Goal: Task Accomplishment & Management: Use online tool/utility

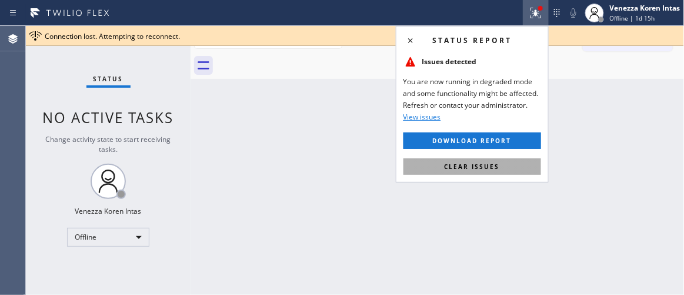
click at [499, 170] on span "Clear issues" at bounding box center [472, 166] width 55 height 8
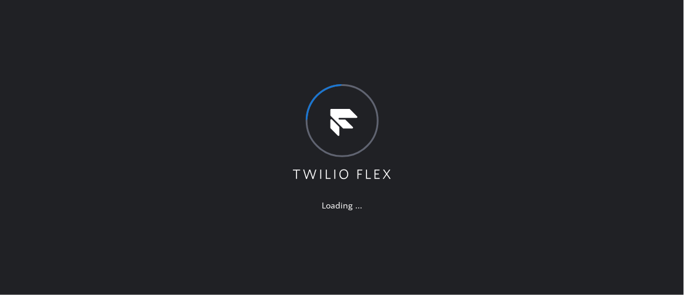
drag, startPoint x: 173, startPoint y: 142, endPoint x: 204, endPoint y: 148, distance: 31.1
click at [173, 142] on div "Loading ..." at bounding box center [342, 147] width 684 height 295
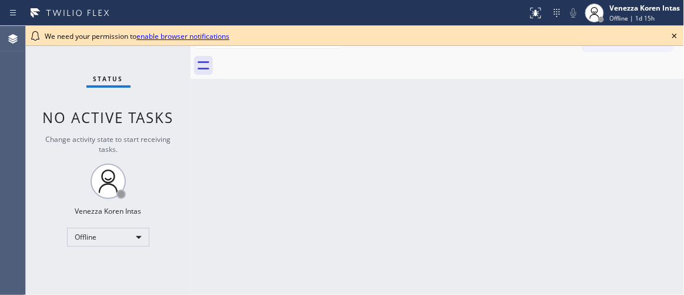
drag, startPoint x: 295, startPoint y: 154, endPoint x: 360, endPoint y: 129, distance: 69.1
click at [295, 153] on div "Back to Dashboard Change Sender ID Customers Technicians Select a contact Outbo…" at bounding box center [438, 160] width 494 height 269
click at [676, 35] on icon at bounding box center [675, 36] width 14 height 14
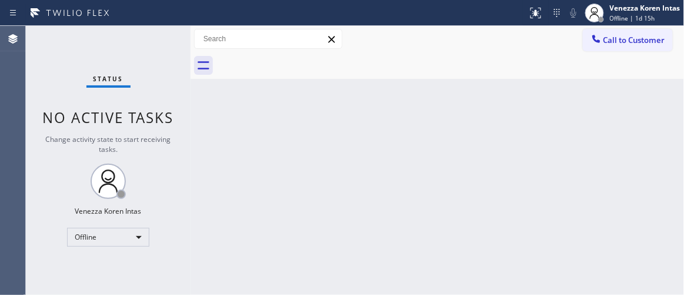
click at [576, 98] on div "Back to Dashboard Change Sender ID Customers Technicians Select a contact Outbo…" at bounding box center [438, 160] width 494 height 269
click at [122, 232] on div "Offline" at bounding box center [108, 237] width 82 height 19
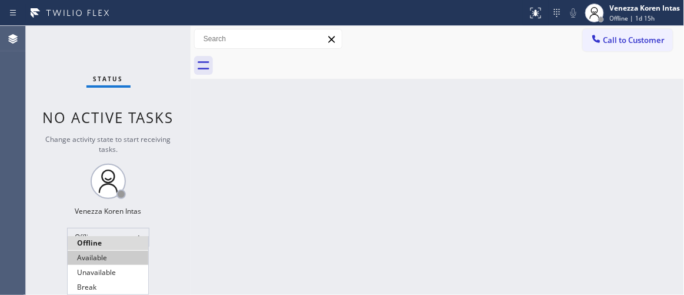
click at [114, 257] on li "Available" at bounding box center [108, 258] width 81 height 14
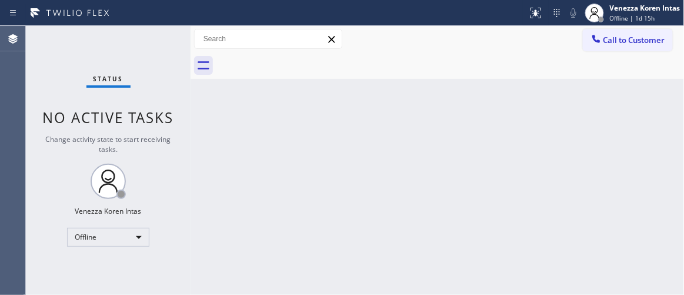
click at [215, 158] on div "Back to Dashboard Change Sender ID Customers Technicians Select a contact Outbo…" at bounding box center [438, 160] width 494 height 269
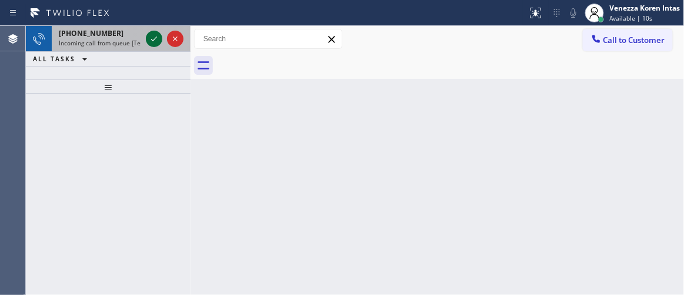
click at [158, 39] on icon at bounding box center [154, 39] width 14 height 14
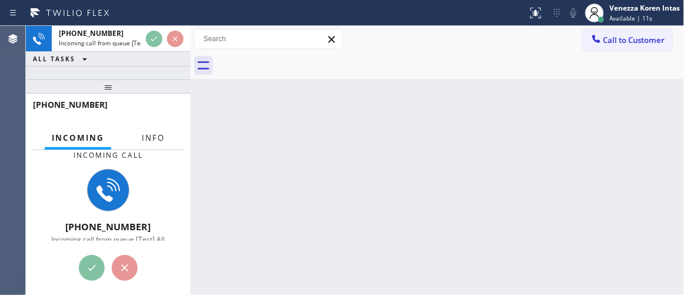
click at [148, 142] on span "Info" at bounding box center [153, 137] width 23 height 11
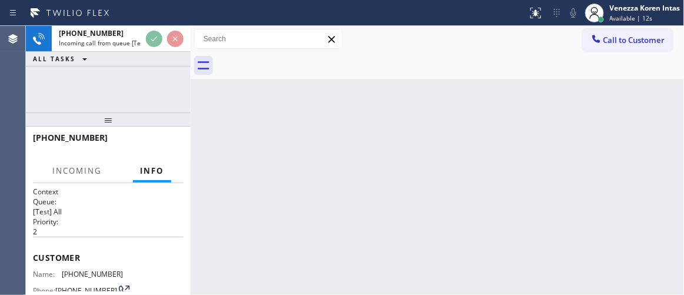
drag, startPoint x: 108, startPoint y: 88, endPoint x: 112, endPoint y: 121, distance: 33.1
click at [112, 121] on div at bounding box center [108, 119] width 165 height 14
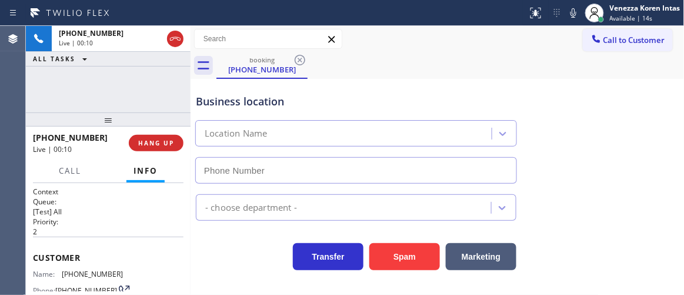
type input "(623) 321-2492"
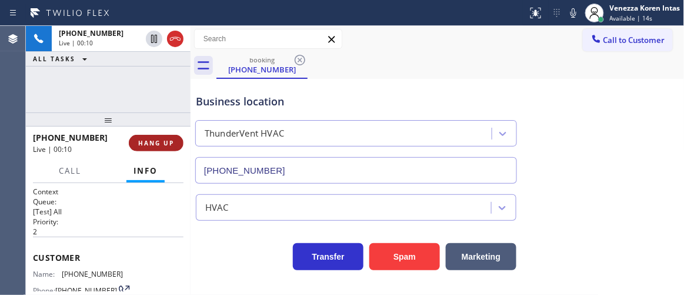
click at [166, 138] on button "HANG UP" at bounding box center [156, 143] width 55 height 16
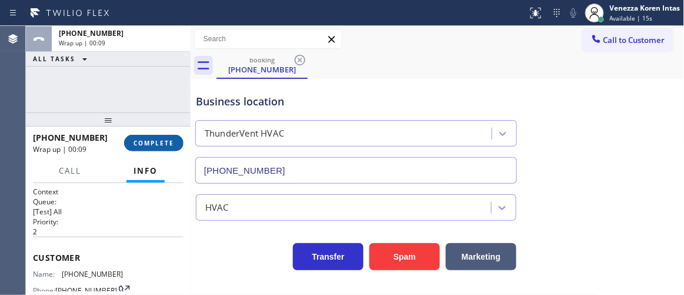
click at [165, 138] on button "COMPLETE" at bounding box center [153, 143] width 59 height 16
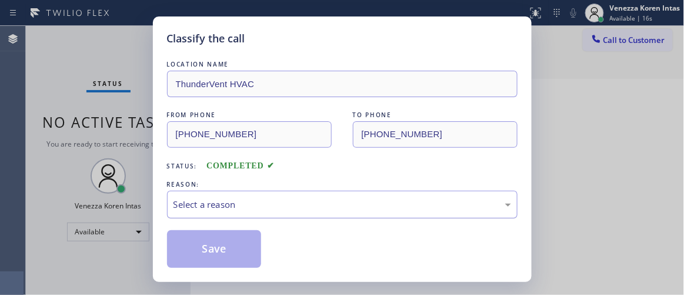
click at [262, 197] on div "Select a reason" at bounding box center [342, 205] width 351 height 28
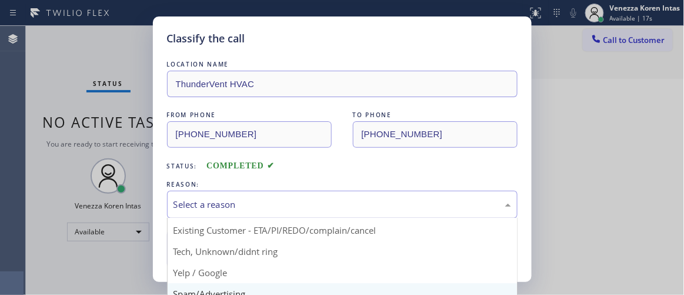
scroll to position [73, 0]
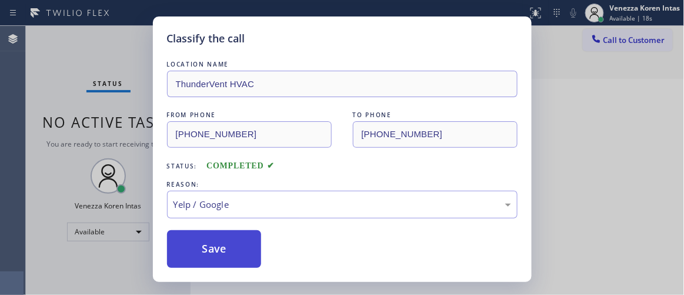
drag, startPoint x: 235, startPoint y: 238, endPoint x: 228, endPoint y: 237, distance: 7.2
click at [228, 237] on button "Save" at bounding box center [214, 249] width 95 height 38
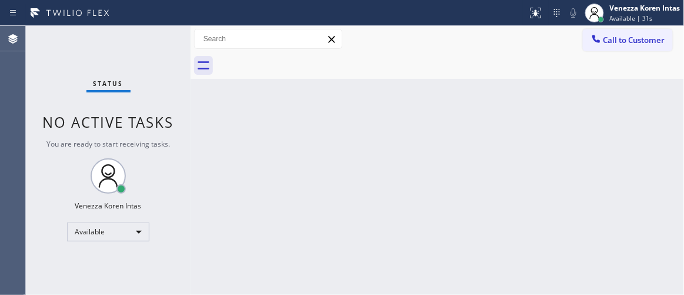
click at [324, 83] on div "Back to Dashboard Change Sender ID Customers Technicians Select a contact Outbo…" at bounding box center [438, 160] width 494 height 269
click at [483, 191] on div "Back to Dashboard Change Sender ID Customers Technicians Select a contact Outbo…" at bounding box center [438, 160] width 494 height 269
click at [234, 186] on div "Back to Dashboard Change Sender ID Customers Technicians Select a contact Outbo…" at bounding box center [438, 160] width 494 height 269
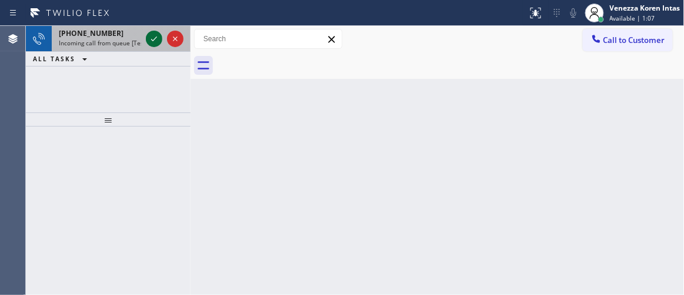
click at [157, 41] on icon at bounding box center [154, 39] width 14 height 14
click at [152, 39] on icon at bounding box center [154, 38] width 6 height 5
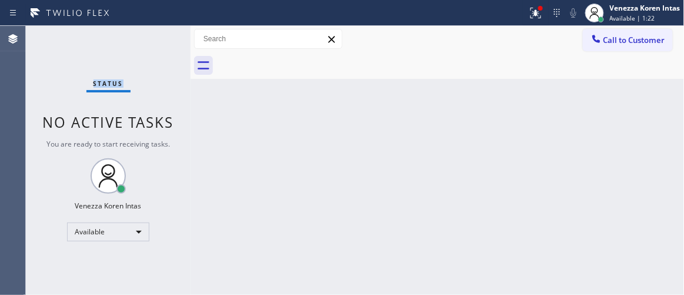
click at [152, 38] on div "Status No active tasks You are ready to start receiving tasks. Venezza Koren In…" at bounding box center [108, 160] width 165 height 269
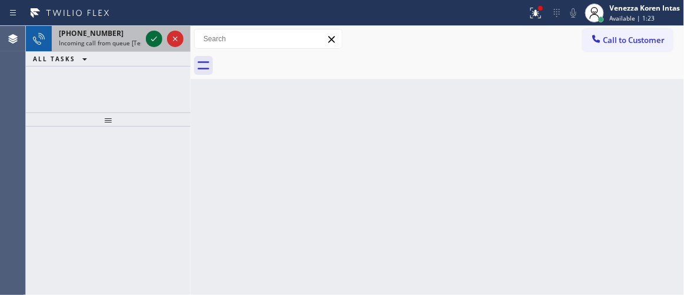
click at [155, 37] on icon at bounding box center [154, 39] width 14 height 14
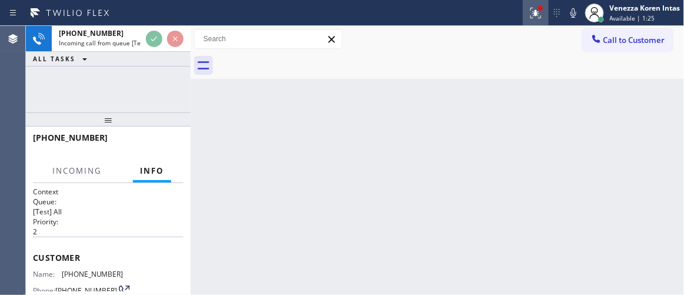
click at [539, 22] on button at bounding box center [536, 13] width 26 height 26
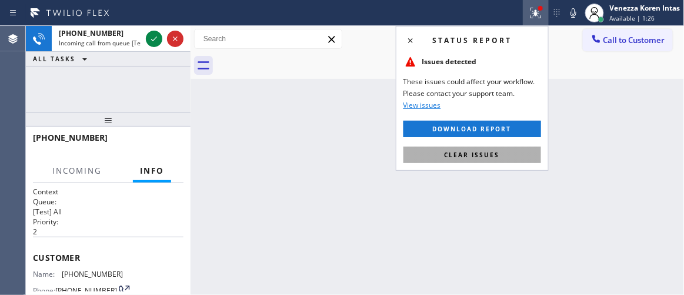
click at [489, 161] on button "Clear issues" at bounding box center [473, 155] width 138 height 16
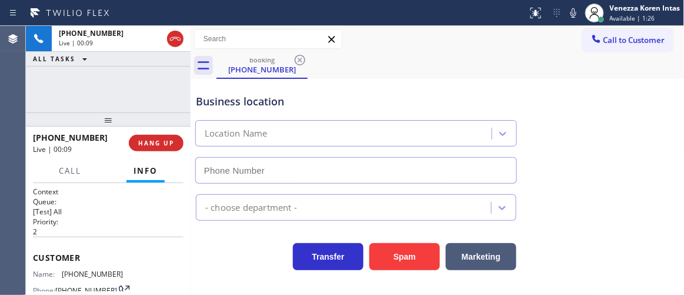
type input "(714) 681-1582"
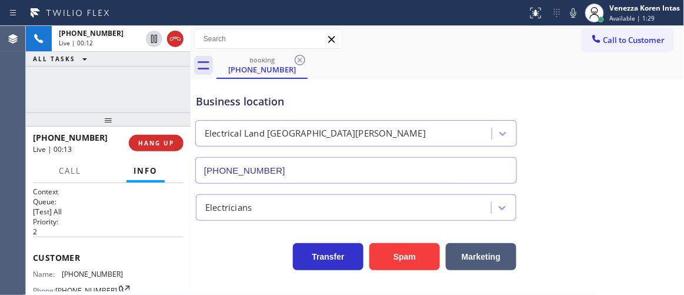
drag, startPoint x: 237, startPoint y: 245, endPoint x: 384, endPoint y: 284, distance: 152.2
click at [237, 248] on div "Transfer Spam Marketing" at bounding box center [356, 253] width 325 height 33
click at [579, 16] on icon at bounding box center [574, 13] width 14 height 14
click at [572, 18] on icon at bounding box center [574, 13] width 14 height 14
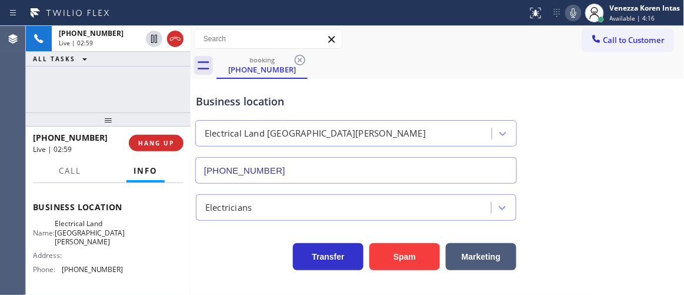
scroll to position [160, 0]
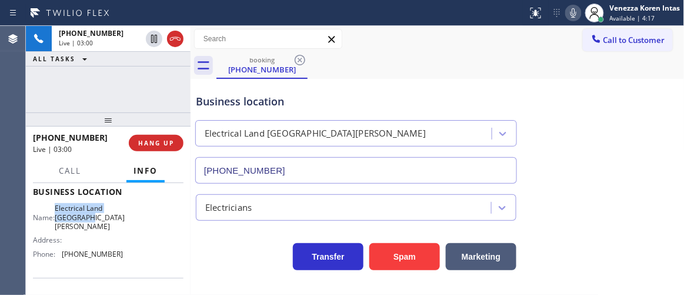
drag, startPoint x: 61, startPoint y: 211, endPoint x: 99, endPoint y: 218, distance: 39.0
click at [99, 218] on div "Name: Electrical Land Santa Ana" at bounding box center [78, 217] width 91 height 27
copy div "Electrical Land Santa Ana"
drag, startPoint x: 286, startPoint y: 88, endPoint x: 458, endPoint y: 62, distance: 174.3
click at [286, 88] on div "Business location Electrical Land Santa Ana (714) 681-1582" at bounding box center [356, 133] width 325 height 102
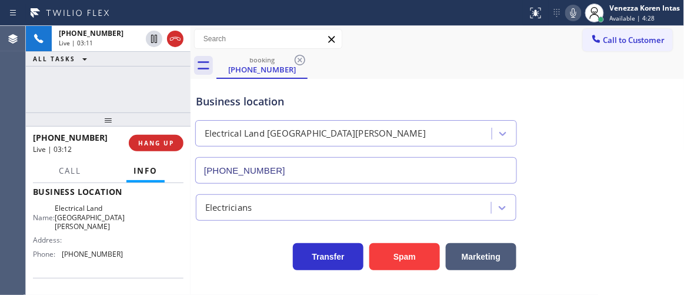
click at [573, 15] on icon at bounding box center [574, 12] width 6 height 9
drag, startPoint x: 312, startPoint y: 114, endPoint x: 478, endPoint y: 60, distance: 175.0
click at [312, 114] on div "Business location Electrical Land Santa Ana (714) 681-1582" at bounding box center [356, 133] width 325 height 102
click at [577, 13] on icon at bounding box center [574, 13] width 14 height 14
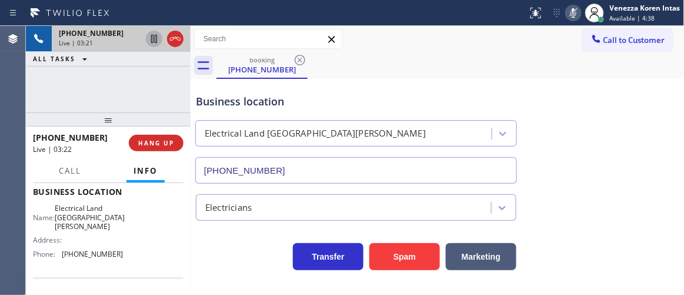
click at [155, 41] on icon at bounding box center [154, 39] width 6 height 8
click at [584, 117] on div "Business location Electrical Land Santa Ana (714) 681-1582" at bounding box center [438, 130] width 489 height 107
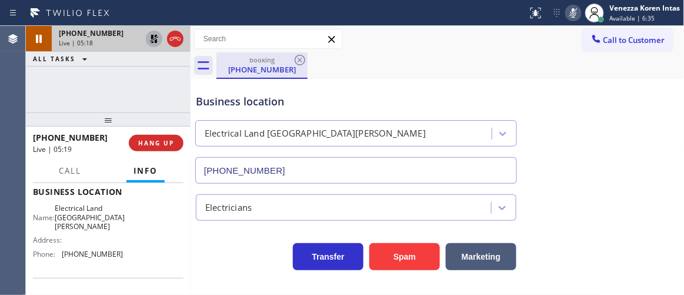
drag, startPoint x: 154, startPoint y: 68, endPoint x: 268, endPoint y: 76, distance: 114.5
click at [154, 68] on div "+17144177323 Live | 05:18 ALL TASKS ALL TASKS ACTIVE TASKS TASKS IN WRAP UP" at bounding box center [108, 69] width 165 height 87
click at [575, 13] on icon at bounding box center [574, 13] width 14 height 14
click at [154, 42] on icon at bounding box center [154, 39] width 14 height 14
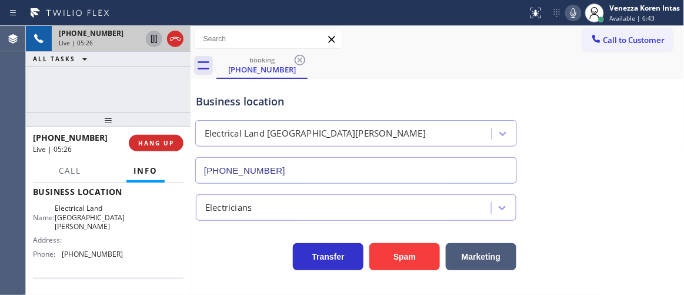
click at [424, 68] on div "booking (714) 417-7323" at bounding box center [451, 65] width 468 height 26
click at [532, 49] on div "Call to Customer Outbound call Location Search location Your caller id phone nu…" at bounding box center [438, 39] width 494 height 21
click at [574, 18] on icon at bounding box center [574, 13] width 14 height 14
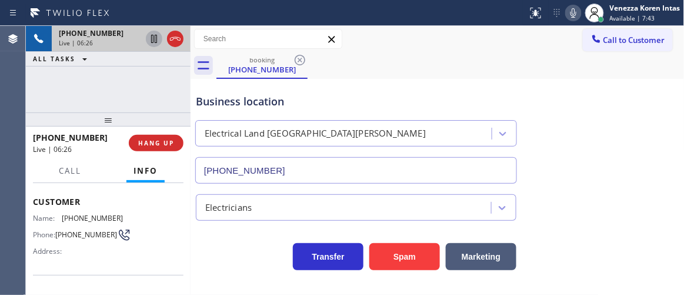
scroll to position [0, 0]
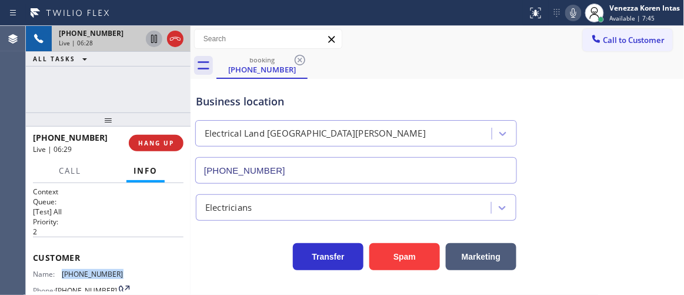
drag, startPoint x: 121, startPoint y: 272, endPoint x: 63, endPoint y: 270, distance: 58.3
click at [63, 270] on div "Name: (714) 417-7323 Phone: (714) 417-7323 Address:" at bounding box center [108, 293] width 151 height 46
copy span "(714) 417-7323"
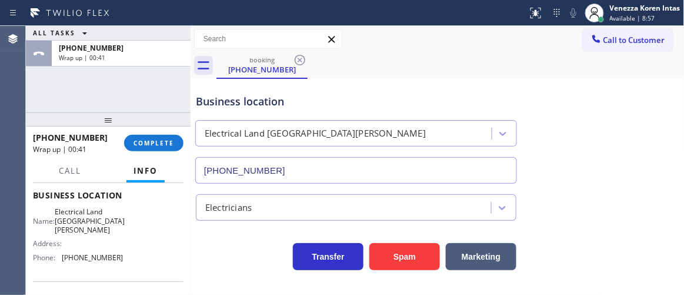
scroll to position [160, 0]
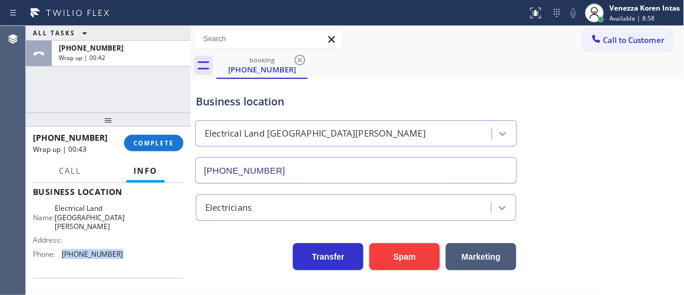
drag, startPoint x: 124, startPoint y: 240, endPoint x: 63, endPoint y: 248, distance: 61.3
click at [63, 248] on div "Name: Electrical Land Santa Ana Address: Phone: (714) 681-1582" at bounding box center [108, 233] width 151 height 59
copy span "(714) 681-1582"
click at [138, 144] on span "COMPLETE" at bounding box center [154, 143] width 41 height 8
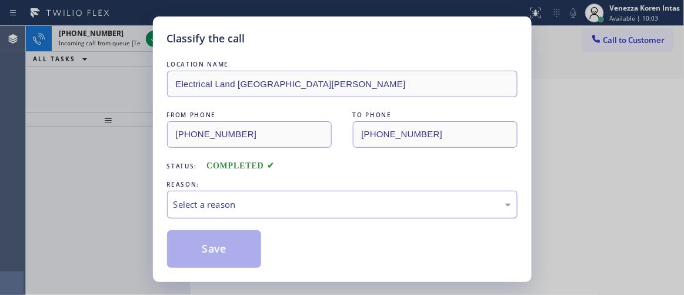
click at [267, 190] on div "REASON:" at bounding box center [342, 184] width 351 height 12
drag, startPoint x: 258, startPoint y: 204, endPoint x: 253, endPoint y: 210, distance: 7.5
click at [257, 204] on div "Select a reason" at bounding box center [343, 205] width 338 height 14
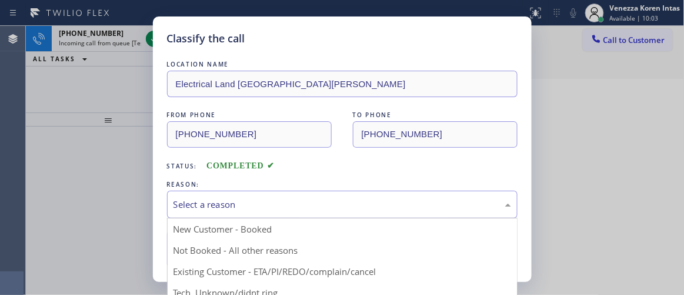
drag, startPoint x: 240, startPoint y: 231, endPoint x: 221, endPoint y: 247, distance: 24.6
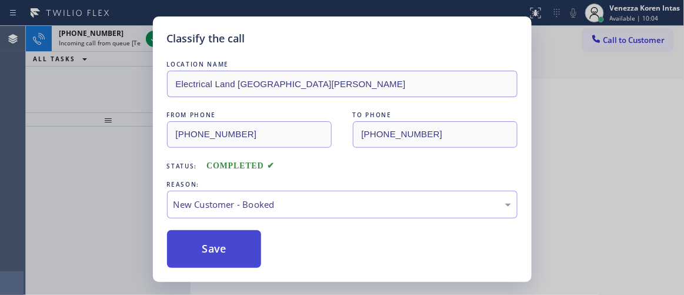
click at [221, 247] on button "Save" at bounding box center [214, 249] width 95 height 38
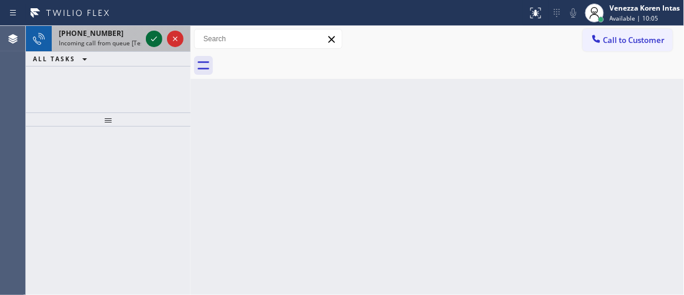
click at [151, 43] on icon at bounding box center [154, 39] width 14 height 14
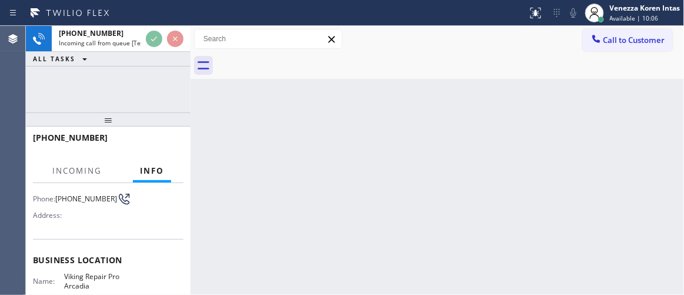
scroll to position [107, 0]
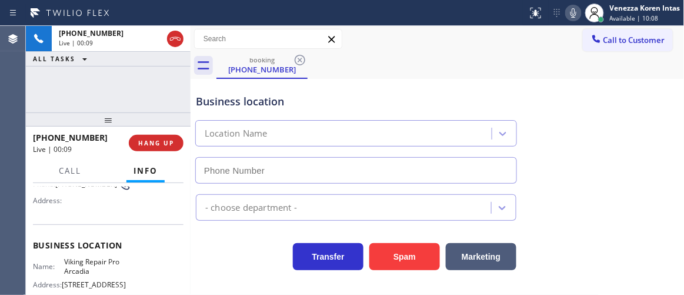
type input "(626) 602-9922"
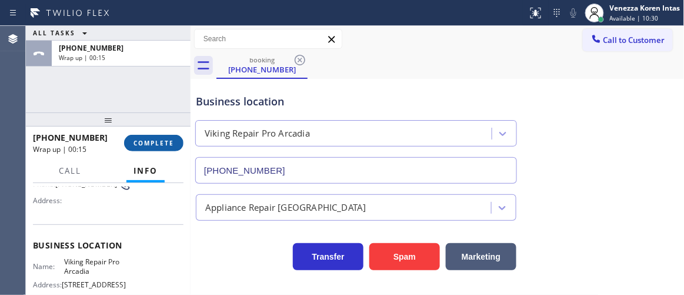
click at [144, 142] on span "COMPLETE" at bounding box center [154, 143] width 41 height 8
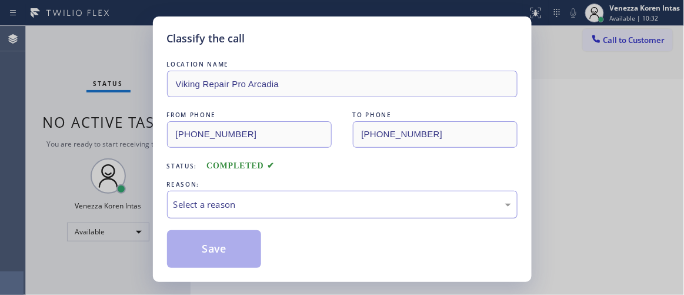
click at [268, 211] on div "Select a reason" at bounding box center [343, 205] width 338 height 14
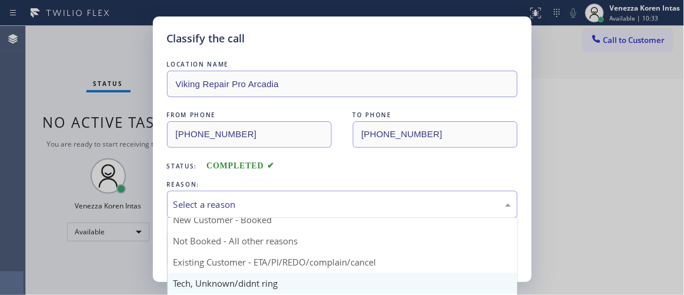
scroll to position [73, 0]
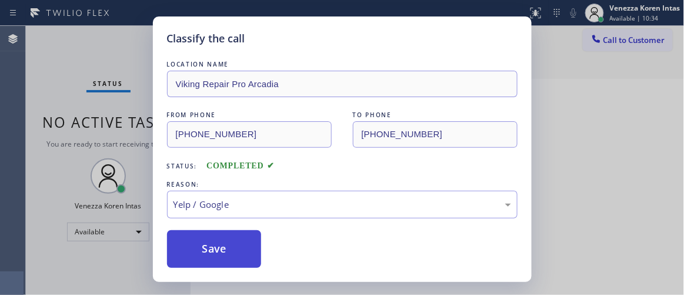
click at [247, 251] on button "Save" at bounding box center [214, 249] width 95 height 38
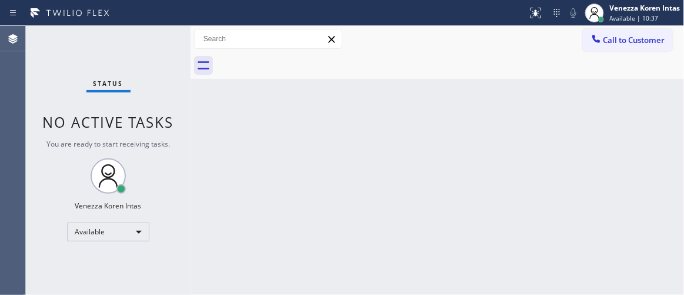
click at [257, 141] on div "Back to Dashboard Change Sender ID Customers Technicians Select a contact Outbo…" at bounding box center [438, 160] width 494 height 269
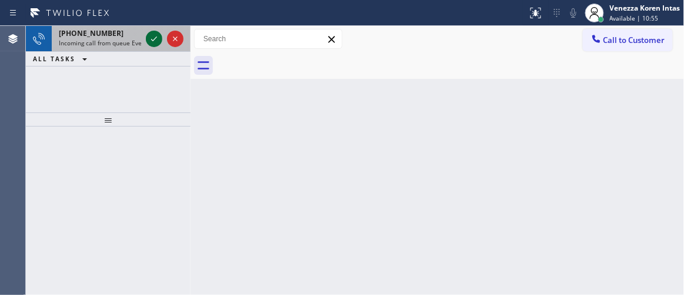
click at [151, 34] on icon at bounding box center [154, 39] width 14 height 14
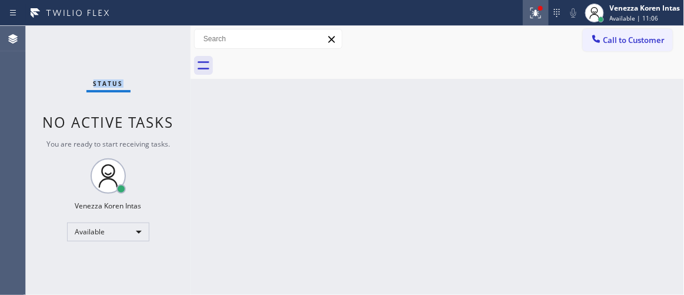
click at [529, 20] on button at bounding box center [536, 13] width 26 height 26
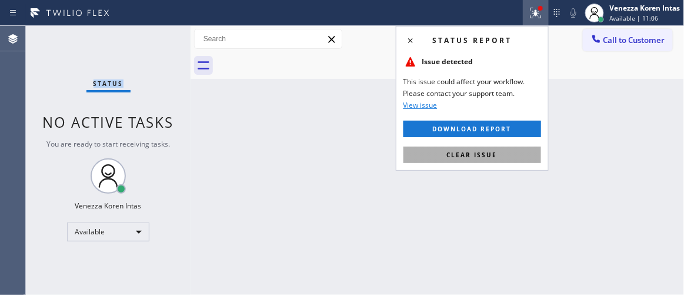
click at [492, 157] on span "Clear issue" at bounding box center [472, 155] width 51 height 8
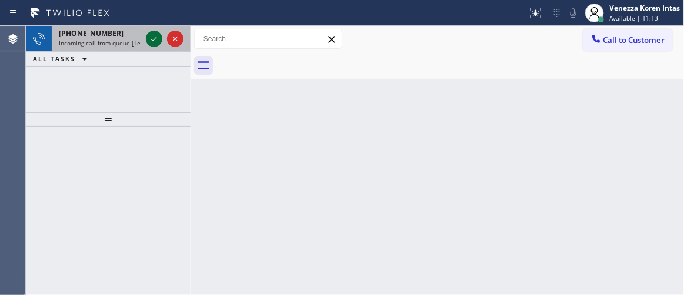
click at [157, 38] on icon at bounding box center [154, 39] width 14 height 14
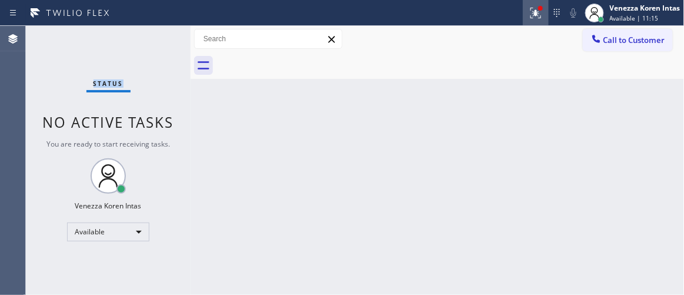
click at [543, 4] on button at bounding box center [536, 13] width 26 height 26
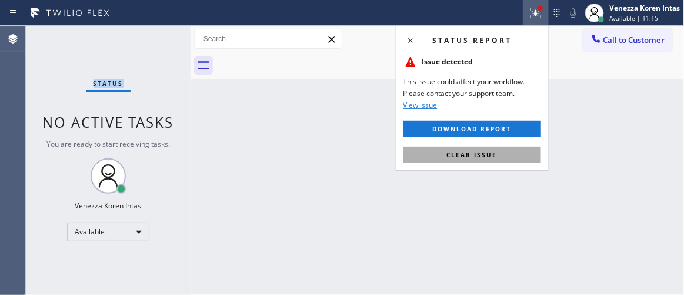
click at [493, 159] on button "Clear issue" at bounding box center [473, 155] width 138 height 16
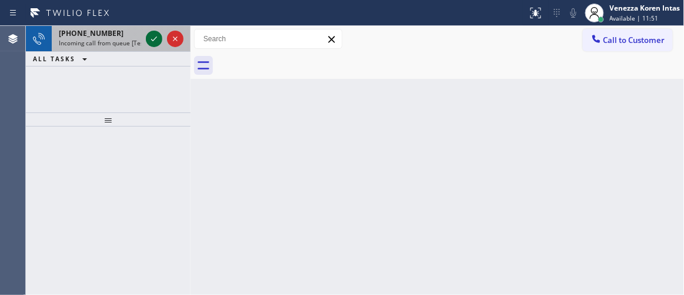
click at [154, 38] on icon at bounding box center [154, 39] width 14 height 14
click at [151, 40] on icon at bounding box center [154, 39] width 14 height 14
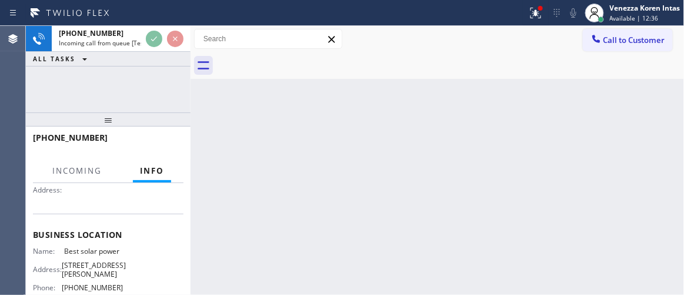
scroll to position [160, 0]
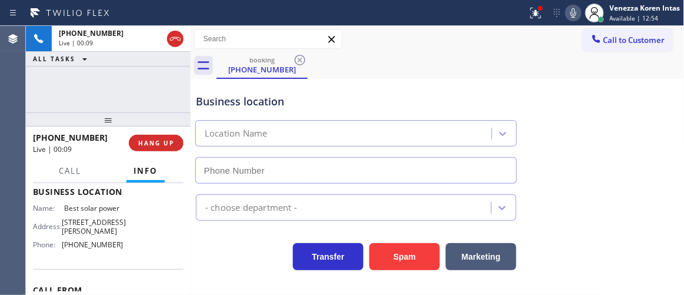
type input "(949) 392-8761"
click at [191, 221] on div at bounding box center [191, 160] width 0 height 269
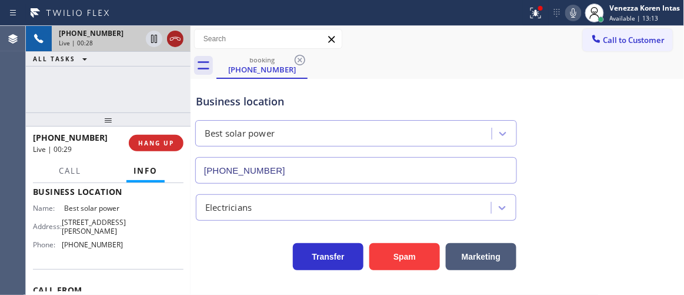
drag, startPoint x: 180, startPoint y: 44, endPoint x: 230, endPoint y: 108, distance: 81.5
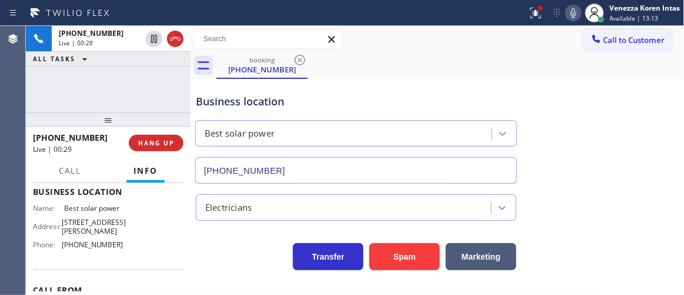
click at [180, 44] on icon at bounding box center [175, 39] width 14 height 14
click at [179, 153] on div "+19122584369 Live | 00:29 HANG UP" at bounding box center [108, 143] width 151 height 31
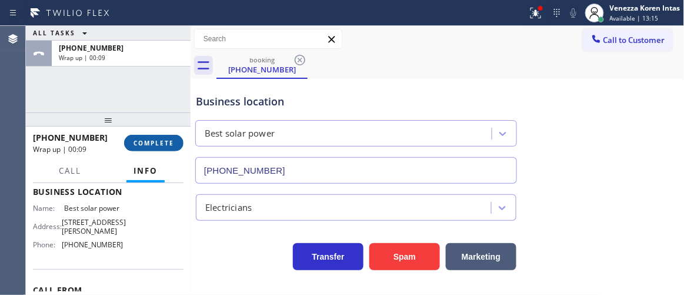
click at [167, 144] on span "COMPLETE" at bounding box center [154, 143] width 41 height 8
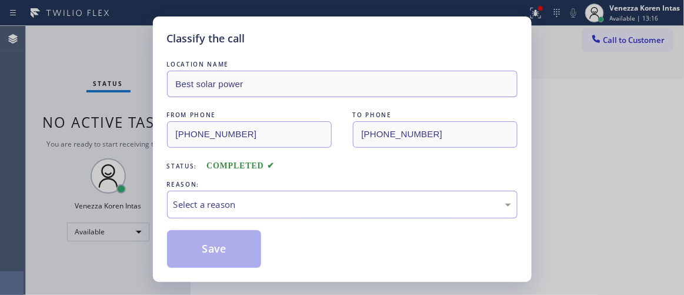
click at [295, 172] on div "LOCATION NAME Best solar power FROM PHONE (912) 258-4369 TO PHONE (949) 392-876…" at bounding box center [342, 163] width 351 height 210
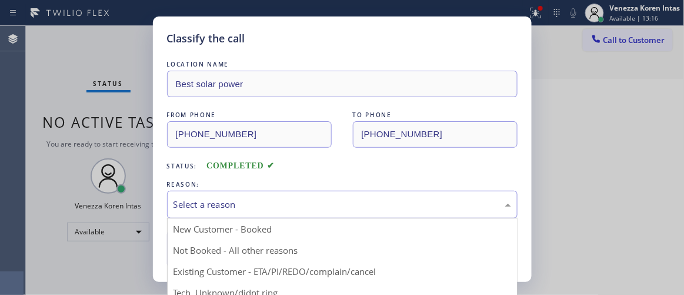
click at [294, 208] on div "Select a reason" at bounding box center [343, 205] width 338 height 14
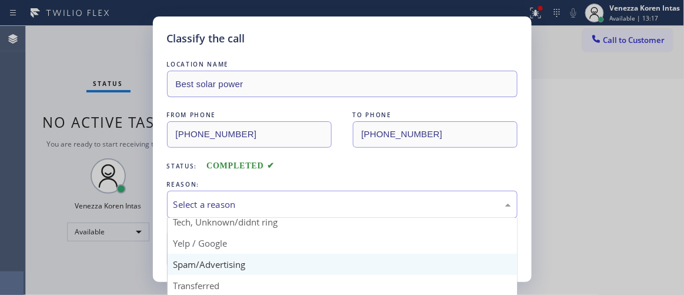
scroll to position [73, 0]
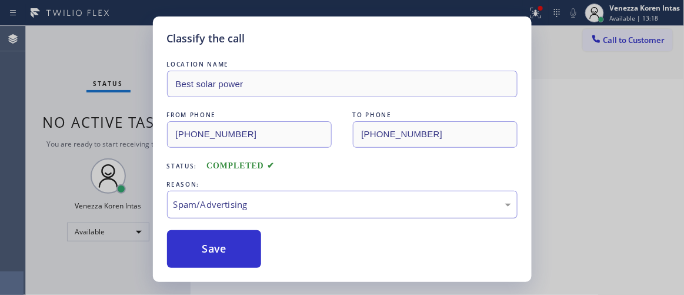
click at [273, 217] on div "Spam/Advertising" at bounding box center [342, 205] width 351 height 28
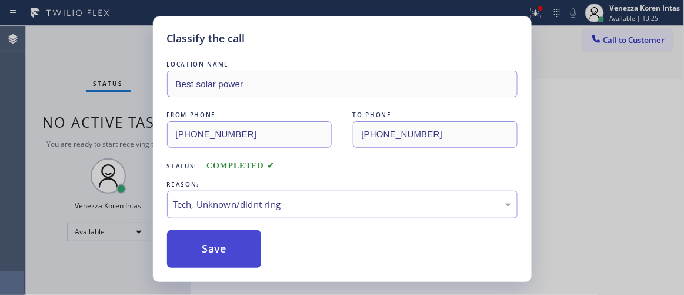
click at [234, 242] on button "Save" at bounding box center [214, 249] width 95 height 38
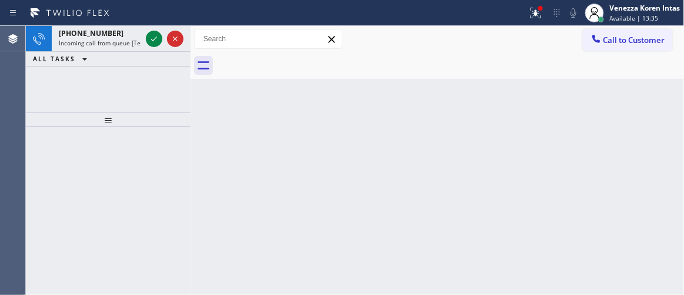
drag, startPoint x: 191, startPoint y: 122, endPoint x: 167, endPoint y: 84, distance: 45.2
click at [191, 122] on div at bounding box center [191, 160] width 0 height 269
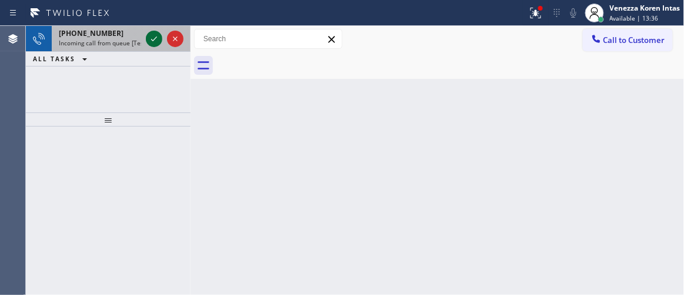
click at [150, 41] on icon at bounding box center [154, 39] width 14 height 14
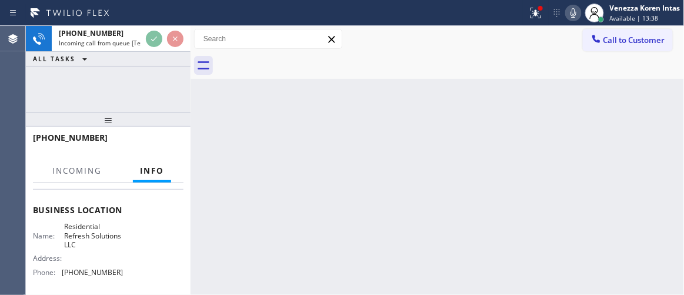
scroll to position [160, 0]
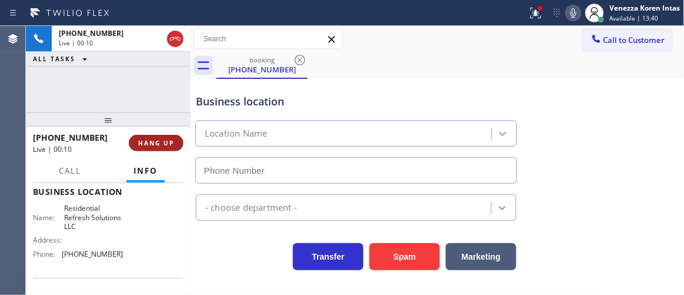
type input "(949) 312-5226"
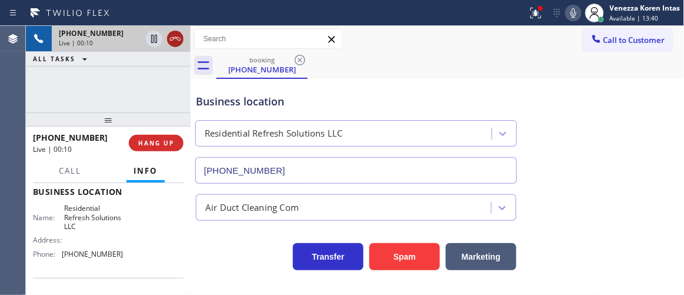
click at [176, 42] on icon at bounding box center [175, 39] width 14 height 14
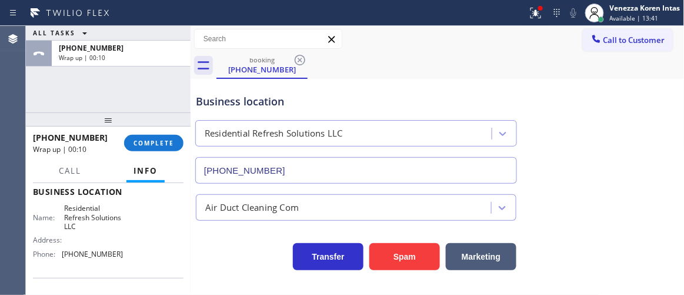
click at [516, 4] on div at bounding box center [264, 13] width 519 height 19
click at [534, 18] on icon at bounding box center [536, 13] width 14 height 14
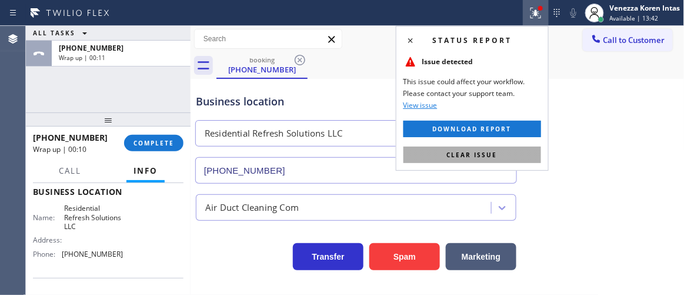
click at [529, 154] on button "Clear issue" at bounding box center [473, 155] width 138 height 16
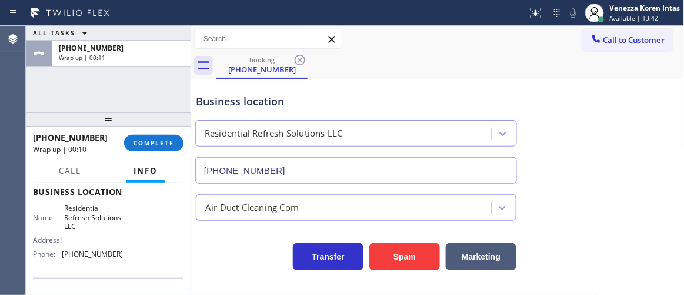
drag, startPoint x: 590, startPoint y: 174, endPoint x: 542, endPoint y: 257, distance: 95.7
click at [590, 175] on div "Business location Residential Refresh Solutions LLC (949) 312-5226" at bounding box center [438, 130] width 489 height 107
click at [159, 142] on span "COMPLETE" at bounding box center [154, 143] width 41 height 8
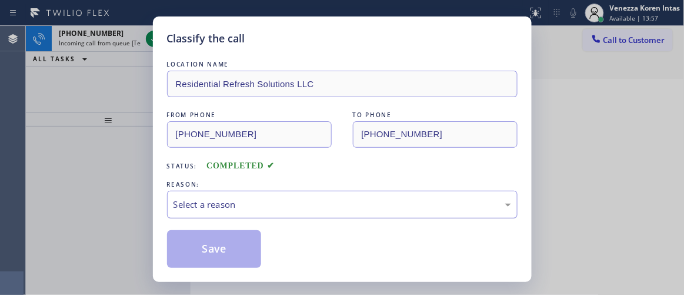
click at [252, 205] on div "Select a reason" at bounding box center [343, 205] width 338 height 14
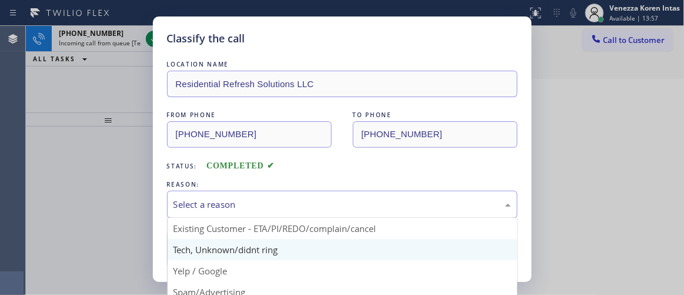
scroll to position [73, 0]
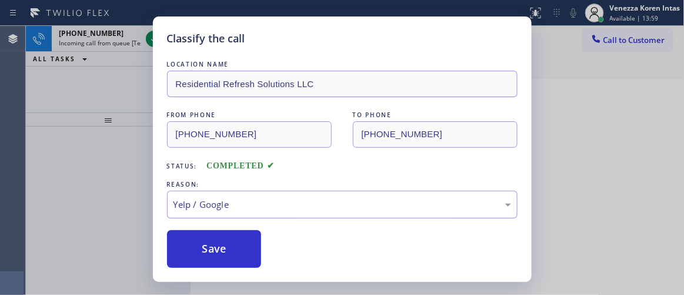
click at [252, 210] on div "Yelp / Google" at bounding box center [343, 205] width 338 height 14
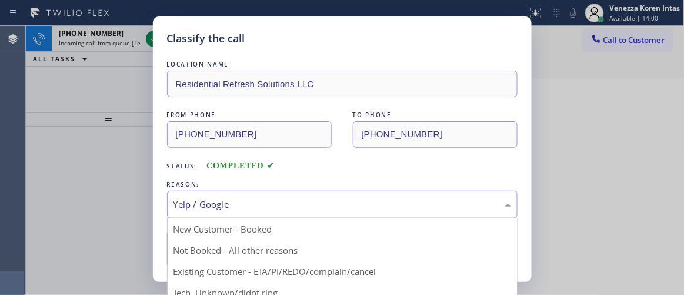
click at [377, 187] on div "REASON:" at bounding box center [342, 184] width 351 height 12
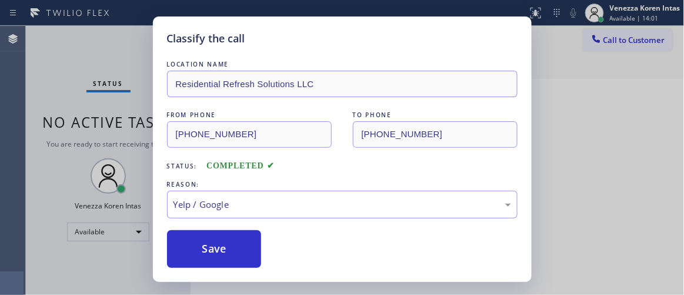
drag, startPoint x: 236, startPoint y: 250, endPoint x: 188, endPoint y: 87, distance: 170.6
click at [237, 248] on button "Save" at bounding box center [214, 249] width 95 height 38
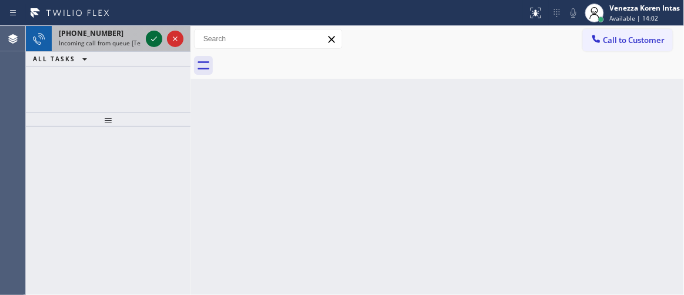
click at [152, 41] on icon at bounding box center [154, 38] width 6 height 5
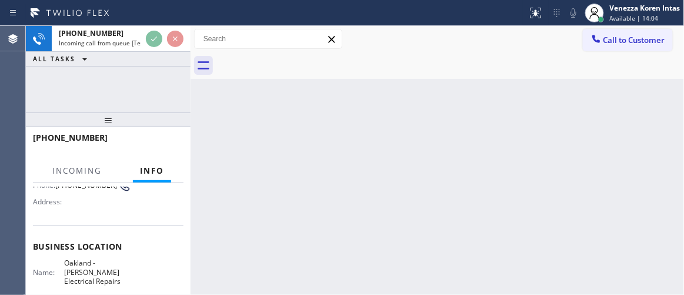
scroll to position [160, 0]
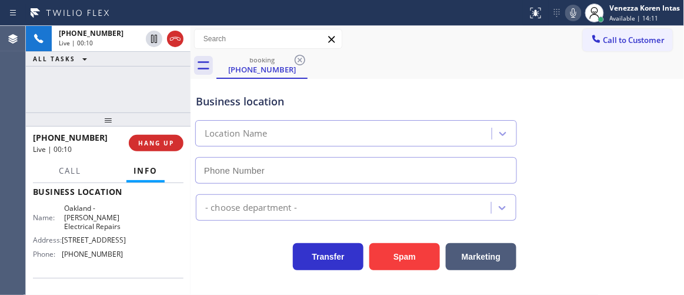
type input "(510) 640-8259"
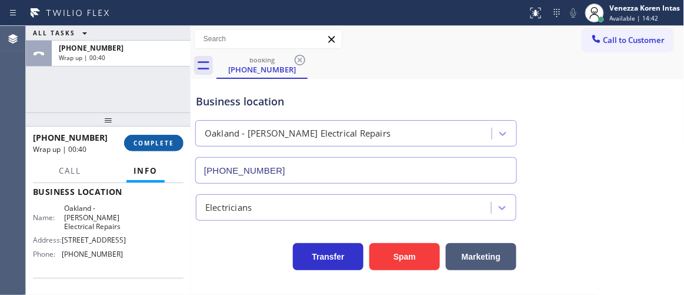
click at [157, 138] on button "COMPLETE" at bounding box center [153, 143] width 59 height 16
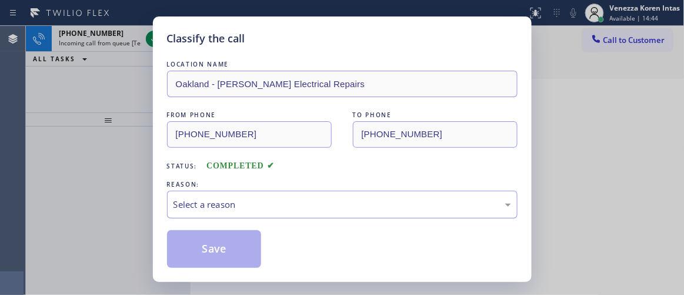
click at [315, 196] on div "Select a reason" at bounding box center [342, 205] width 351 height 28
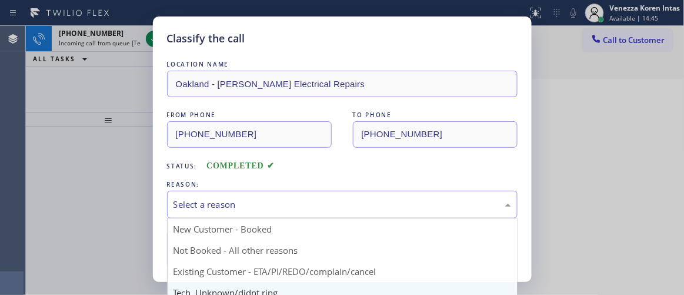
scroll to position [73, 0]
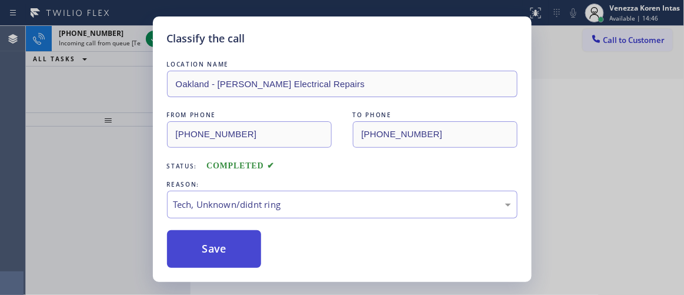
click at [238, 243] on button "Save" at bounding box center [214, 249] width 95 height 38
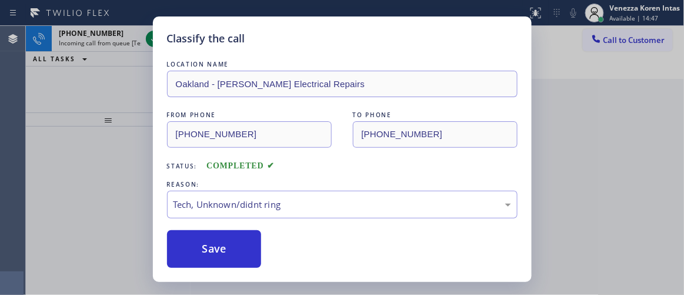
click at [153, 40] on div "Classify the call LOCATION NAME Oakland - Brisco Electrical Repairs FROM PHONE …" at bounding box center [342, 148] width 379 height 265
click at [155, 40] on div "Classify the call LOCATION NAME Oakland - Brisco Electrical Repairs FROM PHONE …" at bounding box center [342, 148] width 379 height 265
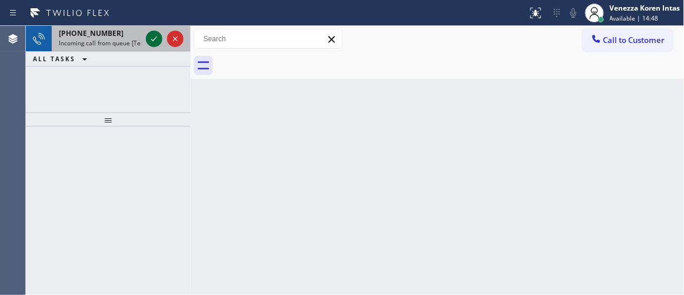
click at [155, 44] on icon at bounding box center [154, 39] width 14 height 14
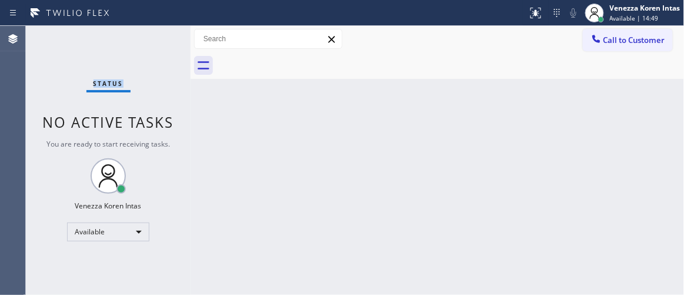
click at [155, 42] on div "Status No active tasks You are ready to start receiving tasks. Venezza Koren In…" at bounding box center [108, 160] width 165 height 269
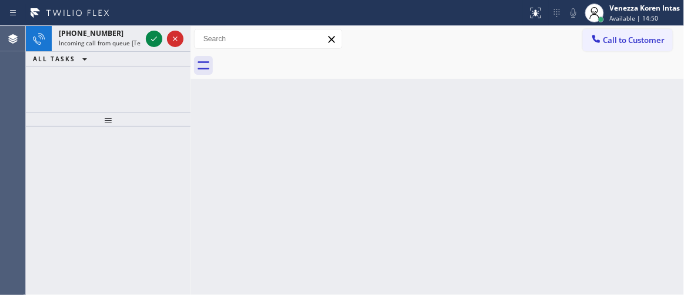
click at [155, 42] on icon at bounding box center [154, 39] width 14 height 14
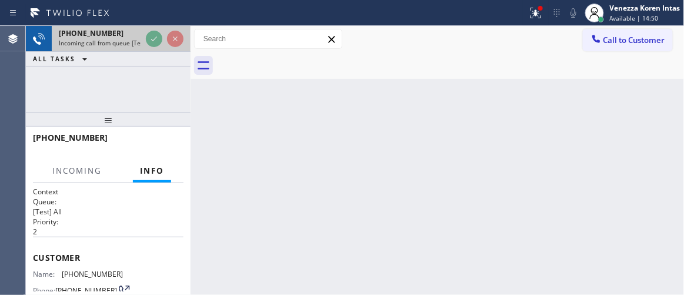
click at [141, 39] on div "+18183777701 Incoming call from queue [Test] All" at bounding box center [98, 39] width 92 height 26
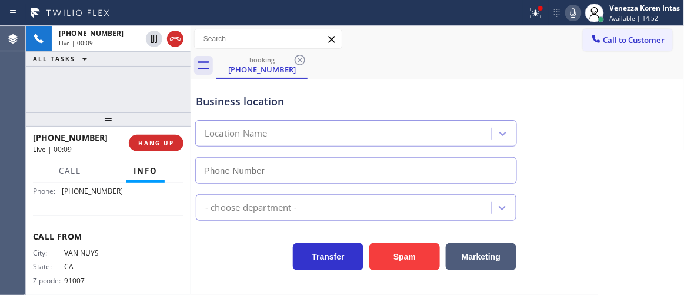
type input "(818) 629-1210"
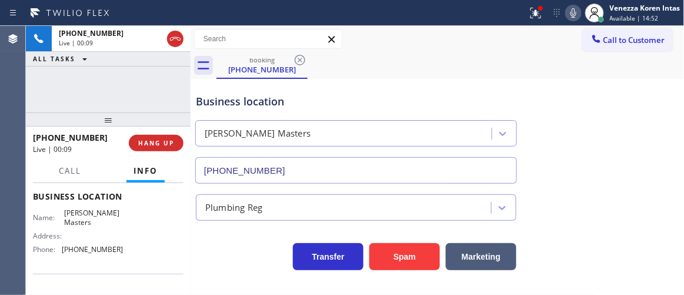
scroll to position [107, 0]
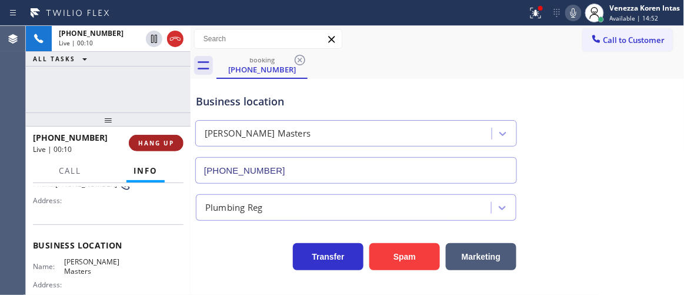
click at [164, 135] on button "HANG UP" at bounding box center [156, 143] width 55 height 16
click at [164, 143] on span "HANG UP" at bounding box center [156, 143] width 36 height 8
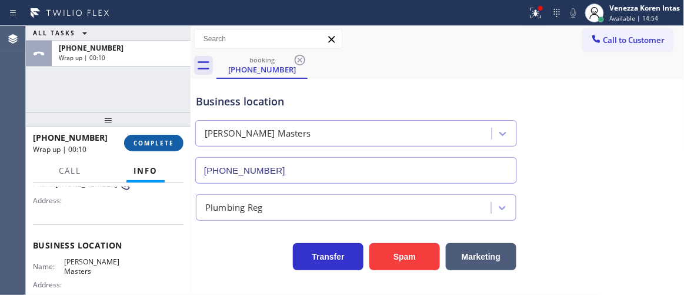
click at [167, 136] on button "COMPLETE" at bounding box center [153, 143] width 59 height 16
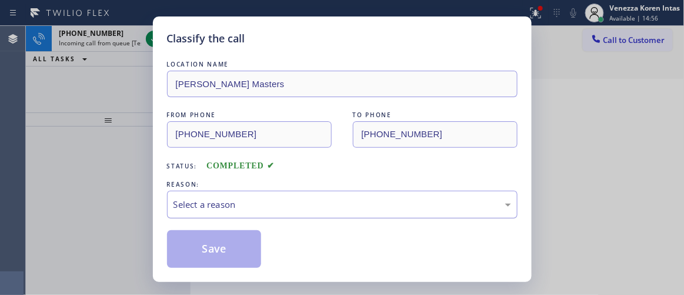
click at [290, 207] on div "Select a reason" at bounding box center [343, 205] width 338 height 14
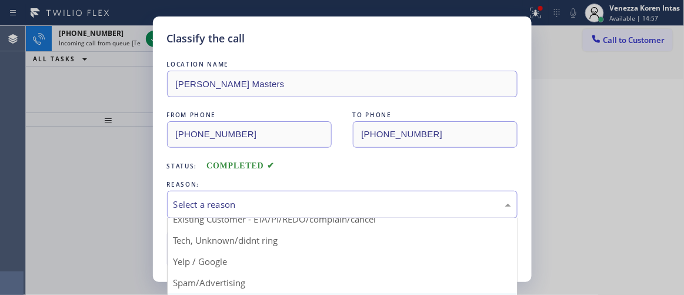
scroll to position [73, 0]
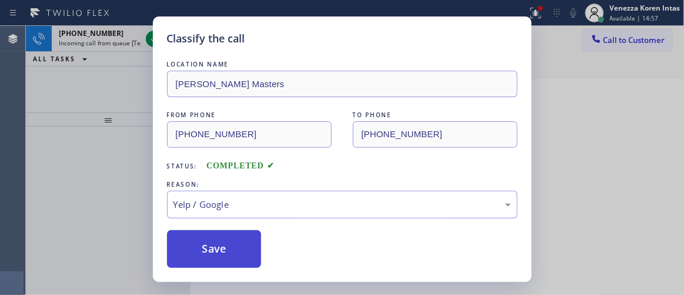
click at [226, 235] on button "Save" at bounding box center [214, 249] width 95 height 38
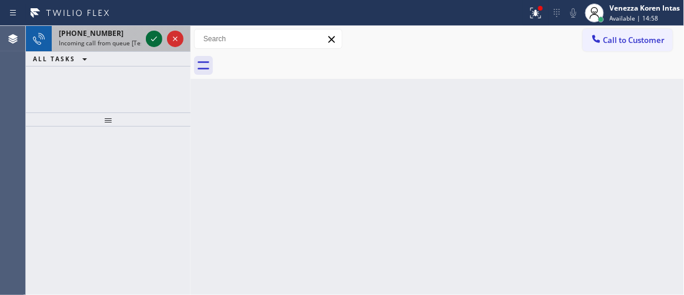
click at [155, 44] on icon at bounding box center [154, 39] width 14 height 14
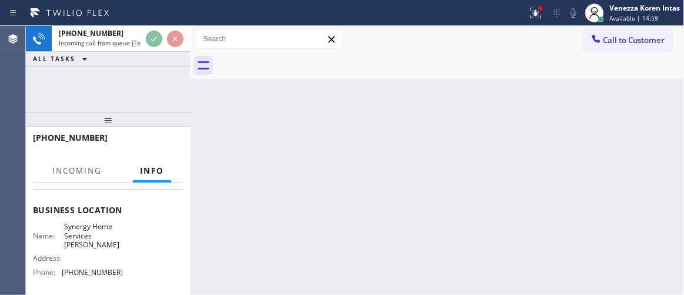
scroll to position [160, 0]
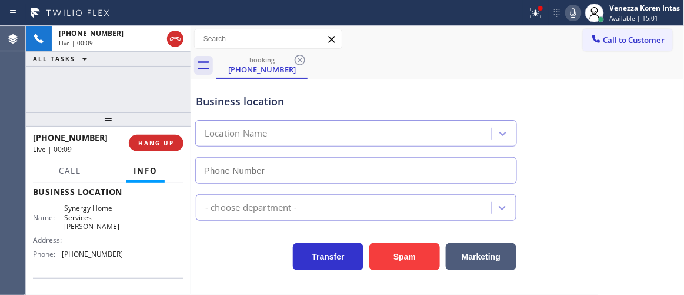
type input "(480) 680-9940"
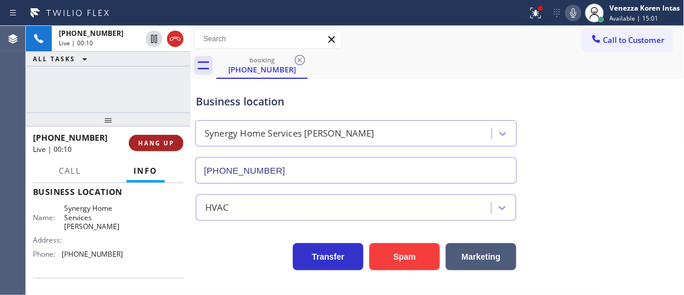
drag, startPoint x: 169, startPoint y: 141, endPoint x: 175, endPoint y: 142, distance: 6.7
click at [169, 141] on span "HANG UP" at bounding box center [156, 143] width 36 height 8
click at [175, 143] on button "HANG UP" at bounding box center [156, 143] width 55 height 16
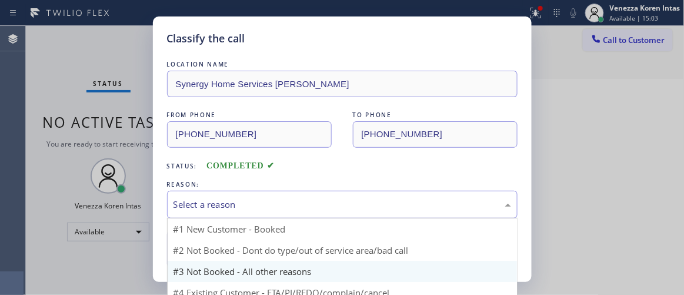
drag, startPoint x: 249, startPoint y: 207, endPoint x: 257, endPoint y: 260, distance: 54.2
click at [249, 208] on div "Select a reason" at bounding box center [343, 205] width 338 height 14
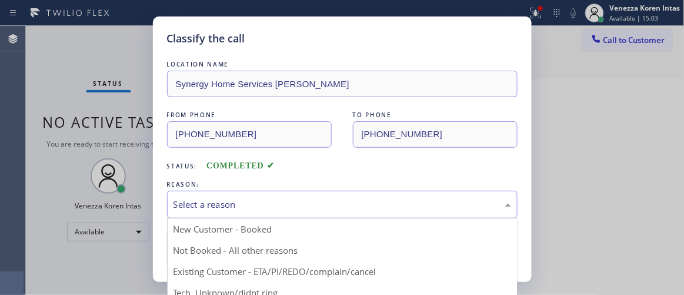
scroll to position [73, 0]
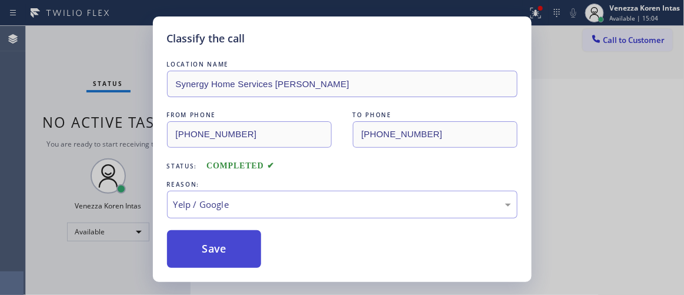
click at [220, 240] on button "Save" at bounding box center [214, 249] width 95 height 38
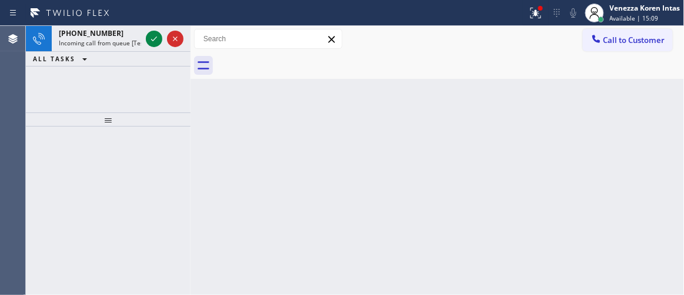
click at [251, 144] on div "Back to Dashboard Change Sender ID Customers Technicians Select a contact Outbo…" at bounding box center [438, 160] width 494 height 269
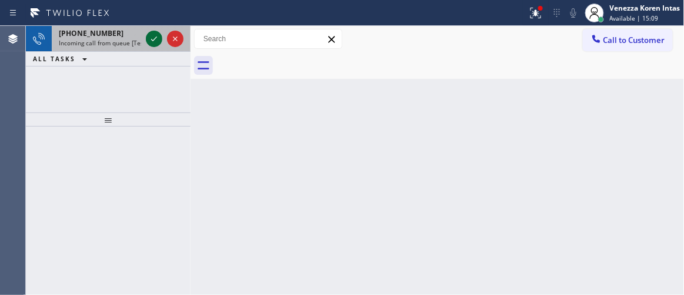
click at [152, 36] on icon at bounding box center [154, 39] width 14 height 14
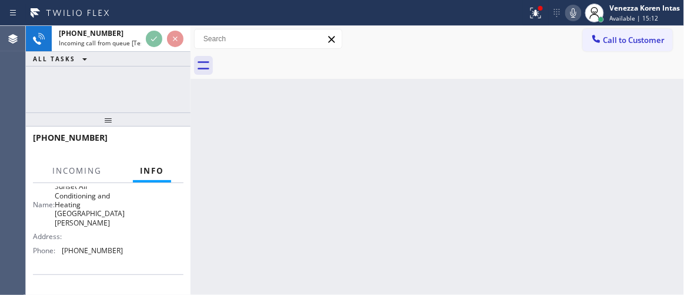
scroll to position [160, 0]
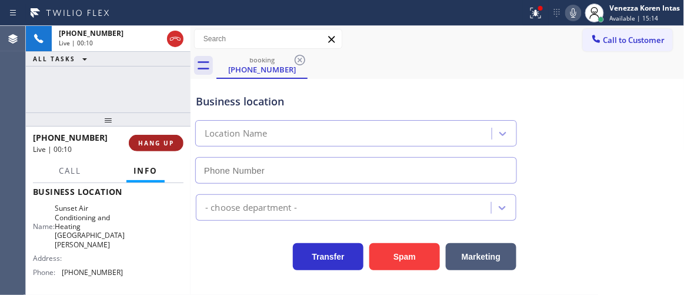
drag, startPoint x: 171, startPoint y: 139, endPoint x: 192, endPoint y: 179, distance: 45.6
click at [171, 139] on span "HANG UP" at bounding box center [156, 143] width 36 height 8
type input "(310) 361-0858"
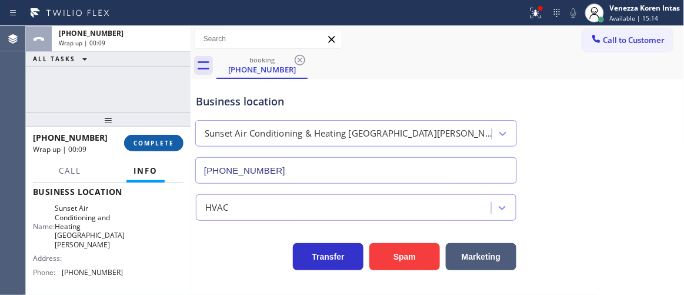
click at [174, 143] on span "COMPLETE" at bounding box center [154, 143] width 41 height 8
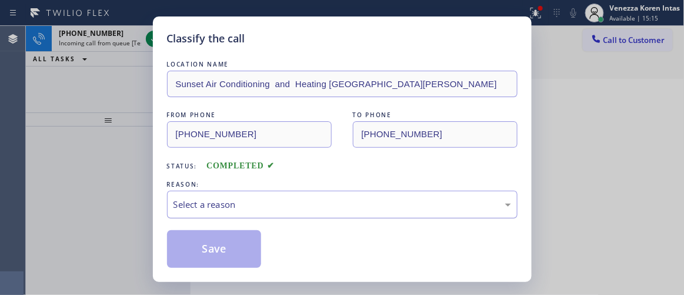
drag, startPoint x: 268, startPoint y: 174, endPoint x: 268, endPoint y: 198, distance: 24.1
click at [268, 176] on div "LOCATION NAME Sunset Air Conditioning and Heating Santa Monica FROM PHONE (310)…" at bounding box center [342, 163] width 351 height 210
drag, startPoint x: 268, startPoint y: 204, endPoint x: 268, endPoint y: 212, distance: 8.2
click at [268, 205] on div "Select a reason" at bounding box center [343, 205] width 338 height 14
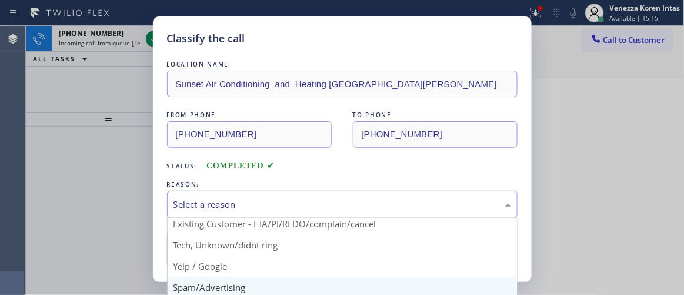
scroll to position [73, 0]
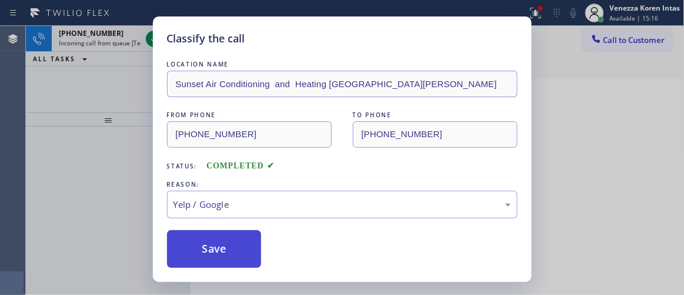
click at [215, 243] on button "Save" at bounding box center [214, 249] width 95 height 38
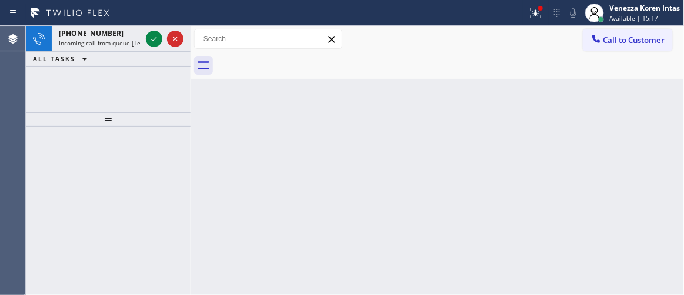
click at [151, 41] on icon at bounding box center [154, 39] width 14 height 14
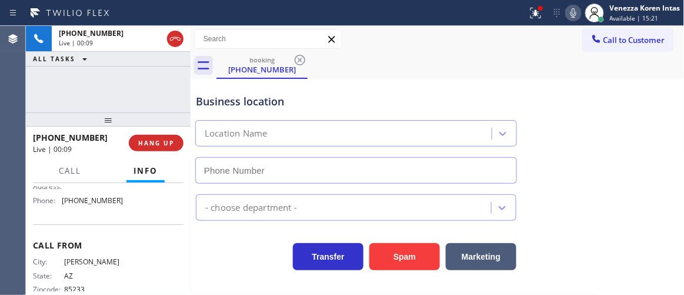
type input "(602) 975-4672"
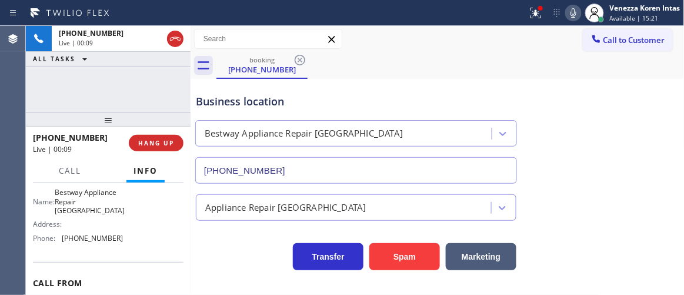
scroll to position [160, 0]
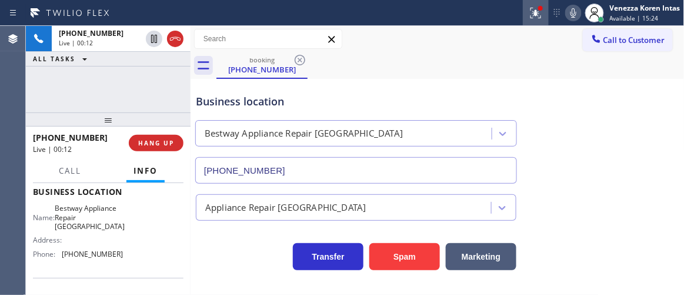
click at [537, 2] on button at bounding box center [536, 13] width 26 height 26
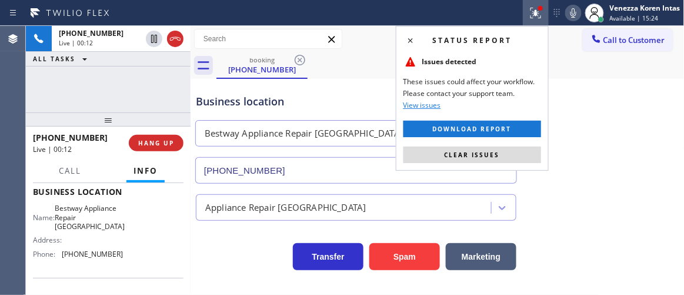
click at [505, 162] on button "Clear issues" at bounding box center [473, 155] width 138 height 16
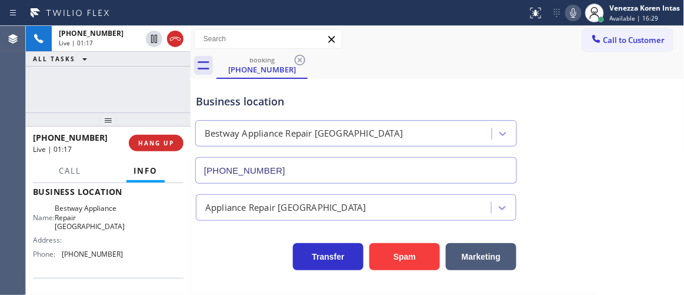
click at [86, 78] on div "+14802992344 Live | 01:17 ALL TASKS ALL TASKS ACTIVE TASKS TASKS IN WRAP UP" at bounding box center [108, 69] width 165 height 87
drag, startPoint x: 62, startPoint y: 207, endPoint x: 107, endPoint y: 225, distance: 48.0
click at [107, 225] on div "Name: Bestway Appliance Repair Phoenix" at bounding box center [78, 217] width 91 height 27
copy span "Bestway Appliance Repair Phoenix"
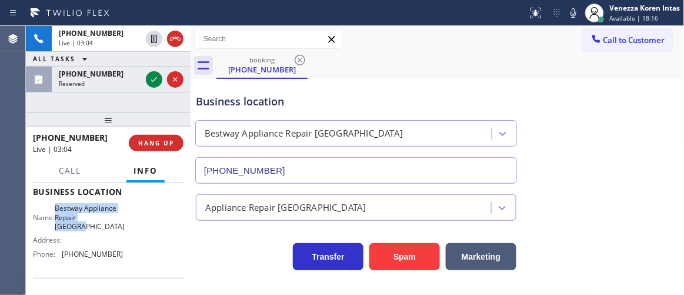
drag, startPoint x: 576, startPoint y: 15, endPoint x: 500, endPoint y: 45, distance: 81.4
click at [576, 15] on icon at bounding box center [574, 13] width 14 height 14
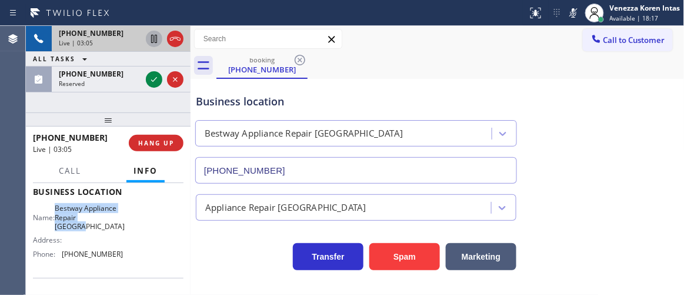
click at [153, 40] on icon at bounding box center [154, 39] width 6 height 8
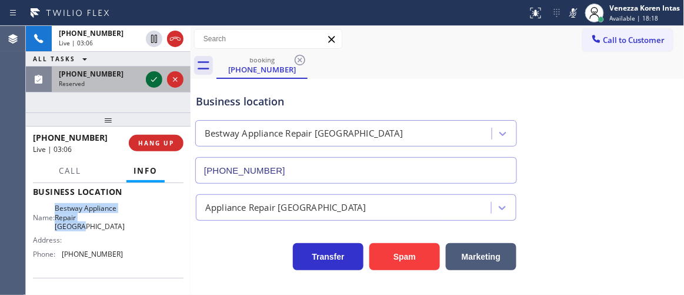
click at [154, 75] on icon at bounding box center [154, 79] width 14 height 14
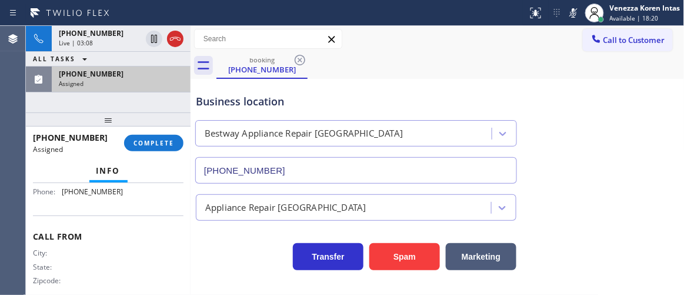
scroll to position [284, 0]
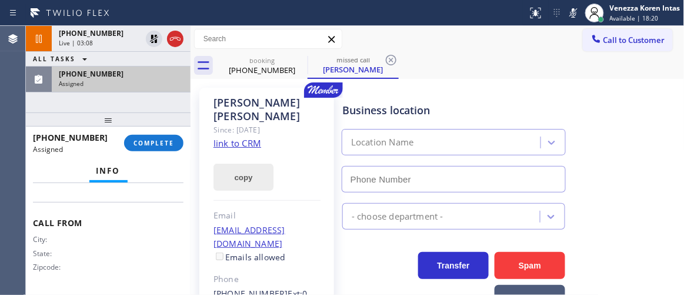
drag, startPoint x: 167, startPoint y: 141, endPoint x: 257, endPoint y: 176, distance: 96.2
click at [167, 141] on span "COMPLETE" at bounding box center [154, 143] width 41 height 8
type input "(323) 686-6278"
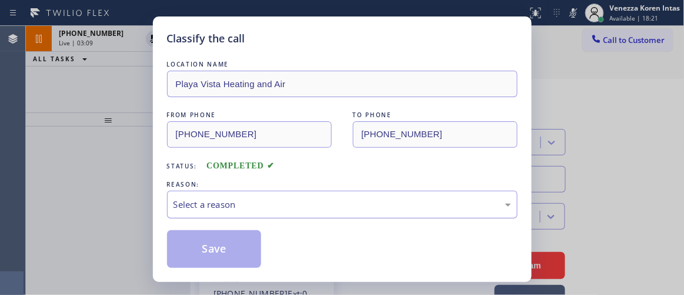
click at [308, 210] on div "Select a reason" at bounding box center [343, 205] width 338 height 14
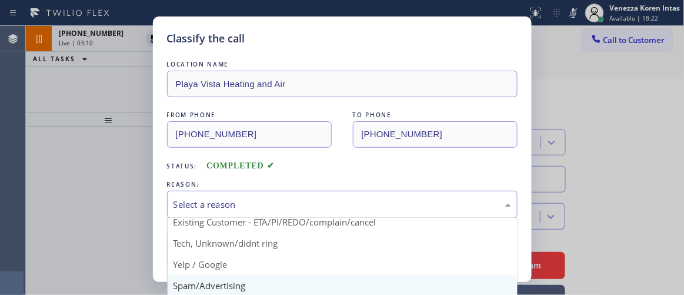
scroll to position [73, 0]
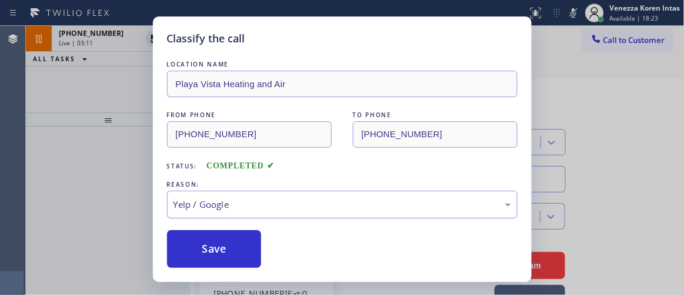
drag, startPoint x: 233, startPoint y: 242, endPoint x: 235, endPoint y: 204, distance: 37.7
click at [233, 242] on button "Save" at bounding box center [214, 249] width 95 height 38
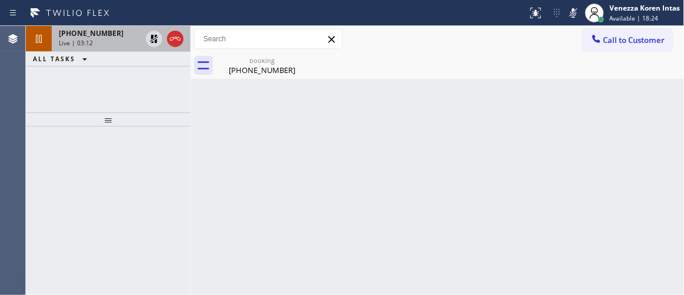
click at [121, 42] on div "Live | 03:12" at bounding box center [100, 43] width 82 height 8
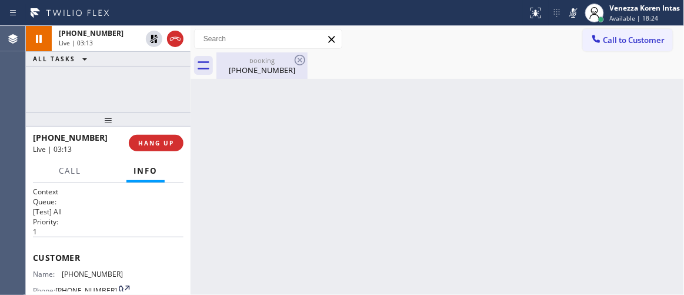
click at [274, 69] on div "(480) 299-2344" at bounding box center [262, 70] width 89 height 11
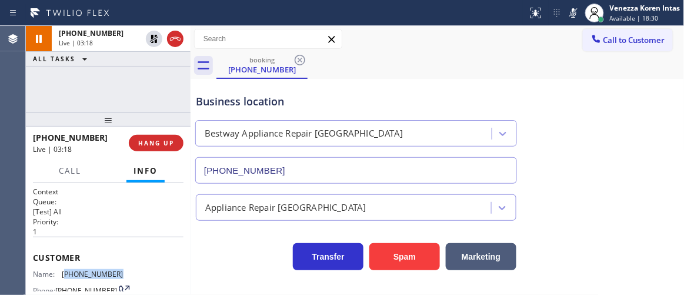
drag, startPoint x: 122, startPoint y: 271, endPoint x: 65, endPoint y: 271, distance: 56.5
click at [65, 271] on div "Name: (480) 299-2344 Phone: (480) 299-2344 Address:" at bounding box center [108, 293] width 151 height 46
copy span "480) 299-2344"
drag, startPoint x: 569, startPoint y: 14, endPoint x: 420, endPoint y: 72, distance: 159.9
click at [569, 14] on icon at bounding box center [574, 13] width 14 height 14
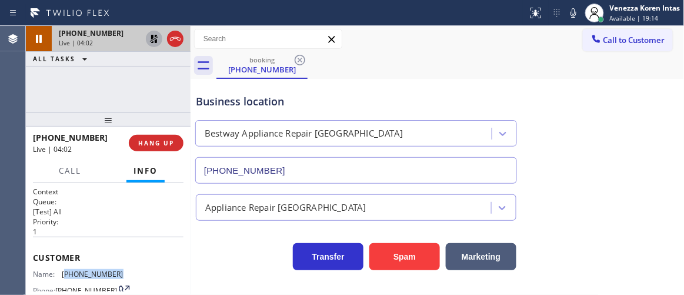
click at [151, 39] on icon at bounding box center [154, 39] width 14 height 14
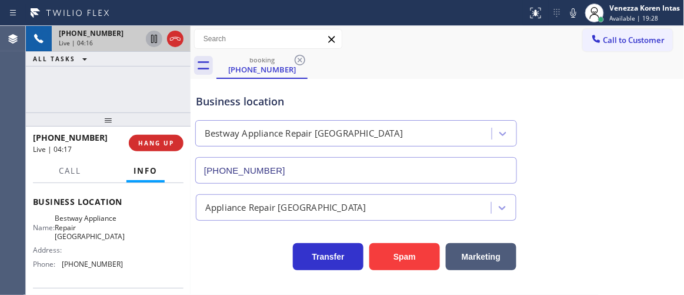
scroll to position [160, 0]
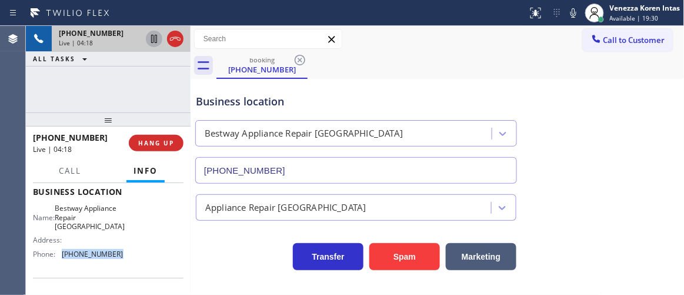
drag, startPoint x: 97, startPoint y: 255, endPoint x: 62, endPoint y: 258, distance: 34.8
click at [62, 258] on div "Name: Bestway Appliance Repair Phoenix Address: Phone: (602) 975-4672" at bounding box center [108, 233] width 151 height 59
copy span "(602) 975-4672"
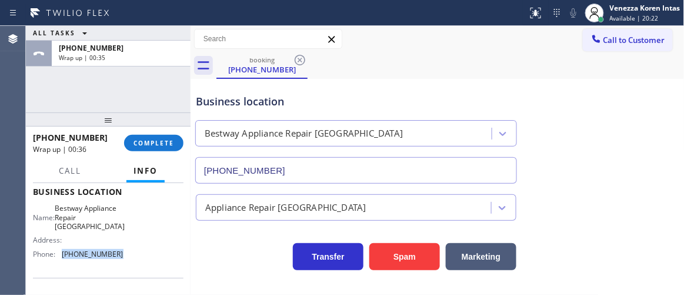
drag, startPoint x: 175, startPoint y: 146, endPoint x: 247, endPoint y: 171, distance: 75.9
click at [176, 146] on button "COMPLETE" at bounding box center [153, 143] width 59 height 16
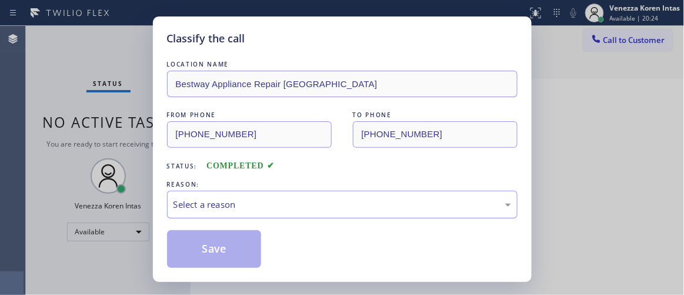
drag, startPoint x: 267, startPoint y: 199, endPoint x: 273, endPoint y: 214, distance: 15.6
click at [269, 201] on div "Select a reason" at bounding box center [343, 205] width 338 height 14
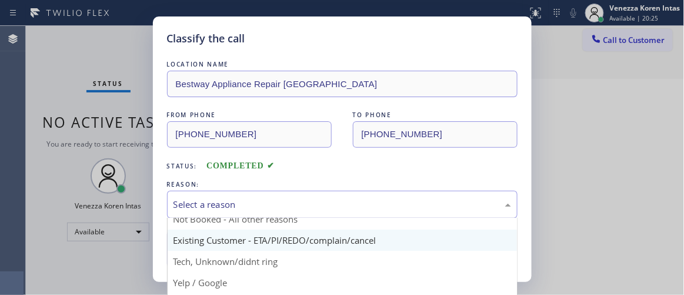
scroll to position [9, 0]
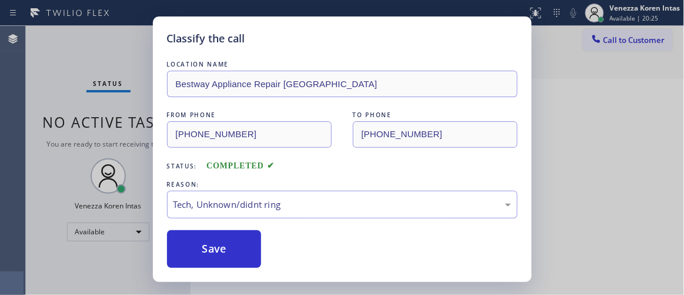
click at [222, 221] on div "LOCATION NAME Bestway Appliance Repair Phoenix FROM PHONE (480) 299-2344 TO PHO…" at bounding box center [342, 163] width 351 height 210
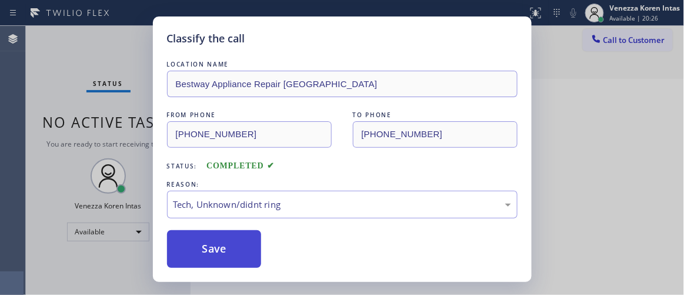
click at [240, 252] on button "Save" at bounding box center [214, 249] width 95 height 38
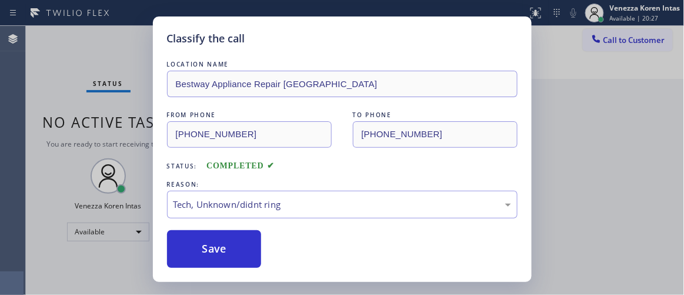
click at [97, 95] on div "Classify the call LOCATION NAME ThunderVent HVAC FROM PHONE (623) 277-3359 TO P…" at bounding box center [355, 160] width 659 height 269
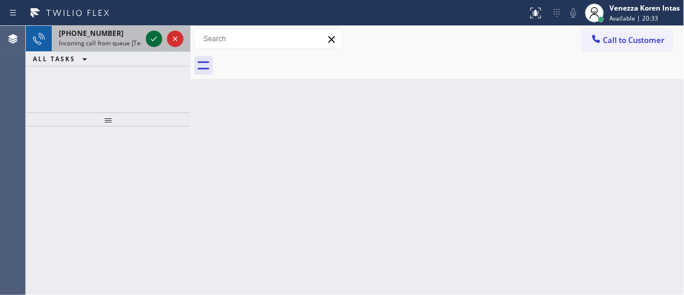
click at [152, 43] on icon at bounding box center [154, 39] width 14 height 14
click at [151, 38] on icon at bounding box center [154, 39] width 14 height 14
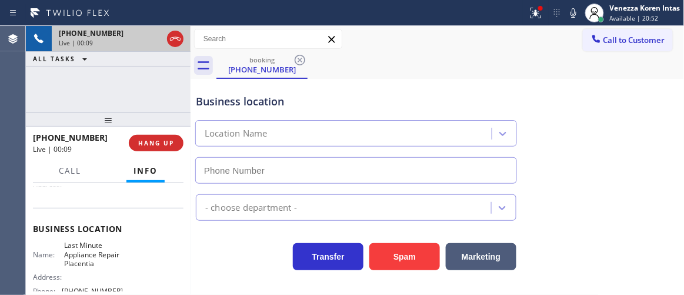
type input "(714) 278-3771"
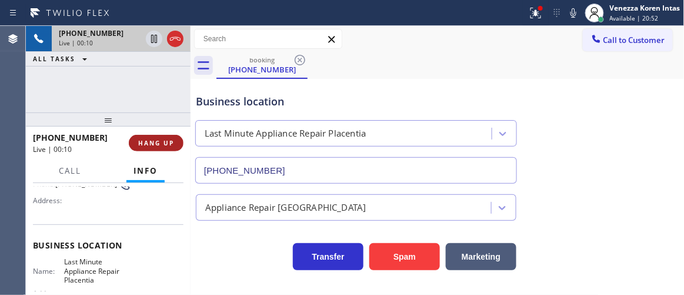
drag, startPoint x: 162, startPoint y: 141, endPoint x: 216, endPoint y: 186, distance: 70.6
click at [162, 141] on span "HANG UP" at bounding box center [156, 143] width 36 height 8
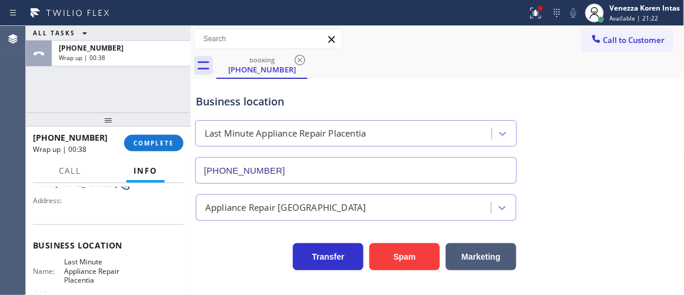
drag, startPoint x: 140, startPoint y: 69, endPoint x: 200, endPoint y: 81, distance: 60.5
click at [140, 69] on div "ALL TASKS ALL TASKS ACTIVE TASKS TASKS IN WRAP UP +17148002440 Wrap up | 00:38" at bounding box center [108, 69] width 165 height 87
drag, startPoint x: 411, startPoint y: 81, endPoint x: 503, endPoint y: 28, distance: 106.5
click at [413, 79] on div "Business location Last Minute Appliance Repair Placentia (714) 278-3771" at bounding box center [438, 130] width 489 height 107
drag, startPoint x: 550, startPoint y: 17, endPoint x: 544, endPoint y: 17, distance: 6.5
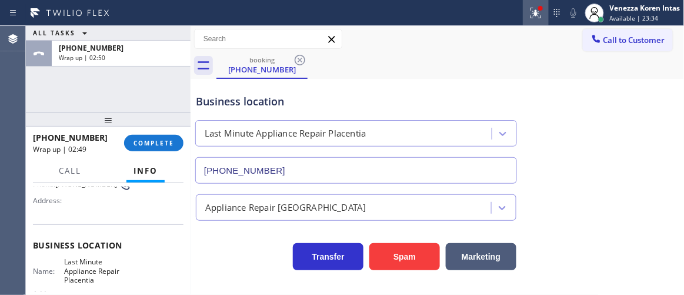
click at [550, 17] on icon at bounding box center [557, 13] width 14 height 14
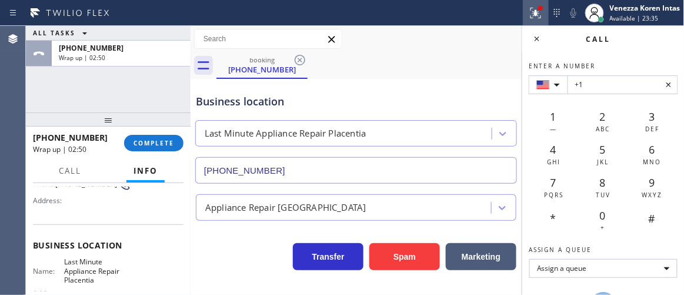
click at [539, 13] on icon at bounding box center [536, 13] width 14 height 14
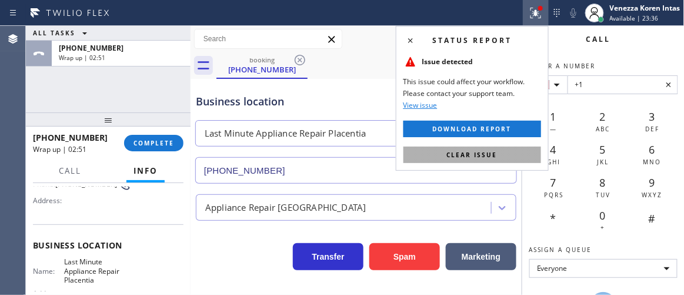
click at [470, 148] on button "Clear issue" at bounding box center [473, 155] width 138 height 16
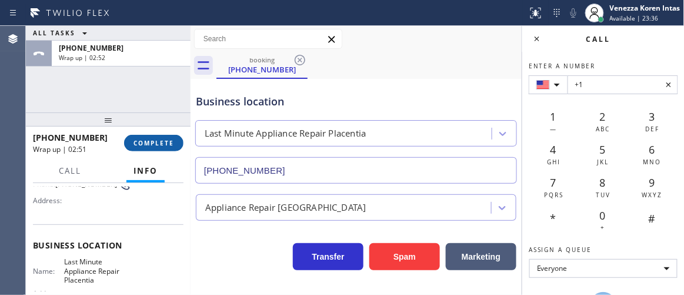
click at [153, 143] on span "COMPLETE" at bounding box center [154, 143] width 41 height 8
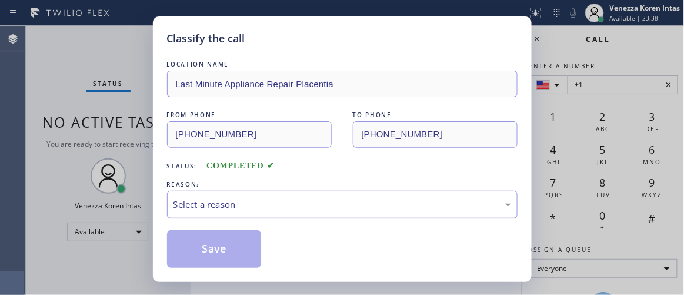
click at [284, 195] on div "Select a reason" at bounding box center [342, 205] width 351 height 28
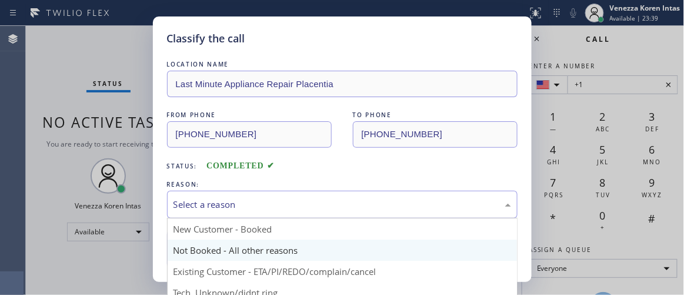
scroll to position [31, 0]
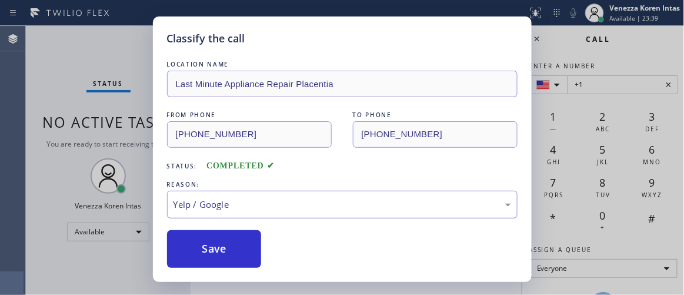
click at [245, 217] on div "Yelp / Google" at bounding box center [342, 205] width 351 height 28
click at [255, 204] on div "Not Booked - All other reasons" at bounding box center [343, 205] width 338 height 14
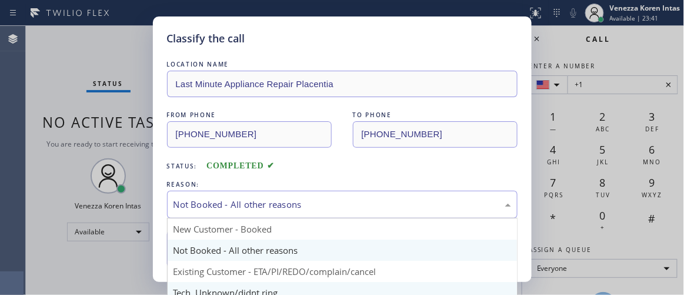
scroll to position [73, 0]
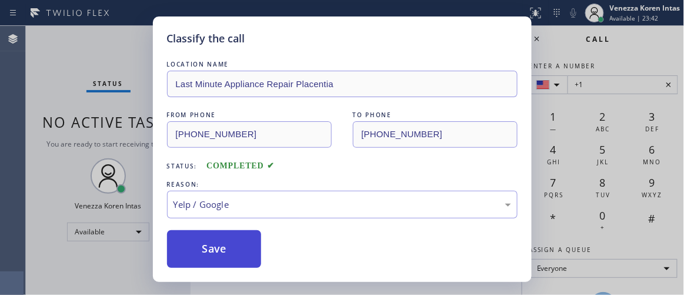
click at [238, 251] on button "Save" at bounding box center [214, 249] width 95 height 38
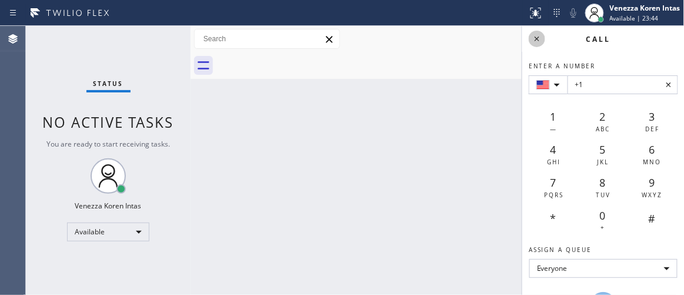
click at [532, 37] on icon at bounding box center [537, 39] width 14 height 14
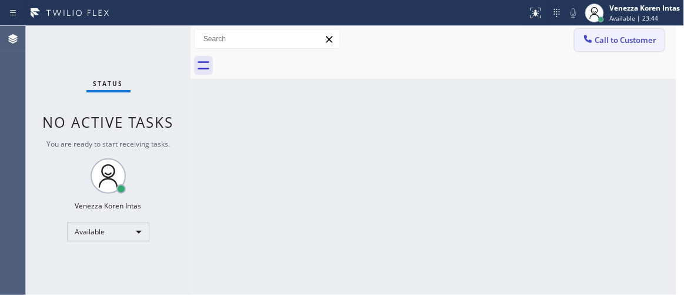
drag, startPoint x: 499, startPoint y: 102, endPoint x: 611, endPoint y: 48, distance: 124.8
click at [501, 102] on div "Back to Dashboard Change Sender ID Customers Technicians Select a contact Outbo…" at bounding box center [434, 160] width 486 height 269
click at [286, 187] on div "Back to Dashboard Change Sender ID Customers Technicians Select a contact Outbo…" at bounding box center [434, 160] width 486 height 269
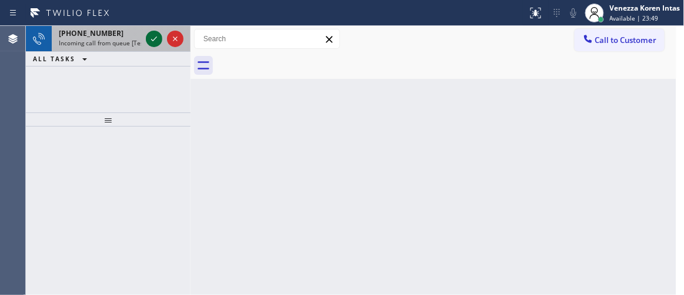
click at [157, 38] on icon at bounding box center [154, 39] width 14 height 14
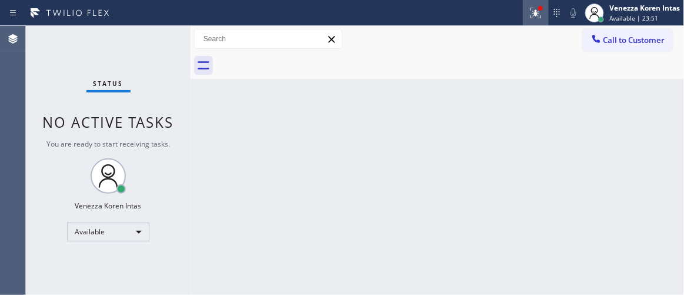
click at [531, 6] on icon at bounding box center [536, 13] width 14 height 14
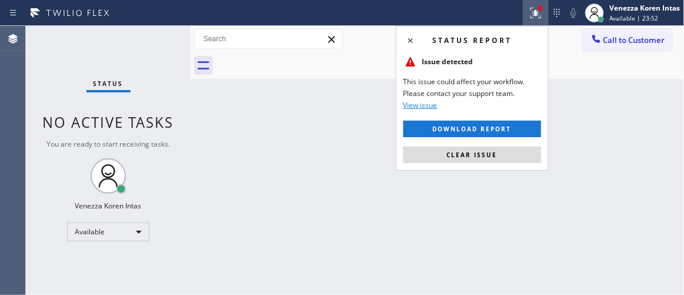
click at [481, 141] on div "Status report Issue detected This issue could affect your workflow. Please cont…" at bounding box center [472, 98] width 153 height 145
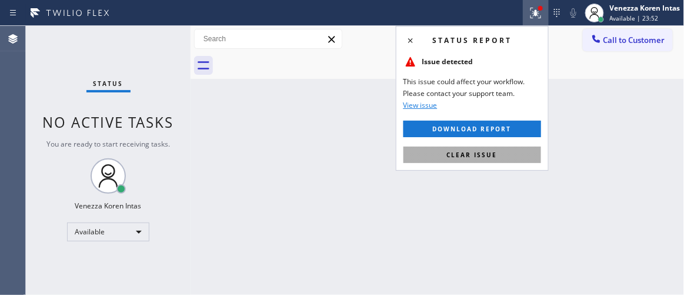
click at [476, 151] on span "Clear issue" at bounding box center [472, 155] width 51 height 8
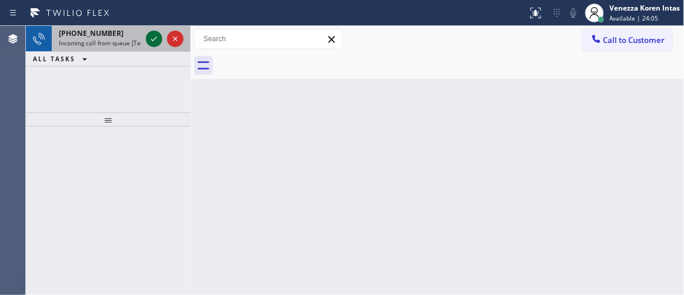
drag, startPoint x: 157, startPoint y: 30, endPoint x: 157, endPoint y: 42, distance: 11.8
click at [156, 31] on div at bounding box center [165, 39] width 42 height 26
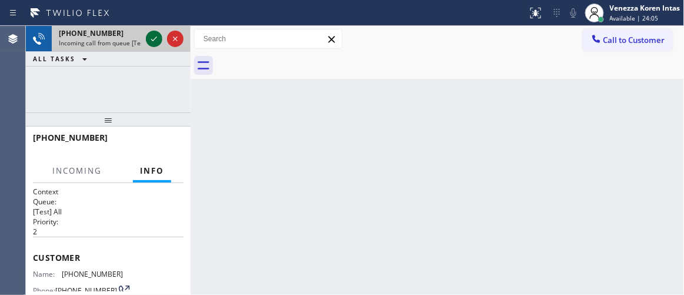
click at [157, 42] on icon at bounding box center [154, 39] width 14 height 14
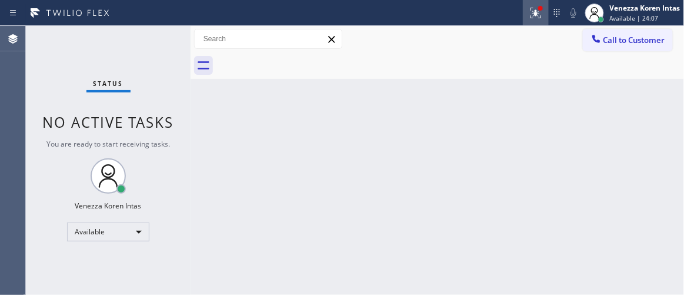
click at [531, 12] on icon at bounding box center [536, 13] width 14 height 14
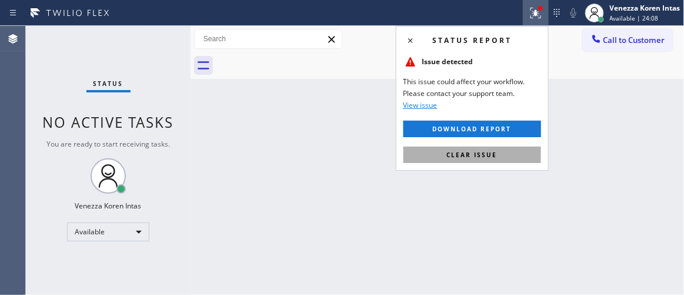
click at [483, 159] on button "Clear issue" at bounding box center [473, 155] width 138 height 16
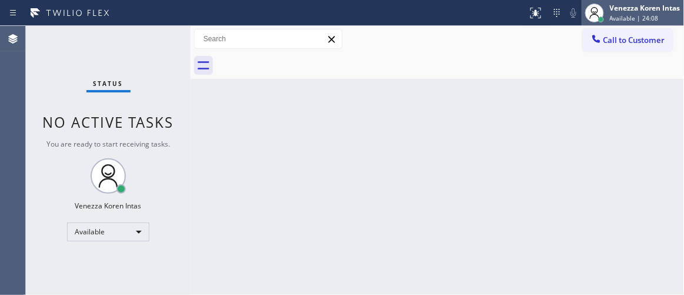
click at [605, 12] on div at bounding box center [595, 13] width 26 height 26
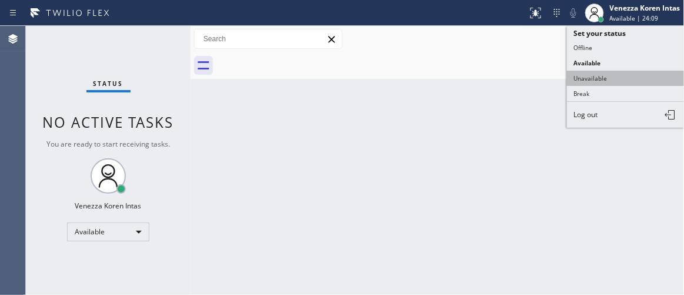
click at [602, 76] on button "Unavailable" at bounding box center [626, 78] width 118 height 15
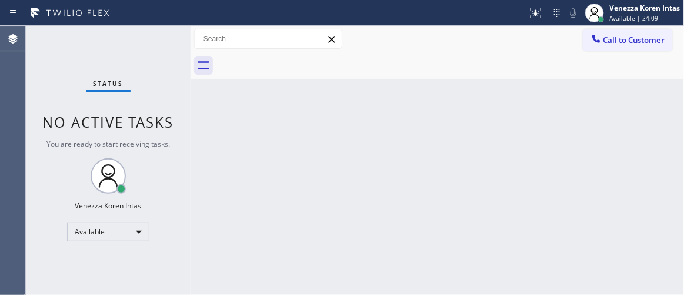
click at [517, 122] on div "Back to Dashboard Change Sender ID Customers Technicians Select a contact Outbo…" at bounding box center [438, 160] width 494 height 269
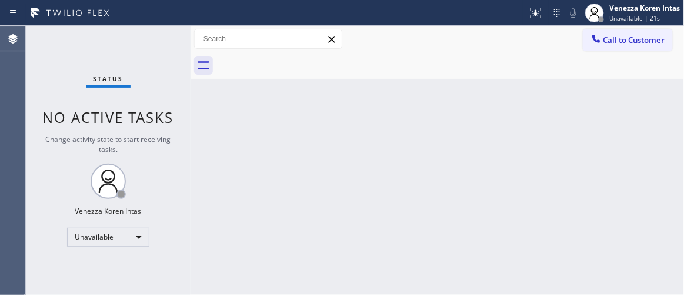
drag, startPoint x: 238, startPoint y: 171, endPoint x: 285, endPoint y: 140, distance: 56.2
click at [238, 171] on div "Back to Dashboard Change Sender ID Customers Technicians Select a contact Outbo…" at bounding box center [438, 160] width 494 height 269
click at [633, 44] on span "Call to Customer" at bounding box center [635, 40] width 62 height 11
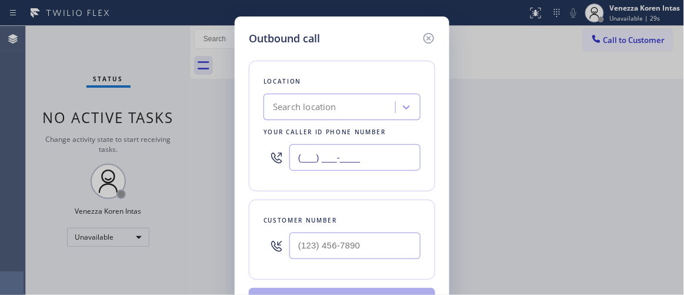
click at [341, 158] on input "(___) ___-____" at bounding box center [355, 157] width 131 height 26
paste input "714) 681-1582"
type input "(714) 681-1582"
click at [305, 240] on input "(___) ___-____" at bounding box center [355, 245] width 131 height 26
paste input "714) 417-7323"
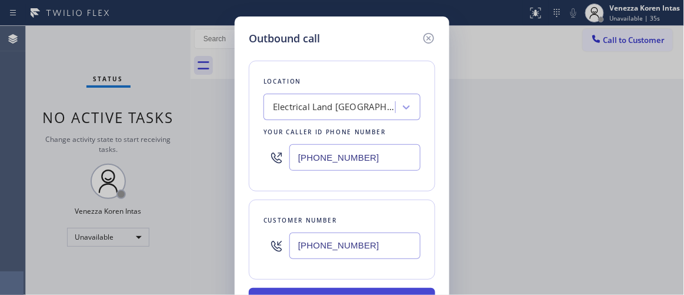
type input "(714) 417-7323"
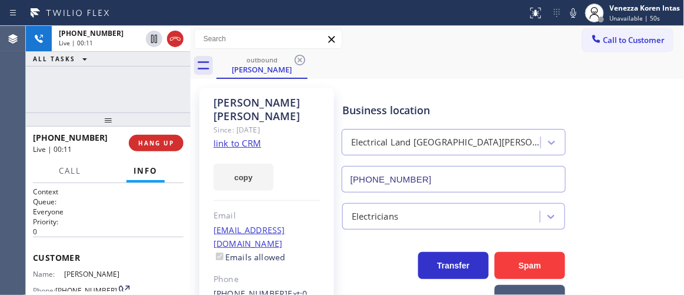
type input "(714) 681-1582"
drag, startPoint x: 158, startPoint y: 85, endPoint x: 298, endPoint y: 119, distance: 144.2
click at [158, 85] on div "+17144177323 Live | 00:12 ALL TASKS ALL TASKS ACTIVE TASKS TASKS IN WRAP UP" at bounding box center [108, 69] width 165 height 87
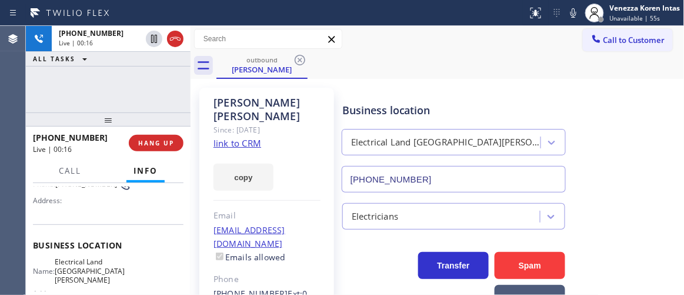
scroll to position [53, 0]
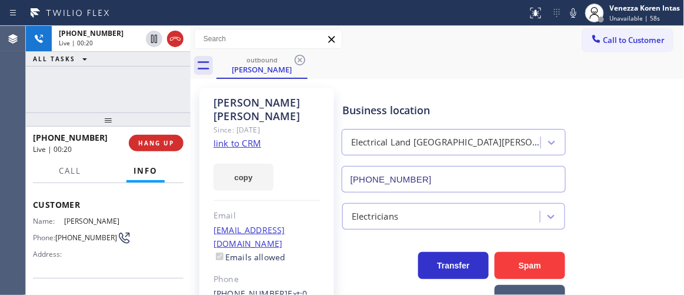
click at [149, 199] on span "Customer" at bounding box center [108, 204] width 151 height 11
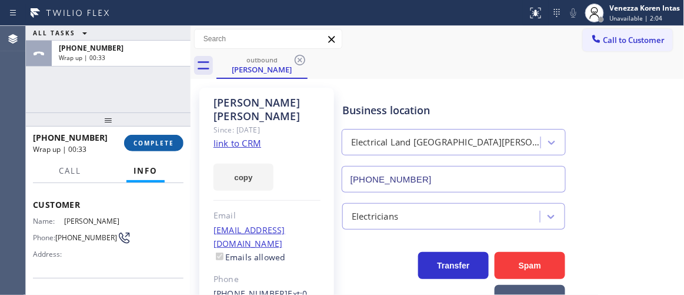
click at [145, 145] on span "COMPLETE" at bounding box center [154, 143] width 41 height 8
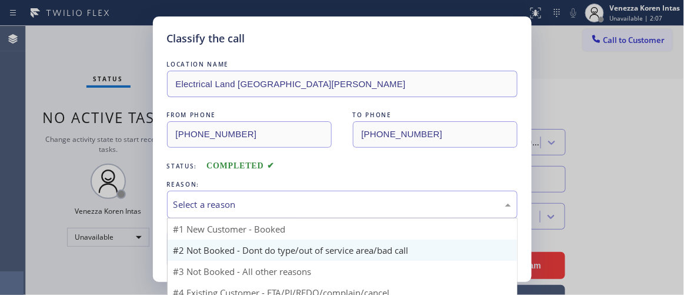
drag, startPoint x: 310, startPoint y: 205, endPoint x: 296, endPoint y: 240, distance: 37.5
click at [311, 205] on div "Select a reason" at bounding box center [343, 205] width 338 height 14
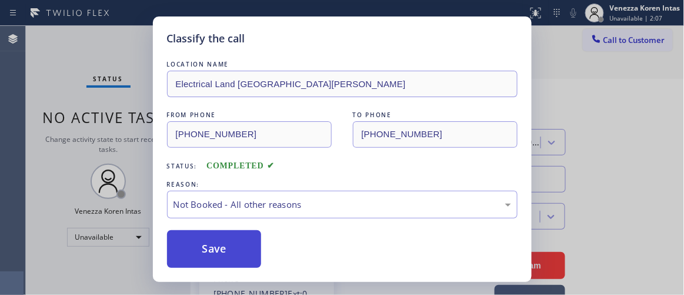
click at [237, 246] on button "Save" at bounding box center [214, 249] width 95 height 38
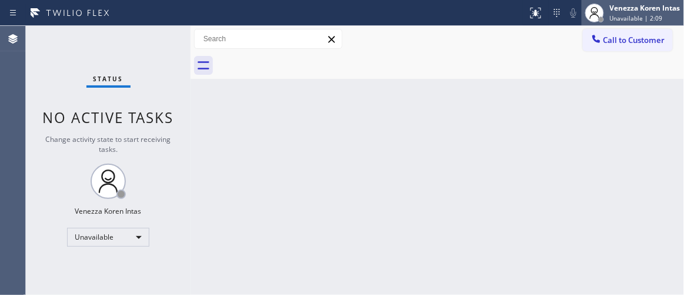
click at [653, 15] on span "Unavailable | 2:09" at bounding box center [636, 18] width 53 height 8
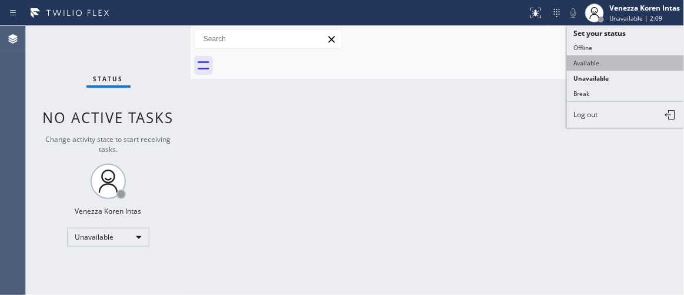
click at [626, 61] on button "Available" at bounding box center [626, 62] width 118 height 15
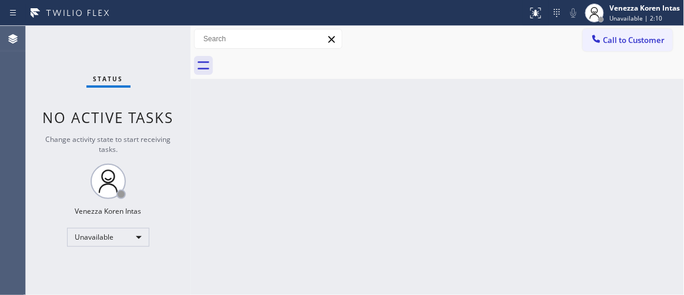
click at [372, 172] on div "Back to Dashboard Change Sender ID Customers Technicians Select a contact Outbo…" at bounding box center [438, 160] width 494 height 269
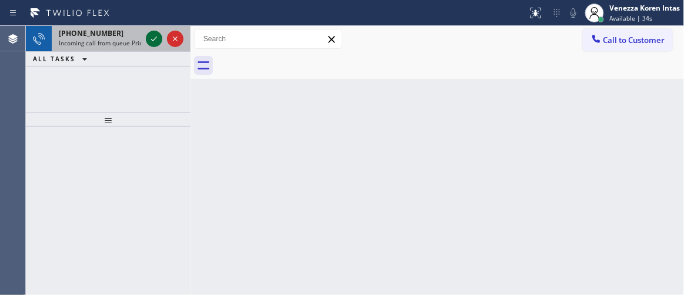
click at [152, 42] on icon at bounding box center [154, 39] width 14 height 14
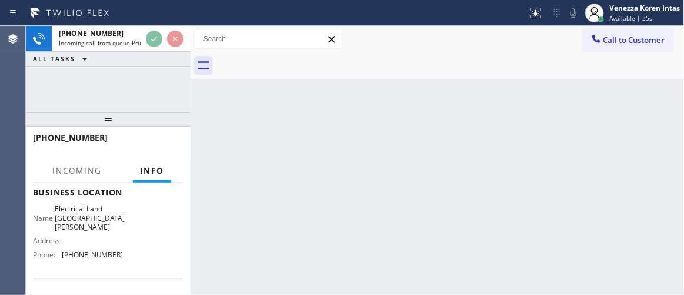
scroll to position [160, 0]
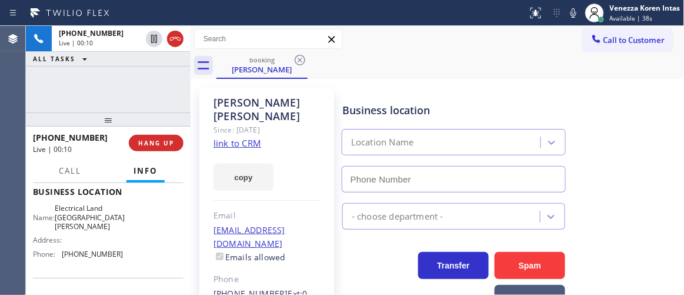
type input "(714) 681-1582"
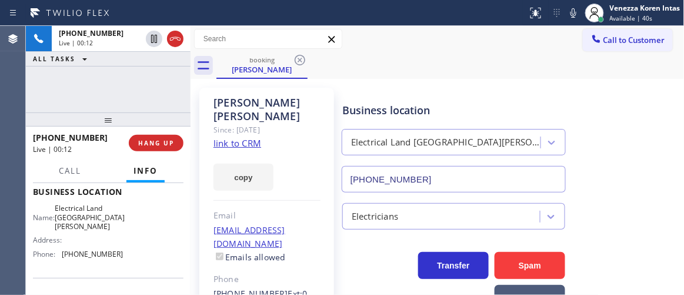
click at [252, 137] on link "link to CRM" at bounding box center [238, 143] width 48 height 12
drag, startPoint x: 579, startPoint y: 8, endPoint x: 529, endPoint y: 55, distance: 69.1
click at [579, 8] on icon at bounding box center [574, 13] width 14 height 14
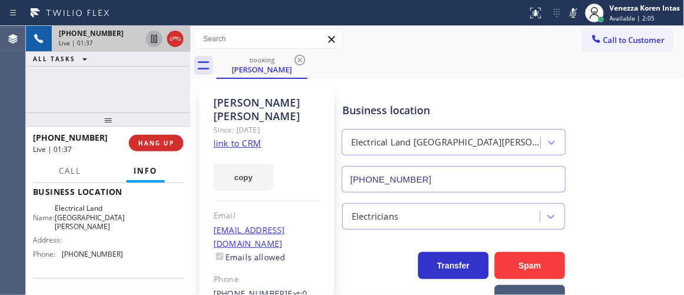
click at [154, 43] on icon at bounding box center [154, 39] width 14 height 14
click at [157, 98] on div "+17144177323 Live | 04:08 ALL TASKS ALL TASKS ACTIVE TASKS TASKS IN WRAP UP" at bounding box center [108, 69] width 165 height 87
click at [155, 41] on icon at bounding box center [154, 39] width 8 height 8
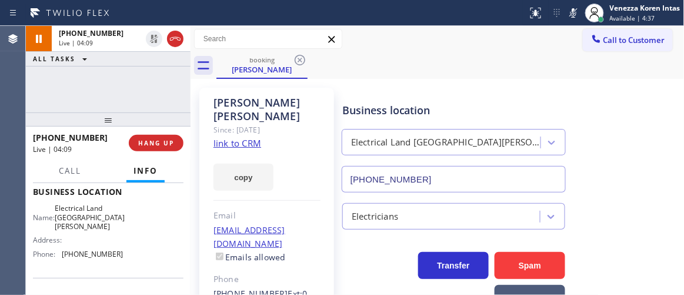
drag, startPoint x: 570, startPoint y: 12, endPoint x: 552, endPoint y: 112, distance: 102.3
click at [571, 12] on icon at bounding box center [574, 12] width 6 height 9
drag, startPoint x: 165, startPoint y: 102, endPoint x: 182, endPoint y: 107, distance: 17.7
click at [165, 102] on div "+17144177323 Live | 05:06 ALL TASKS ALL TASKS ACTIVE TASKS TASKS IN WRAP UP" at bounding box center [108, 69] width 165 height 87
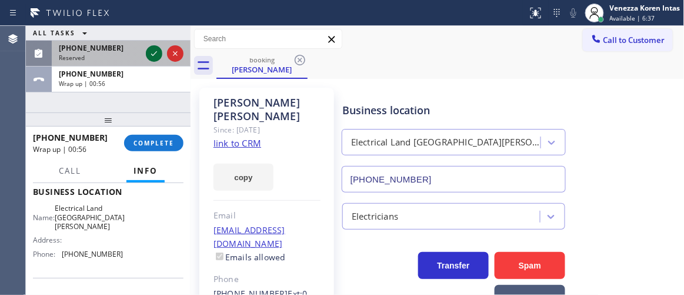
drag, startPoint x: 155, startPoint y: 52, endPoint x: 170, endPoint y: 178, distance: 126.8
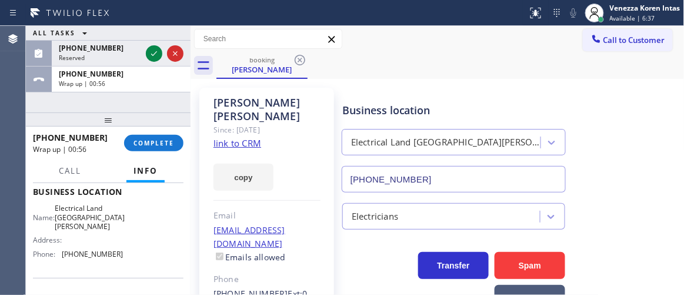
click at [154, 54] on icon at bounding box center [154, 53] width 14 height 14
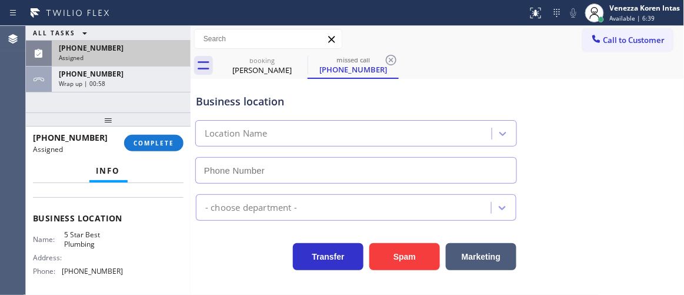
scroll to position [87, 0]
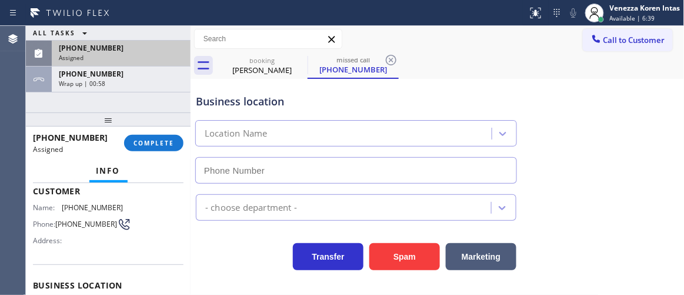
type input "(213) 632-3833"
click at [138, 54] on div "Assigned" at bounding box center [121, 58] width 125 height 8
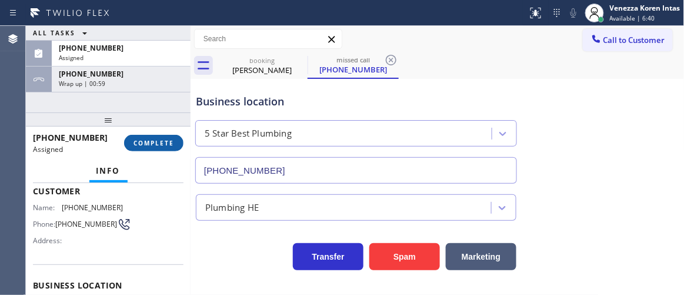
click at [163, 137] on button "COMPLETE" at bounding box center [153, 143] width 59 height 16
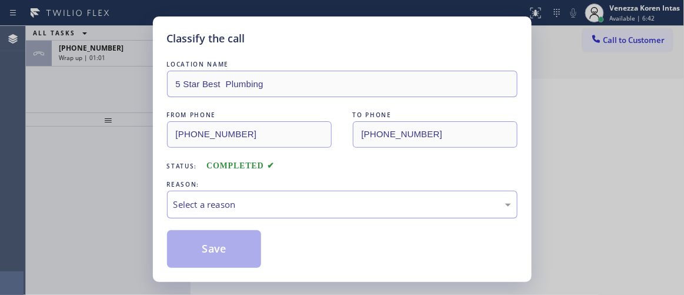
drag, startPoint x: 268, startPoint y: 194, endPoint x: 269, endPoint y: 201, distance: 7.1
click at [268, 194] on div "Select a reason" at bounding box center [342, 205] width 351 height 28
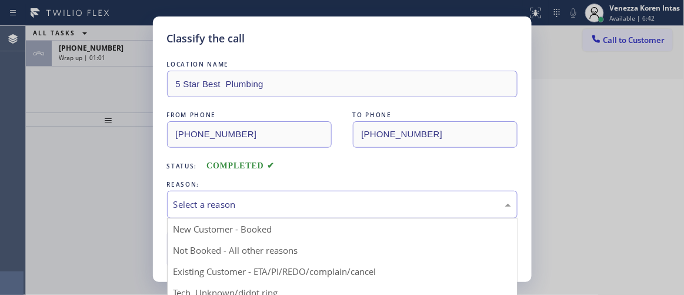
scroll to position [53, 0]
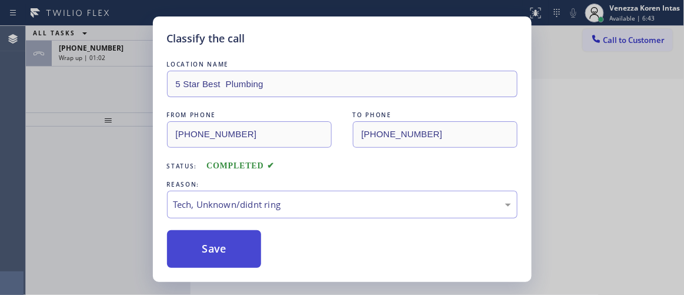
click at [234, 231] on button "Save" at bounding box center [214, 249] width 95 height 38
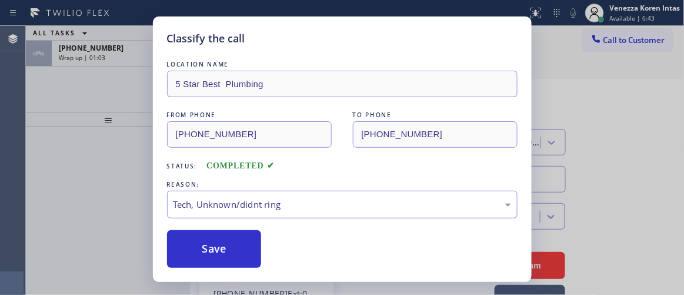
drag, startPoint x: 234, startPoint y: 244, endPoint x: 157, endPoint y: 121, distance: 145.7
click at [234, 245] on button "Save" at bounding box center [214, 249] width 95 height 38
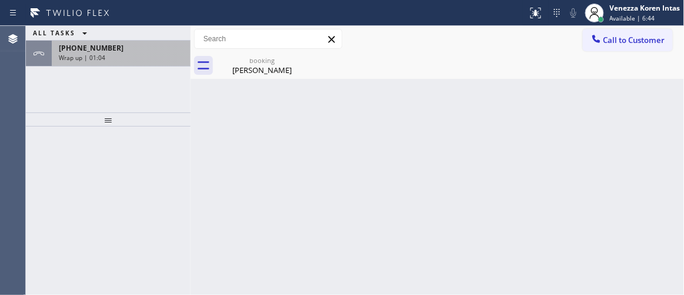
click at [128, 57] on div "Wrap up | 01:04" at bounding box center [121, 58] width 125 height 8
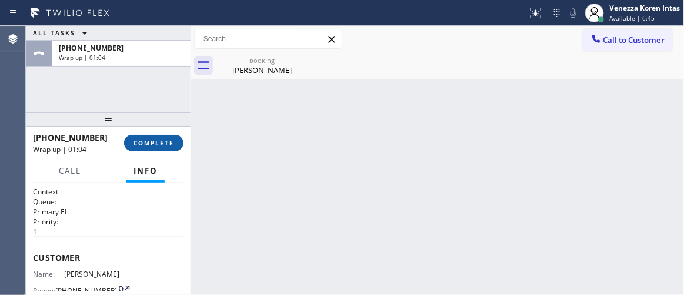
click at [158, 142] on span "COMPLETE" at bounding box center [154, 143] width 41 height 8
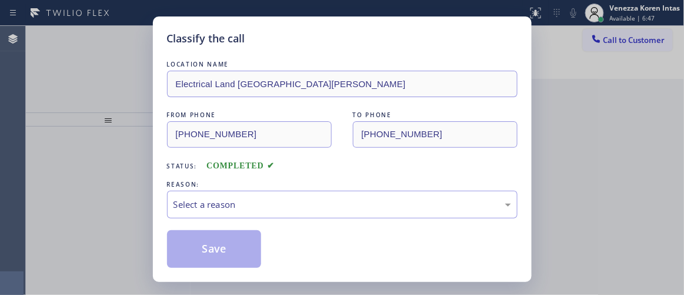
click at [254, 184] on div "REASON:" at bounding box center [342, 184] width 351 height 12
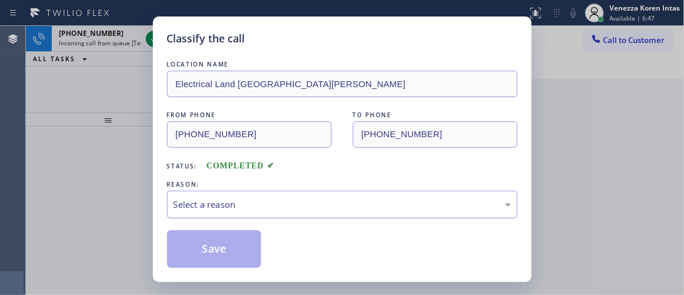
drag, startPoint x: 257, startPoint y: 205, endPoint x: 257, endPoint y: 215, distance: 10.0
click at [257, 205] on div "Select a reason" at bounding box center [343, 205] width 338 height 14
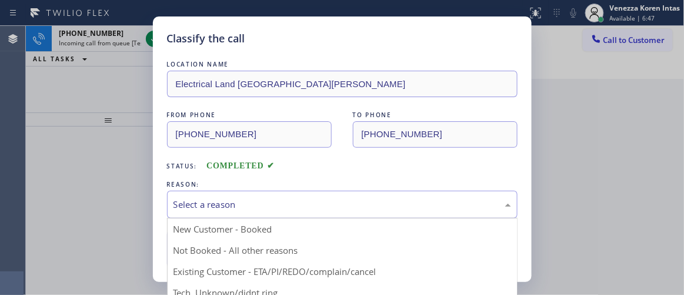
drag, startPoint x: 246, startPoint y: 245, endPoint x: 238, endPoint y: 240, distance: 9.8
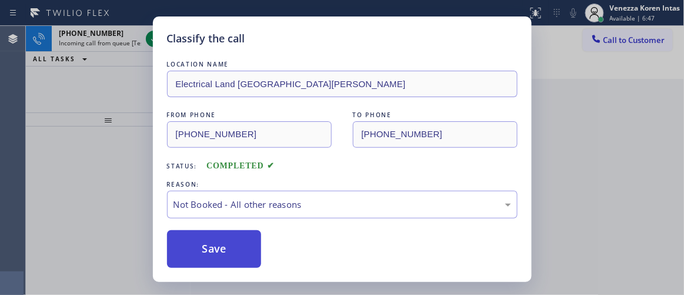
click at [238, 240] on button "Save" at bounding box center [214, 249] width 95 height 38
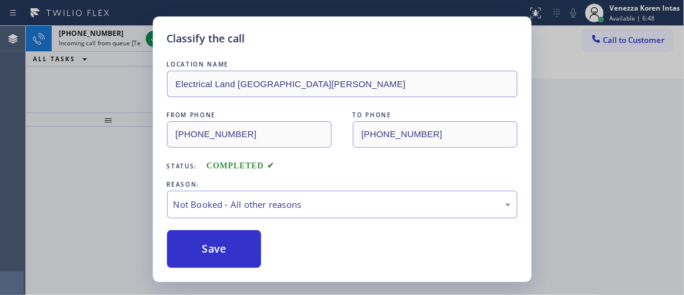
click at [154, 39] on div "Classify the call LOCATION NAME ThunderVent HVAC FROM PHONE (623) 277-3359 TO P…" at bounding box center [355, 160] width 659 height 269
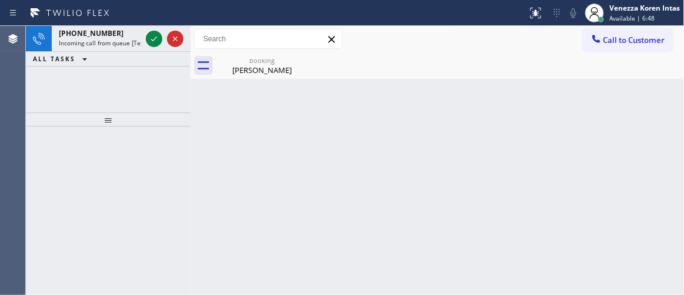
click at [154, 39] on icon at bounding box center [154, 39] width 14 height 14
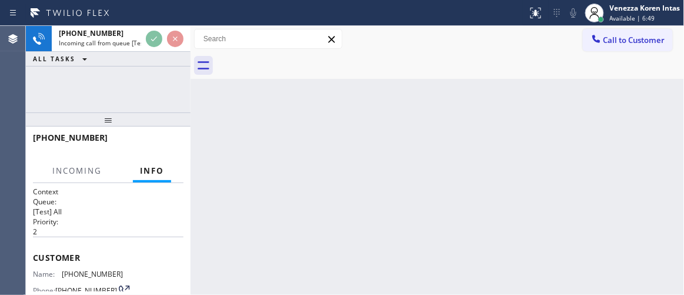
scroll to position [160, 0]
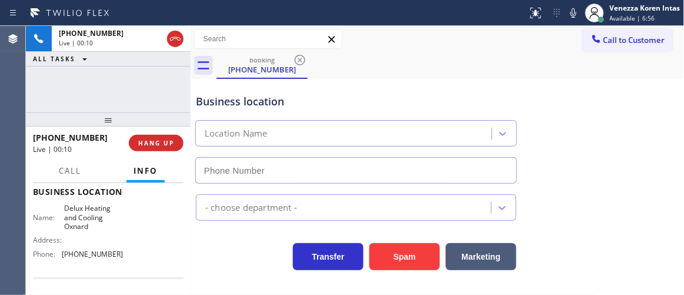
type input "(805) 892-6959"
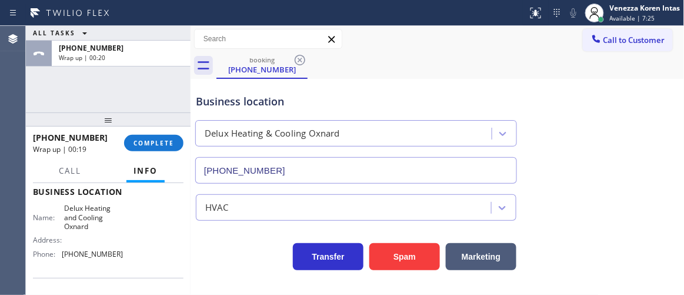
click at [164, 81] on div "ALL TASKS ALL TASKS ACTIVE TASKS TASKS IN WRAP UP +18057687597 Wrap up | 00:20" at bounding box center [108, 69] width 165 height 87
drag, startPoint x: 178, startPoint y: 133, endPoint x: 176, endPoint y: 141, distance: 8.6
click at [177, 134] on div "+18057687597 Wrap up | 01:02 COMPLETE" at bounding box center [108, 143] width 151 height 31
click at [175, 142] on button "COMPLETE" at bounding box center [153, 143] width 59 height 16
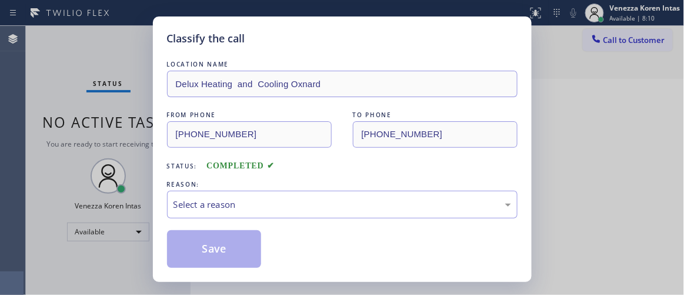
click at [295, 200] on div "Select a reason" at bounding box center [343, 205] width 338 height 14
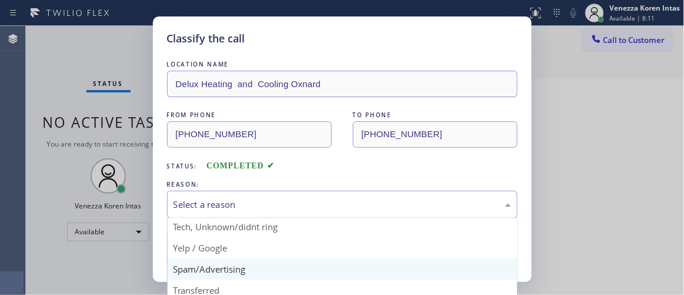
scroll to position [73, 0]
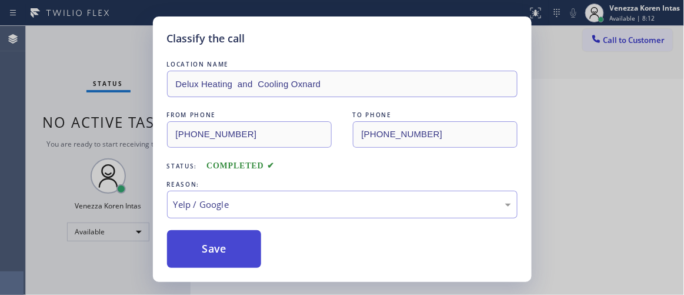
click at [231, 239] on button "Save" at bounding box center [214, 249] width 95 height 38
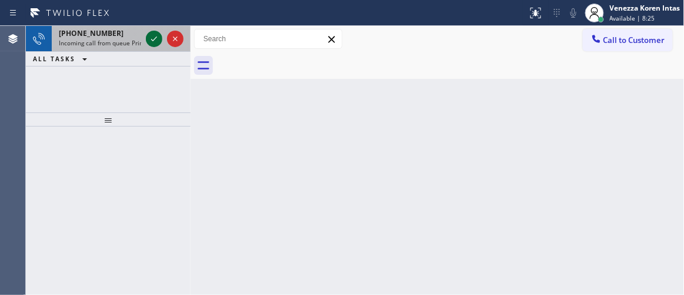
click at [157, 39] on icon at bounding box center [154, 39] width 14 height 14
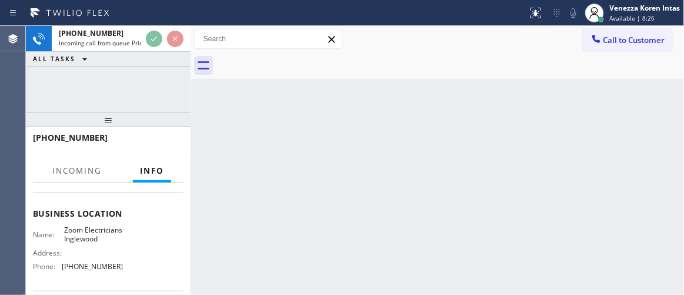
scroll to position [160, 0]
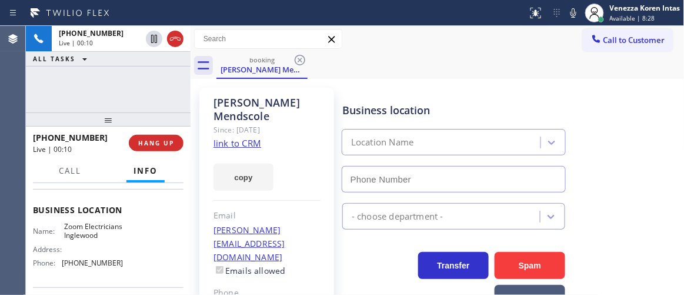
type input "(424) 392-7301"
click at [258, 137] on link "link to CRM" at bounding box center [238, 143] width 48 height 12
drag, startPoint x: 154, startPoint y: 39, endPoint x: 191, endPoint y: 38, distance: 37.1
click at [154, 39] on icon at bounding box center [154, 39] width 14 height 14
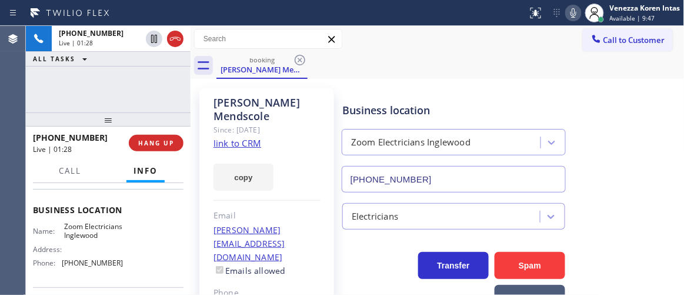
click at [574, 18] on icon at bounding box center [574, 13] width 14 height 14
click at [199, 99] on div "Renee Mendscole Since: 20 may 2020 link to CRM copy Email denise@roofaloha.com …" at bounding box center [267, 283] width 147 height 403
click at [570, 19] on icon at bounding box center [574, 13] width 14 height 14
drag, startPoint x: 155, startPoint y: 42, endPoint x: 167, endPoint y: 62, distance: 22.4
click at [155, 43] on icon at bounding box center [154, 39] width 14 height 14
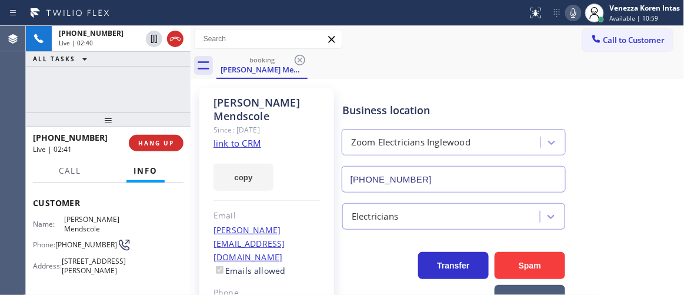
scroll to position [53, 0]
click at [154, 94] on div "+13234851236 Live | 03:12 ALL TASKS ALL TASKS ACTIVE TASKS TASKS IN WRAP UP" at bounding box center [108, 69] width 165 height 87
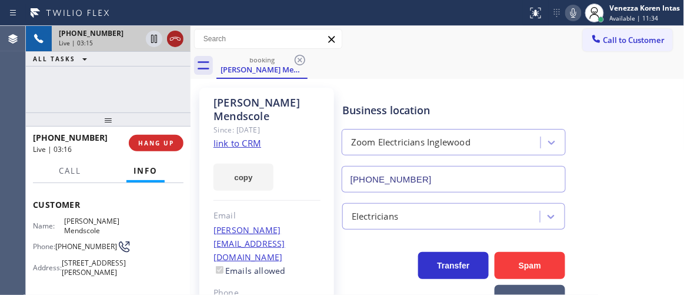
click at [176, 42] on icon at bounding box center [175, 39] width 14 height 14
drag, startPoint x: 172, startPoint y: 142, endPoint x: 255, endPoint y: 161, distance: 84.5
click at [172, 142] on span "HANG UP" at bounding box center [156, 143] width 36 height 8
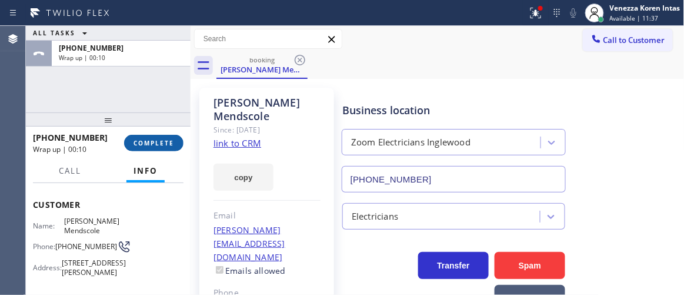
drag, startPoint x: 194, startPoint y: 151, endPoint x: 167, endPoint y: 139, distance: 29.8
click at [192, 151] on div "ALL TASKS ALL TASKS ACTIVE TASKS TASKS IN WRAP UP +13234851236 Wrap up | 00:10 …" at bounding box center [355, 160] width 659 height 269
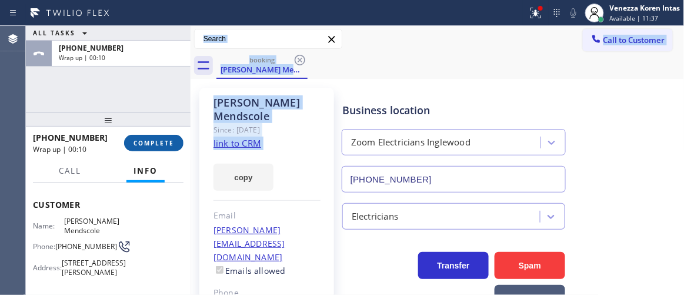
click at [167, 139] on span "COMPLETE" at bounding box center [154, 143] width 41 height 8
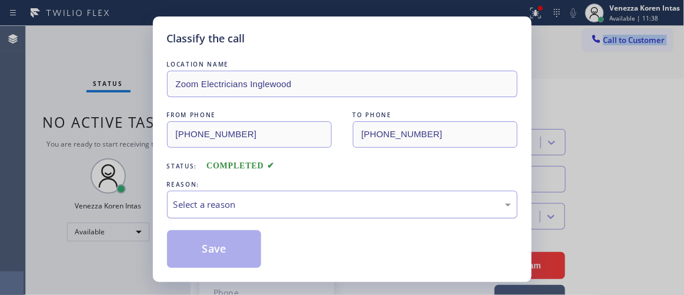
click at [338, 192] on div "Select a reason" at bounding box center [342, 205] width 351 height 28
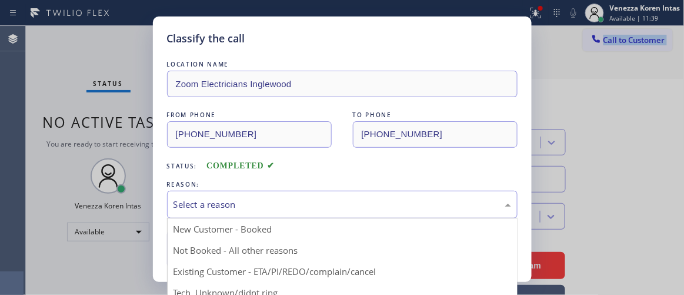
drag, startPoint x: 314, startPoint y: 274, endPoint x: 283, endPoint y: 257, distance: 35.0
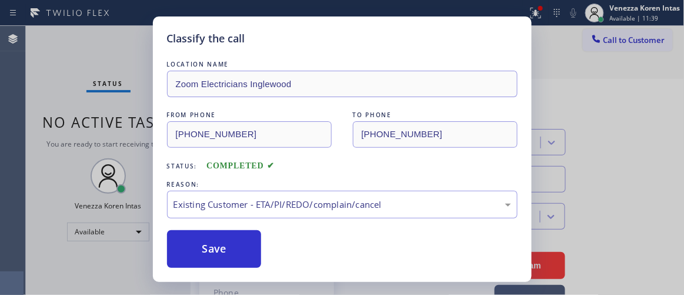
click at [270, 251] on div "Save" at bounding box center [342, 249] width 351 height 38
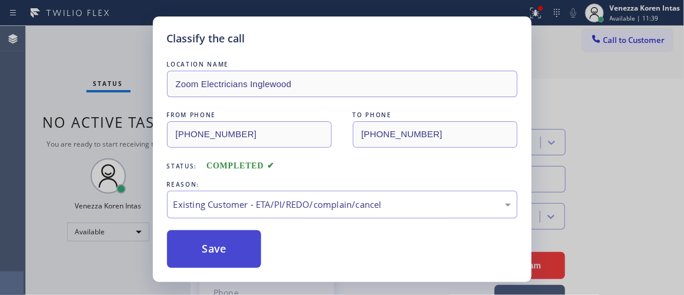
click at [234, 238] on button "Save" at bounding box center [214, 249] width 95 height 38
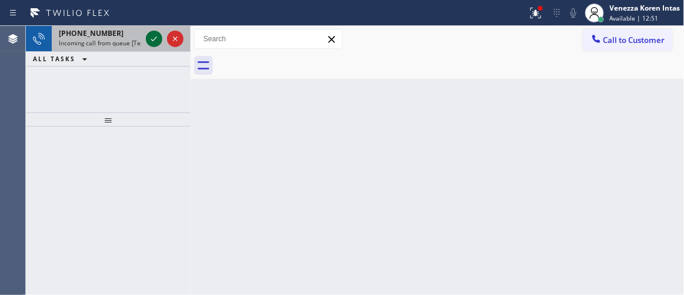
click at [156, 40] on icon at bounding box center [154, 39] width 14 height 14
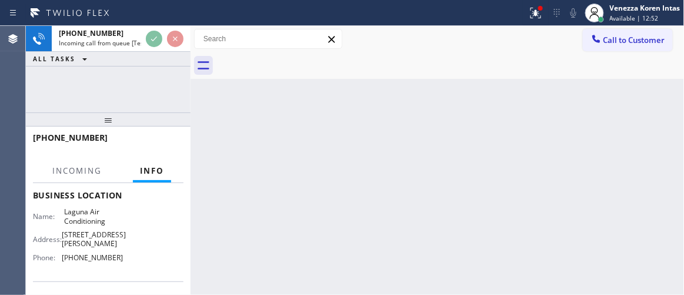
scroll to position [160, 0]
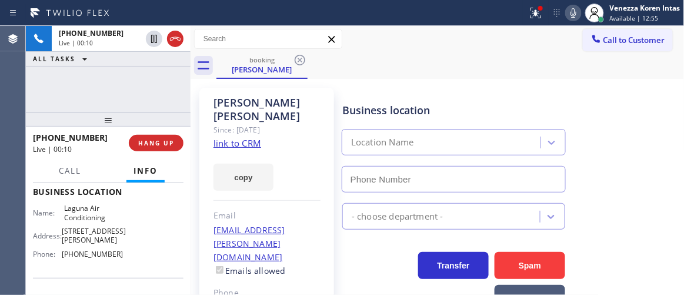
type input "(949) 523-3665"
click at [248, 137] on link "link to CRM" at bounding box center [238, 143] width 48 height 12
click at [578, 15] on icon at bounding box center [574, 13] width 14 height 14
drag, startPoint x: 153, startPoint y: 42, endPoint x: 245, endPoint y: 43, distance: 91.8
click at [154, 42] on icon at bounding box center [154, 39] width 14 height 14
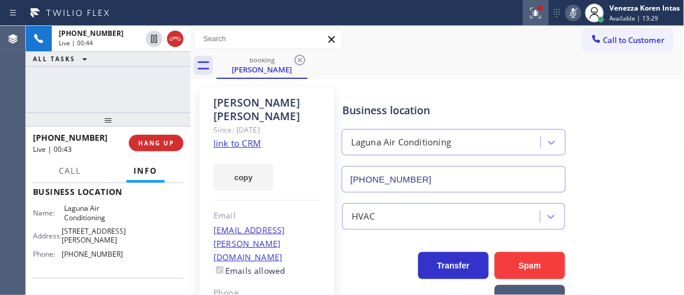
click at [546, 12] on div at bounding box center [536, 13] width 26 height 14
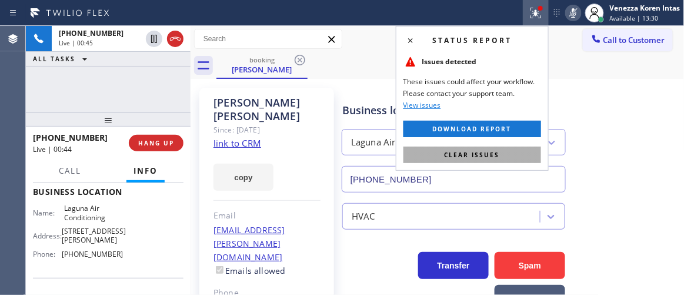
click at [506, 160] on button "Clear issues" at bounding box center [473, 155] width 138 height 16
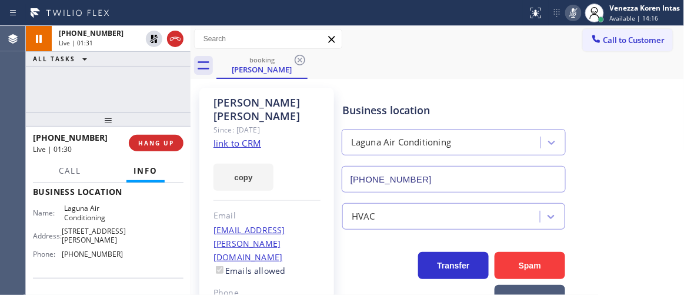
drag, startPoint x: 143, startPoint y: 70, endPoint x: 152, endPoint y: 70, distance: 8.8
click at [144, 70] on div "+19496835047 Live | 01:31 ALL TASKS ALL TASKS ACTIVE TASKS TASKS IN WRAP UP" at bounding box center [108, 69] width 165 height 87
drag, startPoint x: 146, startPoint y: 95, endPoint x: 466, endPoint y: 58, distance: 322.3
click at [146, 95] on div "+19496835047 Live | 01:41 ALL TASKS ALL TASKS ACTIVE TASKS TASKS IN WRAP UP" at bounding box center [108, 69] width 165 height 87
click at [503, 82] on div "Julie Stidham Since: 20 may 2020 link to CRM copy Email juliestidham@cox.net Em…" at bounding box center [438, 276] width 489 height 389
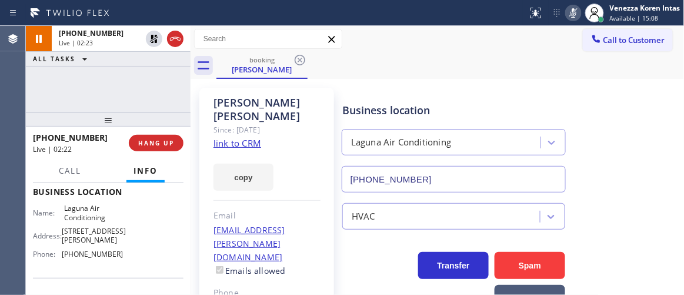
drag, startPoint x: 164, startPoint y: 103, endPoint x: 487, endPoint y: 65, distance: 324.7
click at [164, 103] on div "+19496835047 Live | 02:23 ALL TASKS ALL TASKS ACTIVE TASKS TASKS IN WRAP UP" at bounding box center [108, 69] width 165 height 87
click at [138, 108] on div "+19496835047 Live | 03:11 ALL TASKS ALL TASKS ACTIVE TASKS TASKS IN WRAP UP" at bounding box center [108, 69] width 165 height 87
click at [567, 14] on icon at bounding box center [574, 13] width 14 height 14
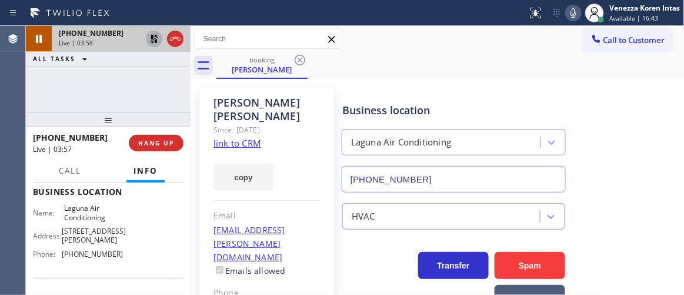
click at [152, 38] on icon at bounding box center [154, 39] width 8 height 8
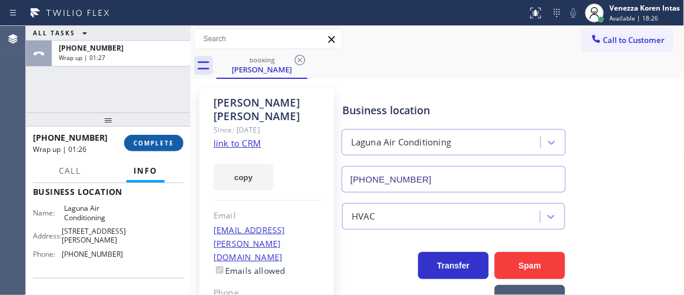
click at [151, 142] on span "COMPLETE" at bounding box center [154, 143] width 41 height 8
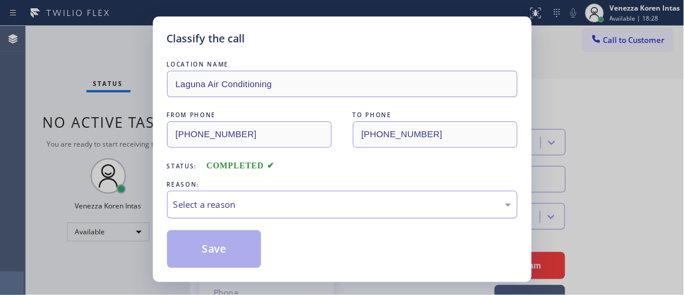
drag, startPoint x: 258, startPoint y: 200, endPoint x: 262, endPoint y: 216, distance: 17.0
click at [258, 200] on div "Select a reason" at bounding box center [343, 205] width 338 height 14
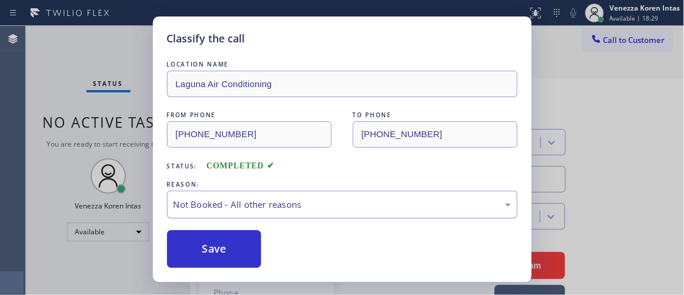
click at [257, 202] on div "Not Booked - All other reasons" at bounding box center [343, 205] width 338 height 14
drag, startPoint x: 244, startPoint y: 257, endPoint x: 262, endPoint y: 264, distance: 19.0
click at [244, 257] on button "Save" at bounding box center [214, 249] width 95 height 38
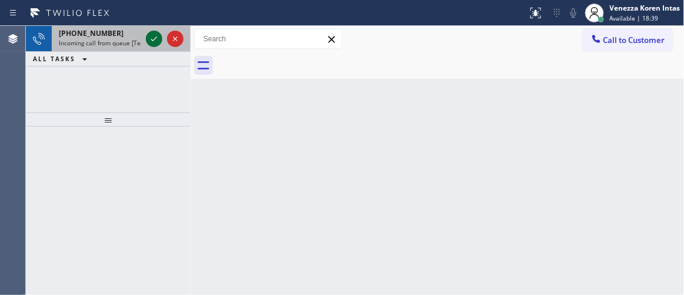
click at [155, 39] on icon at bounding box center [154, 39] width 14 height 14
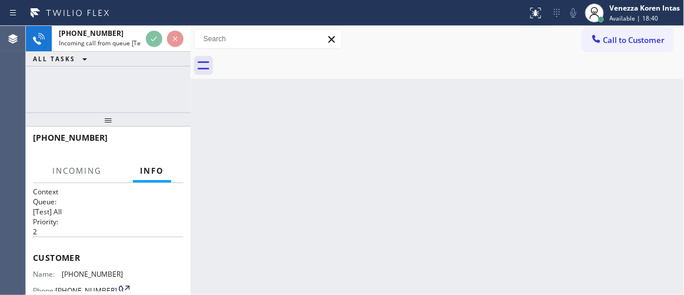
scroll to position [160, 0]
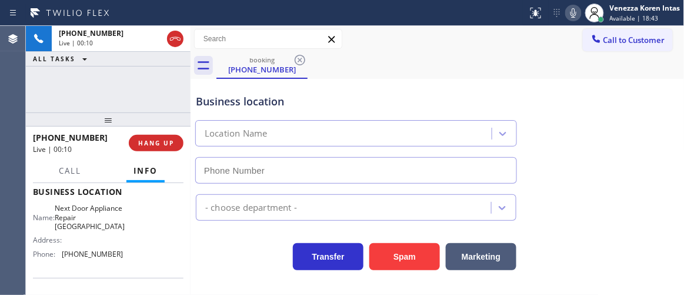
type input "(213) 263-5058"
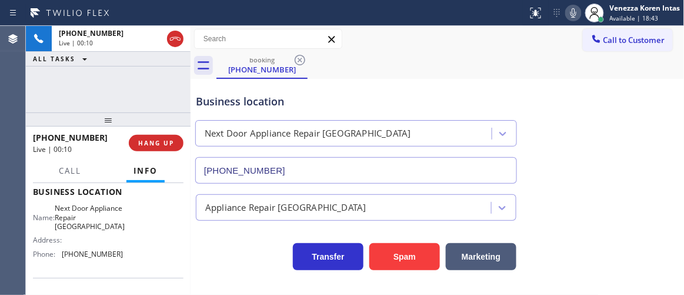
click at [173, 41] on icon at bounding box center [175, 39] width 14 height 14
click at [169, 139] on button "HANG UP" at bounding box center [156, 143] width 55 height 16
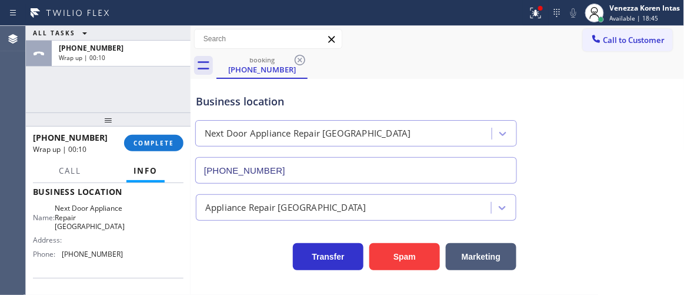
drag, startPoint x: 168, startPoint y: 149, endPoint x: 253, endPoint y: 164, distance: 86.6
click at [168, 149] on button "COMPLETE" at bounding box center [153, 143] width 59 height 16
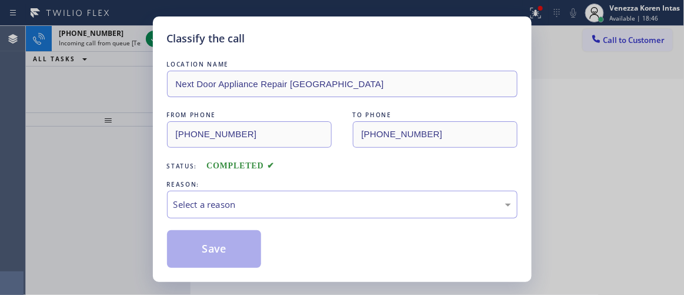
click at [325, 220] on div "LOCATION NAME Next Door Appliance Repair Palm Springs FROM PHONE (213) 241-2341…" at bounding box center [342, 163] width 351 height 210
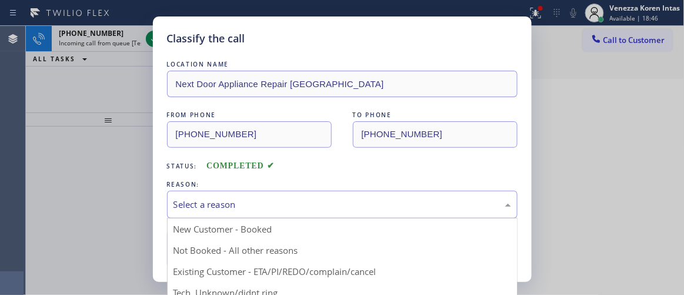
click at [328, 205] on div "Select a reason" at bounding box center [343, 205] width 338 height 14
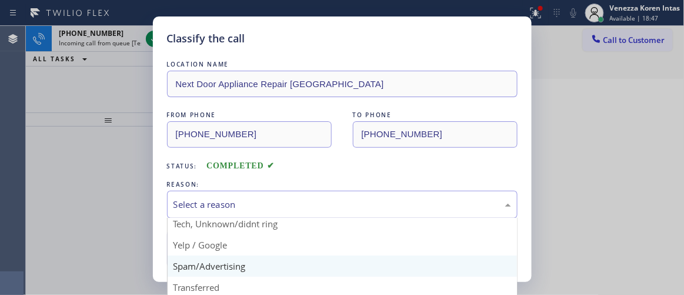
scroll to position [73, 0]
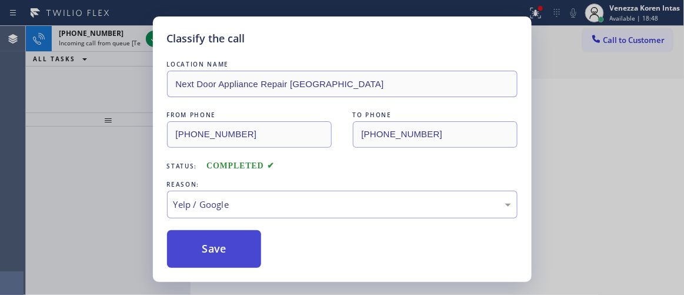
click at [231, 243] on button "Save" at bounding box center [214, 249] width 95 height 38
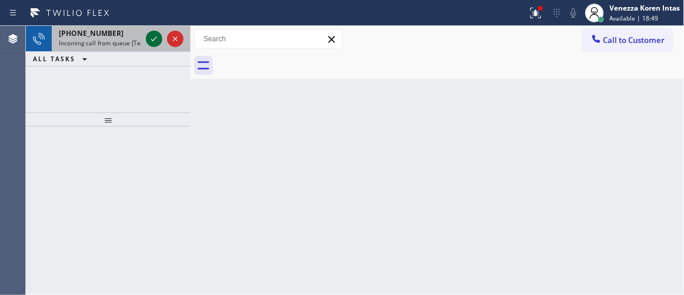
click at [157, 40] on icon at bounding box center [154, 39] width 14 height 14
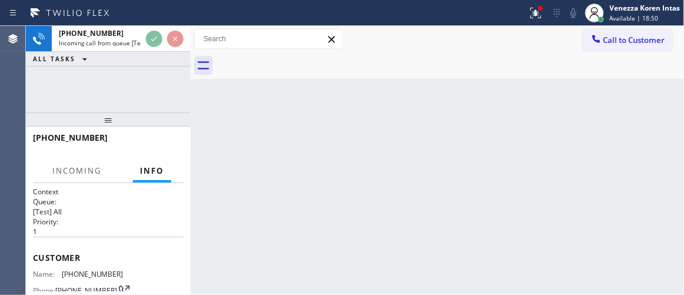
scroll to position [107, 0]
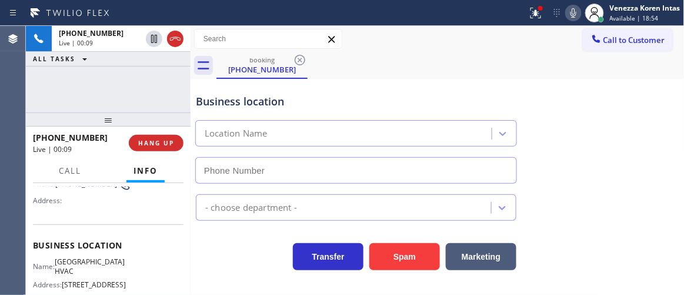
type input "(347) 493-0357"
click at [138, 82] on div "+17189028068 Live | 01:21 ALL TASKS ALL TASKS ACTIVE TASKS TASKS IN WRAP UP" at bounding box center [108, 69] width 165 height 87
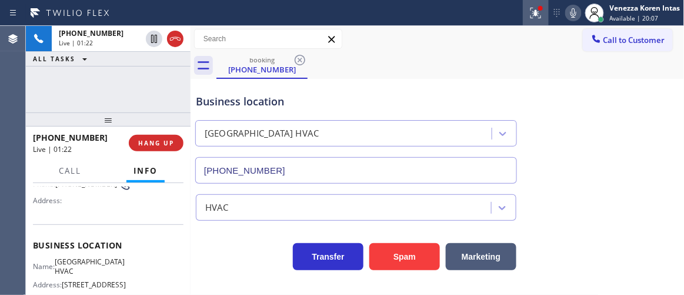
click at [529, 8] on icon at bounding box center [536, 13] width 14 height 14
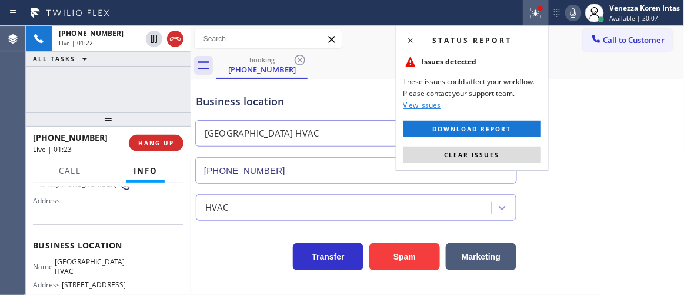
drag, startPoint x: 518, startPoint y: 148, endPoint x: 531, endPoint y: 133, distance: 20.0
click at [518, 148] on button "Clear issues" at bounding box center [473, 155] width 138 height 16
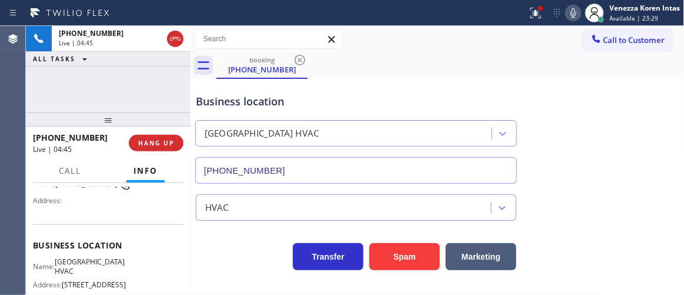
click at [179, 80] on div "+17189028068 Live | 04:45 ALL TASKS ALL TASKS ACTIVE TASKS TASKS IN WRAP UP" at bounding box center [108, 69] width 165 height 87
click at [529, 11] on icon at bounding box center [536, 13] width 14 height 14
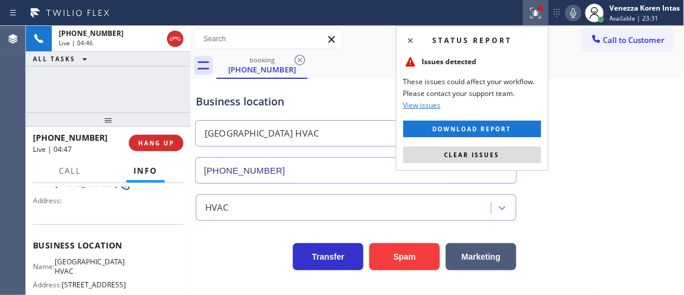
click at [497, 147] on button "Clear issues" at bounding box center [473, 155] width 138 height 16
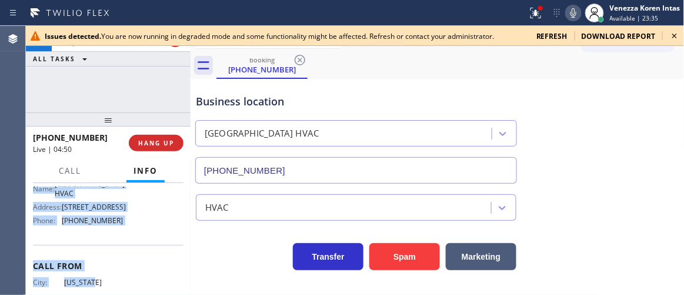
scroll to position [187, 0]
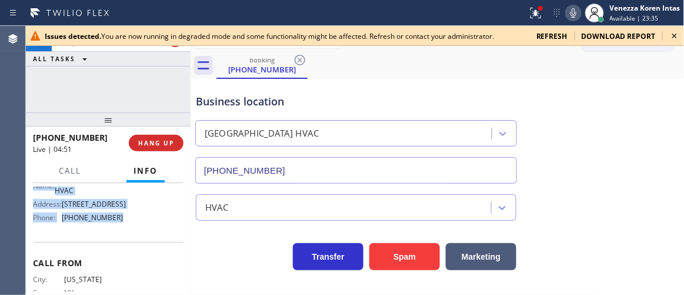
drag, startPoint x: 31, startPoint y: 201, endPoint x: 135, endPoint y: 228, distance: 108.2
click at [135, 228] on div "Context Queue: [Test] All Priority: 1 Customer Name: (718) 902-8068 Phone: (718…" at bounding box center [108, 239] width 165 height 112
copy div "Customer Name: (718) 902-8068 Phone: (718) 902-8068 Address: Business location …"
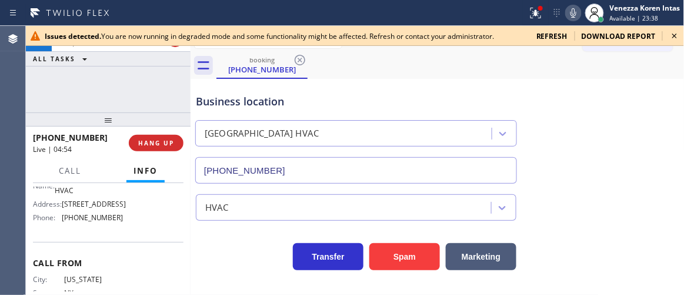
click at [142, 84] on div "+17189028068 Live | 04:53 ALL TASKS ALL TASKS ACTIVE TASKS TASKS IN WRAP UP" at bounding box center [108, 69] width 165 height 87
click at [162, 139] on span "HANG UP" at bounding box center [156, 143] width 36 height 8
click at [164, 151] on button "HANG UP" at bounding box center [156, 143] width 55 height 16
click at [170, 141] on span "HANG UP" at bounding box center [156, 143] width 36 height 8
drag, startPoint x: 674, startPoint y: 38, endPoint x: 509, endPoint y: 32, distance: 165.5
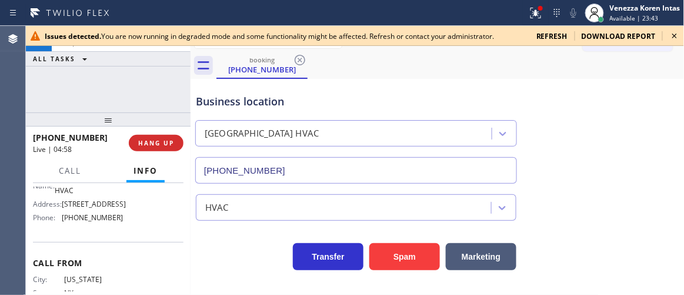
click at [674, 38] on icon at bounding box center [675, 36] width 14 height 14
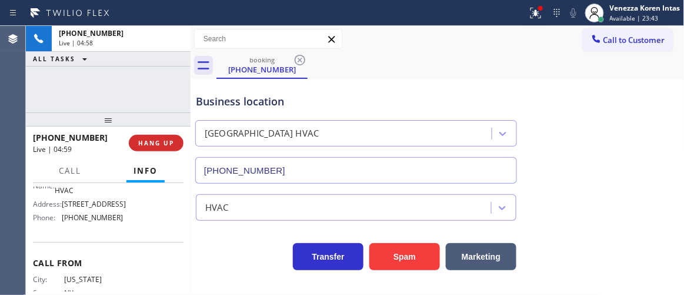
drag, startPoint x: 532, startPoint y: 17, endPoint x: 512, endPoint y: 101, distance: 85.9
click at [531, 18] on icon at bounding box center [536, 13] width 14 height 14
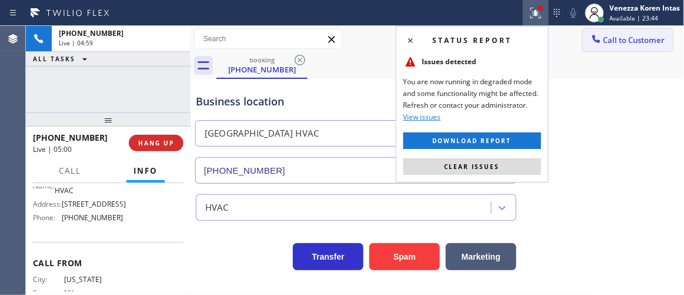
drag, startPoint x: 487, startPoint y: 166, endPoint x: 606, endPoint y: 39, distance: 174.5
click at [489, 165] on span "Clear issues" at bounding box center [472, 166] width 55 height 8
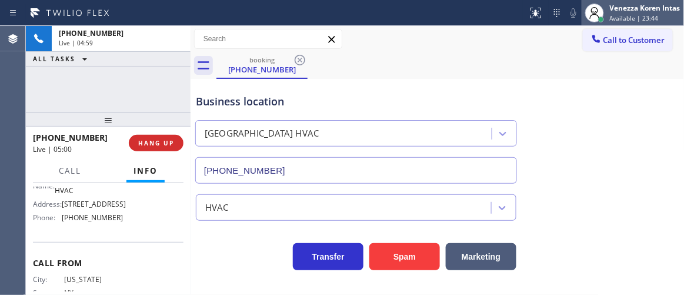
click at [628, 4] on div "Venezza Koren Intas" at bounding box center [645, 8] width 71 height 10
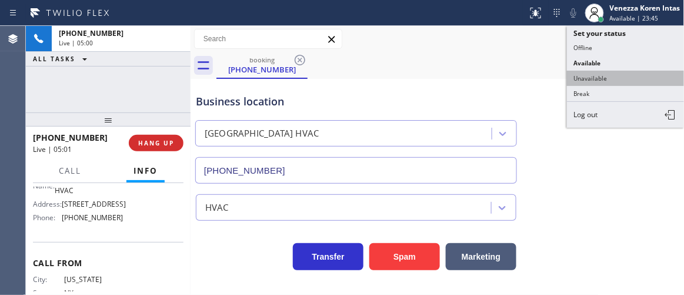
click at [600, 77] on button "Unavailable" at bounding box center [626, 78] width 118 height 15
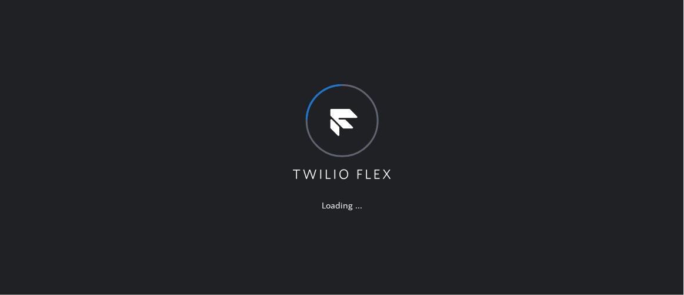
drag, startPoint x: 174, startPoint y: 161, endPoint x: 221, endPoint y: 174, distance: 49.6
click at [174, 161] on div "Loading ..." at bounding box center [342, 147] width 684 height 295
click at [427, 158] on div "Loading ..." at bounding box center [342, 147] width 684 height 295
click at [109, 131] on div "Loading ..." at bounding box center [342, 147] width 684 height 295
click at [202, 221] on div "Loading ..." at bounding box center [342, 147] width 684 height 295
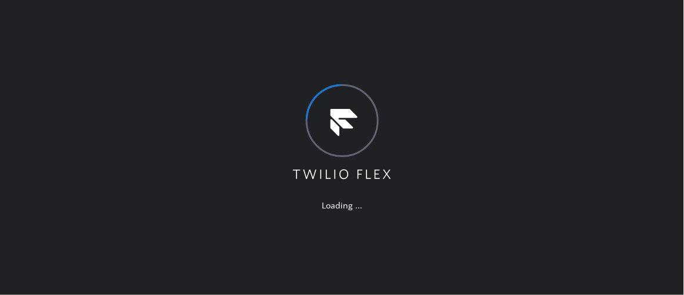
click at [187, 102] on div "Loading ..." at bounding box center [342, 147] width 684 height 295
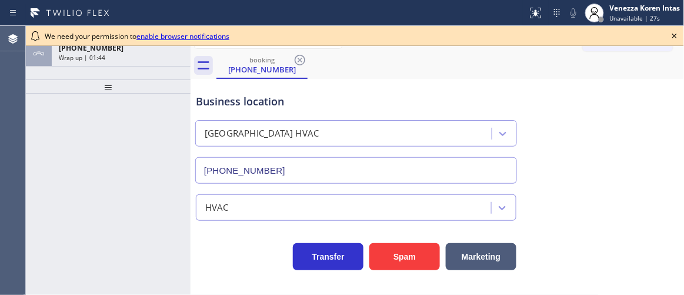
type input "[PHONE_NUMBER]"
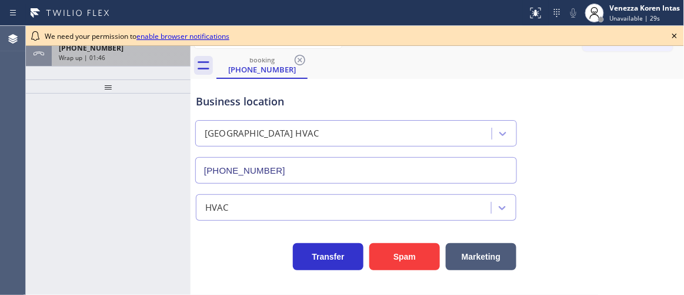
click at [124, 66] on div "[PHONE_NUMBER] Wrap up | 01:46" at bounding box center [108, 54] width 165 height 26
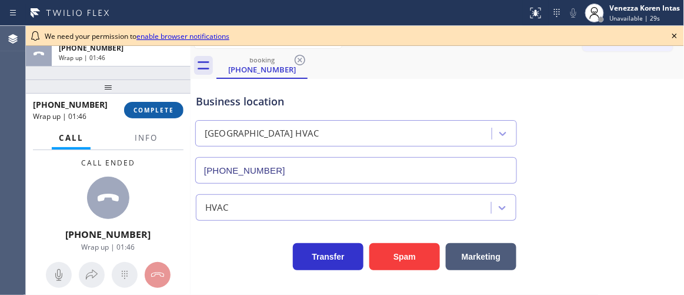
click at [141, 110] on span "COMPLETE" at bounding box center [154, 110] width 41 height 8
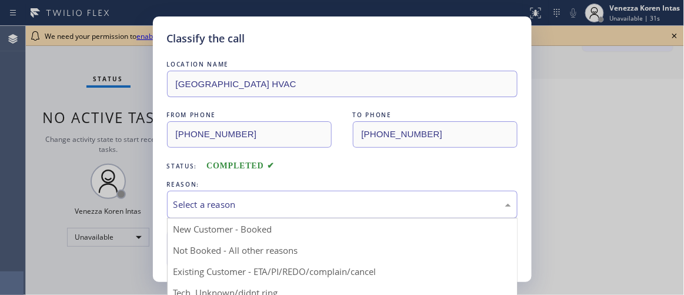
drag, startPoint x: 235, startPoint y: 199, endPoint x: 231, endPoint y: 245, distance: 46.1
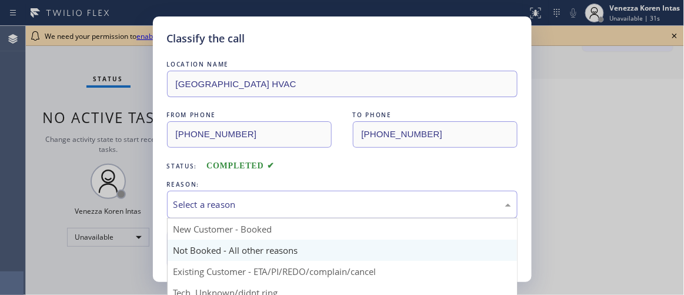
click at [237, 198] on div "Select a reason" at bounding box center [343, 205] width 338 height 14
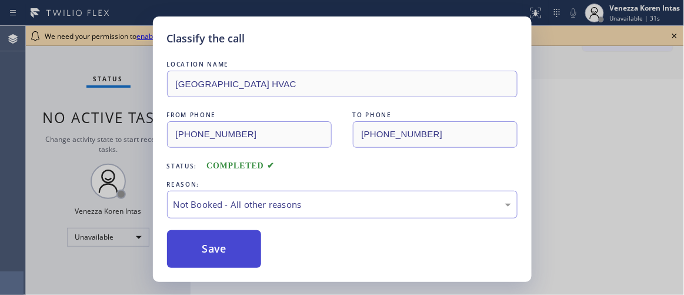
click at [215, 251] on button "Save" at bounding box center [214, 249] width 95 height 38
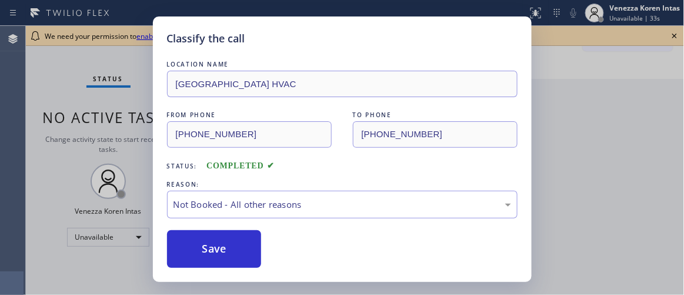
click at [674, 34] on div "Classify the call LOCATION NAME Long Island City HVAC FROM PHONE (718) 902-8068…" at bounding box center [342, 147] width 684 height 295
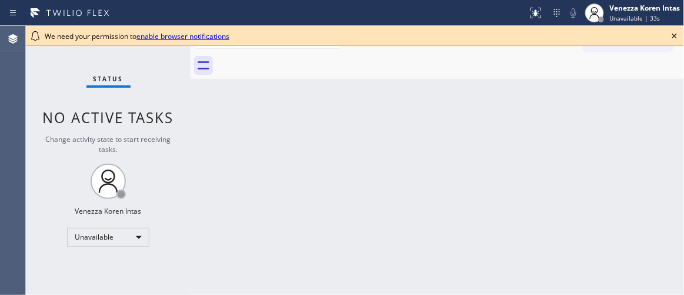
click at [677, 36] on icon at bounding box center [675, 36] width 14 height 14
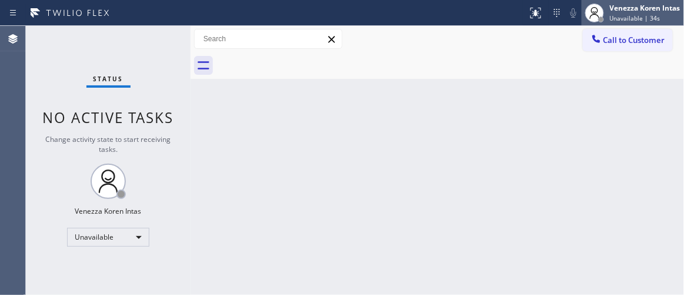
click at [667, 21] on div "Unavailable | 34s" at bounding box center [645, 18] width 71 height 8
drag, startPoint x: 485, startPoint y: 45, endPoint x: 579, endPoint y: 64, distance: 95.6
click at [489, 45] on div "Call to Customer Outbound call Location Search location Your caller id phone nu…" at bounding box center [438, 39] width 494 height 21
click at [613, 36] on button "Call to Customer" at bounding box center [628, 40] width 90 height 22
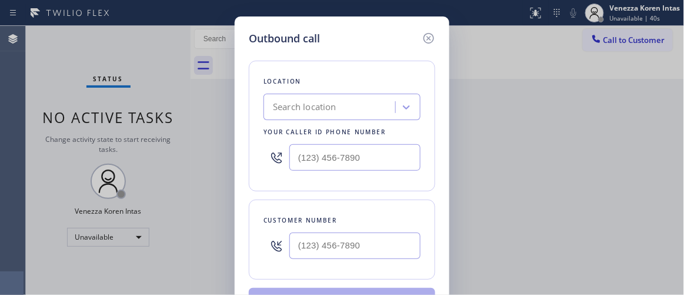
click at [307, 244] on input "text" at bounding box center [355, 245] width 131 height 26
type input "(___) ___-____"
click at [334, 158] on input "text" at bounding box center [355, 157] width 131 height 26
type input "(___) ___-____"
paste input "347) 493-0357"
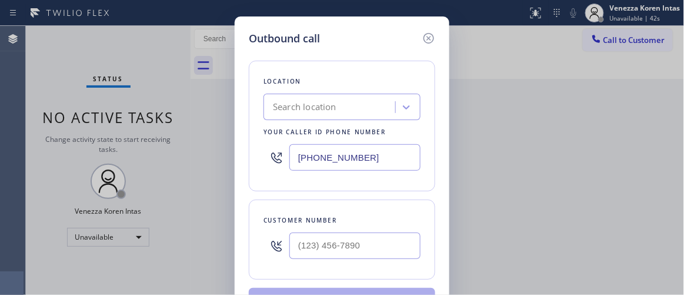
type input "(347) 493-0357"
type input "(___) ___-____"
click at [352, 244] on input "(___) ___-____" at bounding box center [355, 245] width 131 height 26
click at [321, 248] on input "text" at bounding box center [355, 245] width 131 height 26
paste input "718-9028"
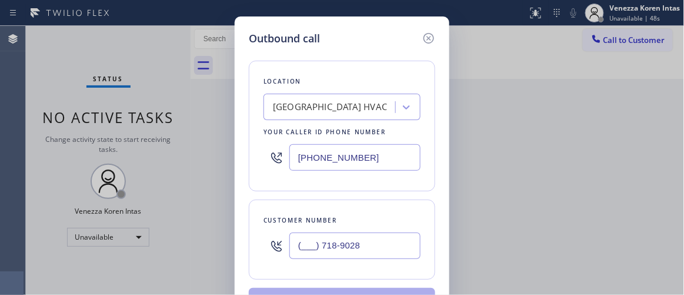
drag, startPoint x: 390, startPoint y: 245, endPoint x: 246, endPoint y: 233, distance: 144.1
click at [246, 233] on div "Outbound call Location Long Island City HVAC Your caller id phone number (347) …" at bounding box center [342, 177] width 215 height 323
type input "(___) ___-____"
click at [325, 240] on input "(___) ___-____" at bounding box center [355, 245] width 131 height 26
click at [301, 245] on input "(___) ___-____" at bounding box center [355, 245] width 131 height 26
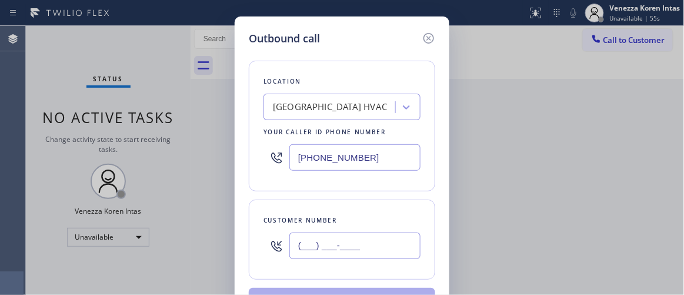
paste input "718) 902-8068"
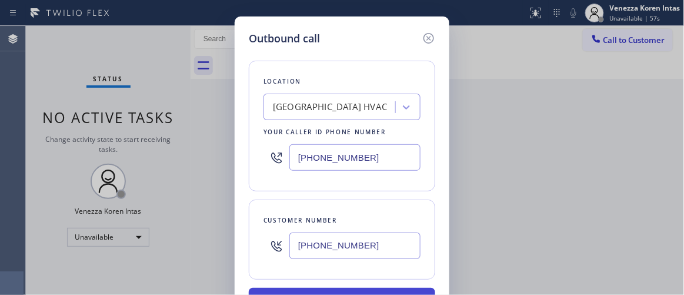
type input "(718) 902-8068"
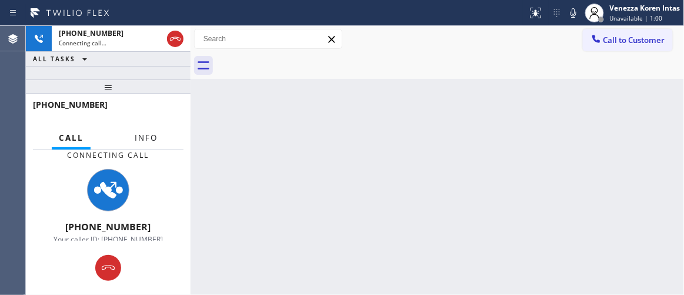
click at [141, 136] on span "Info" at bounding box center [146, 137] width 23 height 11
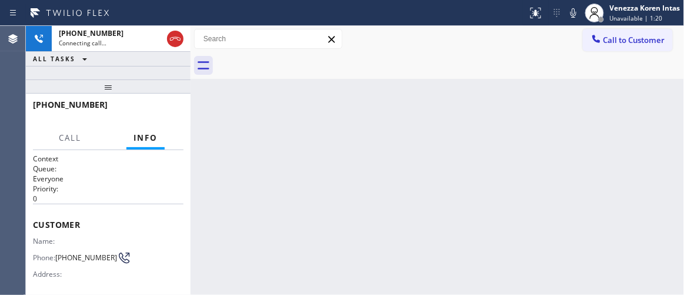
drag, startPoint x: 513, startPoint y: 114, endPoint x: 349, endPoint y: 167, distance: 172.4
click at [513, 114] on div "Back to Dashboard Change Sender ID Customers Technicians Select a contact Outbo…" at bounding box center [438, 160] width 494 height 269
drag, startPoint x: 280, startPoint y: 192, endPoint x: 238, endPoint y: 204, distance: 43.3
click at [280, 192] on div "Back to Dashboard Change Sender ID Customers Technicians Select a contact Outbo…" at bounding box center [438, 160] width 494 height 269
click at [36, 180] on p "Everyone" at bounding box center [108, 179] width 151 height 10
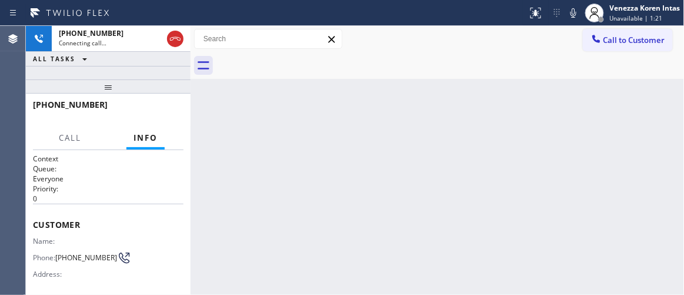
drag, startPoint x: 111, startPoint y: 92, endPoint x: 105, endPoint y: 208, distance: 116.7
click at [115, 94] on div at bounding box center [108, 86] width 165 height 14
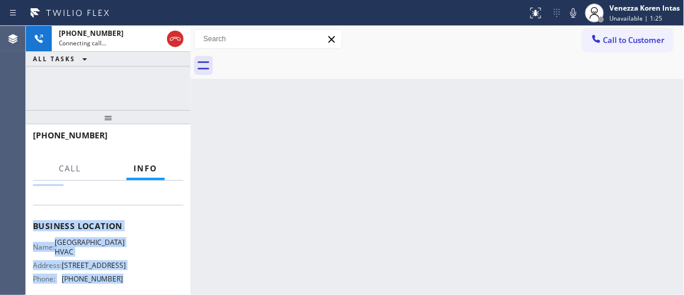
scroll to position [157, 0]
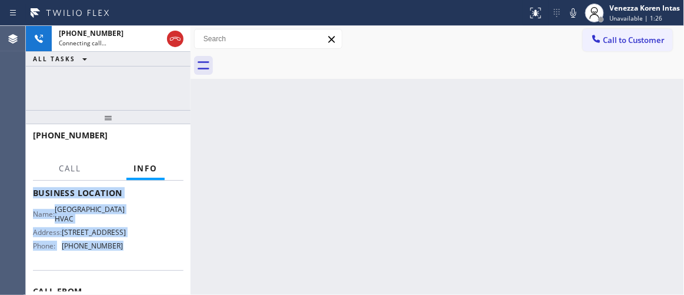
drag, startPoint x: 31, startPoint y: 251, endPoint x: 144, endPoint y: 247, distance: 112.5
click at [144, 247] on div "Context Queue: Everyone Priority: 0 Customer Name: Phone: (718) 902-8068 Addres…" at bounding box center [108, 238] width 165 height 114
copy div "Customer Name: Phone: (718) 902-8068 Address: Business location Name: Long Isla…"
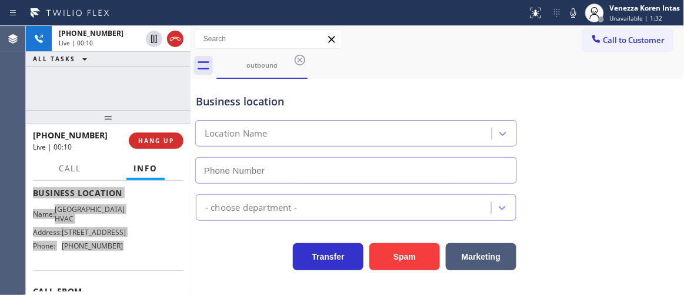
type input "(347) 493-0357"
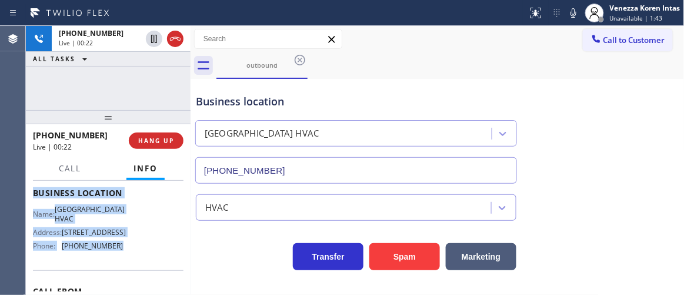
drag, startPoint x: 137, startPoint y: 79, endPoint x: 167, endPoint y: 64, distance: 33.2
click at [137, 79] on div "+17189028068 Live | 00:22 ALL TASKS ALL TASKS ACTIVE TASKS TASKS IN WRAP UP" at bounding box center [108, 68] width 165 height 84
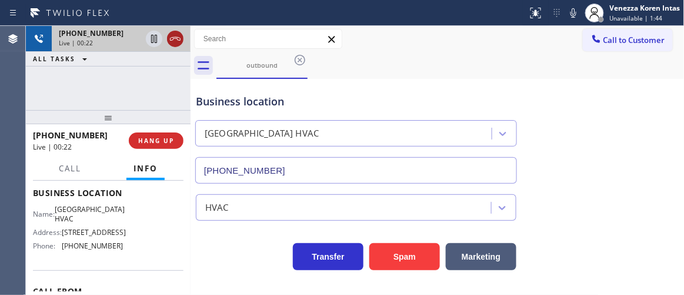
click at [169, 37] on icon at bounding box center [175, 39] width 14 height 14
drag, startPoint x: 163, startPoint y: 149, endPoint x: 163, endPoint y: 140, distance: 9.4
click at [163, 147] on div "+17189028068 Live | 00:23 HANG UP" at bounding box center [108, 140] width 151 height 31
click at [163, 140] on span "HANG UP" at bounding box center [156, 141] width 36 height 8
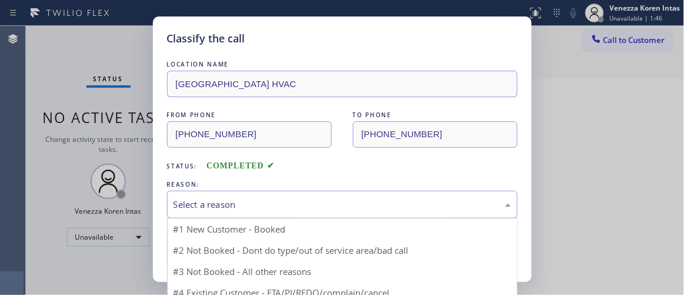
drag, startPoint x: 258, startPoint y: 205, endPoint x: 258, endPoint y: 240, distance: 34.1
click at [258, 207] on div "Select a reason" at bounding box center [343, 205] width 338 height 14
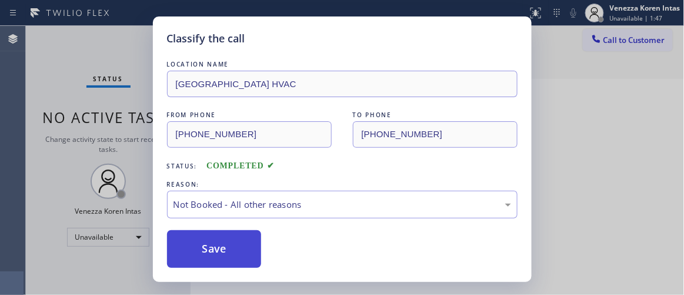
click at [238, 251] on button "Save" at bounding box center [214, 249] width 95 height 38
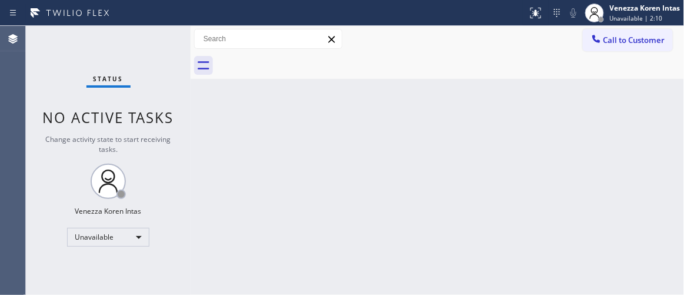
click at [191, 177] on div at bounding box center [191, 160] width 0 height 269
drag, startPoint x: 554, startPoint y: 173, endPoint x: 591, endPoint y: 87, distance: 93.6
click at [556, 173] on div "Back to Dashboard Change Sender ID Customers Technicians Select a contact Outbo…" at bounding box center [438, 160] width 494 height 269
click at [626, 18] on span "Unavailable | 2:12" at bounding box center [636, 18] width 53 height 8
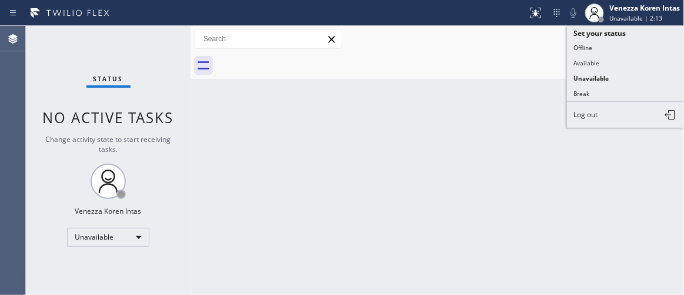
click at [506, 63] on div at bounding box center [451, 65] width 468 height 26
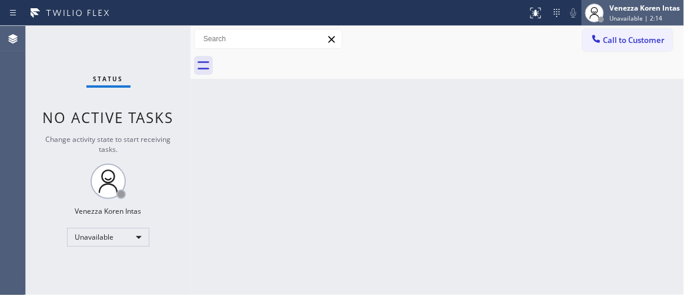
click at [612, 11] on div "Venezza Koren Intas" at bounding box center [645, 8] width 71 height 10
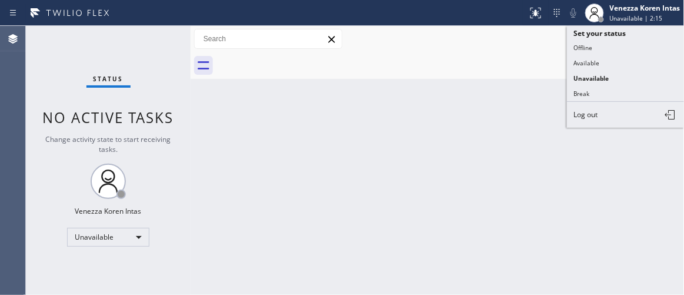
drag, startPoint x: 477, startPoint y: 53, endPoint x: 589, endPoint y: 45, distance: 112.1
click at [478, 53] on div at bounding box center [451, 65] width 468 height 26
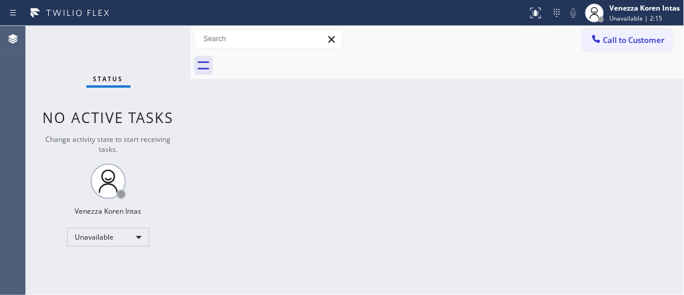
drag, startPoint x: 623, startPoint y: 39, endPoint x: 616, endPoint y: 41, distance: 7.4
click at [619, 39] on span "Call to Customer" at bounding box center [635, 40] width 62 height 11
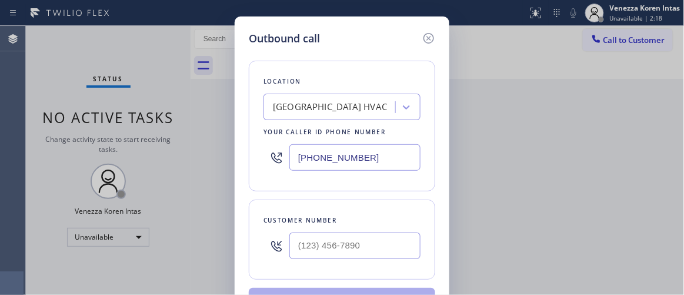
click at [246, 208] on div "Outbound call Location Long Island City HVAC Your caller id phone number (347) …" at bounding box center [342, 177] width 215 height 323
click at [300, 245] on input "text" at bounding box center [355, 245] width 131 height 26
paste input "718) 902-8068"
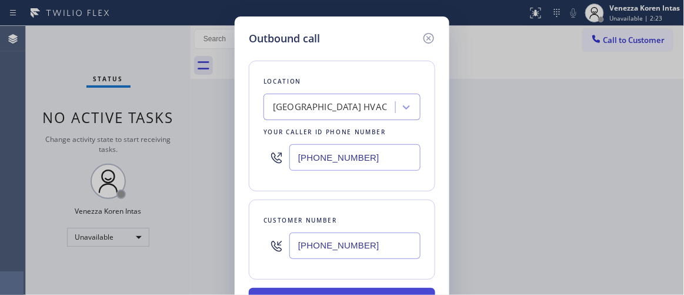
type input "(718) 902-8068"
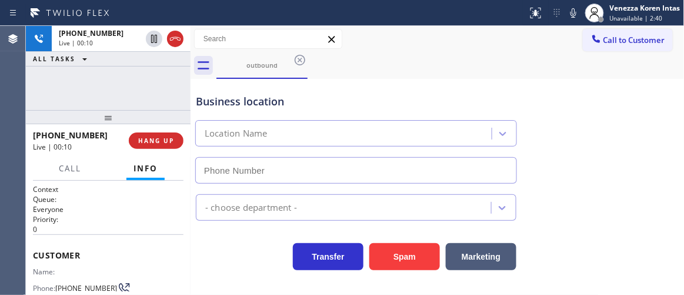
type input "(347) 493-0357"
drag, startPoint x: 137, startPoint y: 85, endPoint x: 157, endPoint y: 77, distance: 21.1
click at [139, 84] on div "+17189028068 Live | 00:11 ALL TASKS ALL TASKS ACTIVE TASKS TASKS IN WRAP UP" at bounding box center [108, 68] width 165 height 84
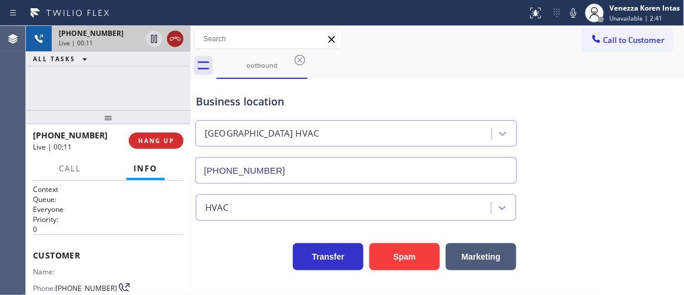
drag, startPoint x: 178, startPoint y: 38, endPoint x: 303, endPoint y: 72, distance: 130.1
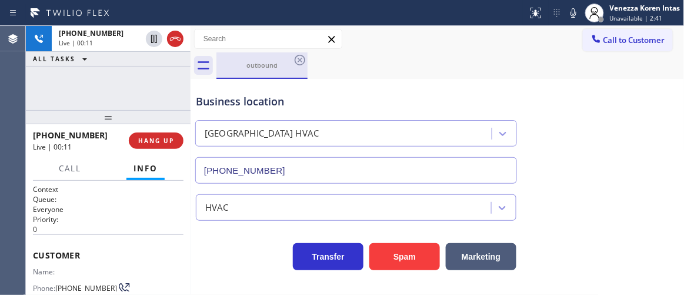
click at [182, 39] on icon at bounding box center [175, 39] width 14 height 14
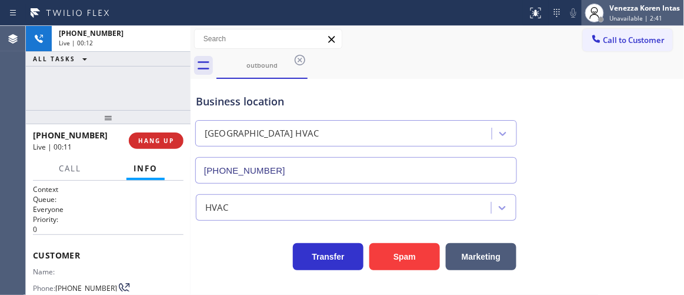
click at [604, 14] on div at bounding box center [595, 13] width 26 height 26
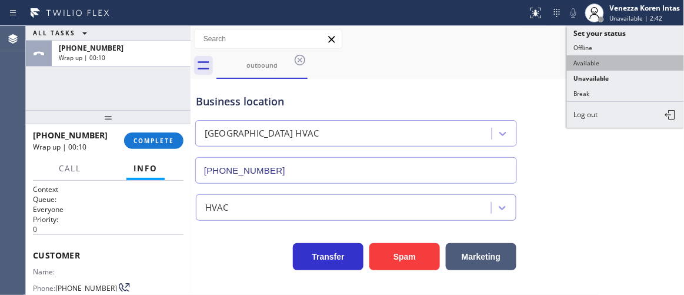
click at [580, 65] on button "Available" at bounding box center [626, 62] width 118 height 15
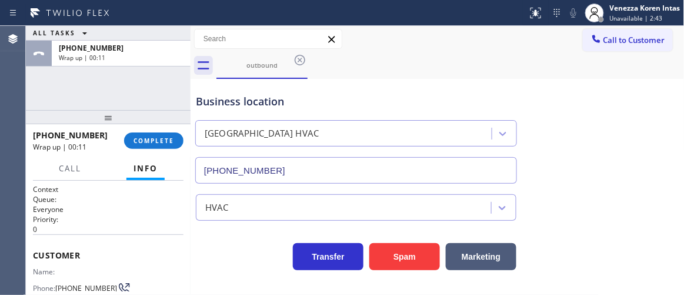
drag, startPoint x: 159, startPoint y: 141, endPoint x: 305, endPoint y: 163, distance: 147.7
click at [161, 141] on span "COMPLETE" at bounding box center [154, 141] width 41 height 8
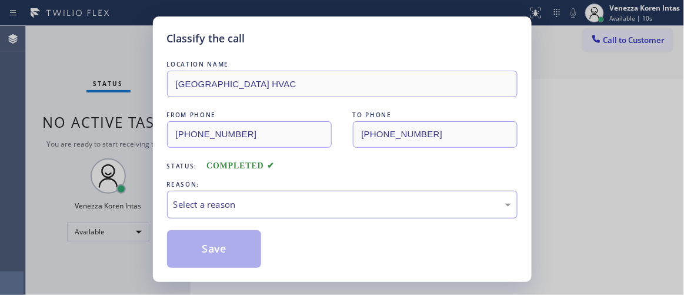
click at [271, 193] on div "Select a reason" at bounding box center [342, 205] width 351 height 28
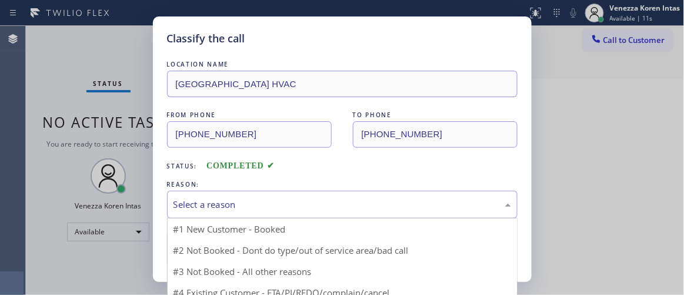
drag, startPoint x: 270, startPoint y: 245, endPoint x: 261, endPoint y: 245, distance: 9.4
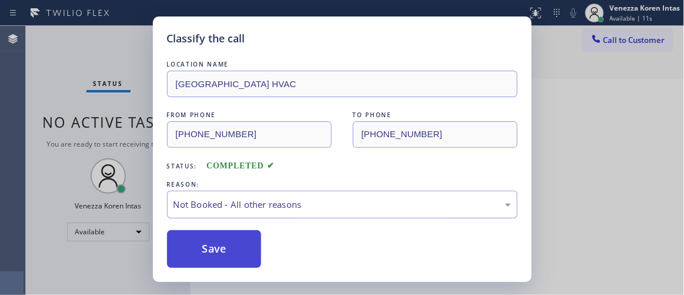
click at [238, 245] on button "Save" at bounding box center [214, 249] width 95 height 38
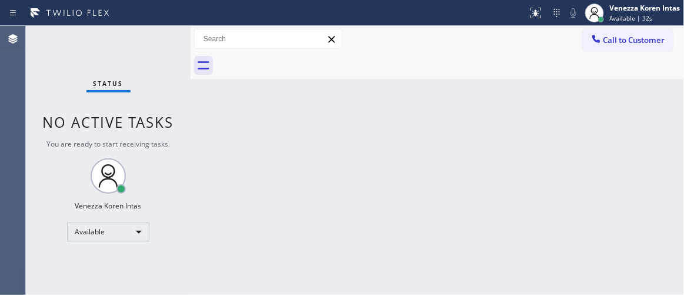
drag, startPoint x: 194, startPoint y: 146, endPoint x: 419, endPoint y: 225, distance: 238.3
click at [194, 146] on div "Back to Dashboard Change Sender ID Customers Technicians Select a contact Outbo…" at bounding box center [438, 160] width 494 height 269
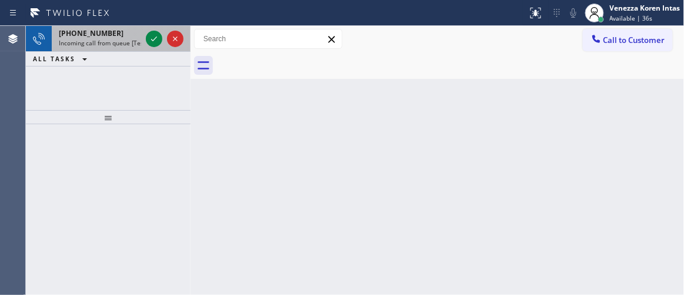
click at [124, 46] on span "Incoming call from queue [Test] All" at bounding box center [108, 43] width 98 height 8
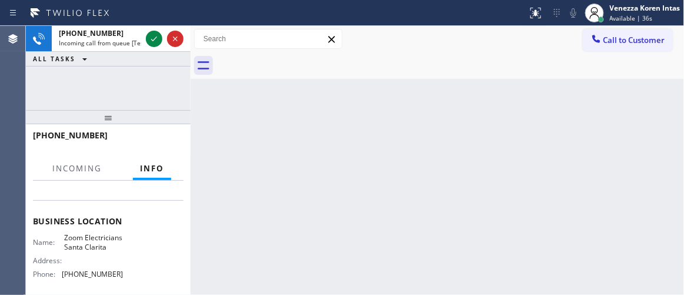
scroll to position [160, 0]
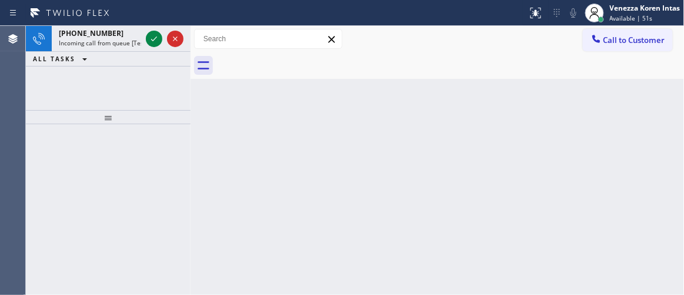
click at [91, 39] on span "Incoming call from queue [Test] All" at bounding box center [108, 43] width 98 height 8
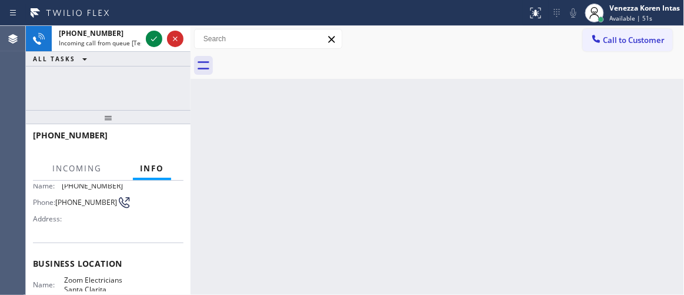
scroll to position [160, 0]
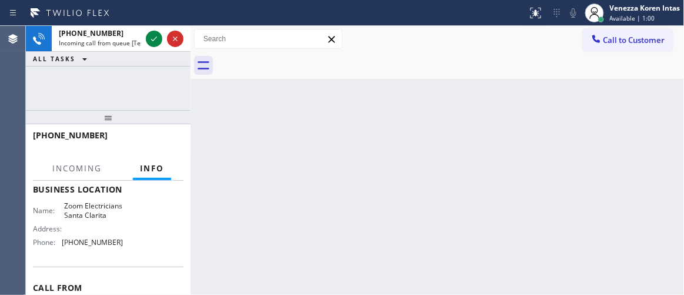
click at [202, 136] on div "Back to Dashboard Change Sender ID Customers Technicians Select a contact Outbo…" at bounding box center [438, 160] width 494 height 269
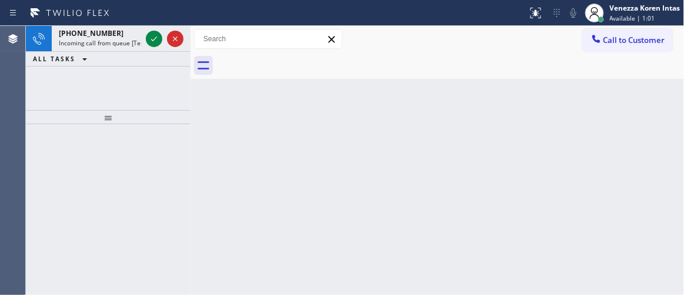
drag, startPoint x: 640, startPoint y: 9, endPoint x: 619, endPoint y: 80, distance: 73.6
click at [640, 9] on div "Venezza Koren Intas" at bounding box center [645, 8] width 71 height 10
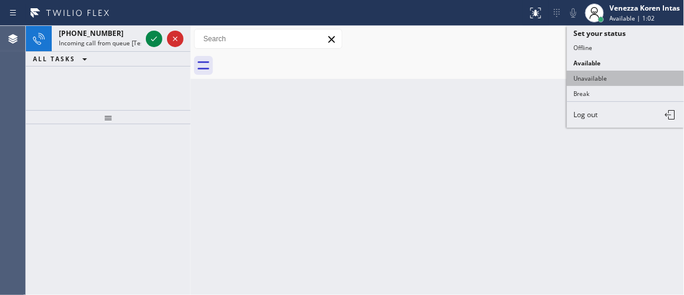
click at [596, 82] on button "Unavailable" at bounding box center [626, 78] width 118 height 15
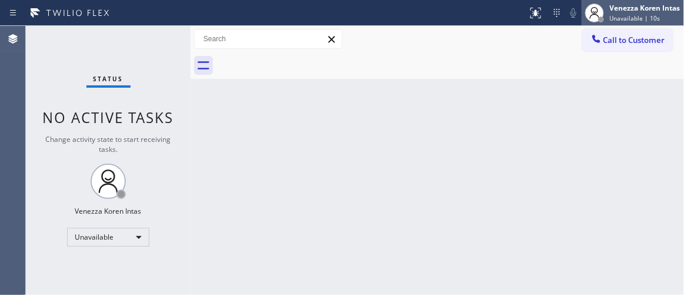
click at [623, 15] on span "Unavailable | 10s" at bounding box center [635, 18] width 51 height 8
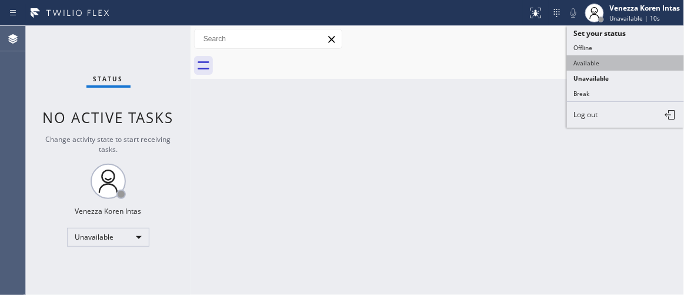
click at [597, 65] on button "Available" at bounding box center [626, 62] width 118 height 15
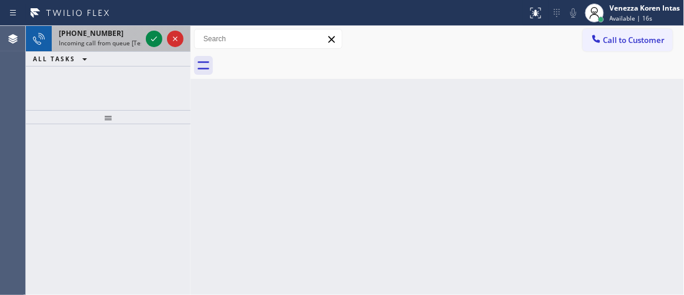
click at [98, 48] on div "+18189812491 Incoming call from queue [Test] All" at bounding box center [98, 39] width 92 height 26
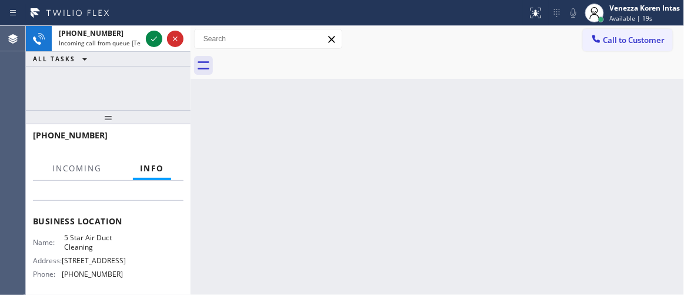
scroll to position [160, 0]
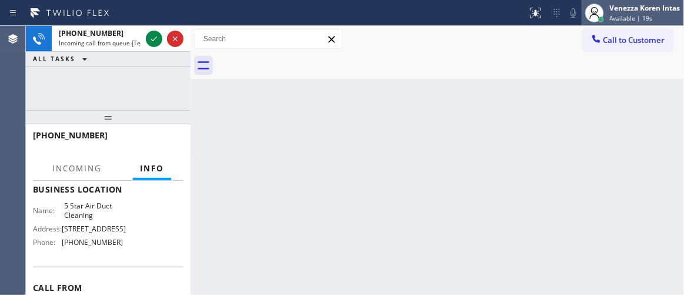
click at [618, 10] on div "Venezza Koren Intas" at bounding box center [645, 8] width 71 height 10
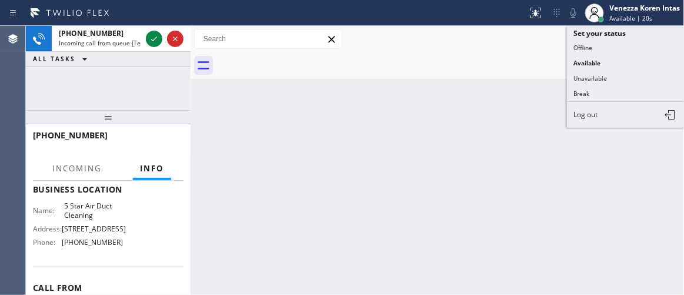
click at [461, 65] on div at bounding box center [451, 65] width 468 height 26
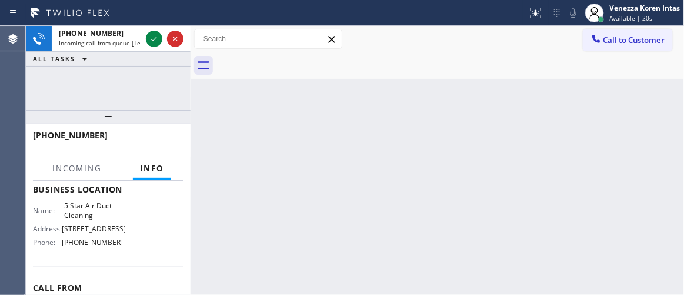
click at [464, 64] on div at bounding box center [451, 65] width 468 height 26
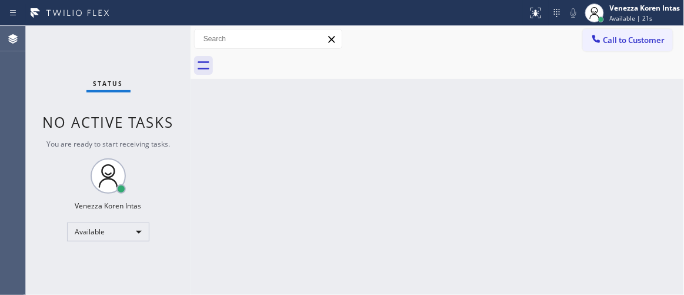
click at [101, 33] on div "Status No active tasks You are ready to start receiving tasks. Venezza Koren In…" at bounding box center [108, 160] width 165 height 269
click at [107, 45] on div "Status No active tasks You are ready to start receiving tasks. Venezza Koren In…" at bounding box center [108, 160] width 165 height 269
click at [115, 45] on div "Status No active tasks You are ready to start receiving tasks. Venezza Koren In…" at bounding box center [108, 160] width 165 height 269
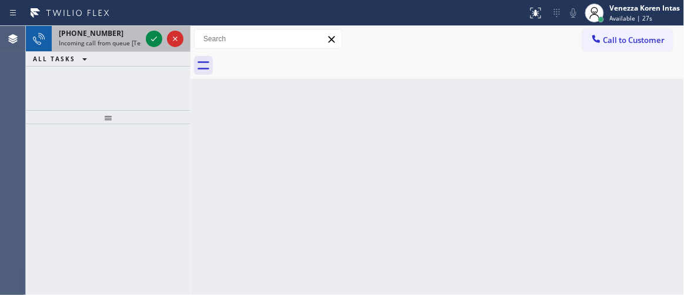
drag, startPoint x: 91, startPoint y: 45, endPoint x: 121, endPoint y: 118, distance: 78.9
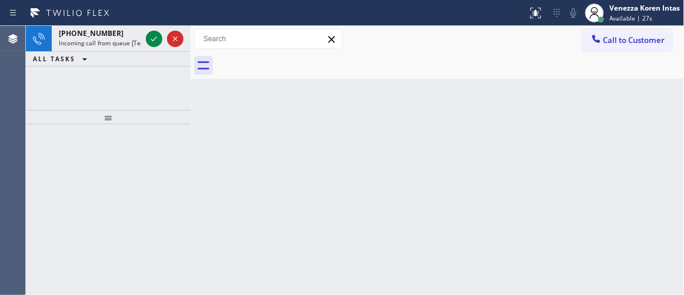
click at [91, 45] on span "Incoming call from queue [Test] All" at bounding box center [108, 43] width 98 height 8
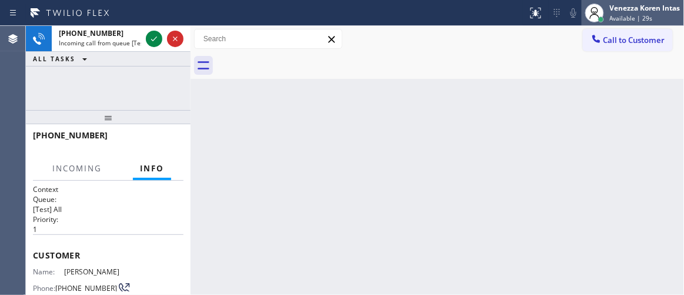
click at [631, 10] on div "Venezza Koren Intas" at bounding box center [645, 8] width 71 height 10
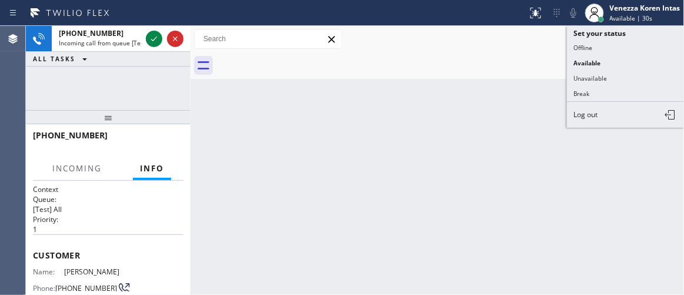
drag, startPoint x: 593, startPoint y: 78, endPoint x: 587, endPoint y: 96, distance: 18.6
click at [593, 78] on button "Unavailable" at bounding box center [626, 78] width 118 height 15
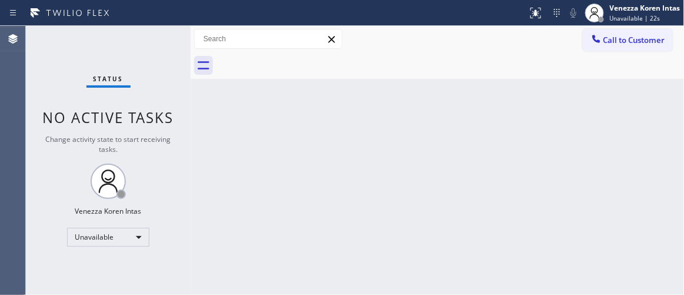
drag, startPoint x: 201, startPoint y: 156, endPoint x: 506, endPoint y: 95, distance: 311.4
click at [201, 155] on div "Back to Dashboard Change Sender ID Customers Technicians Select a contact Outbo…" at bounding box center [438, 160] width 494 height 269
drag, startPoint x: 641, startPoint y: 34, endPoint x: 558, endPoint y: 197, distance: 182.4
click at [641, 35] on span "Call to Customer" at bounding box center [635, 40] width 62 height 11
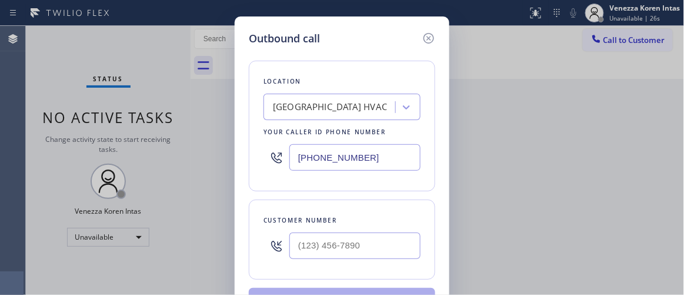
click at [308, 245] on input "text" at bounding box center [355, 245] width 131 height 26
paste input "718) 902-8068"
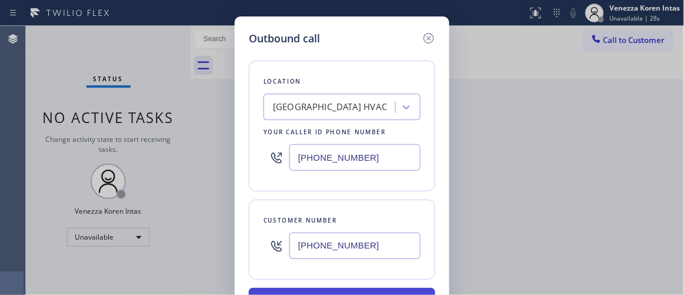
type input "(718) 902-8068"
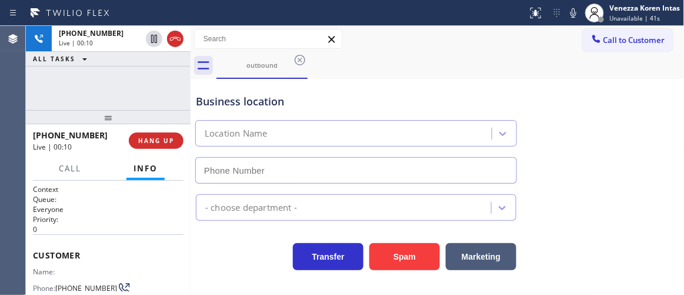
type input "(347) 493-0357"
click at [163, 85] on div "+17189028068 Live | 00:10 ALL TASKS ALL TASKS ACTIVE TASKS TASKS IN WRAP UP" at bounding box center [108, 68] width 165 height 84
drag, startPoint x: 575, startPoint y: 8, endPoint x: 427, endPoint y: 65, distance: 158.2
click at [574, 8] on icon at bounding box center [574, 13] width 14 height 14
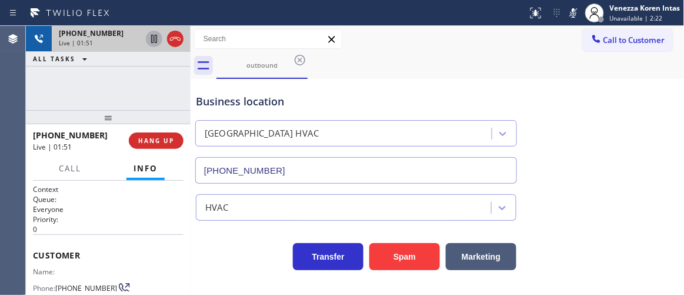
click at [155, 39] on icon at bounding box center [154, 39] width 6 height 8
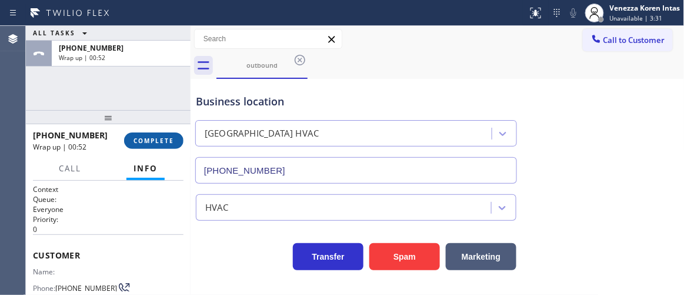
click at [168, 139] on span "COMPLETE" at bounding box center [154, 141] width 41 height 8
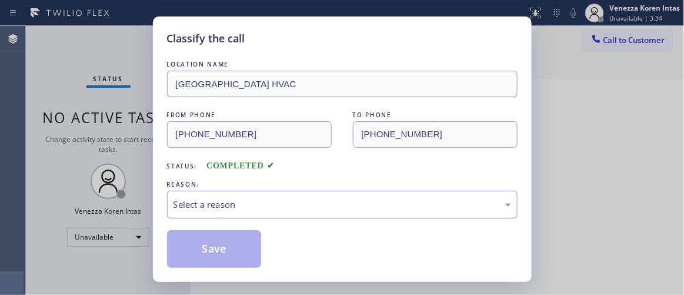
click at [281, 195] on div "Select a reason" at bounding box center [342, 205] width 351 height 28
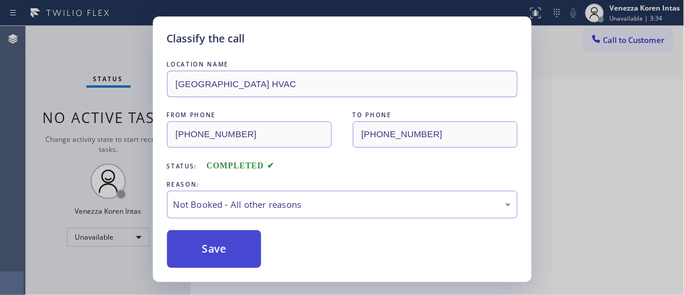
click at [245, 252] on button "Save" at bounding box center [214, 249] width 95 height 38
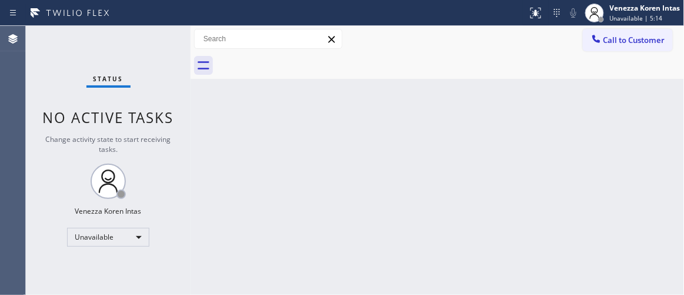
click at [121, 222] on div "Status No active tasks Change activity state to start receiving tasks. Venezza …" at bounding box center [108, 160] width 165 height 269
click at [118, 232] on div "Unavailable" at bounding box center [108, 237] width 82 height 19
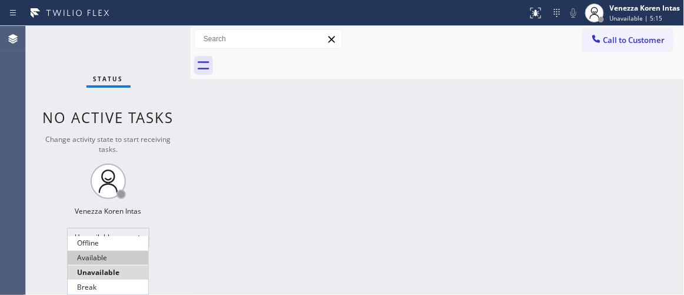
click at [108, 258] on li "Available" at bounding box center [108, 258] width 81 height 14
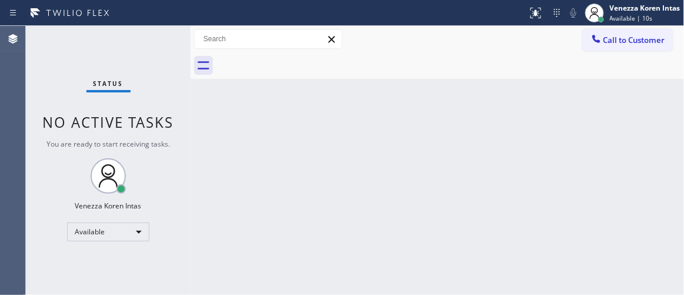
click at [199, 111] on div "Back to Dashboard Change Sender ID Customers Technicians Select a contact Outbo…" at bounding box center [438, 160] width 494 height 269
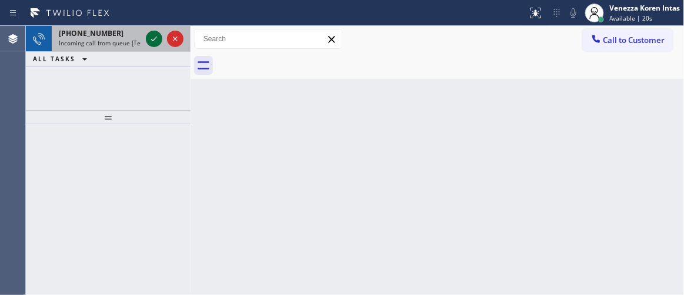
click at [155, 38] on icon at bounding box center [154, 39] width 14 height 14
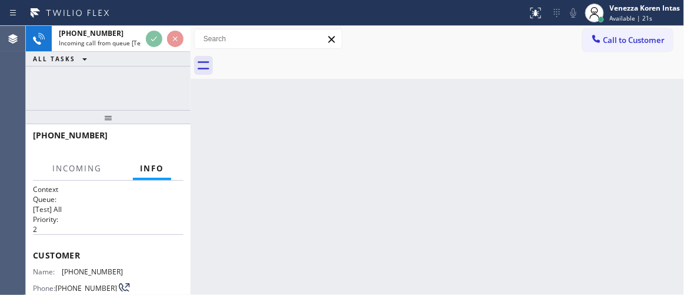
scroll to position [107, 0]
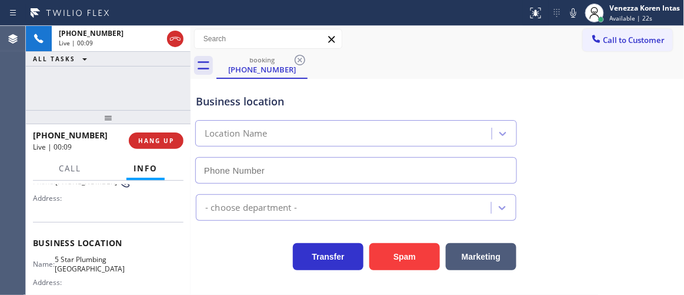
type input "(760) 493-6484"
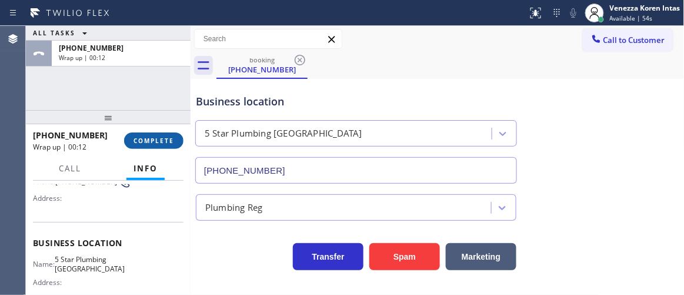
click at [170, 147] on button "COMPLETE" at bounding box center [153, 140] width 59 height 16
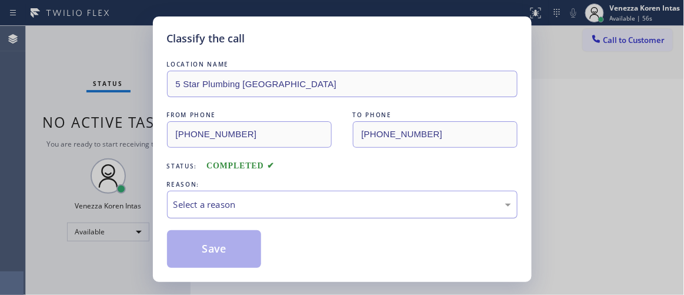
click at [257, 192] on div "Select a reason" at bounding box center [342, 205] width 351 height 28
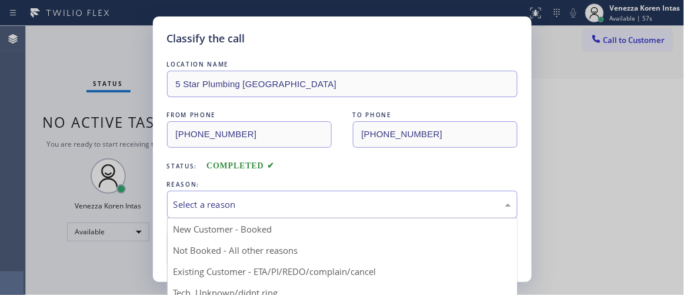
drag, startPoint x: 268, startPoint y: 245, endPoint x: 242, endPoint y: 250, distance: 25.7
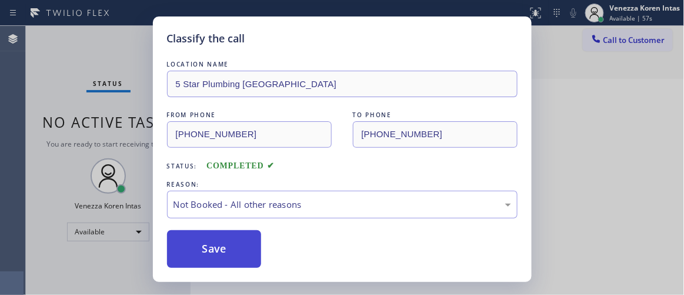
click at [242, 250] on button "Save" at bounding box center [214, 249] width 95 height 38
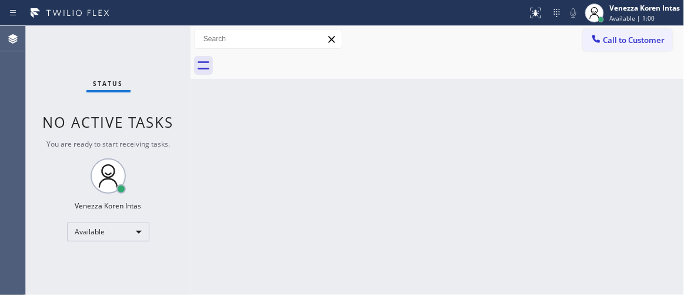
drag, startPoint x: 338, startPoint y: 158, endPoint x: 371, endPoint y: 185, distance: 42.2
click at [341, 161] on div "Back to Dashboard Change Sender ID Customers Technicians Select a contact Outbo…" at bounding box center [438, 160] width 494 height 269
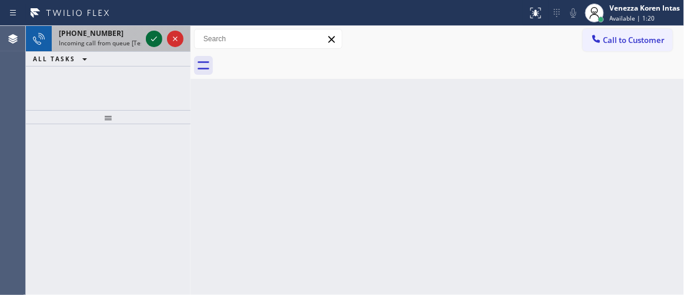
click at [155, 35] on icon at bounding box center [154, 39] width 14 height 14
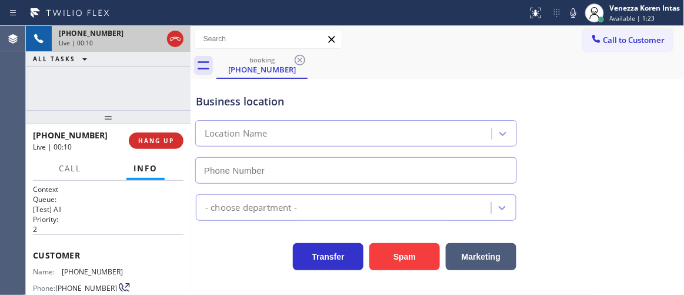
type input "(818) 797-7796"
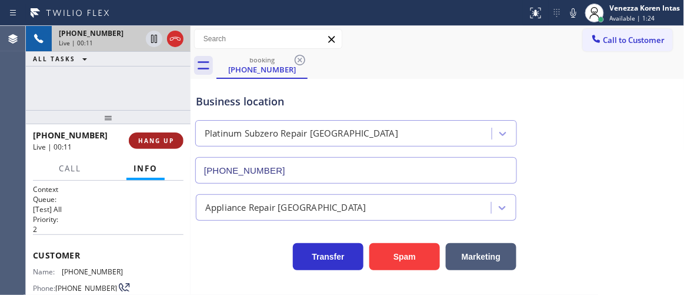
click at [175, 138] on button "HANG UP" at bounding box center [156, 140] width 55 height 16
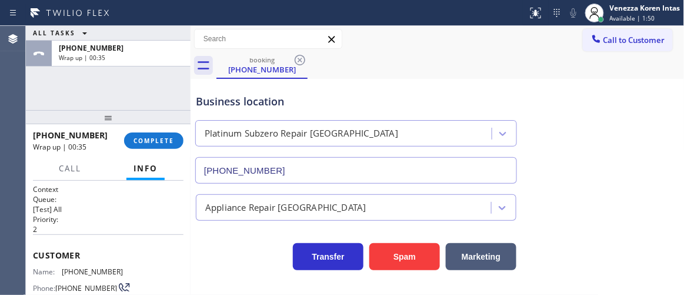
drag, startPoint x: 163, startPoint y: 142, endPoint x: 284, endPoint y: 164, distance: 123.2
click at [163, 142] on span "COMPLETE" at bounding box center [154, 141] width 41 height 8
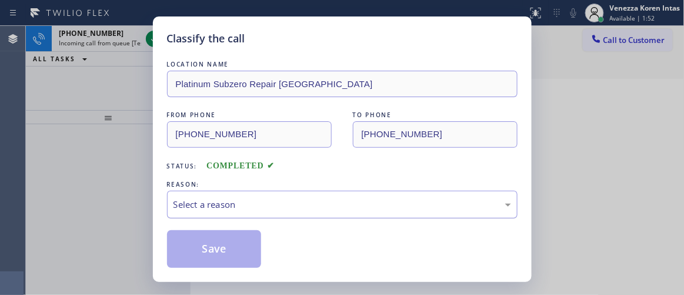
drag, startPoint x: 290, startPoint y: 198, endPoint x: 291, endPoint y: 208, distance: 9.5
click at [290, 203] on div "Select a reason" at bounding box center [343, 205] width 338 height 14
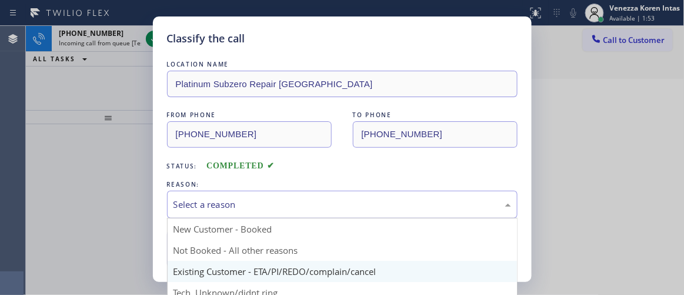
scroll to position [53, 0]
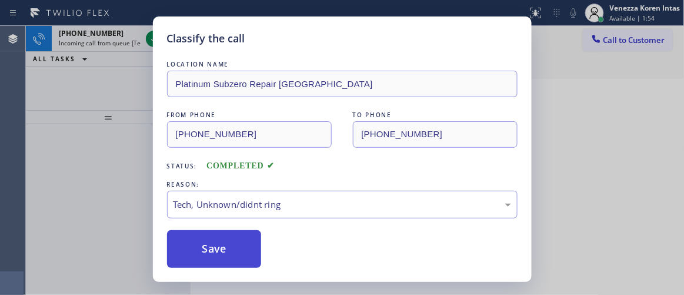
click at [237, 241] on button "Save" at bounding box center [214, 249] width 95 height 38
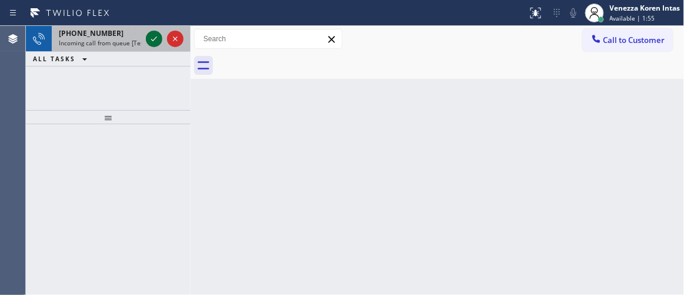
click at [153, 38] on icon at bounding box center [154, 39] width 14 height 14
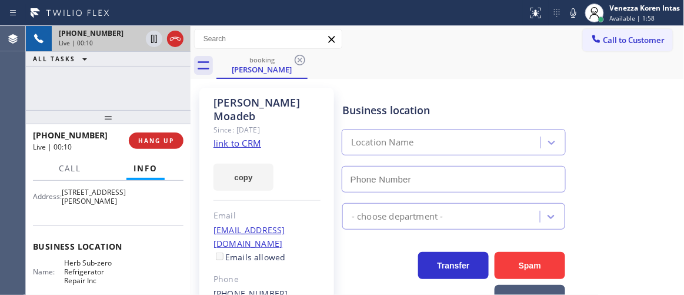
scroll to position [214, 0]
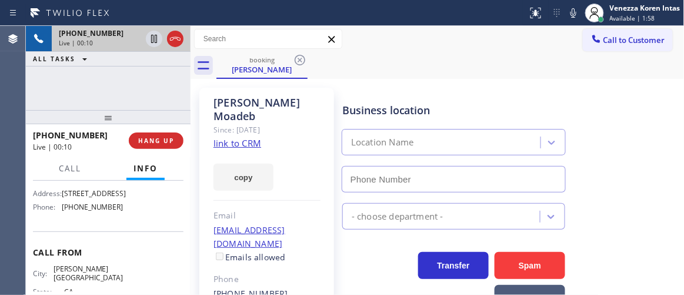
type input "(310) 579-2379"
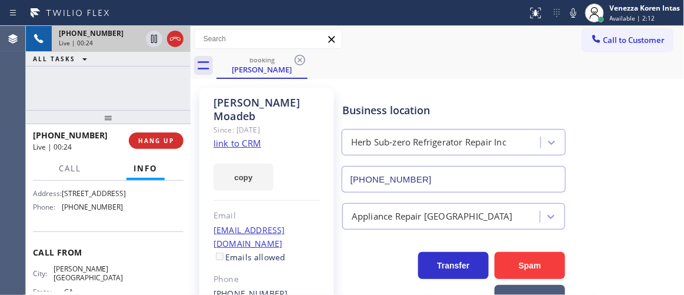
click at [244, 137] on link "link to CRM" at bounding box center [238, 143] width 48 height 12
click at [485, 51] on div "Call to Customer Outbound call Location Long Island City HVAC Your caller id ph…" at bounding box center [438, 39] width 494 height 26
click at [577, 14] on icon at bounding box center [574, 13] width 14 height 14
click at [574, 17] on icon at bounding box center [574, 13] width 14 height 14
click at [619, 180] on div "Business location Herb Sub-zero Refrigerator Repair Inc (310) 579-2379" at bounding box center [511, 139] width 342 height 107
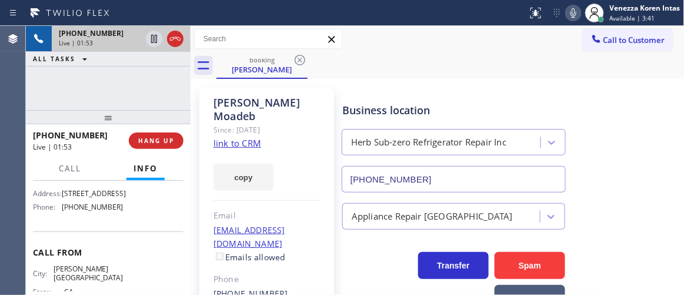
click at [491, 57] on div "booking Judy Moadeb" at bounding box center [451, 65] width 468 height 26
click at [495, 46] on div "Call to Customer Outbound call Location Long Island City HVAC Your caller id ph…" at bounding box center [438, 39] width 494 height 21
click at [426, 89] on div "Business location Herb Sub-zero Refrigerator Repair Inc (310) 579-2379" at bounding box center [511, 139] width 342 height 107
click at [355, 268] on div "Transfer Spam Marketing" at bounding box center [454, 279] width 228 height 66
drag, startPoint x: 178, startPoint y: 98, endPoint x: 195, endPoint y: 105, distance: 19.2
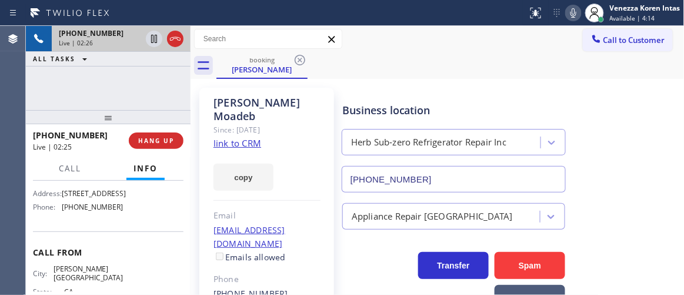
click at [178, 98] on div "+13109949289 Live | 02:26 ALL TASKS ALL TASKS ACTIVE TASKS TASKS IN WRAP UP" at bounding box center [108, 68] width 165 height 84
drag, startPoint x: 77, startPoint y: 88, endPoint x: 90, endPoint y: 112, distance: 28.2
click at [78, 88] on div "+13109949289 Live | 03:07 ALL TASKS ALL TASKS ACTIVE TASKS TASKS IN WRAP UP" at bounding box center [108, 68] width 165 height 84
click at [566, 11] on div at bounding box center [574, 13] width 16 height 14
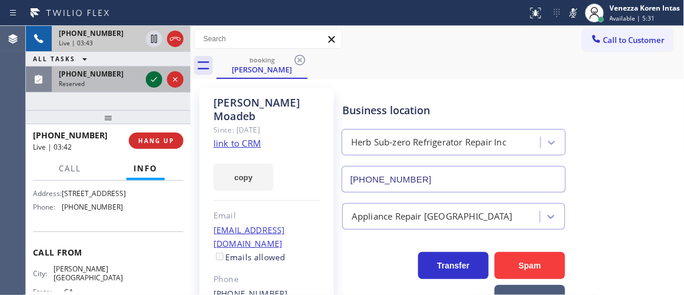
click at [152, 75] on icon at bounding box center [154, 79] width 14 height 14
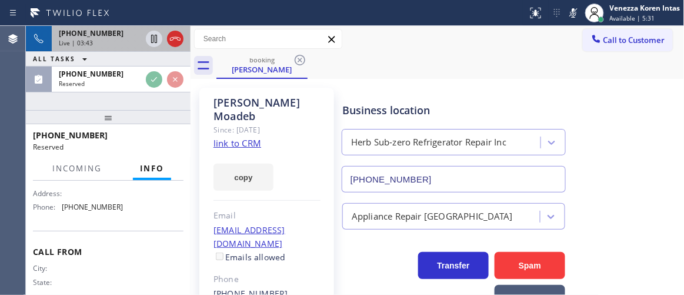
scroll to position [187, 0]
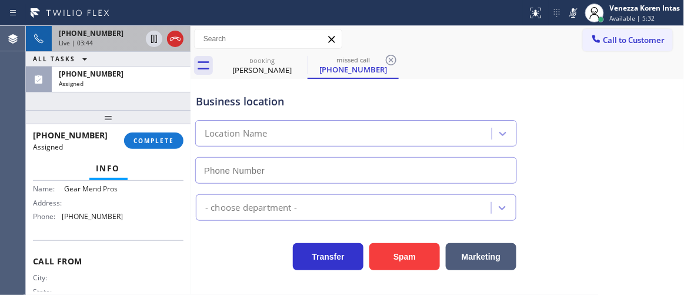
type input "(786) 481-4593"
drag, startPoint x: 158, startPoint y: 143, endPoint x: 286, endPoint y: 190, distance: 135.9
click at [159, 144] on span "COMPLETE" at bounding box center [154, 141] width 41 height 8
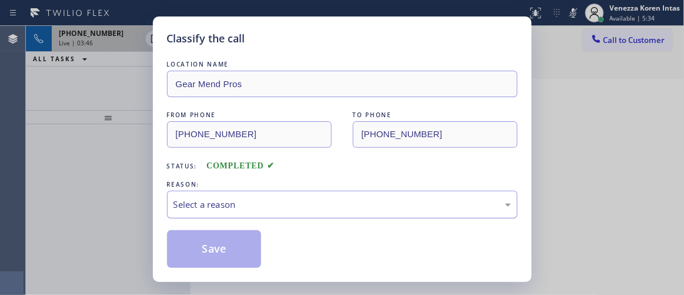
drag, startPoint x: 282, startPoint y: 201, endPoint x: 282, endPoint y: 217, distance: 15.3
click at [282, 202] on div "Select a reason" at bounding box center [343, 205] width 338 height 14
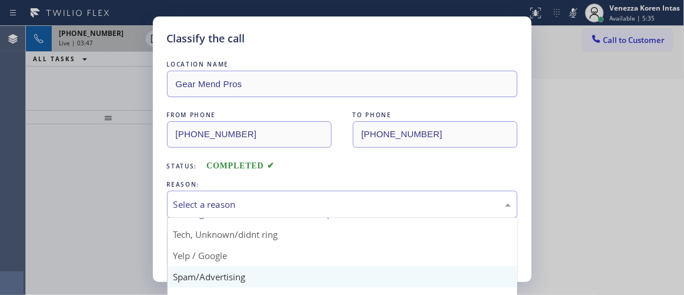
scroll to position [73, 0]
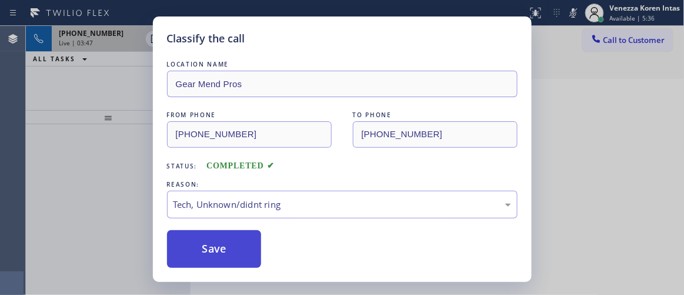
click at [244, 241] on button "Save" at bounding box center [214, 249] width 95 height 38
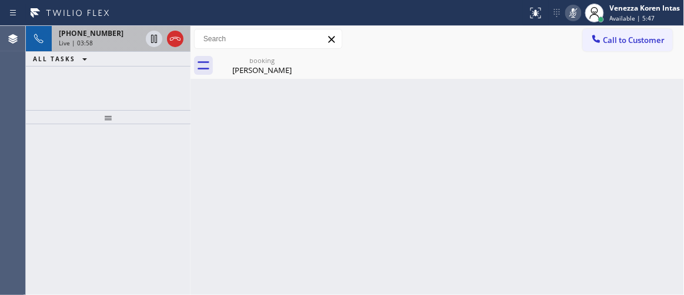
click at [574, 8] on icon at bounding box center [574, 12] width 6 height 9
click at [255, 62] on div "booking" at bounding box center [262, 60] width 89 height 9
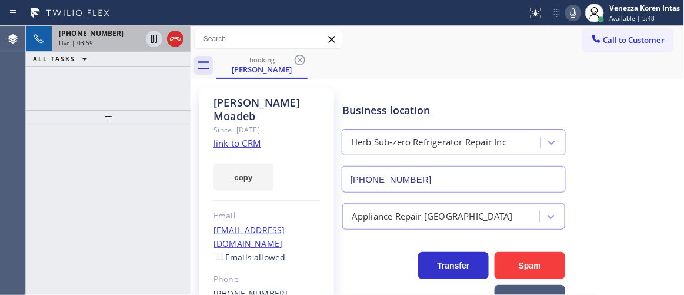
click at [76, 45] on span "Live | 03:59" at bounding box center [76, 43] width 34 height 8
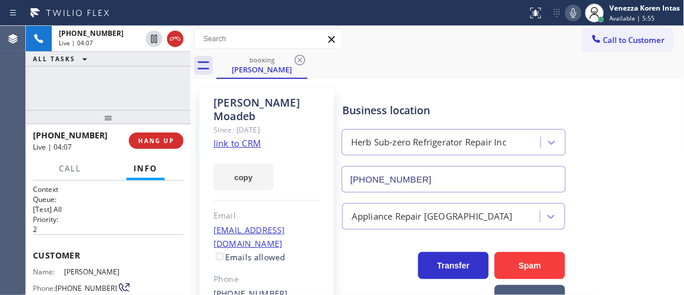
click at [251, 137] on link "link to CRM" at bounding box center [238, 143] width 48 height 12
click at [431, 78] on div "booking Judy Moadeb" at bounding box center [451, 65] width 468 height 26
click at [411, 46] on div "Call to Customer Outbound call Location Long Island City HVAC Your caller id ph…" at bounding box center [438, 39] width 494 height 21
click at [157, 79] on div "+13109949289 Live | 05:33 ALL TASKS ALL TASKS ACTIVE TASKS TASKS IN WRAP UP" at bounding box center [108, 68] width 165 height 84
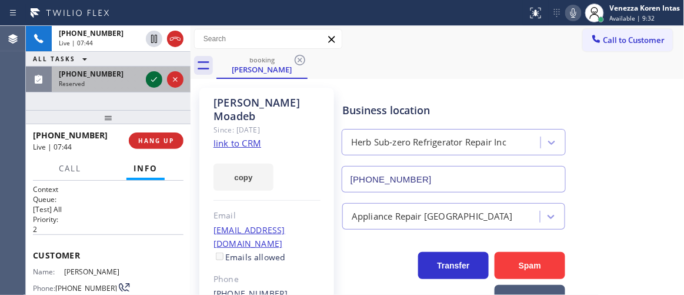
click at [158, 82] on icon at bounding box center [154, 79] width 14 height 14
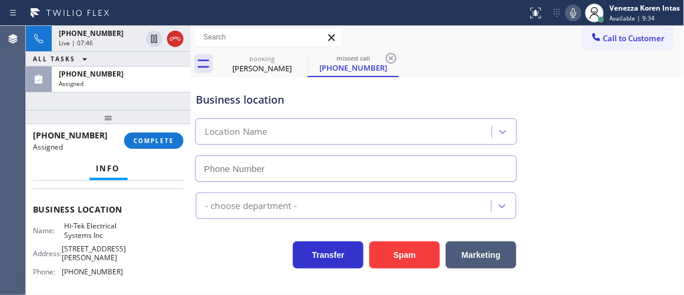
scroll to position [2, 0]
type input "(848) 360-3057"
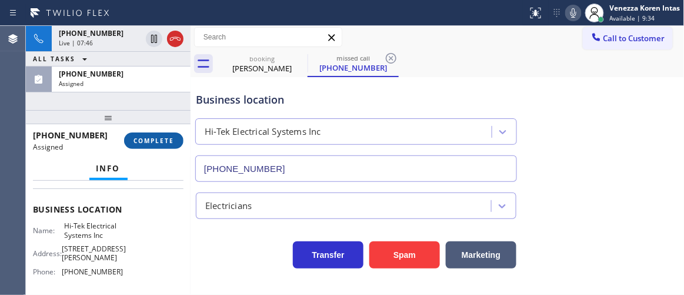
click at [151, 145] on span "COMPLETE" at bounding box center [154, 141] width 41 height 8
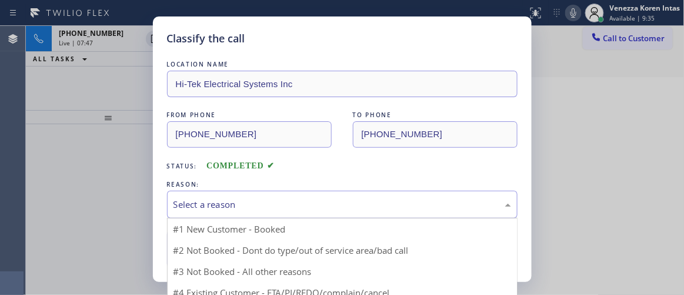
drag, startPoint x: 285, startPoint y: 205, endPoint x: 286, endPoint y: 215, distance: 10.1
click at [285, 207] on div "Select a reason" at bounding box center [343, 205] width 338 height 14
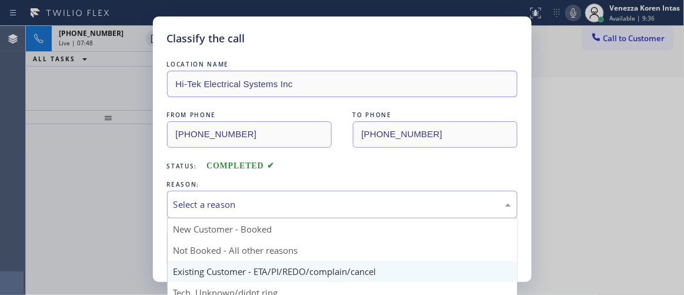
scroll to position [53, 0]
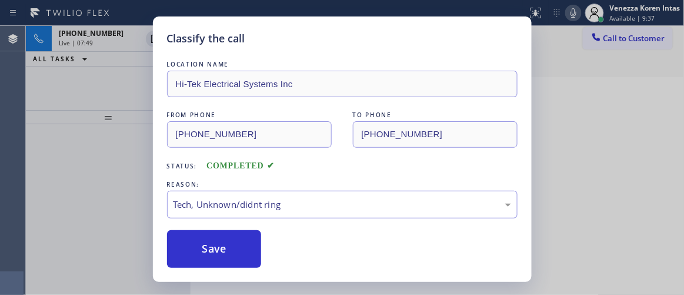
click at [268, 221] on div "LOCATION NAME Hi-Tek Electrical Systems Inc FROM PHONE (848) 375-3966 TO PHONE …" at bounding box center [342, 163] width 351 height 210
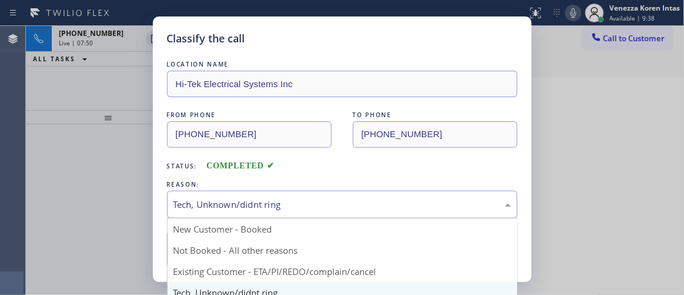
click at [258, 214] on div "Tech, Unknown/didnt ring" at bounding box center [342, 205] width 351 height 28
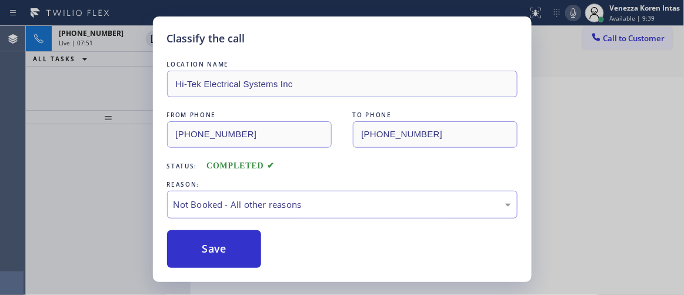
click at [255, 215] on div "Not Booked - All other reasons" at bounding box center [342, 205] width 351 height 28
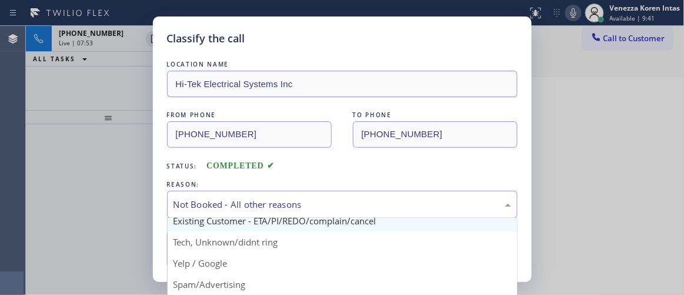
scroll to position [19, 0]
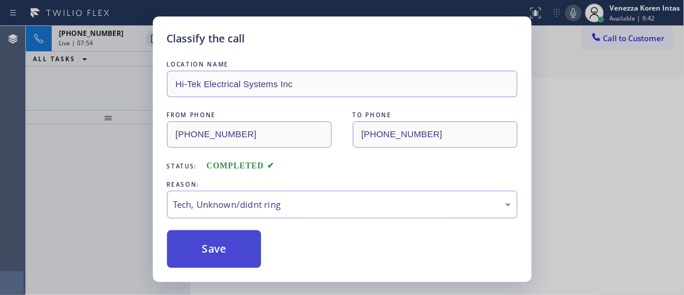
click at [244, 242] on button "Save" at bounding box center [214, 249] width 95 height 38
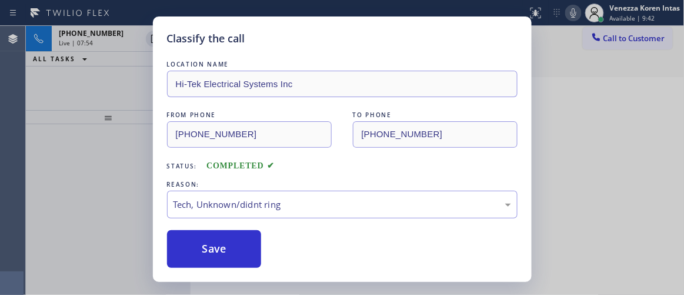
scroll to position [152, 0]
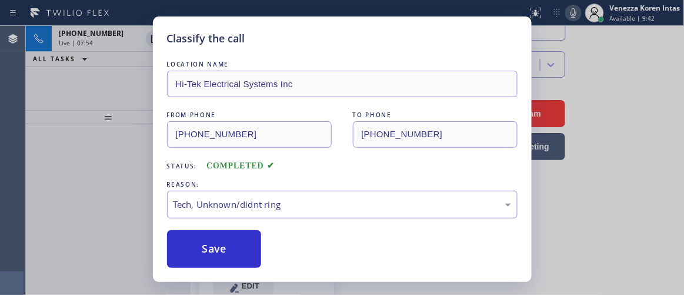
drag, startPoint x: 74, startPoint y: 162, endPoint x: 81, endPoint y: 163, distance: 6.6
click at [76, 162] on div "Classify the call LOCATION NAME Hi-Tek Electrical Systems Inc FROM PHONE (848) …" at bounding box center [342, 147] width 684 height 295
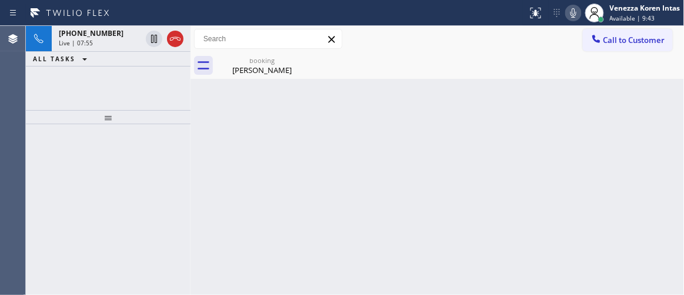
drag, startPoint x: 96, startPoint y: 27, endPoint x: 136, endPoint y: 68, distance: 57.4
click at [97, 29] on div "+13109949289 Live | 07:55" at bounding box center [98, 39] width 92 height 26
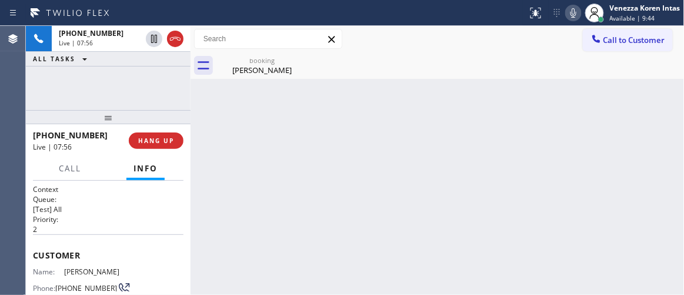
drag, startPoint x: 241, startPoint y: 61, endPoint x: 274, endPoint y: 182, distance: 125.1
click at [241, 61] on div "booking" at bounding box center [262, 60] width 89 height 9
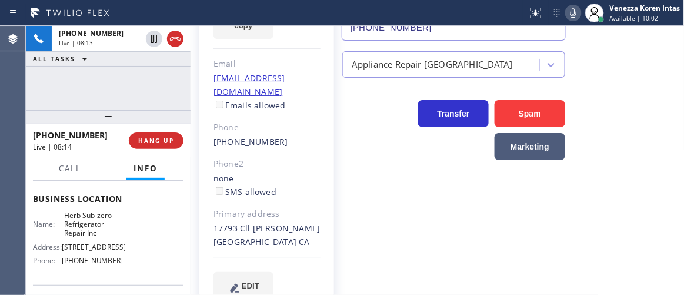
scroll to position [214, 0]
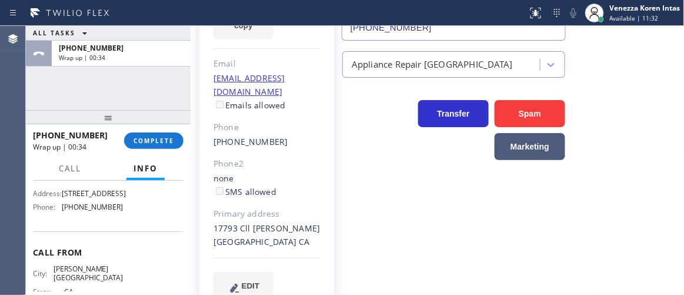
click at [151, 67] on div "ALL TASKS ALL TASKS ACTIVE TASKS TASKS IN WRAP UP +13109949289 Wrap up | 00:34" at bounding box center [108, 68] width 165 height 84
click at [161, 92] on div "ALL TASKS ALL TASKS ACTIVE TASKS TASKS IN WRAP UP +13109949289 Wrap up | 00:34" at bounding box center [108, 68] width 165 height 84
click at [177, 137] on button "COMPLETE" at bounding box center [153, 140] width 59 height 16
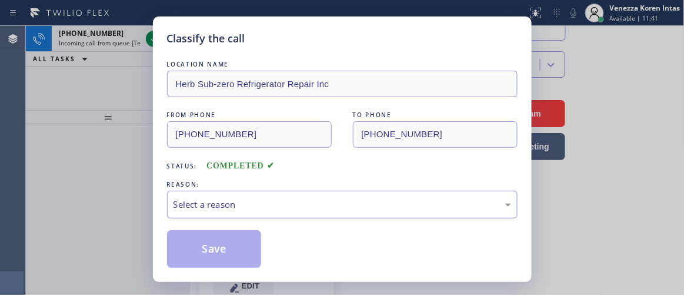
click at [283, 203] on div "Select a reason" at bounding box center [343, 205] width 338 height 14
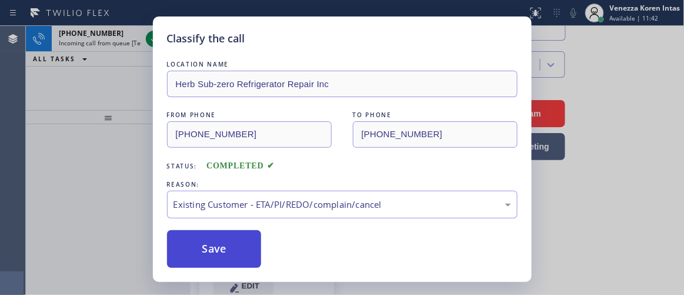
click at [249, 252] on button "Save" at bounding box center [214, 249] width 95 height 38
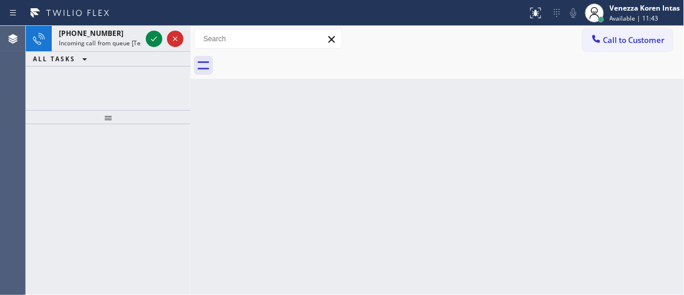
click at [639, 22] on div "Venezza Koren Intas Available | 11:43" at bounding box center [646, 12] width 77 height 21
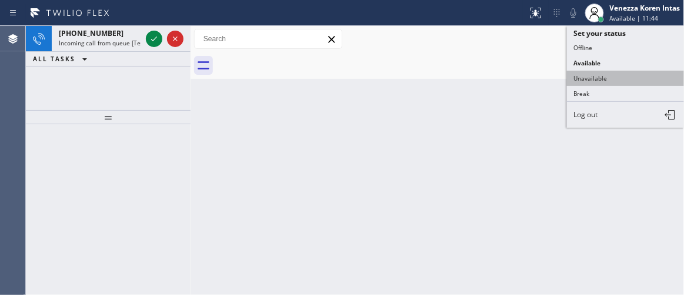
click at [603, 80] on button "Unavailable" at bounding box center [626, 78] width 118 height 15
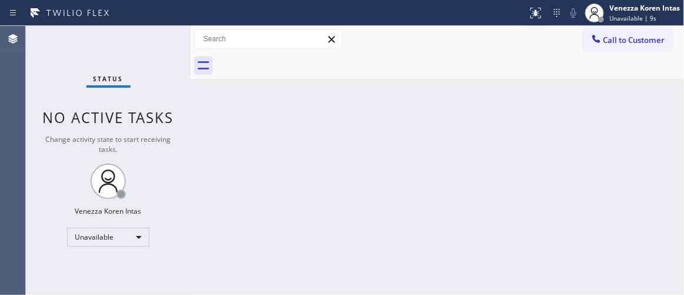
drag, startPoint x: 684, startPoint y: 188, endPoint x: 684, endPoint y: 176, distance: 12.4
click at [684, 185] on div "Back to Dashboard Change Sender ID Customers Technicians Select a contact Outbo…" at bounding box center [438, 160] width 494 height 269
click at [634, 6] on div "Venezza Koren Intas" at bounding box center [645, 8] width 71 height 10
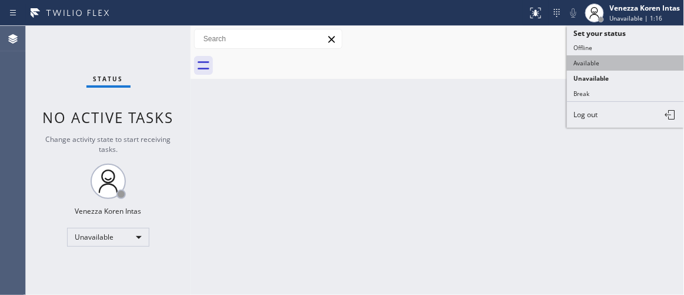
click at [611, 60] on button "Available" at bounding box center [626, 62] width 118 height 15
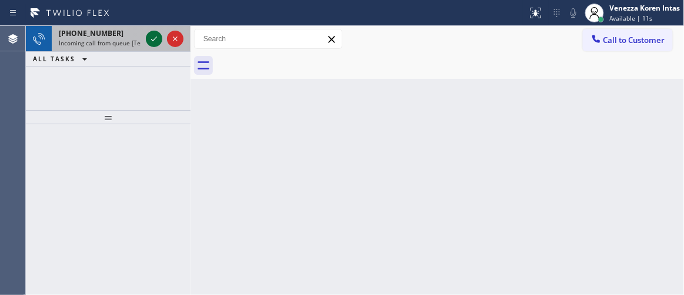
click at [152, 41] on icon at bounding box center [154, 39] width 14 height 14
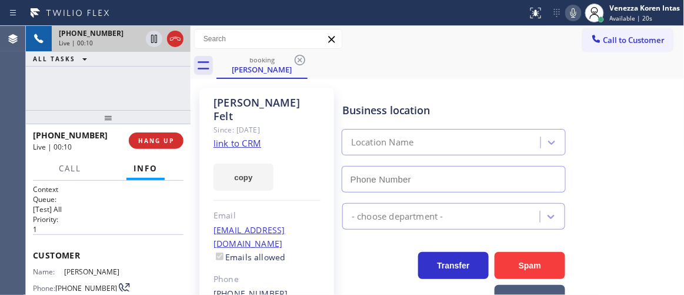
type input "(760) 642-6449"
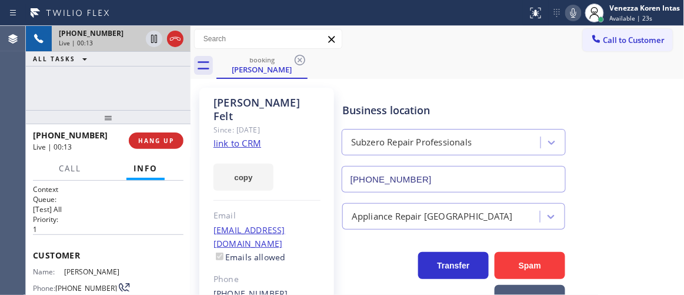
click at [230, 137] on link "link to CRM" at bounding box center [238, 143] width 48 height 12
click at [177, 40] on icon at bounding box center [175, 39] width 14 height 14
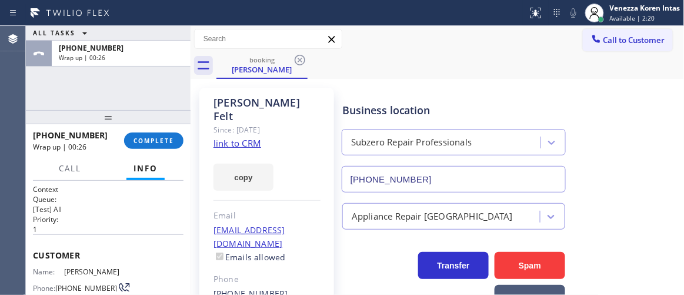
drag, startPoint x: 171, startPoint y: 133, endPoint x: 242, endPoint y: 148, distance: 72.7
click at [171, 134] on button "COMPLETE" at bounding box center [153, 140] width 59 height 16
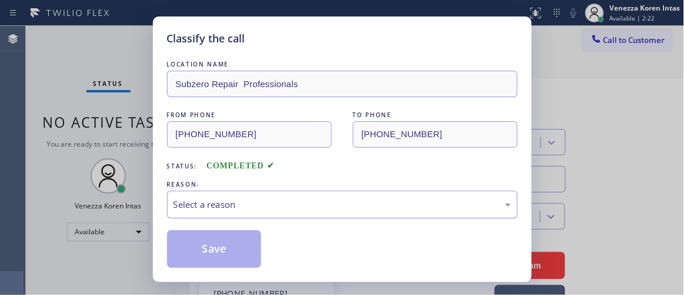
click at [303, 200] on div "Select a reason" at bounding box center [343, 205] width 338 height 14
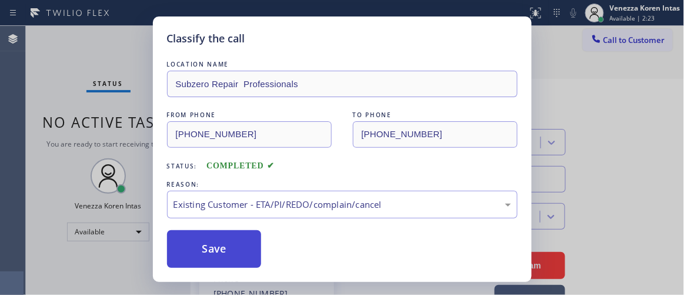
drag, startPoint x: 293, startPoint y: 266, endPoint x: 255, endPoint y: 247, distance: 42.9
click at [255, 247] on button "Save" at bounding box center [214, 249] width 95 height 38
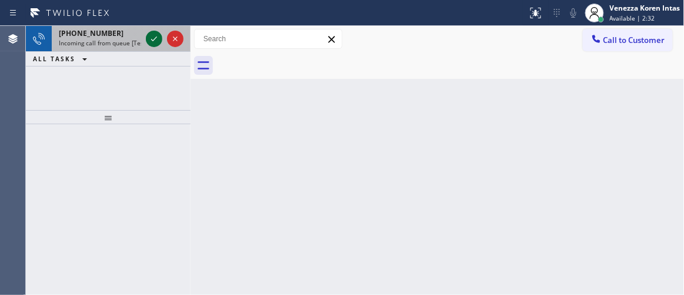
click at [153, 43] on icon at bounding box center [154, 39] width 14 height 14
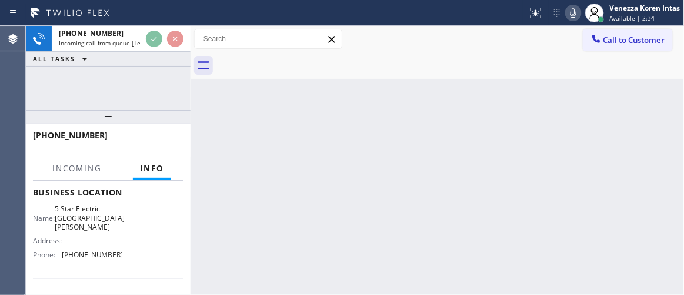
scroll to position [107, 0]
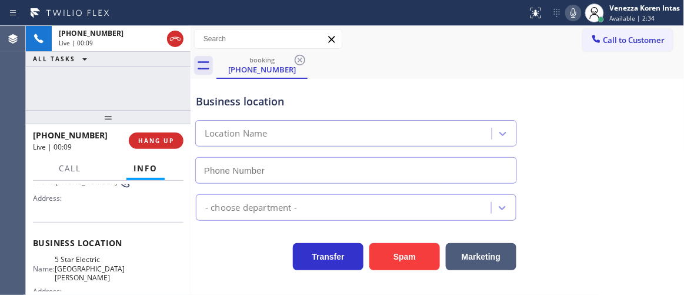
type input "(669) 239-2575"
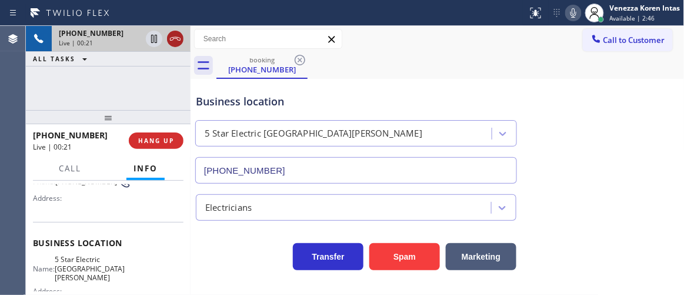
drag, startPoint x: 177, startPoint y: 42, endPoint x: 182, endPoint y: 50, distance: 9.5
click at [177, 42] on icon at bounding box center [175, 39] width 14 height 14
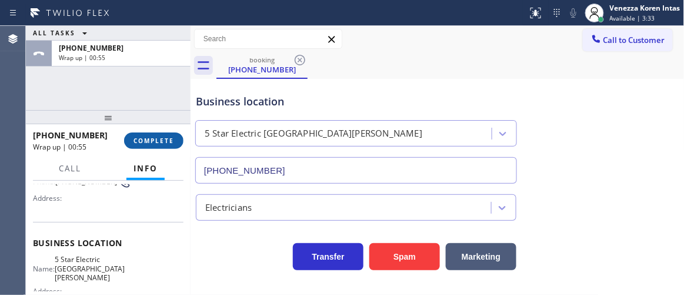
click at [159, 143] on span "COMPLETE" at bounding box center [154, 141] width 41 height 8
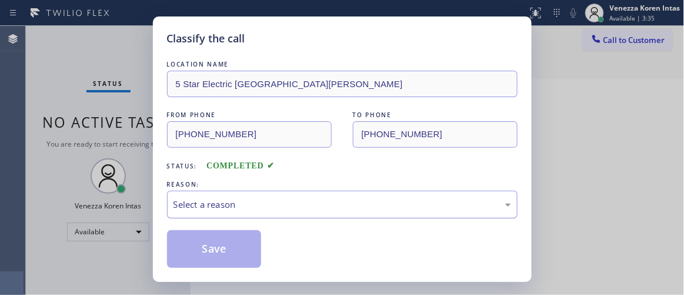
click at [311, 215] on div "Select a reason" at bounding box center [342, 205] width 351 height 28
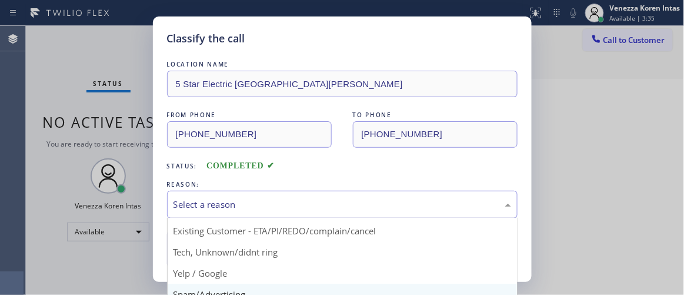
scroll to position [73, 0]
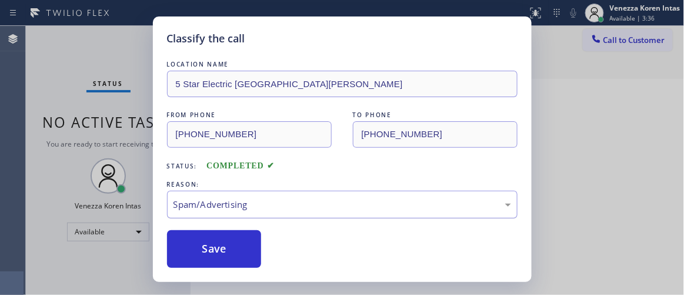
click at [291, 206] on div "Spam/Advertising" at bounding box center [343, 205] width 338 height 14
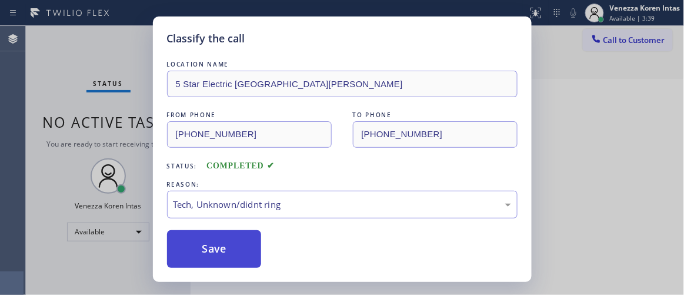
click at [246, 234] on button "Save" at bounding box center [214, 249] width 95 height 38
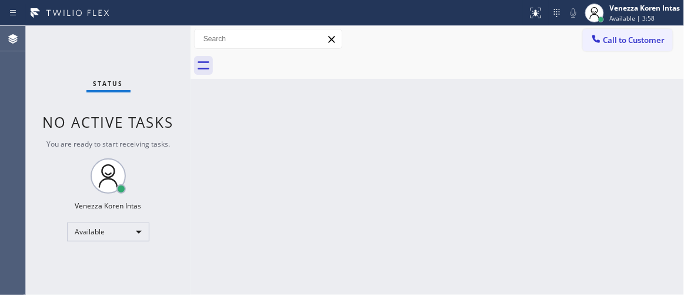
drag, startPoint x: 363, startPoint y: 134, endPoint x: 364, endPoint y: 141, distance: 6.6
click at [363, 134] on div "Back to Dashboard Change Sender ID Customers Technicians Select a contact Outbo…" at bounding box center [438, 160] width 494 height 269
click at [503, 227] on div "Back to Dashboard Change Sender ID Customers Technicians Select a contact Outbo…" at bounding box center [438, 160] width 494 height 269
click at [342, 141] on div "Back to Dashboard Change Sender ID Customers Technicians Select a contact Outbo…" at bounding box center [438, 160] width 494 height 269
click at [359, 95] on div "Back to Dashboard Change Sender ID Customers Technicians Select a contact Outbo…" at bounding box center [438, 160] width 494 height 269
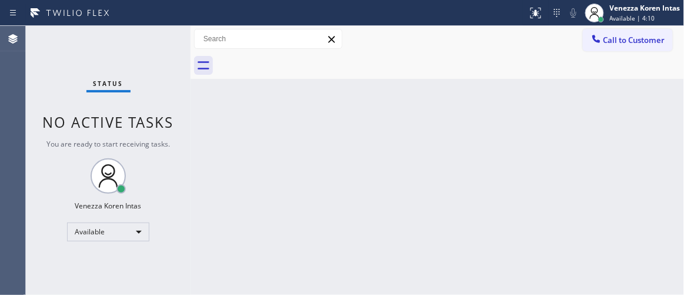
click at [463, 94] on div "Back to Dashboard Change Sender ID Customers Technicians Select a contact Outbo…" at bounding box center [438, 160] width 494 height 269
drag, startPoint x: 147, startPoint y: 34, endPoint x: 29, endPoint y: 45, distance: 117.7
click at [147, 34] on div "Status No active tasks You are ready to start receiving tasks. Venezza Koren In…" at bounding box center [108, 160] width 165 height 269
click at [174, 43] on div "Status No active tasks You are ready to start receiving tasks. Venezza Koren In…" at bounding box center [108, 160] width 165 height 269
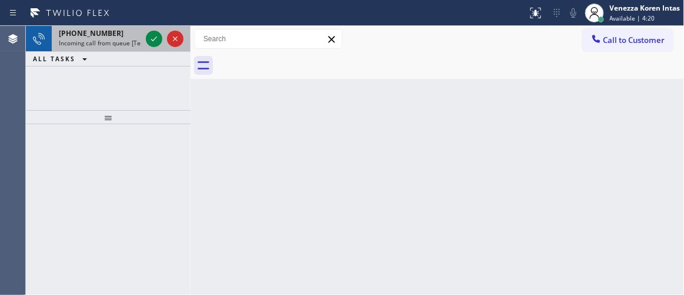
click at [146, 39] on div at bounding box center [154, 39] width 16 height 14
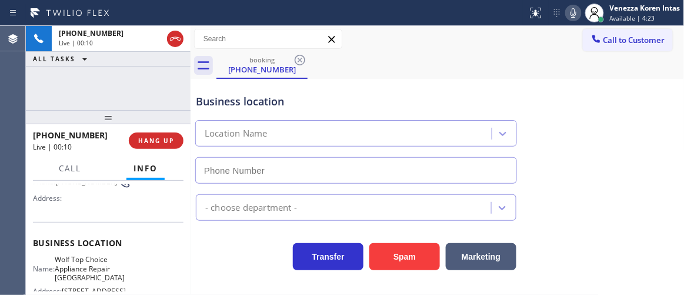
type input "(425) 230-6424"
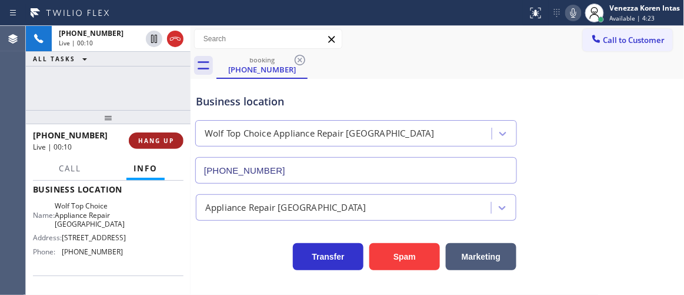
click at [166, 131] on div "+14259776579 Live | 00:10 HANG UP" at bounding box center [108, 140] width 151 height 31
click at [164, 148] on button "HANG UP" at bounding box center [156, 140] width 55 height 16
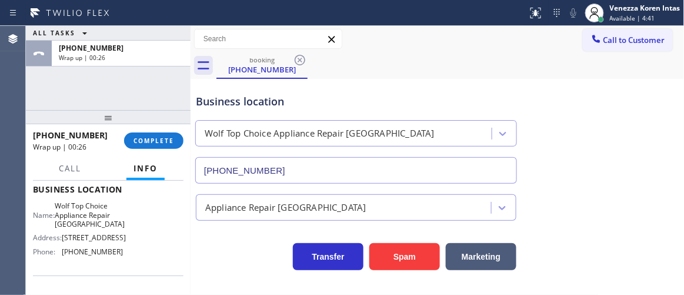
drag, startPoint x: 157, startPoint y: 144, endPoint x: 297, endPoint y: 180, distance: 143.9
click at [158, 144] on span "COMPLETE" at bounding box center [154, 141] width 41 height 8
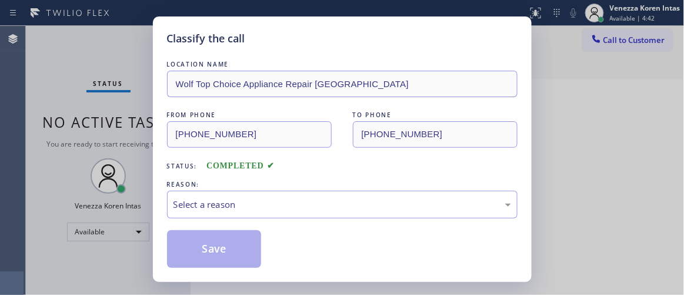
click at [281, 212] on div "Select a reason" at bounding box center [342, 205] width 351 height 28
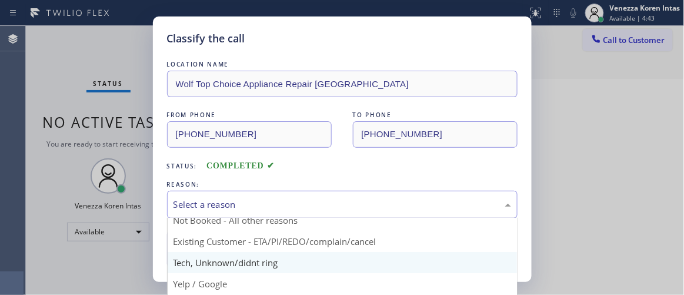
scroll to position [73, 0]
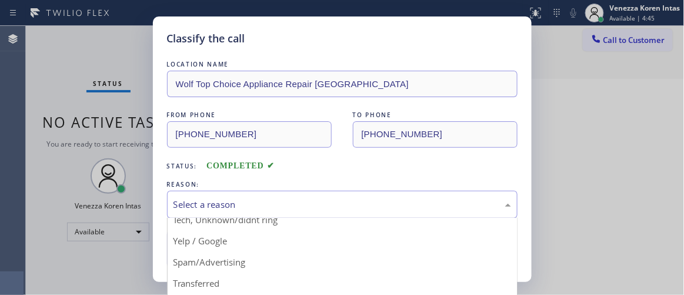
click at [260, 212] on div "Select a reason" at bounding box center [342, 205] width 351 height 28
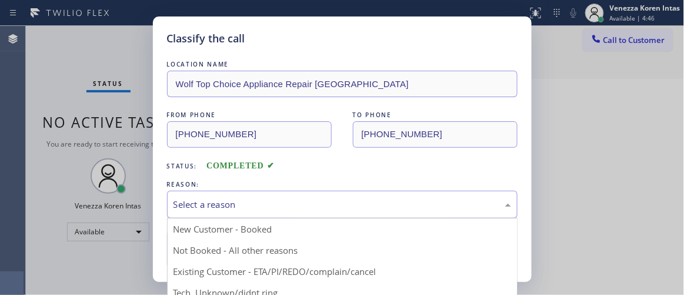
click at [255, 203] on div "Select a reason" at bounding box center [343, 205] width 338 height 14
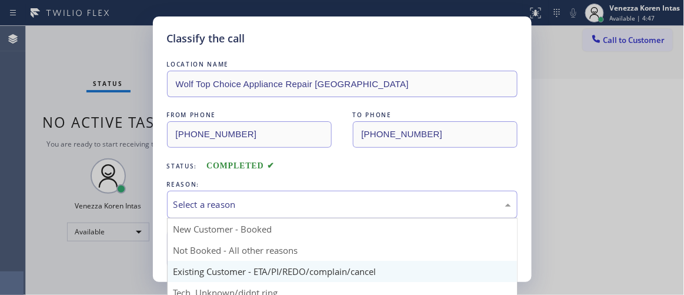
scroll to position [53, 0]
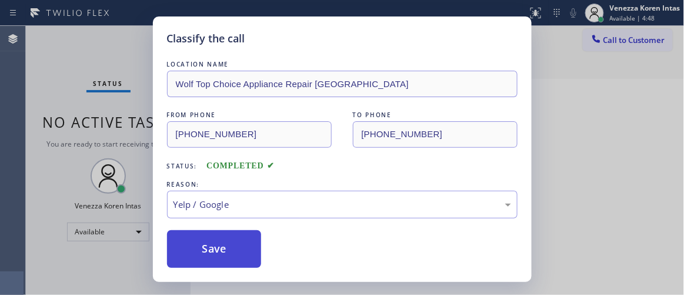
click at [241, 257] on button "Save" at bounding box center [214, 249] width 95 height 38
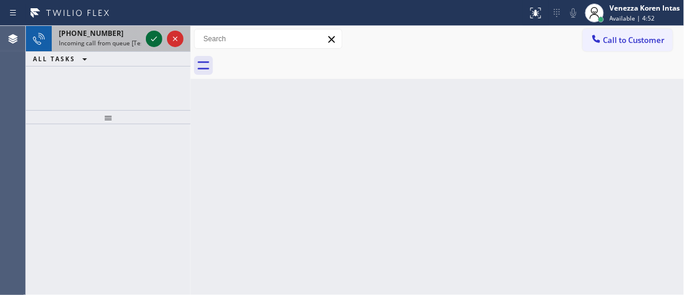
click at [157, 32] on icon at bounding box center [154, 39] width 14 height 14
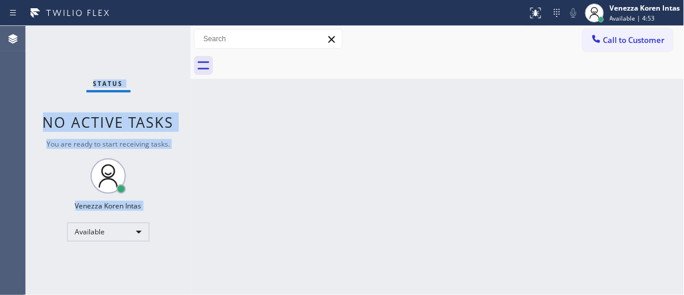
click at [158, 36] on div "Status No active tasks You are ready to start receiving tasks. Venezza Koren In…" at bounding box center [108, 160] width 165 height 269
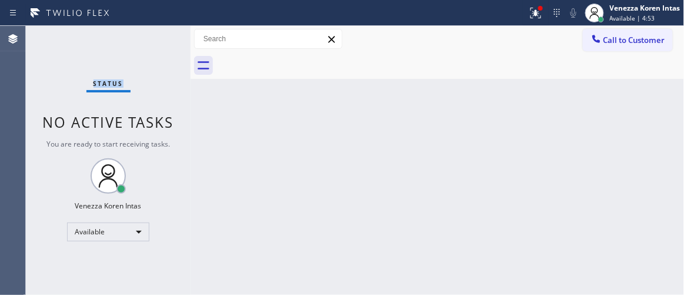
click at [158, 36] on div "Status No active tasks You are ready to start receiving tasks. Venezza Koren In…" at bounding box center [108, 160] width 165 height 269
drag, startPoint x: 526, startPoint y: 10, endPoint x: 528, endPoint y: 31, distance: 21.3
click at [527, 18] on div at bounding box center [536, 13] width 26 height 14
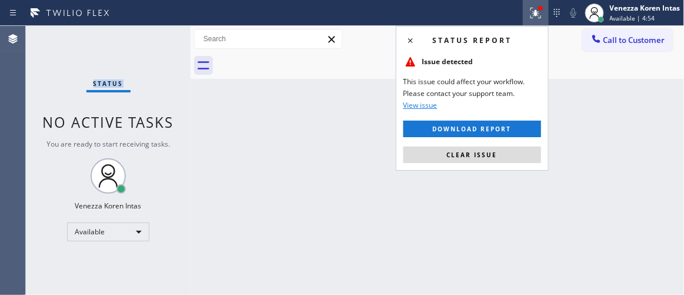
drag, startPoint x: 509, startPoint y: 154, endPoint x: 547, endPoint y: 161, distance: 38.9
click at [509, 154] on button "Clear issue" at bounding box center [473, 155] width 138 height 16
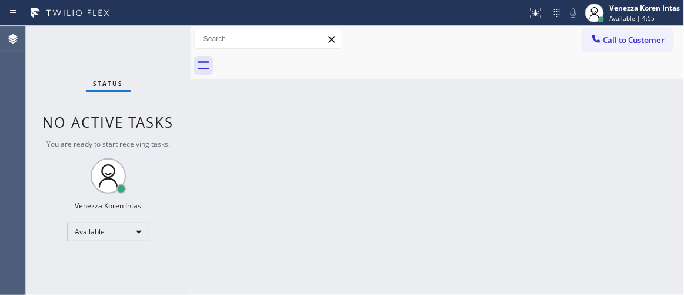
drag, startPoint x: 602, startPoint y: 171, endPoint x: 510, endPoint y: 148, distance: 94.8
click at [577, 168] on div "Back to Dashboard Change Sender ID Customers Technicians Select a contact Outbo…" at bounding box center [438, 160] width 494 height 269
click at [163, 58] on div "Status No active tasks You are ready to start receiving tasks. Venezza Koren In…" at bounding box center [108, 160] width 165 height 269
click at [286, 131] on div "Back to Dashboard Change Sender ID Customers Technicians Select a contact Outbo…" at bounding box center [438, 160] width 494 height 269
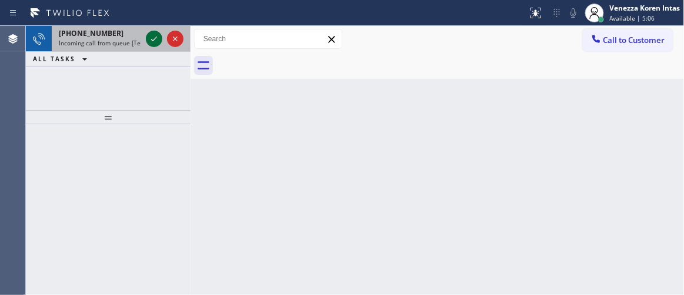
click at [157, 42] on icon at bounding box center [154, 39] width 14 height 14
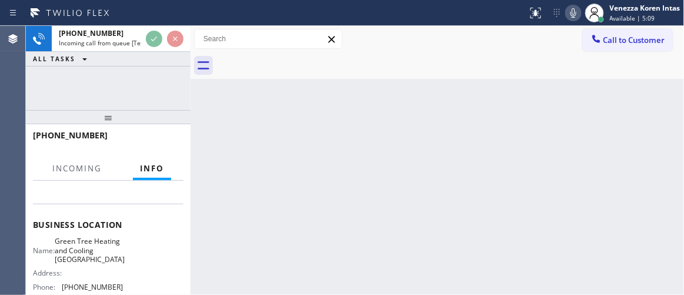
scroll to position [160, 0]
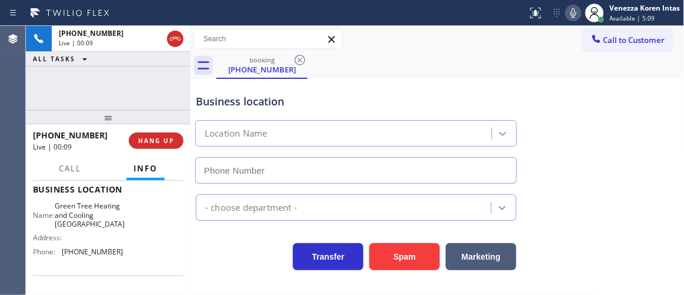
type input "(714) 364-8895"
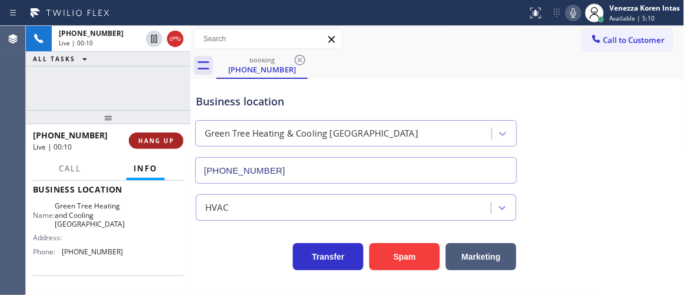
click at [176, 137] on button "HANG UP" at bounding box center [156, 140] width 55 height 16
click at [174, 137] on span "HANG UP" at bounding box center [156, 141] width 36 height 8
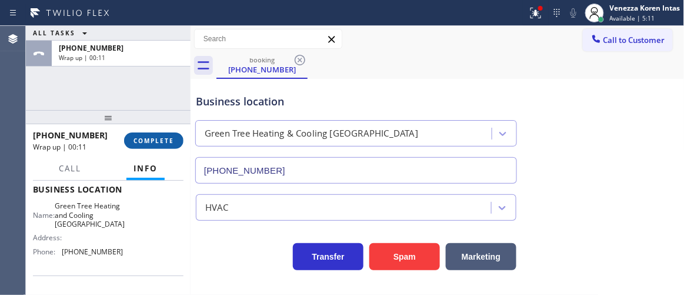
click at [174, 137] on span "COMPLETE" at bounding box center [154, 141] width 41 height 8
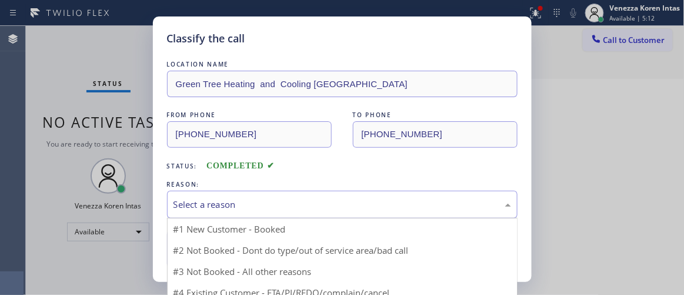
click at [288, 202] on div "Select a reason" at bounding box center [343, 205] width 338 height 14
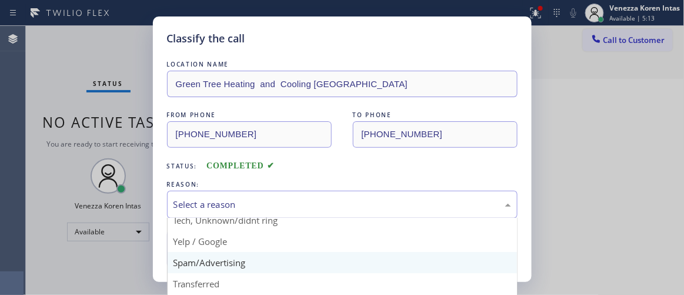
scroll to position [73, 0]
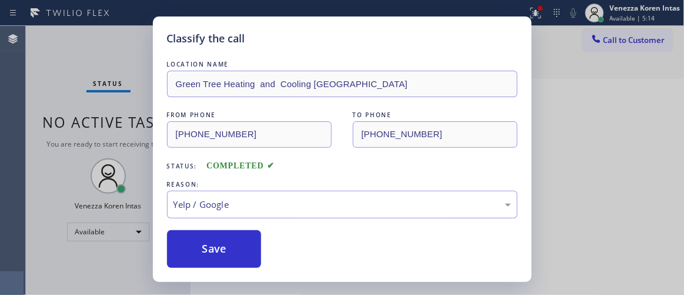
click at [238, 239] on button "Save" at bounding box center [214, 249] width 95 height 38
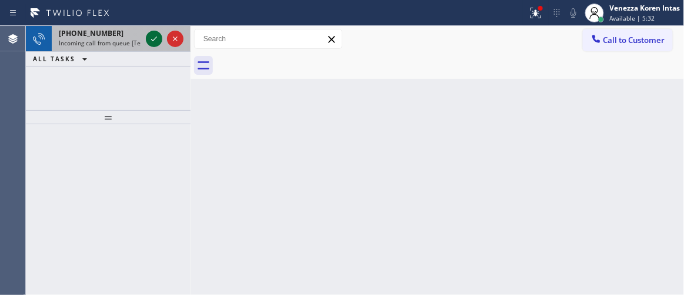
click at [156, 36] on icon at bounding box center [154, 39] width 14 height 14
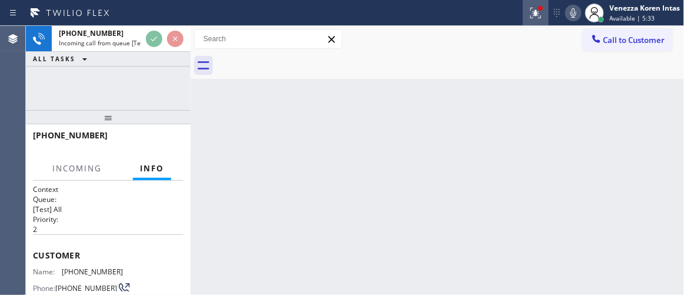
click at [537, 23] on button at bounding box center [536, 13] width 26 height 26
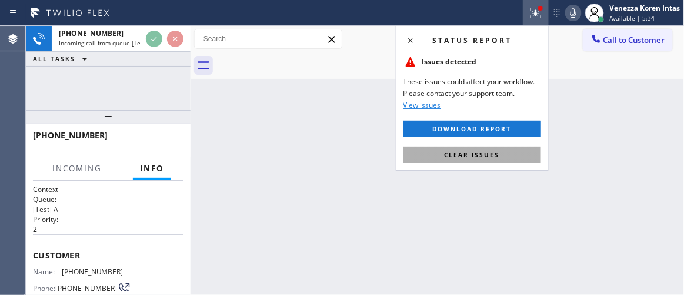
click at [526, 162] on div "Status report Issues detected These issues could affect your workflow. Please c…" at bounding box center [472, 98] width 153 height 145
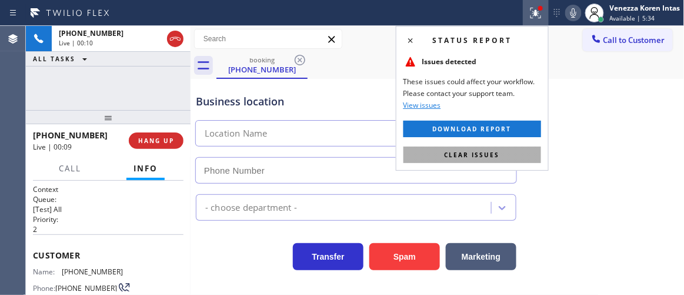
click at [526, 158] on button "Clear issues" at bounding box center [473, 155] width 138 height 16
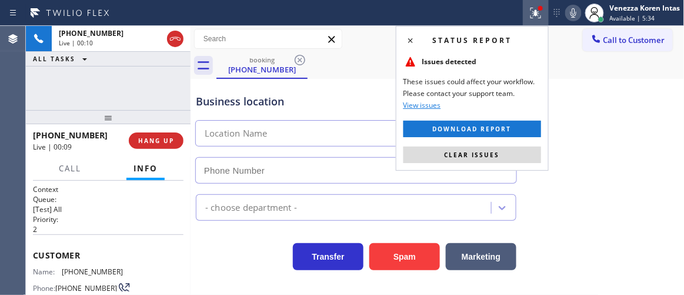
type input "(848) 346-2903"
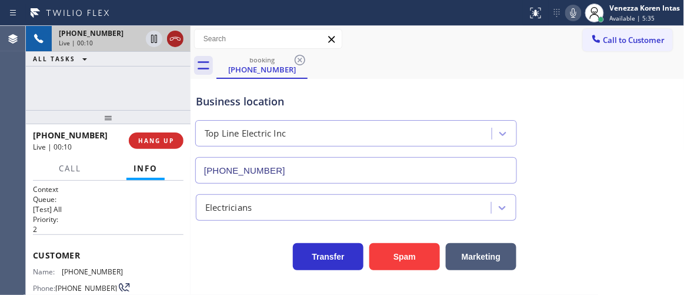
click at [174, 40] on icon at bounding box center [175, 39] width 14 height 14
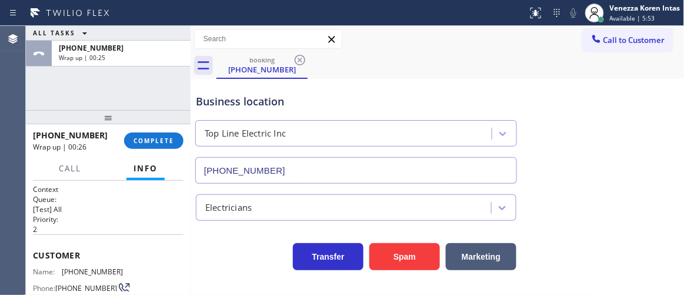
click at [146, 128] on div "+18489006757 Wrap up | 00:26 COMPLETE" at bounding box center [108, 140] width 151 height 31
click at [170, 139] on span "COMPLETE" at bounding box center [154, 141] width 41 height 8
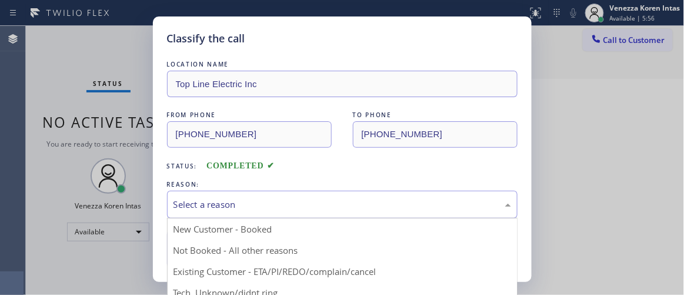
click at [343, 204] on div "Select a reason" at bounding box center [343, 205] width 338 height 14
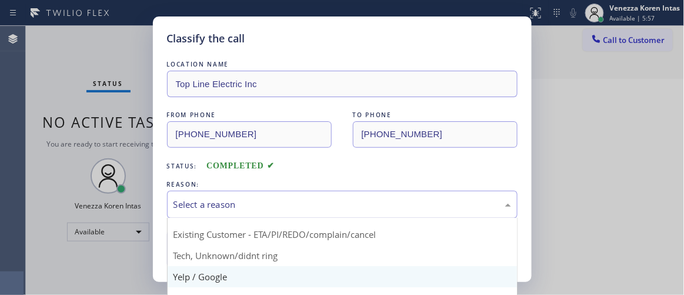
scroll to position [53, 0]
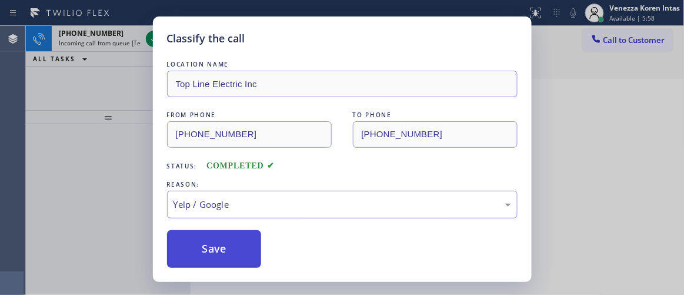
click at [240, 249] on button "Save" at bounding box center [214, 249] width 95 height 38
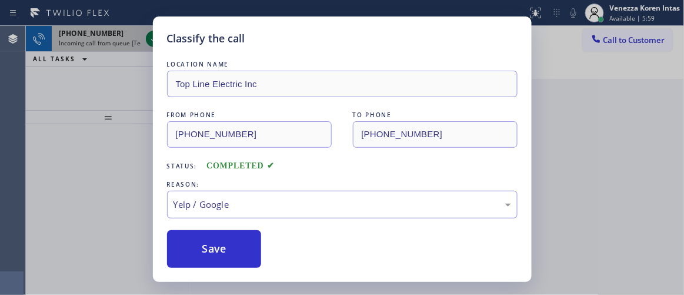
click at [152, 38] on icon at bounding box center [154, 39] width 14 height 14
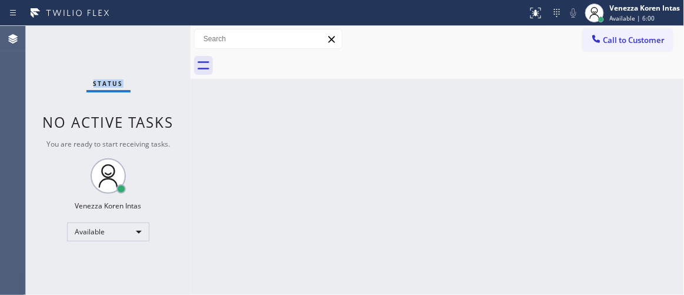
click at [152, 38] on div "Status No active tasks You are ready to start receiving tasks. Venezza Koren In…" at bounding box center [108, 160] width 165 height 269
click at [318, 114] on div "Back to Dashboard Change Sender ID Customers Technicians Select a contact Outbo…" at bounding box center [438, 160] width 494 height 269
click at [529, 18] on icon at bounding box center [536, 13] width 14 height 14
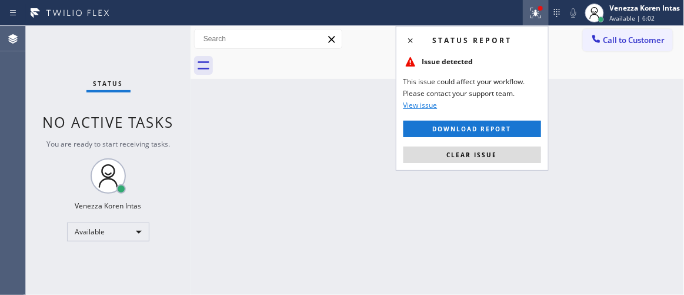
click at [514, 148] on button "Clear issue" at bounding box center [473, 155] width 138 height 16
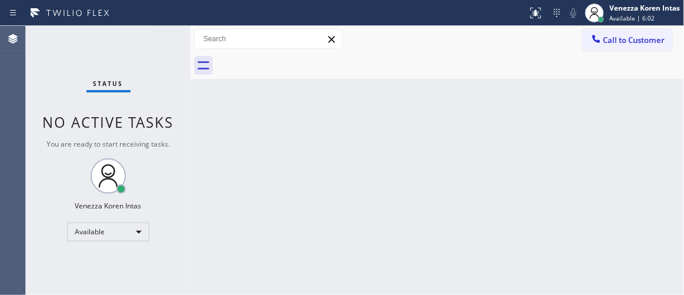
click at [504, 156] on div "Back to Dashboard Change Sender ID Customers Technicians Select a contact Outbo…" at bounding box center [438, 160] width 494 height 269
click at [152, 37] on div "Status No active tasks You are ready to start receiving tasks. Venezza Koren In…" at bounding box center [108, 160] width 165 height 269
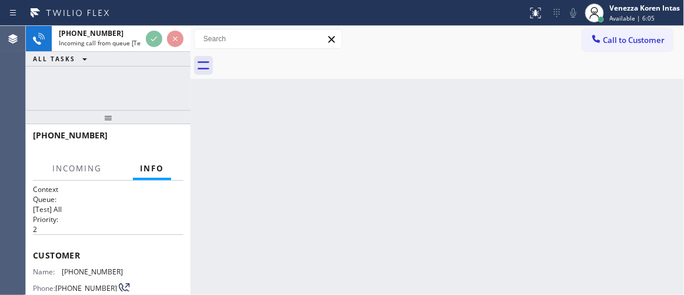
click at [152, 37] on icon at bounding box center [154, 39] width 14 height 14
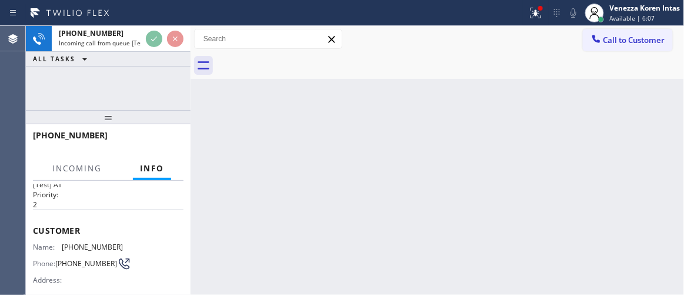
scroll to position [107, 0]
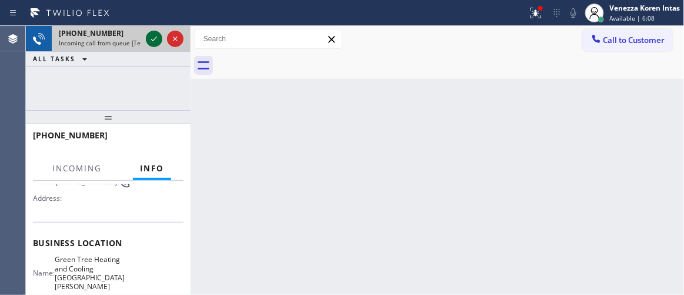
click at [152, 39] on icon at bounding box center [154, 38] width 6 height 5
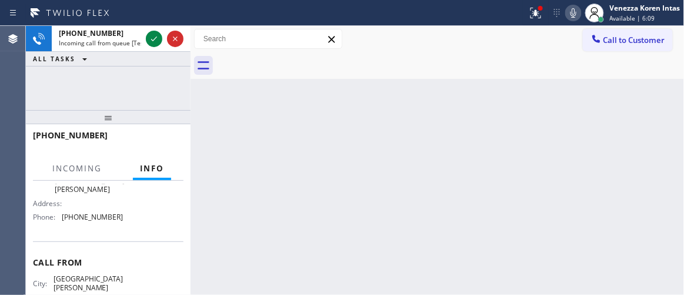
scroll to position [214, 0]
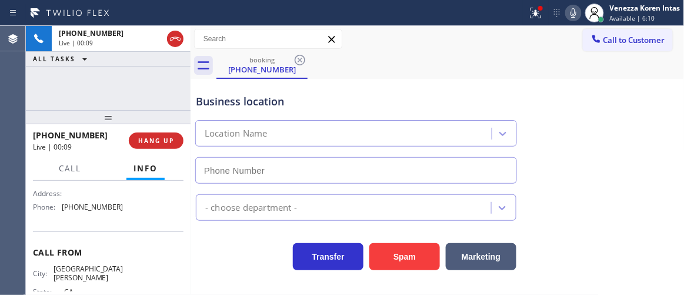
type input "(408) 676-2266"
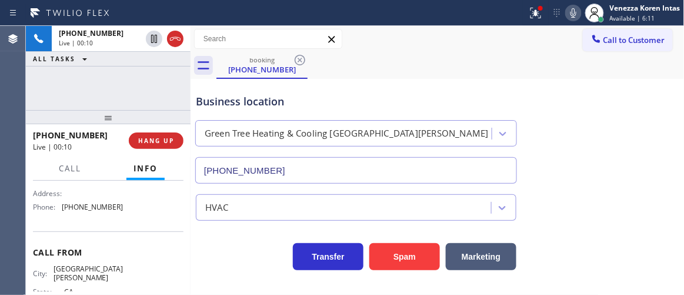
click at [163, 131] on div "+14089822586 Live | 00:10 HANG UP" at bounding box center [108, 140] width 151 height 31
click at [171, 139] on span "HANG UP" at bounding box center [156, 141] width 36 height 8
click at [174, 139] on span "HANG UP" at bounding box center [156, 141] width 36 height 8
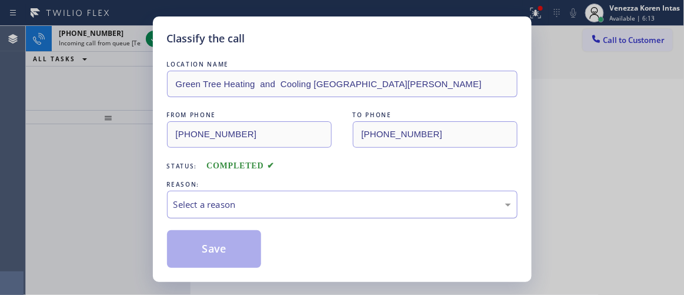
click at [247, 204] on div "Select a reason" at bounding box center [343, 205] width 338 height 14
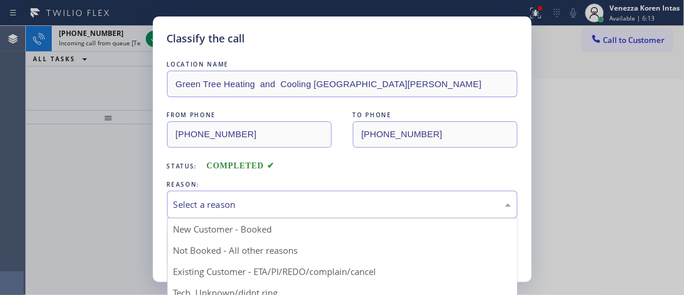
scroll to position [53, 0]
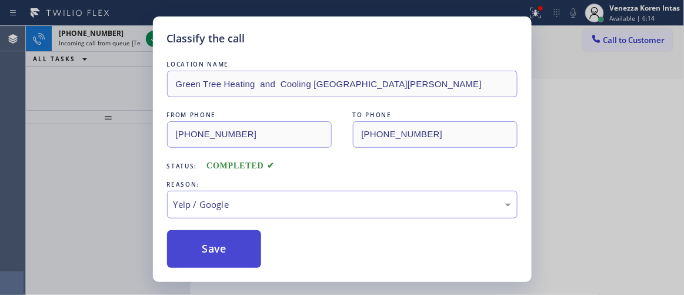
click at [243, 237] on button "Save" at bounding box center [214, 249] width 95 height 38
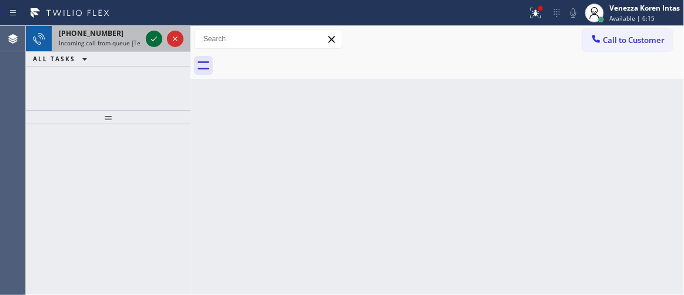
click at [155, 38] on icon at bounding box center [154, 38] width 6 height 5
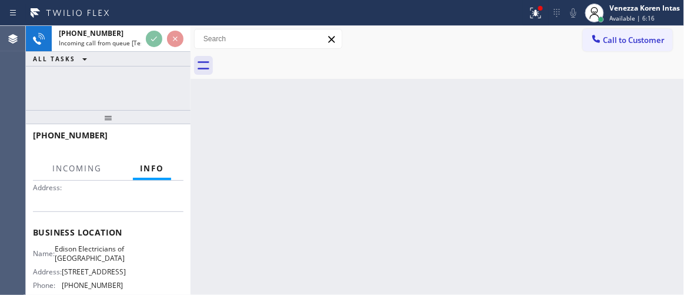
scroll to position [160, 0]
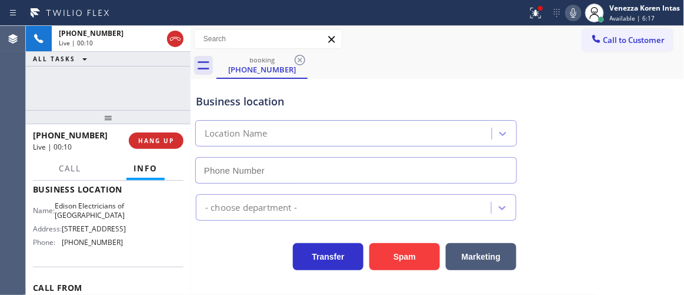
type input "(848) 306-0841"
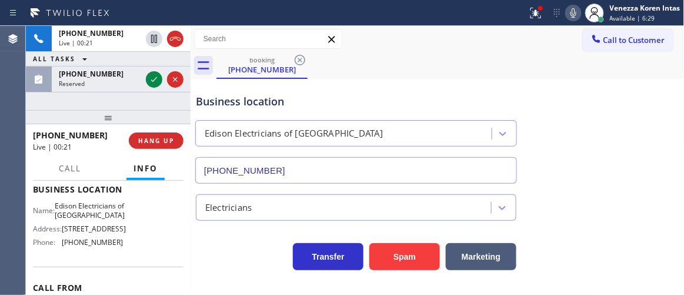
drag, startPoint x: 155, startPoint y: 82, endPoint x: 165, endPoint y: 199, distance: 117.5
click at [155, 82] on icon at bounding box center [154, 79] width 14 height 14
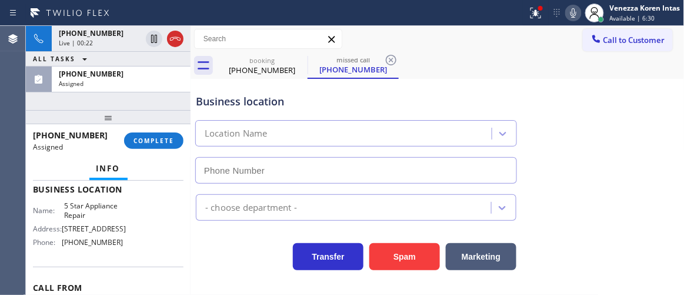
scroll to position [223, 0]
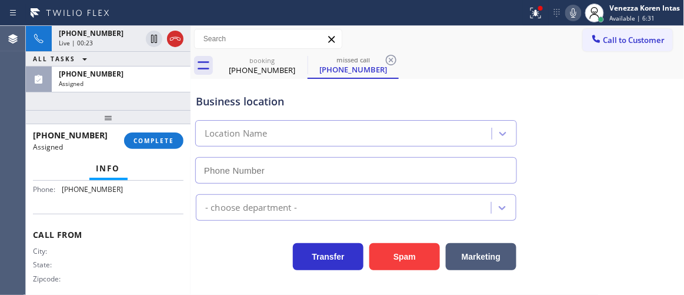
type input "(855) 731-4952"
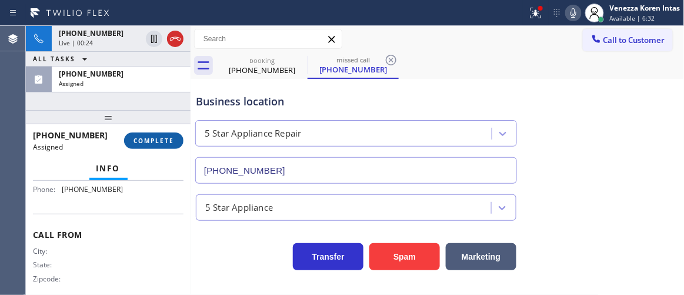
click at [155, 147] on button "COMPLETE" at bounding box center [153, 140] width 59 height 16
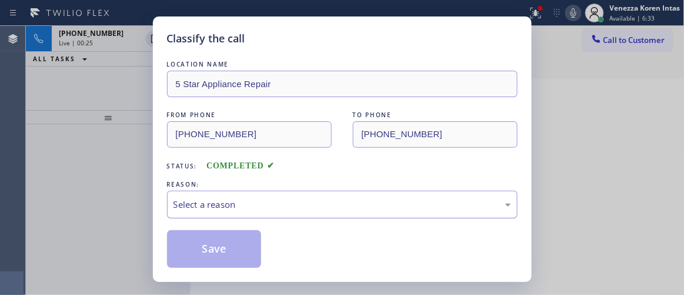
click at [286, 208] on div "Select a reason" at bounding box center [343, 205] width 338 height 14
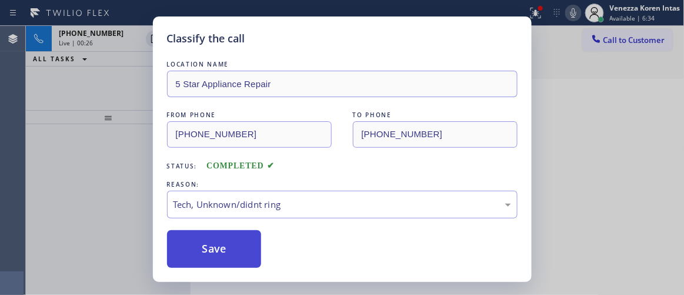
click at [235, 252] on button "Save" at bounding box center [214, 249] width 95 height 38
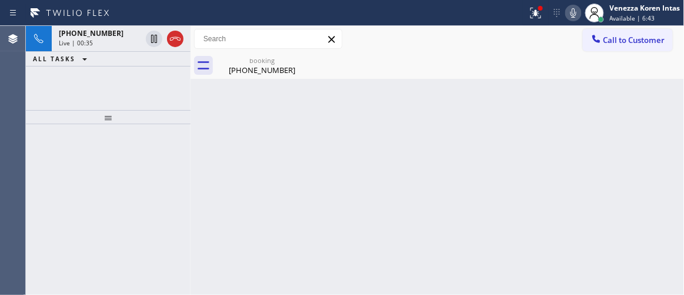
drag, startPoint x: 122, startPoint y: 51, endPoint x: 227, endPoint y: 87, distance: 110.7
click at [122, 51] on div "+16462207869 Live | 00:35" at bounding box center [98, 39] width 92 height 26
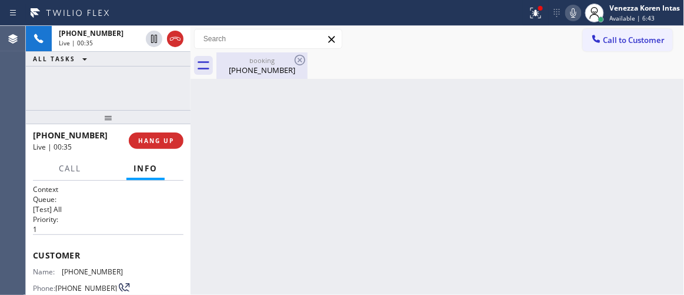
click at [250, 67] on div "(646) 220-7869" at bounding box center [262, 70] width 89 height 11
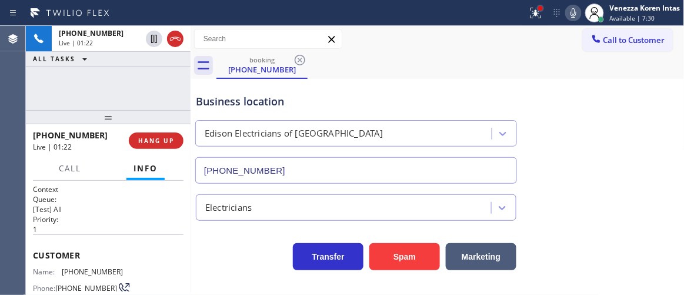
click at [539, 8] on div at bounding box center [541, 8] width 5 height 5
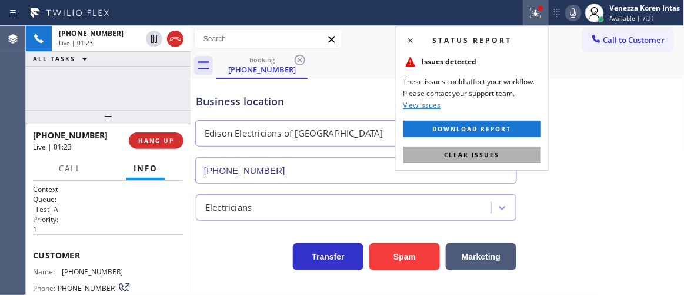
click at [520, 154] on button "Clear issues" at bounding box center [473, 155] width 138 height 16
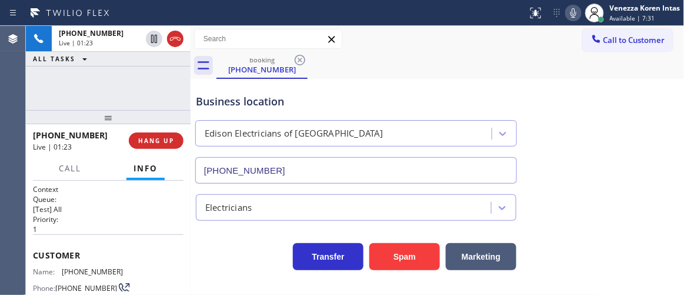
drag, startPoint x: 586, startPoint y: 133, endPoint x: 561, endPoint y: 5, distance: 130.8
click at [586, 131] on div "Business location Edison Electricians of Hillsborough (848) 306-0841" at bounding box center [438, 130] width 489 height 107
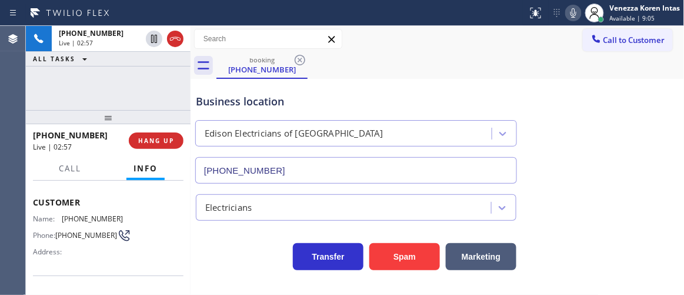
scroll to position [160, 0]
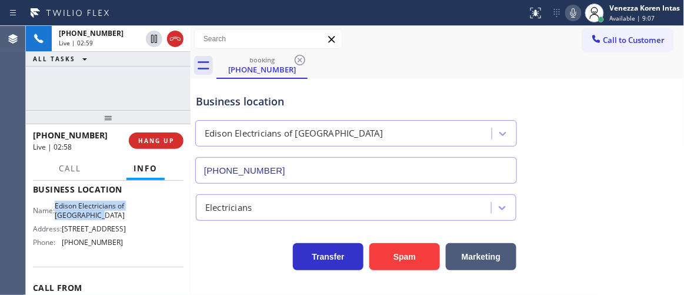
drag, startPoint x: 62, startPoint y: 204, endPoint x: 119, endPoint y: 230, distance: 62.4
click at [119, 230] on div "Name: Edison Electricians of Hillsborough Address: 491 Amwell Rd Ste 3, Hillsbo…" at bounding box center [108, 226] width 151 height 51
copy span "Edison Electricians of Hillsborough"
click at [313, 109] on div "Business location Edison Electricians of Hillsborough (848) 306-0841" at bounding box center [356, 133] width 325 height 102
click at [411, 42] on div "Call to Customer Outbound call Location Long Island City HVAC Your caller id ph…" at bounding box center [438, 39] width 494 height 21
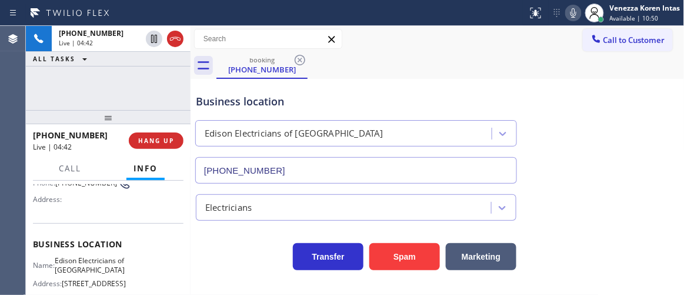
scroll to position [53, 0]
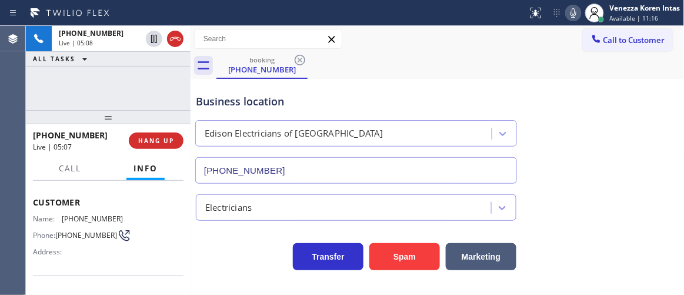
click at [575, 8] on icon at bounding box center [574, 13] width 14 height 14
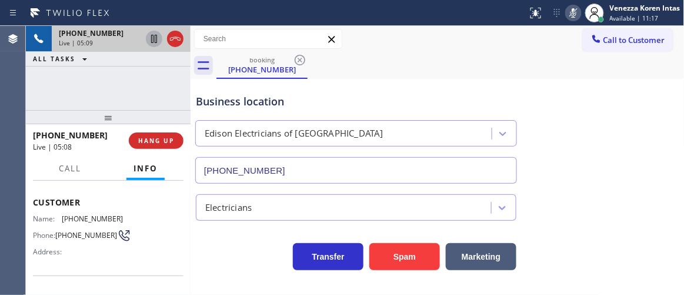
click at [153, 38] on icon at bounding box center [154, 39] width 6 height 8
drag, startPoint x: 404, startPoint y: 77, endPoint x: 346, endPoint y: 218, distance: 153.3
click at [404, 77] on div "Business location Edison Electricians of Hillsborough (848) 306-0841" at bounding box center [438, 130] width 489 height 107
click at [206, 111] on div "Business location Edison Electricians of Hillsborough (848) 306-0841" at bounding box center [356, 133] width 325 height 102
click at [449, 76] on div "booking (646) 220-7869" at bounding box center [451, 65] width 468 height 26
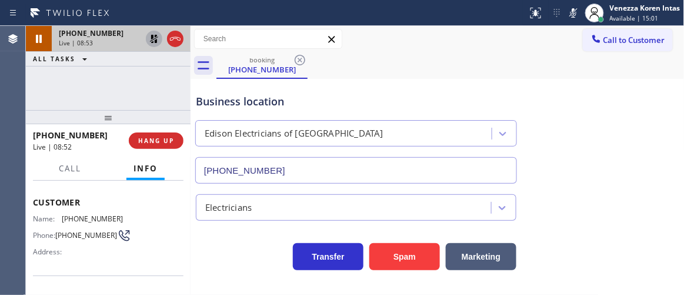
drag, startPoint x: 580, startPoint y: 15, endPoint x: 407, endPoint y: 85, distance: 186.5
click at [579, 16] on icon at bounding box center [574, 13] width 14 height 14
click at [157, 40] on icon at bounding box center [154, 39] width 8 height 8
drag, startPoint x: 188, startPoint y: 78, endPoint x: 261, endPoint y: 115, distance: 82.4
click at [191, 78] on div at bounding box center [191, 160] width 0 height 269
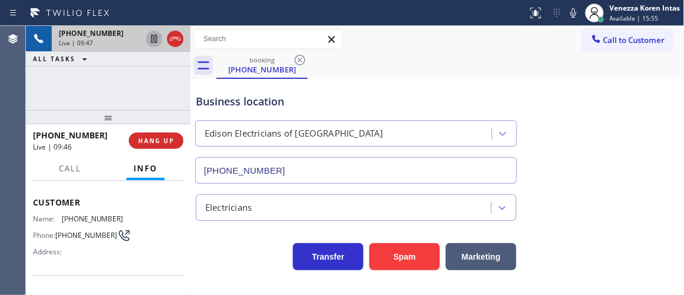
click at [461, 74] on div "booking (646) 220-7869" at bounding box center [451, 65] width 468 height 26
click at [397, 23] on div "Status report No issues detected If you experience an issue, please download th…" at bounding box center [342, 13] width 684 height 26
click at [407, 41] on div "Call to Customer Outbound call Location Long Island City HVAC Your caller id ph…" at bounding box center [438, 39] width 494 height 21
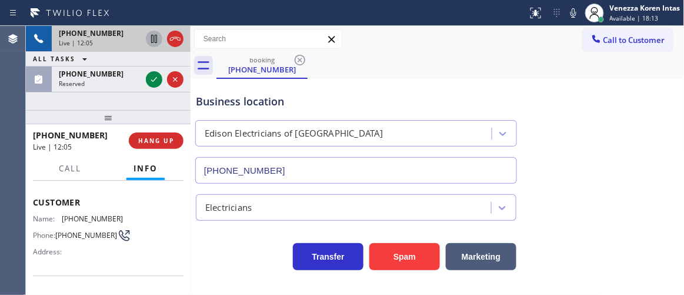
drag, startPoint x: 154, startPoint y: 81, endPoint x: 174, endPoint y: 129, distance: 52.6
click at [154, 81] on icon at bounding box center [154, 79] width 14 height 14
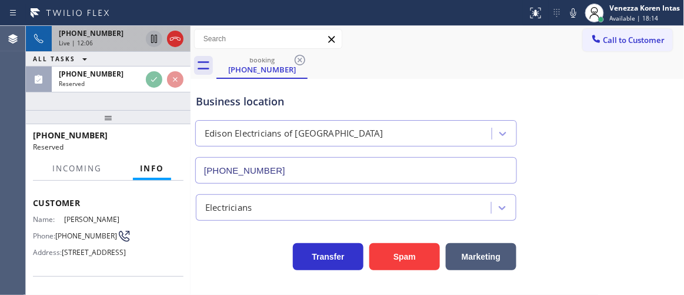
scroll to position [63, 0]
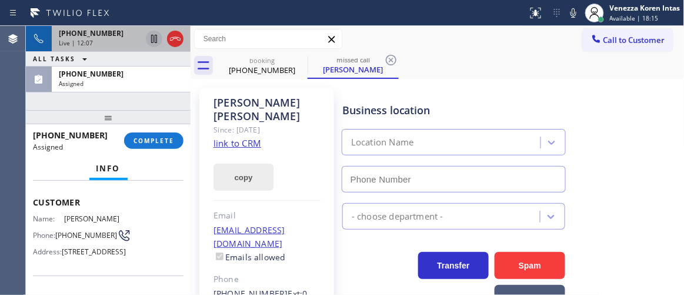
drag, startPoint x: 166, startPoint y: 139, endPoint x: 236, endPoint y: 170, distance: 76.7
click at [167, 138] on span "COMPLETE" at bounding box center [154, 141] width 41 height 8
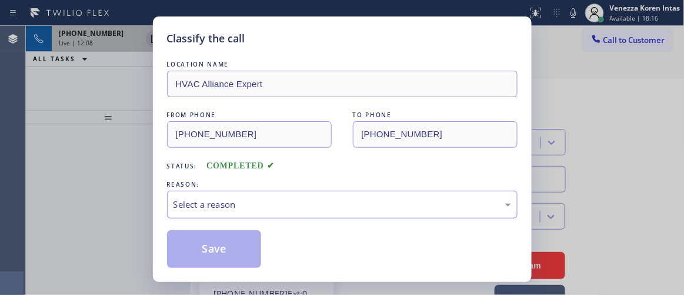
type input "(855) 999-4417"
click at [317, 209] on div "Select a reason" at bounding box center [343, 205] width 338 height 14
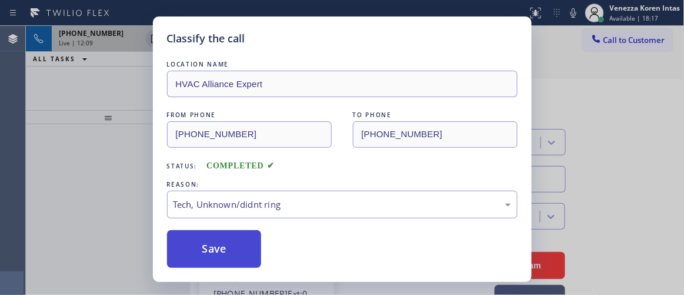
drag, startPoint x: 267, startPoint y: 287, endPoint x: 258, endPoint y: 255, distance: 32.4
click at [252, 245] on button "Save" at bounding box center [214, 249] width 95 height 38
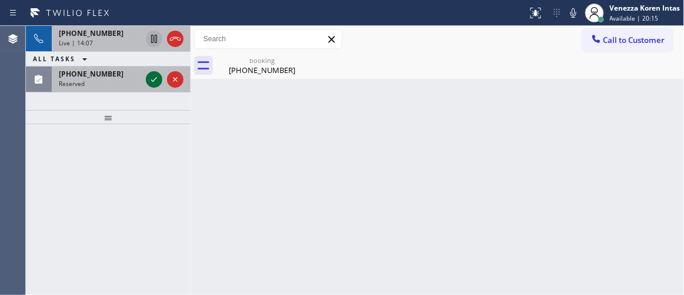
drag, startPoint x: 152, startPoint y: 77, endPoint x: 161, endPoint y: 113, distance: 37.4
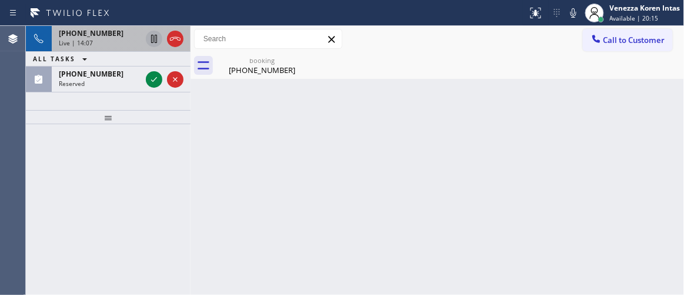
click at [152, 77] on icon at bounding box center [154, 79] width 14 height 14
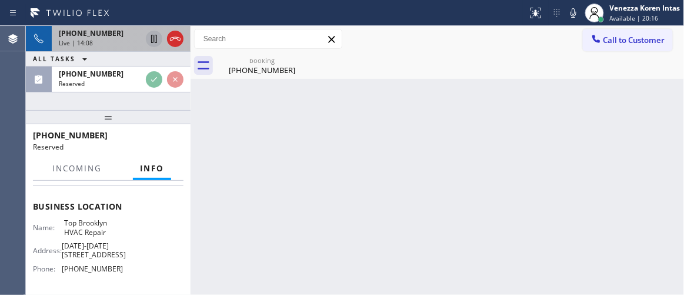
scroll to position [214, 0]
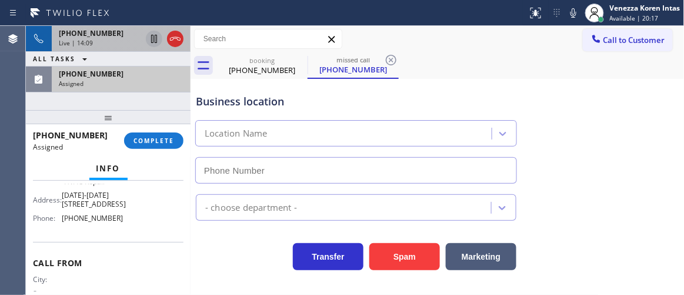
type input "(347) 236-3991"
click at [140, 85] on div "Assigned" at bounding box center [121, 83] width 125 height 8
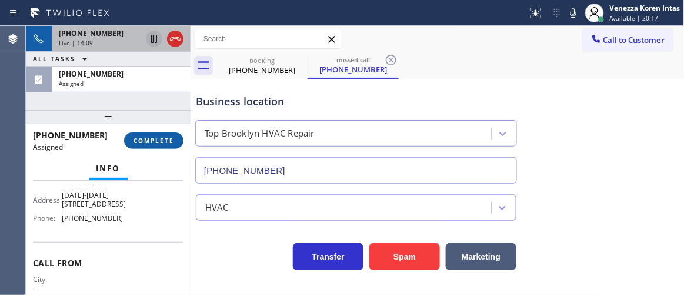
click at [164, 141] on span "COMPLETE" at bounding box center [154, 141] width 41 height 8
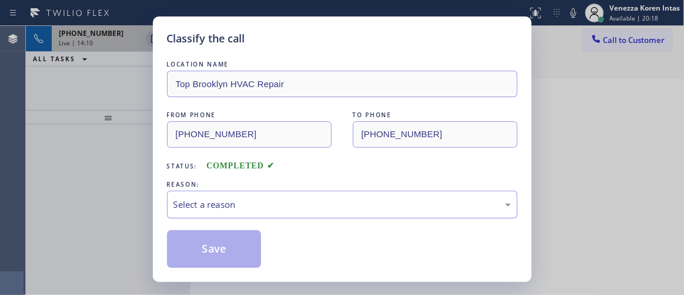
click at [241, 207] on div "Select a reason" at bounding box center [343, 205] width 338 height 14
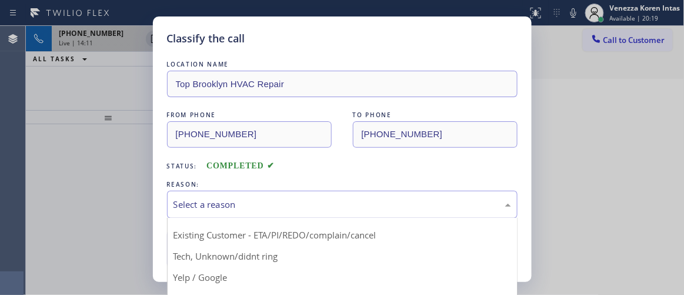
scroll to position [73, 0]
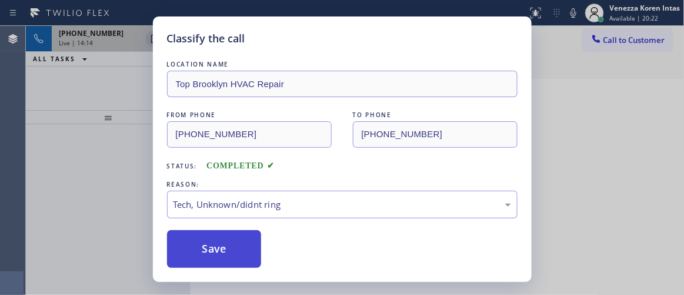
click at [221, 242] on button "Save" at bounding box center [214, 249] width 95 height 38
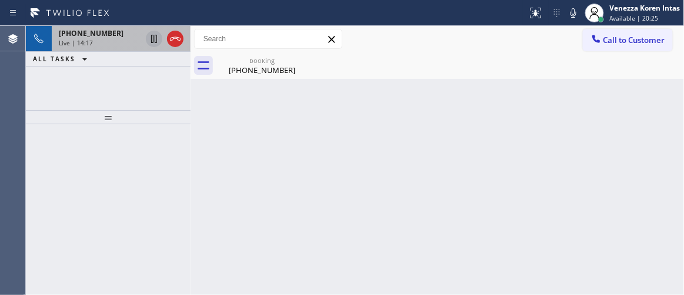
drag, startPoint x: 261, startPoint y: 178, endPoint x: 235, endPoint y: 178, distance: 26.5
click at [261, 178] on div "Back to Dashboard Change Sender ID Customers Technicians Select a contact Outbo…" at bounding box center [438, 160] width 494 height 269
click at [72, 40] on span "Live | 14:18" at bounding box center [76, 43] width 34 height 8
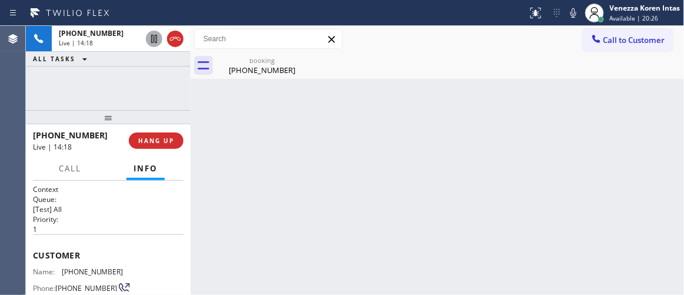
click at [239, 50] on div "Call to Customer Outbound call Location Long Island City HVAC Your caller id ph…" at bounding box center [438, 39] width 494 height 26
drag, startPoint x: 268, startPoint y: 59, endPoint x: 377, endPoint y: 143, distance: 137.3
click at [268, 60] on div "booking" at bounding box center [262, 60] width 89 height 9
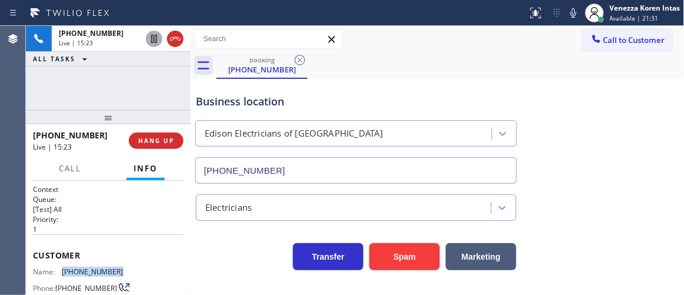
drag, startPoint x: 122, startPoint y: 271, endPoint x: 61, endPoint y: 271, distance: 60.6
click at [61, 271] on div "Name: (646) 220-7869 Phone: (646) 220-7869 Address:" at bounding box center [108, 290] width 151 height 46
copy div "(646) 220-7869"
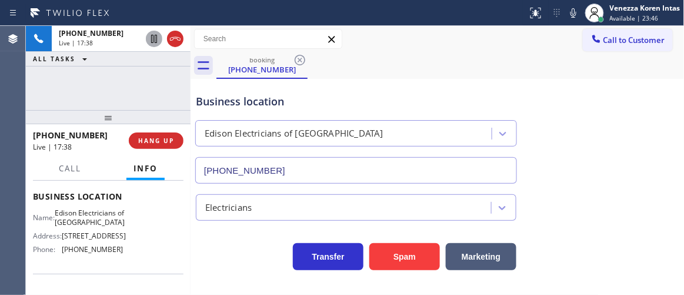
scroll to position [214, 0]
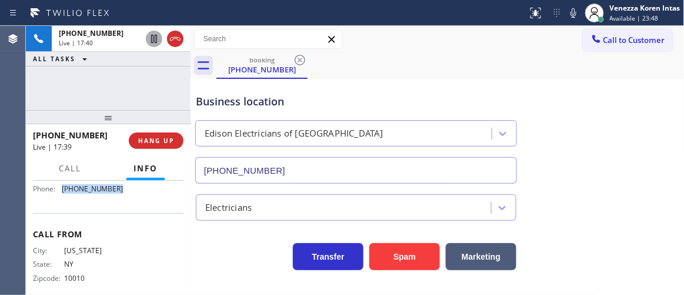
drag, startPoint x: 137, startPoint y: 233, endPoint x: 62, endPoint y: 237, distance: 74.3
click at [62, 198] on div "Name: Edison Electricians of Hillsborough Address: 491 Amwell Rd Ste 3, Hillsbo…" at bounding box center [108, 173] width 151 height 51
copy span "(848) 306-0841"
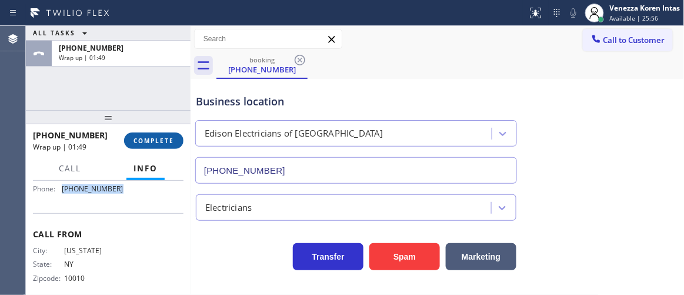
click at [171, 141] on span "COMPLETE" at bounding box center [154, 141] width 41 height 8
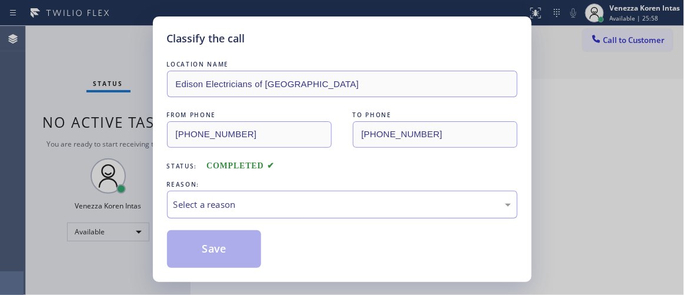
click at [284, 201] on div "Select a reason" at bounding box center [343, 205] width 338 height 14
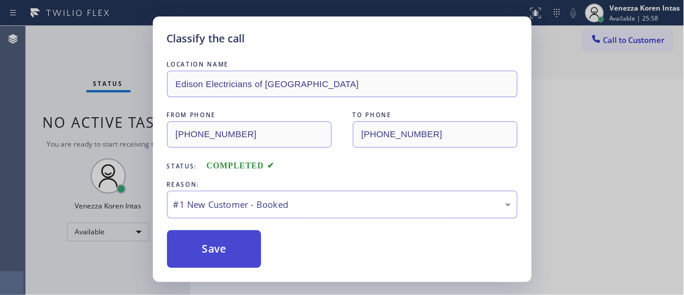
click at [255, 251] on button "Save" at bounding box center [214, 249] width 95 height 38
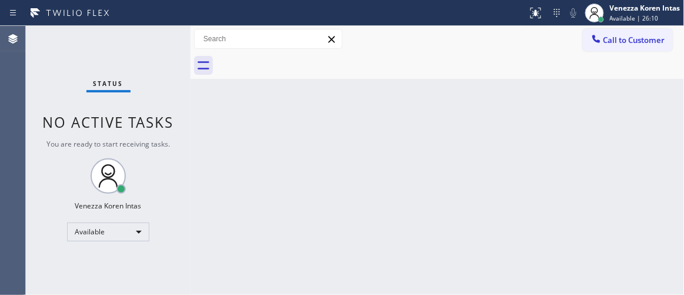
click at [151, 39] on div "Status No active tasks You are ready to start receiving tasks. Venezza Koren In…" at bounding box center [108, 160] width 165 height 269
click at [315, 101] on div "Back to Dashboard Change Sender ID Customers Technicians Select a contact Outbo…" at bounding box center [438, 160] width 494 height 269
click at [131, 45] on div "Status No active tasks You are ready to start receiving tasks. Venezza Koren In…" at bounding box center [108, 160] width 165 height 269
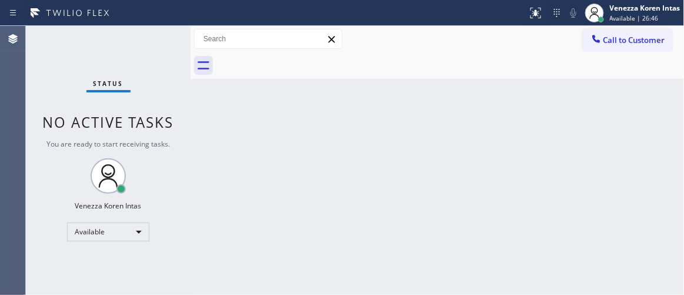
click at [162, 43] on div "Status No active tasks You are ready to start receiving tasks. Venezza Koren In…" at bounding box center [108, 160] width 165 height 269
click at [161, 40] on div "Status No active tasks You are ready to start receiving tasks. Venezza Koren In…" at bounding box center [108, 160] width 165 height 269
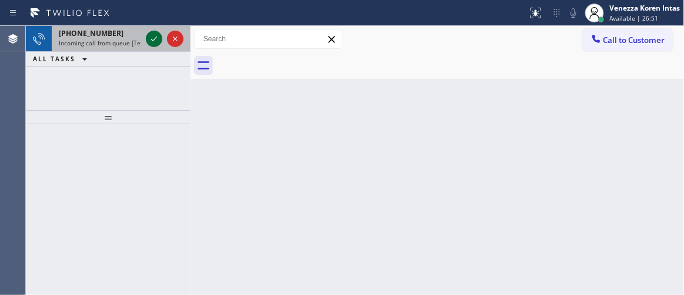
click at [155, 44] on icon at bounding box center [154, 39] width 14 height 14
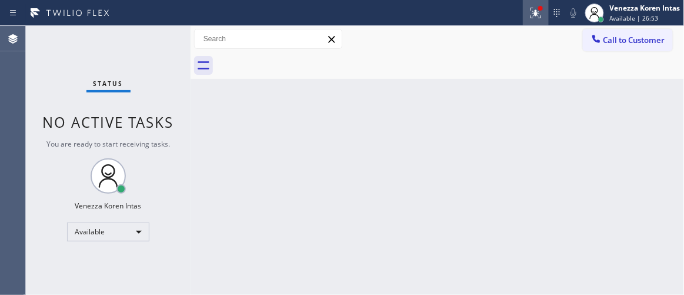
click at [529, 21] on button at bounding box center [536, 13] width 26 height 26
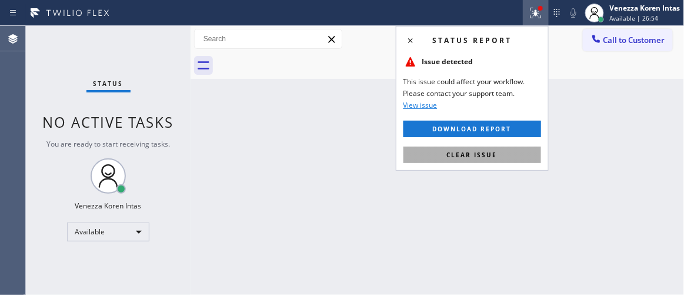
click at [505, 154] on button "Clear issue" at bounding box center [473, 155] width 138 height 16
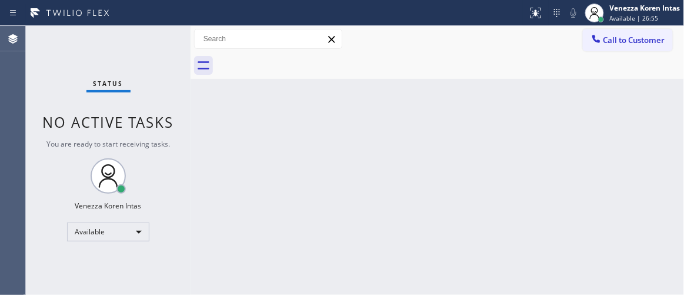
click at [158, 51] on div "Status No active tasks You are ready to start receiving tasks. Venezza Koren In…" at bounding box center [108, 160] width 165 height 269
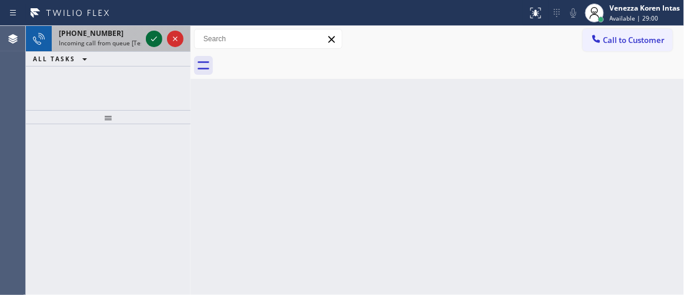
click at [157, 42] on icon at bounding box center [154, 39] width 14 height 14
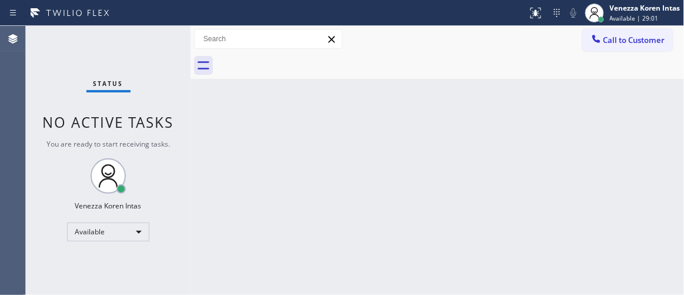
click at [156, 41] on div "Status No active tasks You are ready to start receiving tasks. Venezza Koren In…" at bounding box center [108, 160] width 165 height 269
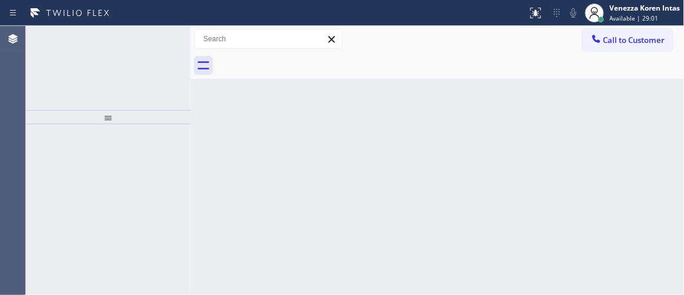
click at [157, 41] on icon at bounding box center [154, 39] width 14 height 14
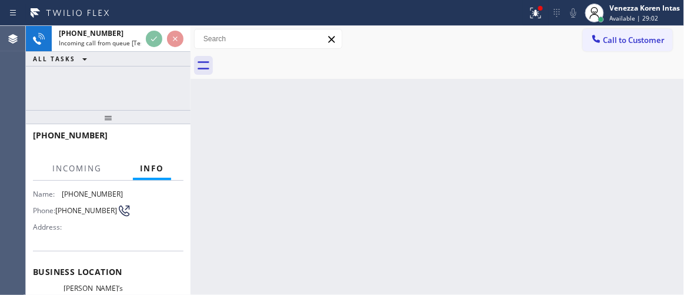
scroll to position [107, 0]
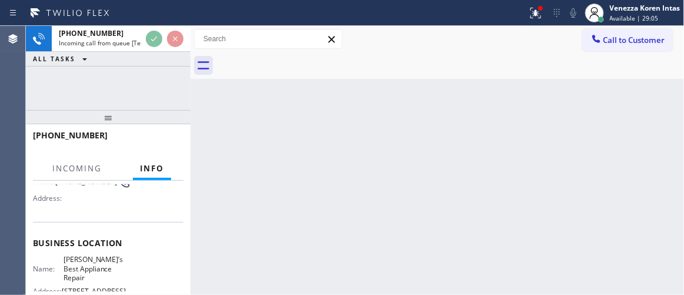
click at [300, 121] on div "Back to Dashboard Change Sender ID Customers Technicians Select a contact Outbo…" at bounding box center [438, 160] width 494 height 269
drag, startPoint x: 537, startPoint y: 18, endPoint x: 521, endPoint y: 137, distance: 120.5
click at [537, 18] on icon at bounding box center [536, 13] width 14 height 14
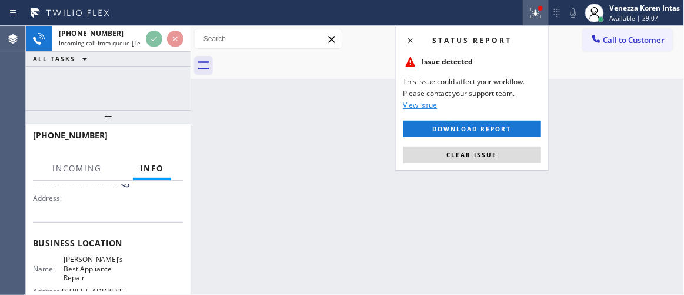
drag, startPoint x: 503, startPoint y: 161, endPoint x: 418, endPoint y: 180, distance: 86.2
click at [502, 161] on button "Clear issue" at bounding box center [473, 155] width 138 height 16
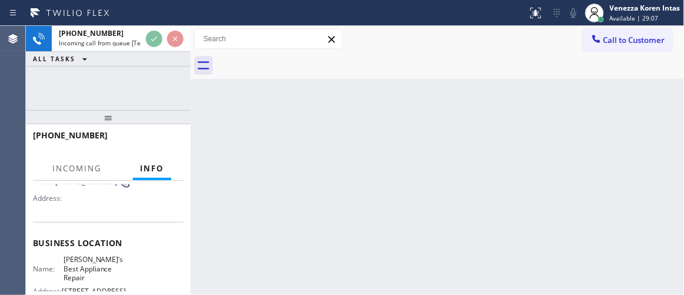
click at [404, 185] on div "Back to Dashboard Change Sender ID Customers Technicians Select a contact Outbo…" at bounding box center [438, 160] width 494 height 269
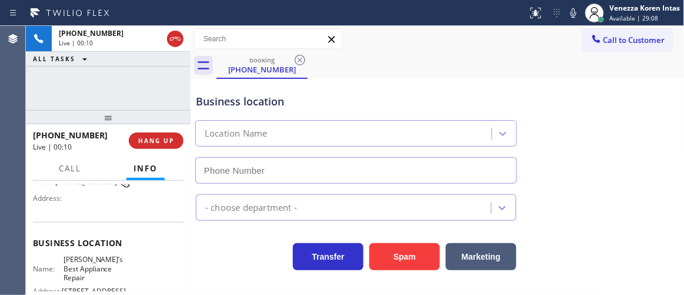
type input "(310) 340-0399"
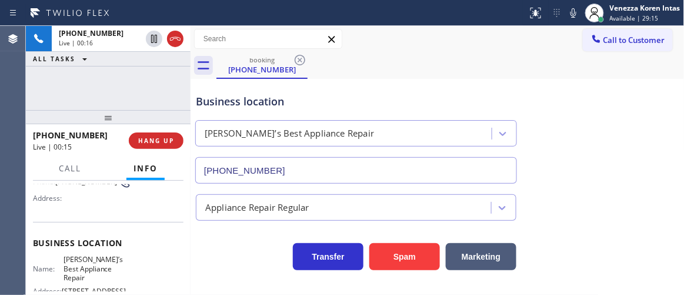
click at [169, 105] on div "+16618210938 Live | 00:16 ALL TASKS ALL TASKS ACTIVE TASKS TASKS IN WRAP UP" at bounding box center [108, 68] width 165 height 84
click at [334, 125] on div "Vic’s Best Appliance Repair" at bounding box center [345, 134] width 293 height 21
click at [387, 106] on div "Business location" at bounding box center [356, 102] width 321 height 16
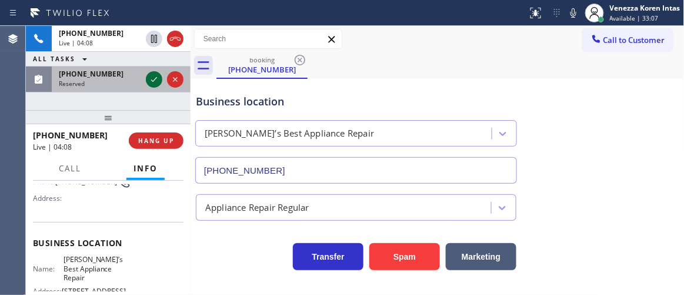
click at [154, 81] on icon at bounding box center [154, 79] width 14 height 14
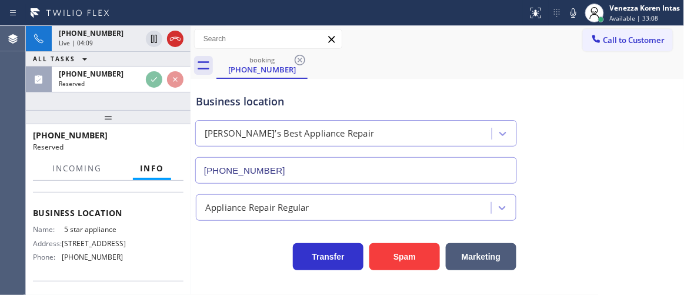
scroll to position [170, 0]
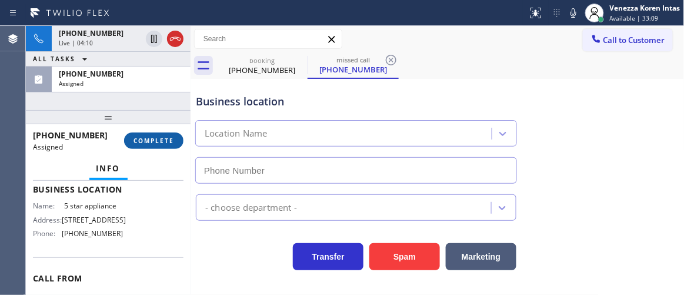
type input "(213) 687-2604"
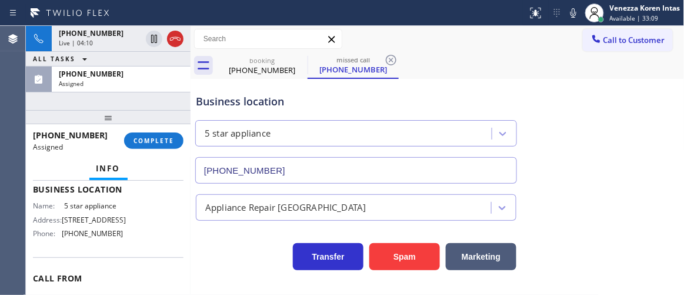
drag, startPoint x: 149, startPoint y: 134, endPoint x: 195, endPoint y: 143, distance: 47.4
click at [150, 135] on button "COMPLETE" at bounding box center [153, 140] width 59 height 16
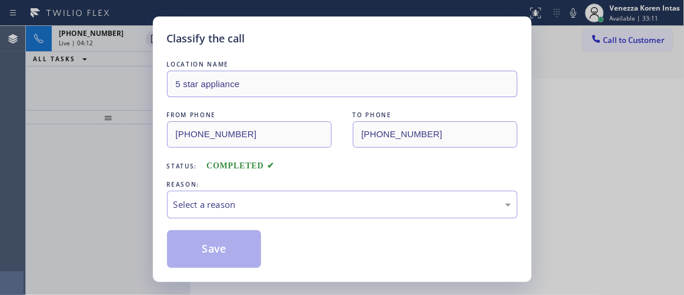
click at [268, 220] on div "LOCATION NAME 5 star appliance FROM PHONE (213) 699-0103 TO PHONE (213) 687-260…" at bounding box center [342, 163] width 351 height 210
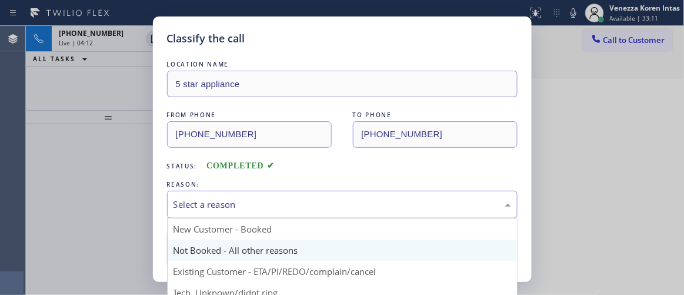
drag, startPoint x: 274, startPoint y: 205, endPoint x: 274, endPoint y: 252, distance: 47.1
click at [274, 207] on div "Select a reason" at bounding box center [343, 205] width 338 height 14
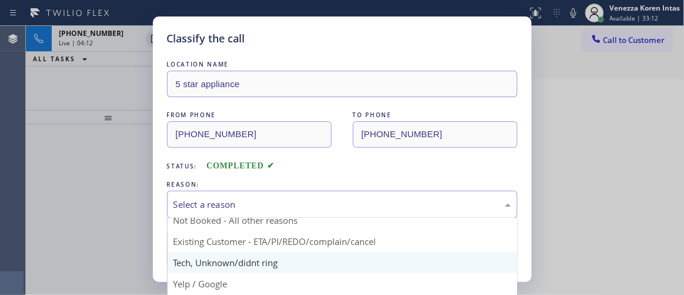
scroll to position [53, 0]
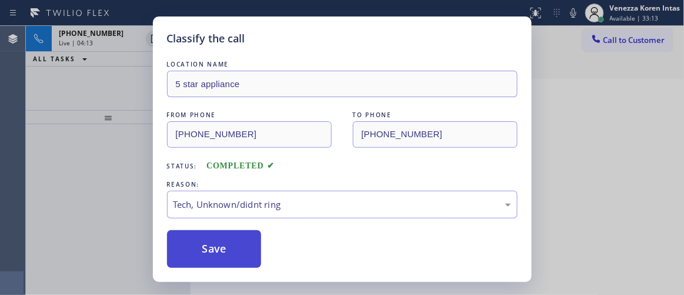
drag, startPoint x: 260, startPoint y: 237, endPoint x: 251, endPoint y: 241, distance: 9.2
click at [259, 237] on button "Save" at bounding box center [214, 249] width 95 height 38
drag, startPoint x: 251, startPoint y: 241, endPoint x: 320, endPoint y: 252, distance: 69.3
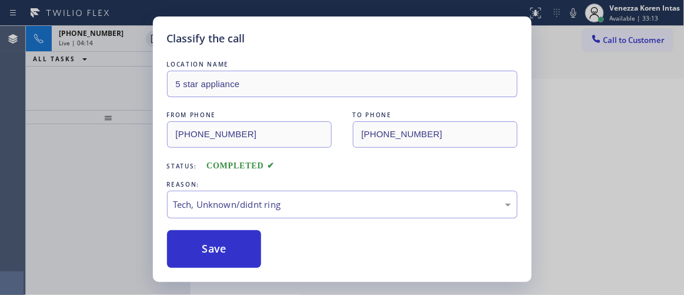
click at [251, 242] on button "Save" at bounding box center [214, 249] width 95 height 38
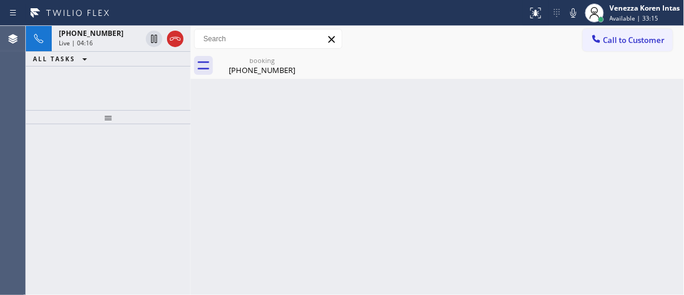
drag, startPoint x: 223, startPoint y: 60, endPoint x: 125, endPoint y: 81, distance: 100.4
click at [224, 60] on div "booking" at bounding box center [262, 60] width 89 height 9
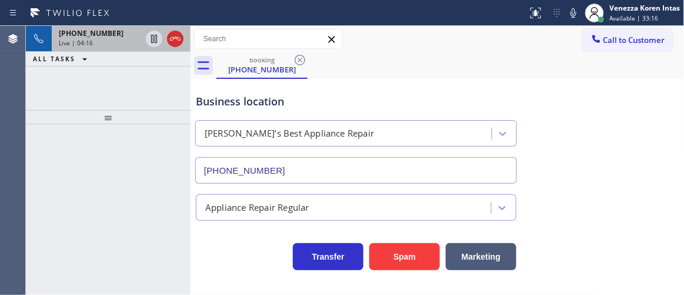
click at [79, 38] on div "+16618210938 Live | 04:16" at bounding box center [98, 39] width 92 height 26
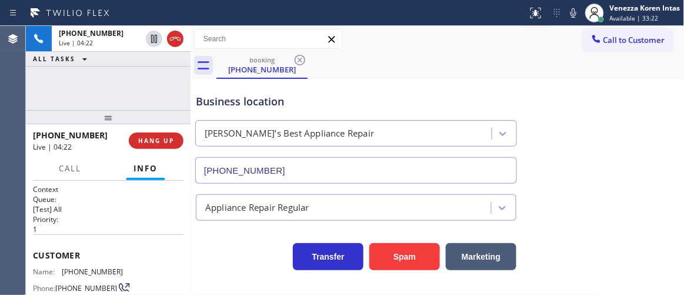
click at [330, 91] on div "Business location Vic’s Best Appliance Repair (310) 340-0399" at bounding box center [356, 133] width 325 height 102
click at [579, 17] on icon at bounding box center [574, 13] width 14 height 14
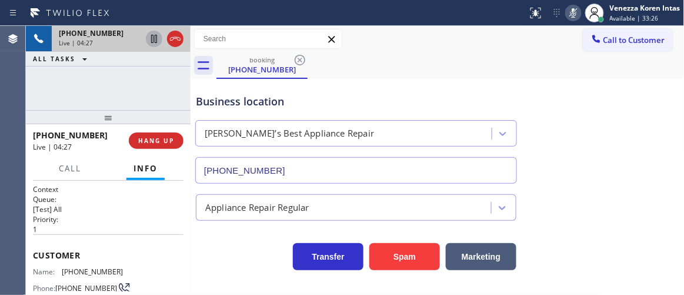
click at [152, 39] on icon at bounding box center [154, 39] width 14 height 14
click at [574, 17] on icon at bounding box center [574, 12] width 6 height 9
click at [155, 39] on icon at bounding box center [154, 39] width 8 height 8
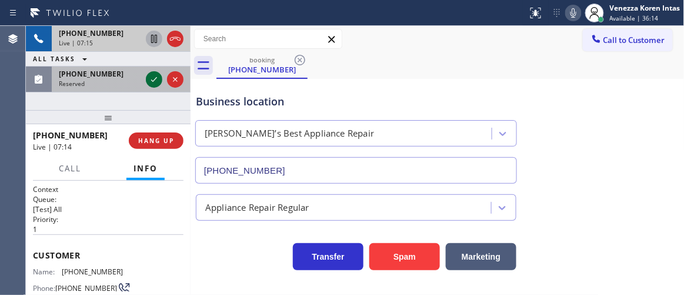
click at [151, 79] on icon at bounding box center [154, 79] width 14 height 14
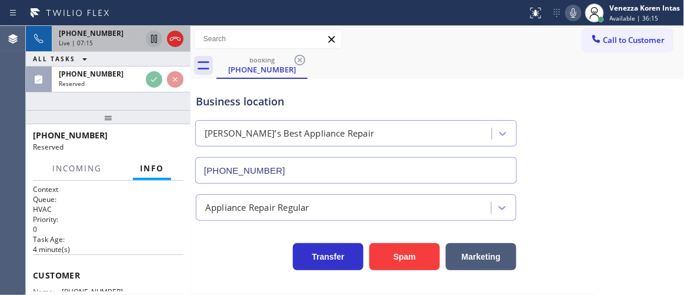
scroll to position [160, 0]
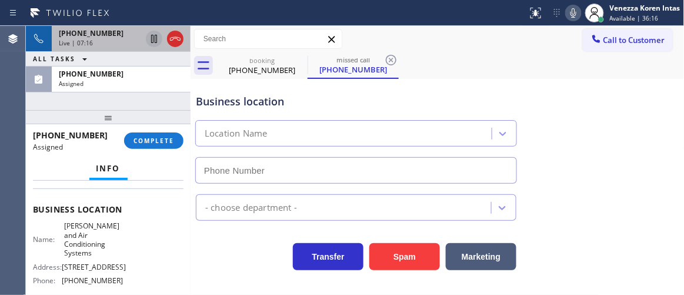
type input "(786) 628-9962"
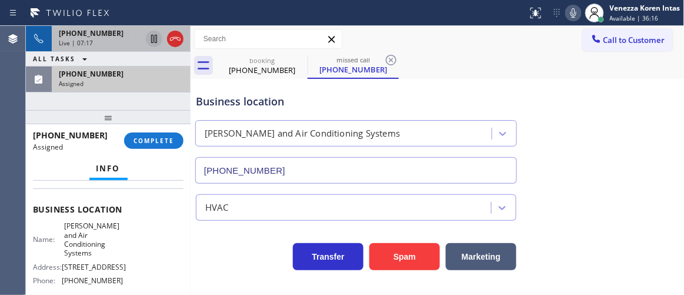
click at [143, 75] on div "(647) 361-5006" at bounding box center [121, 74] width 125 height 10
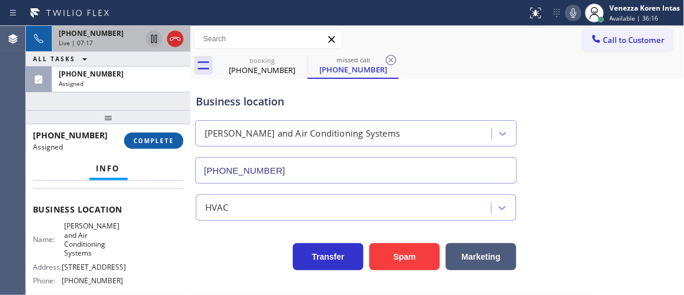
click at [167, 144] on span "COMPLETE" at bounding box center [154, 141] width 41 height 8
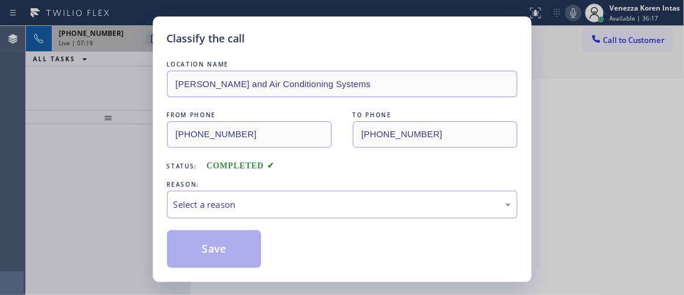
click at [246, 198] on div "Select a reason" at bounding box center [343, 205] width 338 height 14
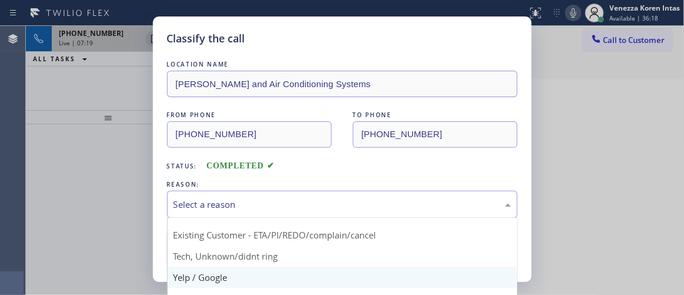
scroll to position [53, 0]
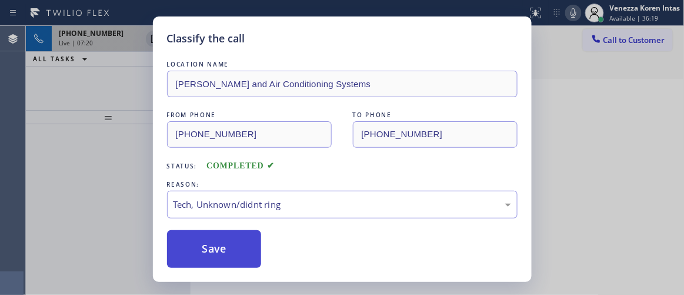
click at [238, 241] on button "Save" at bounding box center [214, 249] width 95 height 38
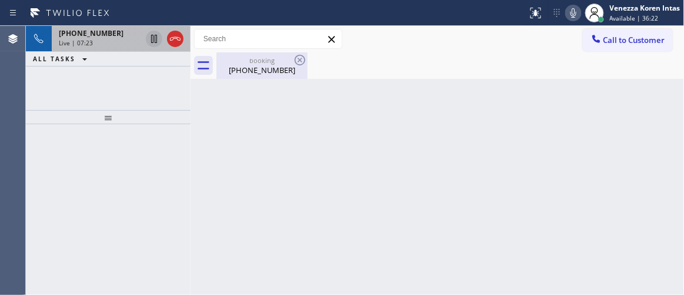
click at [224, 74] on div "(661) 821-0938" at bounding box center [262, 70] width 89 height 11
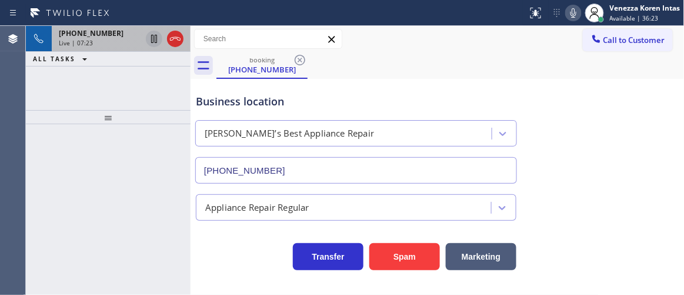
click at [114, 45] on div "Live | 07:23" at bounding box center [100, 43] width 82 height 8
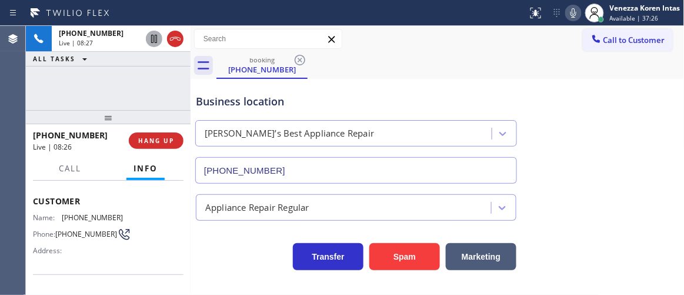
scroll to position [107, 0]
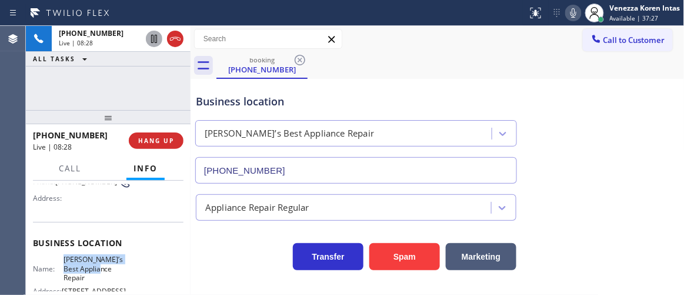
drag, startPoint x: 62, startPoint y: 255, endPoint x: 119, endPoint y: 266, distance: 58.1
click at [119, 266] on div "Business location Name: Vic’s Best Appliance Repair Address: 137 S Topanga Cany…" at bounding box center [108, 275] width 151 height 107
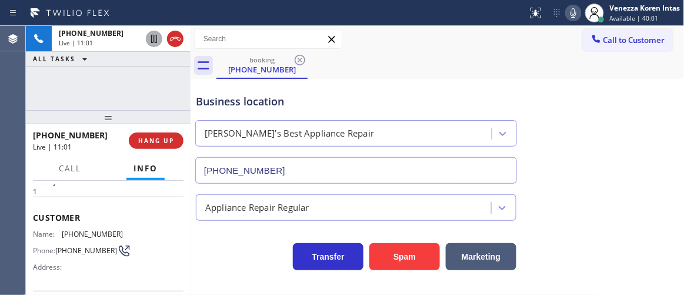
scroll to position [53, 0]
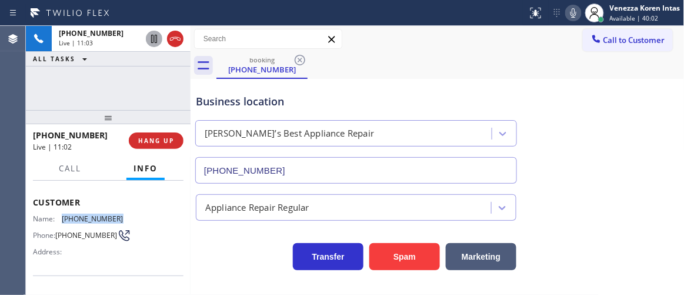
drag, startPoint x: 105, startPoint y: 216, endPoint x: 95, endPoint y: 215, distance: 10.0
click at [62, 215] on div "Name: (661) 821-0938 Phone: (661) 821-0938 Address:" at bounding box center [108, 237] width 151 height 46
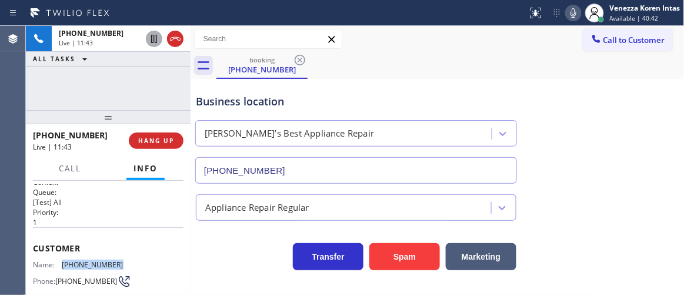
scroll to position [0, 0]
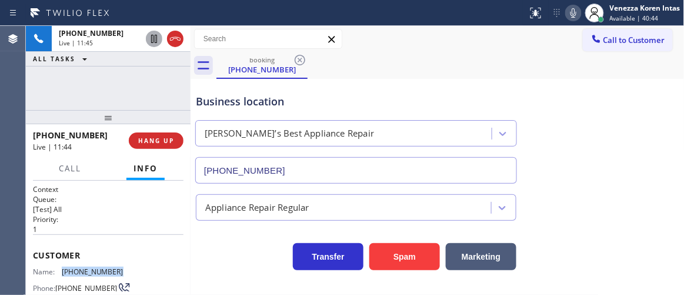
copy span "(661) 821-0938"
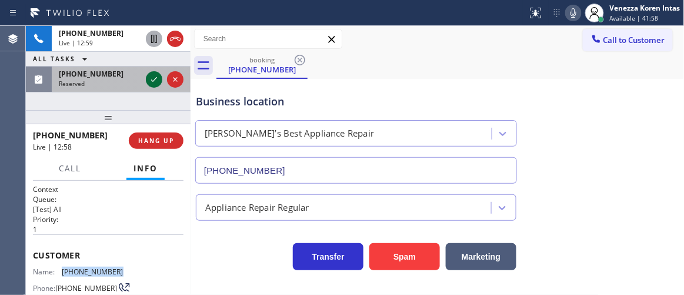
click at [155, 72] on icon at bounding box center [154, 79] width 14 height 14
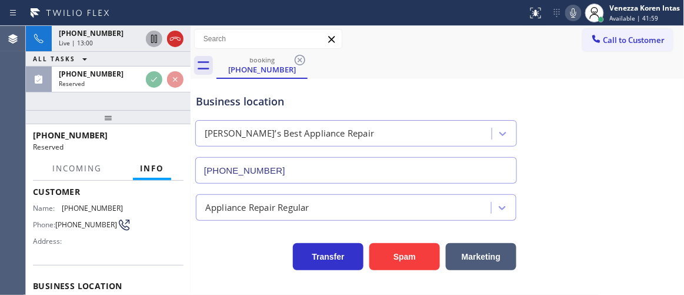
scroll to position [107, 0]
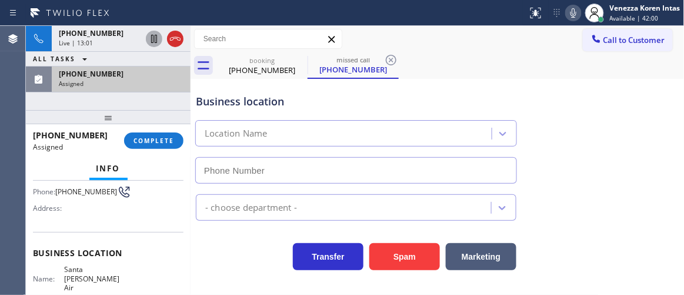
type input "(424) 772-3921"
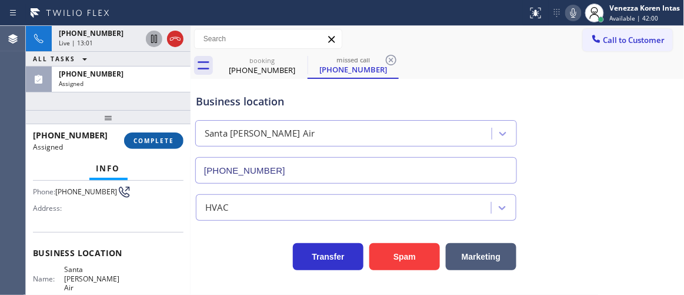
drag, startPoint x: 168, startPoint y: 141, endPoint x: 174, endPoint y: 144, distance: 6.6
click at [168, 142] on span "COMPLETE" at bounding box center [154, 141] width 41 height 8
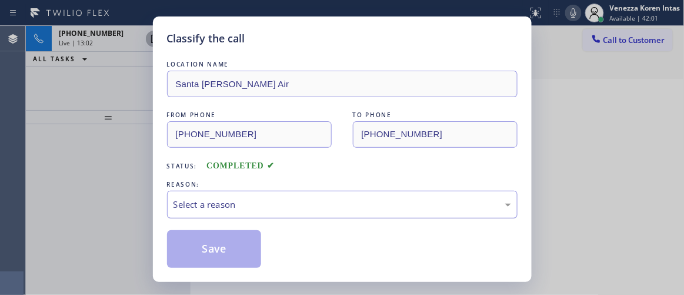
drag, startPoint x: 274, startPoint y: 205, endPoint x: 280, endPoint y: 215, distance: 12.1
click at [275, 204] on div "Select a reason" at bounding box center [343, 205] width 338 height 14
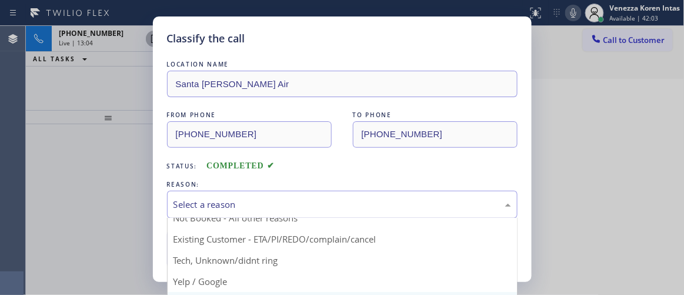
scroll to position [53, 0]
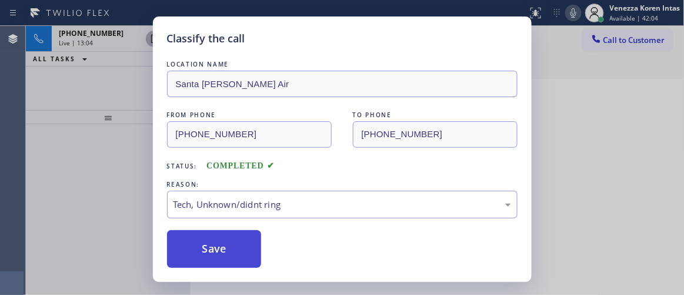
click at [250, 244] on button "Save" at bounding box center [214, 249] width 95 height 38
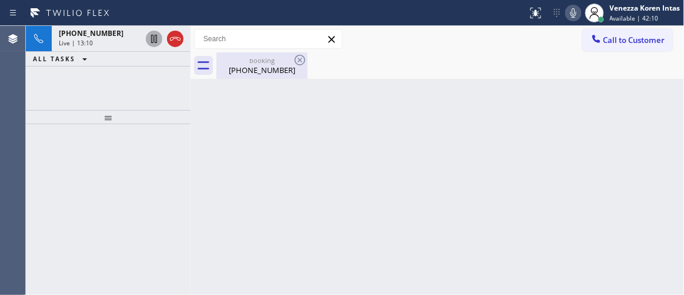
click at [263, 57] on div "booking" at bounding box center [262, 60] width 89 height 9
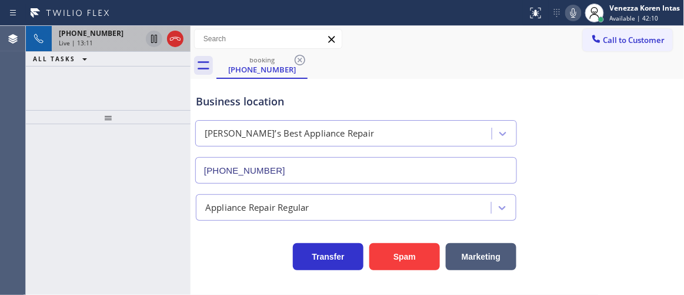
click at [113, 36] on div "+16618210938" at bounding box center [100, 33] width 82 height 10
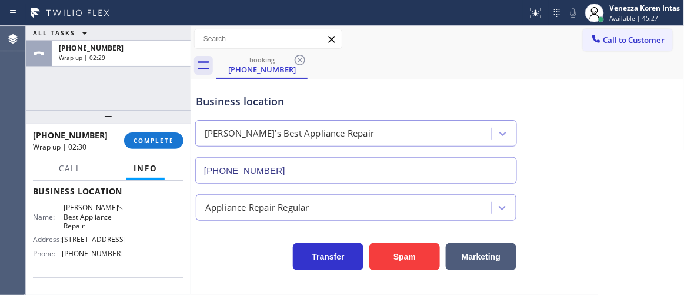
scroll to position [160, 0]
drag, startPoint x: 124, startPoint y: 255, endPoint x: 62, endPoint y: 255, distance: 61.2
click at [62, 255] on div "Name: Vic’s Best Appliance Repair Address: 137 S Topanga Canyon Blvd Phone: (31…" at bounding box center [108, 230] width 151 height 59
copy span "(310) 340-0399"
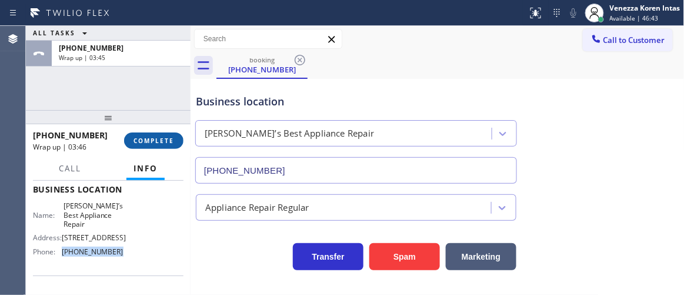
click at [157, 139] on span "COMPLETE" at bounding box center [154, 141] width 41 height 8
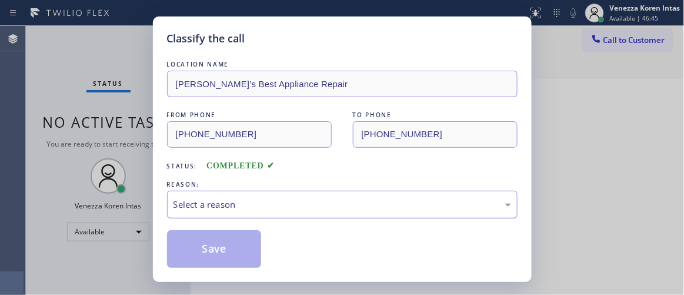
click at [278, 198] on div "Select a reason" at bounding box center [343, 205] width 338 height 14
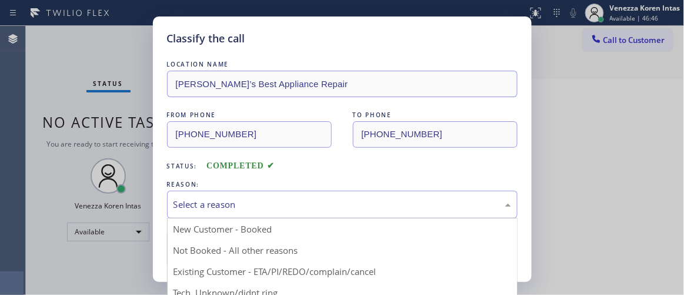
drag, startPoint x: 270, startPoint y: 237, endPoint x: 257, endPoint y: 237, distance: 13.0
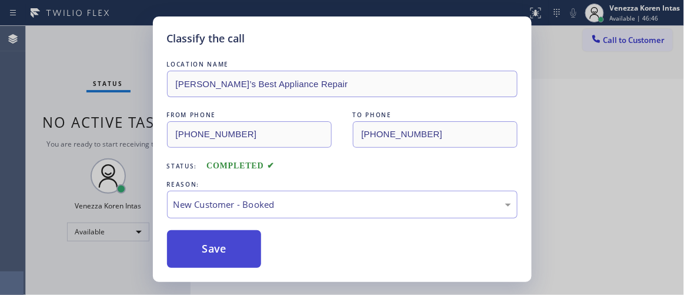
click at [243, 241] on button "Save" at bounding box center [214, 249] width 95 height 38
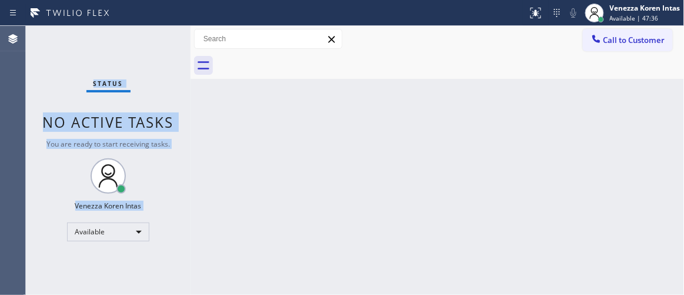
click at [153, 39] on div "Status No active tasks You are ready to start receiving tasks. Venezza Koren In…" at bounding box center [108, 160] width 165 height 269
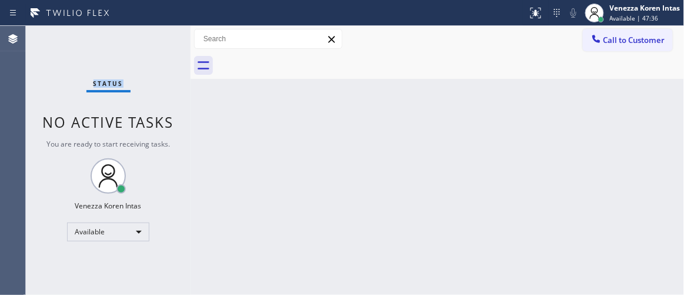
drag, startPoint x: 153, startPoint y: 39, endPoint x: 155, endPoint y: 57, distance: 17.7
click at [152, 39] on div "Status No active tasks You are ready to start receiving tasks. Venezza Koren In…" at bounding box center [108, 160] width 165 height 269
drag, startPoint x: 619, startPoint y: 5, endPoint x: 623, endPoint y: 50, distance: 44.9
click at [618, 6] on div "Venezza Koren Intas" at bounding box center [645, 8] width 71 height 10
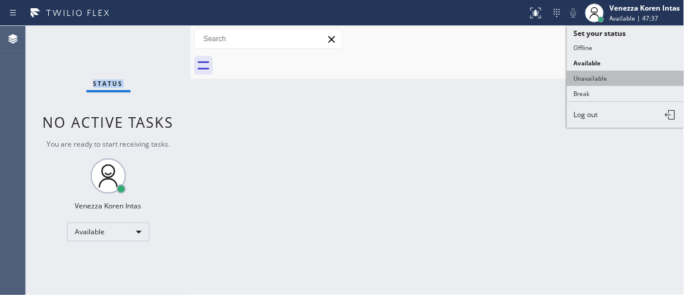
click at [611, 78] on button "Unavailable" at bounding box center [626, 78] width 118 height 15
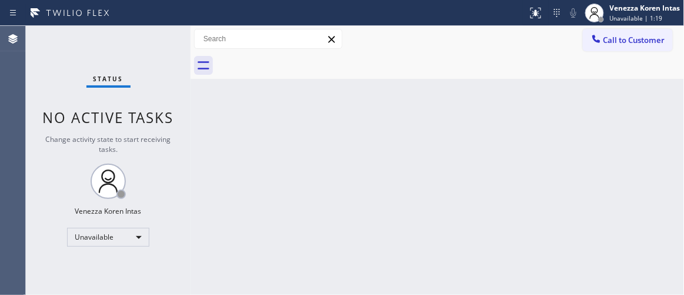
drag, startPoint x: 307, startPoint y: 107, endPoint x: 368, endPoint y: 1, distance: 122.6
click at [307, 107] on div "Back to Dashboard Change Sender ID Customers Technicians Select a contact Outbo…" at bounding box center [438, 160] width 494 height 269
click at [370, 112] on div "Back to Dashboard Change Sender ID Customers Technicians Select a contact Outbo…" at bounding box center [438, 160] width 494 height 269
click at [123, 237] on div "Unavailable" at bounding box center [108, 237] width 82 height 19
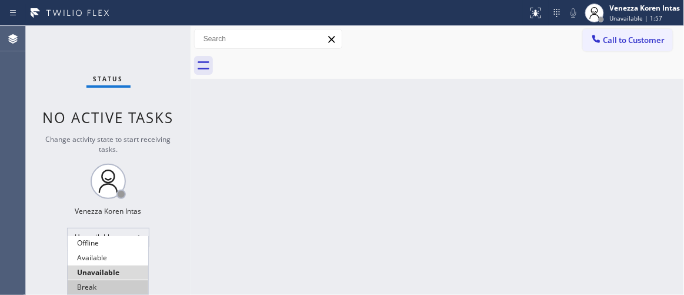
click at [87, 284] on li "Break" at bounding box center [108, 287] width 81 height 14
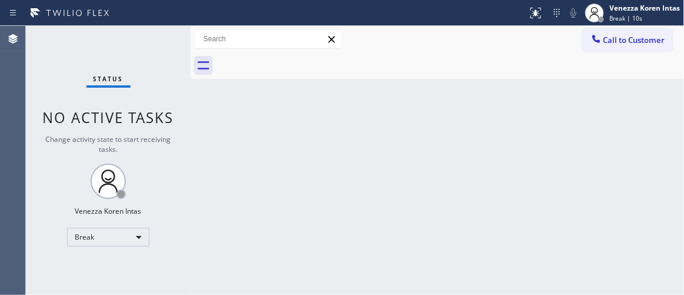
drag, startPoint x: 159, startPoint y: 118, endPoint x: 474, endPoint y: 260, distance: 346.1
click at [159, 118] on span "No active tasks" at bounding box center [108, 117] width 131 height 19
drag, startPoint x: 211, startPoint y: 113, endPoint x: 247, endPoint y: 95, distance: 40.3
click at [211, 113] on div "Back to Dashboard Change Sender ID Customers Technicians Select a contact Outbo…" at bounding box center [438, 160] width 494 height 269
drag, startPoint x: 429, startPoint y: 105, endPoint x: 451, endPoint y: 69, distance: 42.0
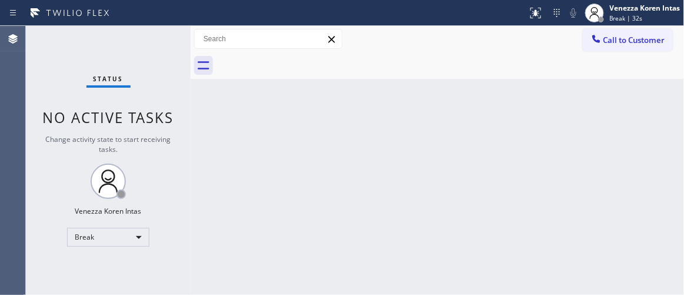
click at [429, 105] on div "Back to Dashboard Change Sender ID Customers Technicians Select a contact Outbo…" at bounding box center [438, 160] width 494 height 269
click at [335, 139] on div "Back to Dashboard Change Sender ID Customers Technicians Select a contact Outbo…" at bounding box center [438, 160] width 494 height 269
click at [600, 74] on div at bounding box center [451, 65] width 468 height 26
click at [601, 78] on div at bounding box center [451, 65] width 468 height 26
drag, startPoint x: 201, startPoint y: 131, endPoint x: 204, endPoint y: 124, distance: 7.1
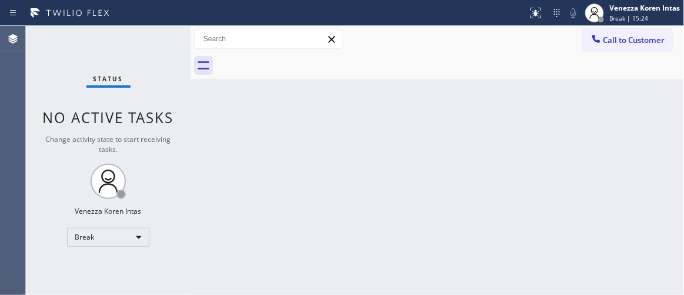
click at [201, 128] on div "Back to Dashboard Change Sender ID Customers Technicians Select a contact Outbo…" at bounding box center [438, 160] width 494 height 269
click at [642, 2] on div "Venezza Koren Intas Break | 15:25" at bounding box center [633, 13] width 102 height 26
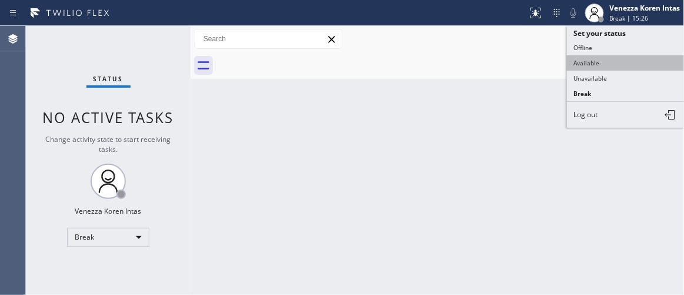
click at [604, 60] on button "Available" at bounding box center [626, 62] width 118 height 15
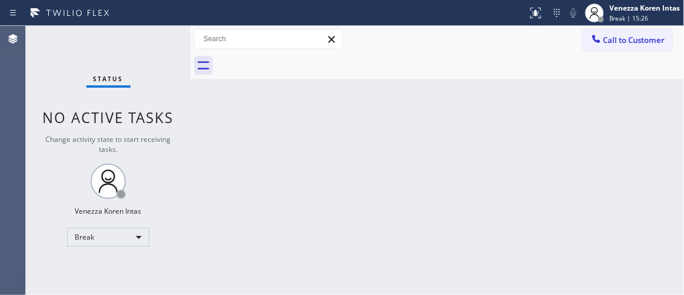
click at [454, 73] on div at bounding box center [451, 65] width 468 height 26
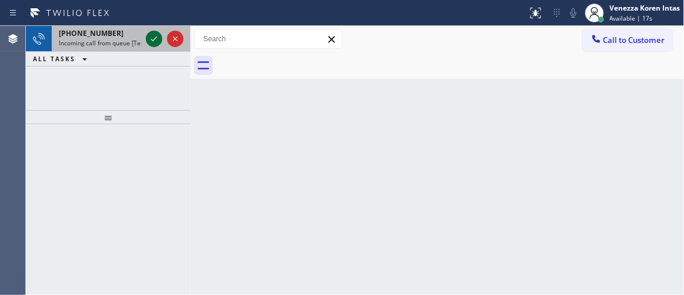
click at [151, 37] on icon at bounding box center [154, 39] width 14 height 14
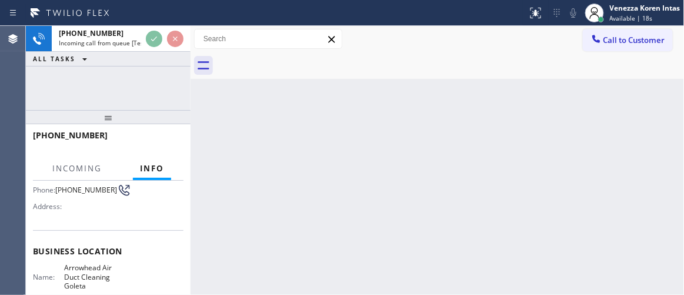
scroll to position [107, 0]
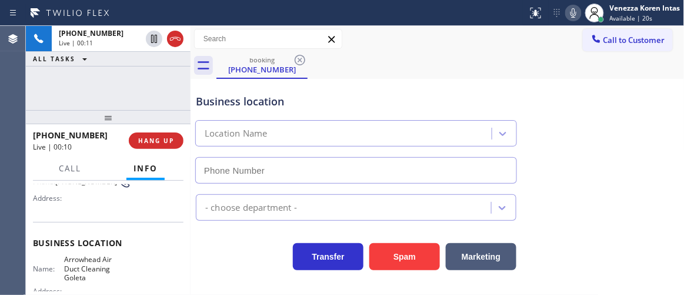
type input "(805) 608-3991"
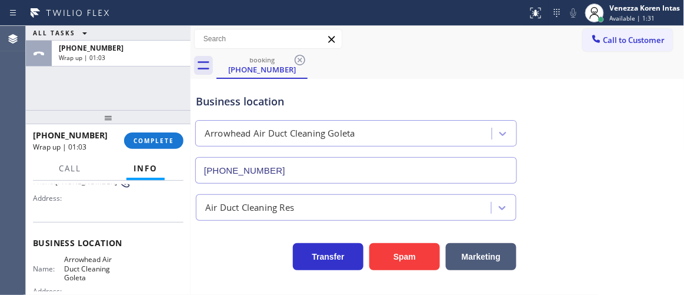
drag, startPoint x: 157, startPoint y: 142, endPoint x: 247, endPoint y: 150, distance: 90.4
click at [157, 141] on span "COMPLETE" at bounding box center [154, 141] width 41 height 8
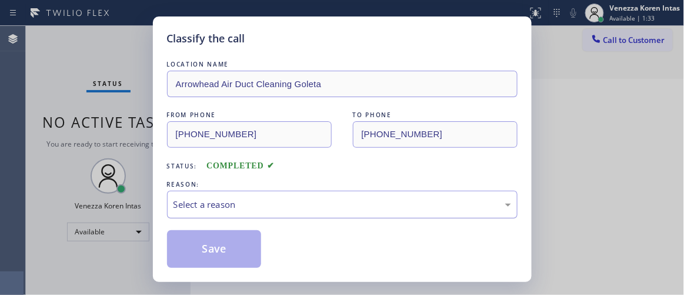
click at [307, 210] on div "Select a reason" at bounding box center [343, 205] width 338 height 14
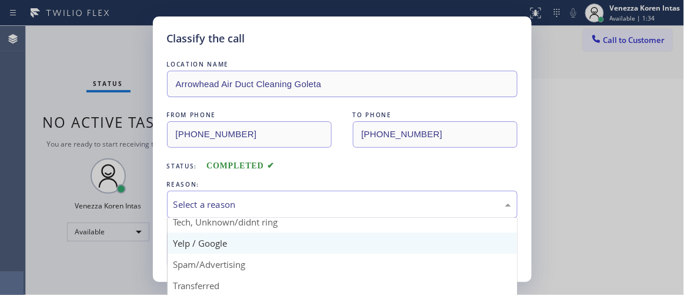
scroll to position [73, 0]
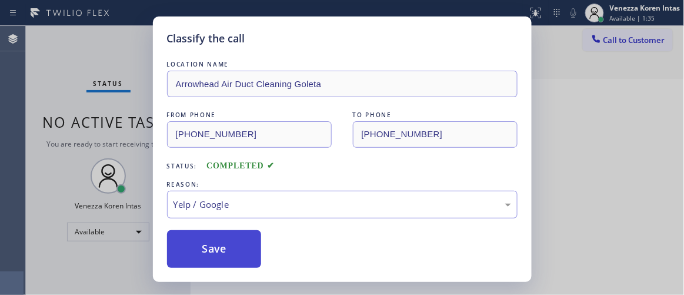
click at [222, 238] on button "Save" at bounding box center [214, 249] width 95 height 38
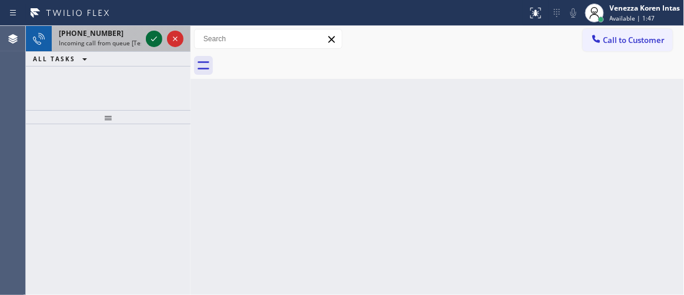
click at [155, 38] on icon at bounding box center [154, 39] width 14 height 14
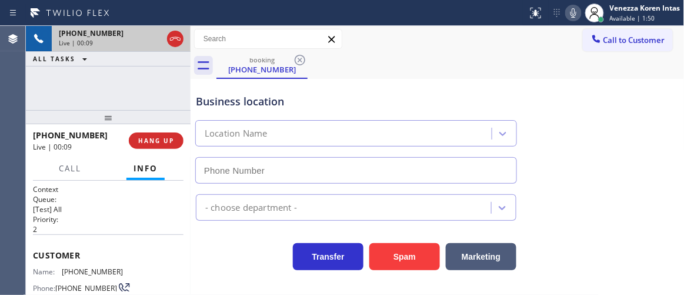
type input "(707) 504-3963"
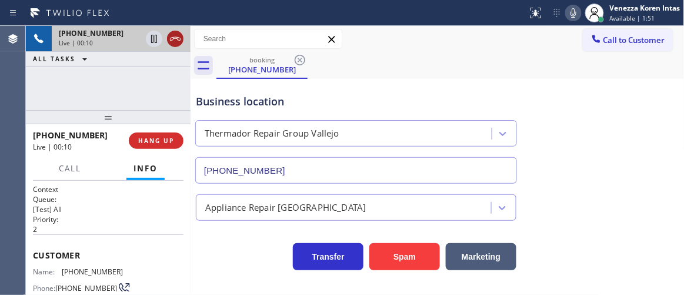
click at [181, 39] on icon at bounding box center [175, 39] width 14 height 14
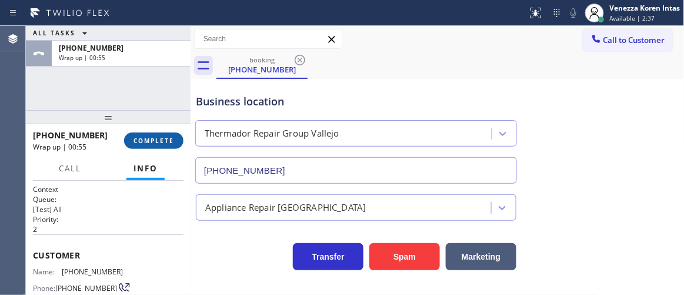
click at [159, 135] on button "COMPLETE" at bounding box center [153, 140] width 59 height 16
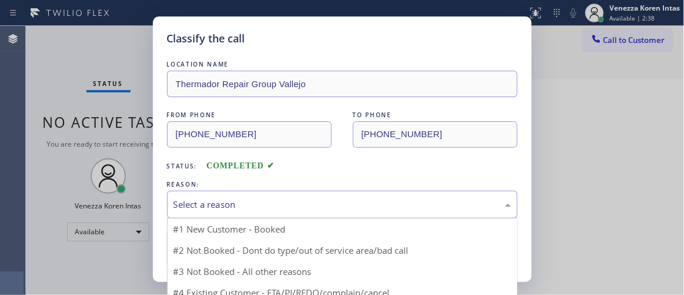
click at [279, 199] on div "Select a reason" at bounding box center [343, 205] width 338 height 14
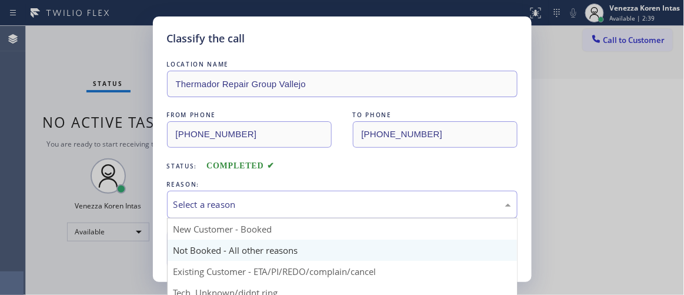
scroll to position [53, 0]
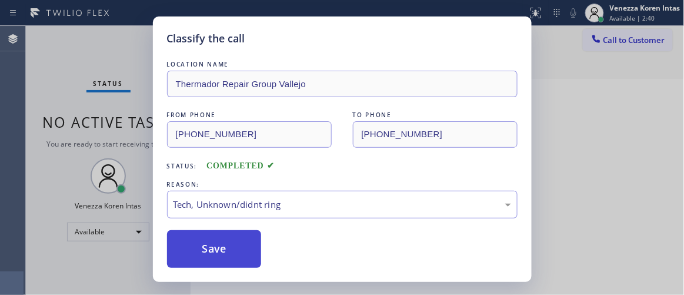
drag, startPoint x: 261, startPoint y: 237, endPoint x: 235, endPoint y: 237, distance: 25.9
click at [235, 237] on button "Save" at bounding box center [214, 249] width 95 height 38
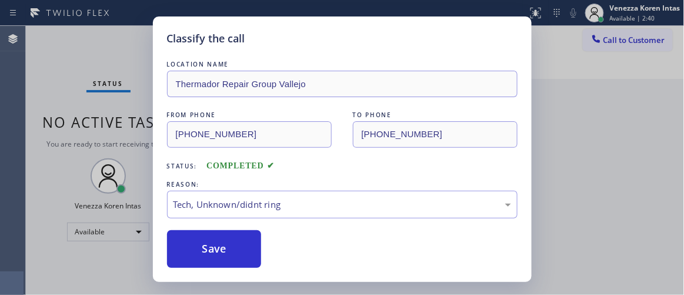
click at [84, 111] on div "Classify the call LOCATION NAME Thermador Repair Group Vallejo FROM PHONE (707)…" at bounding box center [342, 147] width 684 height 295
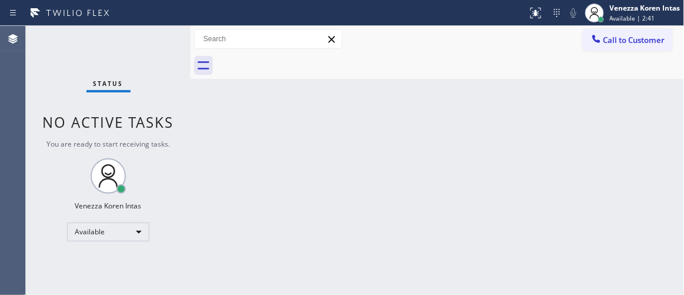
click at [169, 70] on div "Status No active tasks You are ready to start receiving tasks. Venezza Koren In…" at bounding box center [108, 160] width 165 height 269
drag, startPoint x: 396, startPoint y: 162, endPoint x: 487, endPoint y: 72, distance: 128.2
click at [400, 162] on div "Back to Dashboard Change Sender ID Customers Technicians Select a contact Outbo…" at bounding box center [438, 160] width 494 height 269
click at [362, 79] on div "Back to Dashboard Change Sender ID Customers Technicians Select a contact Outbo…" at bounding box center [438, 160] width 494 height 269
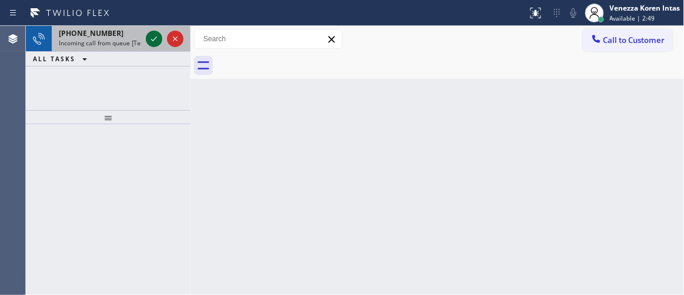
click at [157, 41] on icon at bounding box center [154, 39] width 14 height 14
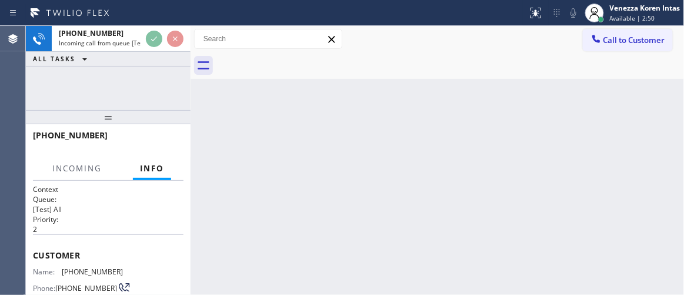
scroll to position [107, 0]
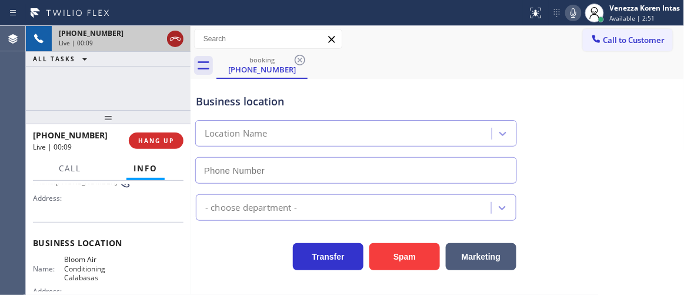
type input "(818) 533-6123"
click at [173, 36] on icon at bounding box center [175, 39] width 14 height 14
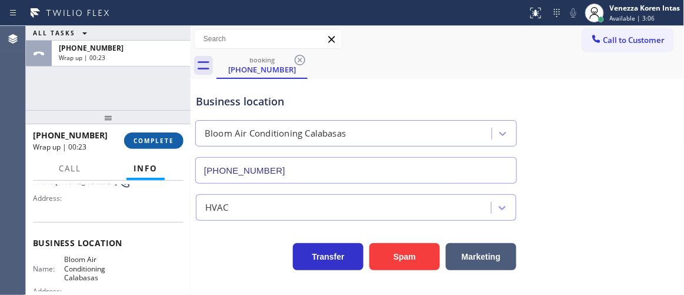
click at [162, 140] on span "COMPLETE" at bounding box center [154, 141] width 41 height 8
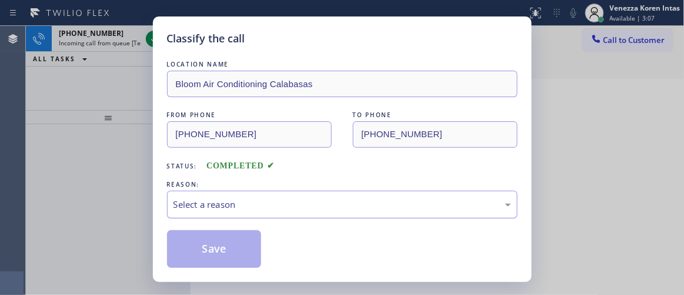
click at [305, 205] on div "Select a reason" at bounding box center [343, 205] width 338 height 14
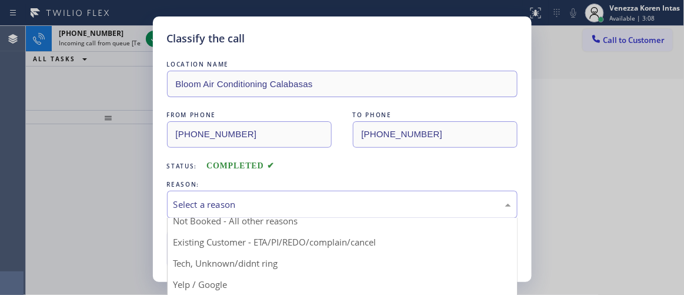
scroll to position [53, 0]
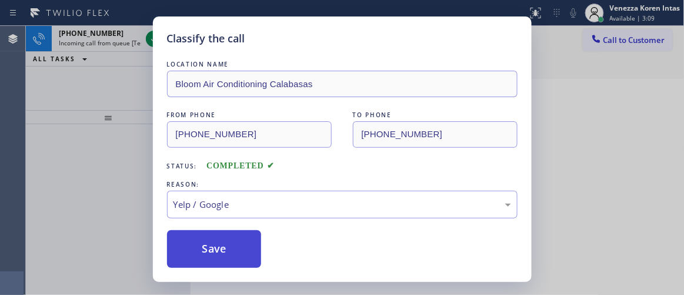
click at [224, 245] on button "Save" at bounding box center [214, 249] width 95 height 38
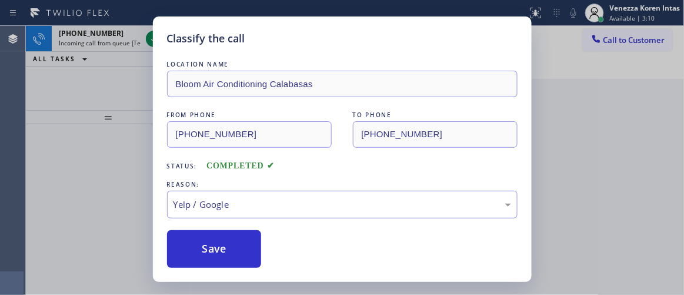
click at [155, 42] on icon at bounding box center [154, 39] width 14 height 14
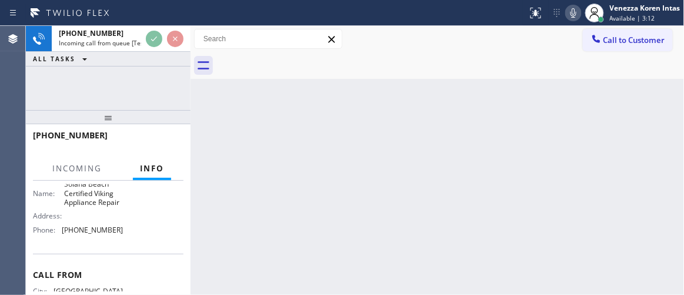
scroll to position [160, 0]
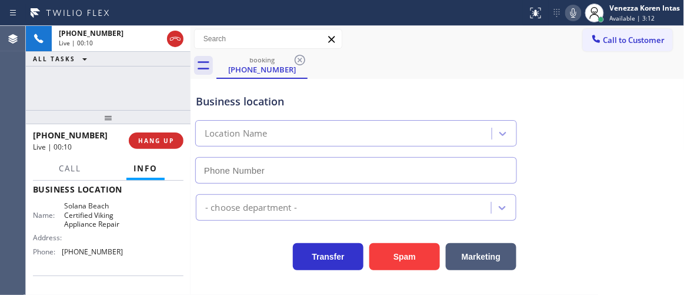
type input "(858) 244-9718"
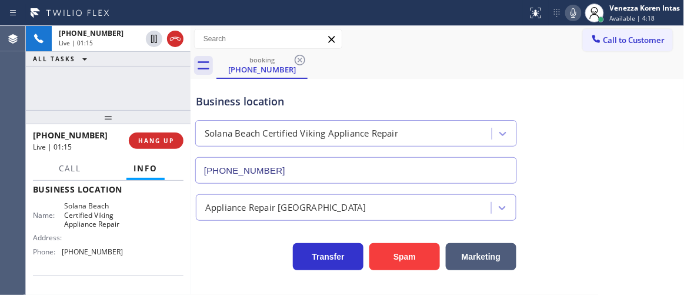
click at [99, 74] on div "+14109916217 Live | 01:15 ALL TASKS ALL TASKS ACTIVE TASKS TASKS IN WRAP UP" at bounding box center [108, 68] width 165 height 84
drag, startPoint x: 583, startPoint y: 8, endPoint x: 577, endPoint y: 9, distance: 5.9
click at [582, 8] on div at bounding box center [595, 13] width 26 height 26
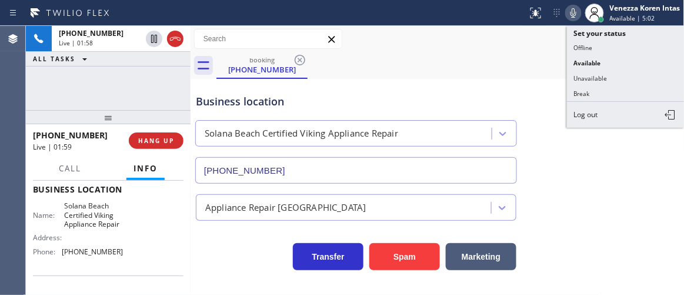
click at [573, 11] on icon at bounding box center [574, 13] width 14 height 14
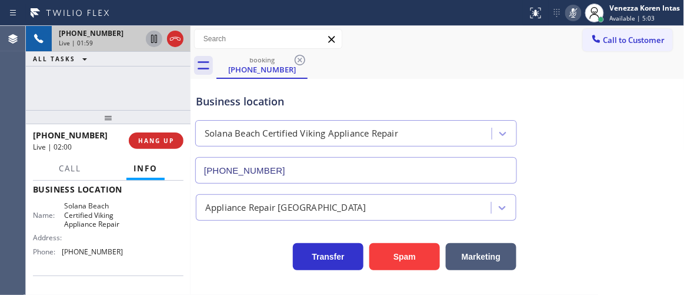
click at [155, 41] on icon at bounding box center [154, 39] width 14 height 14
drag, startPoint x: 225, startPoint y: 96, endPoint x: 421, endPoint y: 170, distance: 209.0
click at [225, 96] on div "Business location" at bounding box center [356, 102] width 321 height 16
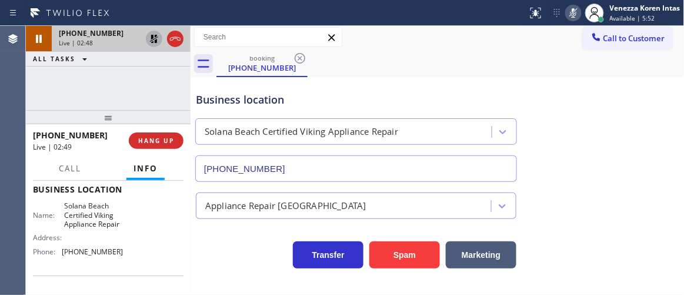
scroll to position [2, 0]
click at [330, 82] on div "Business location Solana Beach Certified Viking Appliance Repair (858) 244-9718" at bounding box center [356, 131] width 325 height 102
click at [576, 10] on icon at bounding box center [574, 13] width 14 height 14
click at [151, 39] on icon at bounding box center [154, 39] width 14 height 14
click at [428, 75] on div "Business location Solana Beach Certified Viking Appliance Repair (858) 244-9718" at bounding box center [438, 128] width 489 height 107
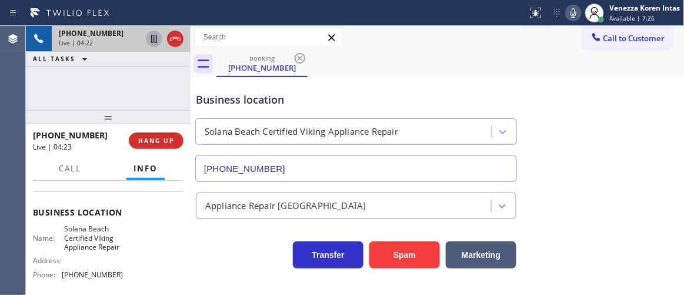
scroll to position [160, 0]
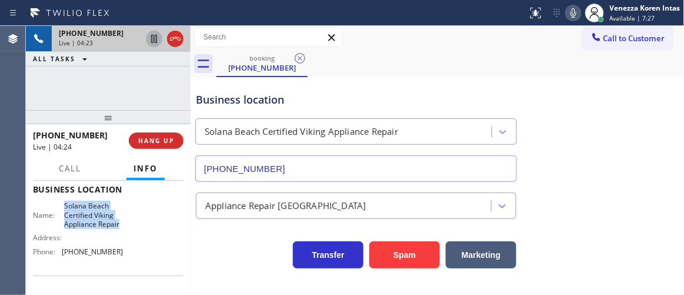
drag, startPoint x: 61, startPoint y: 205, endPoint x: 121, endPoint y: 228, distance: 64.5
click at [121, 228] on div "Name: Solana Beach Certified Viking Appliance Repair Address: Phone: (858) 244-…" at bounding box center [108, 230] width 151 height 59
copy span "Solana Beach Certified Viking Appliance Repair"
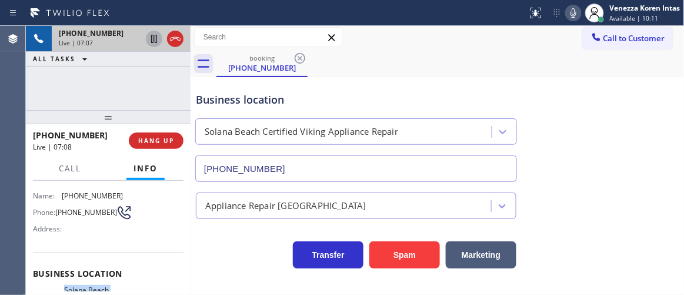
scroll to position [53, 0]
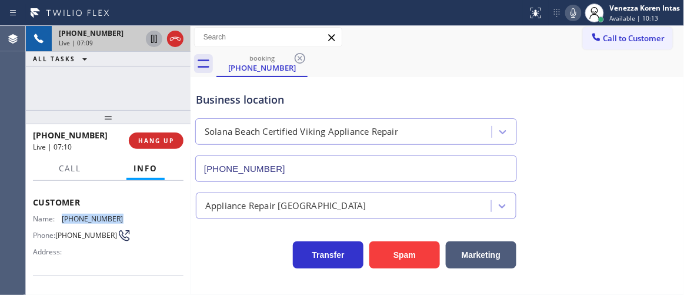
drag, startPoint x: 117, startPoint y: 212, endPoint x: 62, endPoint y: 212, distance: 54.7
click at [62, 214] on span "(410) 991-6217" at bounding box center [93, 218] width 62 height 9
copy span "(410) 991-6217"
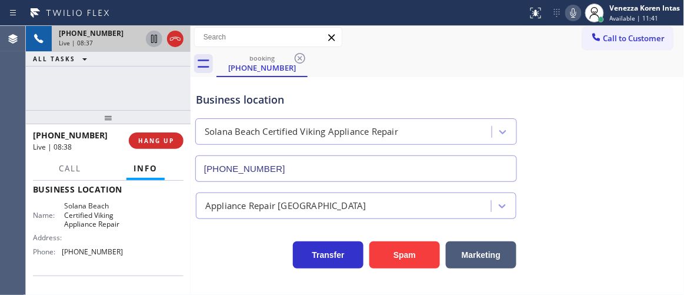
scroll to position [214, 0]
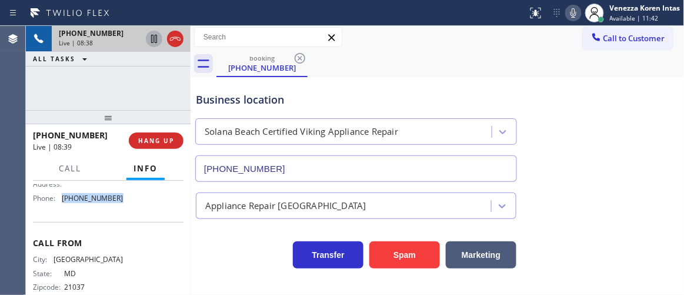
drag, startPoint x: 123, startPoint y: 202, endPoint x: 63, endPoint y: 203, distance: 60.0
click at [63, 203] on div "Name: Solana Beach Certified Viking Appliance Repair Address: Phone: (858) 244-…" at bounding box center [108, 177] width 151 height 59
copy span "(858) 244-9718"
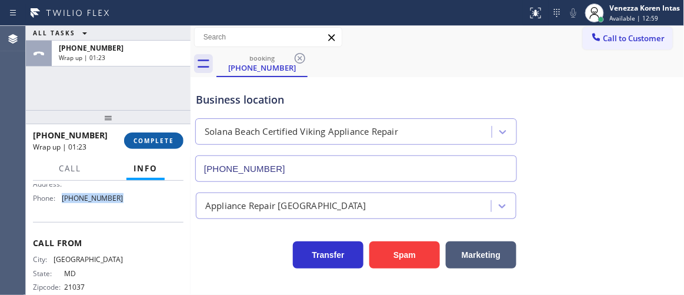
click at [179, 138] on button "COMPLETE" at bounding box center [153, 140] width 59 height 16
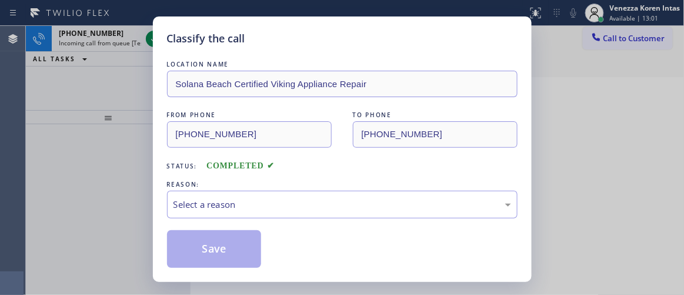
click at [272, 190] on div "REASON:" at bounding box center [342, 184] width 351 height 12
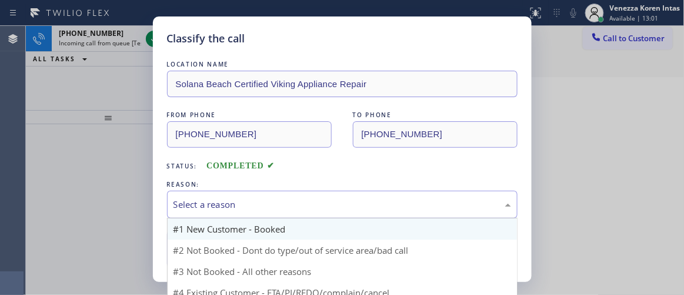
drag, startPoint x: 273, startPoint y: 212, endPoint x: 270, endPoint y: 223, distance: 11.6
click at [273, 213] on div "Select a reason" at bounding box center [342, 205] width 351 height 28
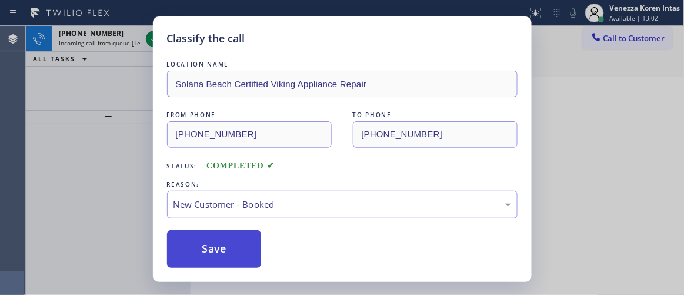
click at [234, 235] on button "Save" at bounding box center [214, 249] width 95 height 38
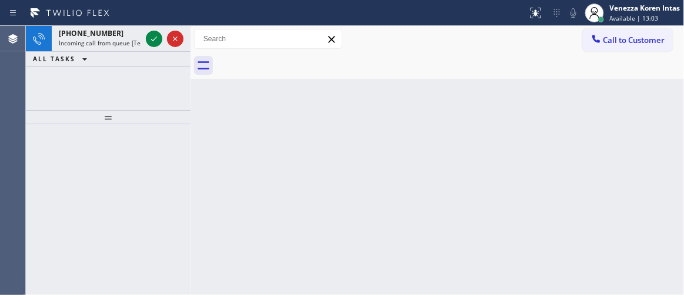
click at [151, 39] on icon at bounding box center [154, 38] width 6 height 5
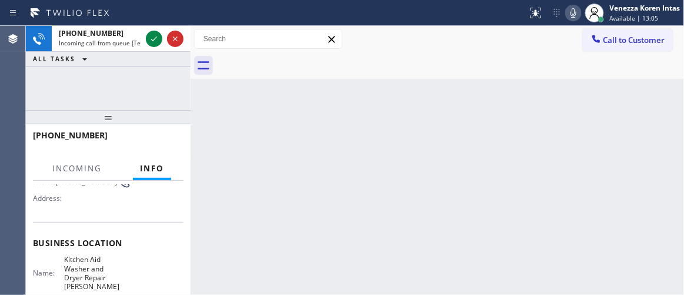
scroll to position [160, 0]
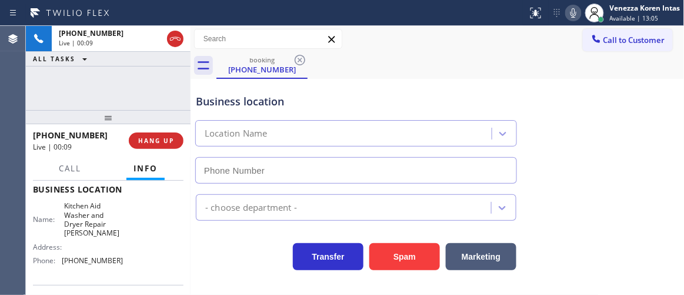
type input "(458) 217-8034"
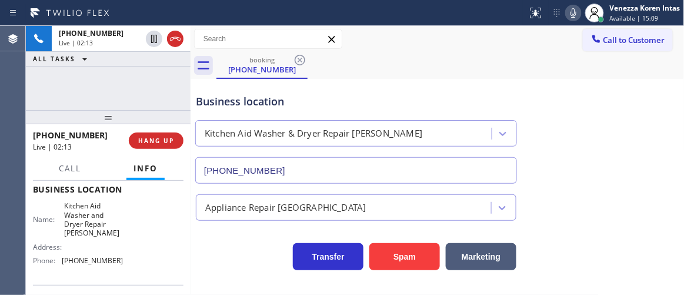
click at [566, 11] on div at bounding box center [574, 13] width 16 height 14
drag, startPoint x: 61, startPoint y: 205, endPoint x: 98, endPoint y: 233, distance: 46.6
click at [98, 233] on div "Name: Kitchen Aid Washer and Dryer Repair Eugene" at bounding box center [78, 219] width 91 height 36
drag, startPoint x: 339, startPoint y: 98, endPoint x: 415, endPoint y: 74, distance: 79.5
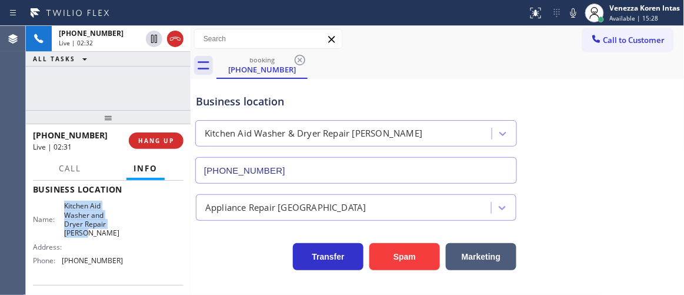
click at [339, 98] on div "Business location" at bounding box center [356, 102] width 321 height 16
click at [576, 20] on button at bounding box center [574, 13] width 16 height 16
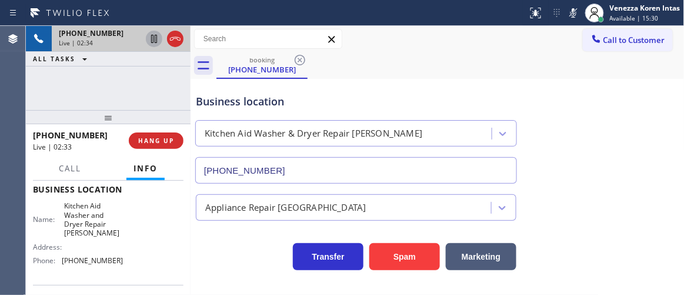
click at [152, 39] on icon at bounding box center [154, 39] width 14 height 14
click at [386, 71] on div "booking (541) 780-4259" at bounding box center [451, 65] width 468 height 26
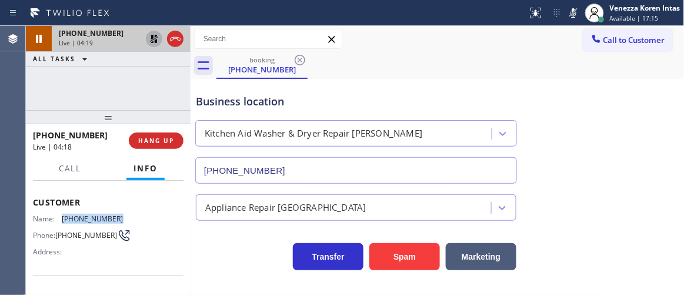
drag, startPoint x: 119, startPoint y: 218, endPoint x: 58, endPoint y: 214, distance: 61.3
click at [58, 214] on div "Name: (541) 780-4259 Phone: (541) 780-4259 Address:" at bounding box center [108, 237] width 151 height 46
copy div "(541) 780-4259"
click at [569, 14] on icon at bounding box center [574, 13] width 14 height 14
click at [152, 39] on icon at bounding box center [154, 39] width 14 height 14
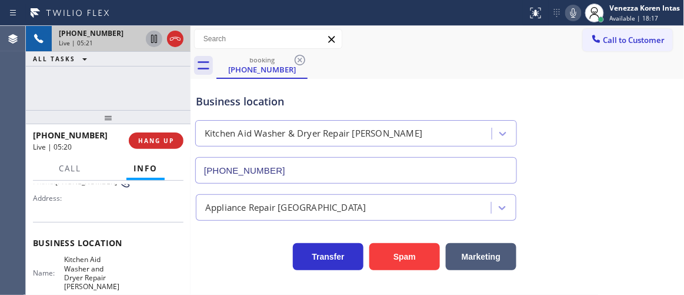
scroll to position [160, 0]
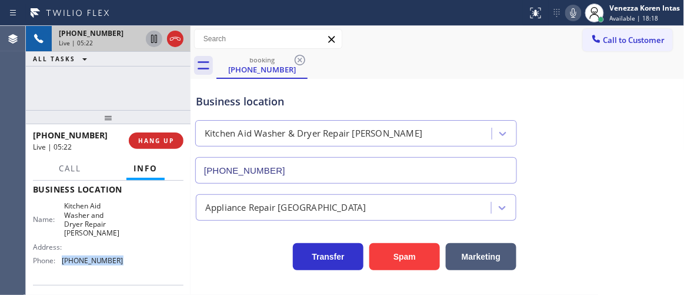
drag, startPoint x: 117, startPoint y: 266, endPoint x: 62, endPoint y: 267, distance: 54.2
click at [62, 267] on div "Name: Kitchen Aid Washer and Dryer Repair Eugene Address: Phone: (458) 217-8034" at bounding box center [108, 235] width 151 height 69
click at [72, 170] on span "Call" at bounding box center [70, 168] width 22 height 11
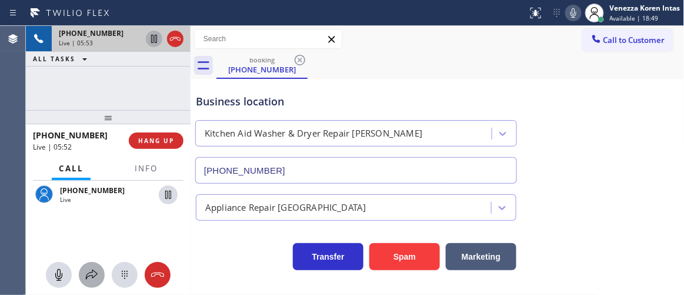
click at [95, 277] on icon at bounding box center [92, 275] width 14 height 14
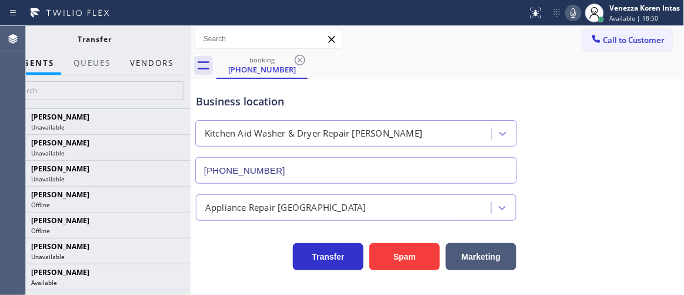
click at [174, 67] on button "Vendors" at bounding box center [152, 63] width 58 height 23
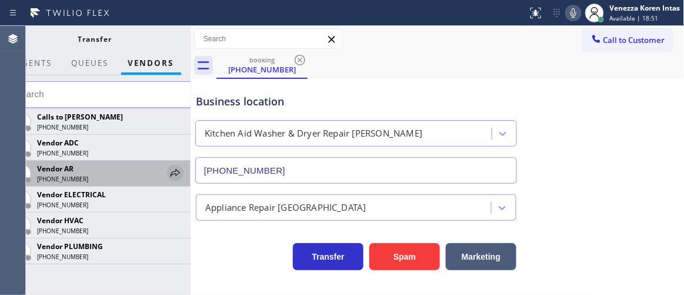
click at [172, 169] on icon at bounding box center [175, 173] width 14 height 14
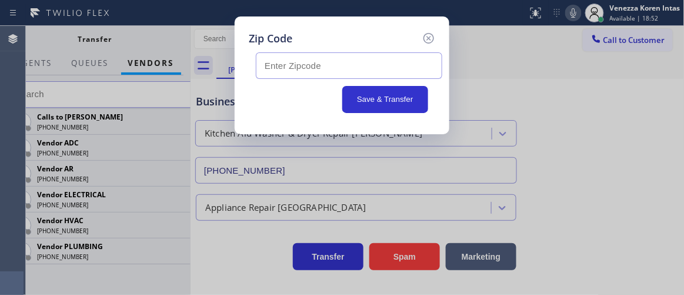
click at [302, 72] on input "text" at bounding box center [349, 65] width 187 height 26
paste input "97478"
type input "97478"
click at [377, 90] on button "Save & Transfer" at bounding box center [386, 99] width 87 height 27
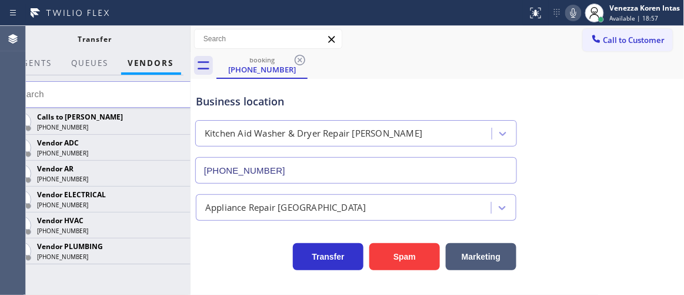
click at [403, 71] on div "booking (541) 780-4259" at bounding box center [451, 65] width 468 height 26
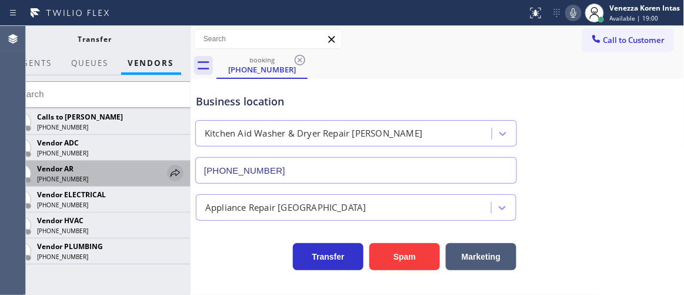
click at [180, 177] on icon at bounding box center [175, 173] width 14 height 14
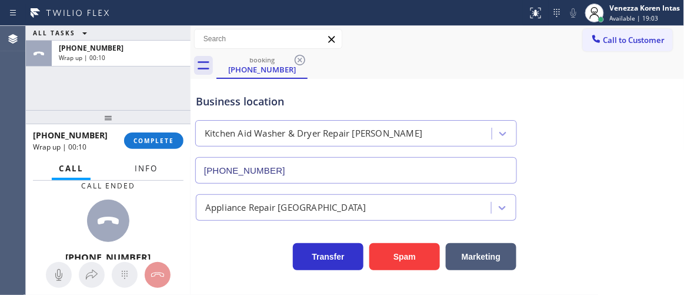
click at [142, 167] on span "Info" at bounding box center [146, 168] width 23 height 11
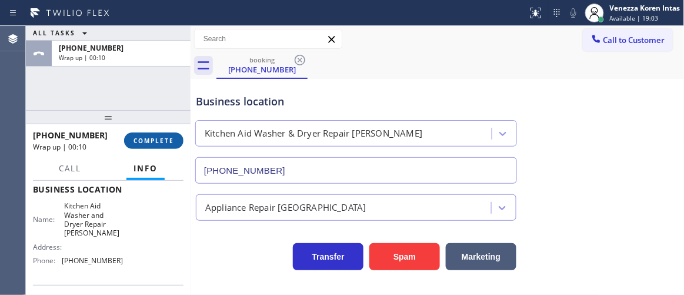
click at [147, 137] on span "COMPLETE" at bounding box center [154, 141] width 41 height 8
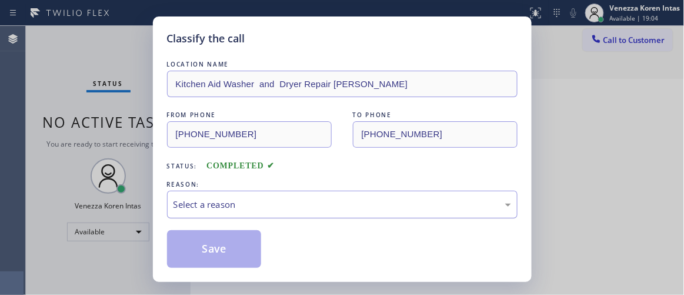
drag, startPoint x: 301, startPoint y: 188, endPoint x: 295, endPoint y: 202, distance: 16.1
click at [301, 188] on div "REASON:" at bounding box center [342, 184] width 351 height 12
drag, startPoint x: 295, startPoint y: 202, endPoint x: 274, endPoint y: 217, distance: 25.3
click at [294, 203] on div "Select a reason" at bounding box center [343, 205] width 338 height 14
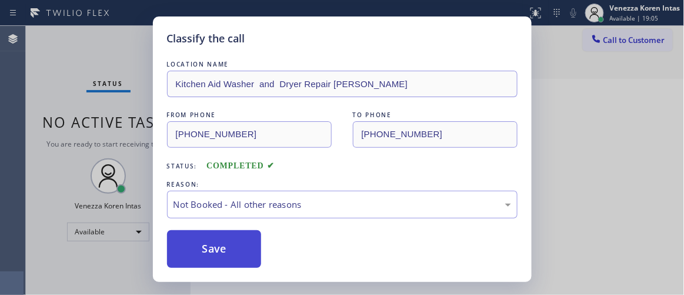
click at [235, 250] on button "Save" at bounding box center [214, 249] width 95 height 38
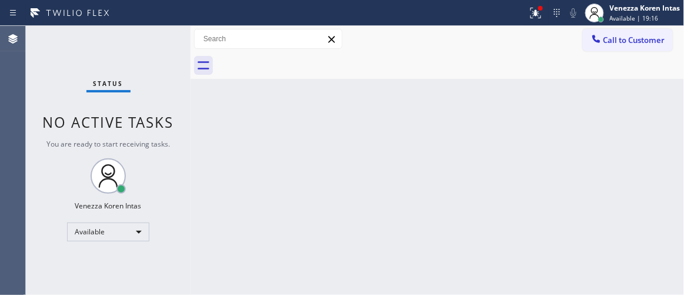
drag, startPoint x: 170, startPoint y: 44, endPoint x: 155, endPoint y: 39, distance: 16.0
click at [155, 39] on div "Status No active tasks You are ready to start receiving tasks. Venezza Koren In…" at bounding box center [108, 160] width 165 height 269
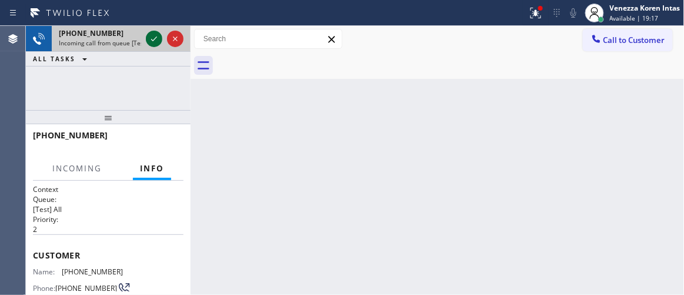
click at [154, 39] on icon at bounding box center [154, 39] width 14 height 14
click at [153, 38] on icon at bounding box center [154, 39] width 14 height 14
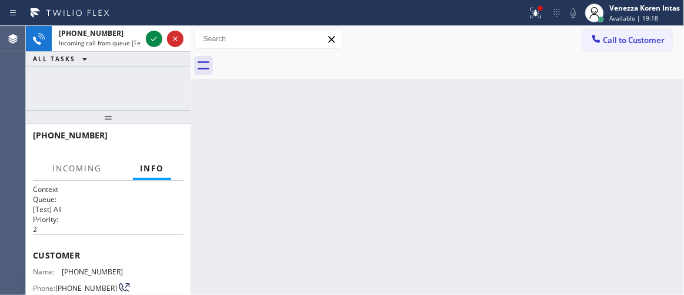
scroll to position [160, 0]
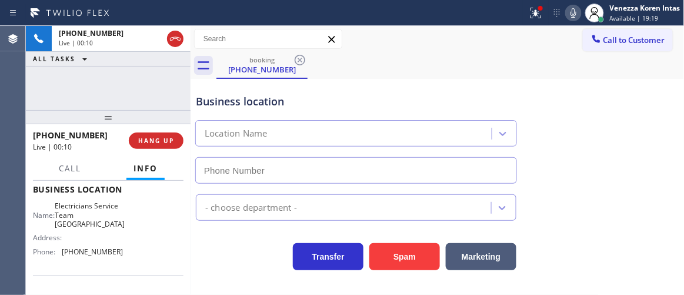
type input "(714) 410-6966"
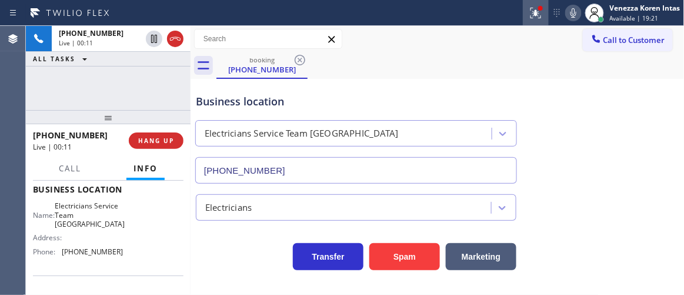
click at [540, 21] on button at bounding box center [536, 13] width 26 height 26
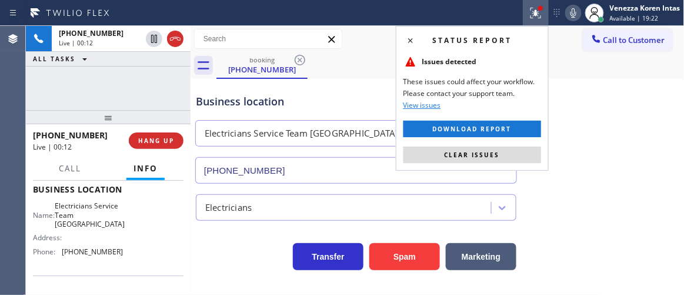
drag, startPoint x: 520, startPoint y: 147, endPoint x: 559, endPoint y: 152, distance: 38.7
click at [520, 149] on button "Clear issues" at bounding box center [473, 155] width 138 height 16
click at [571, 156] on div "Business location Electricians Service Team Huntington Beach (714) 410-6966" at bounding box center [438, 130] width 489 height 107
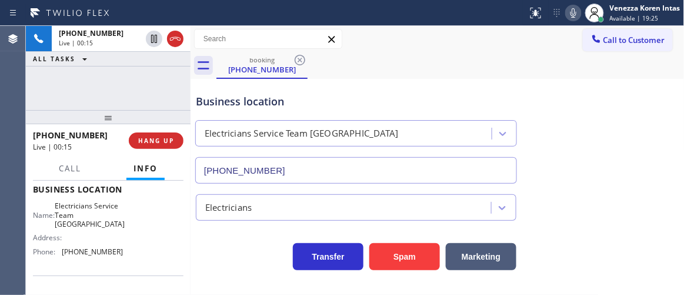
click at [214, 99] on div "Business location" at bounding box center [356, 102] width 321 height 16
click at [579, 12] on icon at bounding box center [574, 13] width 14 height 14
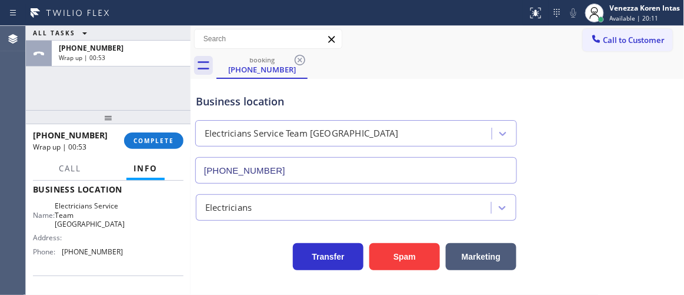
drag, startPoint x: 152, startPoint y: 148, endPoint x: 194, endPoint y: 153, distance: 42.7
click at [152, 148] on button "COMPLETE" at bounding box center [153, 140] width 59 height 16
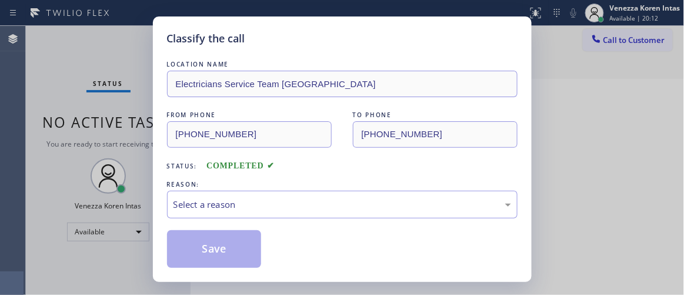
click at [340, 198] on div "Select a reason" at bounding box center [343, 205] width 338 height 14
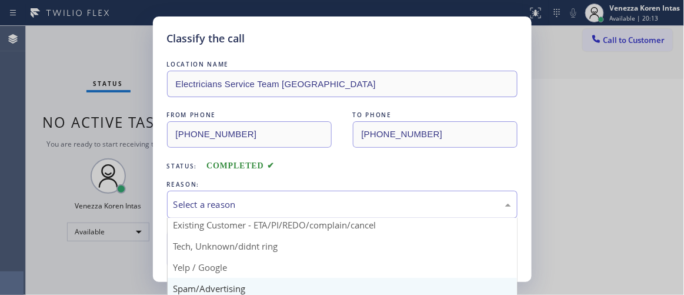
scroll to position [53, 0]
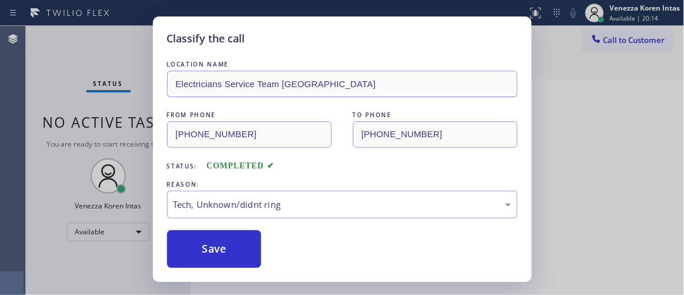
drag, startPoint x: 258, startPoint y: 240, endPoint x: 282, endPoint y: 244, distance: 24.5
click at [257, 240] on button "Save" at bounding box center [214, 249] width 95 height 38
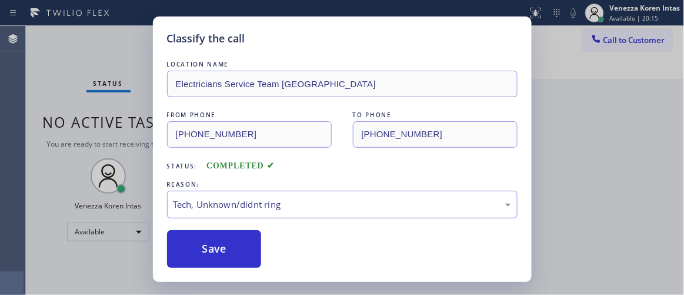
click at [587, 157] on div "Classify the call LOCATION NAME Electricians Service Team Huntington Beach FROM…" at bounding box center [342, 147] width 684 height 295
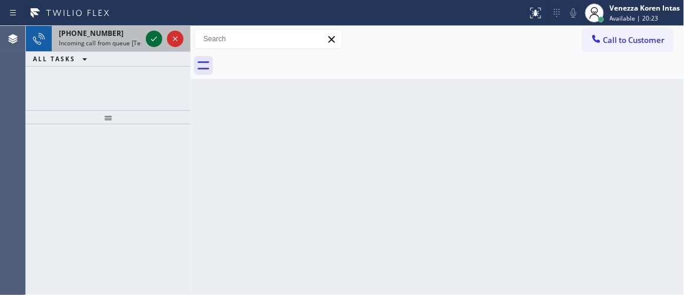
click at [148, 39] on icon at bounding box center [154, 39] width 14 height 14
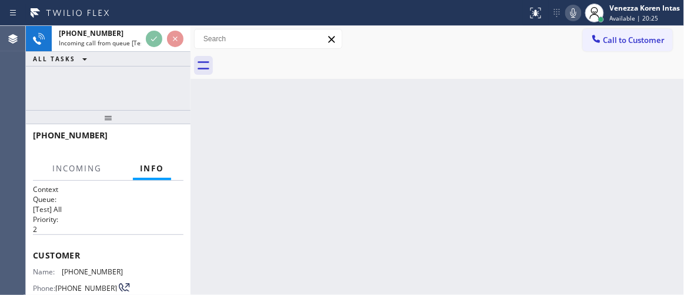
click at [298, 118] on div "Back to Dashboard Change Sender ID Customers Technicians Select a contact Outbo…" at bounding box center [438, 160] width 494 height 269
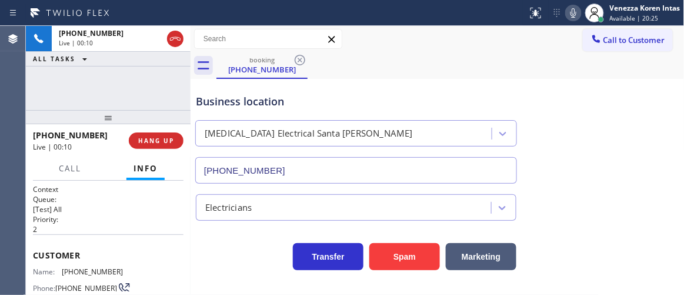
type input "(805) 222-7315"
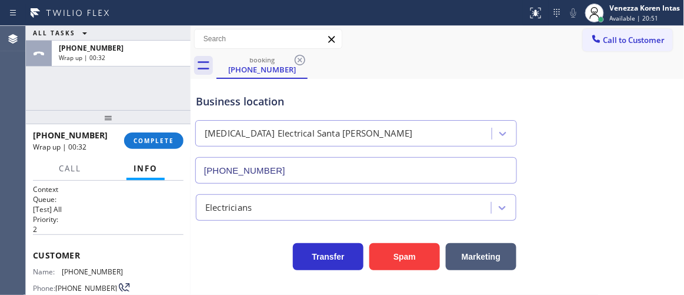
drag, startPoint x: 195, startPoint y: 99, endPoint x: 443, endPoint y: 94, distance: 247.8
click at [195, 99] on div "Business location High Voltage Electrical Santa Paula (805) 222-7315" at bounding box center [356, 133] width 325 height 102
click at [174, 139] on button "COMPLETE" at bounding box center [153, 140] width 59 height 16
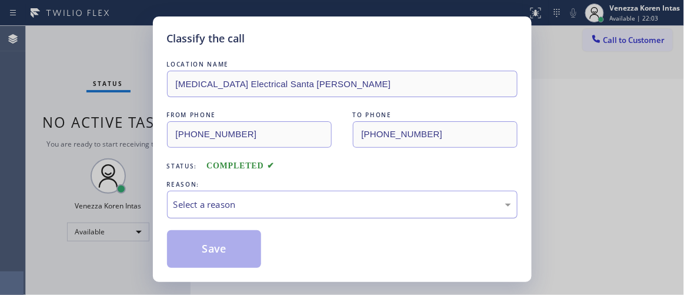
click at [335, 206] on div "Select a reason" at bounding box center [343, 205] width 338 height 14
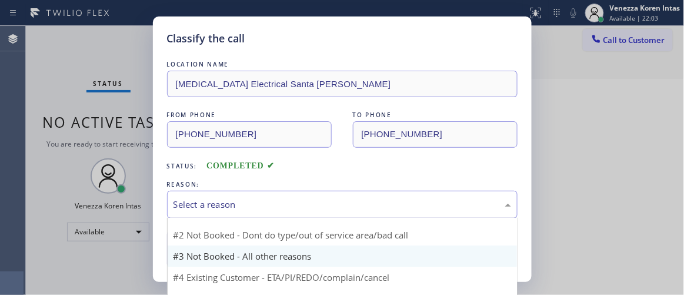
scroll to position [9, 0]
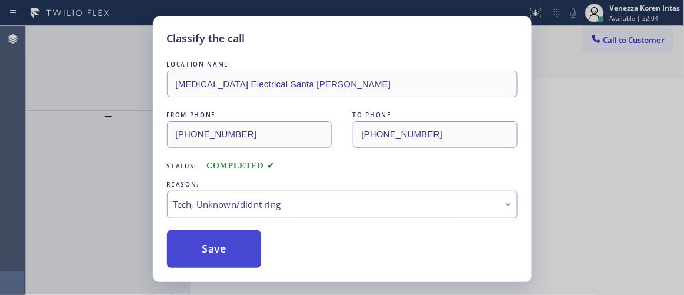
click at [234, 235] on button "Save" at bounding box center [214, 249] width 95 height 38
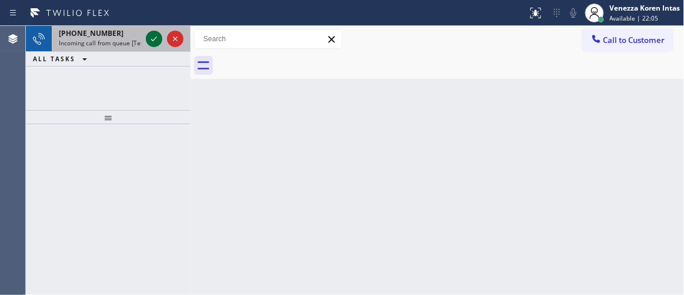
click at [154, 39] on icon at bounding box center [154, 38] width 6 height 5
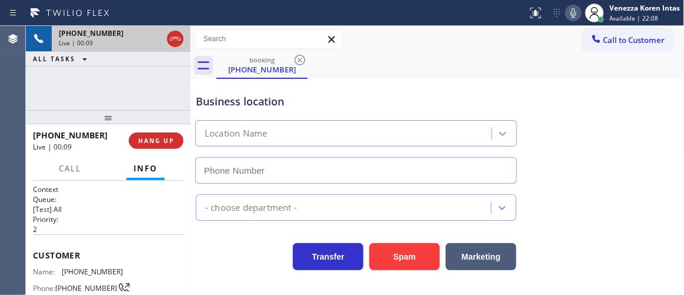
type input "(805) 519-8899"
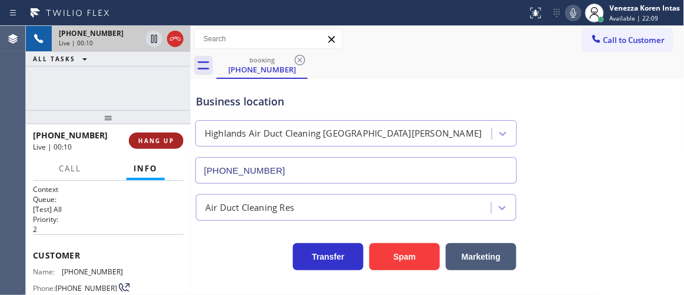
click at [172, 144] on span "HANG UP" at bounding box center [156, 141] width 36 height 8
click at [175, 144] on button "HANG UP" at bounding box center [156, 140] width 55 height 16
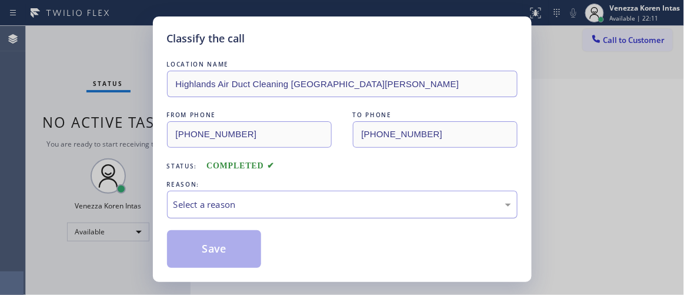
click at [312, 200] on div "Select a reason" at bounding box center [343, 205] width 338 height 14
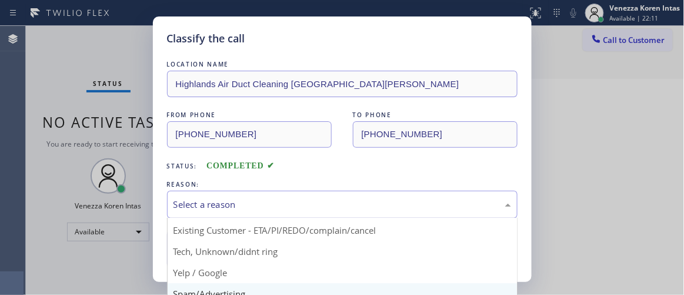
scroll to position [73, 0]
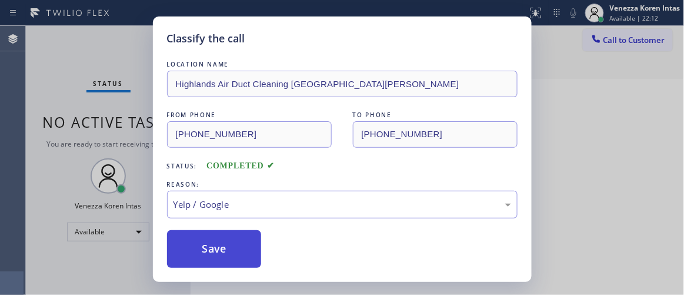
click at [239, 251] on button "Save" at bounding box center [214, 249] width 95 height 38
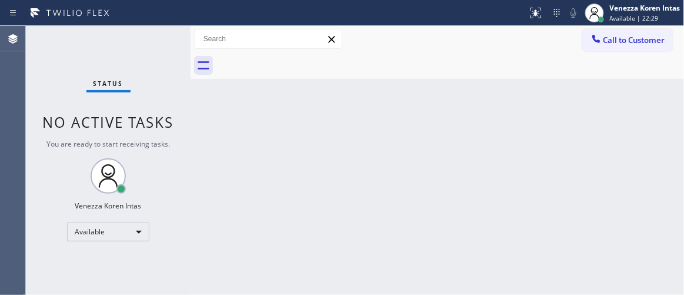
click at [158, 37] on div "Status No active tasks You are ready to start receiving tasks. Venezza Koren In…" at bounding box center [108, 160] width 165 height 269
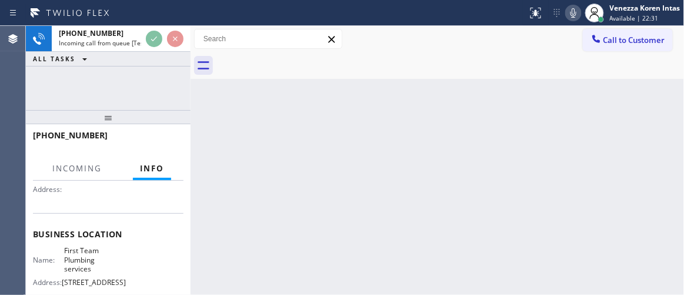
scroll to position [160, 0]
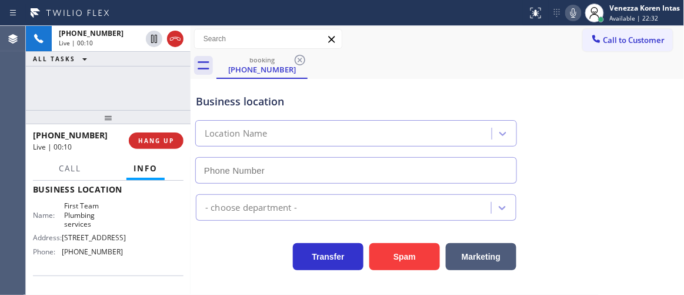
type input "(562) 548-7233"
drag, startPoint x: 105, startPoint y: 82, endPoint x: 220, endPoint y: 101, distance: 115.8
click at [105, 82] on div "+15625629067 Live | 00:12 ALL TASKS ALL TASKS ACTIVE TASKS TASKS IN WRAP UP" at bounding box center [108, 68] width 165 height 84
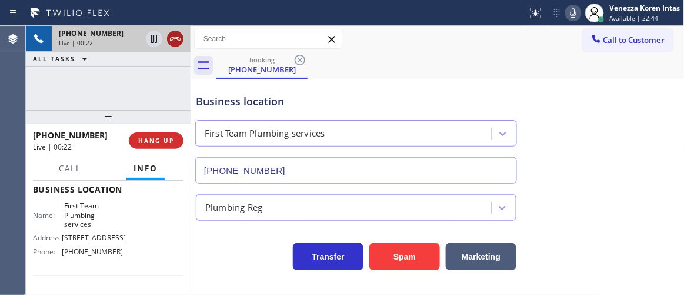
click at [174, 38] on icon at bounding box center [175, 39] width 11 height 4
click at [162, 150] on div "+15625629067 Live | 00:23 HANG UP" at bounding box center [108, 140] width 151 height 31
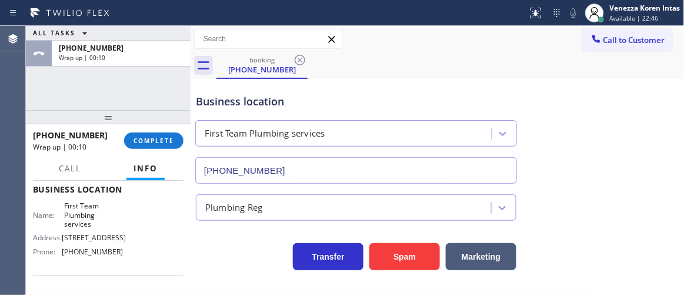
drag, startPoint x: 167, startPoint y: 151, endPoint x: 216, endPoint y: 168, distance: 52.1
click at [167, 151] on div "+15625629067 Wrap up | 00:10 COMPLETE" at bounding box center [108, 140] width 151 height 31
click at [150, 143] on span "COMPLETE" at bounding box center [154, 141] width 41 height 8
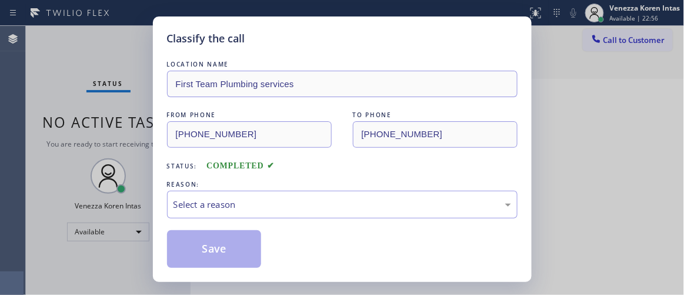
click at [371, 186] on div "REASON:" at bounding box center [342, 184] width 351 height 12
click at [372, 210] on div "Select a reason" at bounding box center [343, 205] width 338 height 14
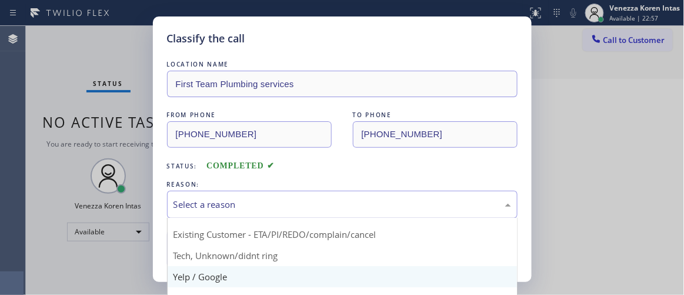
scroll to position [53, 0]
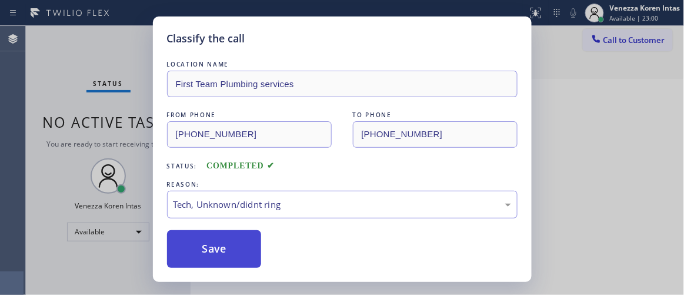
click at [251, 250] on button "Save" at bounding box center [214, 249] width 95 height 38
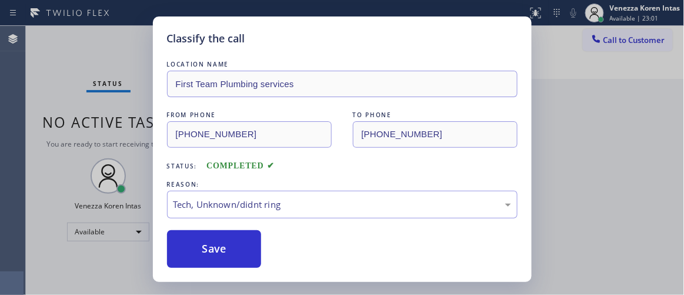
click at [517, 226] on div "LOCATION NAME First Team Plumbing services FROM PHONE (562) 562-9067 TO PHONE (…" at bounding box center [342, 163] width 351 height 210
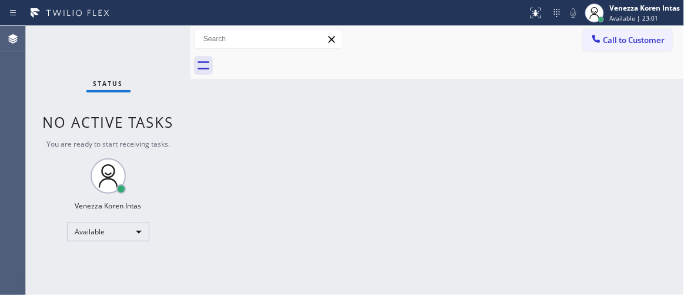
click at [537, 212] on div "Back to Dashboard Change Sender ID Customers Technicians Select a contact Outbo…" at bounding box center [438, 160] width 494 height 269
drag, startPoint x: 133, startPoint y: 77, endPoint x: 383, endPoint y: 85, distance: 250.3
click at [133, 77] on div "Status No active tasks You are ready to start receiving tasks. Venezza Koren In…" at bounding box center [108, 160] width 165 height 269
drag, startPoint x: 372, startPoint y: 121, endPoint x: 345, endPoint y: 225, distance: 107.6
click at [371, 124] on div "Back to Dashboard Change Sender ID Customers Technicians Select a contact Outbo…" at bounding box center [438, 160] width 494 height 269
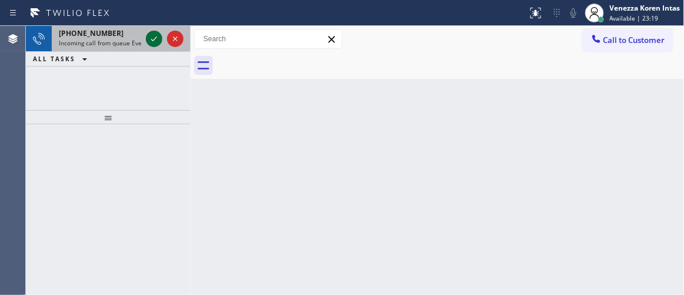
click at [152, 38] on icon at bounding box center [154, 39] width 14 height 14
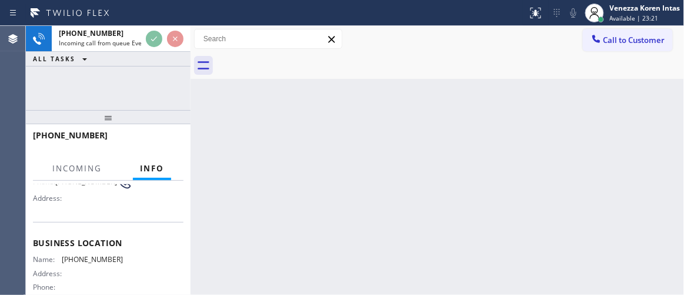
scroll to position [107, 0]
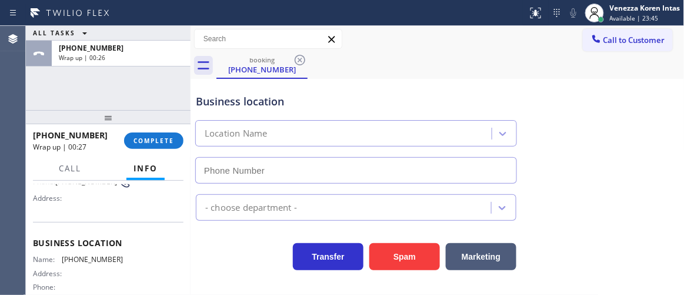
drag, startPoint x: 179, startPoint y: 144, endPoint x: 308, endPoint y: 180, distance: 133.8
click at [179, 144] on button "COMPLETE" at bounding box center [153, 140] width 59 height 16
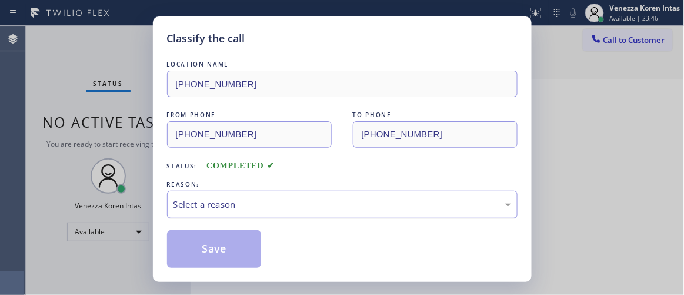
click at [297, 211] on div "Select a reason" at bounding box center [343, 205] width 338 height 14
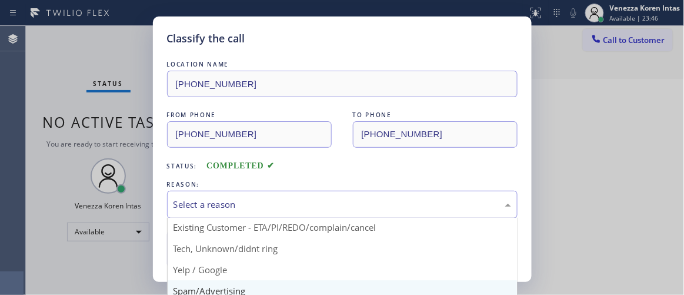
scroll to position [53, 0]
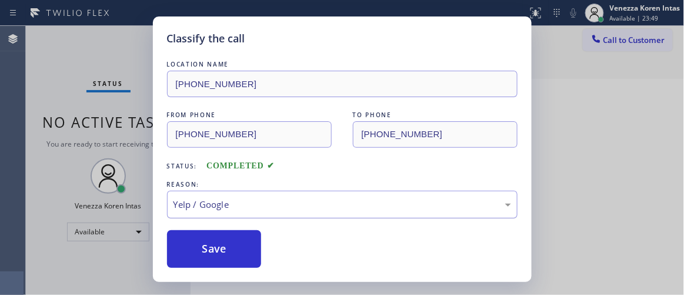
click at [273, 208] on div "Yelp / Google" at bounding box center [343, 205] width 338 height 14
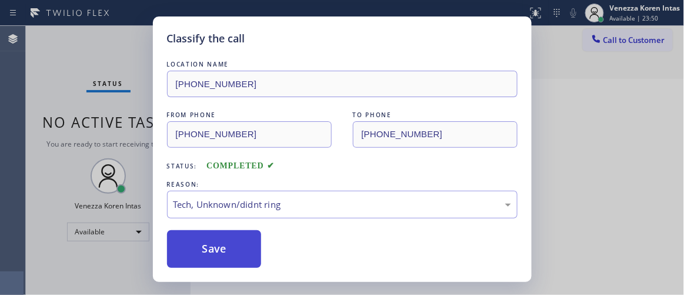
click at [228, 249] on button "Save" at bounding box center [214, 249] width 95 height 38
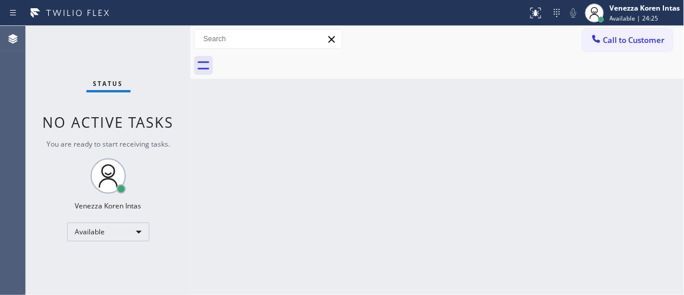
click at [54, 118] on span "No active tasks" at bounding box center [108, 121] width 131 height 19
click at [88, 64] on div "Status No active tasks You are ready to start receiving tasks. Venezza Koren In…" at bounding box center [108, 160] width 165 height 269
click at [199, 167] on div "Back to Dashboard Change Sender ID Customers Technicians Select a contact Outbo…" at bounding box center [438, 160] width 494 height 269
drag, startPoint x: 129, startPoint y: 106, endPoint x: 129, endPoint y: 85, distance: 21.2
click at [129, 104] on div "Status No active tasks You are ready to start receiving tasks. Venezza Koren In…" at bounding box center [108, 160] width 165 height 269
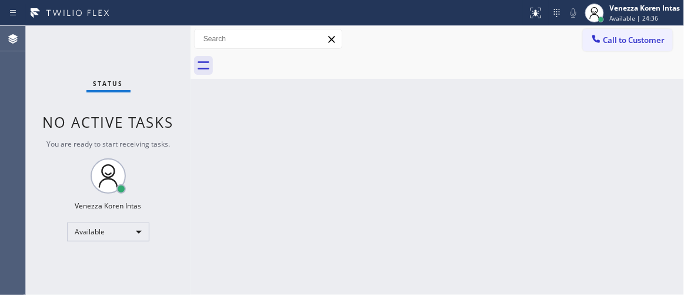
drag, startPoint x: 129, startPoint y: 67, endPoint x: 12, endPoint y: 61, distance: 117.9
click at [117, 62] on div "Status No active tasks You are ready to start receiving tasks. Venezza Koren In…" at bounding box center [108, 160] width 165 height 269
drag, startPoint x: 273, startPoint y: 118, endPoint x: 140, endPoint y: 105, distance: 133.0
click at [270, 119] on div "Back to Dashboard Change Sender ID Customers Technicians Select a contact Outbo…" at bounding box center [438, 160] width 494 height 269
drag, startPoint x: 124, startPoint y: 28, endPoint x: 135, endPoint y: 36, distance: 13.1
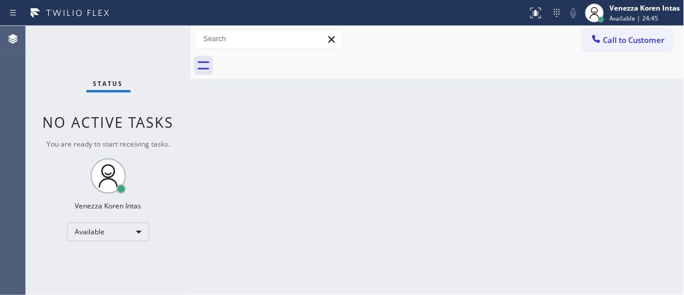
click at [125, 31] on div "Status No active tasks You are ready to start receiving tasks. Venezza Koren In…" at bounding box center [108, 160] width 165 height 269
click at [135, 36] on div "Status No active tasks You are ready to start receiving tasks. Venezza Koren In…" at bounding box center [108, 160] width 165 height 269
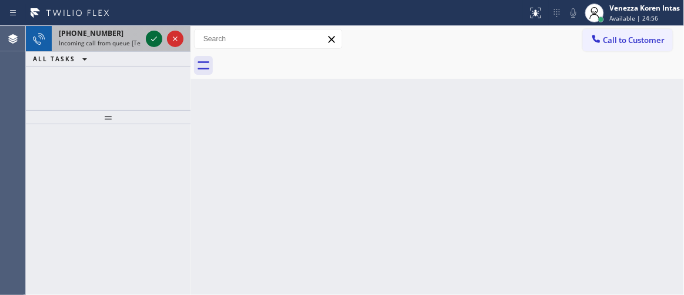
click at [147, 41] on div at bounding box center [154, 39] width 16 height 14
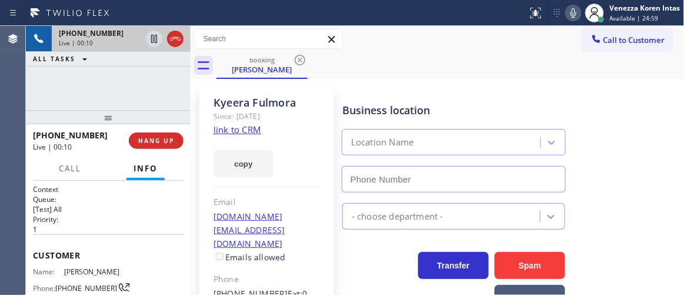
type input "(213) 805-8363"
click at [245, 132] on link "link to CRM" at bounding box center [238, 130] width 48 height 12
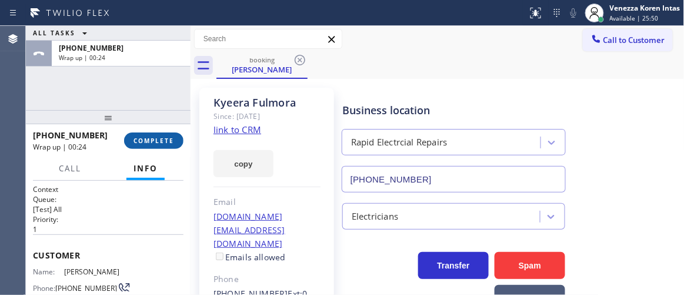
drag, startPoint x: 157, startPoint y: 142, endPoint x: 177, endPoint y: 148, distance: 21.0
click at [159, 144] on span "COMPLETE" at bounding box center [154, 141] width 41 height 8
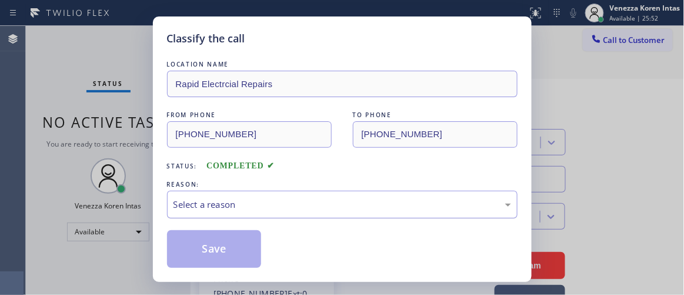
click at [287, 198] on div "Select a reason" at bounding box center [343, 205] width 338 height 14
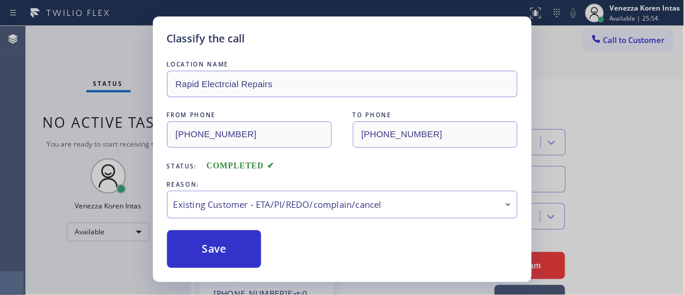
click at [263, 238] on div "Save" at bounding box center [342, 249] width 351 height 38
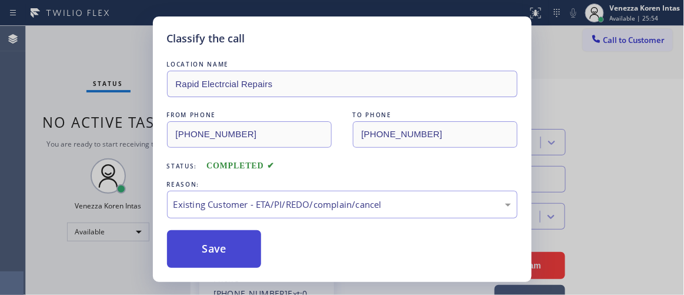
click at [234, 242] on button "Save" at bounding box center [214, 249] width 95 height 38
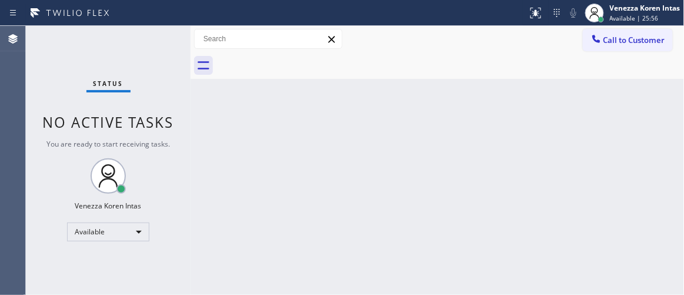
click at [153, 51] on div "Status No active tasks You are ready to start receiving tasks. Venezza Koren In…" at bounding box center [108, 160] width 165 height 269
drag, startPoint x: 359, startPoint y: 167, endPoint x: 487, endPoint y: 188, distance: 129.6
click at [365, 170] on div "Back to Dashboard Change Sender ID Customers Technicians Select a contact Outbo…" at bounding box center [438, 160] width 494 height 269
drag, startPoint x: 487, startPoint y: 188, endPoint x: 416, endPoint y: 1, distance: 200.8
click at [485, 178] on div "Back to Dashboard Change Sender ID Customers Technicians Select a contact Outbo…" at bounding box center [438, 160] width 494 height 269
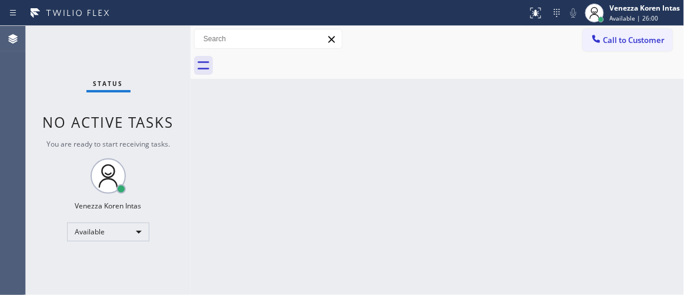
drag, startPoint x: 360, startPoint y: 123, endPoint x: 303, endPoint y: 125, distance: 56.6
click at [359, 125] on div "Back to Dashboard Change Sender ID Customers Technicians Select a contact Outbo…" at bounding box center [438, 160] width 494 height 269
click at [157, 36] on div "Status No active tasks You are ready to start receiving tasks. Venezza Koren In…" at bounding box center [108, 160] width 165 height 269
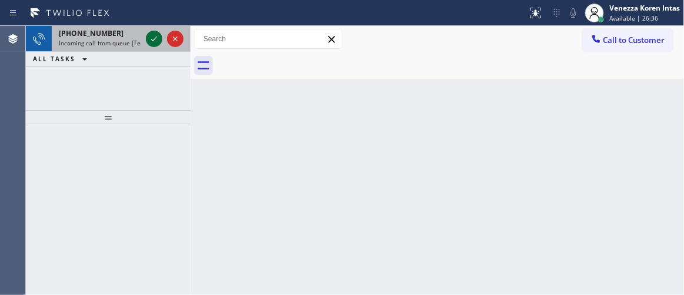
click at [151, 38] on icon at bounding box center [154, 39] width 14 height 14
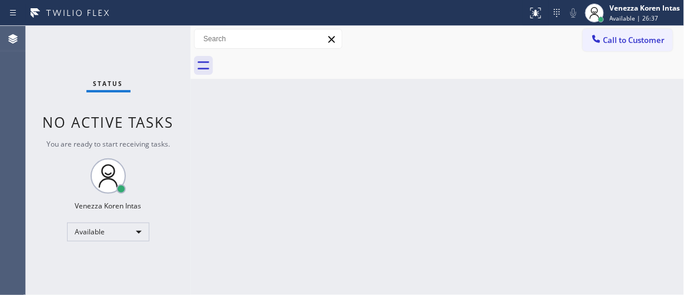
click at [151, 38] on div "Status No active tasks You are ready to start receiving tasks. Venezza Koren In…" at bounding box center [108, 160] width 165 height 269
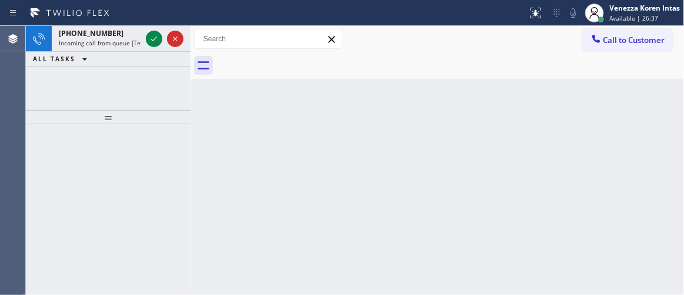
drag, startPoint x: 441, startPoint y: 170, endPoint x: 433, endPoint y: 168, distance: 8.4
click at [440, 169] on div "Back to Dashboard Change Sender ID Customers Technicians Select a contact Outbo…" at bounding box center [438, 160] width 494 height 269
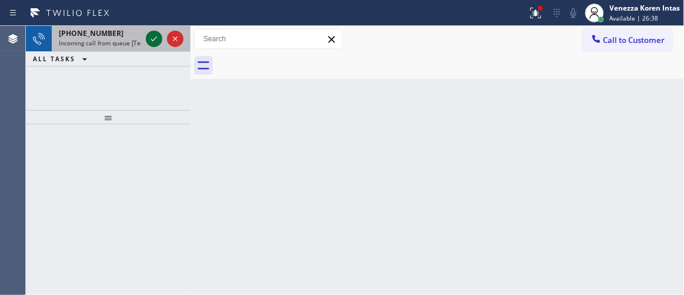
click at [155, 36] on icon at bounding box center [154, 39] width 14 height 14
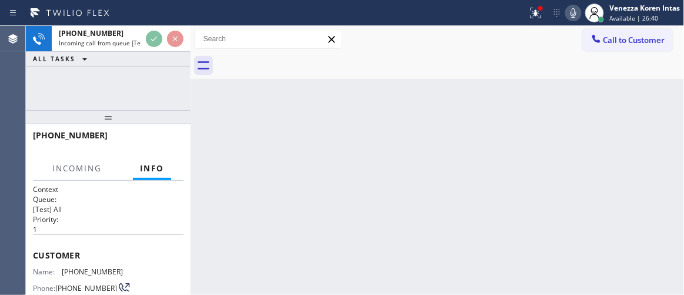
scroll to position [107, 0]
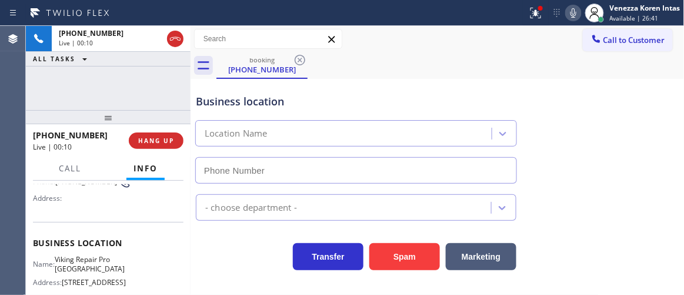
type input "(760) 330-2668"
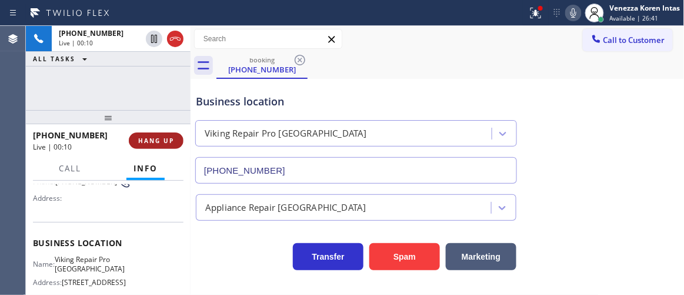
click at [157, 141] on span "HANG UP" at bounding box center [156, 141] width 36 height 8
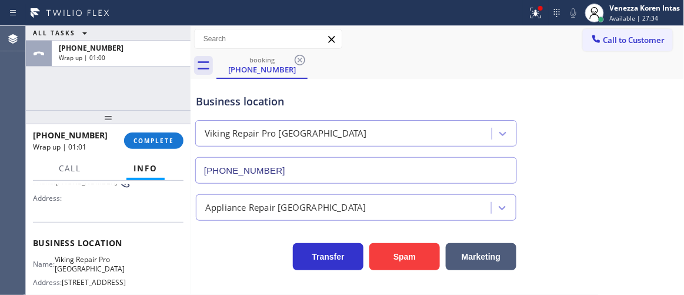
click at [153, 121] on div at bounding box center [108, 117] width 165 height 14
click at [165, 145] on button "COMPLETE" at bounding box center [153, 140] width 59 height 16
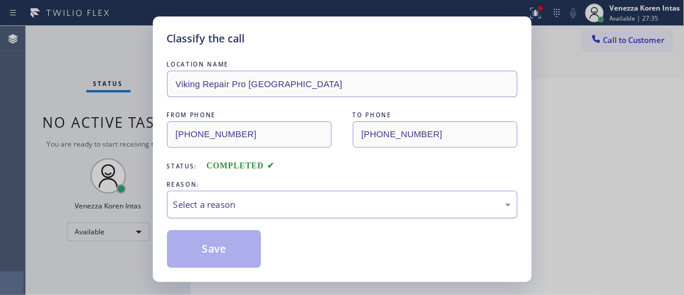
click at [308, 201] on div "Select a reason" at bounding box center [343, 205] width 338 height 14
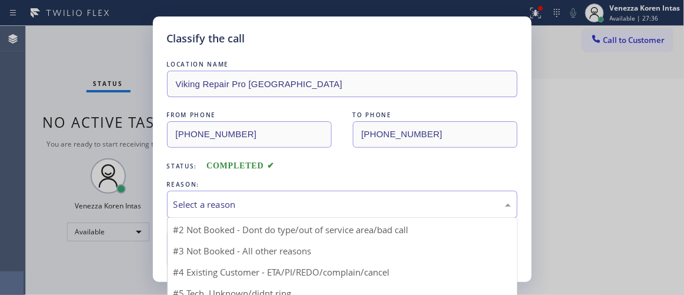
scroll to position [31, 0]
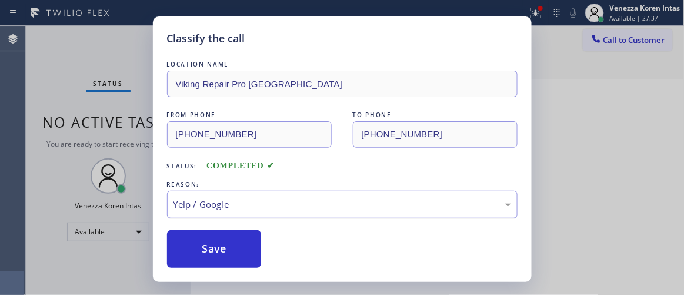
click at [253, 198] on div "Yelp / Google" at bounding box center [343, 205] width 338 height 14
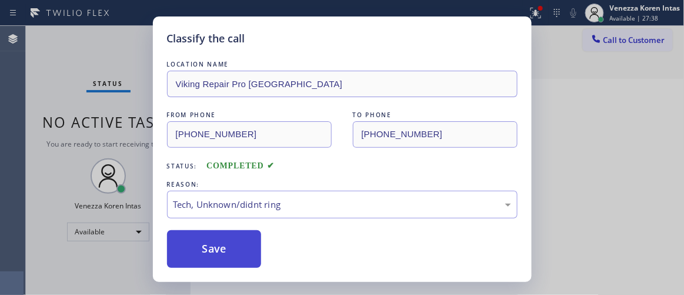
click at [245, 255] on button "Save" at bounding box center [214, 249] width 95 height 38
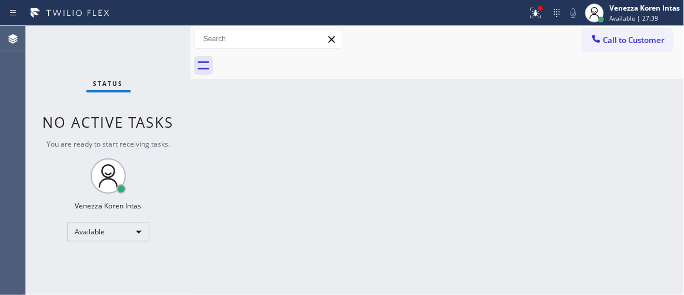
drag, startPoint x: 135, startPoint y: 46, endPoint x: 149, endPoint y: 48, distance: 13.7
click at [137, 47] on div "Status No active tasks You are ready to start receiving tasks. Venezza Koren In…" at bounding box center [108, 160] width 165 height 269
click at [150, 48] on div "Status No active tasks You are ready to start receiving tasks. Venezza Koren In…" at bounding box center [108, 160] width 165 height 269
drag, startPoint x: 556, startPoint y: 4, endPoint x: 541, endPoint y: 6, distance: 14.4
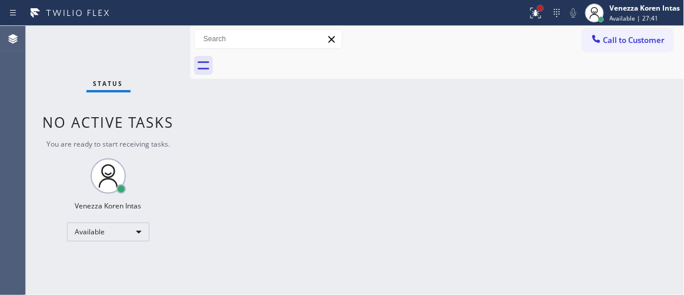
click at [555, 4] on div "Status report Issue detected This issue could affect your workflow. Please cont…" at bounding box center [603, 13] width 161 height 26
click at [534, 9] on icon at bounding box center [536, 13] width 14 height 14
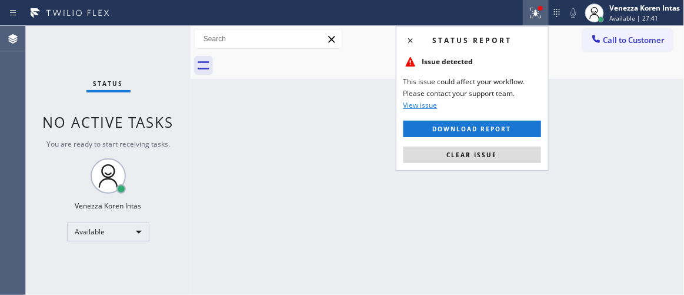
drag, startPoint x: 497, startPoint y: 154, endPoint x: 493, endPoint y: 141, distance: 13.6
click at [497, 153] on button "Clear issue" at bounding box center [473, 155] width 138 height 16
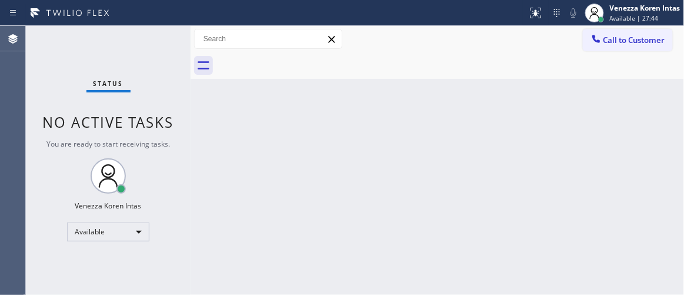
drag, startPoint x: 326, startPoint y: 76, endPoint x: 201, endPoint y: 99, distance: 126.9
click at [320, 80] on div "Back to Dashboard Change Sender ID Customers Technicians Select a contact Outbo…" at bounding box center [438, 160] width 494 height 269
click at [158, 39] on div "Status No active tasks You are ready to start receiving tasks. Venezza Koren In…" at bounding box center [108, 160] width 165 height 269
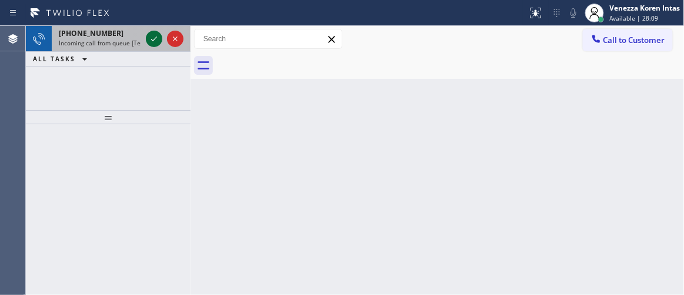
click at [157, 36] on icon at bounding box center [154, 38] width 6 height 5
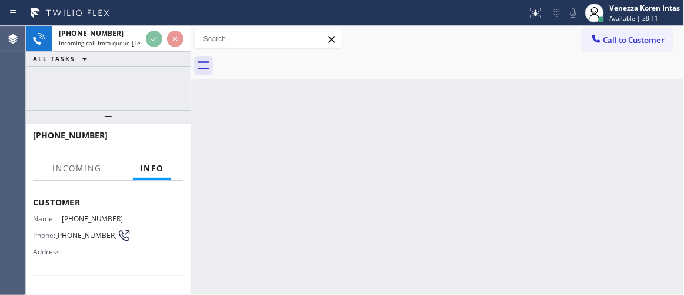
scroll to position [107, 0]
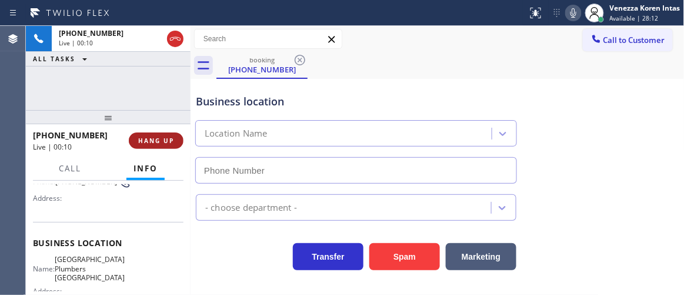
type input "(818) 485-4958"
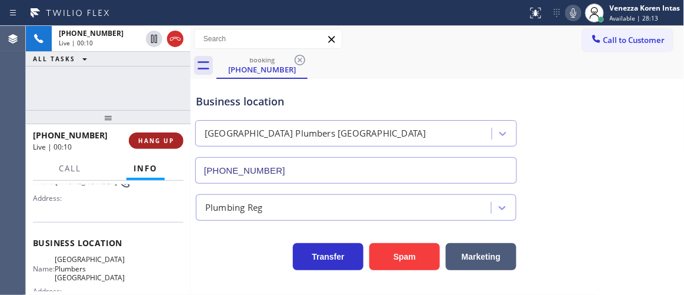
click at [159, 137] on span "HANG UP" at bounding box center [156, 141] width 36 height 8
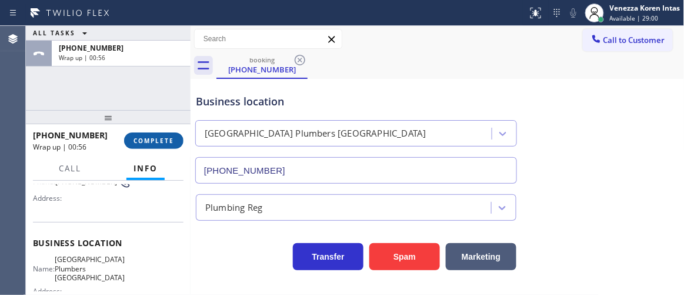
click at [159, 137] on span "COMPLETE" at bounding box center [154, 141] width 41 height 8
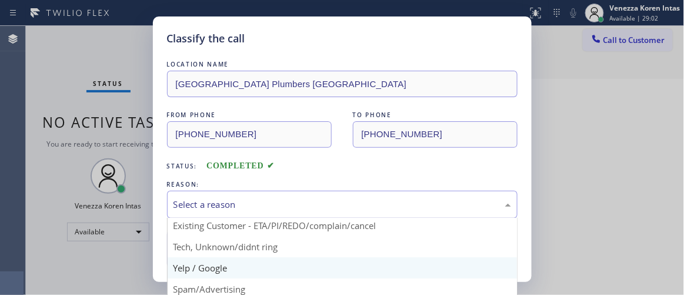
scroll to position [73, 0]
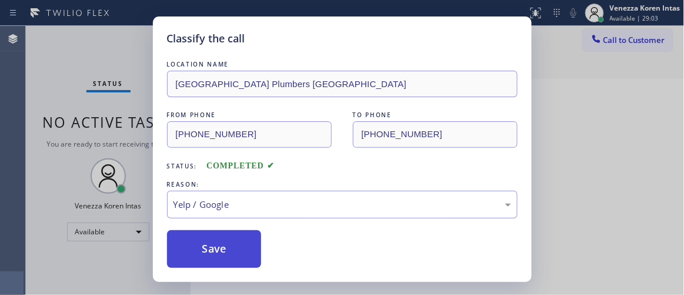
click at [235, 245] on button "Save" at bounding box center [214, 249] width 95 height 38
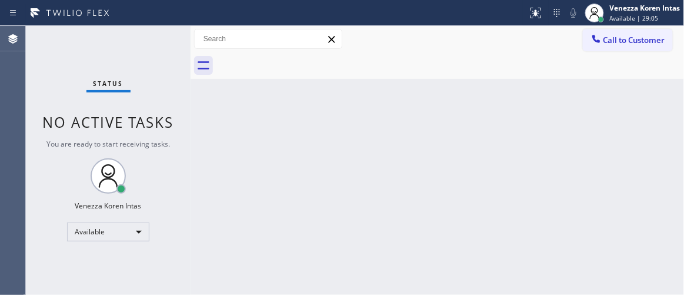
click at [148, 38] on div "Status No active tasks You are ready to start receiving tasks. Venezza Koren In…" at bounding box center [108, 160] width 165 height 269
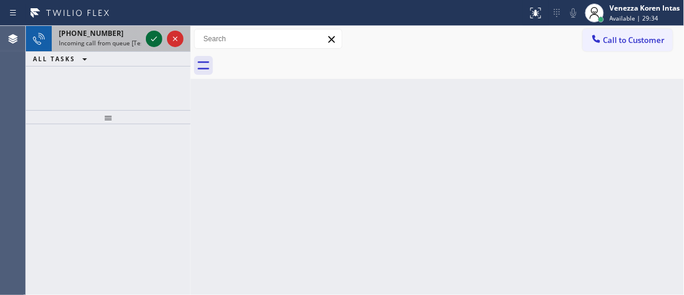
click at [149, 45] on icon at bounding box center [154, 39] width 14 height 14
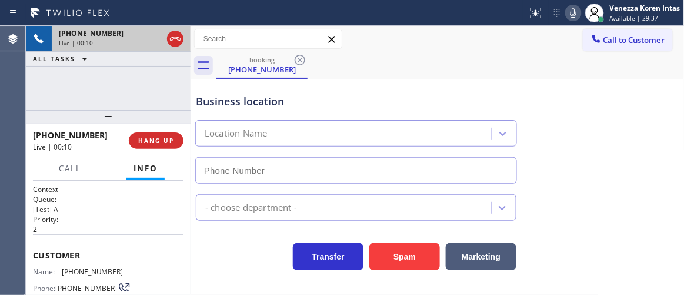
scroll to position [107, 0]
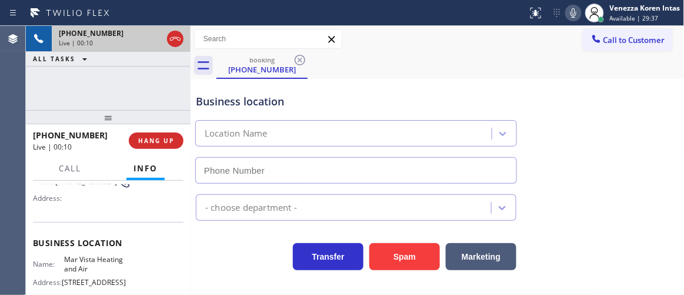
type input "(424) 329-2198"
click at [573, 14] on icon at bounding box center [574, 12] width 6 height 9
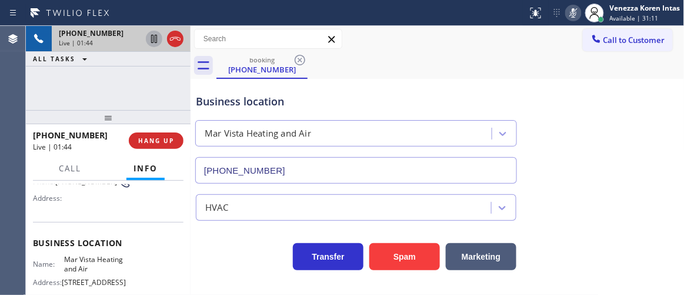
click at [154, 42] on icon at bounding box center [154, 39] width 14 height 14
click at [164, 94] on div "+13109232291 Live | 02:50 ALL TASKS ALL TASKS ACTIVE TASKS TASKS IN WRAP UP" at bounding box center [108, 68] width 165 height 84
click at [154, 35] on icon at bounding box center [154, 39] width 14 height 14
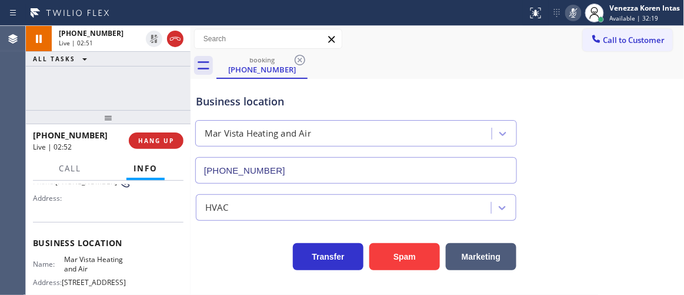
click at [569, 15] on icon at bounding box center [574, 13] width 14 height 14
drag, startPoint x: 227, startPoint y: 222, endPoint x: 238, endPoint y: 227, distance: 12.4
click at [227, 222] on div "Transfer Spam Marketing" at bounding box center [438, 245] width 489 height 49
drag, startPoint x: 213, startPoint y: 95, endPoint x: 312, endPoint y: 57, distance: 105.8
click at [213, 95] on div "Business location" at bounding box center [356, 102] width 321 height 16
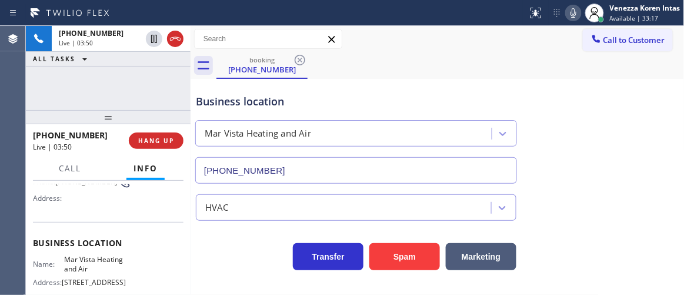
drag, startPoint x: 458, startPoint y: 59, endPoint x: 513, endPoint y: 44, distance: 56.4
click at [460, 59] on div "booking (310) 923-2291" at bounding box center [451, 65] width 468 height 26
drag, startPoint x: 569, startPoint y: 13, endPoint x: 569, endPoint y: 25, distance: 11.8
click at [569, 13] on icon at bounding box center [574, 13] width 14 height 14
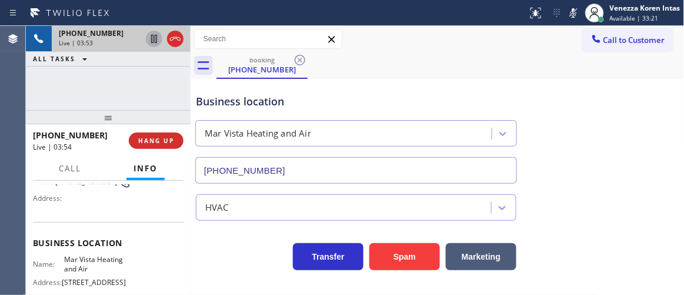
click at [152, 37] on icon at bounding box center [154, 39] width 14 height 14
drag, startPoint x: 162, startPoint y: 86, endPoint x: 370, endPoint y: 70, distance: 208.4
click at [162, 86] on div "+13109232291 Live | 04:47 ALL TASKS ALL TASKS ACTIVE TASKS TASKS IN WRAP UP" at bounding box center [108, 68] width 165 height 84
click at [154, 40] on icon at bounding box center [154, 39] width 14 height 14
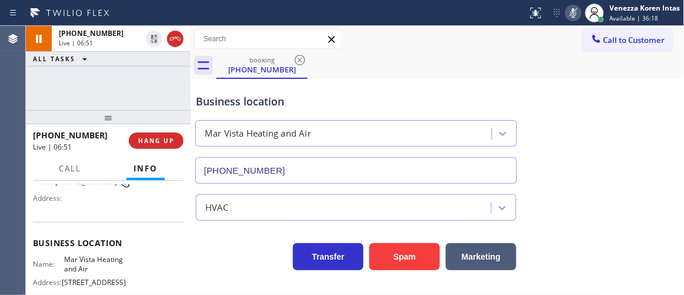
click at [573, 16] on icon at bounding box center [574, 12] width 6 height 9
drag, startPoint x: 187, startPoint y: 82, endPoint x: 364, endPoint y: 88, distance: 177.3
click at [191, 82] on div at bounding box center [191, 160] width 0 height 269
click at [580, 16] on div at bounding box center [574, 13] width 16 height 14
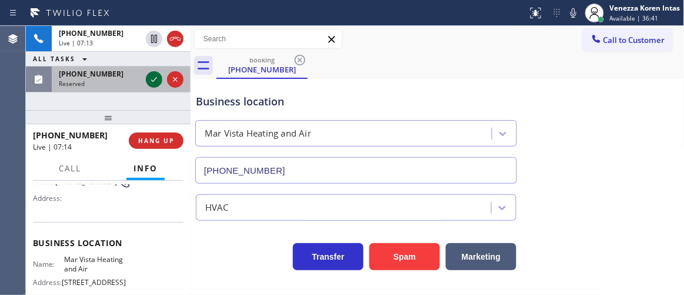
click at [157, 79] on icon at bounding box center [154, 79] width 14 height 14
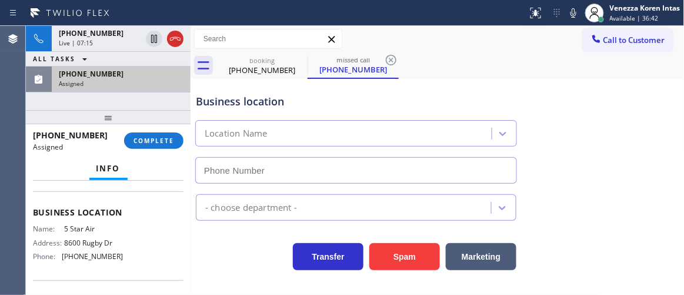
scroll to position [170, 0]
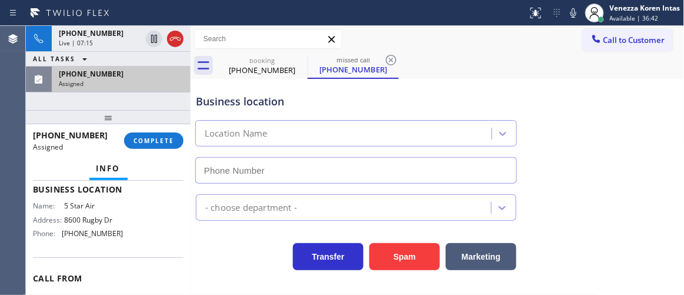
type input "(800) 686-5038"
click at [138, 87] on div "Assigned" at bounding box center [121, 83] width 125 height 8
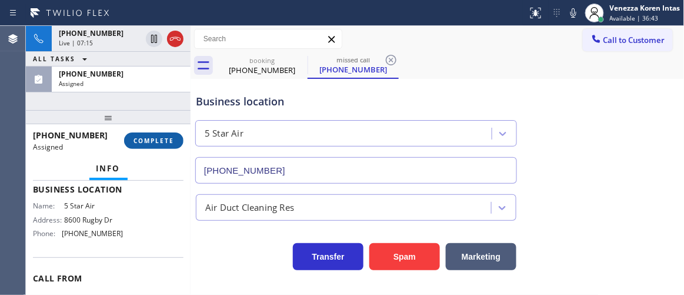
click at [164, 146] on button "COMPLETE" at bounding box center [153, 140] width 59 height 16
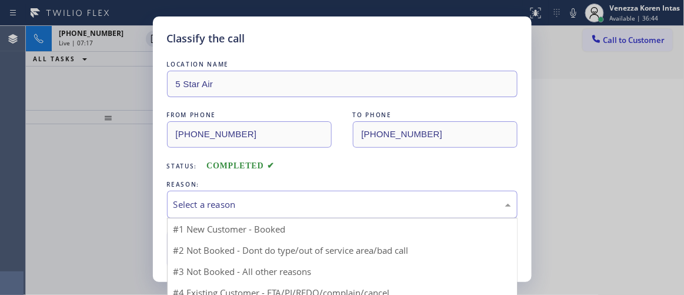
click at [296, 207] on div "Select a reason" at bounding box center [343, 205] width 338 height 14
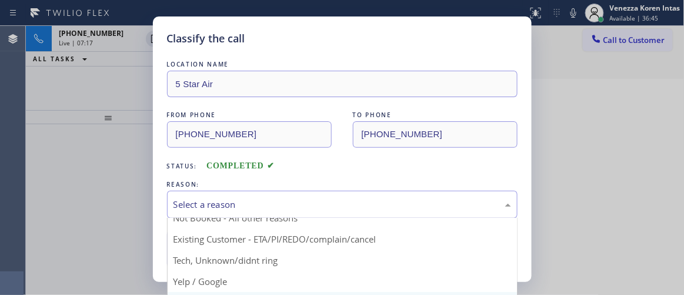
scroll to position [53, 0]
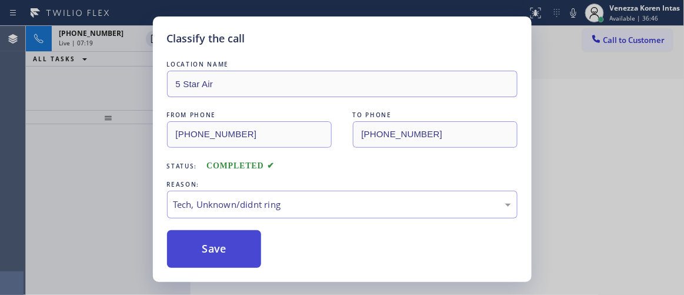
click at [250, 233] on button "Save" at bounding box center [214, 249] width 95 height 38
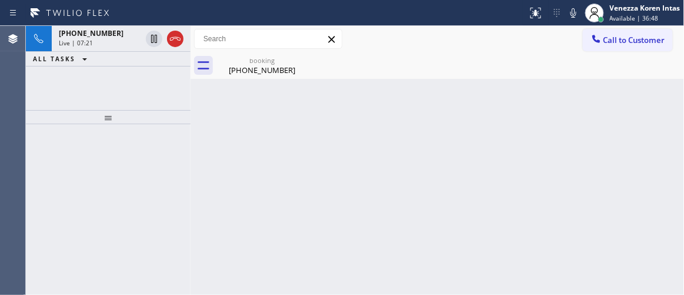
drag, startPoint x: 214, startPoint y: 55, endPoint x: 219, endPoint y: 92, distance: 36.8
click at [214, 55] on div "booking (310) 923-2291" at bounding box center [438, 65] width 494 height 26
drag, startPoint x: 248, startPoint y: 77, endPoint x: 154, endPoint y: 81, distance: 94.3
click at [248, 78] on div "booking (310) 923-2291" at bounding box center [262, 65] width 89 height 26
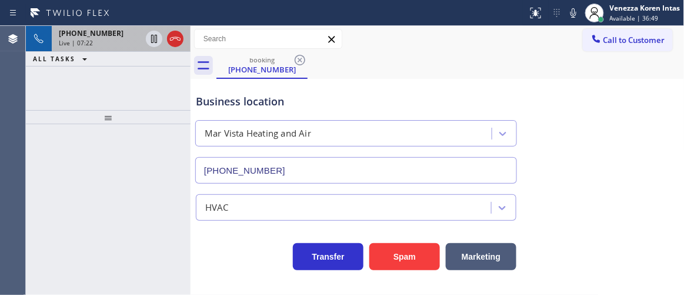
click at [88, 45] on span "Live | 07:22" at bounding box center [76, 43] width 34 height 8
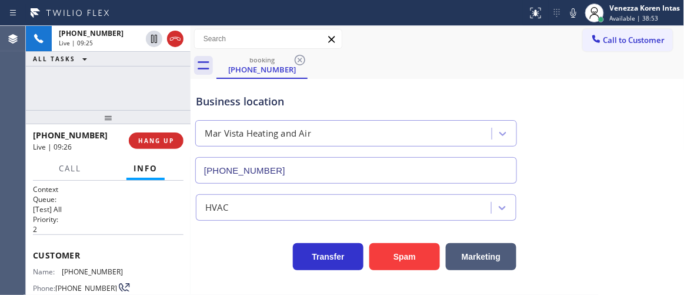
drag, startPoint x: 212, startPoint y: 98, endPoint x: 241, endPoint y: 107, distance: 30.3
click at [212, 98] on div "Business location" at bounding box center [356, 102] width 321 height 16
click at [577, 13] on icon at bounding box center [574, 13] width 14 height 14
click at [181, 97] on div "+13109232291 Live | 12:06 ALL TASKS ALL TASKS ACTIVE TASKS TASKS IN WRAP UP" at bounding box center [108, 68] width 165 height 84
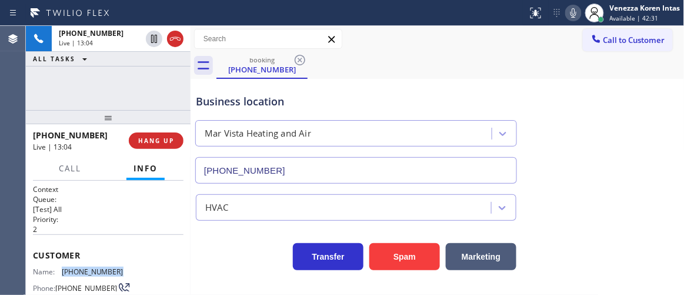
drag, startPoint x: 119, startPoint y: 272, endPoint x: 61, endPoint y: 270, distance: 58.3
click at [61, 270] on div "Name: (310) 923-2291 Phone: (310) 923-2291 Address:" at bounding box center [108, 290] width 151 height 46
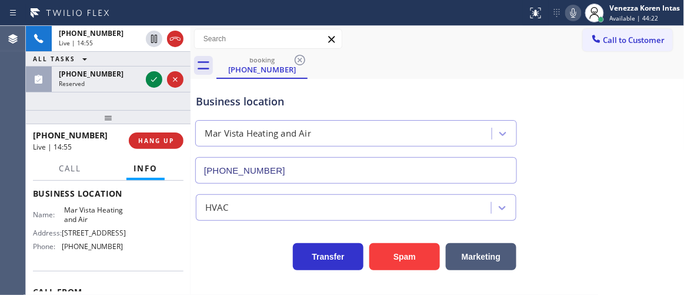
scroll to position [160, 0]
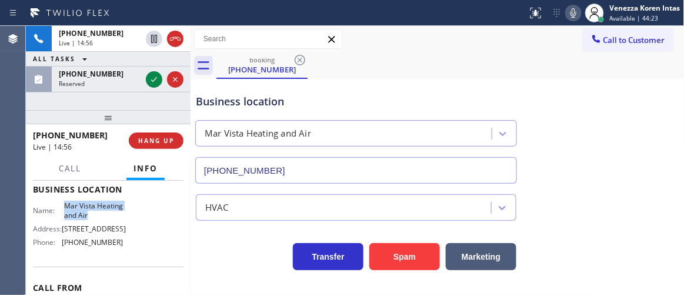
drag, startPoint x: 128, startPoint y: 218, endPoint x: 135, endPoint y: 219, distance: 7.1
click at [135, 219] on div "Name: Mar Vista Heating and Air Address: 3232 Grand View Blvd Phone: (424) 329-…" at bounding box center [108, 226] width 151 height 51
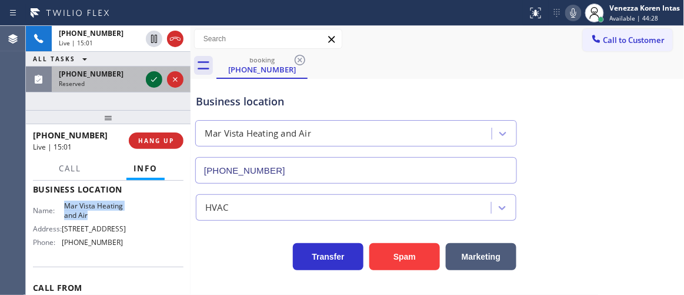
click at [156, 76] on icon at bounding box center [154, 79] width 14 height 14
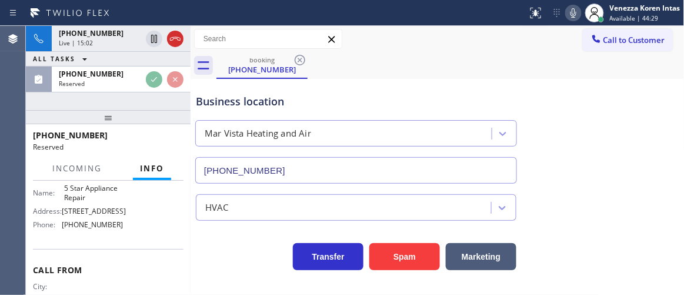
scroll to position [188, 0]
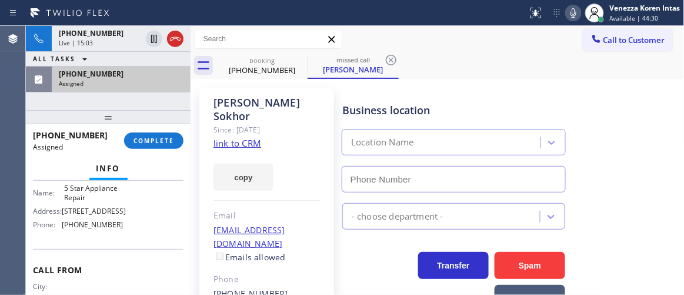
click at [130, 78] on div "(650) 852-0712" at bounding box center [121, 74] width 125 height 10
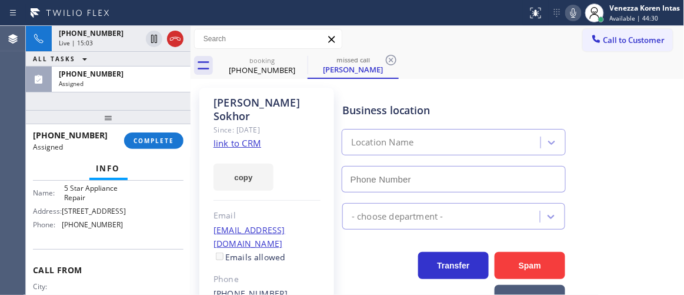
type input "(855) 731-4952"
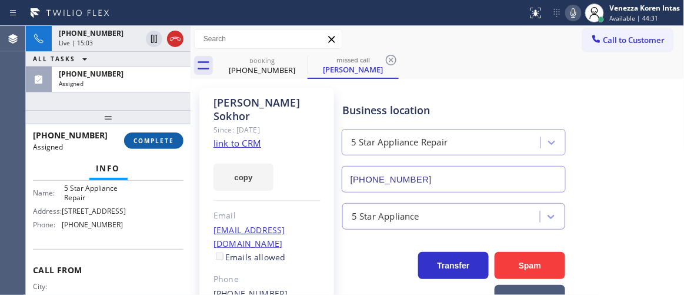
click at [164, 141] on span "COMPLETE" at bounding box center [154, 141] width 41 height 8
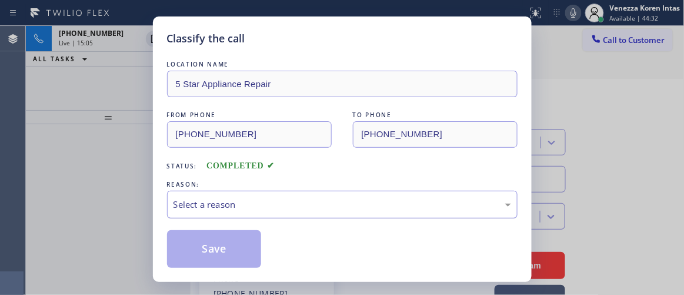
click at [281, 209] on div "Select a reason" at bounding box center [343, 205] width 338 height 14
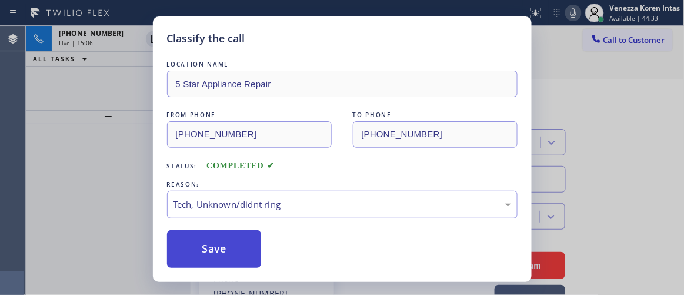
click at [246, 257] on button "Save" at bounding box center [214, 249] width 95 height 38
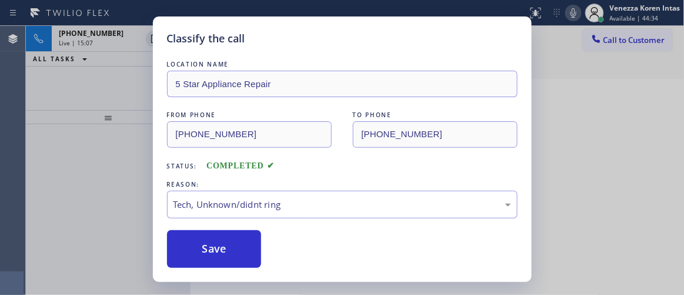
click at [84, 35] on div "Classify the call LOCATION NAME 5 Star Appliance Repair FROM PHONE (650) 852-07…" at bounding box center [342, 147] width 684 height 295
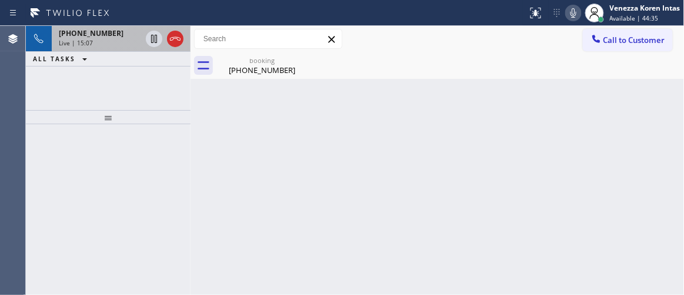
click at [84, 36] on span "+13109232291" at bounding box center [91, 33] width 65 height 10
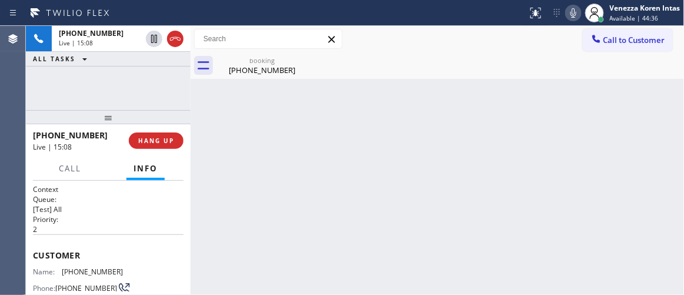
click at [242, 63] on div "booking" at bounding box center [262, 60] width 89 height 9
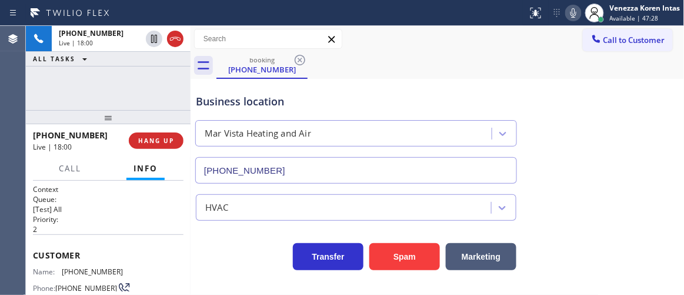
drag, startPoint x: 162, startPoint y: 97, endPoint x: 315, endPoint y: 155, distance: 164.1
click at [162, 97] on div "+13109232291 Live | 18:00 ALL TASKS ALL TASKS ACTIVE TASKS TASKS IN WRAP UP" at bounding box center [108, 68] width 165 height 84
click at [440, 31] on div "Call to Customer Outbound call Location Search location Your caller id phone nu…" at bounding box center [438, 39] width 494 height 21
drag, startPoint x: 328, startPoint y: 89, endPoint x: 355, endPoint y: 77, distance: 29.8
click at [328, 89] on div "Business location Mar Vista Heating and Air (424) 329-2198" at bounding box center [356, 133] width 325 height 102
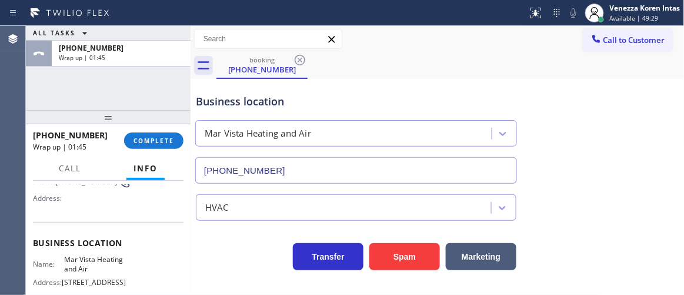
scroll to position [160, 0]
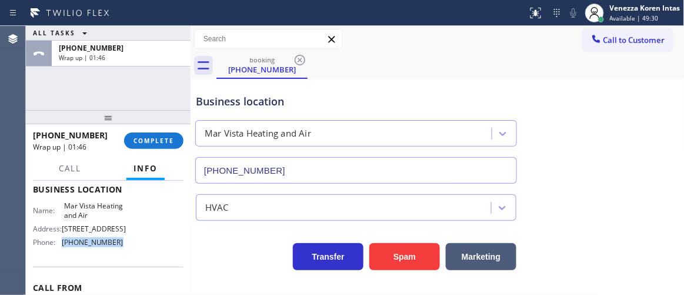
drag, startPoint x: 85, startPoint y: 257, endPoint x: 62, endPoint y: 258, distance: 23.0
click at [62, 252] on div "Name: Mar Vista Heating and Air Address: 3232 Grand View Blvd Phone: (424) 329-…" at bounding box center [108, 226] width 151 height 51
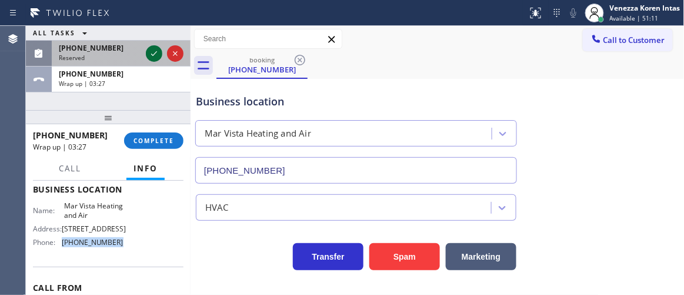
click at [149, 51] on icon at bounding box center [154, 53] width 14 height 14
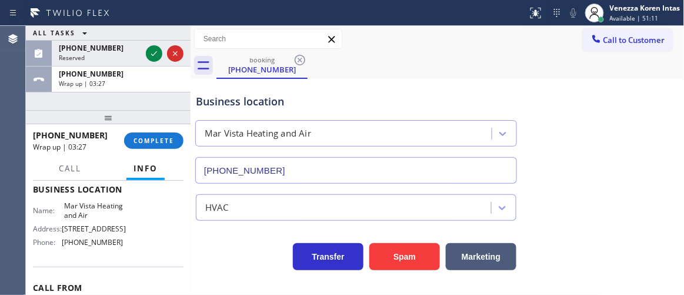
scroll to position [207, 0]
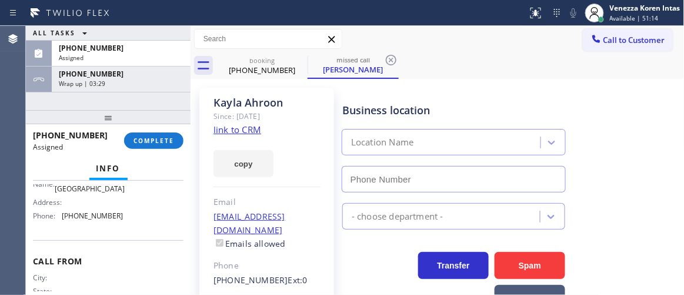
type input "(949) 688-6465"
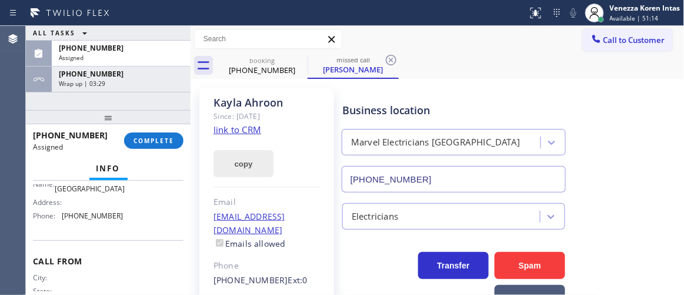
drag, startPoint x: 171, startPoint y: 141, endPoint x: 227, endPoint y: 153, distance: 57.7
click at [171, 142] on span "COMPLETE" at bounding box center [154, 141] width 41 height 8
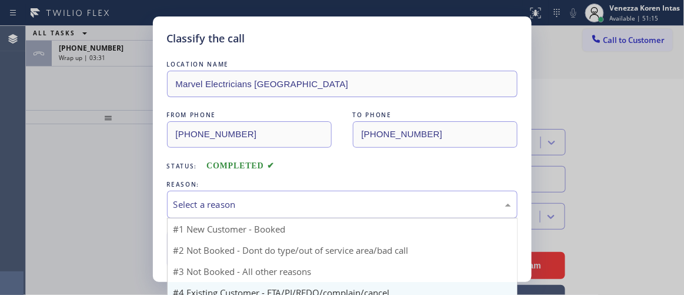
drag, startPoint x: 337, startPoint y: 206, endPoint x: 302, endPoint y: 272, distance: 74.5
click at [337, 208] on div "Select a reason" at bounding box center [343, 205] width 338 height 14
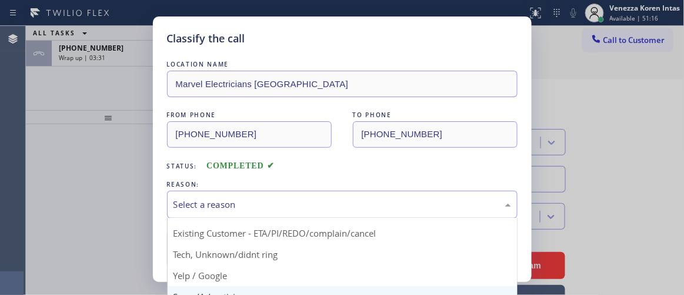
scroll to position [73, 0]
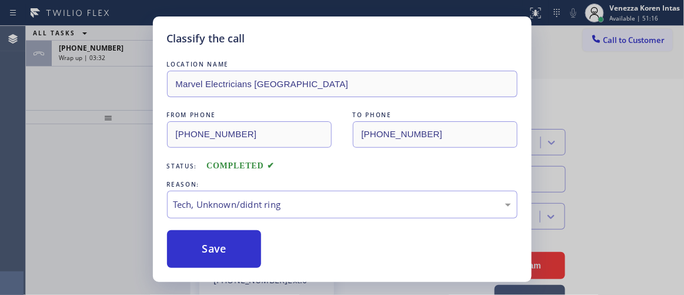
click at [231, 230] on div "LOCATION NAME Marvel Electricians San Clemente FROM PHONE (512) 810-1841 TO PHO…" at bounding box center [342, 163] width 351 height 210
drag, startPoint x: 245, startPoint y: 237, endPoint x: 623, endPoint y: 119, distance: 396.2
click at [245, 237] on button "Save" at bounding box center [214, 249] width 95 height 38
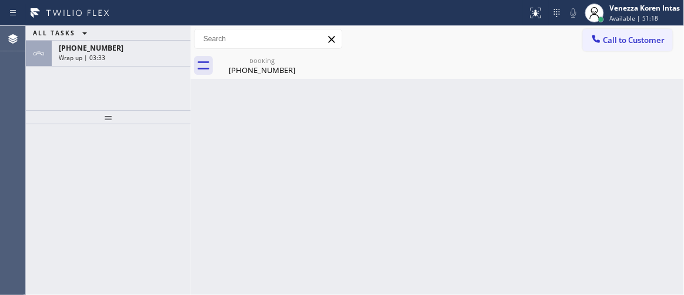
click at [648, 15] on span "Available | 51:18" at bounding box center [634, 18] width 49 height 8
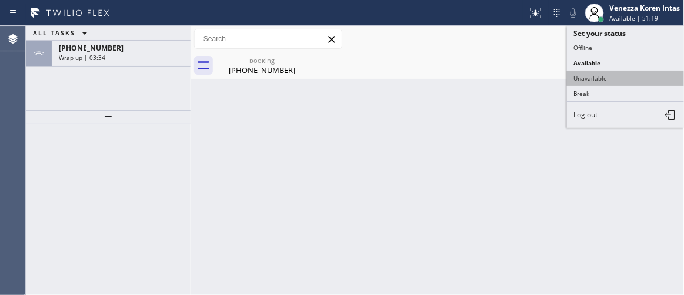
click at [597, 78] on button "Unavailable" at bounding box center [626, 78] width 118 height 15
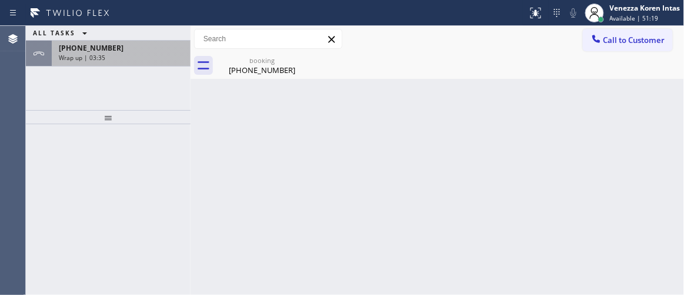
click at [174, 55] on div "Wrap up | 03:35" at bounding box center [121, 58] width 125 height 8
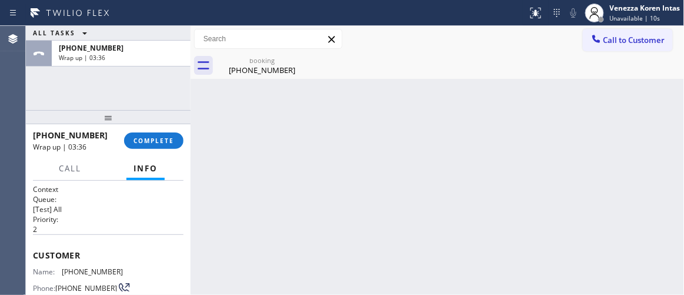
drag, startPoint x: 169, startPoint y: 148, endPoint x: 193, endPoint y: 152, distance: 24.4
click at [170, 148] on button "COMPLETE" at bounding box center [153, 140] width 59 height 16
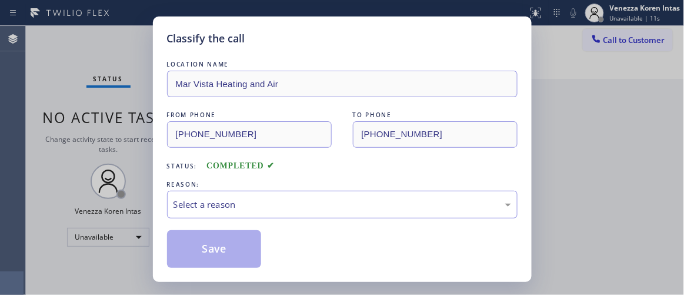
click at [278, 189] on div "REASON:" at bounding box center [342, 184] width 351 height 12
click at [275, 195] on div "Select a reason" at bounding box center [342, 205] width 351 height 28
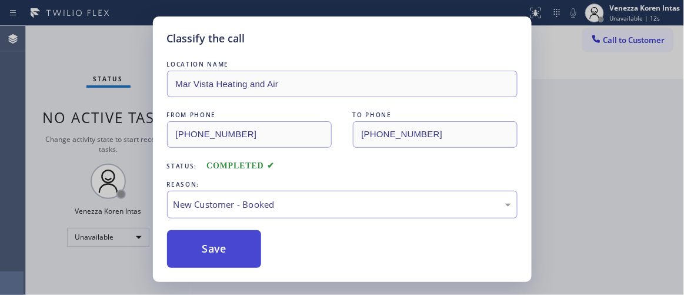
click at [233, 248] on button "Save" at bounding box center [214, 249] width 95 height 38
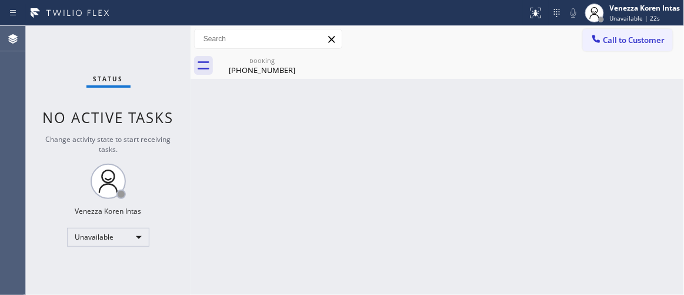
click at [235, 154] on div "Back to Dashboard Change Sender ID Customers Technicians Select a contact Outbo…" at bounding box center [438, 160] width 494 height 269
click at [387, 56] on div "booking (310) 923-2291" at bounding box center [451, 65] width 468 height 26
drag, startPoint x: 273, startPoint y: 62, endPoint x: 293, endPoint y: 66, distance: 20.3
click at [274, 62] on div "booking" at bounding box center [262, 60] width 89 height 9
click at [400, 91] on div "Back to Dashboard Change Sender ID Customers Technicians Select a contact Outbo…" at bounding box center [438, 160] width 494 height 269
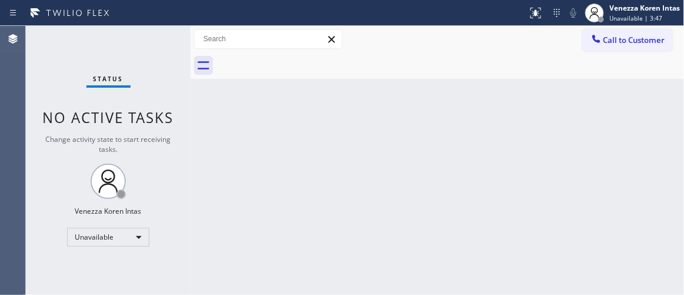
drag, startPoint x: 237, startPoint y: 165, endPoint x: 373, endPoint y: 121, distance: 142.6
click at [237, 165] on div "Back to Dashboard Change Sender ID Customers Technicians Select a contact Outbo…" at bounding box center [438, 160] width 494 height 269
click at [646, 10] on div "Venezza Koren Intas" at bounding box center [645, 8] width 71 height 10
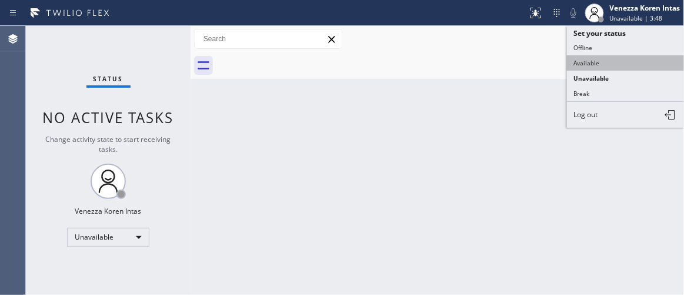
click at [599, 59] on button "Available" at bounding box center [626, 62] width 118 height 15
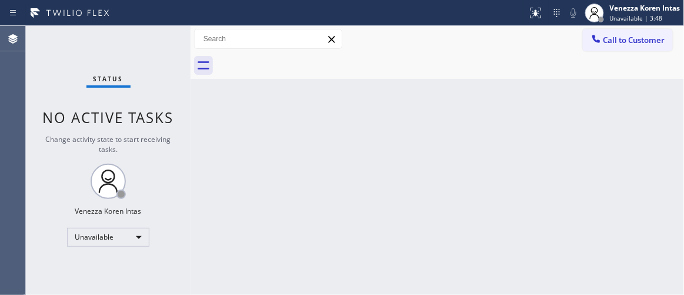
click at [344, 117] on div "Back to Dashboard Change Sender ID Customers Technicians Select a contact Outbo…" at bounding box center [438, 160] width 494 height 269
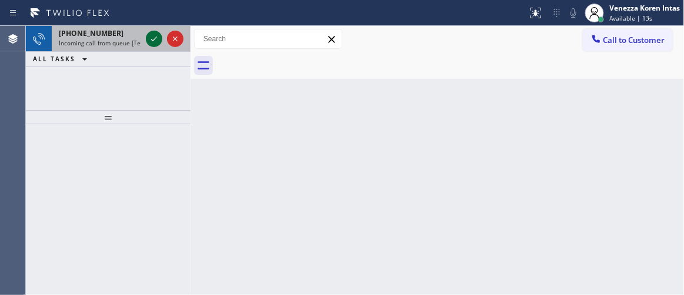
click at [152, 42] on icon at bounding box center [154, 39] width 14 height 14
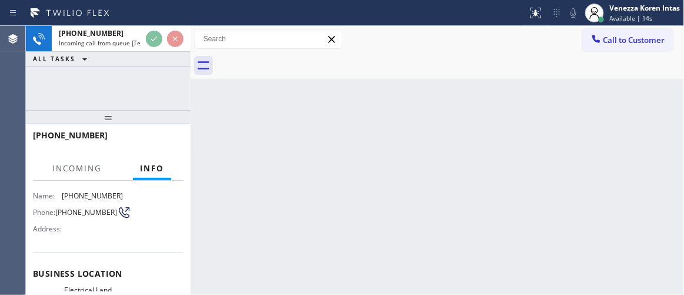
scroll to position [107, 0]
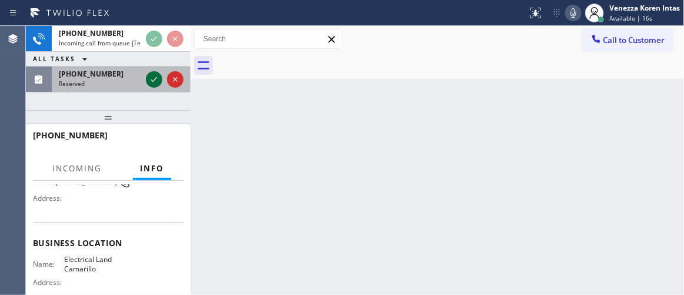
click at [157, 85] on icon at bounding box center [154, 79] width 14 height 14
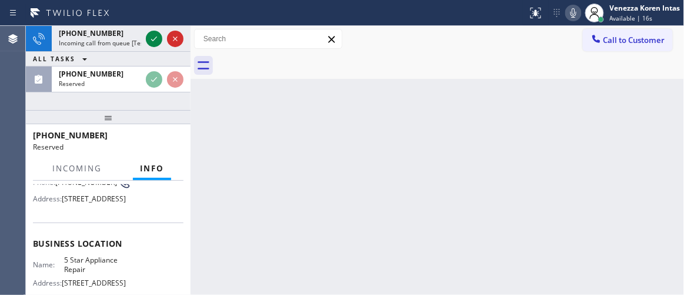
scroll to position [117, 0]
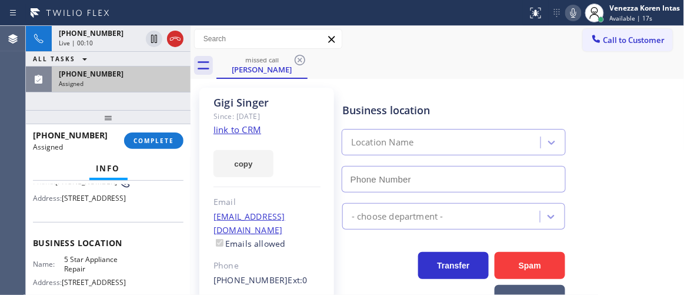
type input "(855) 731-4952"
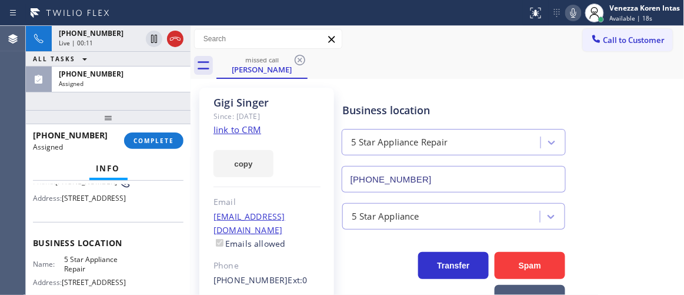
drag, startPoint x: 155, startPoint y: 137, endPoint x: 234, endPoint y: 148, distance: 80.2
click at [155, 138] on span "COMPLETE" at bounding box center [154, 141] width 41 height 8
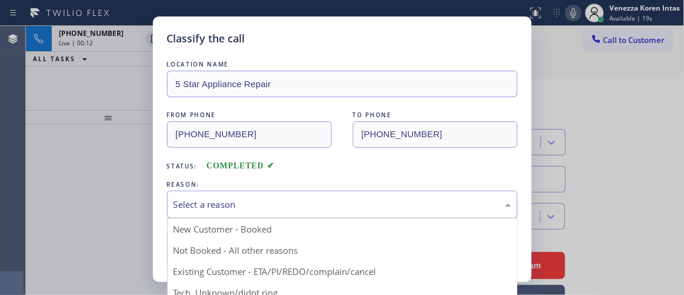
click at [294, 214] on div "Select a reason" at bounding box center [342, 205] width 351 height 28
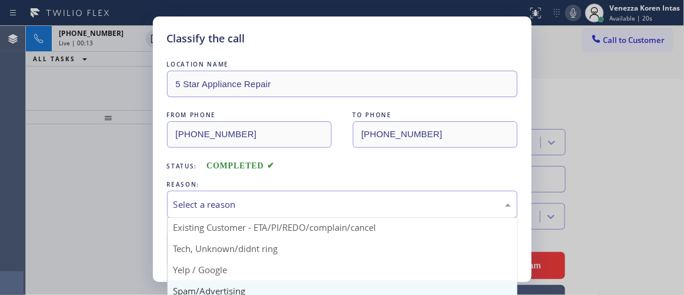
scroll to position [73, 0]
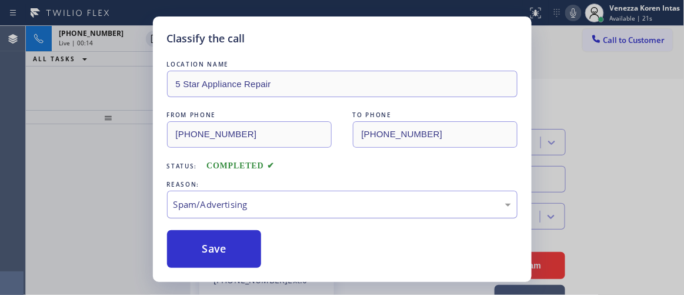
drag, startPoint x: 278, startPoint y: 194, endPoint x: 275, endPoint y: 215, distance: 20.9
click at [278, 194] on div "Spam/Advertising" at bounding box center [342, 205] width 351 height 28
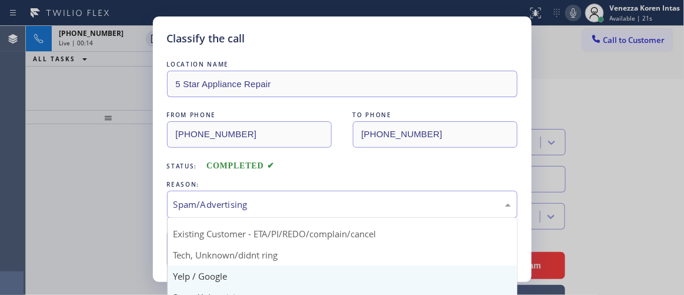
scroll to position [53, 0]
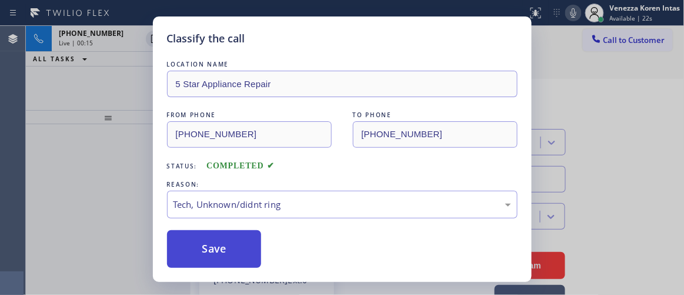
click at [249, 235] on button "Save" at bounding box center [214, 249] width 95 height 38
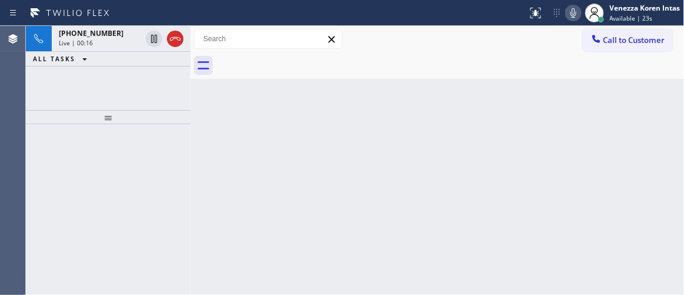
click at [103, 42] on div "Live | 00:16" at bounding box center [100, 43] width 82 height 8
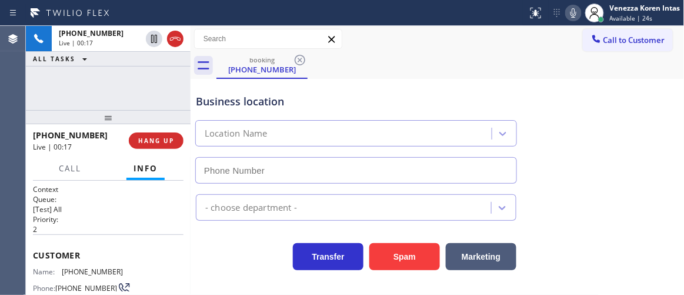
type input "(805) 892-6898"
click at [321, 105] on div "Business location" at bounding box center [356, 102] width 321 height 16
click at [413, 13] on div at bounding box center [264, 13] width 519 height 19
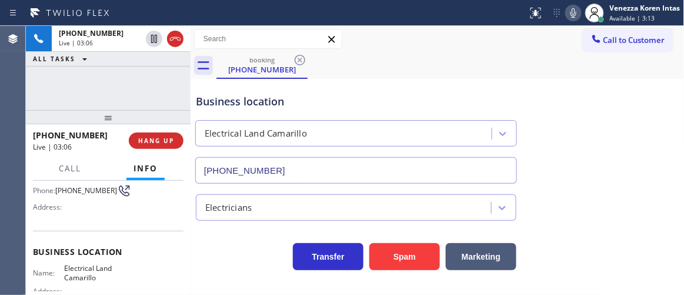
scroll to position [107, 0]
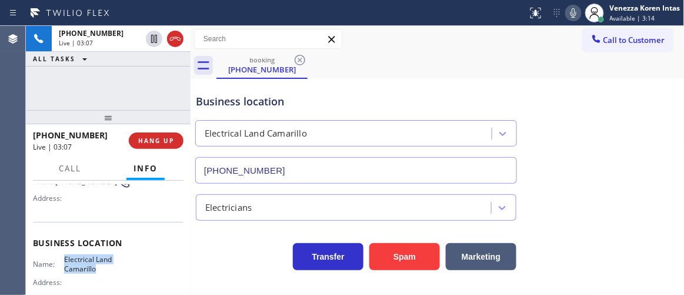
drag, startPoint x: 62, startPoint y: 257, endPoint x: 109, endPoint y: 270, distance: 48.3
click at [109, 270] on span "Electrical Land Camarillo" at bounding box center [93, 264] width 59 height 18
drag, startPoint x: 321, startPoint y: 106, endPoint x: 456, endPoint y: 87, distance: 136.7
click at [321, 105] on div "Business location" at bounding box center [356, 102] width 321 height 16
click at [579, 16] on icon at bounding box center [574, 13] width 14 height 14
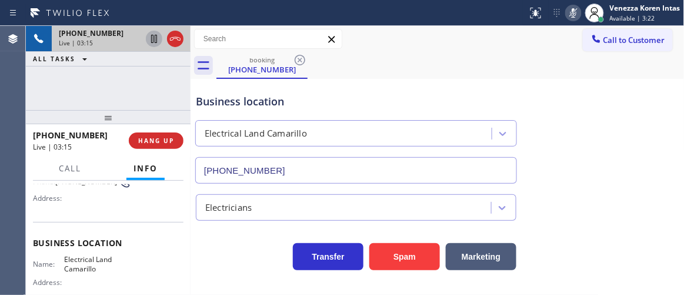
click at [157, 39] on icon at bounding box center [154, 39] width 14 height 14
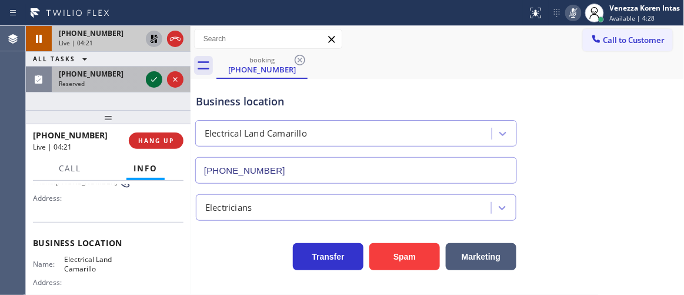
click at [153, 75] on icon at bounding box center [154, 79] width 14 height 14
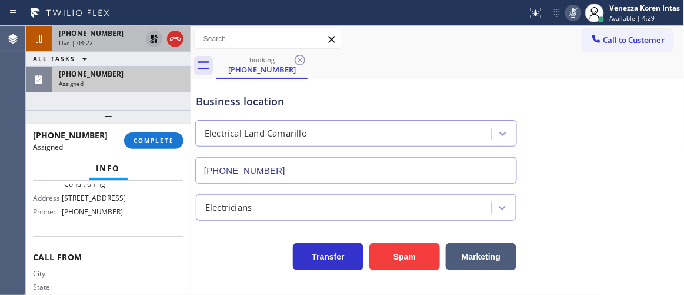
scroll to position [165, 0]
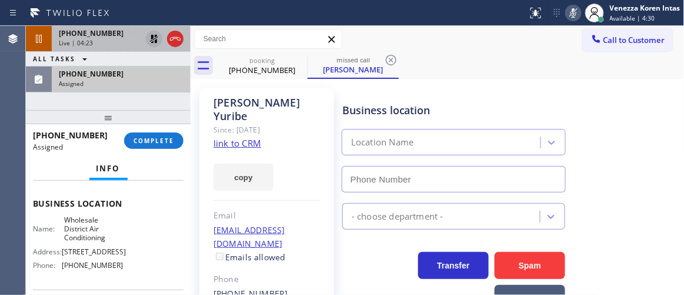
type input "(213) 894-9527"
click at [132, 77] on div "(626) 246-4119" at bounding box center [121, 74] width 125 height 10
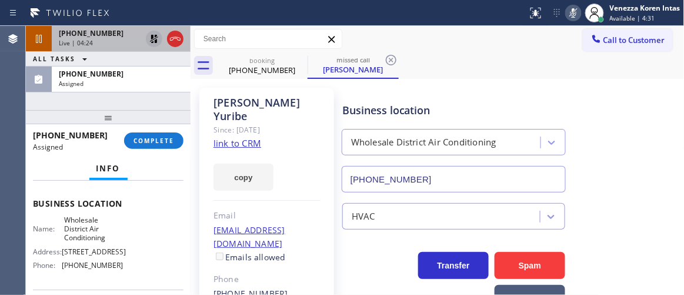
drag, startPoint x: 165, startPoint y: 142, endPoint x: 192, endPoint y: 147, distance: 27.5
click at [167, 141] on span "COMPLETE" at bounding box center [154, 141] width 41 height 8
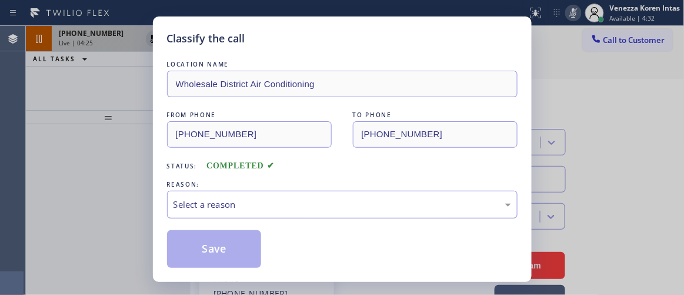
click at [322, 205] on div "Select a reason" at bounding box center [343, 205] width 338 height 14
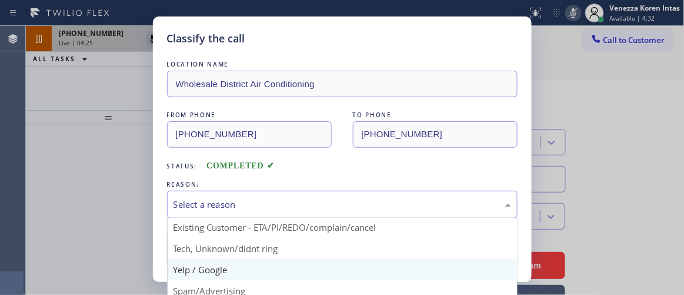
scroll to position [53, 0]
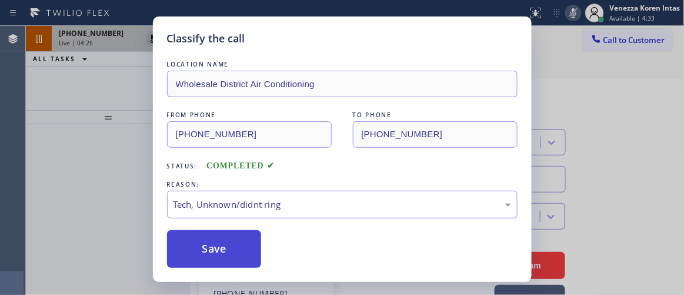
click at [257, 243] on button "Save" at bounding box center [214, 249] width 95 height 38
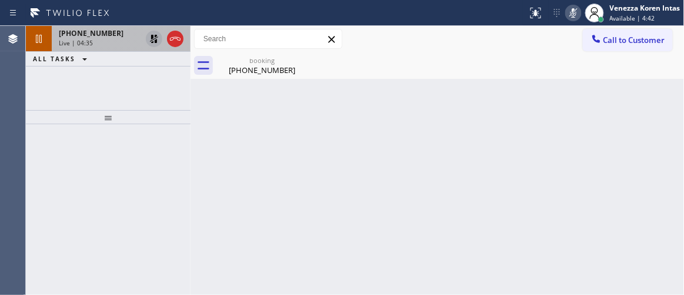
click at [264, 65] on div "(805) 402-7730" at bounding box center [262, 70] width 89 height 11
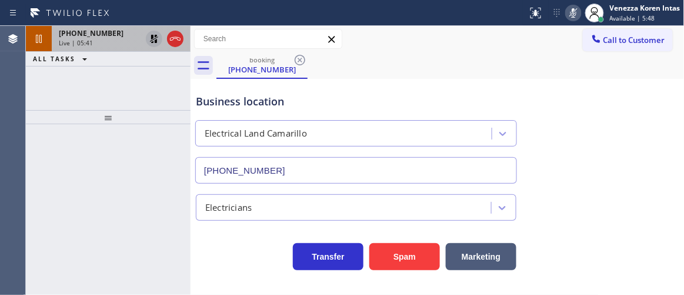
drag, startPoint x: 86, startPoint y: 158, endPoint x: 112, endPoint y: 70, distance: 92.0
click at [86, 158] on div at bounding box center [108, 209] width 165 height 171
click at [89, 35] on span "+18054027730" at bounding box center [91, 33] width 65 height 10
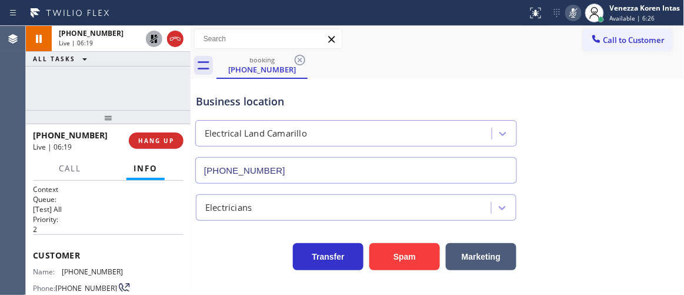
click at [446, 52] on div "booking (805) 402-7730" at bounding box center [451, 65] width 468 height 26
click at [182, 106] on div "+18054027730 Live | 06:25 ALL TASKS ALL TASKS ACTIVE TASKS TASKS IN WRAP UP" at bounding box center [108, 68] width 165 height 84
drag, startPoint x: 211, startPoint y: 109, endPoint x: 337, endPoint y: 129, distance: 127.4
click at [211, 109] on div "Business location Electrical Land Camarillo (805) 892-6898" at bounding box center [356, 133] width 325 height 102
drag, startPoint x: 200, startPoint y: 104, endPoint x: 220, endPoint y: 106, distance: 19.5
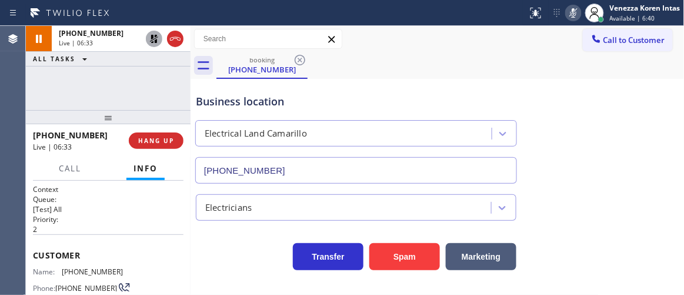
click at [200, 104] on div "Business location" at bounding box center [356, 102] width 321 height 16
drag, startPoint x: 197, startPoint y: 87, endPoint x: 207, endPoint y: 90, distance: 10.6
click at [197, 87] on div "Business location Electrical Land Camarillo (805) 892-6898" at bounding box center [356, 133] width 325 height 102
click at [569, 14] on icon at bounding box center [574, 13] width 14 height 14
click at [154, 41] on icon at bounding box center [154, 39] width 14 height 14
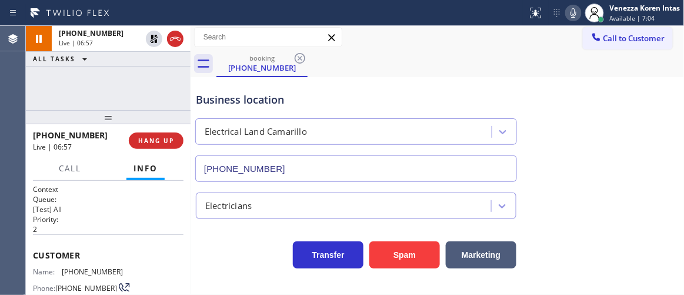
scroll to position [2, 0]
drag, startPoint x: 118, startPoint y: 268, endPoint x: 62, endPoint y: 268, distance: 55.9
click at [62, 268] on div "Name: (805) 402-7730 Phone: (805) 402-7730 Address:" at bounding box center [108, 290] width 151 height 46
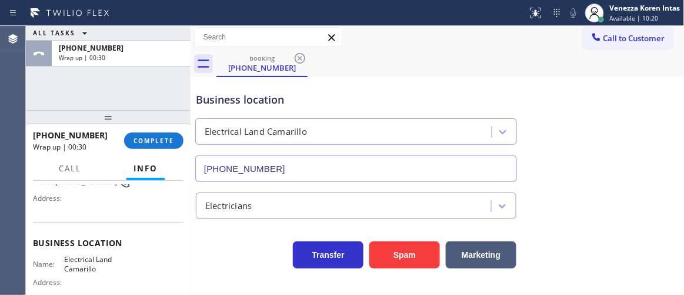
scroll to position [214, 0]
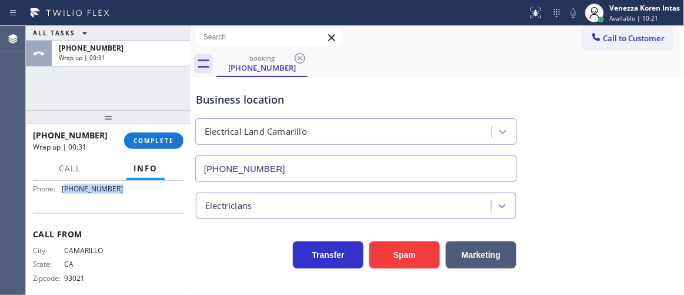
drag, startPoint x: 121, startPoint y: 197, endPoint x: 64, endPoint y: 198, distance: 57.1
click at [64, 198] on div "Name: Electrical Land Camarillo Address: Phone: (805) 892-6898" at bounding box center [108, 173] width 151 height 51
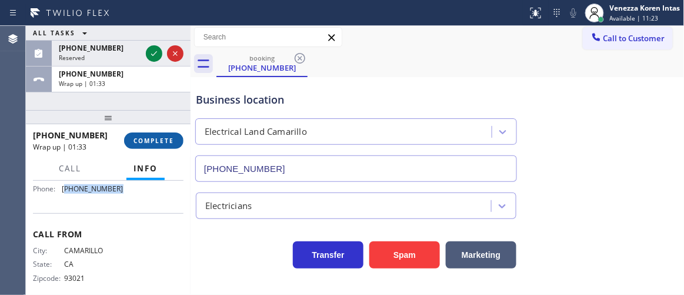
click at [148, 138] on span "COMPLETE" at bounding box center [154, 141] width 41 height 8
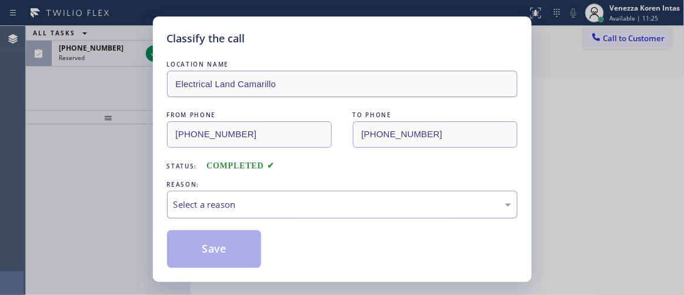
click at [257, 193] on div "Select a reason" at bounding box center [342, 205] width 351 height 28
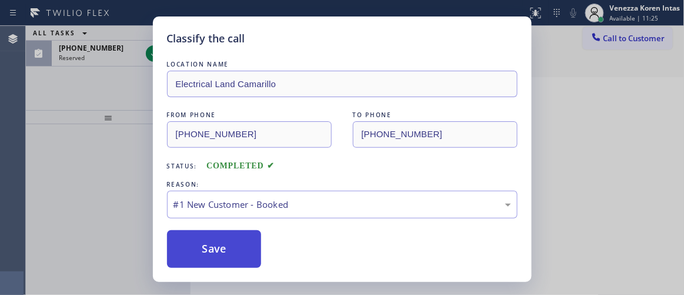
click at [226, 235] on button "Save" at bounding box center [214, 249] width 95 height 38
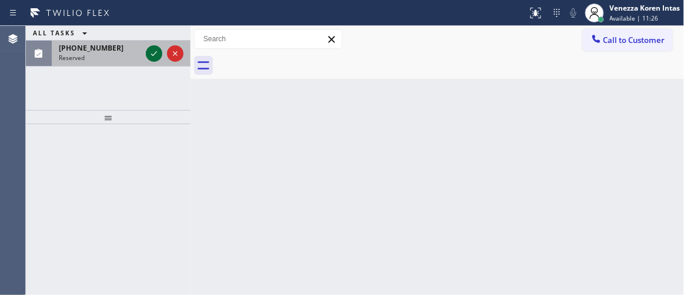
click at [154, 52] on icon at bounding box center [154, 53] width 14 height 14
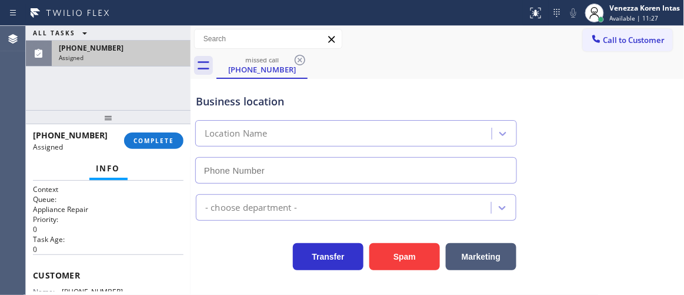
type input "(305) 916-6617"
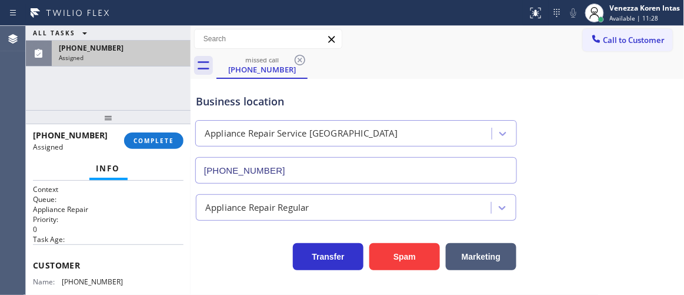
click at [158, 151] on div "(561) 954-4512 Assigned COMPLETE" at bounding box center [108, 140] width 151 height 31
click at [172, 135] on button "COMPLETE" at bounding box center [153, 140] width 59 height 16
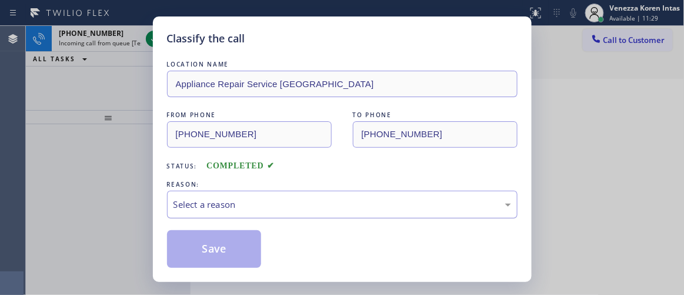
drag, startPoint x: 275, startPoint y: 200, endPoint x: 275, endPoint y: 214, distance: 14.1
click at [275, 201] on div "Select a reason" at bounding box center [343, 205] width 338 height 14
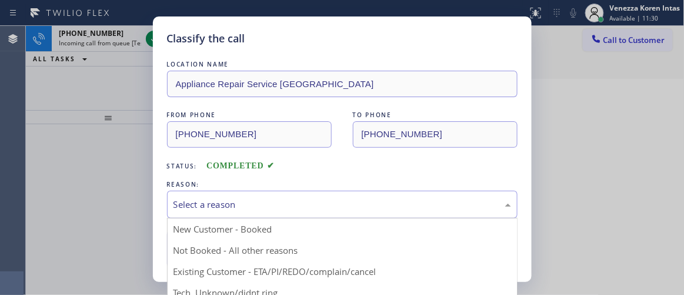
scroll to position [53, 0]
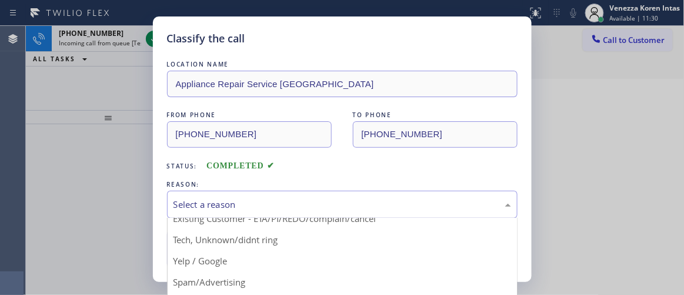
drag, startPoint x: 273, startPoint y: 241, endPoint x: 231, endPoint y: 232, distance: 42.7
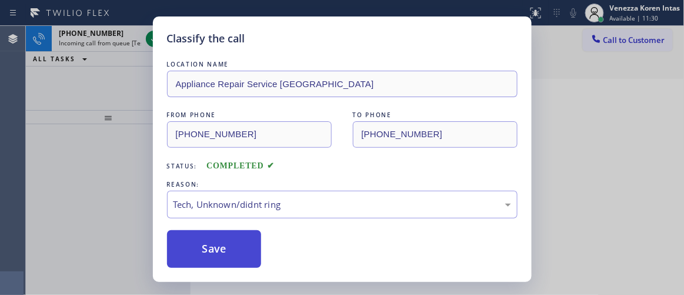
click at [231, 232] on button "Save" at bounding box center [214, 249] width 95 height 38
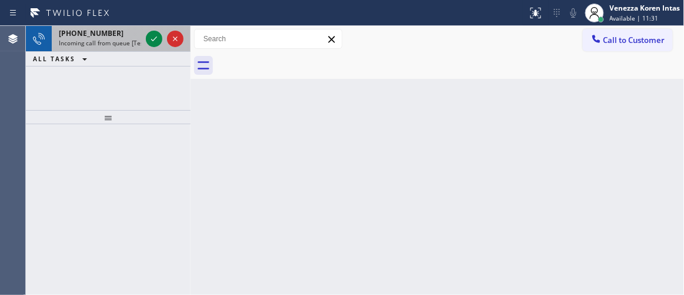
click at [114, 41] on span "Incoming call from queue [Test] All" at bounding box center [108, 43] width 98 height 8
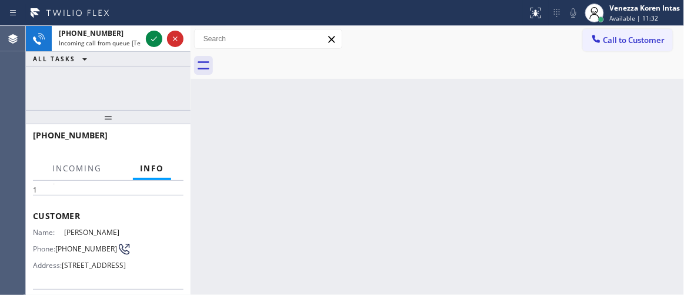
scroll to position [160, 0]
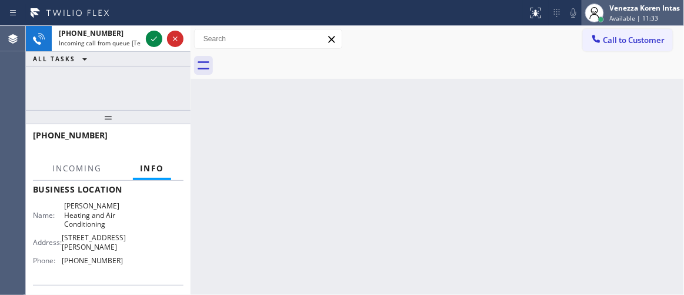
click at [650, 10] on div "Venezza Koren Intas" at bounding box center [645, 8] width 71 height 10
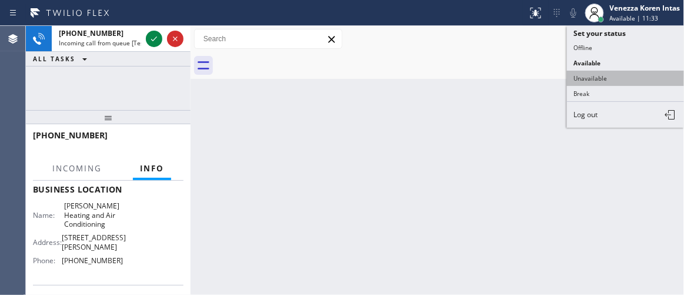
click at [642, 71] on button "Unavailable" at bounding box center [626, 78] width 118 height 15
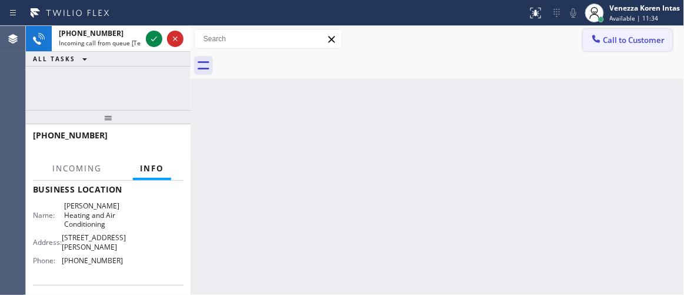
click at [623, 38] on span "Call to Customer" at bounding box center [635, 40] width 62 height 11
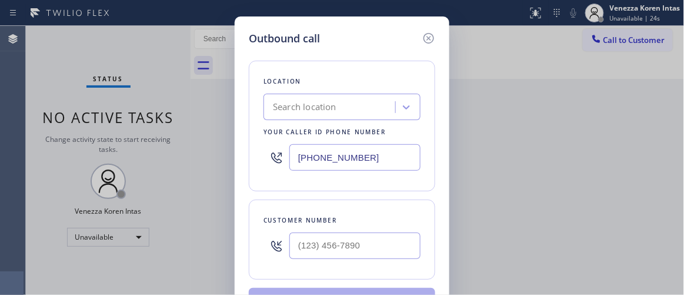
click at [239, 132] on div "Outbound call Location Search location Your caller id phone number (213) 863-10…" at bounding box center [342, 177] width 215 height 323
click at [344, 235] on input "text" at bounding box center [355, 245] width 131 height 26
type input "(___) ___-____"
drag, startPoint x: 431, startPoint y: 36, endPoint x: 610, endPoint y: 11, distance: 180.0
click at [433, 36] on icon at bounding box center [429, 38] width 14 height 14
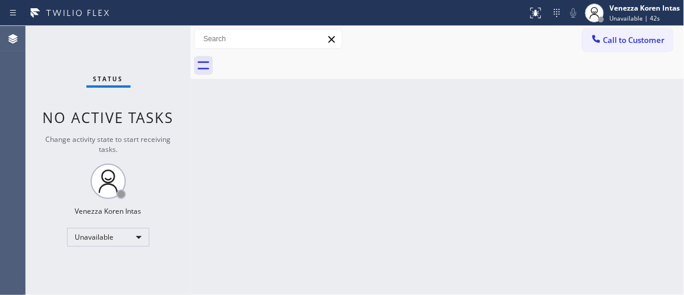
drag, startPoint x: 221, startPoint y: 129, endPoint x: 410, endPoint y: 1, distance: 228.9
click at [222, 129] on div "Back to Dashboard Change Sender ID Customers Technicians Select a contact Outbo…" at bounding box center [438, 160] width 494 height 269
click at [601, 64] on div at bounding box center [451, 65] width 468 height 26
click at [604, 42] on span "Call to Customer" at bounding box center [635, 40] width 62 height 11
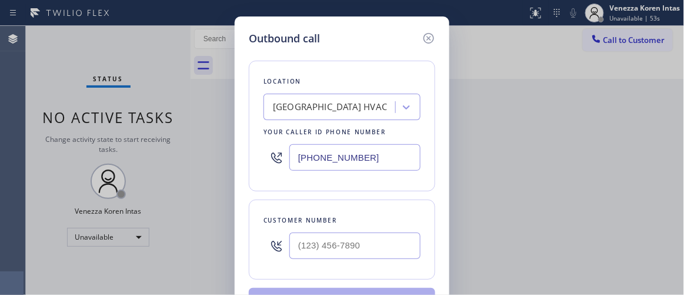
click at [376, 158] on input "(347) 493-0357" at bounding box center [355, 157] width 131 height 26
drag, startPoint x: 376, startPoint y: 158, endPoint x: 280, endPoint y: 149, distance: 95.7
click at [275, 157] on div "(347) 493-0357" at bounding box center [342, 157] width 157 height 38
paste input "424) 329-2198"
type input "(424) 329-2198"
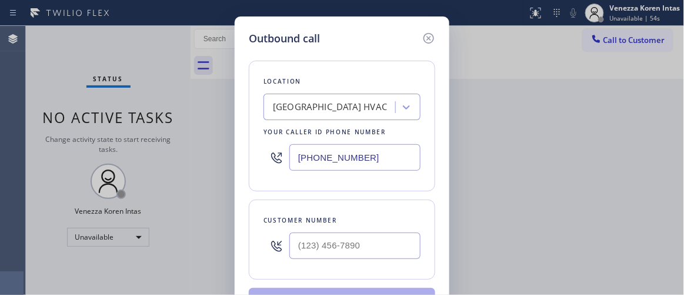
type input "(___) ___-____"
click at [345, 240] on input "(___) ___-____" at bounding box center [355, 245] width 131 height 26
paste input "310) 923-2291"
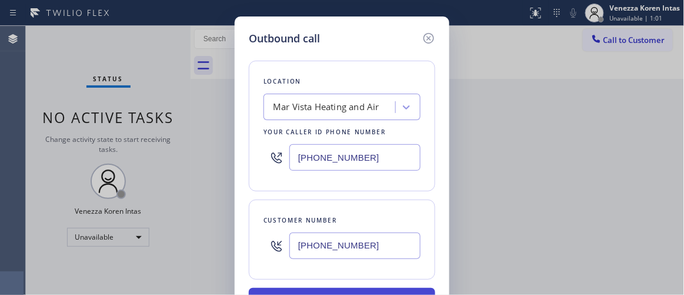
type input "(310) 923-2291"
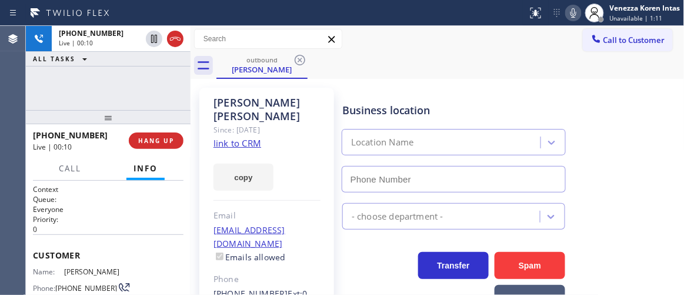
type input "(424) 329-2198"
drag, startPoint x: 172, startPoint y: 91, endPoint x: 343, endPoint y: 105, distance: 171.9
click at [172, 91] on div "+13109232291 Live | 00:12 ALL TASKS ALL TASKS ACTIVE TASKS TASKS IN WRAP UP" at bounding box center [108, 68] width 165 height 84
click at [214, 102] on div "Jason Bohle" at bounding box center [267, 109] width 107 height 27
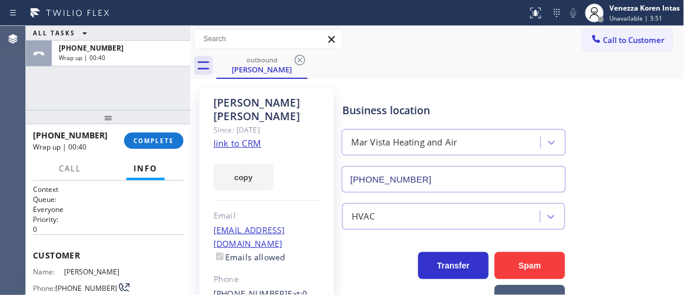
drag, startPoint x: 181, startPoint y: 82, endPoint x: 204, endPoint y: 126, distance: 50.0
click at [181, 82] on div "ALL TASKS ALL TASKS ACTIVE TASKS TASKS IN WRAP UP +13109232291 Wrap up | 00:40" at bounding box center [108, 68] width 165 height 84
click at [175, 142] on button "COMPLETE" at bounding box center [153, 140] width 59 height 16
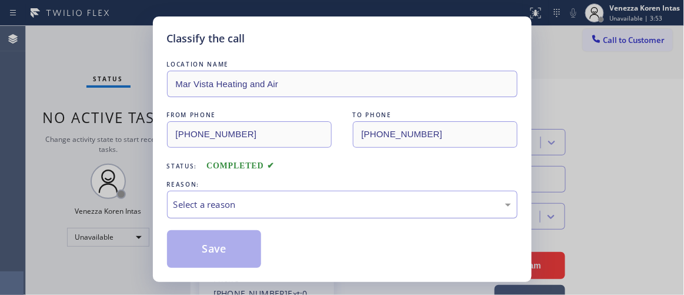
click at [305, 217] on div "Select a reason" at bounding box center [342, 205] width 351 height 28
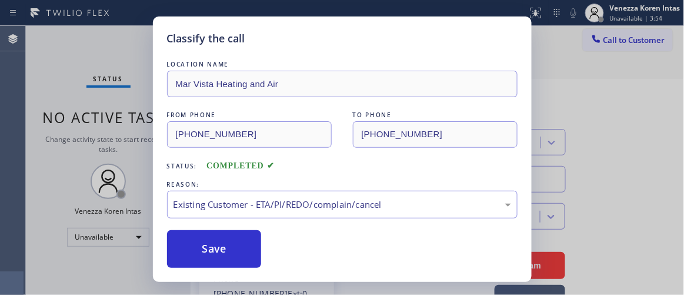
click at [258, 254] on button "Save" at bounding box center [214, 249] width 95 height 38
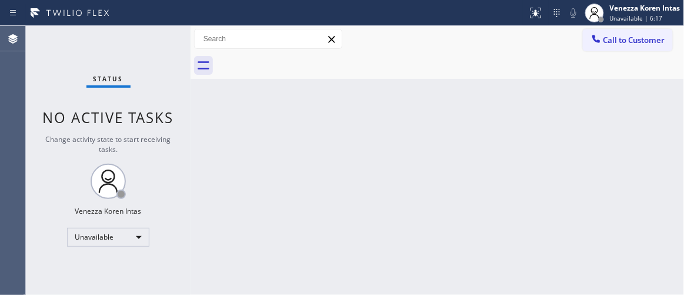
drag, startPoint x: 217, startPoint y: 137, endPoint x: 305, endPoint y: 135, distance: 88.3
click at [217, 137] on div "Back to Dashboard Change Sender ID Customers Technicians Select a contact Outbo…" at bounding box center [438, 160] width 494 height 269
click at [659, 13] on div "Venezza Koren Intas Unavailable | 6:17" at bounding box center [646, 12] width 77 height 21
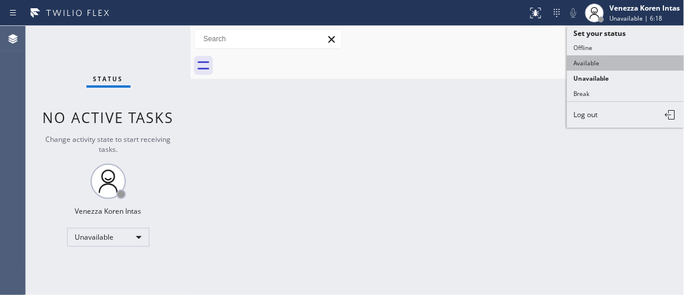
click at [622, 67] on button "Available" at bounding box center [626, 62] width 118 height 15
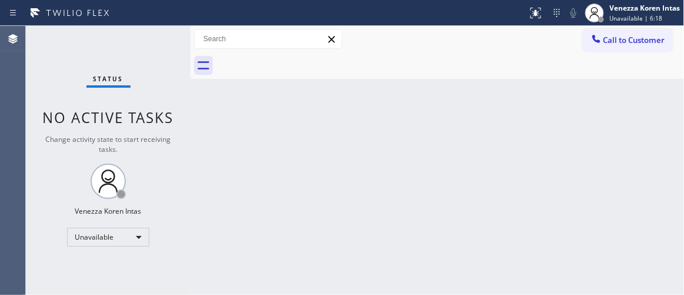
click at [435, 115] on div "Back to Dashboard Change Sender ID Customers Technicians Select a contact Outbo…" at bounding box center [438, 160] width 494 height 269
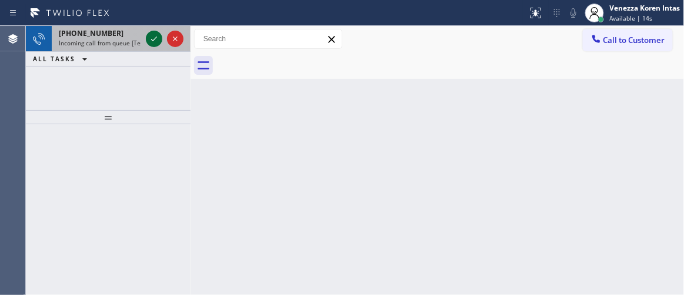
click at [157, 38] on icon at bounding box center [154, 39] width 14 height 14
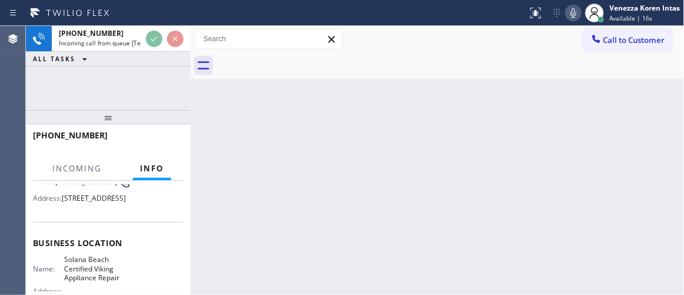
scroll to position [160, 0]
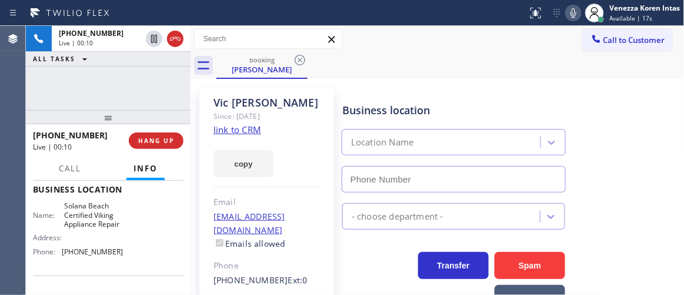
type input "(858) 244-9718"
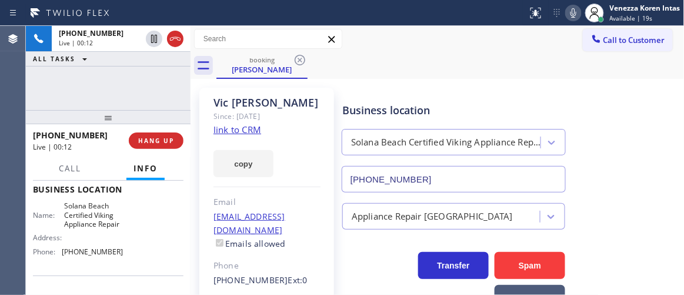
click at [236, 128] on link "link to CRM" at bounding box center [238, 130] width 48 height 12
click at [376, 15] on div at bounding box center [264, 13] width 519 height 19
drag, startPoint x: 151, startPoint y: 102, endPoint x: 179, endPoint y: 92, distance: 30.0
click at [154, 102] on div "+15048103929 Live | 02:49 ALL TASKS ALL TASKS ACTIVE TASKS TASKS IN WRAP UP" at bounding box center [108, 68] width 165 height 84
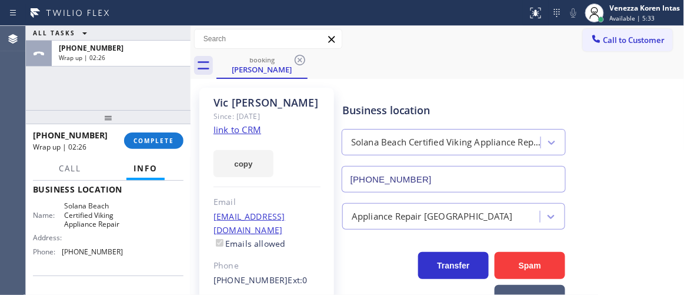
drag, startPoint x: 164, startPoint y: 136, endPoint x: 295, endPoint y: 166, distance: 134.6
click at [167, 137] on button "COMPLETE" at bounding box center [153, 140] width 59 height 16
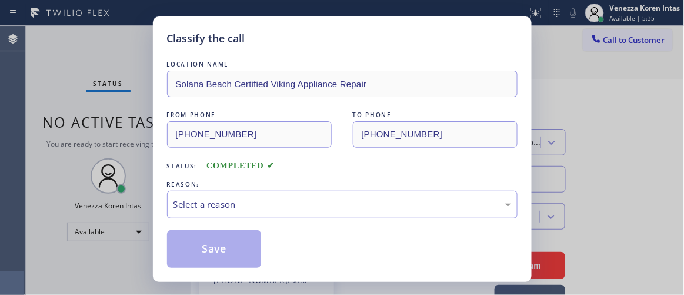
click at [303, 193] on div "Select a reason" at bounding box center [342, 205] width 351 height 28
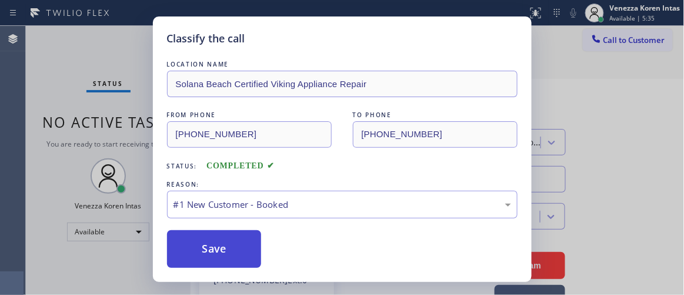
click at [258, 234] on button "Save" at bounding box center [214, 249] width 95 height 38
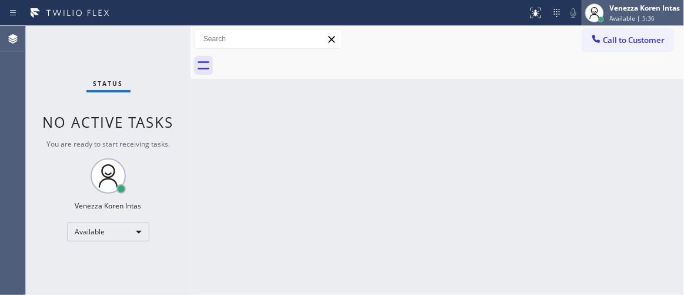
click at [617, 18] on span "Available | 5:36" at bounding box center [632, 18] width 45 height 8
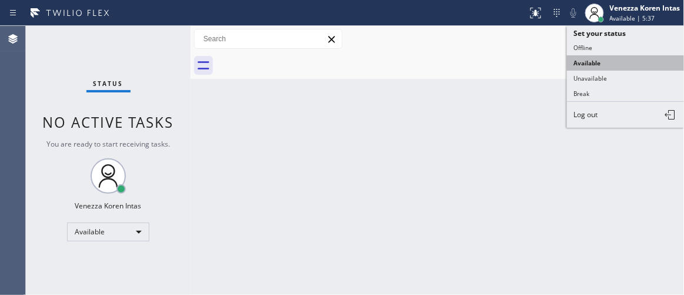
click at [604, 67] on button "Available" at bounding box center [626, 62] width 118 height 15
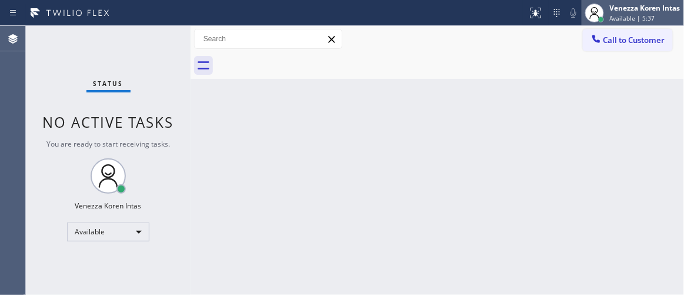
click at [626, 5] on div "Venezza Koren Intas" at bounding box center [645, 8] width 71 height 10
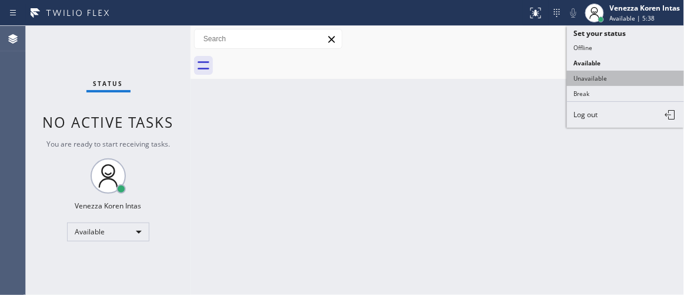
click at [607, 75] on button "Unavailable" at bounding box center [626, 78] width 118 height 15
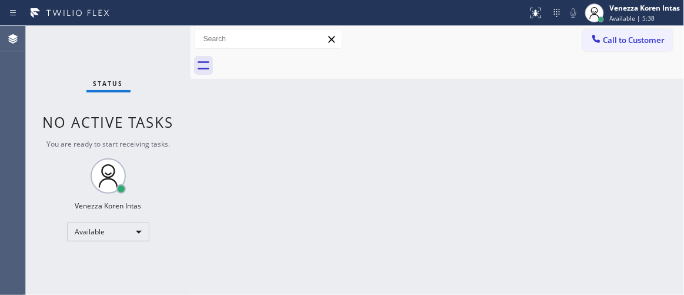
click at [397, 139] on div "Back to Dashboard Change Sender ID Customers Technicians Select a contact Outbo…" at bounding box center [438, 160] width 494 height 269
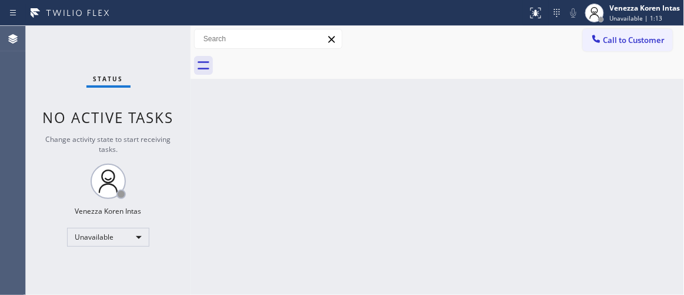
drag, startPoint x: 354, startPoint y: 101, endPoint x: 341, endPoint y: 237, distance: 136.6
click at [354, 102] on div "Back to Dashboard Change Sender ID Customers Technicians Select a contact Outbo…" at bounding box center [438, 160] width 494 height 269
click at [191, 132] on div at bounding box center [191, 160] width 0 height 269
drag, startPoint x: 137, startPoint y: 223, endPoint x: 131, endPoint y: 241, distance: 18.4
click at [137, 223] on div "Status No active tasks Change activity state to start receiving tasks. Venezza …" at bounding box center [108, 160] width 165 height 269
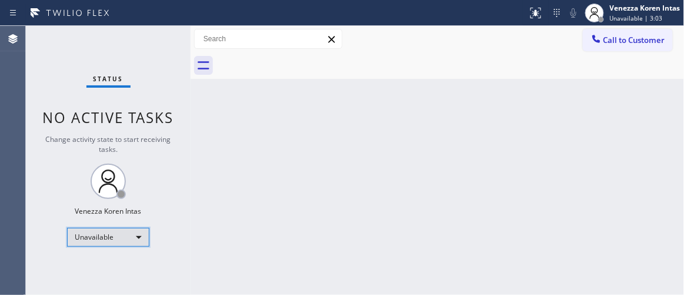
click at [125, 244] on div "Unavailable" at bounding box center [108, 237] width 82 height 19
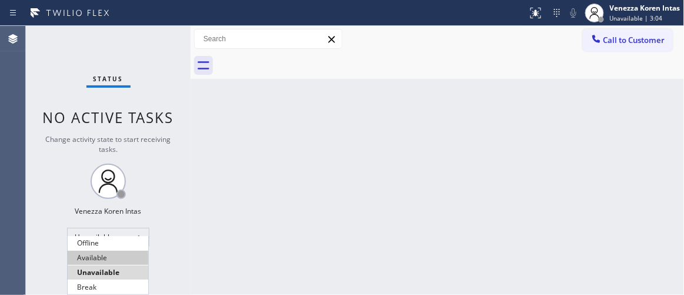
click at [113, 258] on li "Available" at bounding box center [108, 258] width 81 height 14
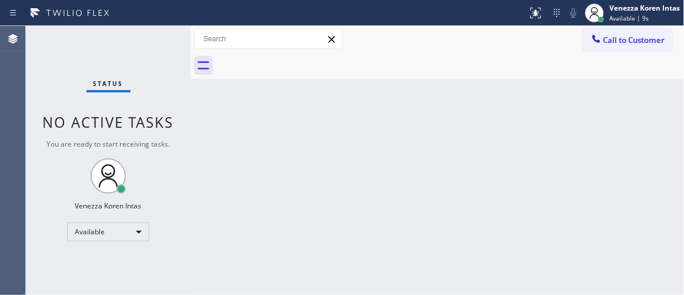
click at [93, 99] on div "Status No active tasks You are ready to start receiving tasks. Venezza Koren In…" at bounding box center [108, 160] width 165 height 269
drag, startPoint x: 303, startPoint y: 148, endPoint x: 337, endPoint y: 158, distance: 35.7
click at [305, 149] on div "Back to Dashboard Change Sender ID Customers Technicians Select a contact Outbo…" at bounding box center [438, 160] width 494 height 269
drag, startPoint x: 370, startPoint y: 170, endPoint x: 383, endPoint y: 170, distance: 12.9
click at [370, 170] on div "Back to Dashboard Change Sender ID Customers Technicians Select a contact Outbo…" at bounding box center [438, 160] width 494 height 269
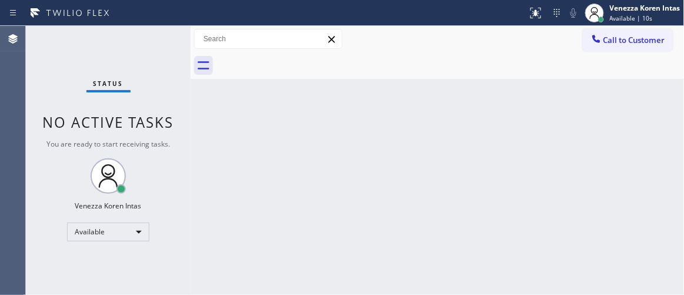
click at [397, 172] on div "Back to Dashboard Change Sender ID Customers Technicians Select a contact Outbo…" at bounding box center [438, 160] width 494 height 269
click at [344, 88] on div "Back to Dashboard Change Sender ID Customers Technicians Select a contact Outbo…" at bounding box center [438, 160] width 494 height 269
drag, startPoint x: 131, startPoint y: 85, endPoint x: 143, endPoint y: 90, distance: 12.7
click at [132, 85] on div "Status No active tasks You are ready to start receiving tasks. Venezza Koren In…" at bounding box center [108, 160] width 165 height 269
drag, startPoint x: 194, startPoint y: 146, endPoint x: 241, endPoint y: 147, distance: 47.1
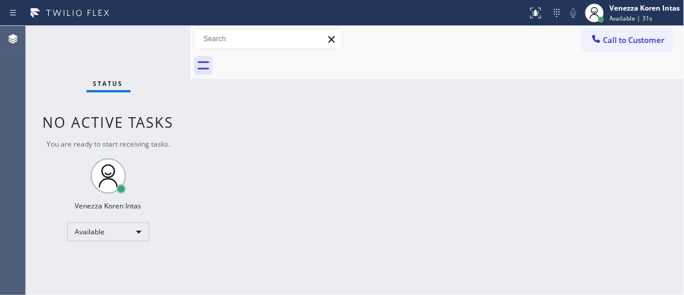
click at [194, 147] on div "Back to Dashboard Change Sender ID Customers Technicians Select a contact Outbo…" at bounding box center [438, 160] width 494 height 269
click at [334, 156] on div "Back to Dashboard Change Sender ID Customers Technicians Select a contact Outbo…" at bounding box center [438, 160] width 494 height 269
click at [206, 147] on div "Back to Dashboard Change Sender ID Customers Technicians Select a contact Outbo…" at bounding box center [438, 160] width 494 height 269
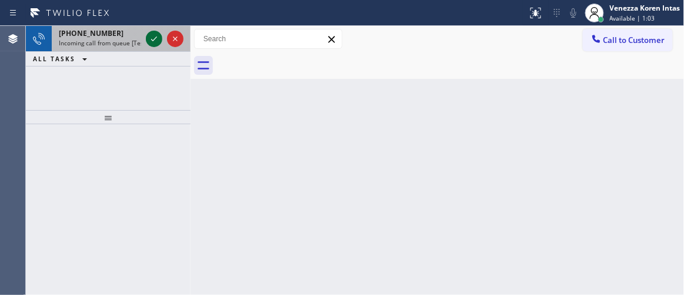
click at [161, 38] on icon at bounding box center [154, 39] width 14 height 14
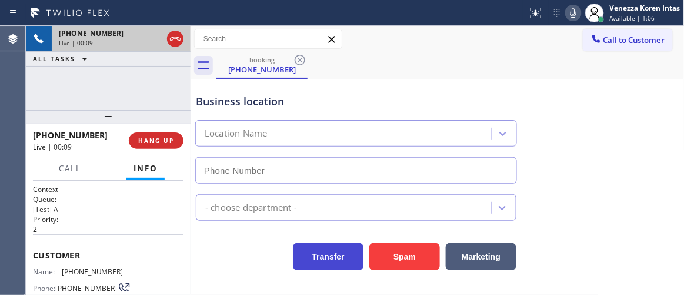
type input "(650) 600-0315"
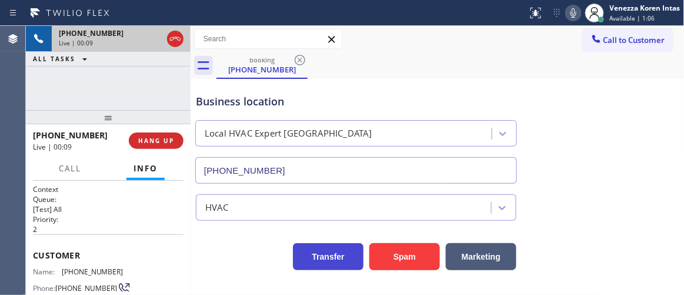
click at [313, 243] on button "Transfer" at bounding box center [328, 256] width 71 height 27
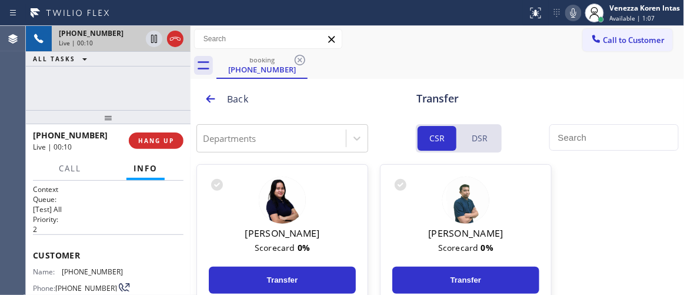
click at [414, 81] on div "Back Transfer" at bounding box center [438, 98] width 494 height 39
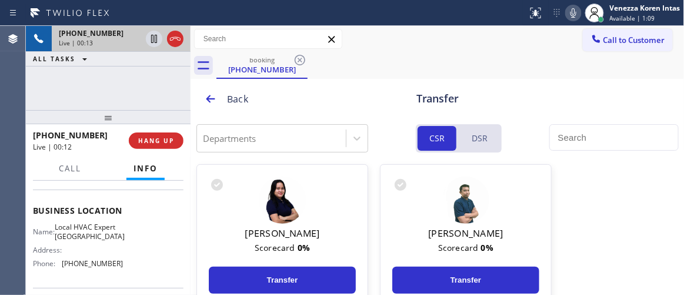
scroll to position [160, 0]
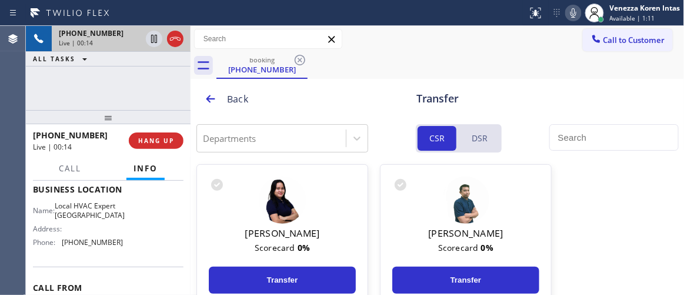
click at [372, 78] on div "booking (650) 864-1714" at bounding box center [451, 65] width 468 height 26
click at [212, 98] on icon at bounding box center [211, 99] width 12 height 12
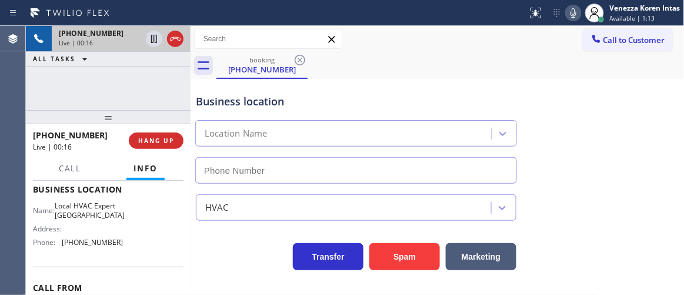
type input "(650) 600-0315"
click at [179, 82] on div "+16508641714 Live | 00:27 ALL TASKS ALL TASKS ACTIVE TASKS TASKS IN WRAP UP" at bounding box center [108, 68] width 165 height 84
click at [180, 44] on icon at bounding box center [175, 39] width 14 height 14
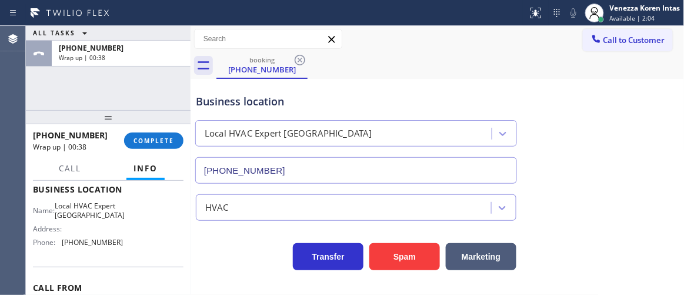
click at [168, 141] on span "COMPLETE" at bounding box center [154, 141] width 41 height 8
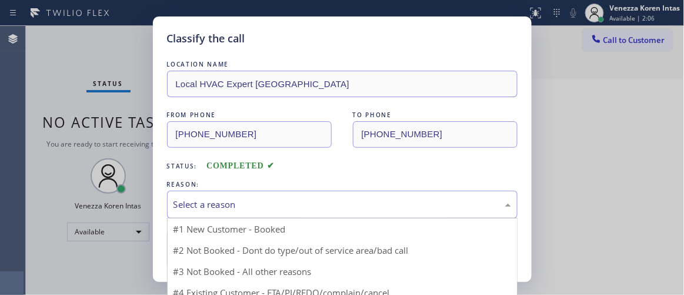
click at [315, 196] on div "Select a reason" at bounding box center [342, 205] width 351 height 28
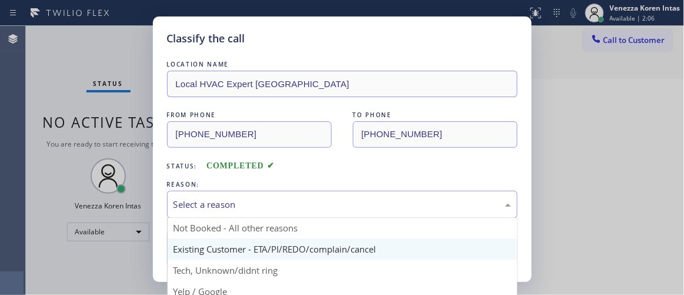
scroll to position [9, 0]
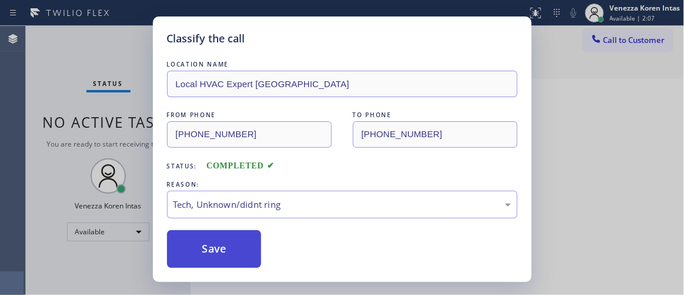
click at [239, 247] on button "Save" at bounding box center [214, 249] width 95 height 38
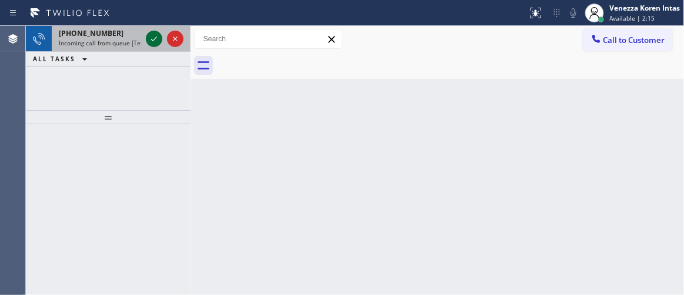
click at [152, 45] on icon at bounding box center [154, 39] width 14 height 14
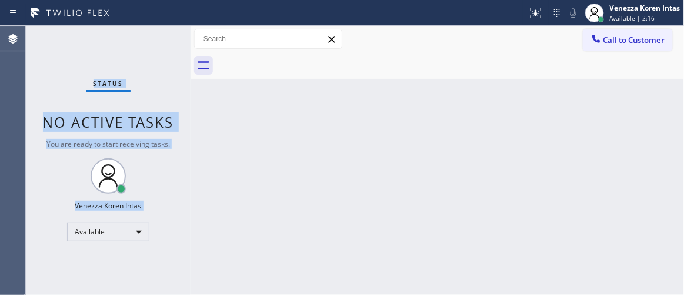
click at [152, 44] on div "Status No active tasks You are ready to start receiving tasks. Venezza Koren In…" at bounding box center [108, 160] width 165 height 269
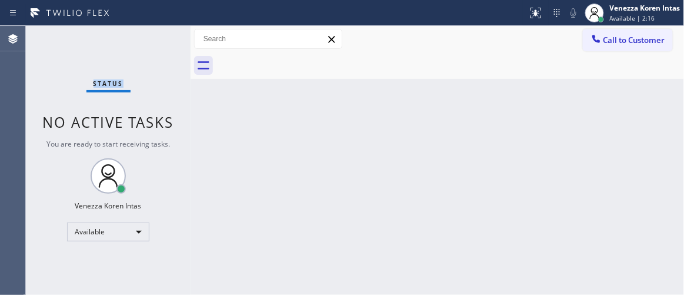
click at [152, 44] on div "Status No active tasks You are ready to start receiving tasks. Venezza Koren In…" at bounding box center [108, 160] width 165 height 269
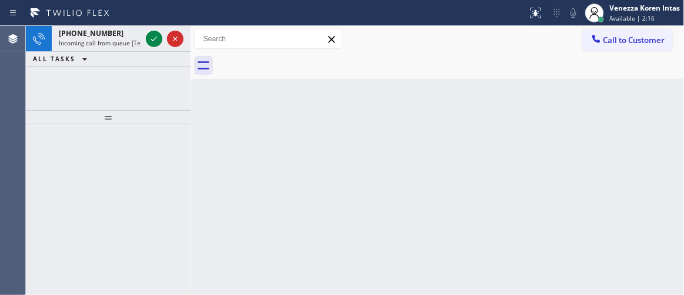
click at [152, 44] on icon at bounding box center [154, 39] width 14 height 14
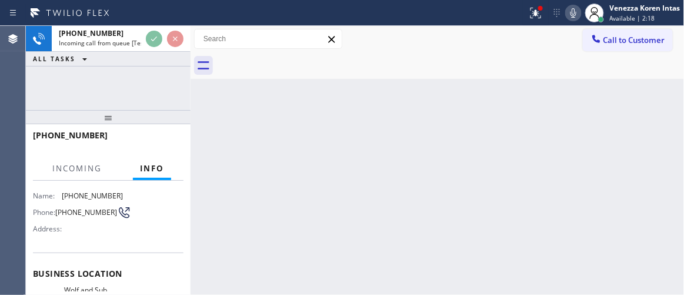
scroll to position [107, 0]
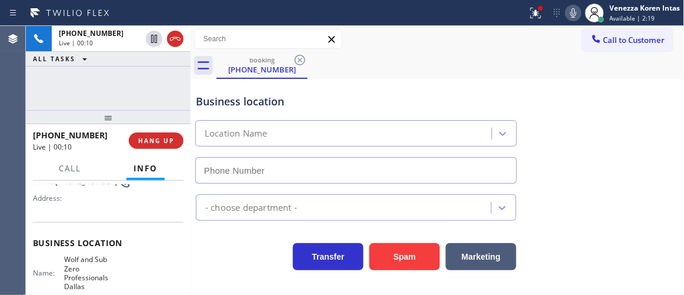
type input "(214) 817-2065"
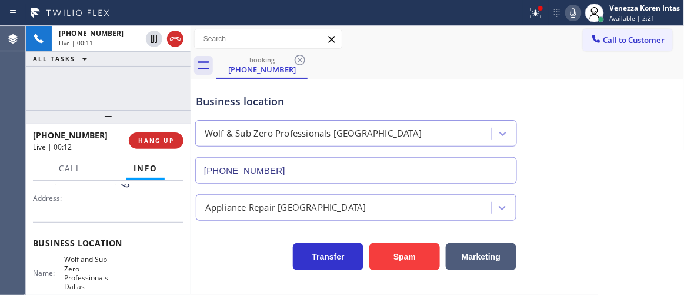
drag, startPoint x: 134, startPoint y: 92, endPoint x: 179, endPoint y: 88, distance: 45.6
click at [134, 92] on div "+18172473940 Live | 00:11 ALL TASKS ALL TASKS ACTIVE TASKS TASKS IN WRAP UP" at bounding box center [108, 68] width 165 height 84
click at [535, 14] on icon at bounding box center [534, 12] width 7 height 8
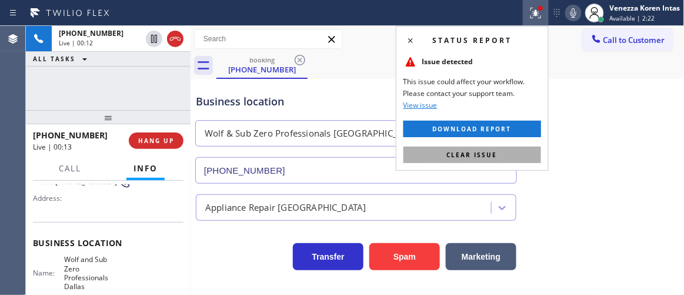
click at [513, 157] on button "Clear issue" at bounding box center [473, 155] width 138 height 16
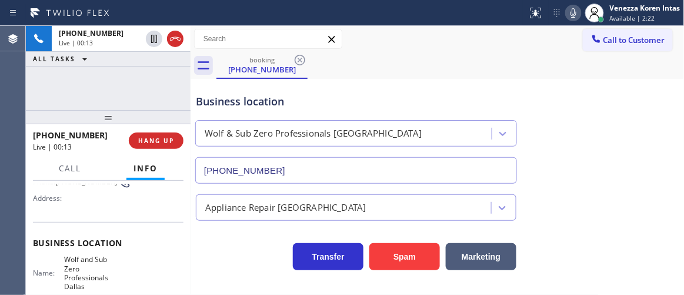
click at [569, 187] on div "Appliance Repair High End" at bounding box center [438, 202] width 489 height 37
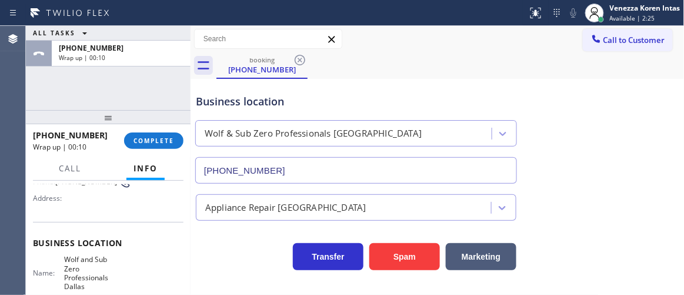
drag, startPoint x: 294, startPoint y: 104, endPoint x: 368, endPoint y: 127, distance: 77.6
click at [294, 104] on div "Business location" at bounding box center [356, 102] width 321 height 16
click at [374, 72] on div "booking (817) 247-3940" at bounding box center [451, 65] width 468 height 26
drag, startPoint x: 152, startPoint y: 131, endPoint x: 243, endPoint y: 151, distance: 93.3
click at [157, 134] on div "+18172473940 Wrap up | 00:45 COMPLETE" at bounding box center [108, 140] width 151 height 31
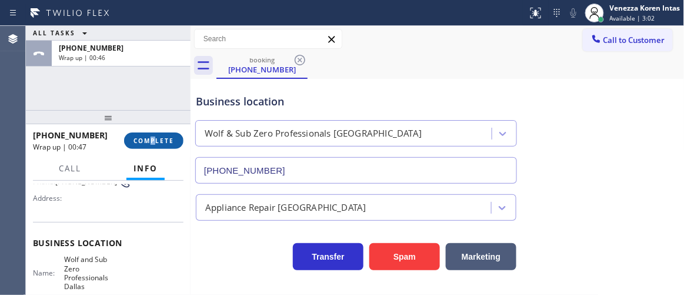
click at [168, 148] on button "COMPLETE" at bounding box center [153, 140] width 59 height 16
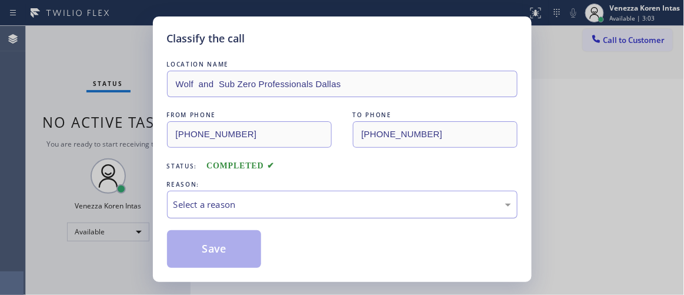
drag, startPoint x: 295, startPoint y: 201, endPoint x: 297, endPoint y: 217, distance: 16.1
click at [295, 201] on div "Select a reason" at bounding box center [343, 205] width 338 height 14
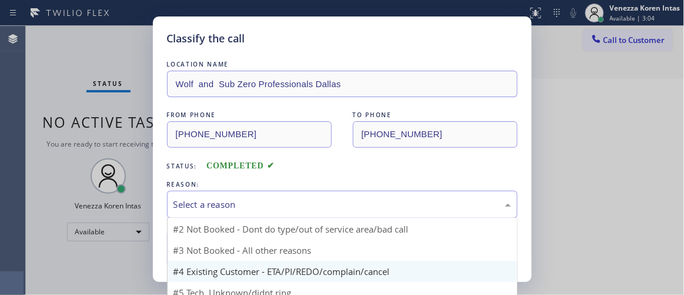
scroll to position [9, 0]
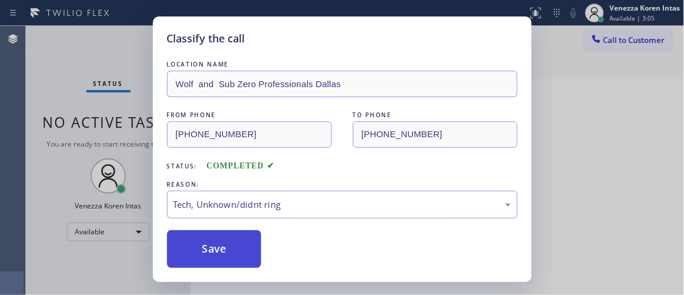
click at [231, 262] on button "Save" at bounding box center [214, 249] width 95 height 38
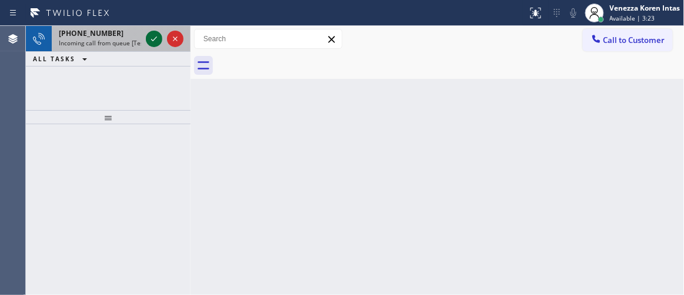
click at [157, 42] on icon at bounding box center [154, 39] width 14 height 14
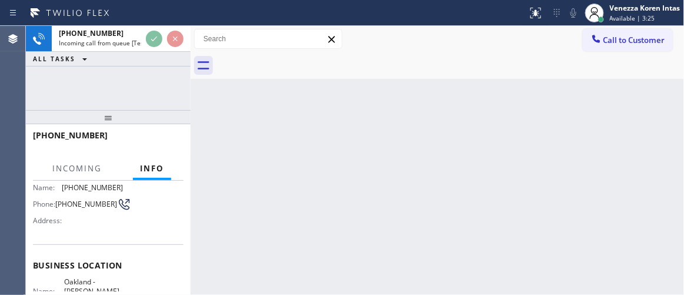
scroll to position [107, 0]
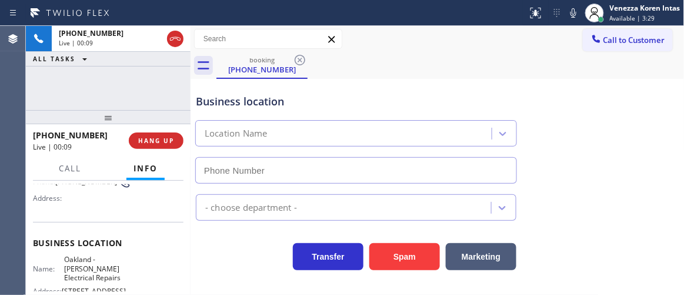
type input "(510) 640-8259"
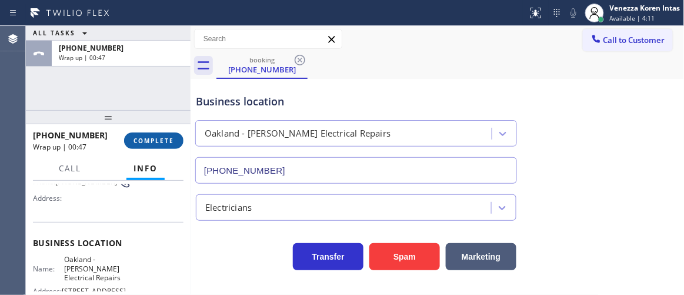
click at [157, 142] on span "COMPLETE" at bounding box center [154, 141] width 41 height 8
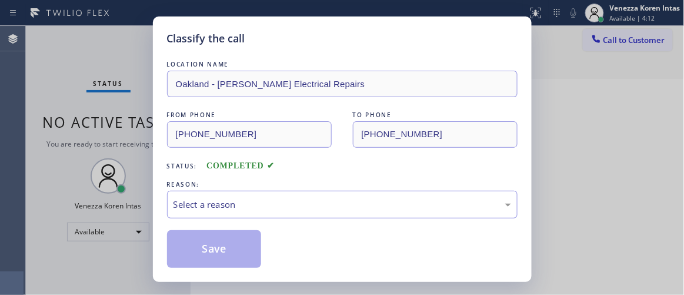
click at [252, 225] on div "LOCATION NAME Oakland - Brisco Electrical Repairs FROM PHONE (510) 333-4979 TO …" at bounding box center [342, 163] width 351 height 210
drag, startPoint x: 261, startPoint y: 201, endPoint x: 260, endPoint y: 217, distance: 15.3
click at [261, 201] on div "Select a reason" at bounding box center [343, 205] width 338 height 14
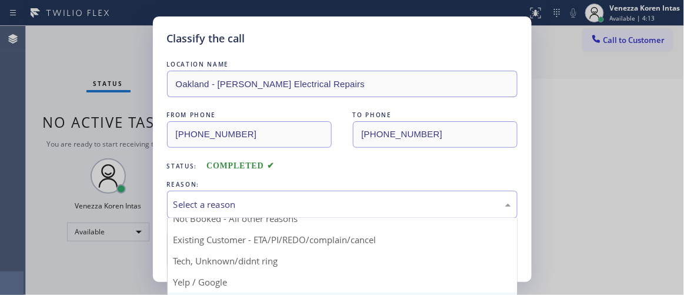
scroll to position [53, 0]
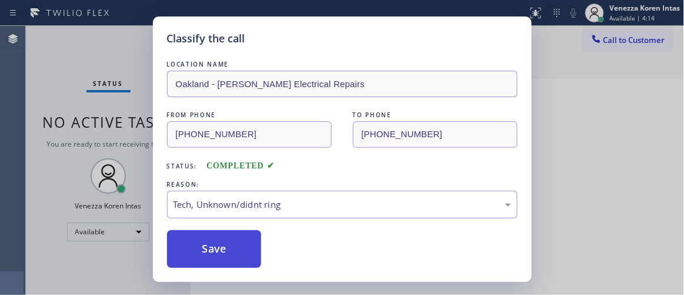
click at [249, 237] on button "Save" at bounding box center [214, 249] width 95 height 38
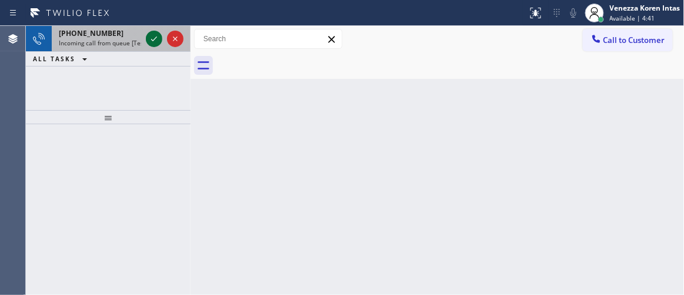
click at [154, 39] on icon at bounding box center [154, 39] width 14 height 14
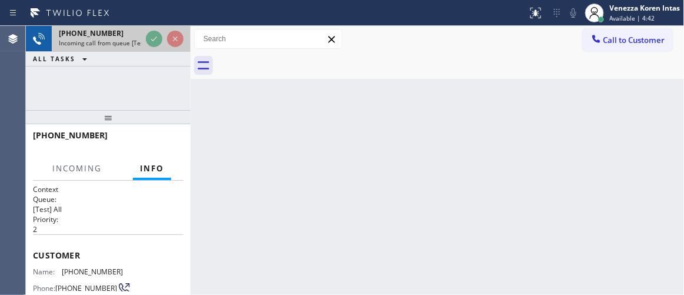
click at [154, 47] on div at bounding box center [165, 39] width 42 height 26
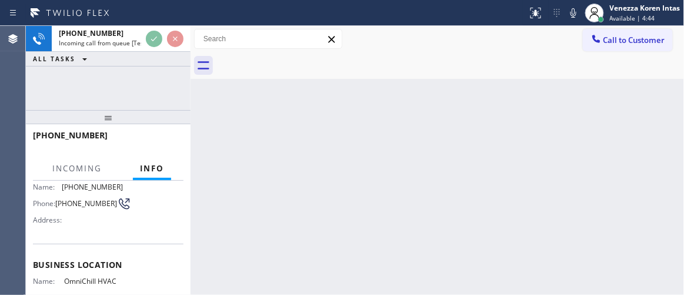
scroll to position [107, 0]
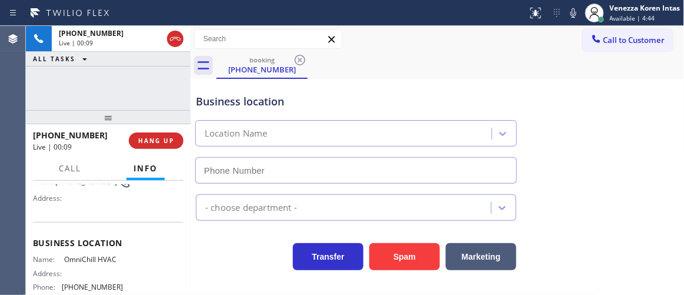
type input "(760) 239-5576"
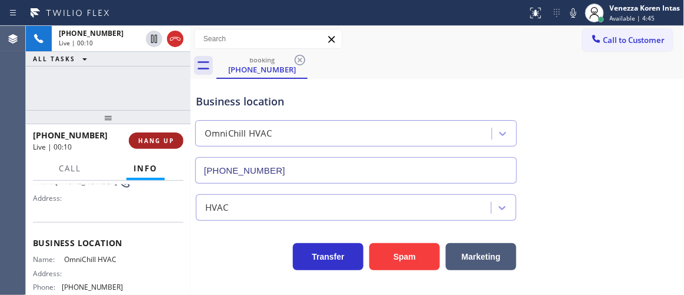
click at [161, 142] on span "HANG UP" at bounding box center [156, 141] width 36 height 8
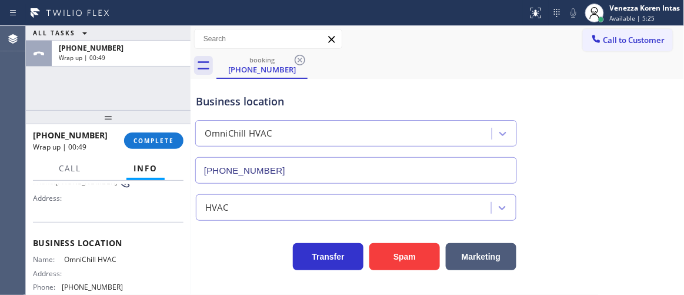
drag, startPoint x: 145, startPoint y: 135, endPoint x: 285, endPoint y: 145, distance: 140.4
click at [147, 135] on button "COMPLETE" at bounding box center [153, 140] width 59 height 16
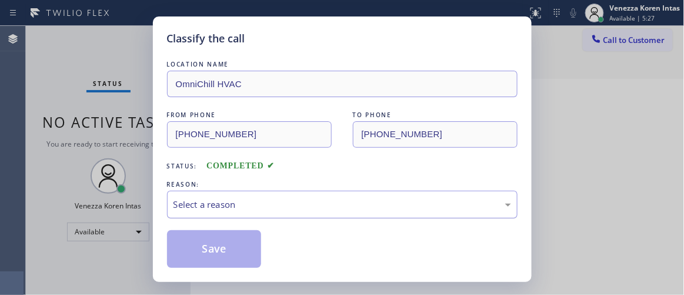
click at [291, 210] on div "Select a reason" at bounding box center [343, 205] width 338 height 14
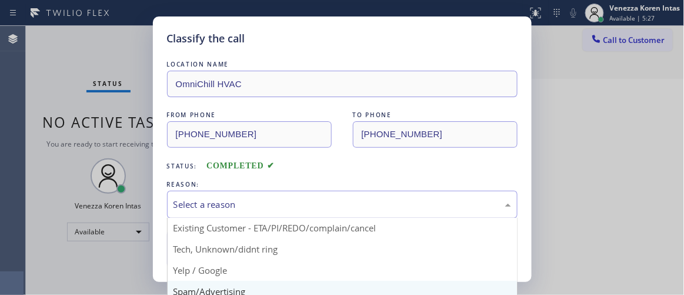
scroll to position [73, 0]
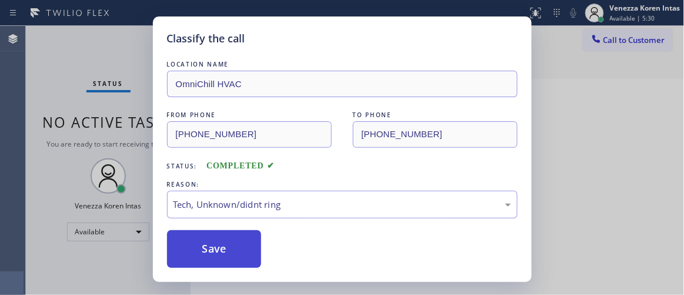
click at [257, 251] on button "Save" at bounding box center [214, 249] width 95 height 38
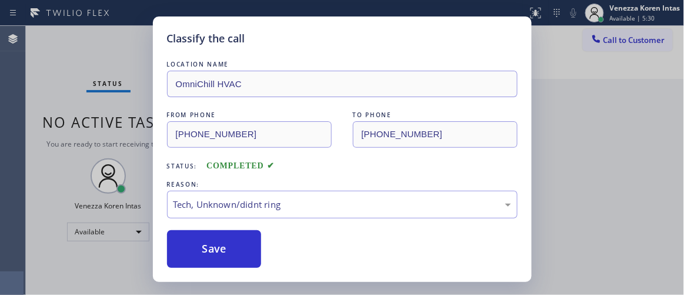
click at [33, 79] on div "Classify the call LOCATION NAME OmniChill HVAC FROM PHONE (760) 936-8115 TO PHO…" at bounding box center [342, 147] width 684 height 295
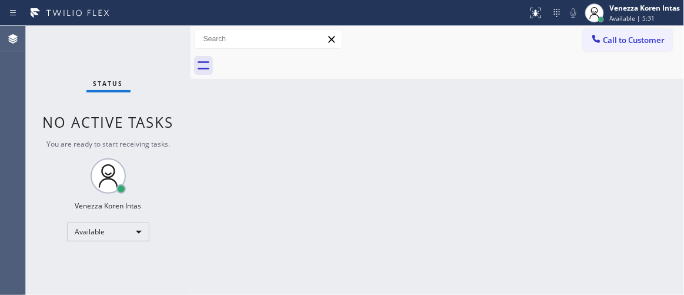
drag, startPoint x: 147, startPoint y: 64, endPoint x: 161, endPoint y: 70, distance: 15.3
click at [147, 65] on div "Status No active tasks You are ready to start receiving tasks. Venezza Koren In…" at bounding box center [108, 160] width 165 height 269
click at [180, 48] on div "Status No active tasks You are ready to start receiving tasks. Venezza Koren In…" at bounding box center [108, 160] width 165 height 269
drag, startPoint x: 158, startPoint y: 59, endPoint x: 159, endPoint y: 69, distance: 10.1
click at [158, 60] on div "Status No active tasks You are ready to start receiving tasks. Venezza Koren In…" at bounding box center [108, 160] width 165 height 269
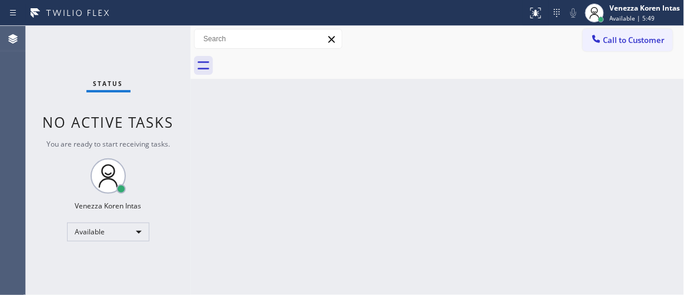
click at [308, 190] on div "Back to Dashboard Change Sender ID Customers Technicians Select a contact Outbo…" at bounding box center [438, 160] width 494 height 269
drag, startPoint x: 217, startPoint y: 116, endPoint x: 244, endPoint y: 130, distance: 30.0
click at [217, 117] on div "Back to Dashboard Change Sender ID Customers Technicians Select a contact Outbo…" at bounding box center [438, 160] width 494 height 269
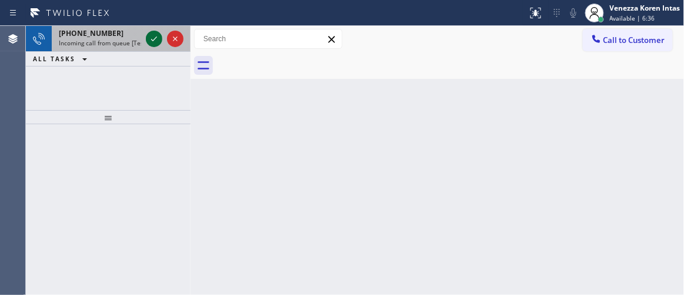
click at [152, 41] on icon at bounding box center [154, 39] width 14 height 14
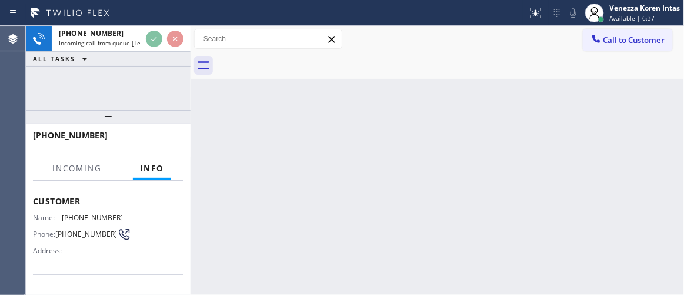
scroll to position [107, 0]
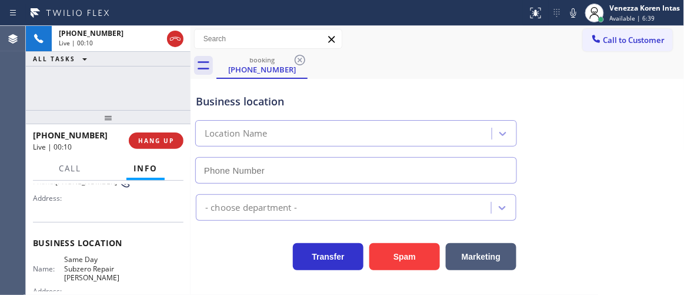
type input "(240) 407-1963"
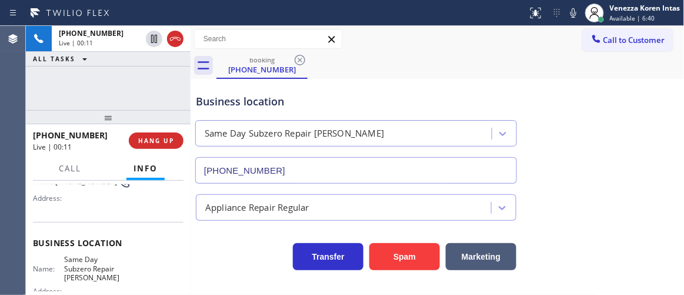
drag, startPoint x: 92, startPoint y: 90, endPoint x: 95, endPoint y: 96, distance: 6.9
click at [92, 90] on div "+13372180969 Live | 00:11 ALL TASKS ALL TASKS ACTIVE TASKS TASKS IN WRAP UP" at bounding box center [108, 68] width 165 height 84
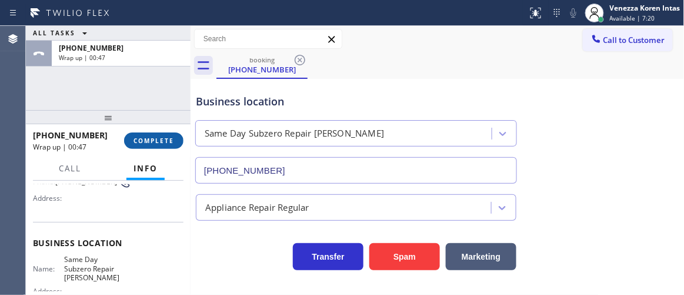
click at [158, 141] on span "COMPLETE" at bounding box center [154, 141] width 41 height 8
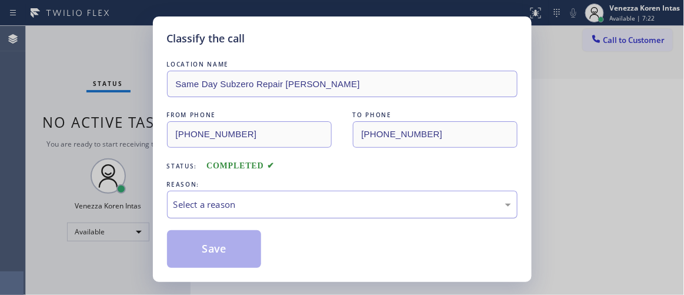
click at [303, 207] on div "Select a reason" at bounding box center [343, 205] width 338 height 14
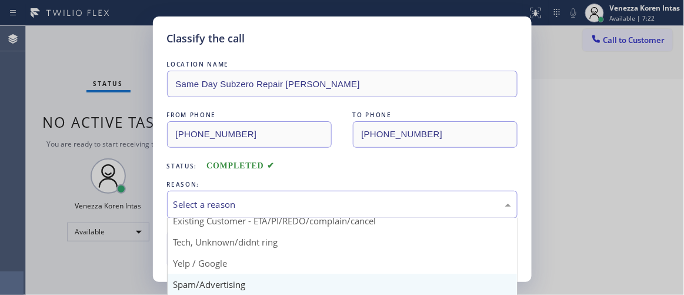
scroll to position [73, 0]
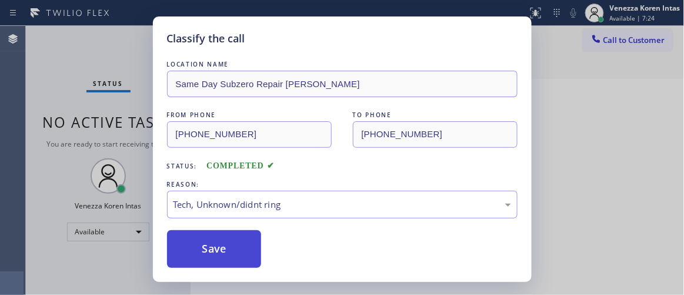
click at [232, 238] on button "Save" at bounding box center [214, 249] width 95 height 38
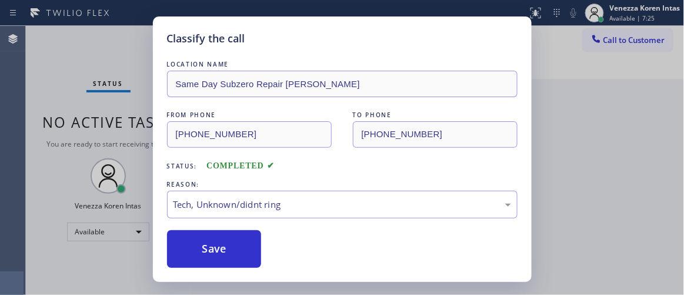
drag, startPoint x: 639, startPoint y: 140, endPoint x: 614, endPoint y: 144, distance: 25.1
click at [638, 141] on div "Classify the call LOCATION NAME Same Day Subzero Repair Bowie FROM PHONE (337) …" at bounding box center [342, 147] width 684 height 295
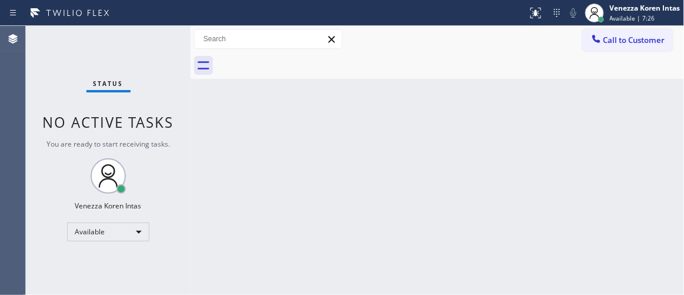
drag, startPoint x: 257, startPoint y: 128, endPoint x: 477, endPoint y: 135, distance: 219.6
click at [257, 128] on div "Back to Dashboard Change Sender ID Customers Technicians Select a contact Outbo…" at bounding box center [438, 160] width 494 height 269
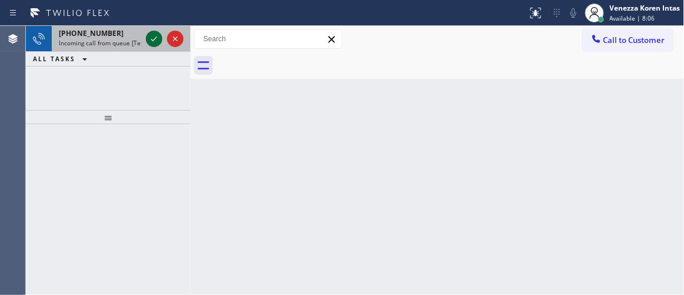
click at [155, 39] on icon at bounding box center [154, 39] width 14 height 14
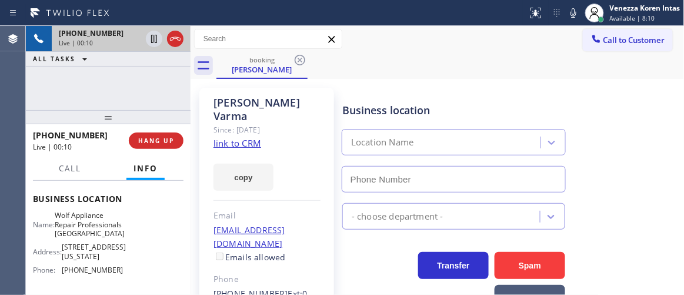
scroll to position [160, 0]
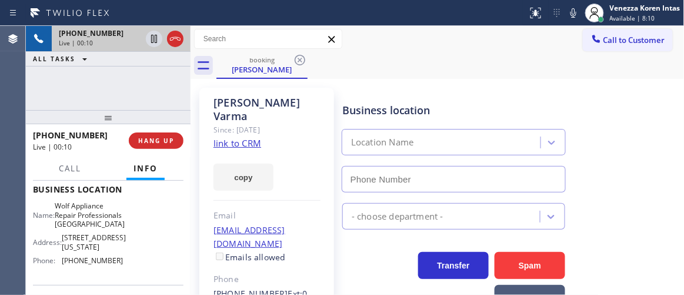
type input "(628) 444-4831"
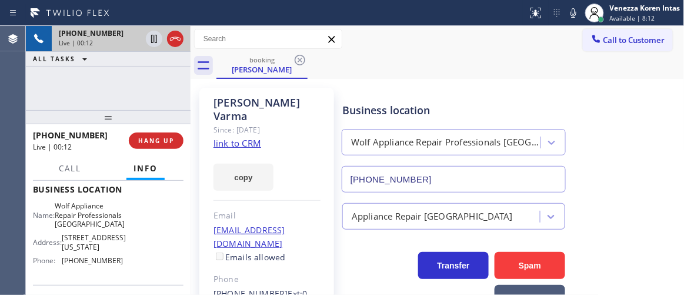
click at [110, 110] on div at bounding box center [108, 117] width 165 height 14
click at [244, 137] on link "link to CRM" at bounding box center [238, 143] width 48 height 12
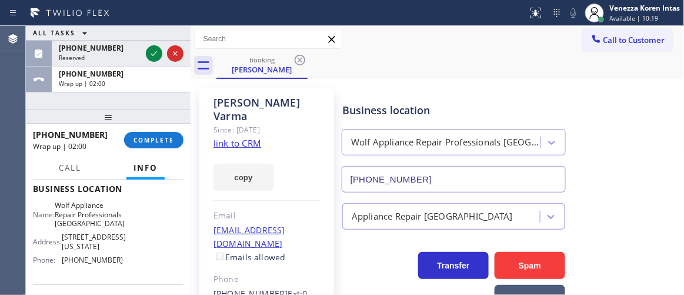
click at [162, 144] on span "COMPLETE" at bounding box center [154, 140] width 41 height 8
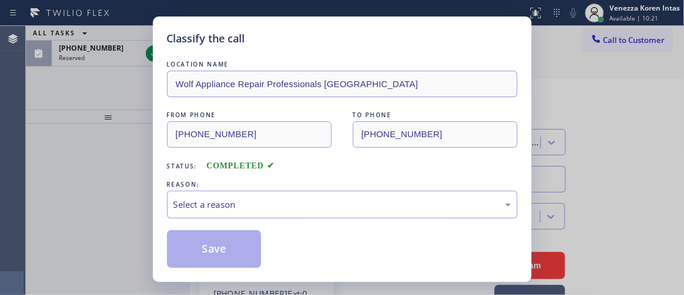
click at [308, 185] on div "REASON:" at bounding box center [342, 184] width 351 height 12
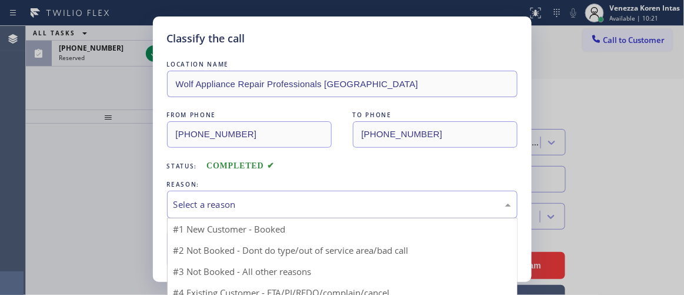
click at [308, 202] on div "Select a reason" at bounding box center [343, 205] width 338 height 14
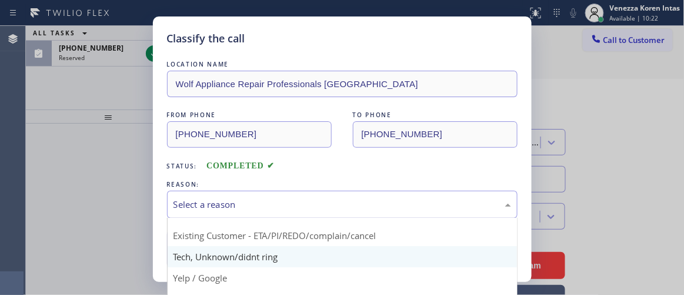
scroll to position [19, 0]
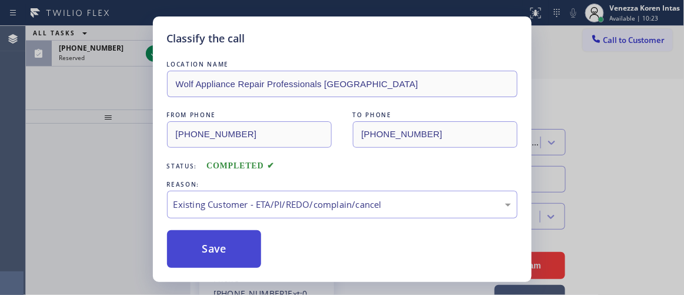
click at [245, 258] on button "Save" at bounding box center [214, 249] width 95 height 38
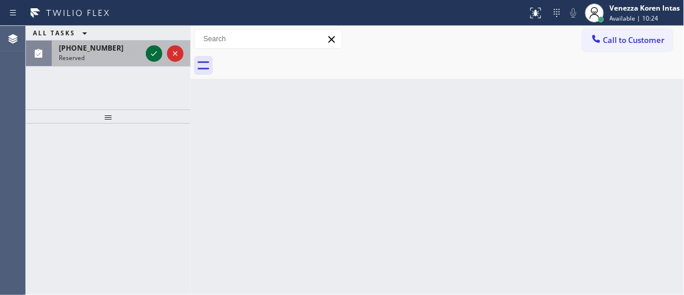
click at [149, 56] on icon at bounding box center [154, 53] width 14 height 14
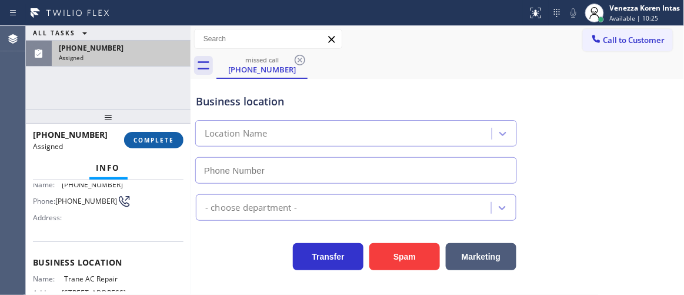
type input "(213) 623-5125"
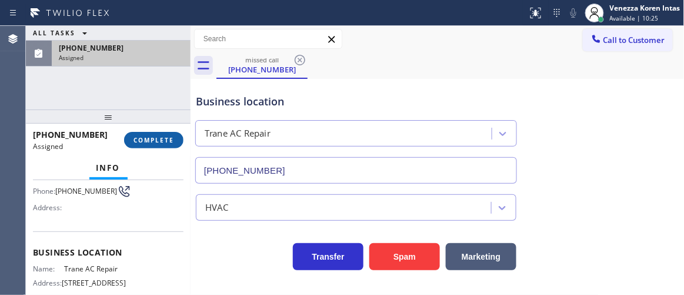
scroll to position [97, 0]
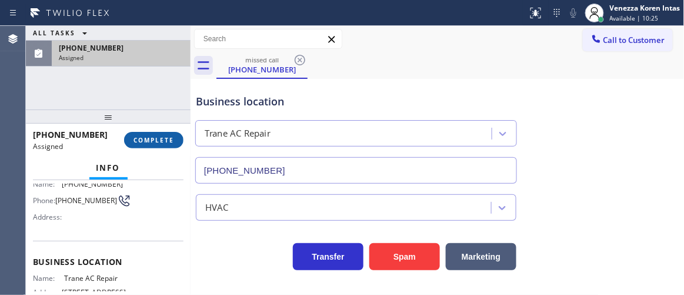
click at [157, 139] on span "COMPLETE" at bounding box center [154, 140] width 41 height 8
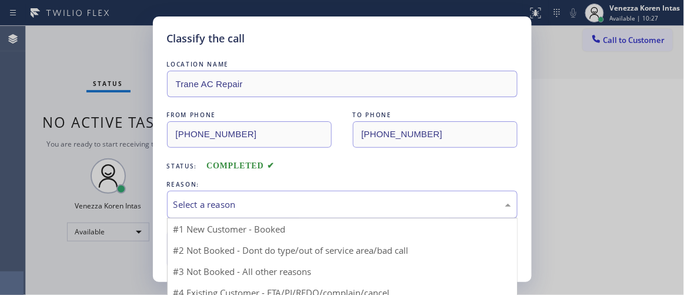
click at [294, 215] on div "Select a reason" at bounding box center [342, 205] width 351 height 28
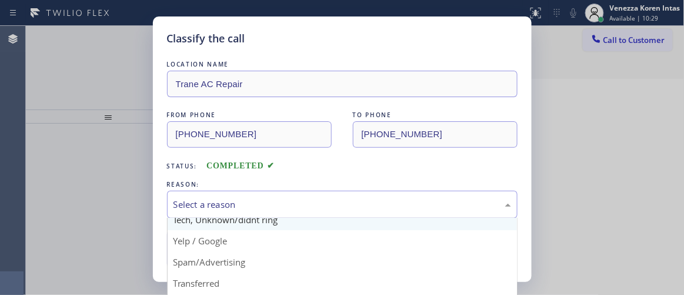
scroll to position [19, 0]
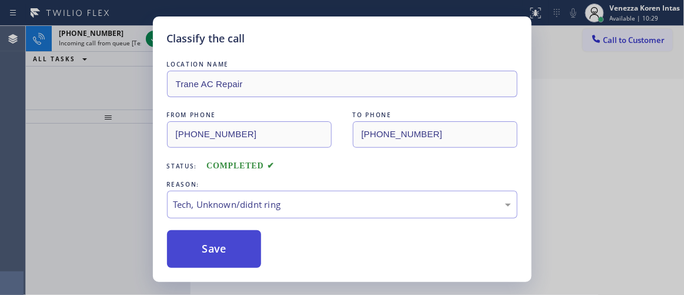
click at [236, 247] on button "Save" at bounding box center [214, 249] width 95 height 38
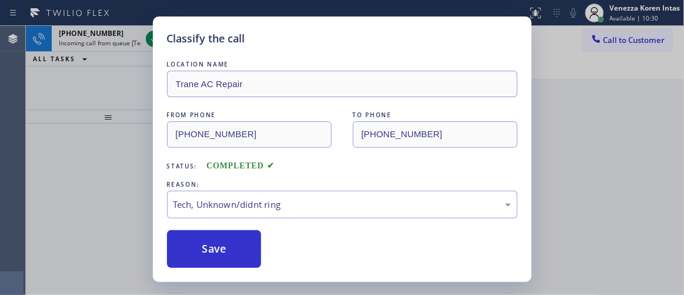
click at [151, 41] on div "Classify the call LOCATION NAME Long Island City HVAC FROM PHONE (718) 902-8068…" at bounding box center [355, 160] width 659 height 269
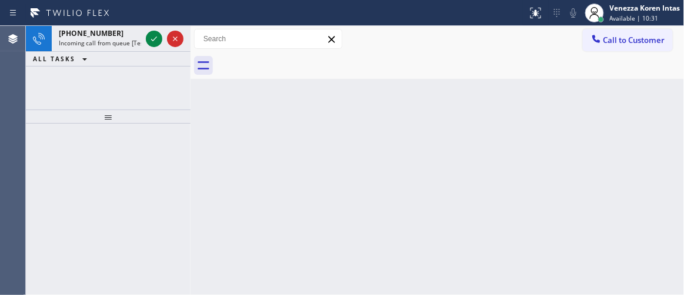
click at [151, 41] on icon at bounding box center [154, 39] width 14 height 14
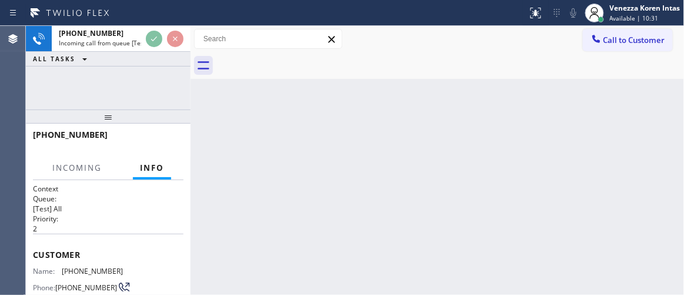
scroll to position [107, 0]
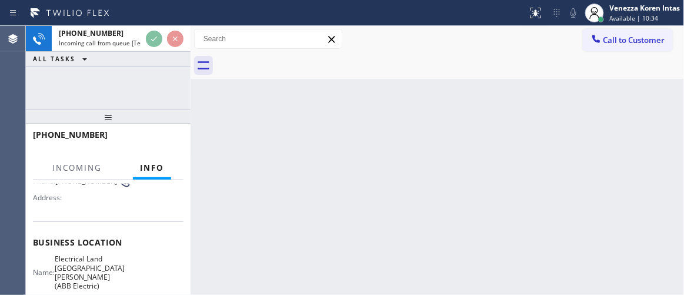
click at [272, 121] on div "Back to Dashboard Change Sender ID Customers Technicians Select a contact Outbo…" at bounding box center [438, 160] width 494 height 269
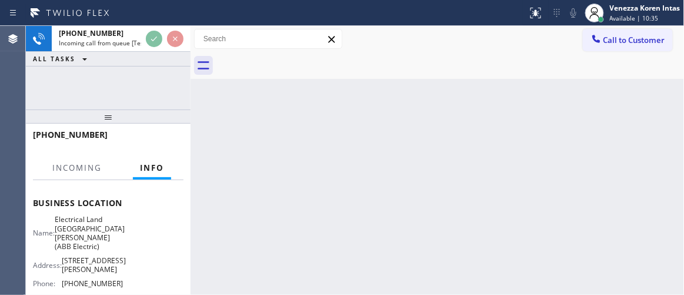
scroll to position [160, 0]
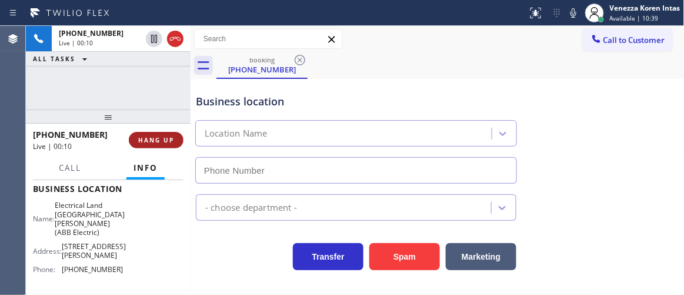
click at [164, 136] on span "HANG UP" at bounding box center [156, 140] width 36 height 8
type input "(551) 239-9945"
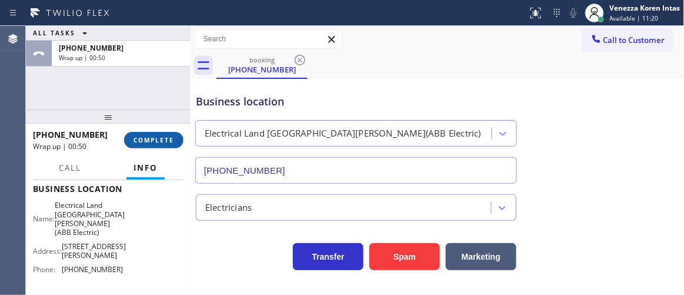
click at [137, 143] on span "COMPLETE" at bounding box center [154, 140] width 41 height 8
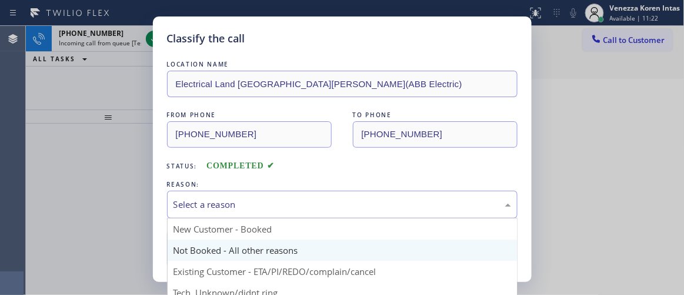
drag, startPoint x: 294, startPoint y: 205, endPoint x: 306, endPoint y: 257, distance: 52.7
click at [294, 205] on div "Select a reason" at bounding box center [343, 205] width 338 height 14
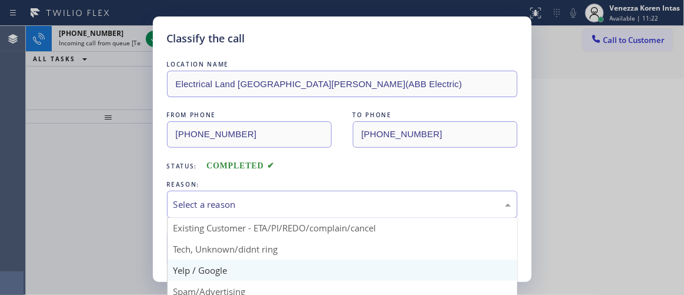
scroll to position [53, 0]
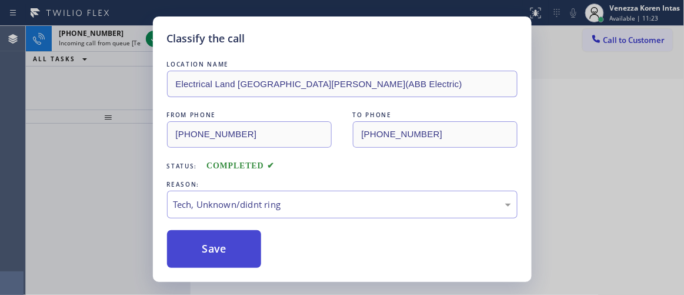
click at [235, 242] on button "Save" at bounding box center [214, 249] width 95 height 38
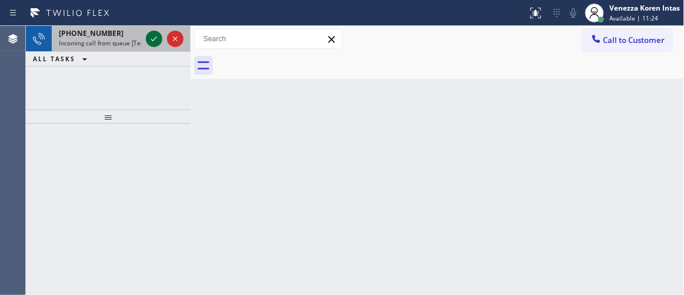
click at [151, 42] on icon at bounding box center [154, 39] width 14 height 14
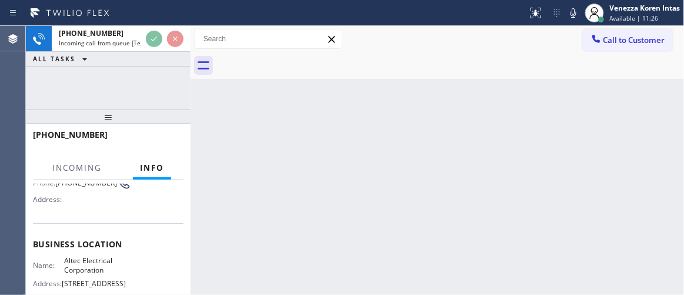
scroll to position [107, 0]
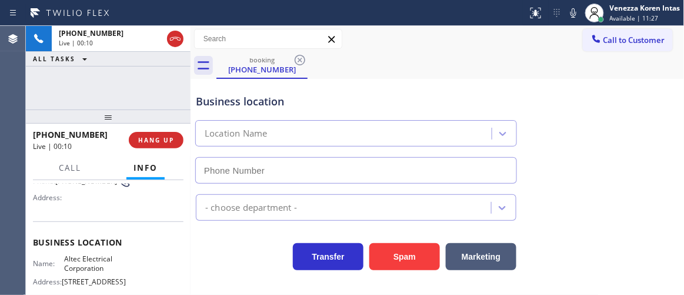
type input "(848) 345-5319"
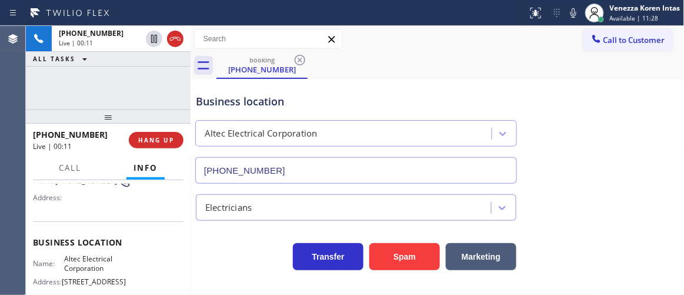
click at [377, 92] on div "Business location Altec Electrical Corporation (848) 345-5319" at bounding box center [356, 133] width 325 height 102
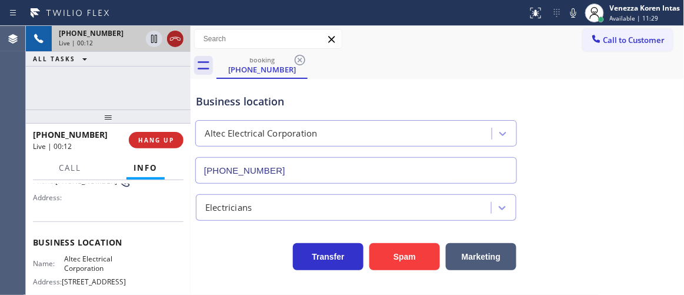
click at [177, 37] on icon at bounding box center [175, 39] width 11 height 4
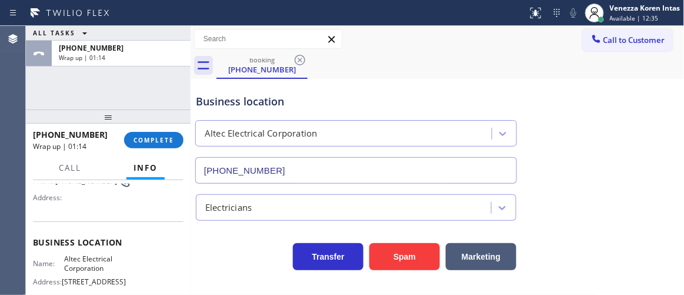
drag, startPoint x: 160, startPoint y: 141, endPoint x: 252, endPoint y: 158, distance: 94.0
click at [161, 141] on span "COMPLETE" at bounding box center [154, 140] width 41 height 8
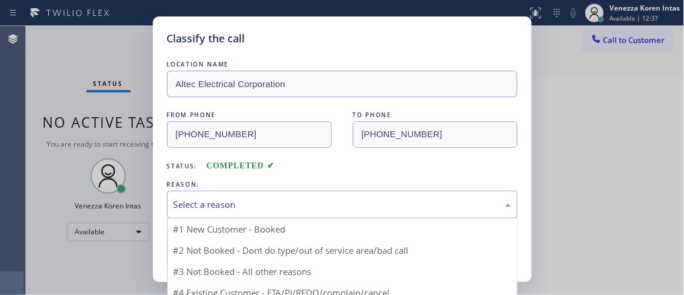
click at [270, 208] on div "Select a reason" at bounding box center [343, 205] width 338 height 14
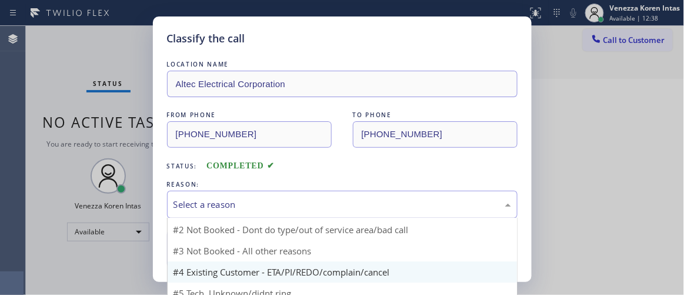
scroll to position [9, 0]
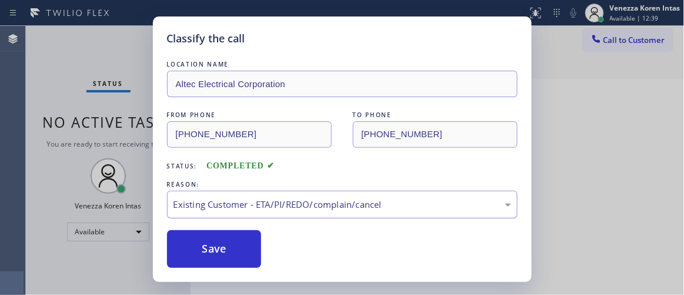
click at [273, 201] on div "Existing Customer - ETA/PI/REDO/complain/cancel" at bounding box center [343, 205] width 338 height 14
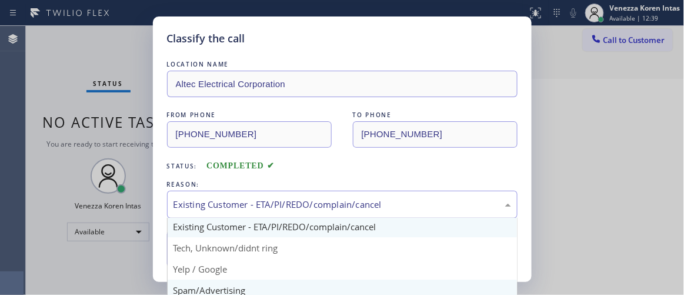
scroll to position [53, 0]
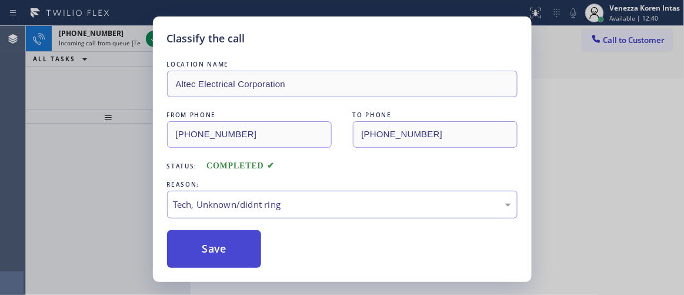
click at [242, 247] on button "Save" at bounding box center [214, 249] width 95 height 38
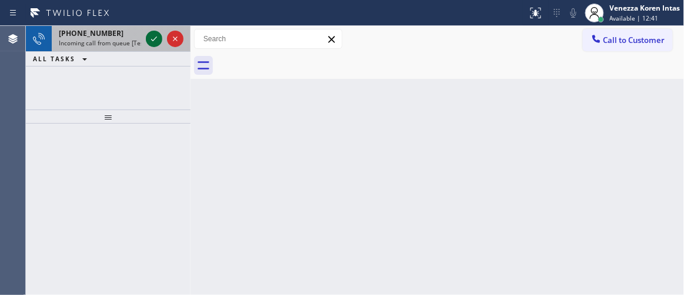
click at [151, 35] on icon at bounding box center [154, 39] width 14 height 14
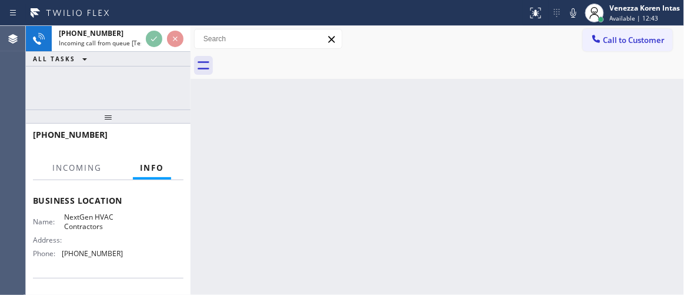
scroll to position [160, 0]
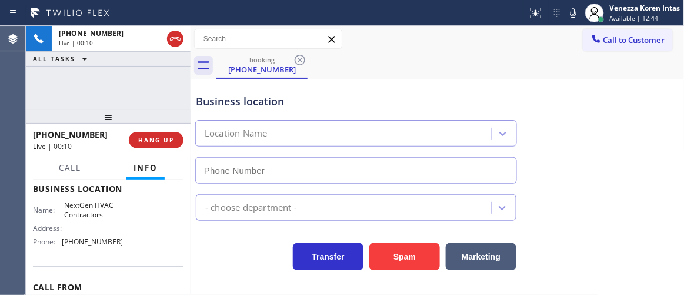
type input "(628) 345-8937"
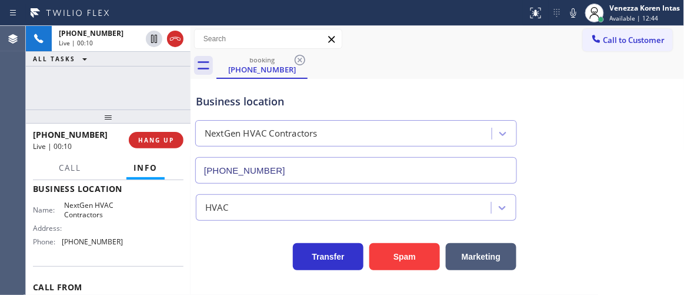
click at [155, 129] on div "+16285008756 Live | 00:10 HANG UP" at bounding box center [108, 140] width 151 height 31
click at [178, 145] on button "HANG UP" at bounding box center [156, 140] width 55 height 16
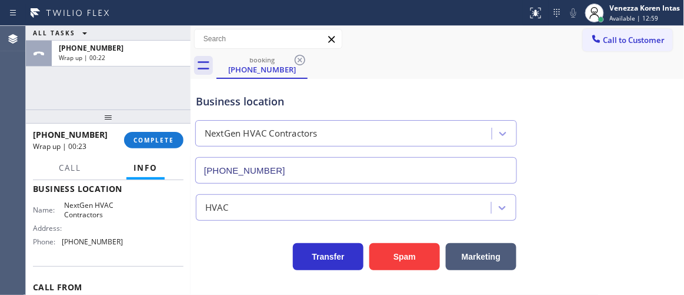
click at [302, 82] on div "Business location NextGen HVAC Contractors (628) 345-8937" at bounding box center [438, 130] width 489 height 107
drag, startPoint x: 163, startPoint y: 142, endPoint x: 287, endPoint y: 166, distance: 125.8
click at [165, 144] on button "COMPLETE" at bounding box center [153, 140] width 59 height 16
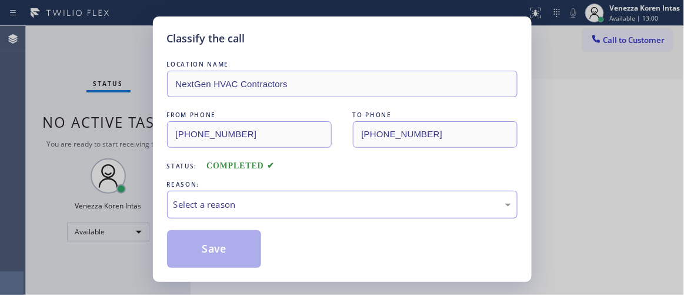
click at [313, 202] on div "Select a reason" at bounding box center [343, 205] width 338 height 14
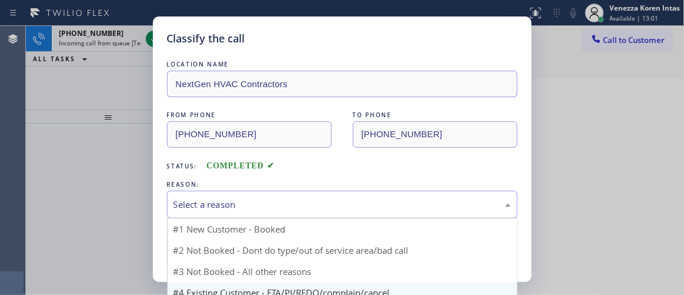
scroll to position [9, 0]
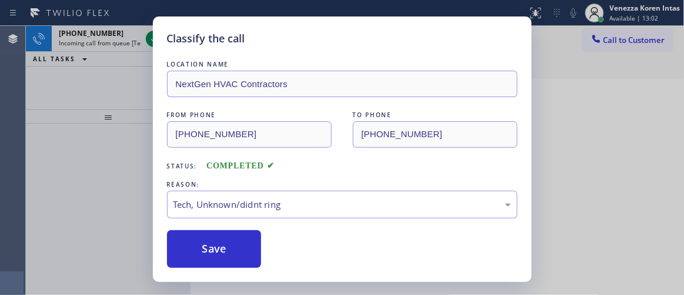
drag, startPoint x: 282, startPoint y: 277, endPoint x: 270, endPoint y: 264, distance: 17.9
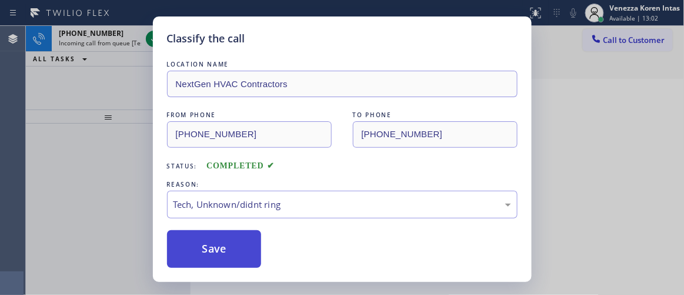
click at [261, 257] on button "Save" at bounding box center [214, 249] width 95 height 38
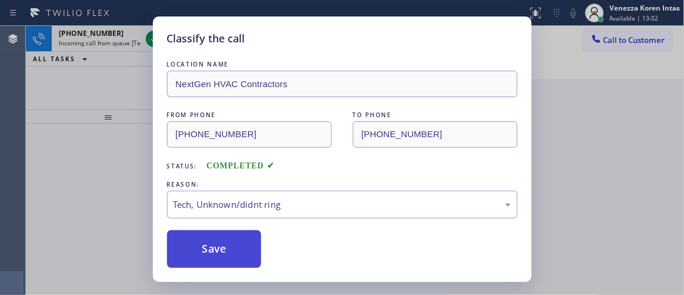
click at [252, 254] on button "Save" at bounding box center [214, 249] width 95 height 38
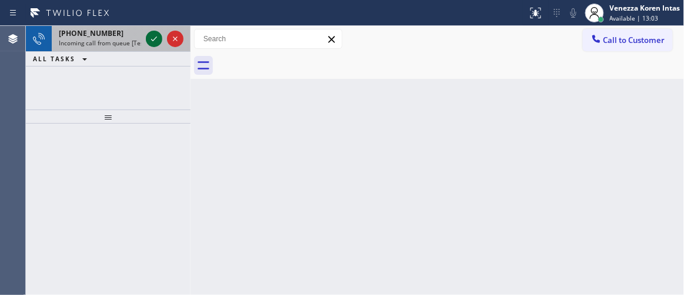
click at [152, 41] on icon at bounding box center [154, 38] width 6 height 5
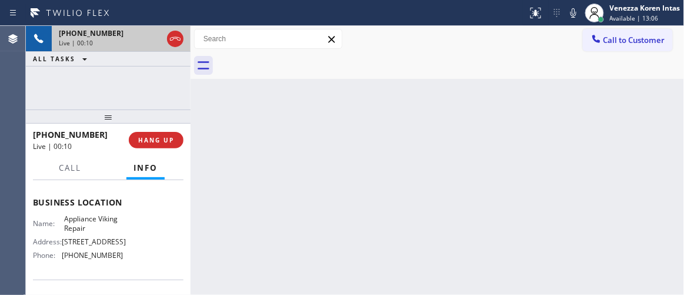
scroll to position [160, 0]
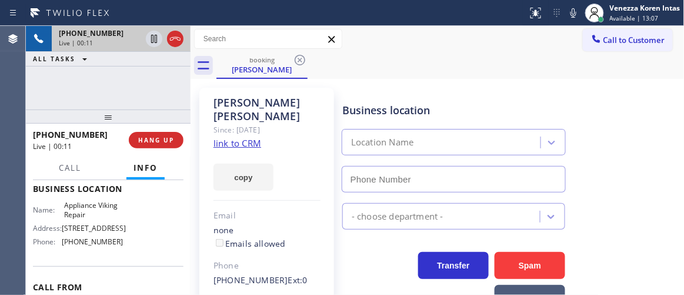
type input "(617) 219-9255"
click at [241, 137] on link "link to CRM" at bounding box center [238, 143] width 48 height 12
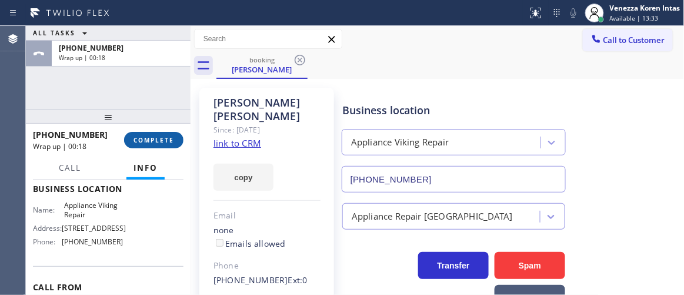
click at [176, 141] on button "COMPLETE" at bounding box center [153, 140] width 59 height 16
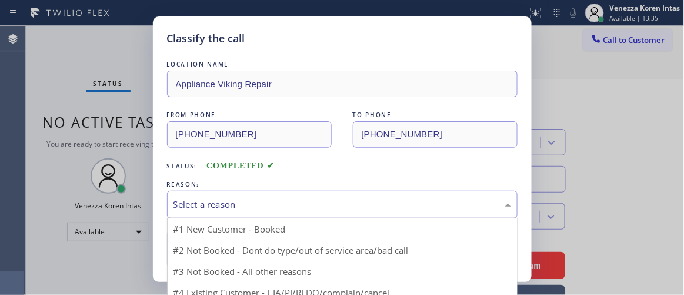
drag, startPoint x: 290, startPoint y: 198, endPoint x: 300, endPoint y: 214, distance: 18.6
click at [290, 199] on div "Select a reason" at bounding box center [343, 205] width 338 height 14
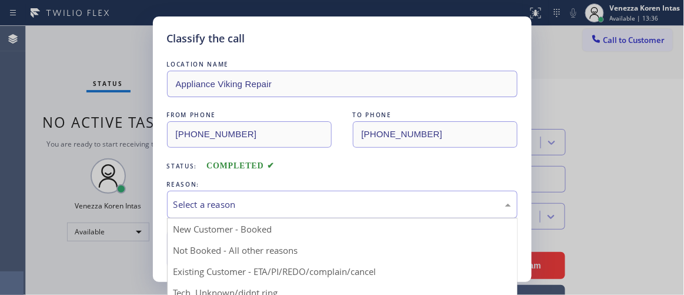
drag, startPoint x: 308, startPoint y: 267, endPoint x: 262, endPoint y: 254, distance: 47.5
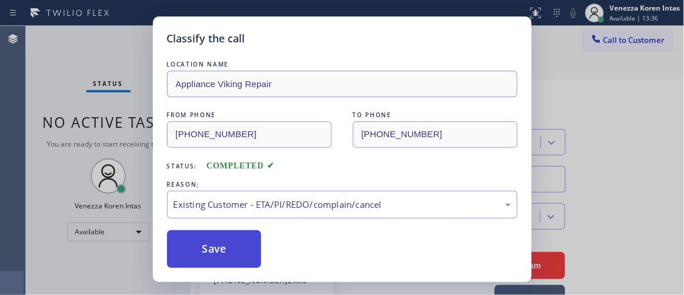
click at [234, 250] on button "Save" at bounding box center [214, 249] width 95 height 38
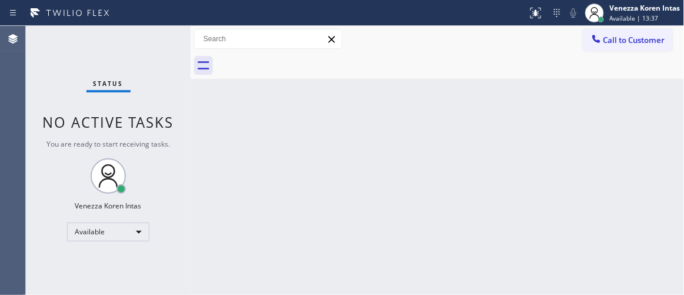
click at [132, 26] on div "Status No active tasks You are ready to start receiving tasks. Venezza Koren In…" at bounding box center [108, 160] width 165 height 269
drag, startPoint x: 173, startPoint y: 54, endPoint x: 283, endPoint y: 158, distance: 151.1
click at [174, 57] on div "Status No active tasks You are ready to start receiving tasks. Venezza Koren In…" at bounding box center [108, 160] width 165 height 269
click at [320, 196] on div "Back to Dashboard Change Sender ID Customers Technicians Select a contact Outbo…" at bounding box center [438, 160] width 494 height 269
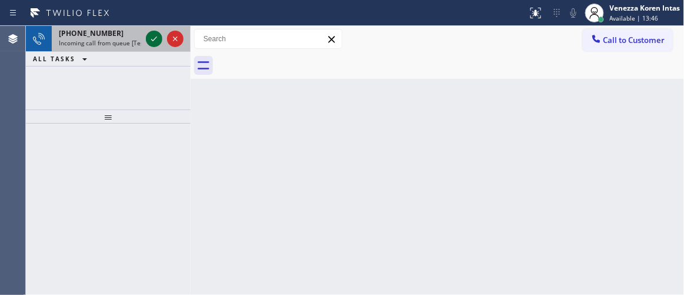
click at [155, 39] on icon at bounding box center [154, 38] width 6 height 5
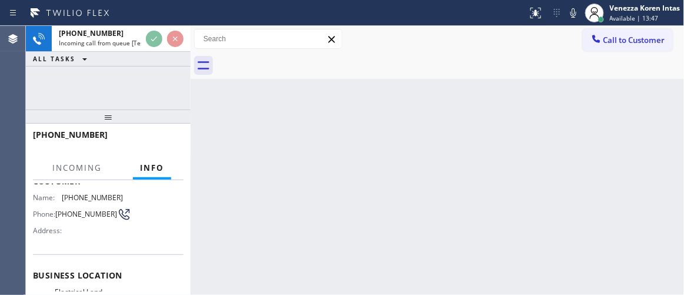
scroll to position [107, 0]
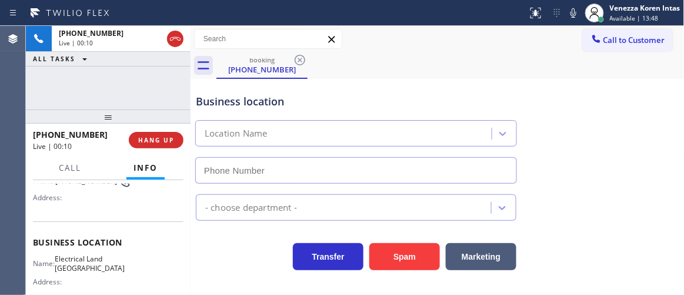
type input "(562) 309-4505"
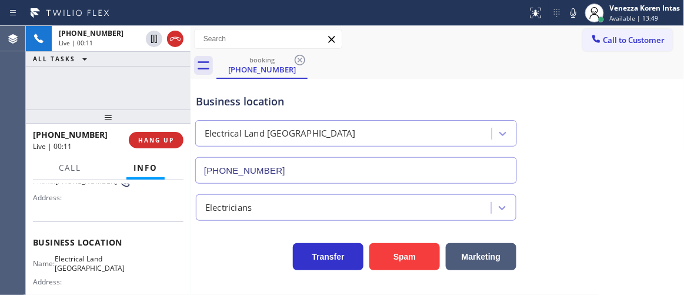
click at [100, 88] on div "+14244001775 Live | 00:11 ALL TASKS ALL TASKS ACTIVE TASKS TASKS IN WRAP UP" at bounding box center [108, 68] width 165 height 84
click at [479, 84] on div "Business location Electrical Land Long Beach (562) 309-4505" at bounding box center [356, 133] width 325 height 102
drag, startPoint x: 316, startPoint y: 107, endPoint x: 355, endPoint y: 111, distance: 39.6
click at [316, 107] on div "Business location" at bounding box center [356, 102] width 321 height 16
drag, startPoint x: 549, startPoint y: 89, endPoint x: 529, endPoint y: 200, distance: 112.4
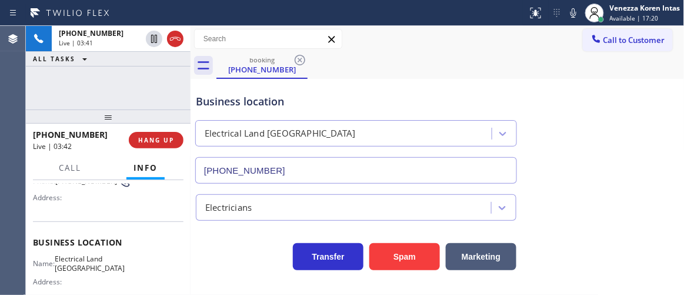
click at [549, 90] on div "Business location Electrical Land Long Beach (562) 309-4505" at bounding box center [438, 130] width 489 height 107
drag, startPoint x: 320, startPoint y: 97, endPoint x: 330, endPoint y: 95, distance: 10.3
click at [320, 97] on div "Business location" at bounding box center [356, 102] width 321 height 16
click at [576, 12] on icon at bounding box center [574, 12] width 6 height 9
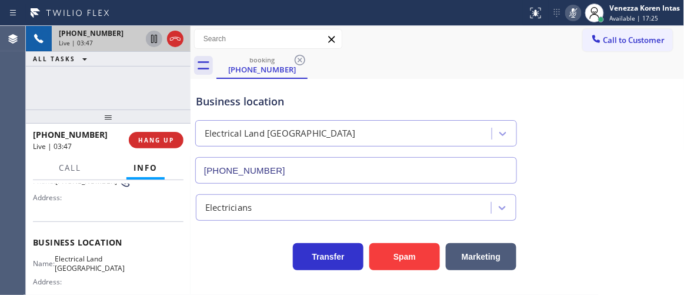
click at [157, 42] on icon at bounding box center [154, 39] width 6 height 8
click at [577, 8] on rect at bounding box center [574, 12] width 8 height 8
click at [154, 41] on icon at bounding box center [154, 39] width 14 height 14
click at [312, 95] on div "Business location" at bounding box center [356, 102] width 321 height 16
click at [576, 15] on icon at bounding box center [574, 13] width 14 height 14
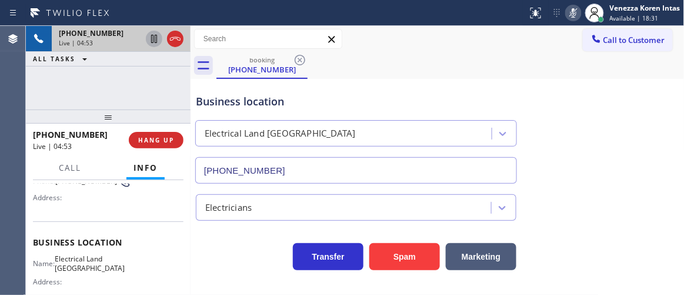
click at [157, 35] on icon at bounding box center [154, 39] width 6 height 8
click at [325, 107] on div "Business location" at bounding box center [356, 102] width 321 height 16
click at [300, 94] on div "Business location" at bounding box center [356, 102] width 321 height 16
drag, startPoint x: 414, startPoint y: 58, endPoint x: 423, endPoint y: 148, distance: 90.5
click at [416, 57] on div "booking (424) 400-1775" at bounding box center [451, 65] width 468 height 26
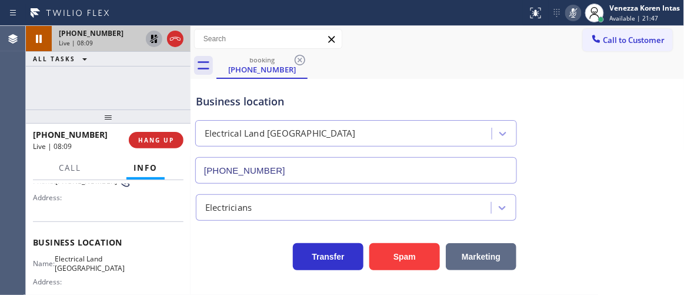
scroll to position [2, 0]
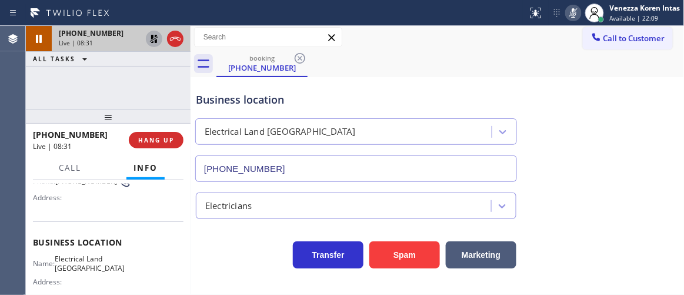
drag, startPoint x: 172, startPoint y: 81, endPoint x: 230, endPoint y: 85, distance: 57.3
click at [172, 81] on div "+14244001775 Live | 08:31 ALL TASKS ALL TASKS ACTIVE TASKS TASKS IN WRAP UP" at bounding box center [108, 68] width 165 height 84
click at [335, 104] on div "Business location" at bounding box center [356, 100] width 321 height 16
drag, startPoint x: 447, startPoint y: 108, endPoint x: 583, endPoint y: 47, distance: 148.6
click at [453, 107] on div "Business location Electrical Land Long Beach (562) 309-4505" at bounding box center [356, 131] width 325 height 102
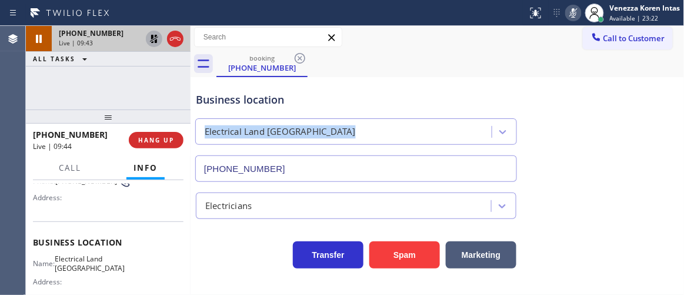
click at [580, 18] on icon at bounding box center [574, 13] width 14 height 14
click at [154, 41] on icon at bounding box center [154, 39] width 14 height 14
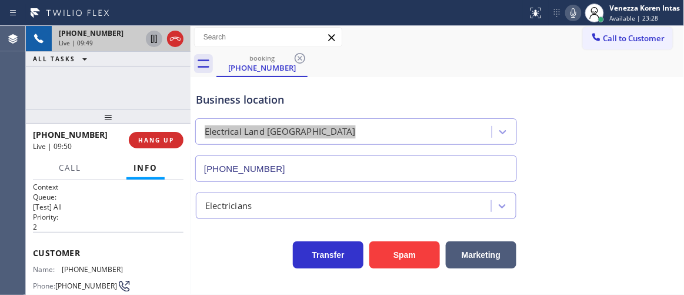
scroll to position [0, 0]
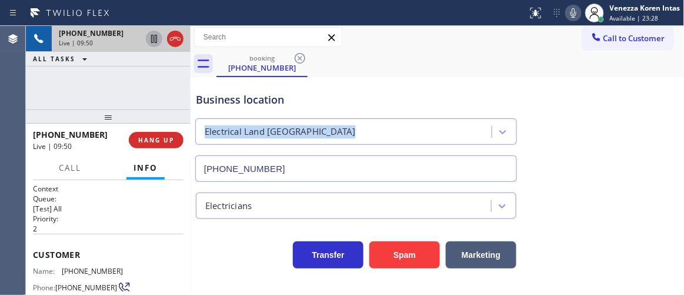
click at [323, 88] on div "Business location Electrical Land Long Beach (562) 309-4505" at bounding box center [356, 131] width 325 height 102
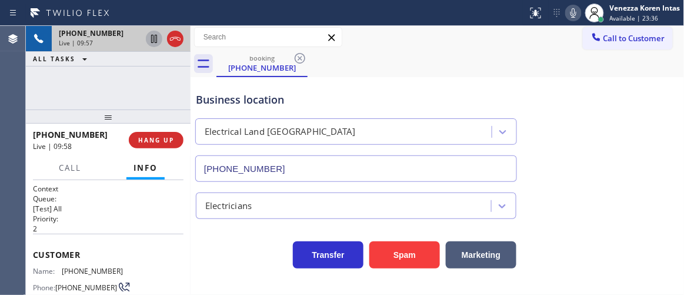
click at [511, 10] on div at bounding box center [264, 13] width 519 height 19
click at [573, 13] on icon at bounding box center [574, 13] width 14 height 14
click at [151, 39] on icon at bounding box center [154, 39] width 14 height 14
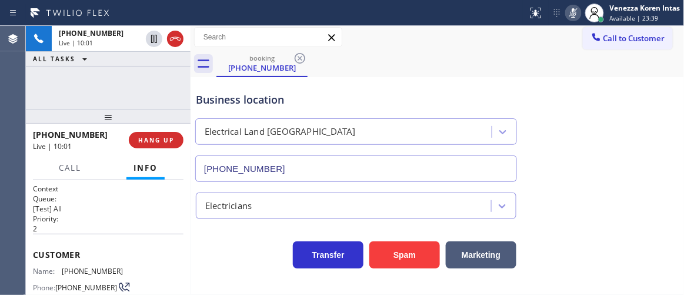
click at [408, 38] on div "Call to Customer Outbound call Location Mar Vista Heating and Air Your caller i…" at bounding box center [438, 37] width 494 height 21
click at [401, 24] on div "Status report No issues detected If you experience an issue, please download th…" at bounding box center [342, 13] width 684 height 26
drag, startPoint x: 152, startPoint y: 94, endPoint x: 465, endPoint y: 4, distance: 325.6
click at [152, 94] on div "+14244001775 Live | 10:49 ALL TASKS ALL TASKS ACTIVE TASKS TASKS IN WRAP UP" at bounding box center [108, 68] width 165 height 84
click at [567, 10] on icon at bounding box center [574, 13] width 14 height 14
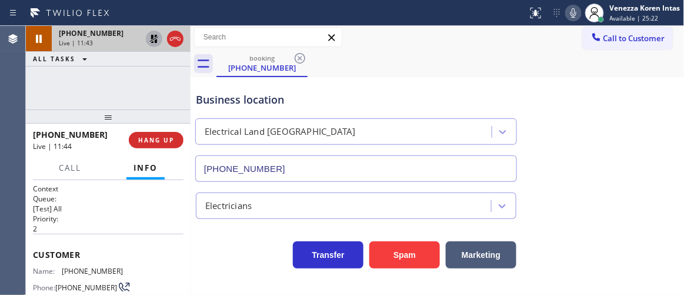
click at [155, 41] on icon at bounding box center [154, 39] width 8 height 8
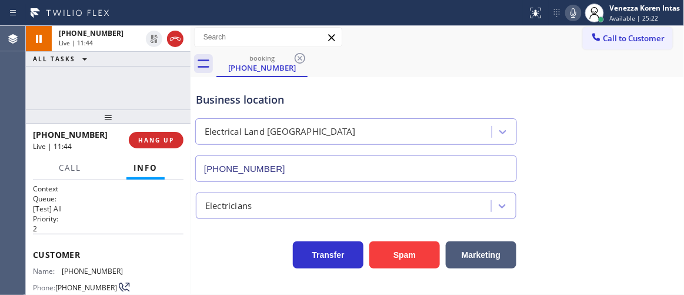
click at [336, 53] on div "booking (424) 400-1775" at bounding box center [451, 64] width 468 height 26
drag, startPoint x: 121, startPoint y: 270, endPoint x: 61, endPoint y: 271, distance: 60.0
click at [61, 271] on div "Name: (424) 400-1775 Phone: (424) 400-1775 Address:" at bounding box center [108, 290] width 151 height 46
copy div "(424) 400-1775"
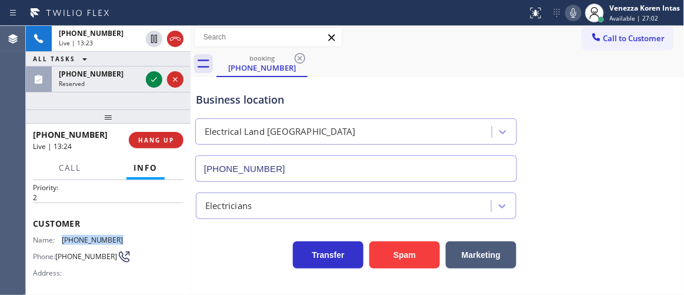
scroll to position [53, 0]
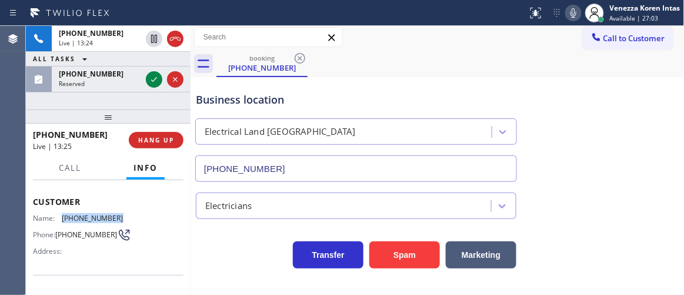
click at [155, 78] on icon at bounding box center [154, 79] width 6 height 5
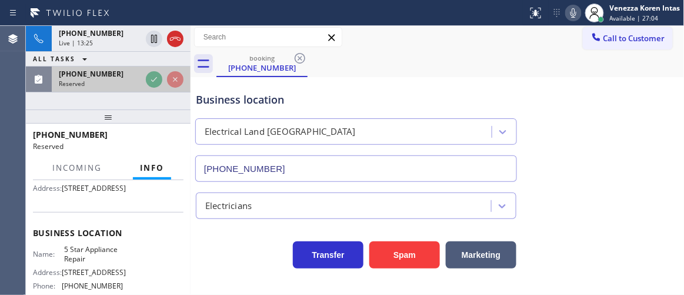
scroll to position [117, 0]
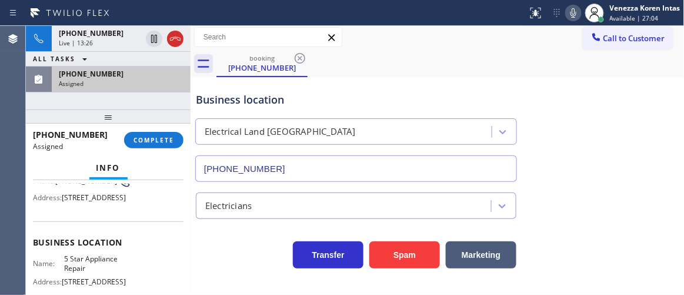
click at [94, 80] on div "Assigned" at bounding box center [121, 83] width 125 height 8
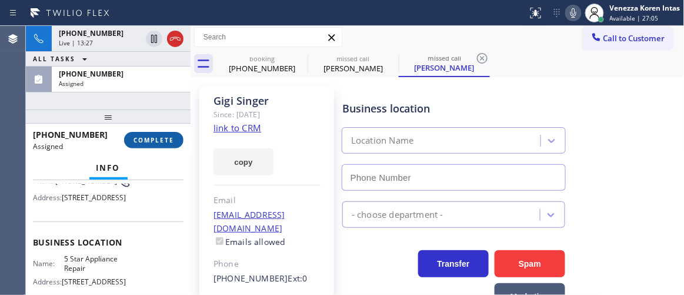
click at [145, 133] on button "COMPLETE" at bounding box center [153, 140] width 59 height 16
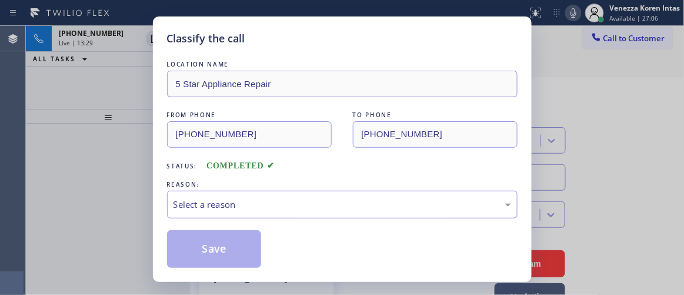
type input "(855) 731-4952"
click at [275, 206] on div "Select a reason" at bounding box center [343, 205] width 338 height 14
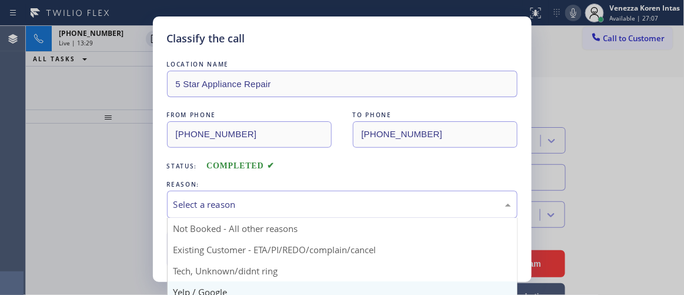
scroll to position [53, 0]
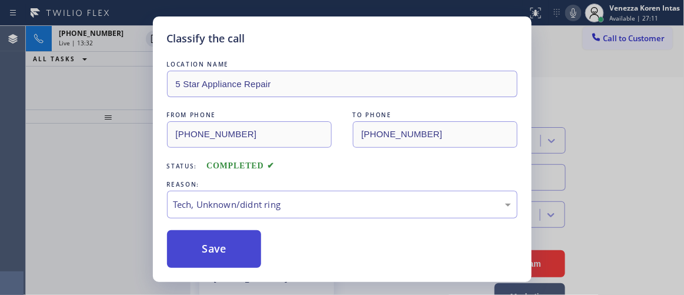
click at [252, 248] on button "Save" at bounding box center [214, 249] width 95 height 38
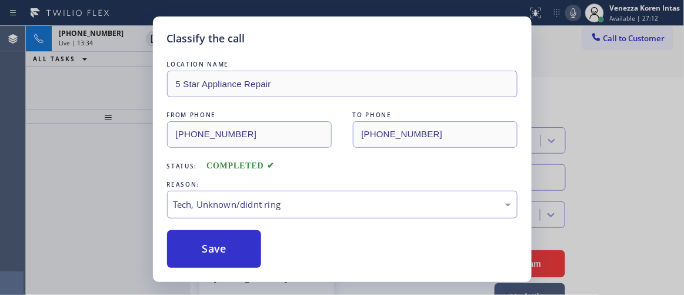
click at [109, 42] on div "Classify the call LOCATION NAME 5 Star Appliance Repair FROM PHONE (303) 884-20…" at bounding box center [342, 147] width 684 height 295
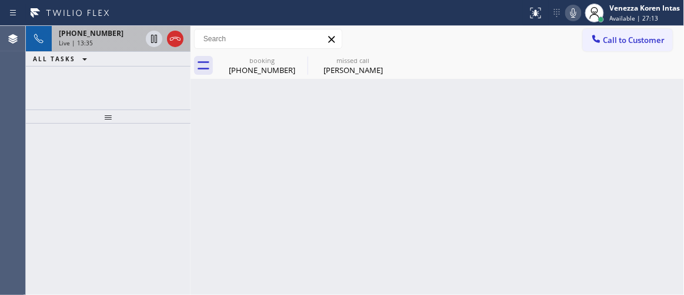
click at [117, 45] on div "Live | 13:35" at bounding box center [100, 43] width 82 height 8
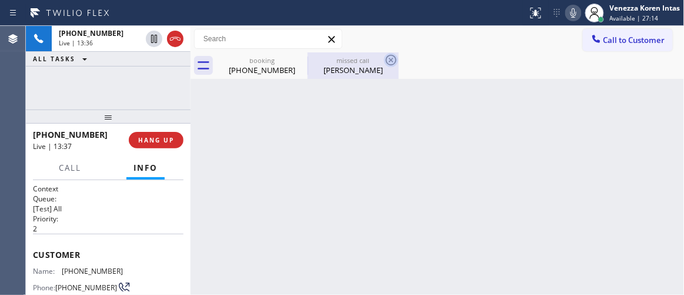
click at [393, 59] on icon at bounding box center [391, 60] width 14 height 14
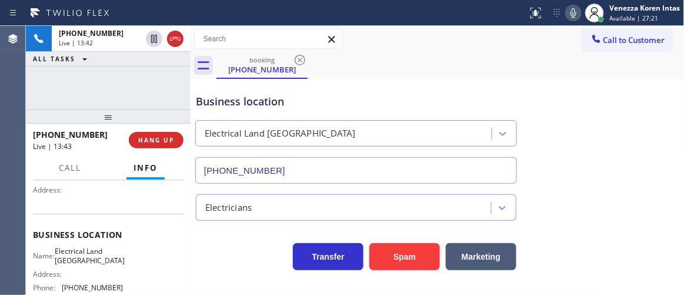
scroll to position [160, 0]
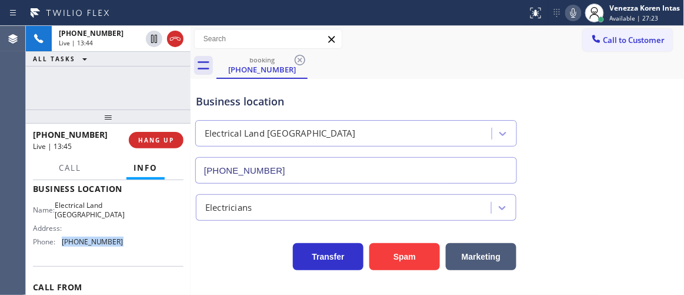
drag, startPoint x: 119, startPoint y: 245, endPoint x: 58, endPoint y: 242, distance: 61.3
click at [58, 242] on div "Name: Electrical Land Long Beach Address: Phone: (562) 309-4505" at bounding box center [108, 226] width 151 height 51
copy div "(562) 309-4505"
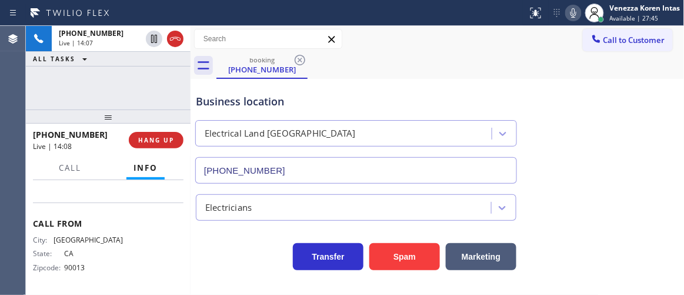
scroll to position [118, 0]
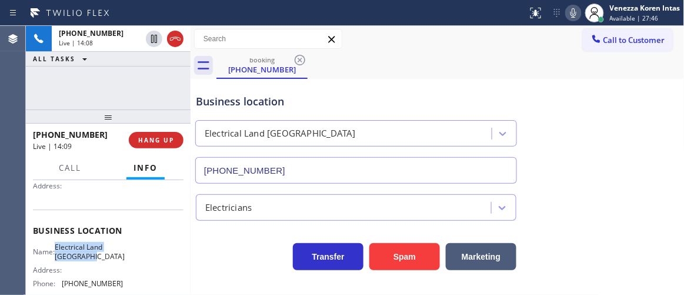
drag, startPoint x: 92, startPoint y: 255, endPoint x: 108, endPoint y: 260, distance: 16.8
click at [108, 260] on div "Name: Electrical Land Long Beach" at bounding box center [78, 251] width 91 height 18
copy span "Electrical Land Long Beach"
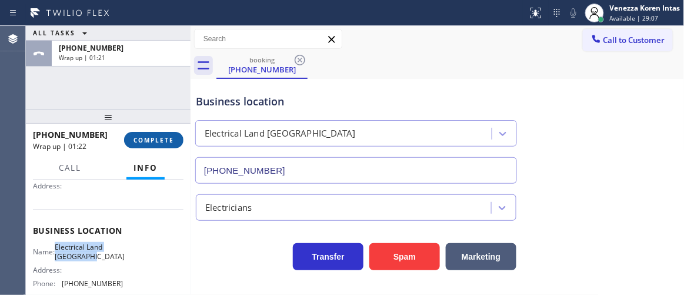
drag, startPoint x: 152, startPoint y: 140, endPoint x: 178, endPoint y: 145, distance: 25.9
click at [153, 140] on span "COMPLETE" at bounding box center [154, 140] width 41 height 8
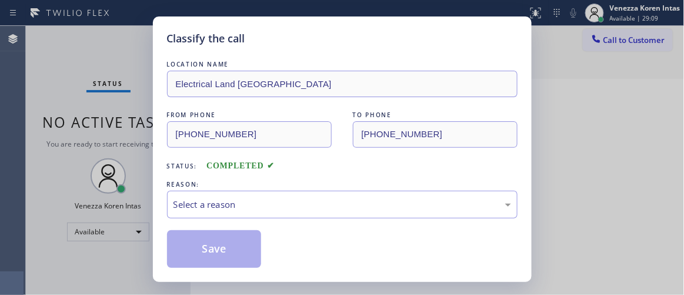
click at [247, 187] on div "REASON:" at bounding box center [342, 184] width 351 height 12
click at [247, 210] on div "Select a reason" at bounding box center [343, 205] width 338 height 14
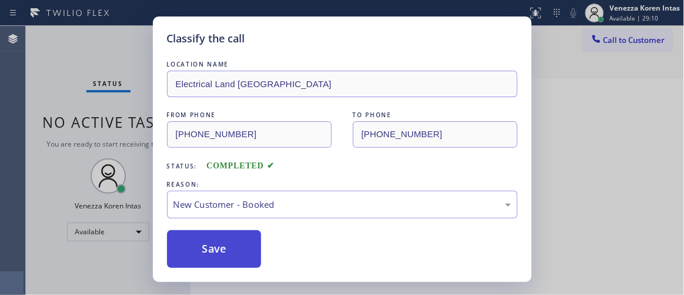
click at [241, 238] on button "Save" at bounding box center [214, 249] width 95 height 38
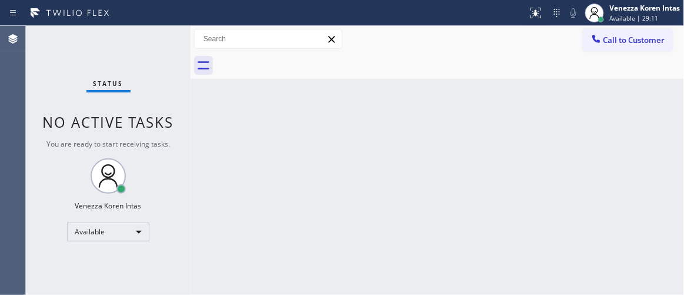
click at [622, 10] on div "Venezza Koren Intas" at bounding box center [645, 8] width 71 height 10
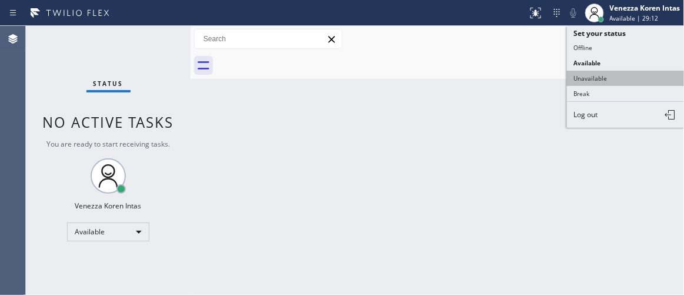
click at [617, 84] on button "Unavailable" at bounding box center [626, 78] width 118 height 15
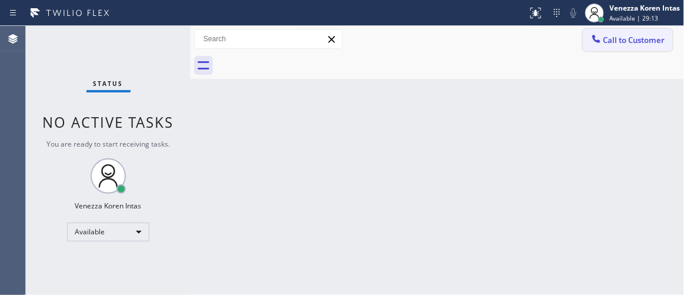
click at [622, 46] on button "Call to Customer" at bounding box center [628, 40] width 90 height 22
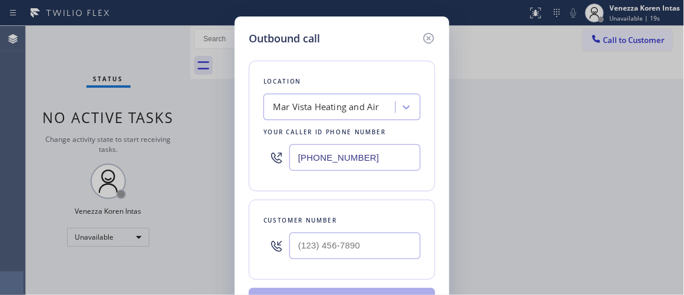
click at [245, 178] on div "Outbound call Location Mar Vista Heating and Air Your caller id phone number (4…" at bounding box center [342, 177] width 215 height 323
click at [324, 165] on input "(424) 329-2198" at bounding box center [355, 157] width 131 height 26
drag, startPoint x: 317, startPoint y: 151, endPoint x: 278, endPoint y: 126, distance: 46.5
click at [251, 136] on div "Location Mar Vista Heating and Air Your caller id phone number (424) 329-2198" at bounding box center [342, 126] width 187 height 131
type input "(___) ___-____"
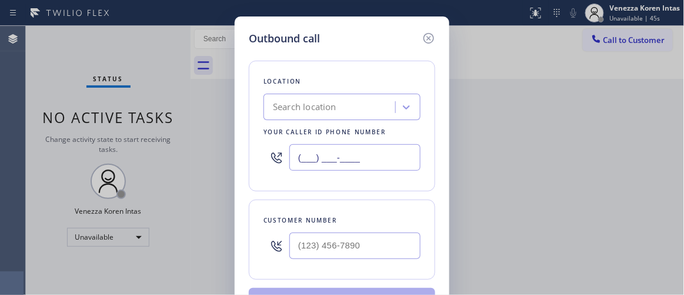
paste input "424) 329-2198"
type input "(424) 329-2198"
click at [355, 231] on div at bounding box center [355, 246] width 131 height 38
click at [355, 238] on input "text" at bounding box center [355, 245] width 131 height 26
type input "(___) ___-____"
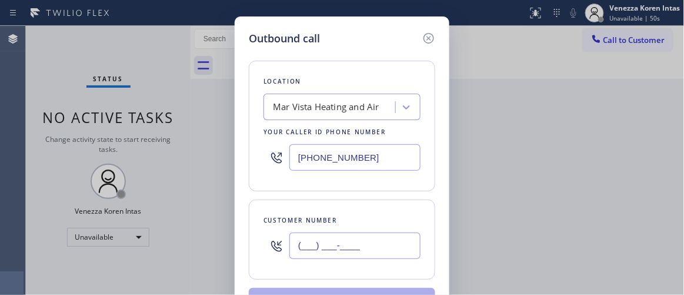
paste input "310) 923-2291"
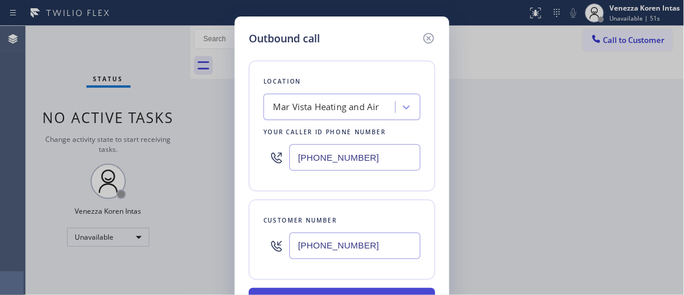
type input "(310) 923-2291"
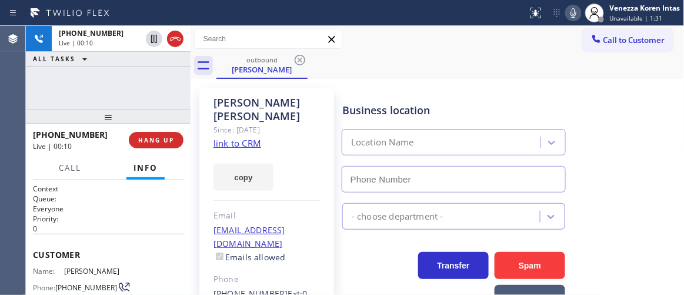
type input "(424) 329-2198"
drag, startPoint x: 172, startPoint y: 92, endPoint x: 272, endPoint y: 127, distance: 106.1
click at [172, 92] on div "+13109232291 Live | 00:12 ALL TASKS ALL TASKS ACTIVE TASKS TASKS IN WRAP UP" at bounding box center [108, 68] width 165 height 84
click at [480, 62] on div "outbound Jason Bohle" at bounding box center [451, 65] width 468 height 26
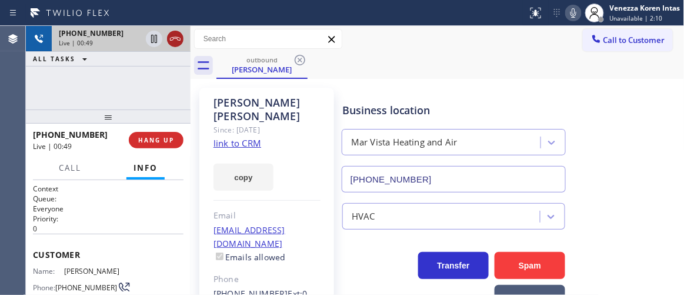
drag, startPoint x: 172, startPoint y: 38, endPoint x: 166, endPoint y: 131, distance: 92.6
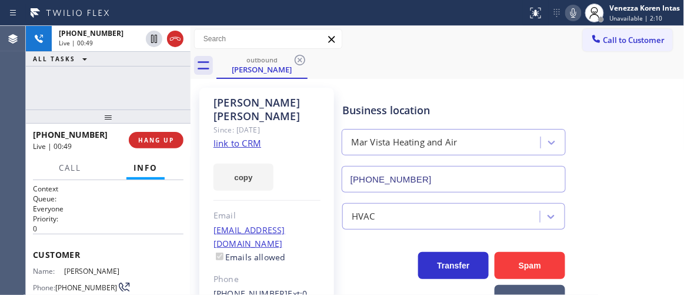
click at [172, 38] on icon at bounding box center [175, 39] width 14 height 14
click at [158, 143] on span "HANG UP" at bounding box center [156, 140] width 36 height 8
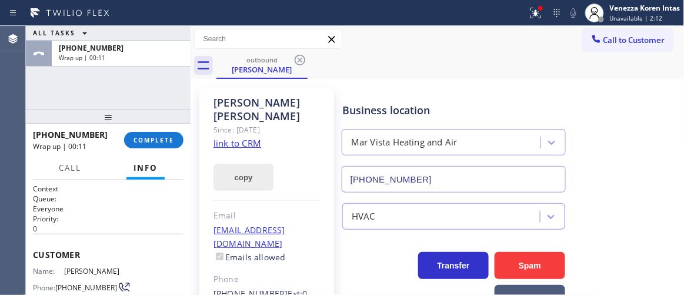
click at [139, 143] on span "COMPLETE" at bounding box center [154, 140] width 41 height 8
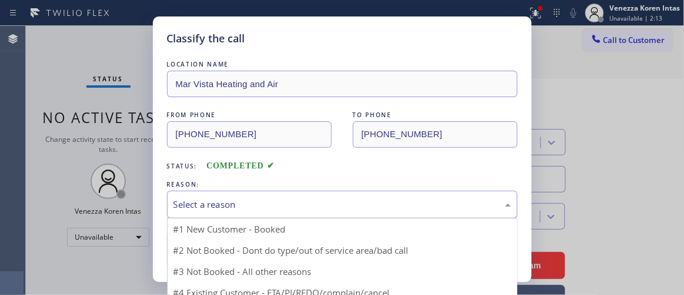
click at [297, 217] on div "Select a reason" at bounding box center [342, 205] width 351 height 28
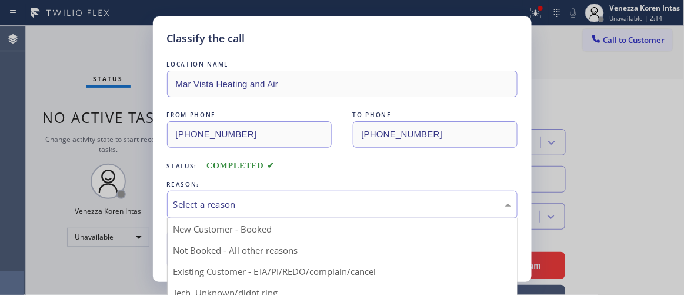
drag, startPoint x: 296, startPoint y: 272, endPoint x: 243, endPoint y: 245, distance: 59.5
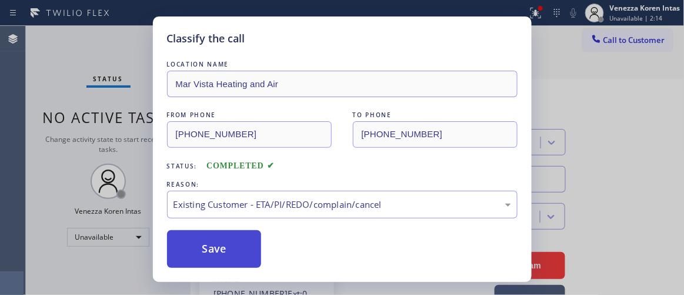
click at [242, 245] on button "Save" at bounding box center [214, 249] width 95 height 38
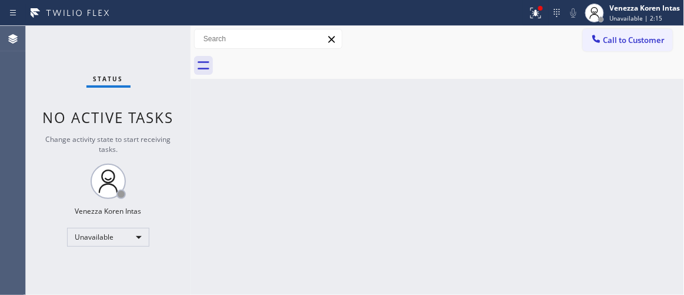
drag, startPoint x: 101, startPoint y: 76, endPoint x: 434, endPoint y: 139, distance: 339.1
click at [113, 82] on span "Status" at bounding box center [109, 79] width 30 height 8
click at [535, 12] on icon at bounding box center [536, 13] width 11 height 11
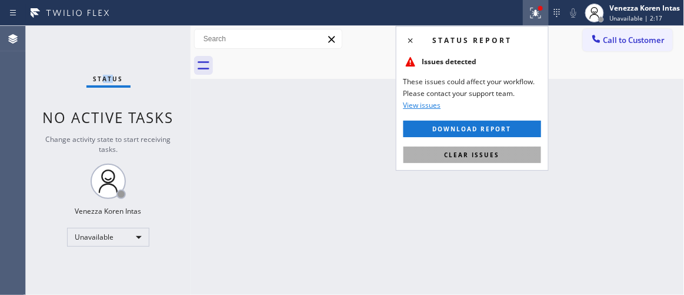
click at [510, 159] on button "Clear issues" at bounding box center [473, 155] width 138 height 16
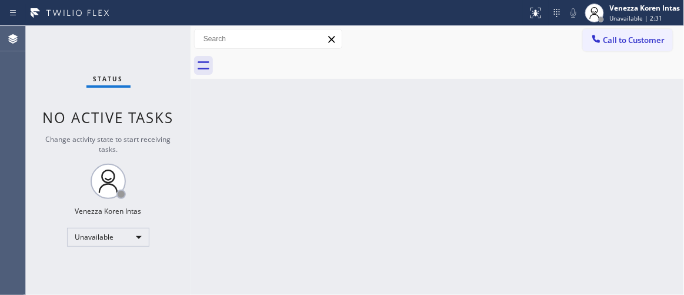
click at [359, 51] on div "Call to Customer Outbound call Location Mar Vista Heating and Air Your caller i…" at bounding box center [438, 39] width 494 height 26
click at [160, 63] on div "Status No active tasks Change activity state to start receiving tasks. Venezza …" at bounding box center [108, 160] width 165 height 269
click at [159, 59] on div "Status No active tasks Change activity state to start receiving tasks. Venezza …" at bounding box center [108, 160] width 165 height 269
click at [92, 239] on div "Unavailable" at bounding box center [108, 237] width 82 height 19
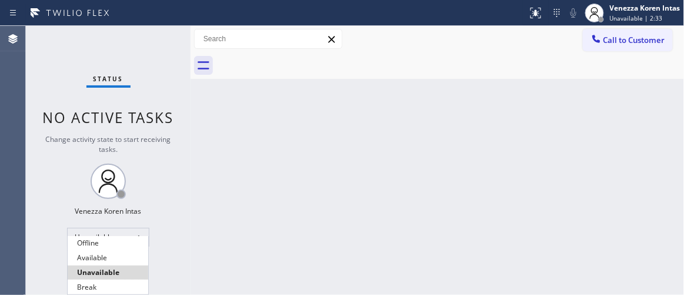
click at [95, 268] on li "Unavailable" at bounding box center [108, 272] width 81 height 14
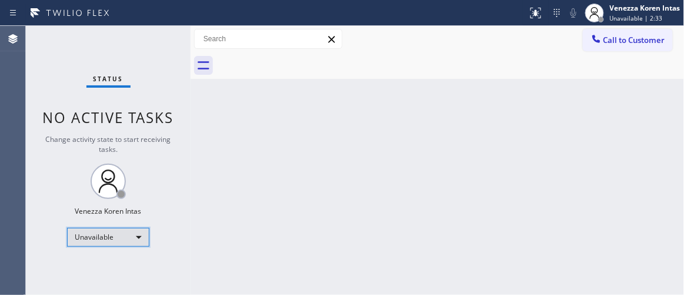
click at [105, 241] on div "Unavailable" at bounding box center [108, 237] width 82 height 19
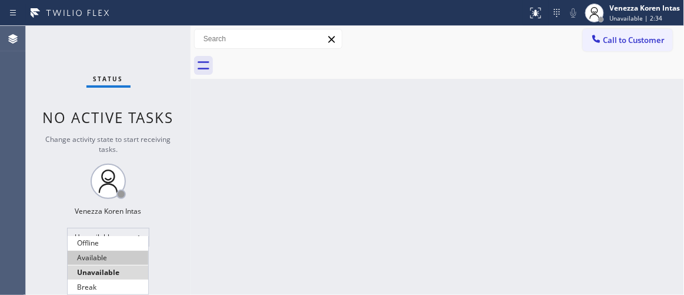
click at [102, 258] on li "Available" at bounding box center [108, 258] width 81 height 14
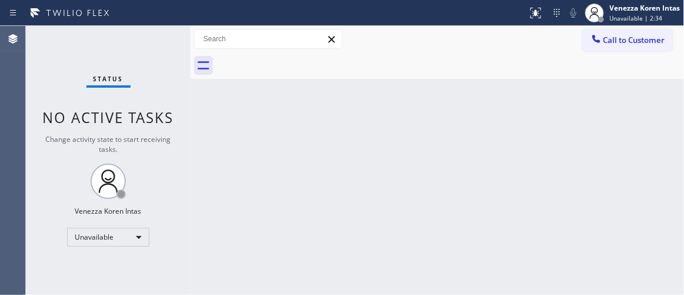
click at [234, 218] on div "Back to Dashboard Change Sender ID Customers Technicians Select a contact Outbo…" at bounding box center [438, 160] width 494 height 269
click at [139, 50] on div "Status No active tasks Change activity state to start receiving tasks. Venezza …" at bounding box center [108, 160] width 165 height 269
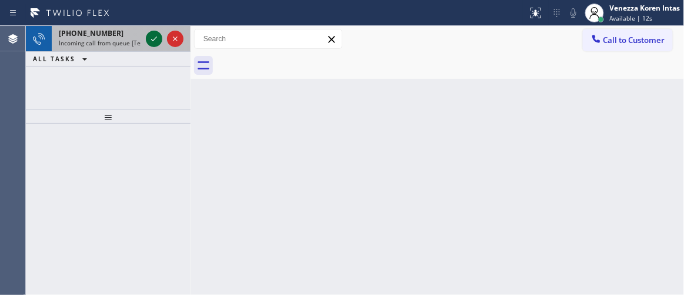
click at [154, 41] on icon at bounding box center [154, 39] width 14 height 14
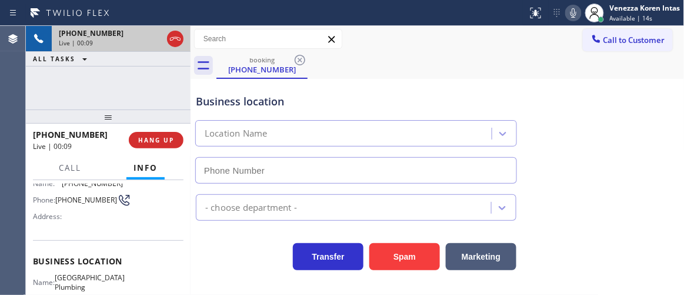
scroll to position [107, 0]
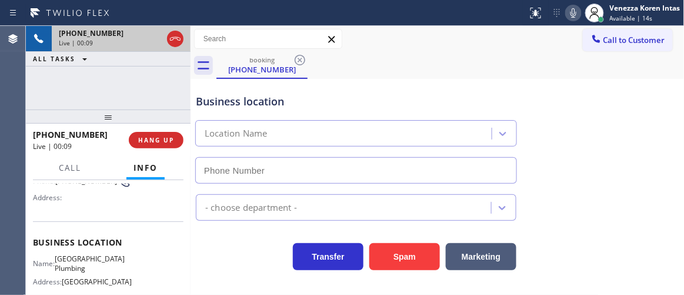
type input "(213) 474-7849"
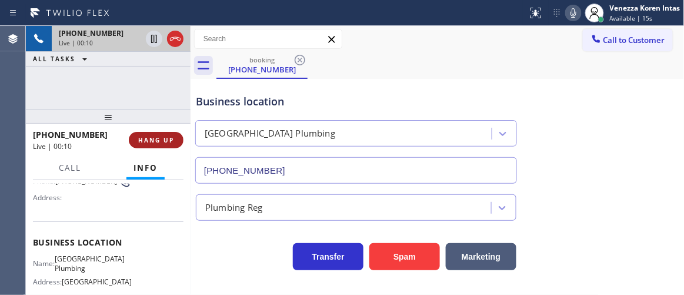
drag, startPoint x: 96, startPoint y: 99, endPoint x: 174, endPoint y: 135, distance: 85.9
click at [96, 99] on div "+12135100212 Live | 00:10 ALL TASKS ALL TASKS ACTIVE TASKS TASKS IN WRAP UP" at bounding box center [108, 68] width 165 height 84
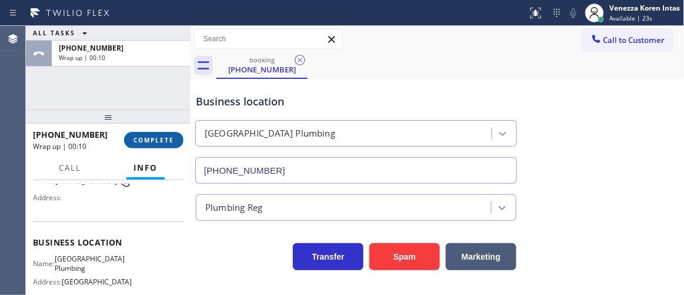
drag, startPoint x: 147, startPoint y: 141, endPoint x: 154, endPoint y: 141, distance: 7.7
click at [149, 141] on span "COMPLETE" at bounding box center [154, 140] width 41 height 8
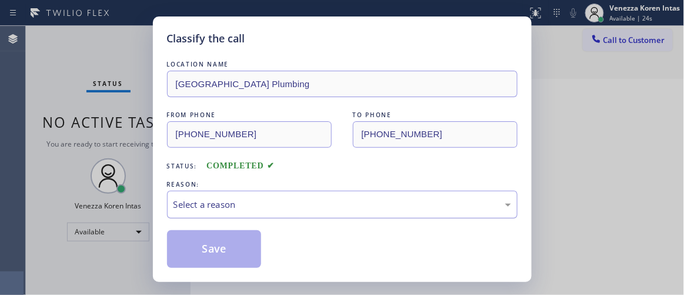
click at [303, 208] on div "Select a reason" at bounding box center [343, 205] width 338 height 14
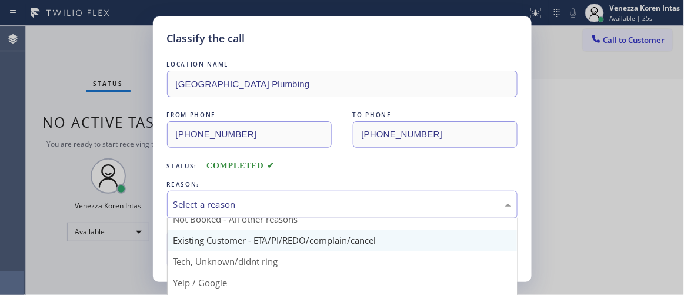
scroll to position [9, 0]
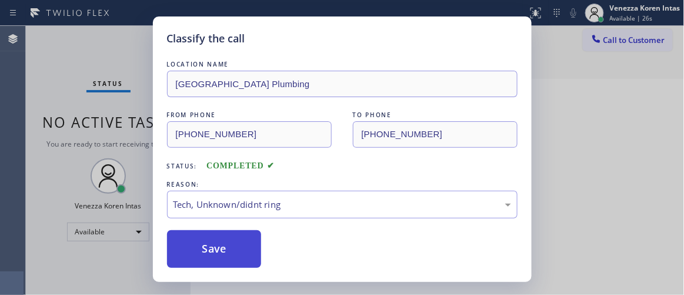
drag, startPoint x: 248, startPoint y: 241, endPoint x: 255, endPoint y: 243, distance: 8.0
click at [248, 241] on button "Save" at bounding box center [214, 249] width 95 height 38
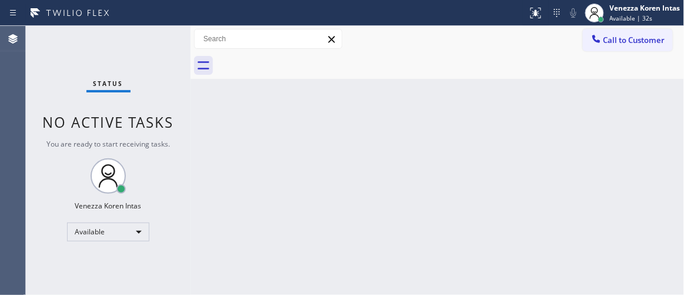
drag, startPoint x: 214, startPoint y: 155, endPoint x: 320, endPoint y: 147, distance: 105.7
click at [214, 155] on div "Back to Dashboard Change Sender ID Customers Technicians Select a contact Outbo…" at bounding box center [438, 160] width 494 height 269
click at [331, 145] on div "Back to Dashboard Change Sender ID Customers Technicians Select a contact Outbo…" at bounding box center [438, 160] width 494 height 269
drag, startPoint x: 293, startPoint y: 68, endPoint x: 265, endPoint y: 71, distance: 27.8
click at [293, 69] on div at bounding box center [451, 65] width 468 height 26
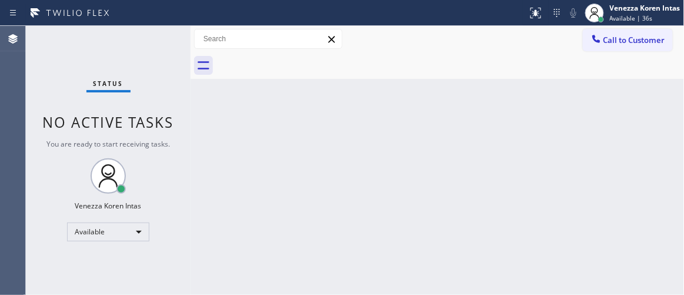
click at [144, 51] on div "Status No active tasks You are ready to start receiving tasks. Venezza Koren In…" at bounding box center [108, 160] width 165 height 269
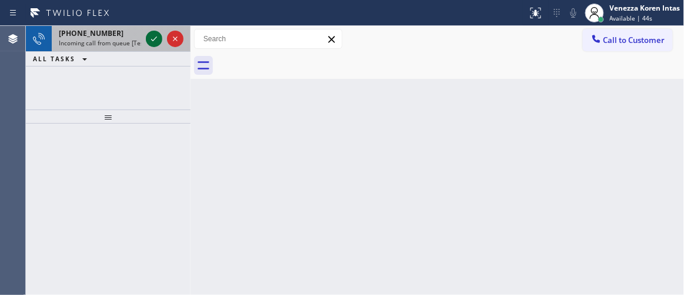
click at [149, 38] on icon at bounding box center [154, 39] width 14 height 14
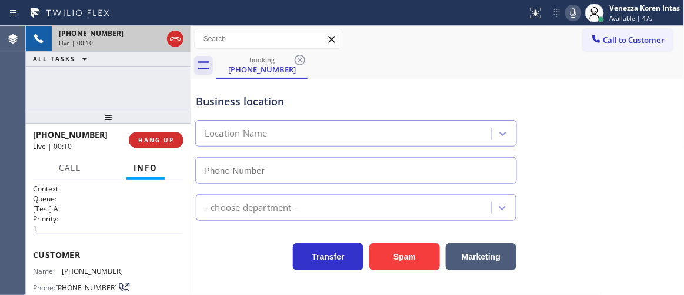
type input "(720) 741-7377"
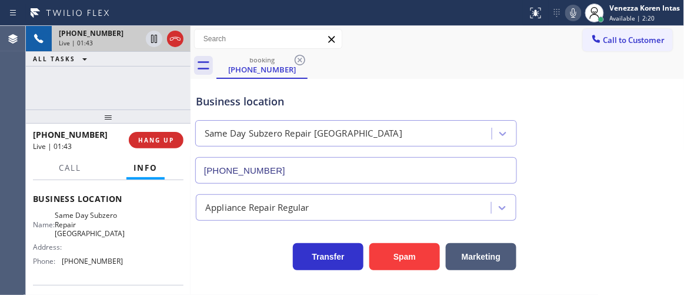
scroll to position [127, 0]
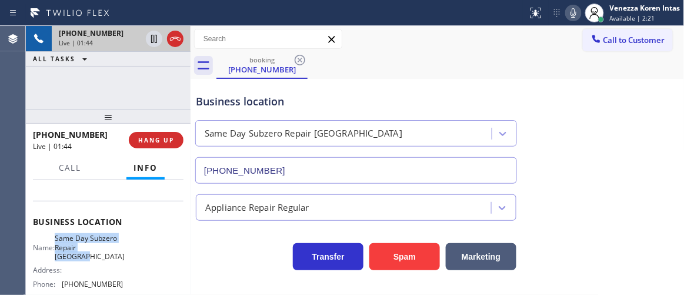
drag, startPoint x: 68, startPoint y: 242, endPoint x: 109, endPoint y: 255, distance: 43.2
click at [109, 255] on span "Same Day Subzero Repair Lakewood" at bounding box center [90, 247] width 70 height 27
copy span "Same Day Subzero Repair Lakewood"
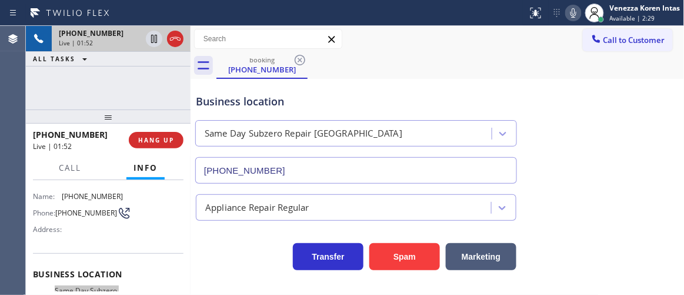
scroll to position [21, 0]
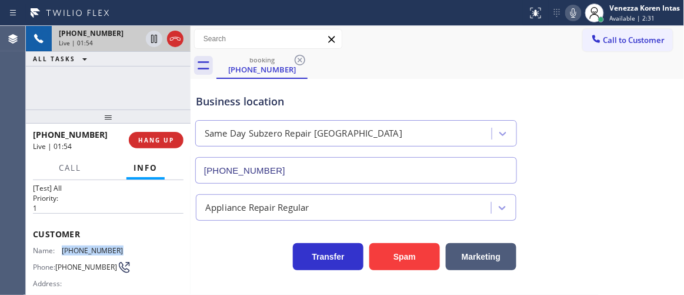
drag, startPoint x: 121, startPoint y: 252, endPoint x: 63, endPoint y: 251, distance: 58.3
click at [63, 251] on div "Name: (334) 595-2059 Phone: (334) 595-2059 Address:" at bounding box center [108, 269] width 151 height 46
copy span "(334) 595-2059"
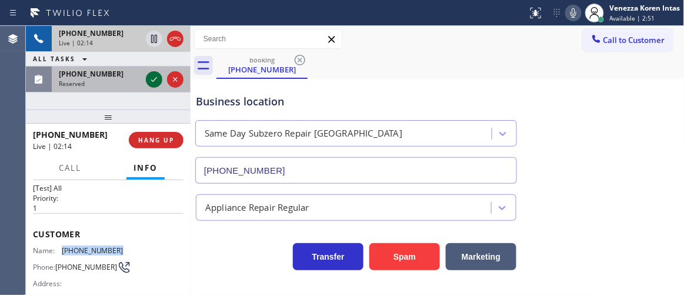
click at [155, 79] on icon at bounding box center [154, 79] width 6 height 5
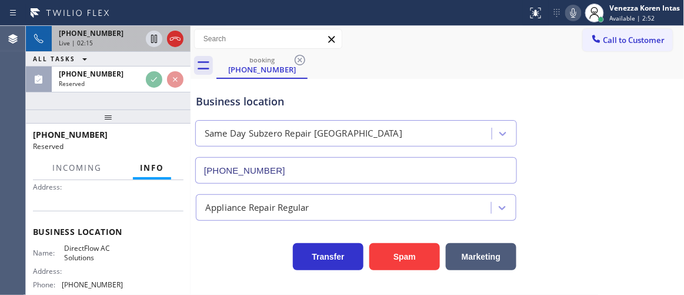
scroll to position [118, 0]
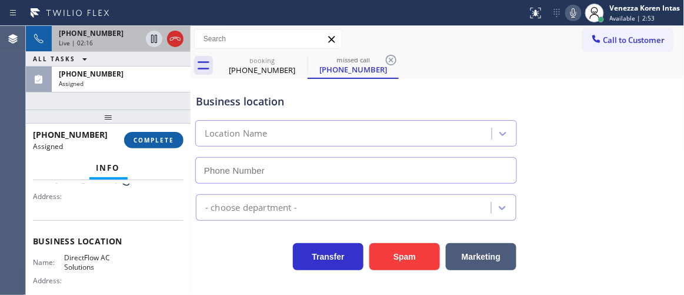
type input "(628) 215-4648"
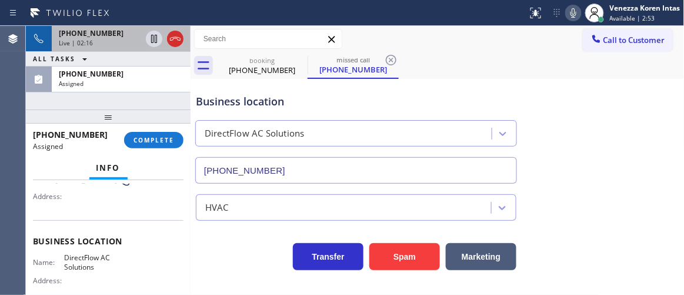
drag, startPoint x: 152, startPoint y: 142, endPoint x: 242, endPoint y: 180, distance: 97.4
click at [152, 143] on span "COMPLETE" at bounding box center [154, 140] width 41 height 8
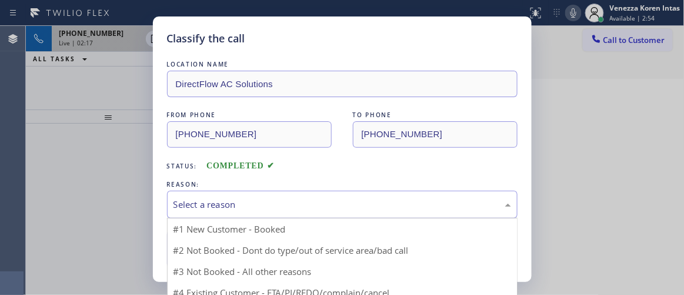
drag, startPoint x: 290, startPoint y: 207, endPoint x: 290, endPoint y: 276, distance: 69.4
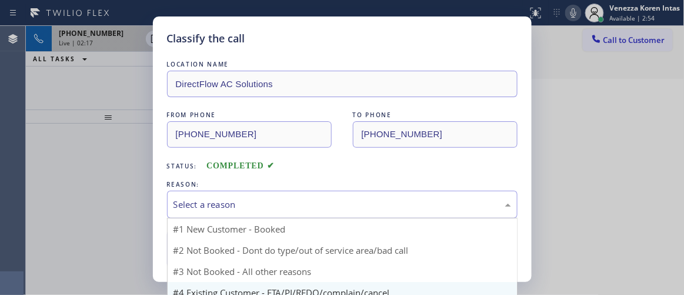
click at [289, 207] on div "Select a reason" at bounding box center [343, 205] width 338 height 14
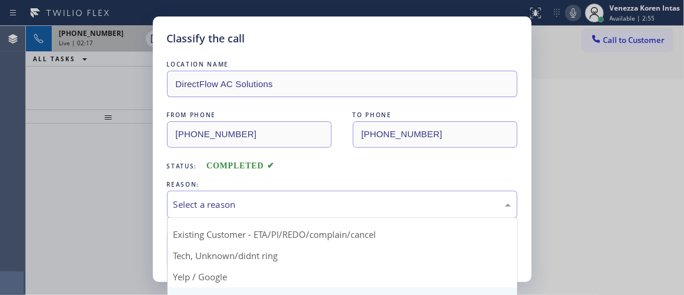
scroll to position [53, 0]
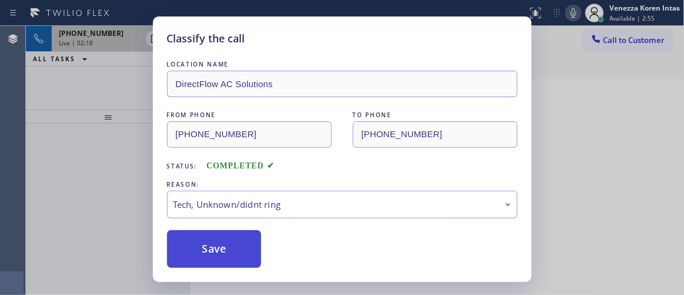
click at [247, 243] on button "Save" at bounding box center [214, 249] width 95 height 38
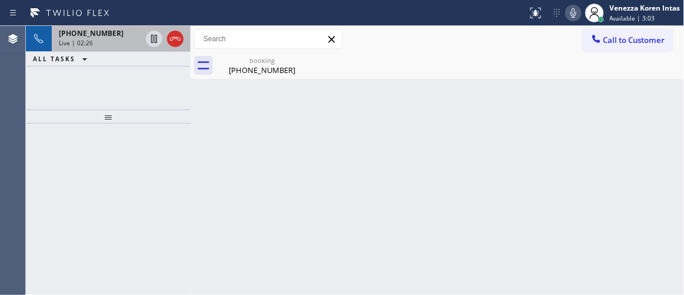
click at [567, 10] on icon at bounding box center [574, 13] width 14 height 14
drag, startPoint x: 152, startPoint y: 40, endPoint x: 222, endPoint y: 55, distance: 71.7
click at [152, 40] on icon at bounding box center [154, 39] width 14 height 14
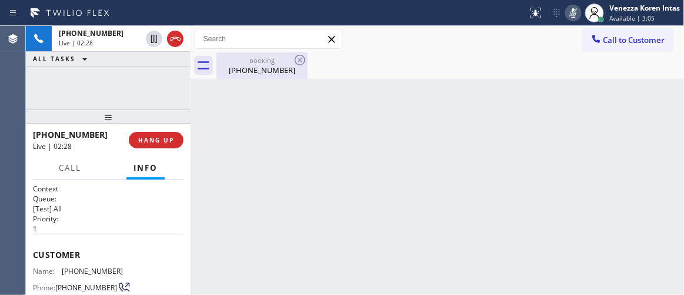
click at [243, 63] on div "booking" at bounding box center [262, 60] width 89 height 9
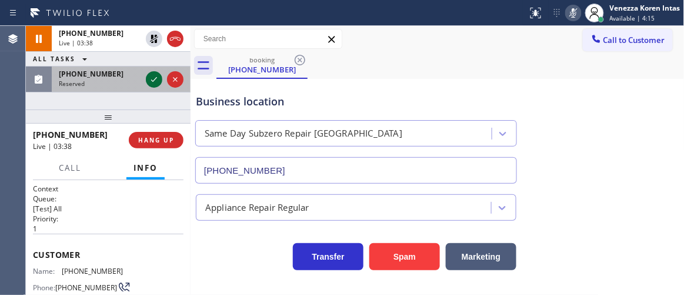
click at [154, 78] on icon at bounding box center [154, 79] width 14 height 14
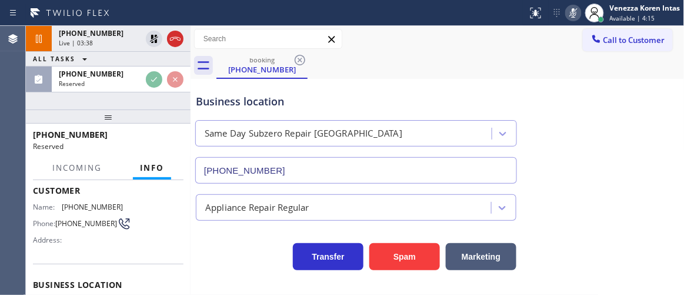
scroll to position [107, 0]
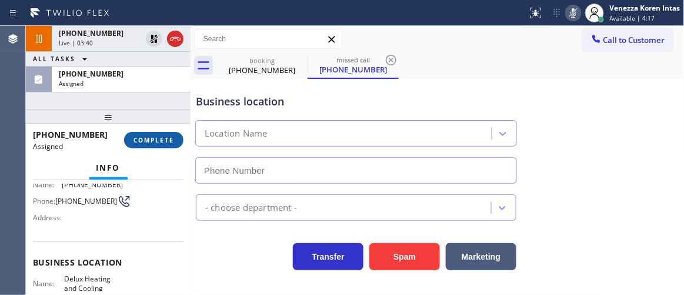
type input "(720) 706-8626"
click at [180, 135] on button "COMPLETE" at bounding box center [153, 140] width 59 height 16
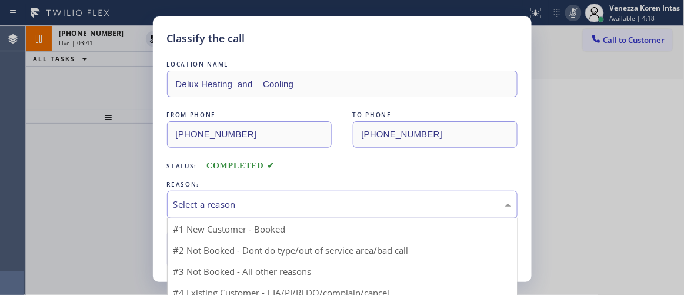
click at [319, 207] on div "Select a reason" at bounding box center [343, 205] width 338 height 14
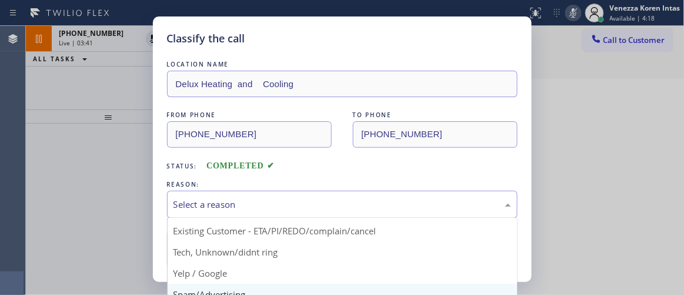
scroll to position [73, 0]
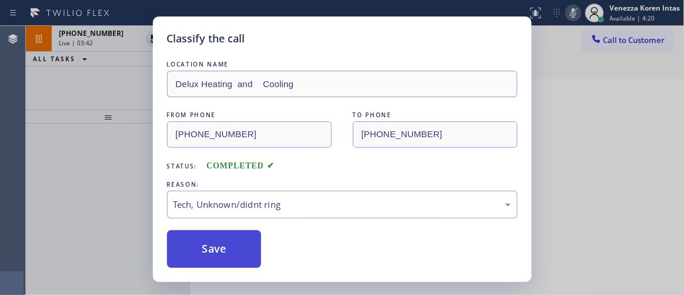
click at [243, 240] on button "Save" at bounding box center [214, 249] width 95 height 38
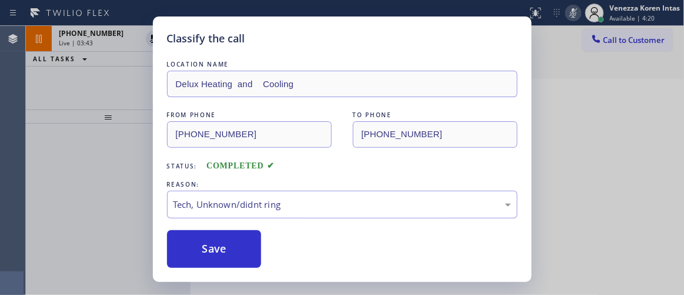
click at [621, 211] on div "Classify the call LOCATION NAME Delux Heating and Cooling FROM PHONE (719) 415-…" at bounding box center [342, 147] width 684 height 295
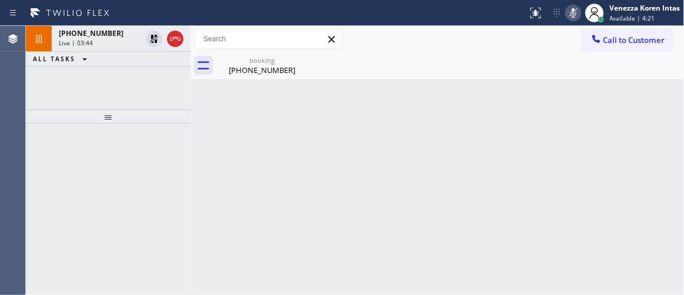
click at [576, 8] on icon at bounding box center [574, 13] width 14 height 14
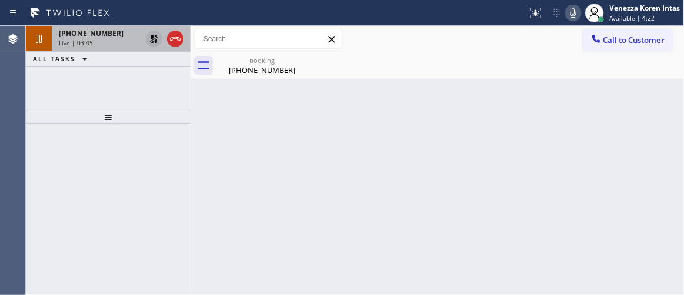
click at [154, 39] on icon at bounding box center [154, 39] width 8 height 8
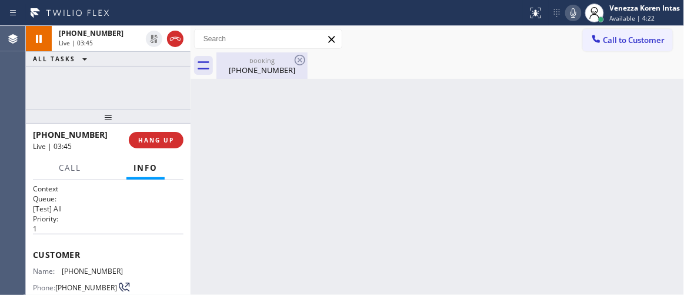
click at [241, 61] on div "booking" at bounding box center [262, 60] width 89 height 9
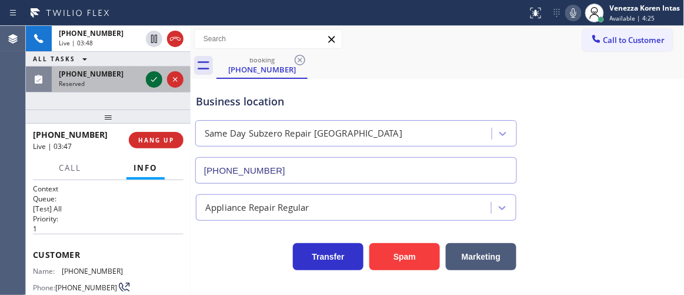
click at [157, 84] on icon at bounding box center [154, 79] width 14 height 14
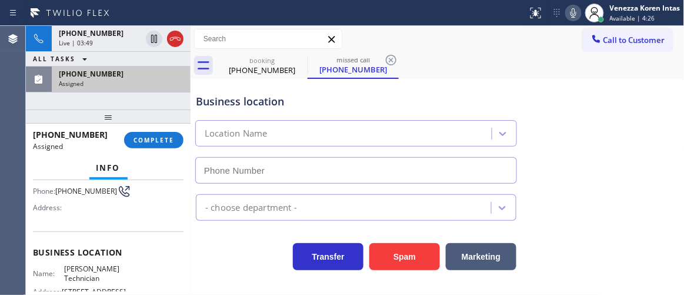
scroll to position [97, 0]
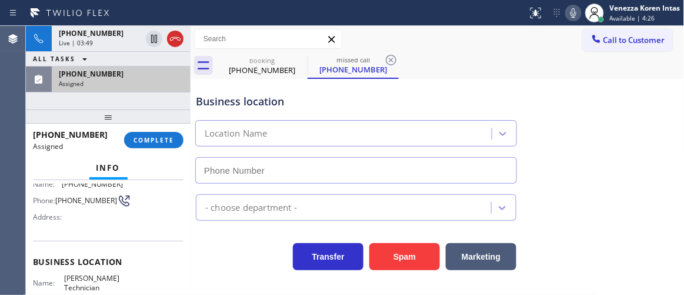
type input "(339) 209-0491"
click at [145, 148] on div "(978) 704-5505 Assigned COMPLETE" at bounding box center [108, 140] width 151 height 31
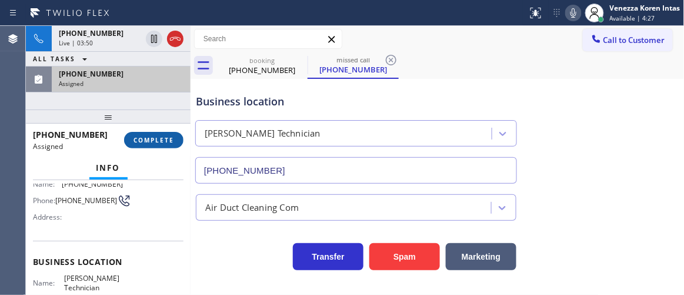
click at [162, 139] on span "COMPLETE" at bounding box center [154, 140] width 41 height 8
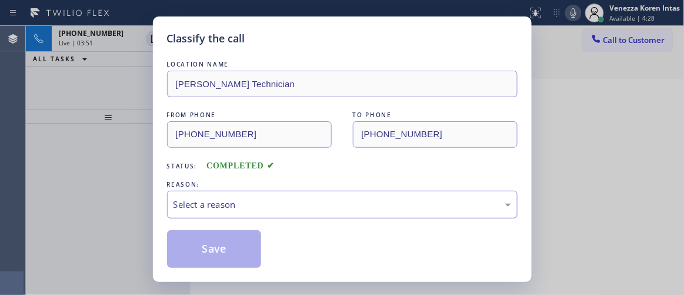
drag, startPoint x: 282, startPoint y: 203, endPoint x: 282, endPoint y: 212, distance: 9.4
click at [282, 204] on div "Select a reason" at bounding box center [343, 205] width 338 height 14
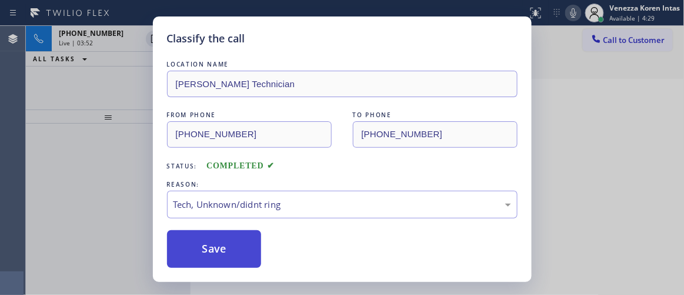
drag, startPoint x: 250, startPoint y: 288, endPoint x: 234, endPoint y: 251, distance: 40.1
click at [244, 251] on button "Save" at bounding box center [214, 249] width 95 height 38
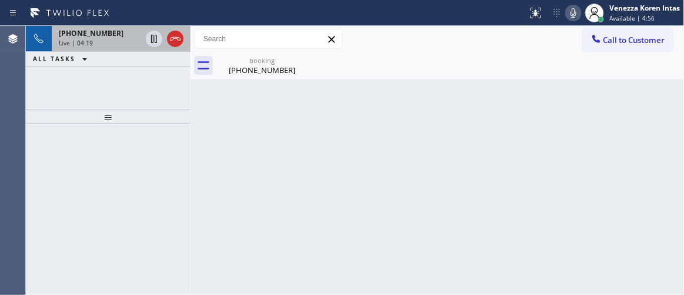
click at [105, 39] on div "Live | 04:19" at bounding box center [100, 43] width 82 height 8
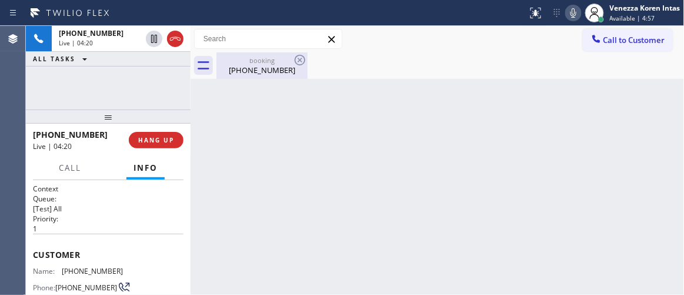
click at [253, 74] on div "(334) 595-2059" at bounding box center [262, 70] width 89 height 11
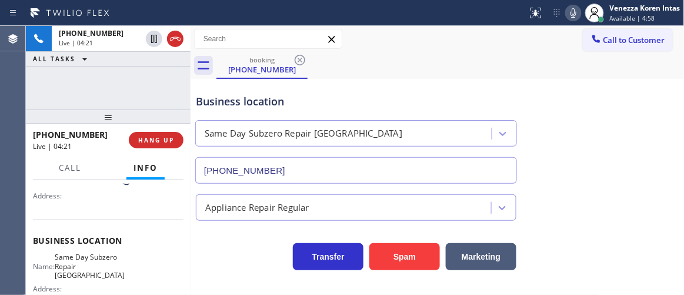
scroll to position [160, 0]
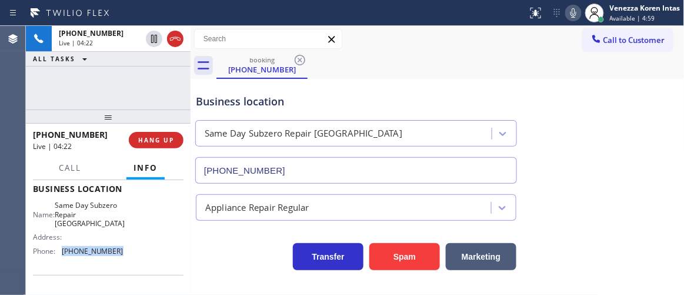
drag, startPoint x: 122, startPoint y: 252, endPoint x: 63, endPoint y: 256, distance: 59.0
click at [63, 256] on div "Name: Same Day Subzero Repair Lakewood Address: Phone: (720) 741-7377" at bounding box center [108, 230] width 151 height 59
copy span "(720) 741-7377"
drag, startPoint x: 416, startPoint y: 84, endPoint x: 430, endPoint y: 111, distance: 30.0
click at [416, 85] on div "Business location Same Day Subzero Repair Lakewood (720) 741-7377" at bounding box center [356, 133] width 325 height 102
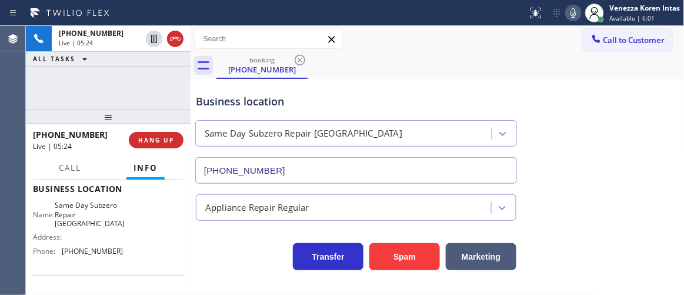
drag, startPoint x: 191, startPoint y: 98, endPoint x: 201, endPoint y: 109, distance: 15.4
click at [191, 98] on div at bounding box center [191, 160] width 0 height 269
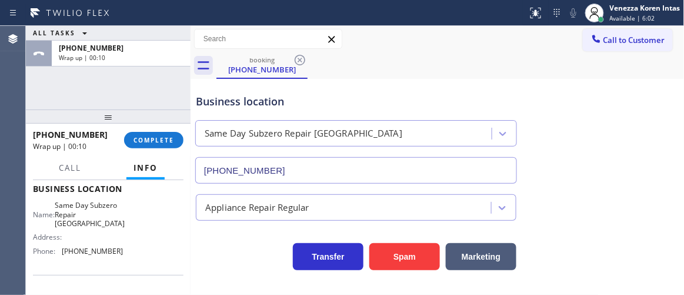
drag, startPoint x: 164, startPoint y: 134, endPoint x: 251, endPoint y: 149, distance: 87.8
click at [165, 134] on button "COMPLETE" at bounding box center [153, 140] width 59 height 16
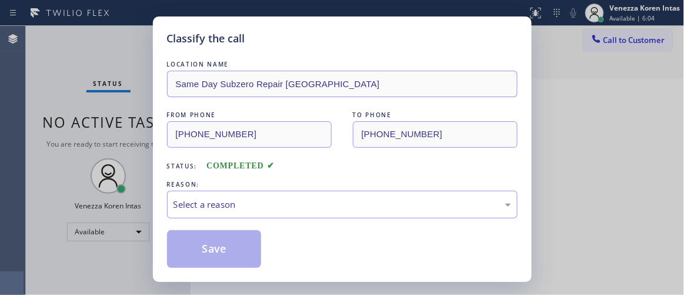
click at [269, 190] on div "REASON:" at bounding box center [342, 184] width 351 height 12
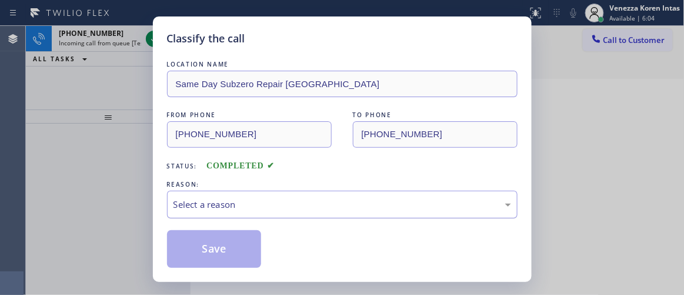
click at [265, 198] on div "Select a reason" at bounding box center [343, 205] width 338 height 14
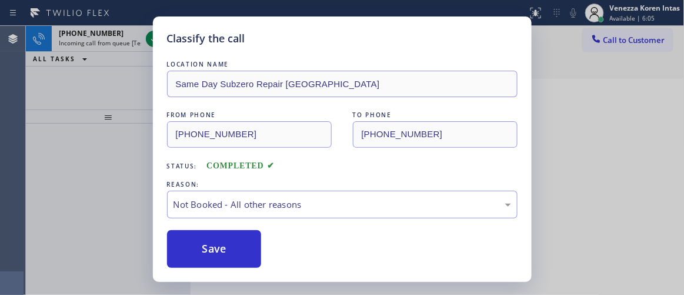
click at [241, 253] on button "Save" at bounding box center [214, 249] width 95 height 38
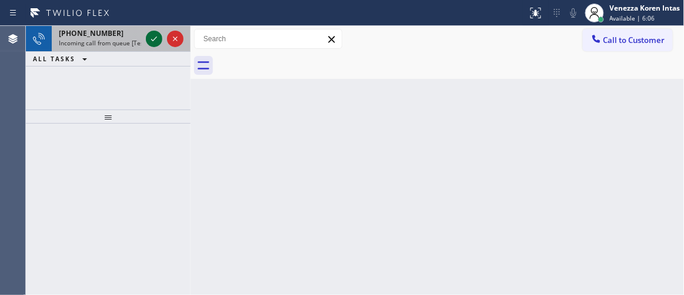
click at [154, 38] on icon at bounding box center [154, 39] width 14 height 14
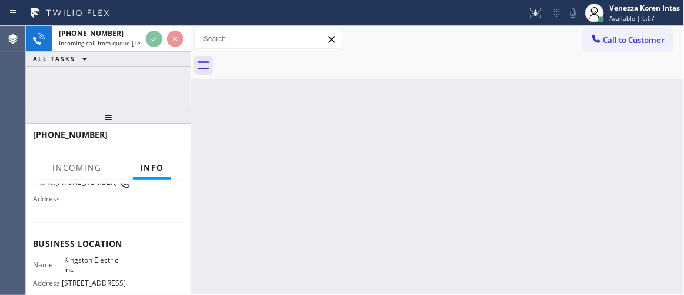
scroll to position [160, 0]
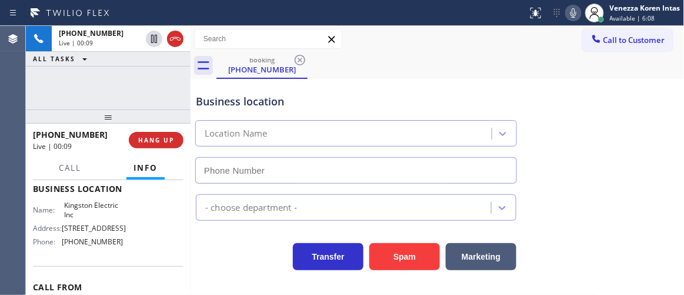
type input "(425) 517-1088"
click at [162, 142] on span "HANG UP" at bounding box center [156, 140] width 36 height 8
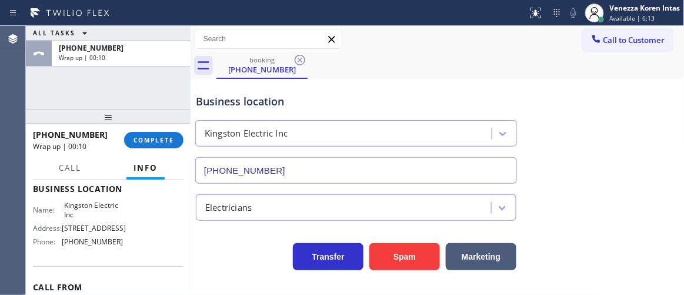
drag, startPoint x: 168, startPoint y: 135, endPoint x: 332, endPoint y: 198, distance: 175.3
click at [168, 134] on button "COMPLETE" at bounding box center [153, 140] width 59 height 16
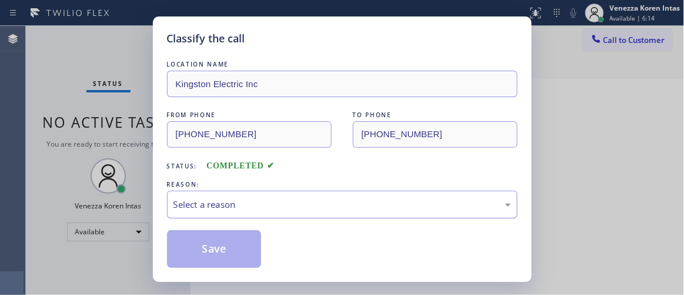
drag, startPoint x: 300, startPoint y: 210, endPoint x: 305, endPoint y: 214, distance: 6.4
click at [301, 211] on div "Select a reason" at bounding box center [343, 205] width 338 height 14
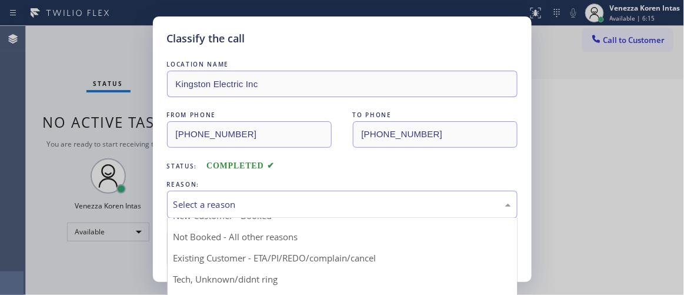
scroll to position [73, 0]
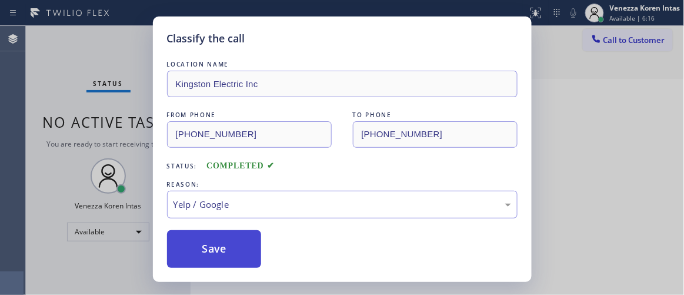
click at [231, 244] on button "Save" at bounding box center [214, 249] width 95 height 38
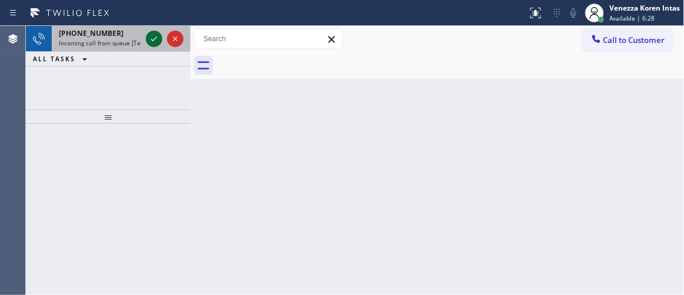
click at [152, 41] on icon at bounding box center [154, 39] width 14 height 14
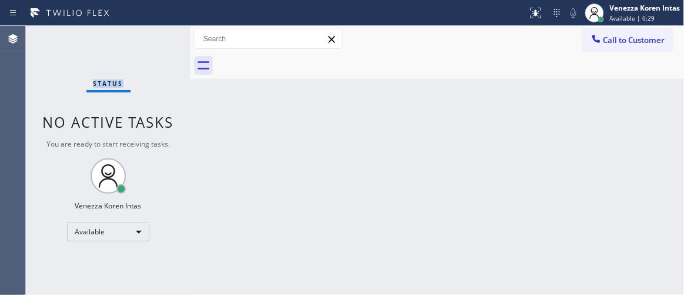
click at [152, 41] on div "Status No active tasks You are ready to start receiving tasks. Venezza Koren In…" at bounding box center [108, 160] width 165 height 269
drag, startPoint x: 104, startPoint y: 58, endPoint x: 126, endPoint y: 69, distance: 24.7
click at [104, 58] on div "Status No active tasks You are ready to start receiving tasks. Venezza Koren In…" at bounding box center [108, 160] width 165 height 269
click at [542, 9] on div at bounding box center [540, 8] width 7 height 7
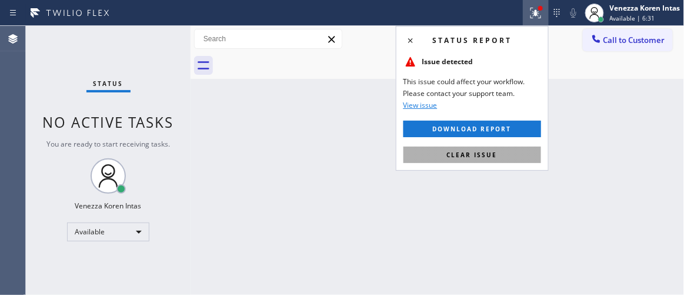
click at [506, 154] on button "Clear issue" at bounding box center [473, 155] width 138 height 16
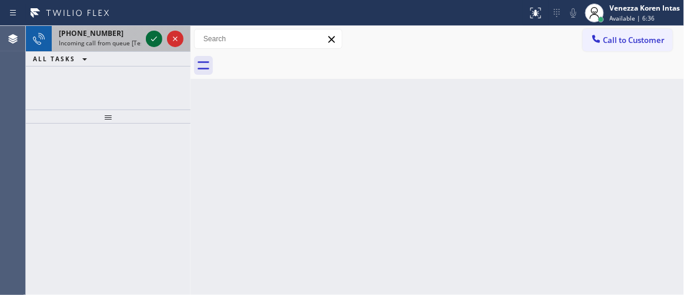
click at [154, 38] on icon at bounding box center [154, 39] width 14 height 14
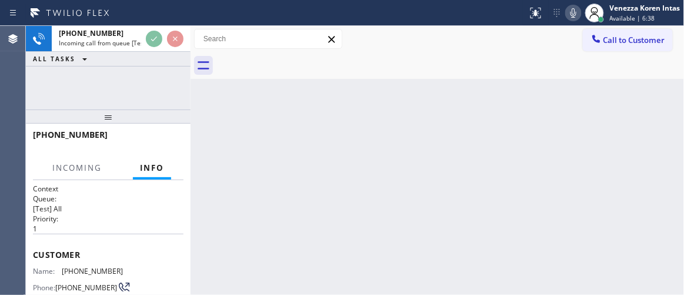
drag, startPoint x: 312, startPoint y: 127, endPoint x: 291, endPoint y: 201, distance: 77.0
click at [312, 128] on div "Back to Dashboard Change Sender ID Customers Technicians Select a contact Outbo…" at bounding box center [438, 160] width 494 height 269
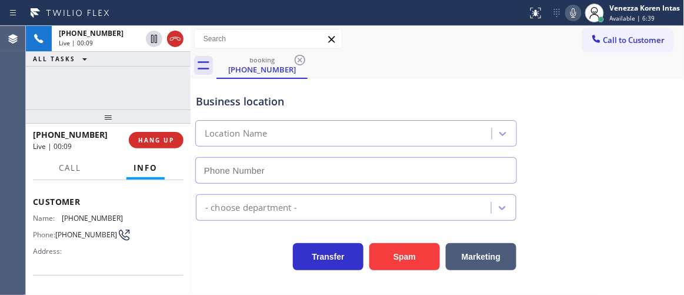
type input "(855) 731-4952"
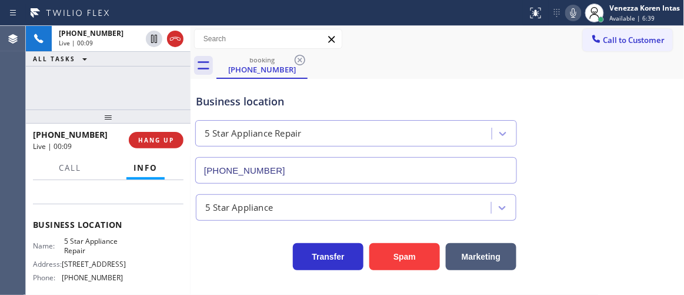
scroll to position [160, 0]
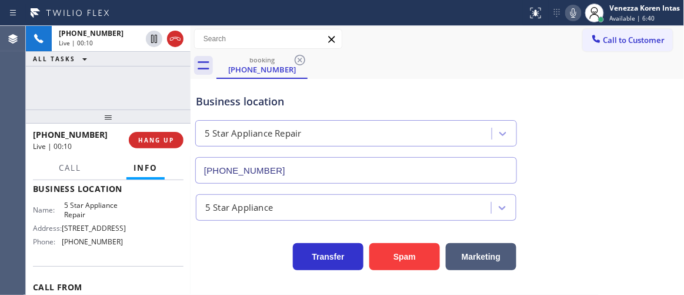
click at [387, 81] on div "Business location 5 Star Appliance Repair (855) 731-4952" at bounding box center [438, 130] width 489 height 107
drag, startPoint x: 225, startPoint y: 102, endPoint x: 388, endPoint y: 199, distance: 189.8
click at [224, 102] on div "Business location" at bounding box center [356, 102] width 321 height 16
drag, startPoint x: 234, startPoint y: 104, endPoint x: 287, endPoint y: 92, distance: 54.3
click at [235, 104] on div "Business location" at bounding box center [356, 102] width 321 height 16
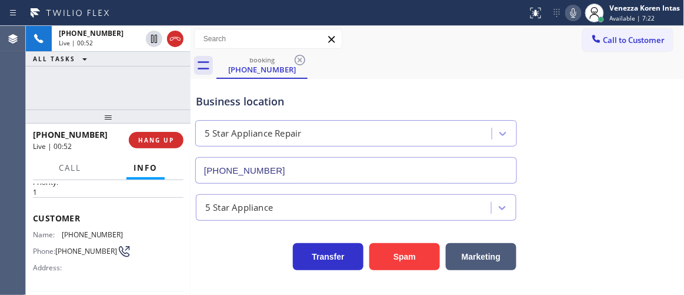
scroll to position [53, 0]
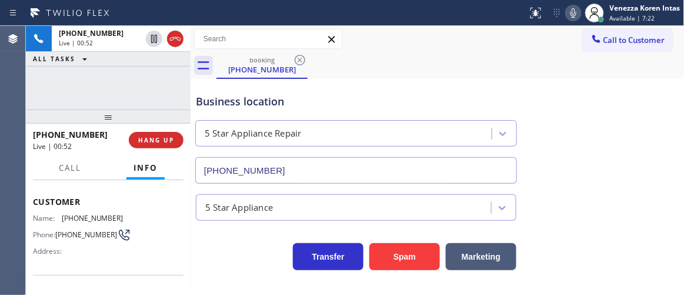
drag, startPoint x: 427, startPoint y: 54, endPoint x: 432, endPoint y: 5, distance: 48.6
click at [427, 53] on div "booking (757) 719-7727" at bounding box center [451, 65] width 468 height 26
click at [474, 60] on div "booking (757) 719-7727" at bounding box center [451, 65] width 468 height 26
drag, startPoint x: 419, startPoint y: 92, endPoint x: 426, endPoint y: 28, distance: 64.0
click at [419, 91] on div "Business location 5 Star Appliance Repair (855) 731-4952" at bounding box center [356, 133] width 325 height 102
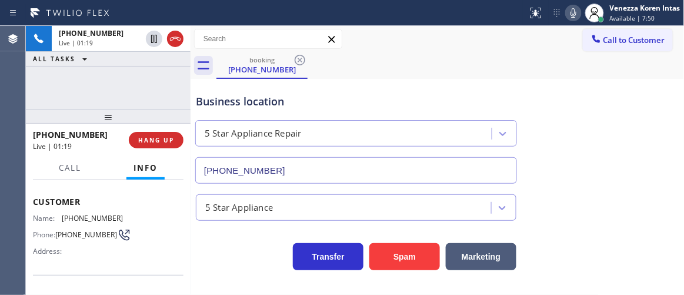
click at [405, 50] on div "Call to Customer Outbound call Location Mar Vista Heating and Air Your caller i…" at bounding box center [438, 39] width 494 height 26
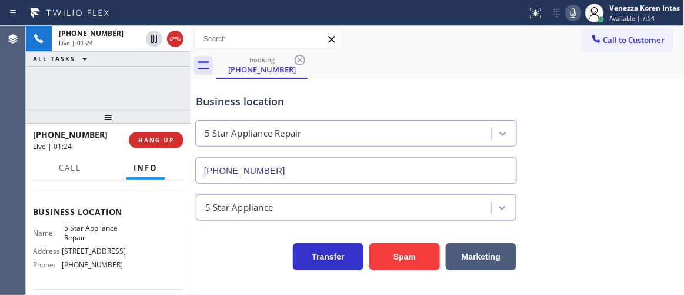
scroll to position [160, 0]
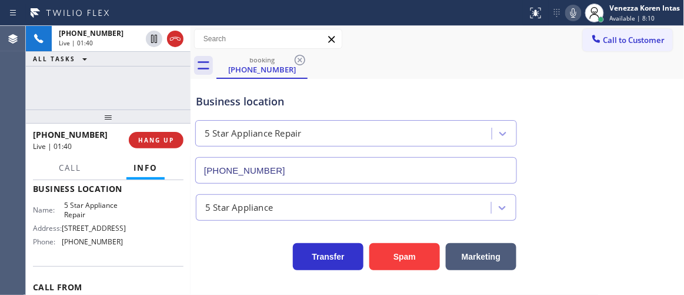
click at [164, 117] on div at bounding box center [108, 116] width 165 height 14
click at [391, 104] on div "Business location" at bounding box center [356, 102] width 321 height 16
drag, startPoint x: 214, startPoint y: 247, endPoint x: 294, endPoint y: 272, distance: 84.3
click at [214, 247] on div "Transfer Spam Marketing" at bounding box center [356, 253] width 325 height 33
drag, startPoint x: 195, startPoint y: 90, endPoint x: 332, endPoint y: 99, distance: 137.4
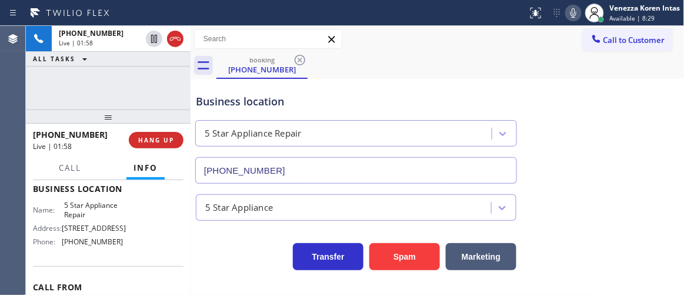
click at [195, 90] on div "Business location 5 Star Appliance Repair (855) 731-4952" at bounding box center [356, 133] width 325 height 102
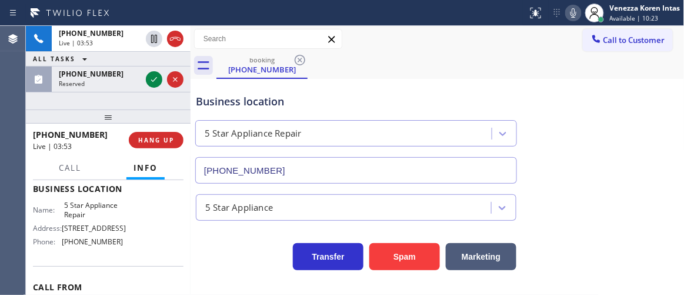
click at [472, 71] on div "booking (757) 719-7727" at bounding box center [451, 65] width 468 height 26
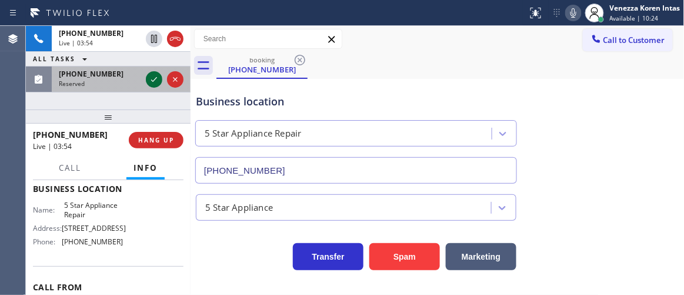
click at [155, 77] on icon at bounding box center [154, 79] width 14 height 14
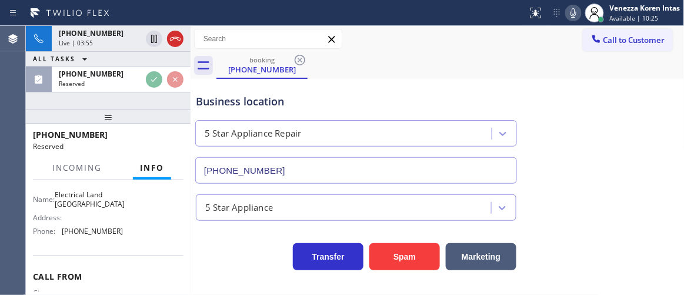
scroll to position [137, 0]
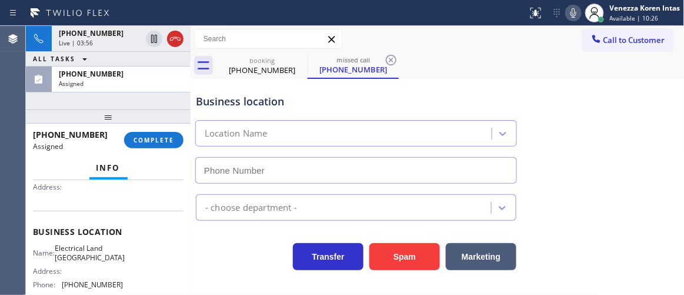
type input "(562) 309-4505"
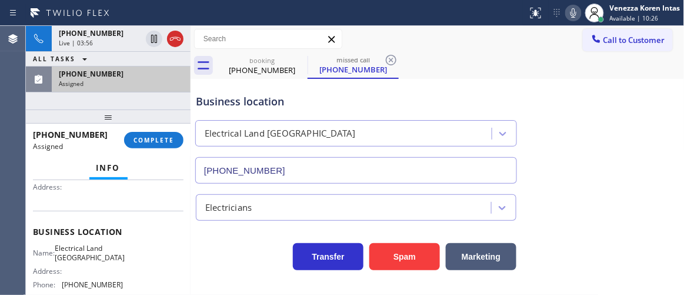
click at [133, 74] on div "(617) 513-9052" at bounding box center [121, 74] width 125 height 10
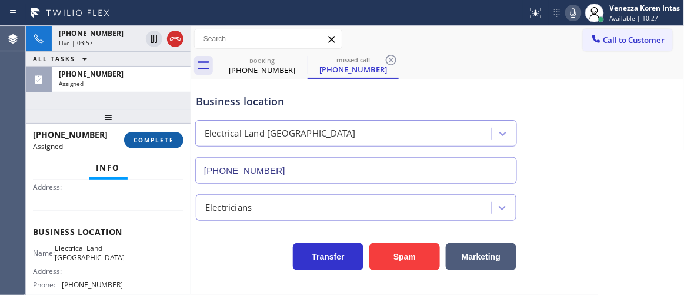
click at [159, 139] on span "COMPLETE" at bounding box center [154, 140] width 41 height 8
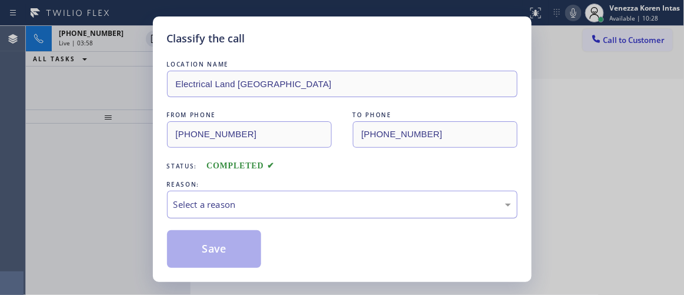
drag, startPoint x: 266, startPoint y: 196, endPoint x: 270, endPoint y: 206, distance: 10.6
click at [267, 196] on div "Select a reason" at bounding box center [342, 205] width 351 height 28
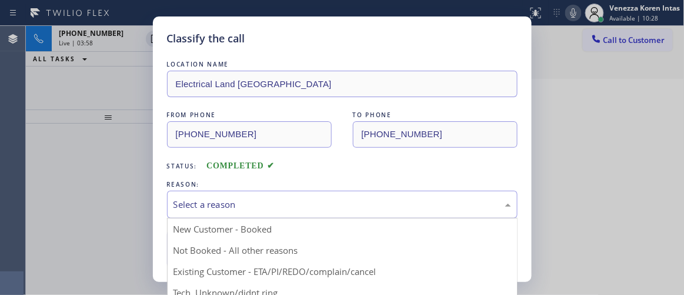
scroll to position [53, 0]
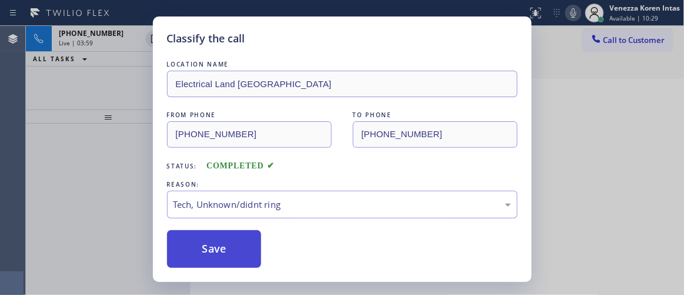
click at [236, 241] on button "Save" at bounding box center [214, 249] width 95 height 38
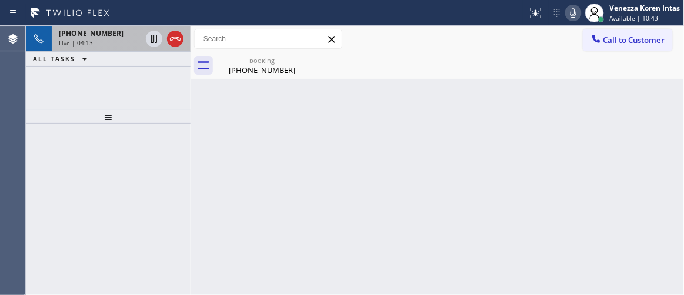
click at [115, 44] on div "Live | 04:13" at bounding box center [100, 43] width 82 height 8
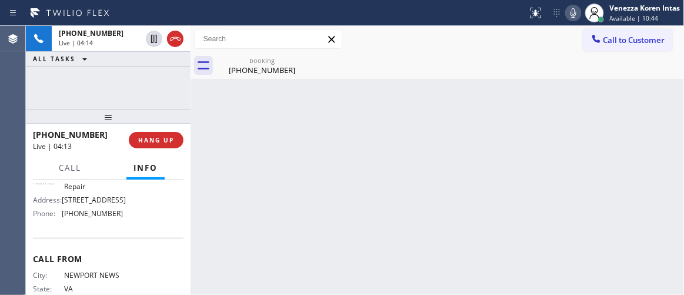
scroll to position [225, 0]
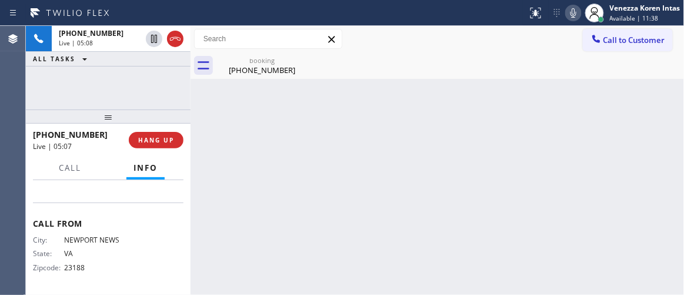
drag, startPoint x: 179, startPoint y: 43, endPoint x: 202, endPoint y: 87, distance: 50.0
click at [179, 43] on icon at bounding box center [175, 39] width 14 height 14
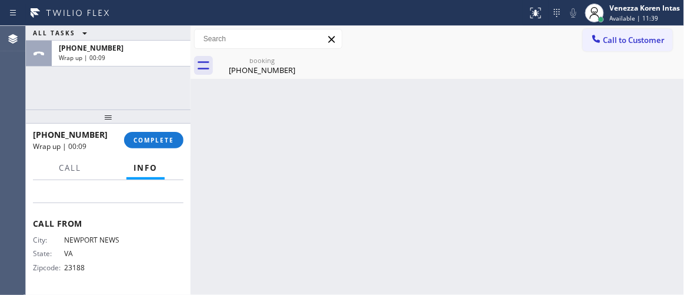
click at [149, 97] on div "ALL TASKS ALL TASKS ACTIVE TASKS TASKS IN WRAP UP +17577197727 Wrap up | 00:09" at bounding box center [108, 68] width 165 height 84
click at [159, 134] on button "COMPLETE" at bounding box center [153, 140] width 59 height 16
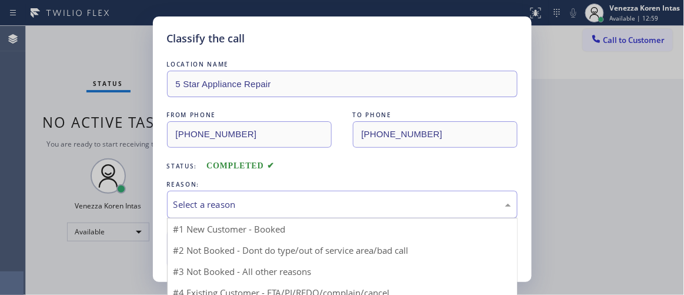
click at [307, 195] on div "Select a reason" at bounding box center [342, 205] width 351 height 28
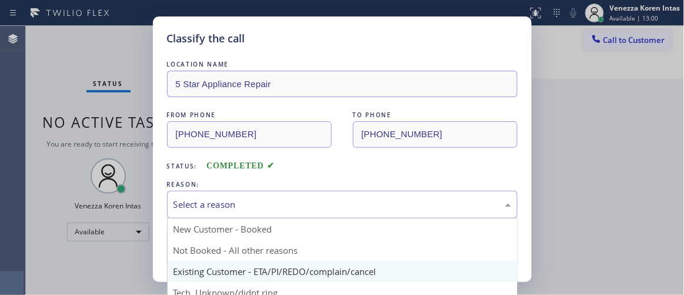
scroll to position [53, 0]
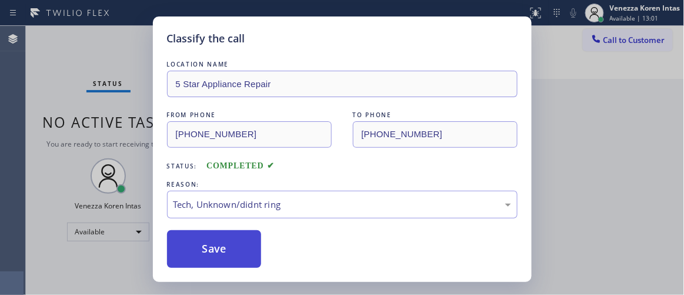
click at [232, 252] on button "Save" at bounding box center [214, 249] width 95 height 38
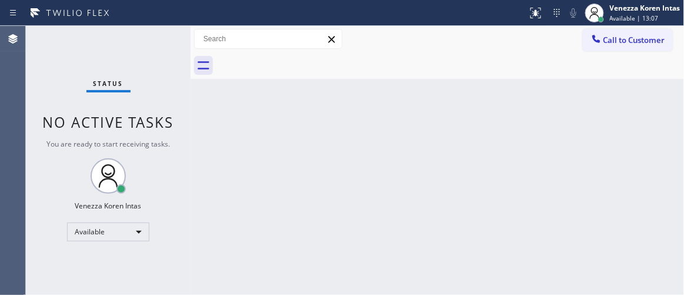
click at [172, 39] on div "Status No active tasks You are ready to start receiving tasks. Venezza Koren In…" at bounding box center [108, 160] width 165 height 269
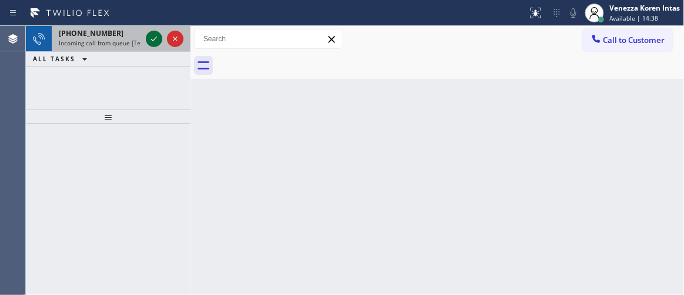
click at [151, 43] on icon at bounding box center [154, 39] width 14 height 14
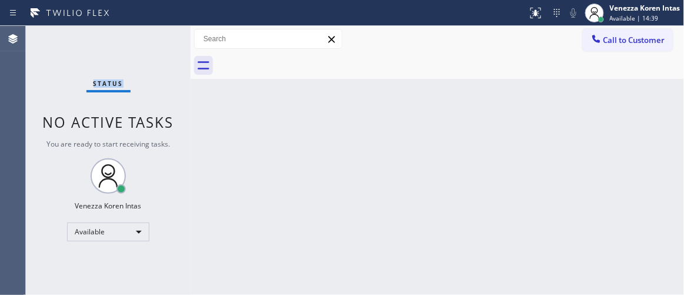
click at [152, 42] on div "Status No active tasks You are ready to start receiving tasks. Venezza Koren In…" at bounding box center [108, 160] width 165 height 269
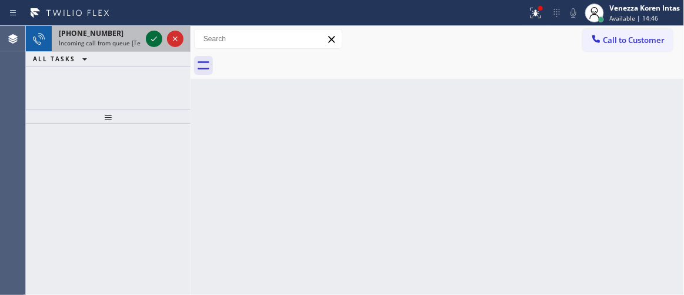
click at [155, 39] on icon at bounding box center [154, 39] width 14 height 14
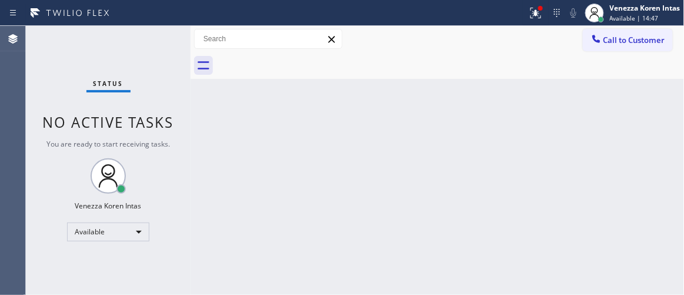
click at [155, 39] on div "Status No active tasks You are ready to start receiving tasks. Venezza Koren In…" at bounding box center [108, 160] width 165 height 269
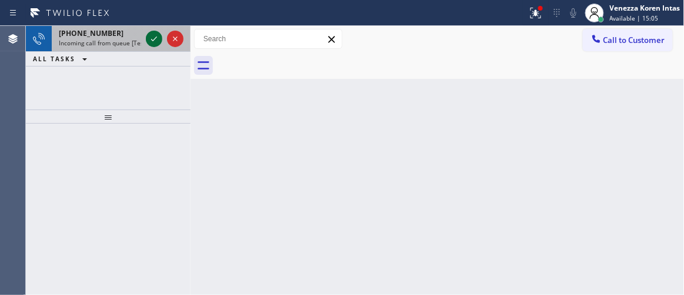
click at [155, 39] on icon at bounding box center [154, 39] width 14 height 14
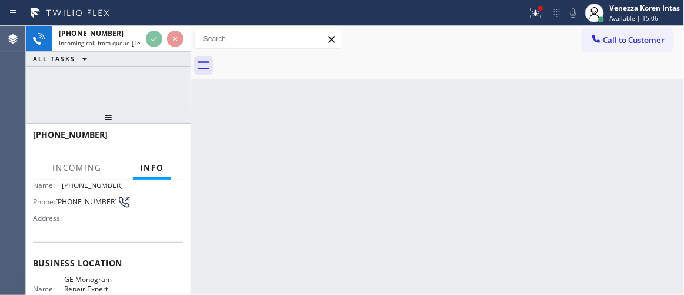
scroll to position [160, 0]
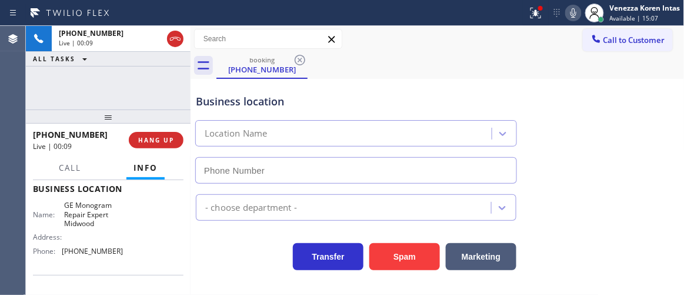
type input "(917) 423-7722"
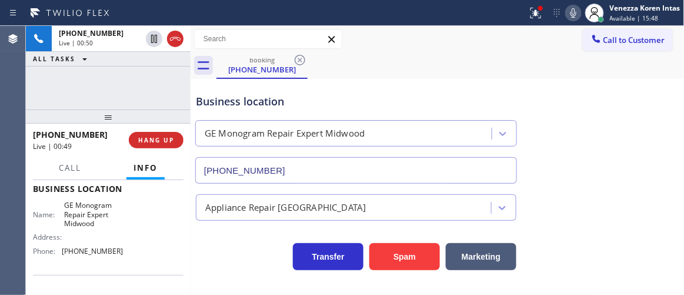
click at [165, 151] on div "+19177023152 Live | 00:49 HANG UP" at bounding box center [108, 140] width 151 height 31
click at [165, 137] on span "HANG UP" at bounding box center [156, 140] width 36 height 8
click at [165, 136] on span "HANG UP" at bounding box center [156, 140] width 36 height 8
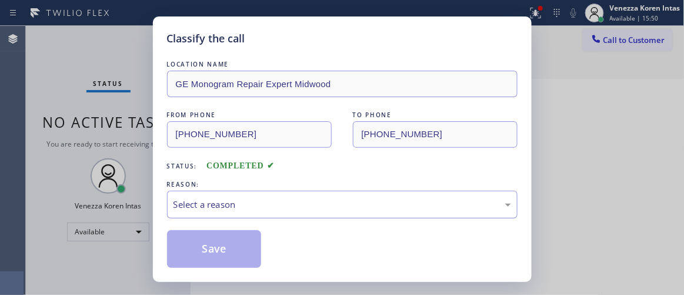
drag, startPoint x: 248, startPoint y: 208, endPoint x: 254, endPoint y: 217, distance: 10.6
click at [249, 210] on div "Select a reason" at bounding box center [343, 205] width 338 height 14
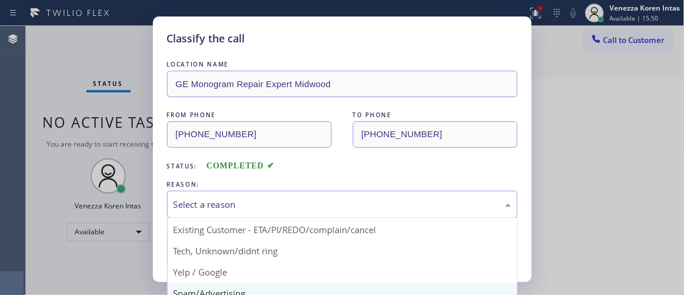
scroll to position [73, 0]
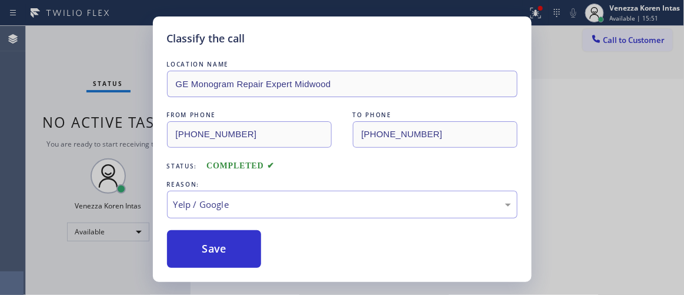
click at [241, 222] on div "LOCATION NAME GE Monogram Repair Expert Midwood FROM PHONE (917) 702-3152 TO PH…" at bounding box center [342, 163] width 351 height 210
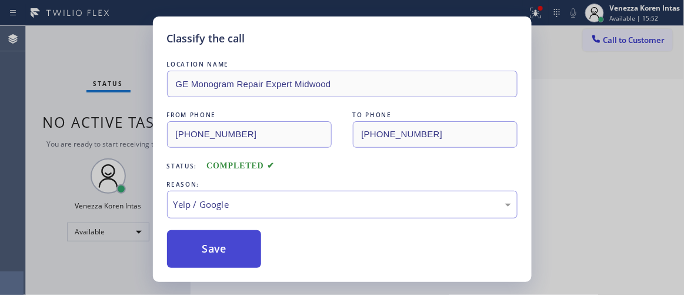
click at [245, 238] on button "Save" at bounding box center [214, 249] width 95 height 38
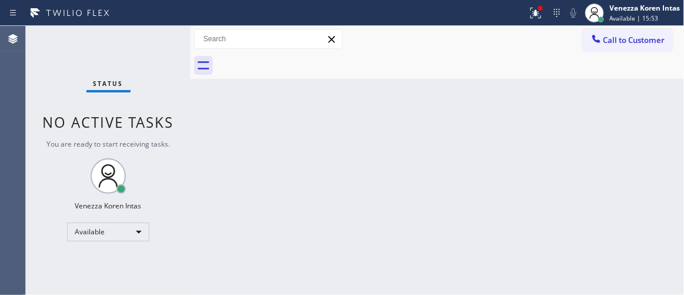
click at [114, 77] on div "Status No active tasks You are ready to start receiving tasks. Venezza Koren In…" at bounding box center [108, 160] width 165 height 269
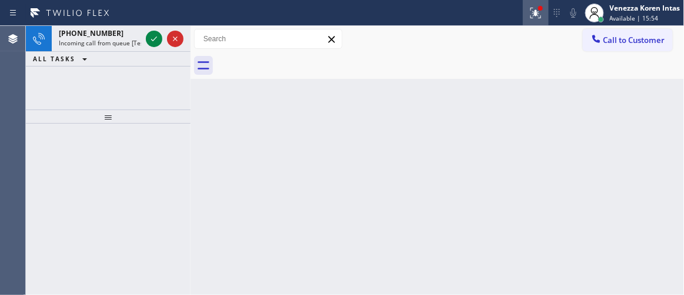
click at [539, 12] on icon at bounding box center [536, 13] width 14 height 14
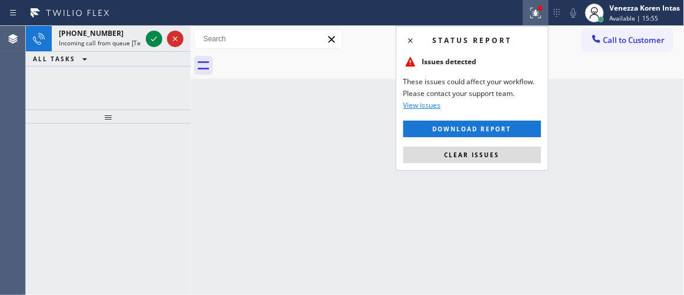
click at [507, 153] on button "Clear issues" at bounding box center [473, 155] width 138 height 16
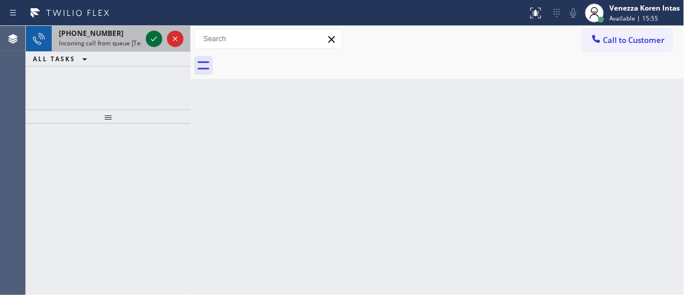
click at [154, 37] on icon at bounding box center [154, 39] width 14 height 14
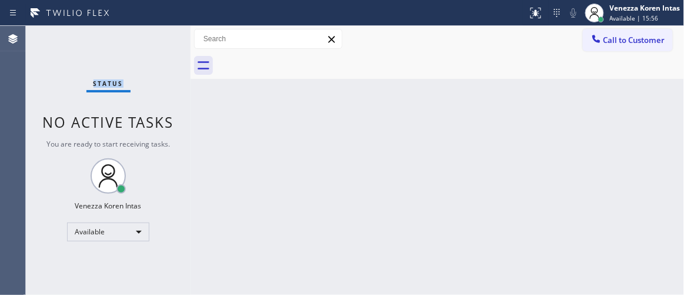
click at [154, 37] on div "Status No active tasks You are ready to start receiving tasks. Venezza Koren In…" at bounding box center [108, 160] width 165 height 269
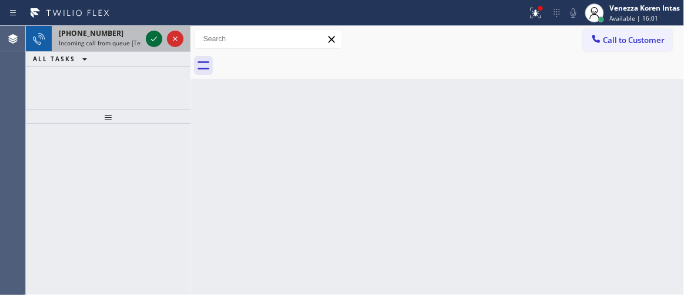
click at [154, 37] on icon at bounding box center [154, 39] width 14 height 14
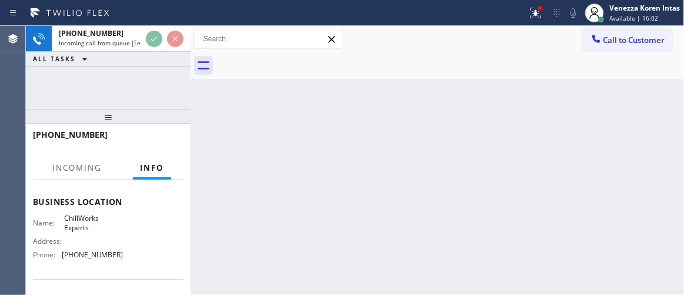
scroll to position [160, 0]
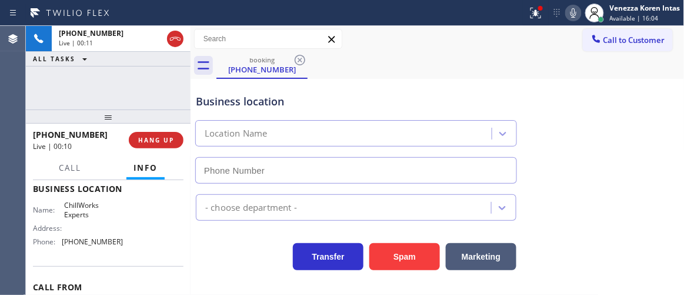
type input "(858) 465-4475"
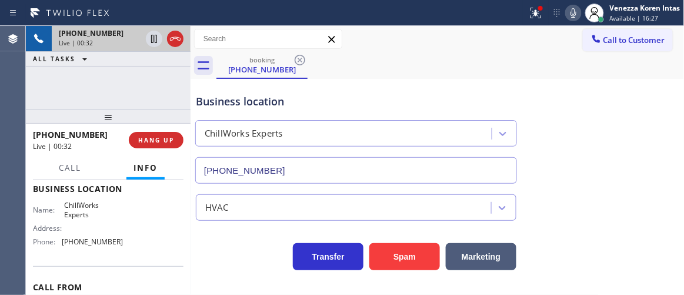
drag, startPoint x: 168, startPoint y: 34, endPoint x: 174, endPoint y: 38, distance: 7.4
click at [168, 34] on icon at bounding box center [175, 39] width 14 height 14
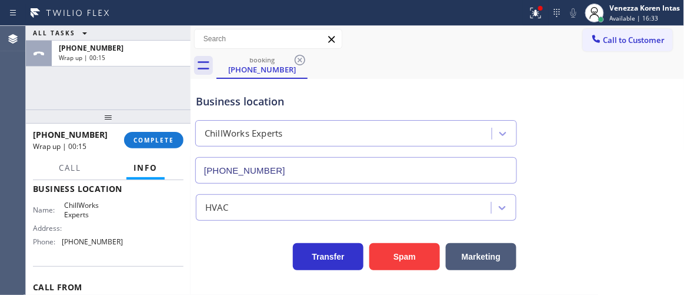
drag, startPoint x: 160, startPoint y: 146, endPoint x: 285, endPoint y: 152, distance: 125.5
click at [161, 146] on button "COMPLETE" at bounding box center [153, 140] width 59 height 16
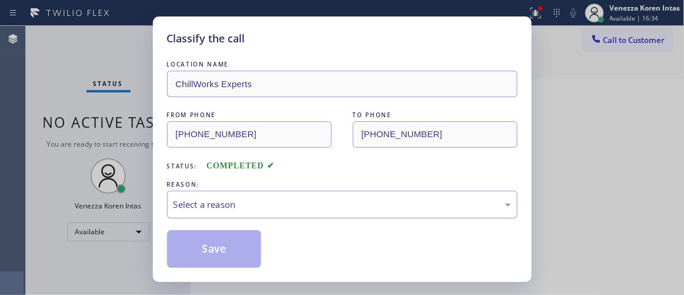
click at [315, 213] on div "Select a reason" at bounding box center [342, 205] width 351 height 28
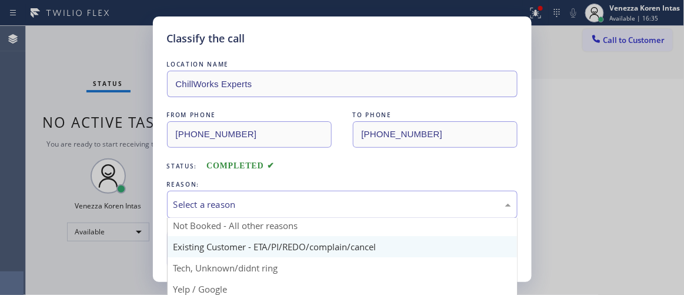
scroll to position [9, 0]
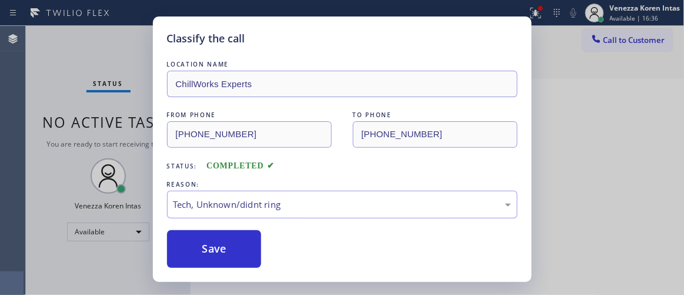
click at [265, 241] on div "Save" at bounding box center [342, 249] width 351 height 38
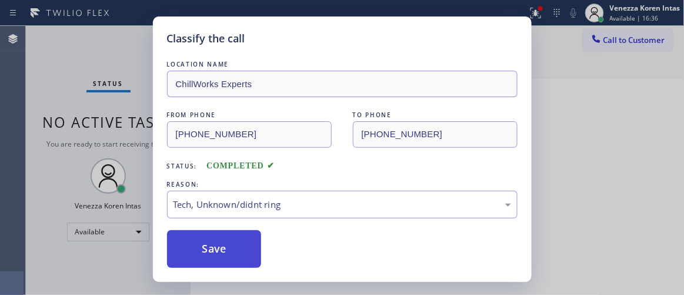
drag, startPoint x: 238, startPoint y: 244, endPoint x: 276, endPoint y: 257, distance: 40.4
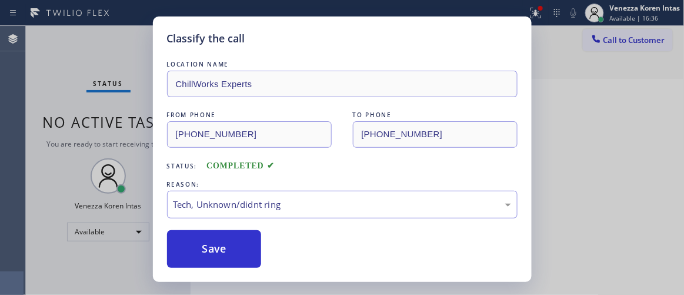
click at [237, 245] on button "Save" at bounding box center [214, 249] width 95 height 38
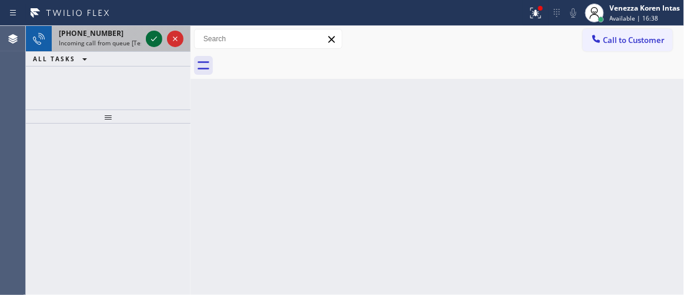
click at [148, 29] on div at bounding box center [165, 39] width 42 height 26
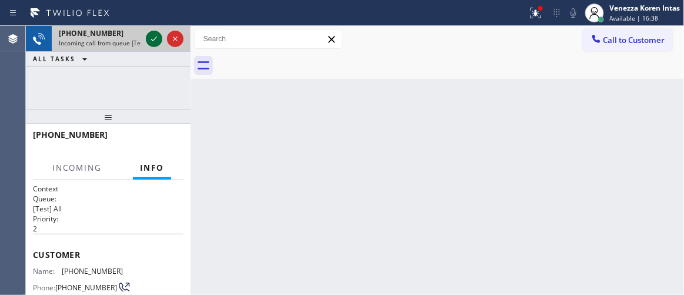
click at [151, 33] on icon at bounding box center [154, 39] width 14 height 14
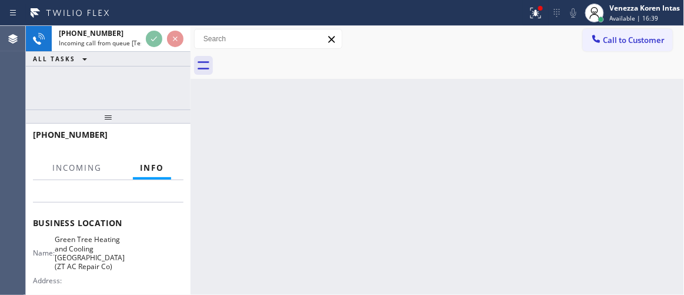
scroll to position [160, 0]
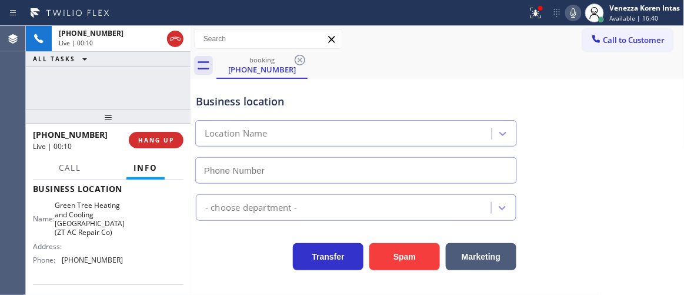
type input "(805) 659-8626"
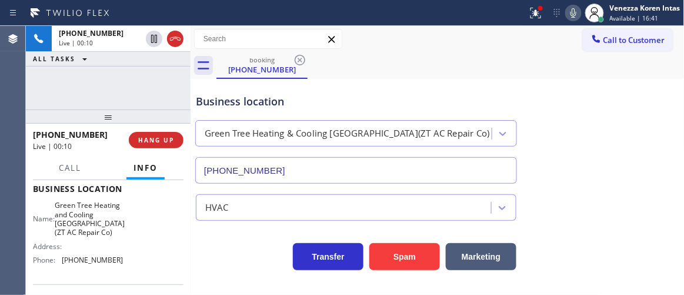
drag, startPoint x: 148, startPoint y: 141, endPoint x: 253, endPoint y: 171, distance: 109.1
click at [149, 141] on span "HANG UP" at bounding box center [156, 140] width 36 height 8
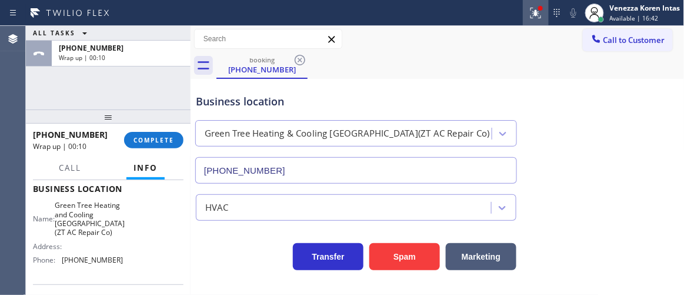
click at [544, 15] on div at bounding box center [536, 13] width 26 height 14
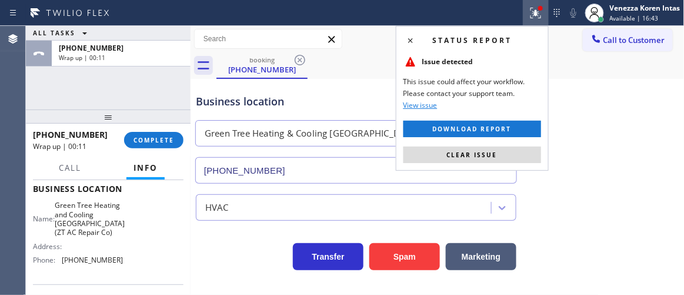
click at [517, 159] on button "Clear issue" at bounding box center [473, 155] width 138 height 16
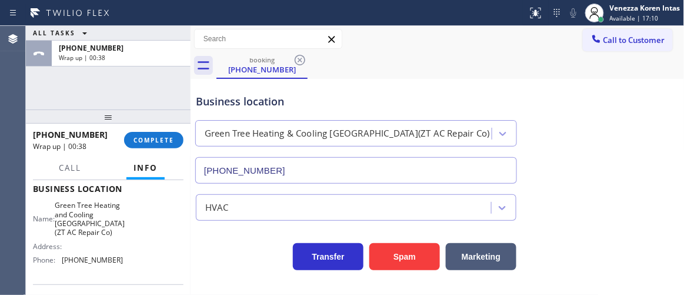
click at [171, 151] on div "+18053127050 Wrap up | 00:38 COMPLETE" at bounding box center [108, 140] width 151 height 31
click at [178, 145] on button "COMPLETE" at bounding box center [153, 140] width 59 height 16
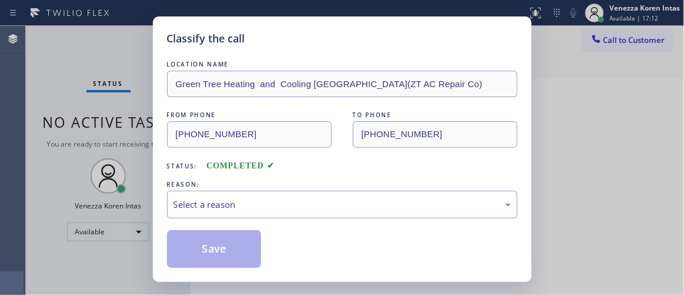
click at [291, 198] on div "Select a reason" at bounding box center [343, 205] width 338 height 14
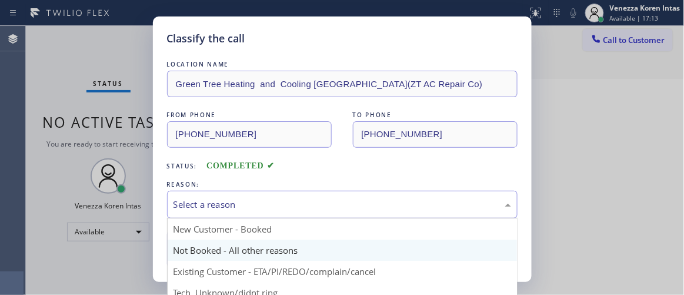
scroll to position [73, 0]
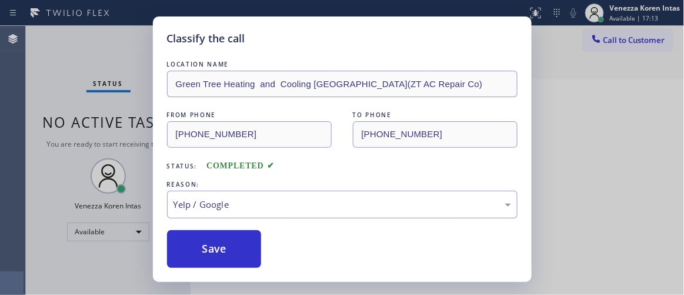
drag, startPoint x: 232, startPoint y: 239, endPoint x: 305, endPoint y: 272, distance: 79.5
click at [233, 240] on button "Save" at bounding box center [214, 249] width 95 height 38
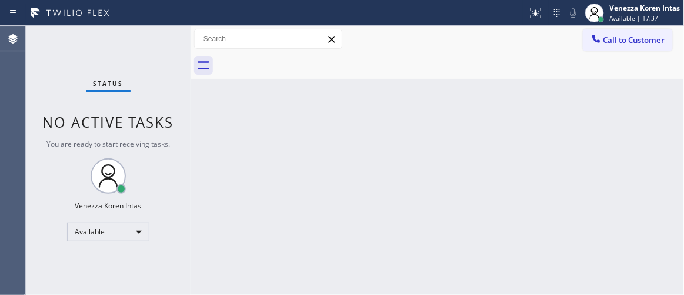
drag, startPoint x: 157, startPoint y: 90, endPoint x: 141, endPoint y: 81, distance: 19.0
click at [157, 89] on div "Status No active tasks You are ready to start receiving tasks. Venezza Koren In…" at bounding box center [108, 160] width 165 height 269
click at [145, 44] on div "Status No active tasks You are ready to start receiving tasks. Venezza Koren In…" at bounding box center [108, 160] width 165 height 269
click at [152, 38] on div "Status No active tasks You are ready to start receiving tasks. Venezza Koren In…" at bounding box center [108, 160] width 165 height 269
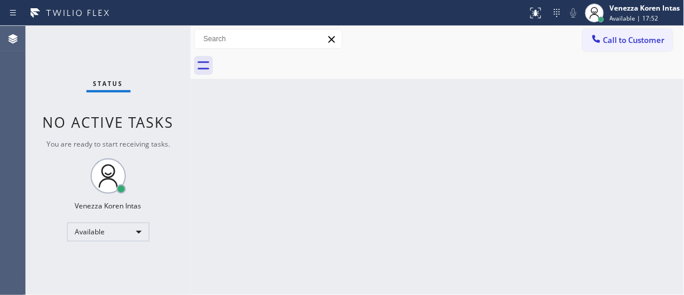
click at [152, 38] on div "Status No active tasks You are ready to start receiving tasks. Venezza Koren In…" at bounding box center [108, 160] width 165 height 269
click at [150, 35] on div "Status No active tasks You are ready to start receiving tasks. Venezza Koren In…" at bounding box center [108, 160] width 165 height 269
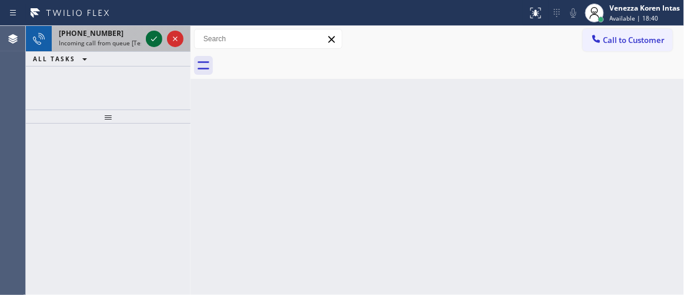
click at [151, 36] on icon at bounding box center [154, 39] width 14 height 14
click at [156, 40] on icon at bounding box center [154, 39] width 14 height 14
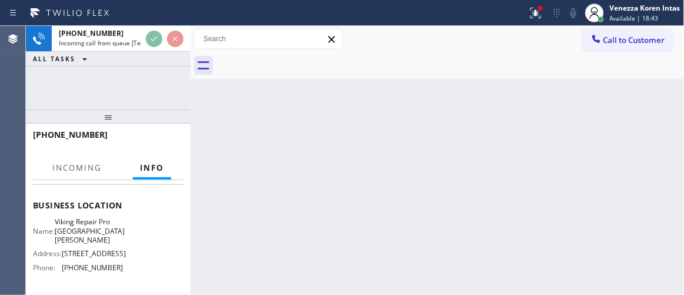
scroll to position [160, 0]
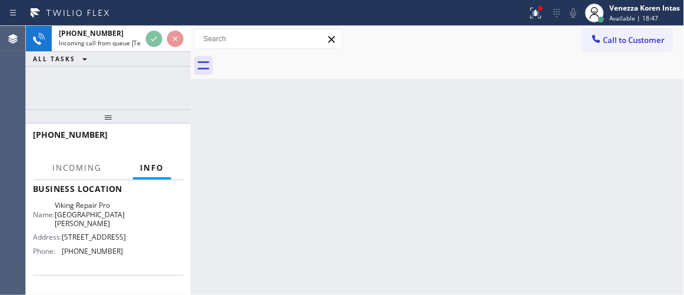
drag, startPoint x: 276, startPoint y: 131, endPoint x: 486, endPoint y: 37, distance: 230.0
click at [277, 130] on div "Back to Dashboard Change Sender ID Customers Technicians Select a contact Outbo…" at bounding box center [438, 160] width 494 height 269
click at [524, 13] on div at bounding box center [536, 13] width 26 height 14
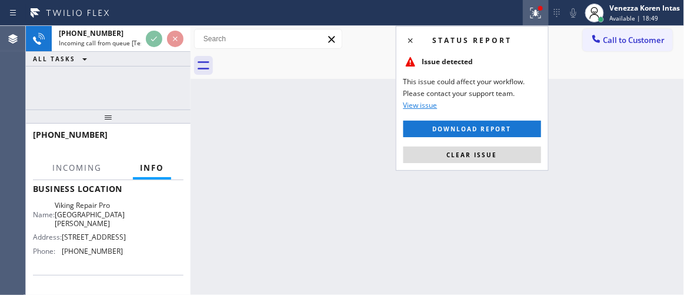
drag, startPoint x: 505, startPoint y: 149, endPoint x: 443, endPoint y: 151, distance: 61.8
click at [504, 148] on button "Clear issue" at bounding box center [473, 155] width 138 height 16
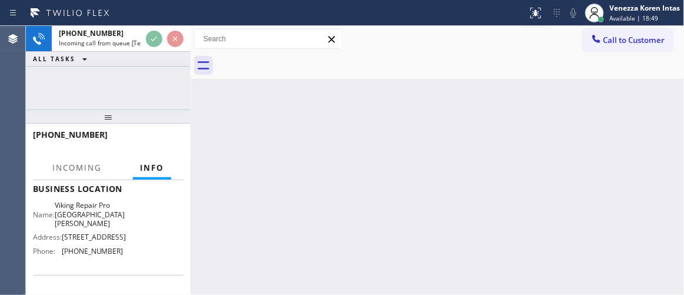
drag, startPoint x: 441, startPoint y: 151, endPoint x: 421, endPoint y: 152, distance: 20.0
click at [430, 152] on div "Back to Dashboard Change Sender ID Customers Technicians Select a contact Outbo…" at bounding box center [438, 160] width 494 height 269
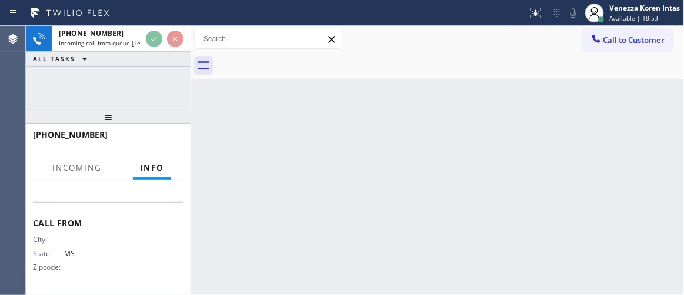
scroll to position [190, 0]
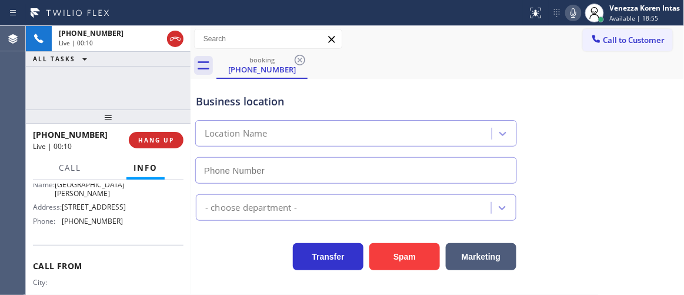
type input "(424) 396-6046"
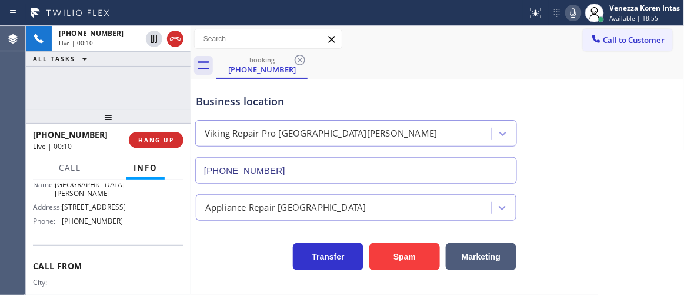
click at [169, 146] on button "HANG UP" at bounding box center [156, 140] width 55 height 16
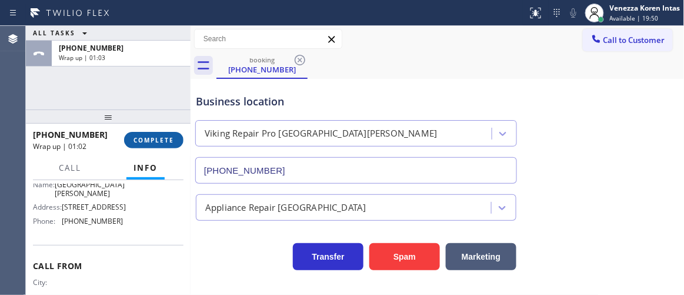
click at [169, 142] on span "COMPLETE" at bounding box center [154, 140] width 41 height 8
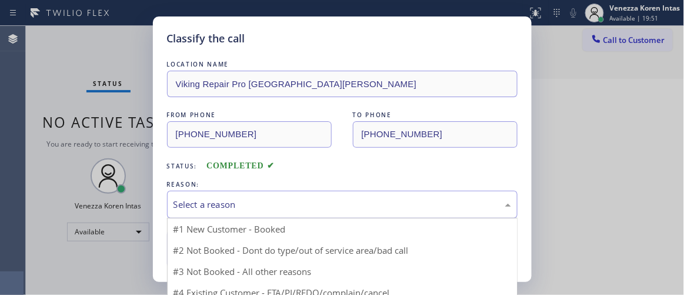
click at [274, 204] on div "Select a reason" at bounding box center [343, 205] width 338 height 14
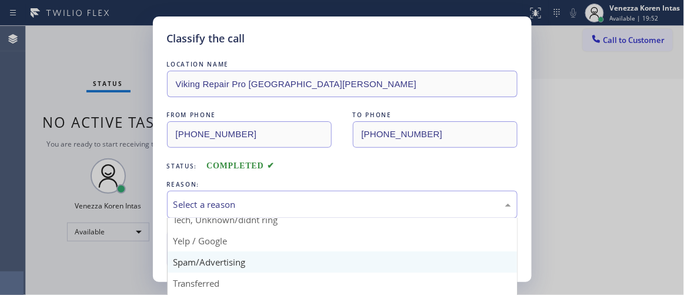
scroll to position [73, 0]
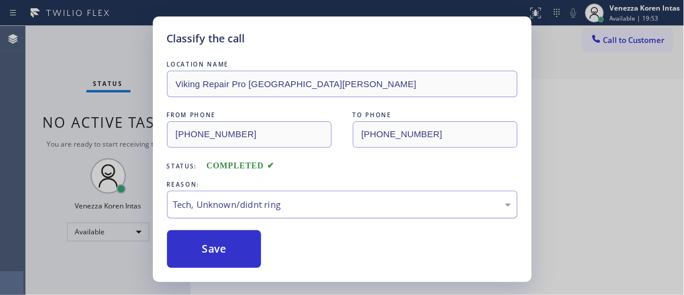
click at [255, 200] on div "Tech, Unknown/didnt ring" at bounding box center [343, 205] width 338 height 14
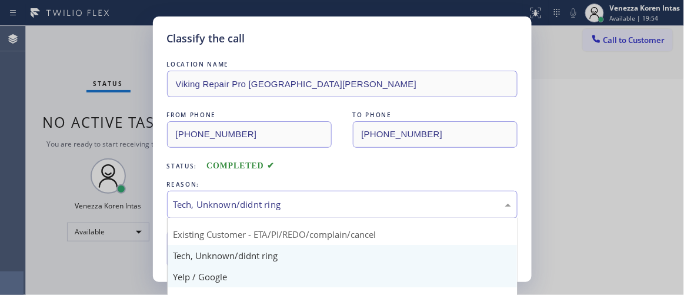
scroll to position [53, 0]
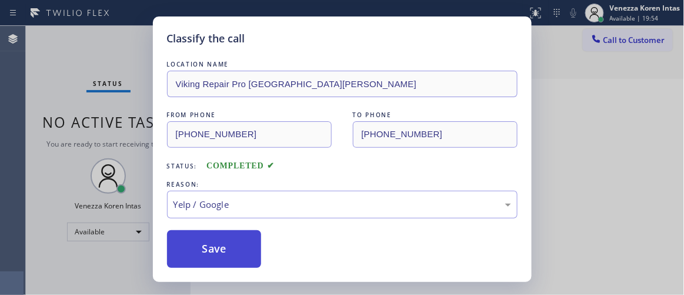
click at [231, 255] on button "Save" at bounding box center [214, 249] width 95 height 38
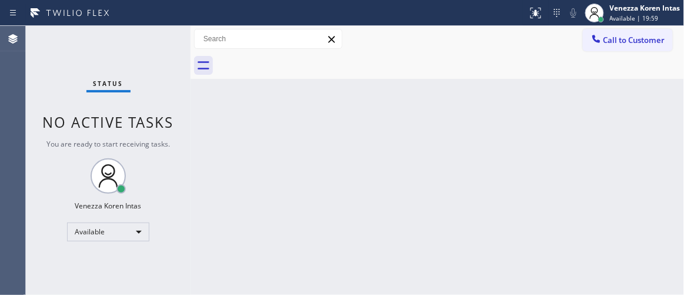
click at [308, 142] on div "Back to Dashboard Change Sender ID Customers Technicians Select a contact Outbo…" at bounding box center [438, 160] width 494 height 269
click at [172, 42] on div "Status No active tasks You are ready to start receiving tasks. Venezza Koren In…" at bounding box center [108, 160] width 165 height 269
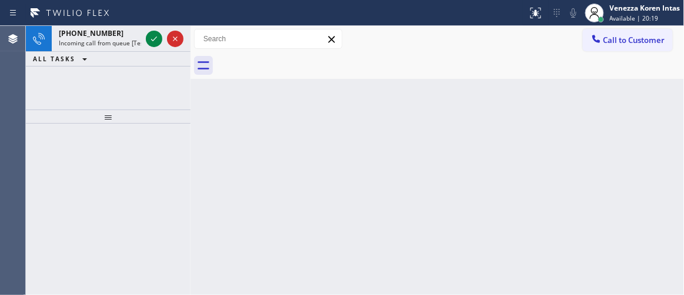
click at [103, 24] on div "Status report No issues detected If you experience an issue, please download th…" at bounding box center [342, 13] width 684 height 26
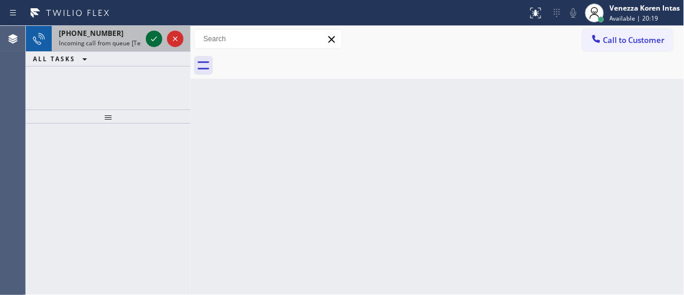
drag, startPoint x: 128, startPoint y: 37, endPoint x: 155, endPoint y: 40, distance: 27.2
click at [129, 37] on div "+16193840193" at bounding box center [100, 33] width 82 height 10
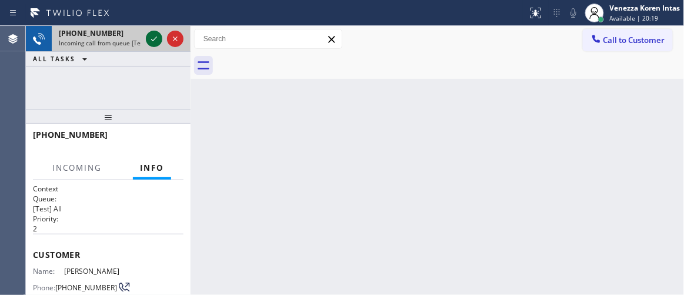
click at [157, 40] on icon at bounding box center [154, 39] width 14 height 14
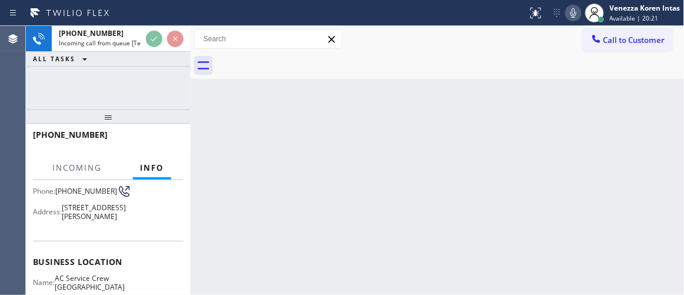
scroll to position [107, 0]
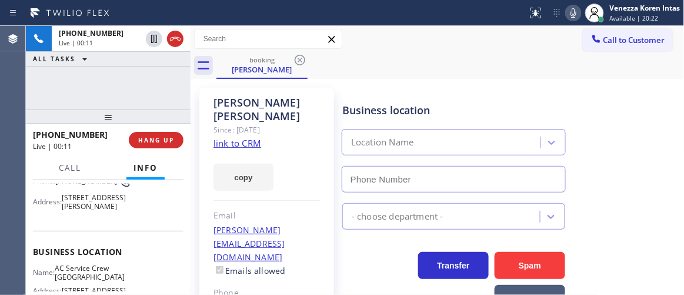
type input "(619) 369-0250"
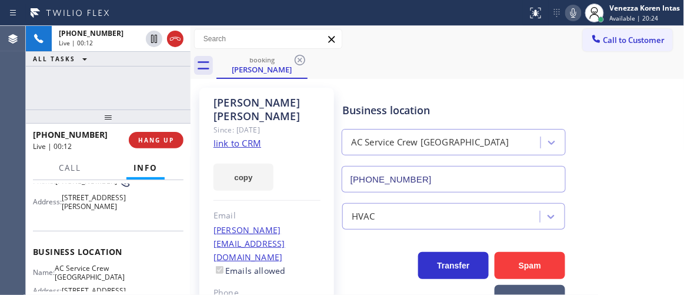
click at [247, 137] on link "link to CRM" at bounding box center [238, 143] width 48 height 12
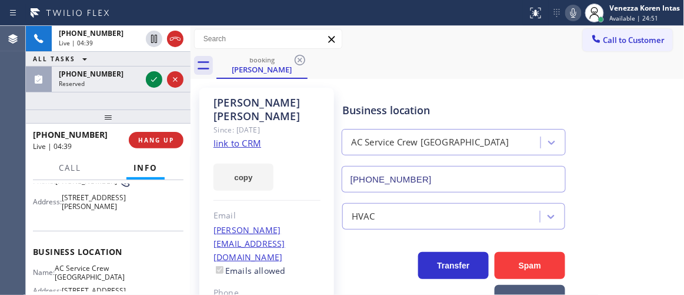
click at [449, 39] on div "Call to Customer Outbound call Location Mar Vista Heating and Air Your caller i…" at bounding box center [438, 39] width 494 height 21
drag, startPoint x: 149, startPoint y: 76, endPoint x: 176, endPoint y: 160, distance: 88.4
click at [149, 76] on icon at bounding box center [154, 79] width 14 height 14
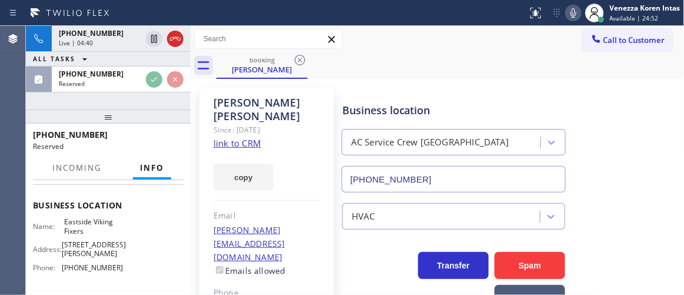
scroll to position [180, 0]
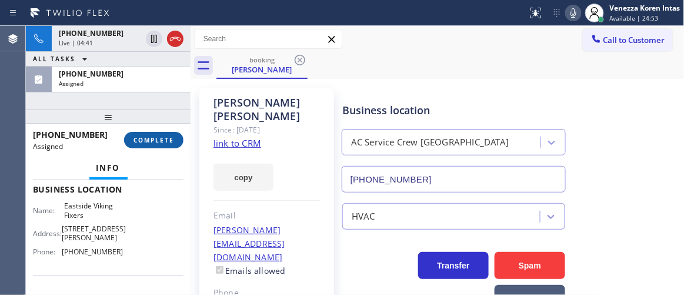
click at [147, 138] on span "COMPLETE" at bounding box center [154, 140] width 41 height 8
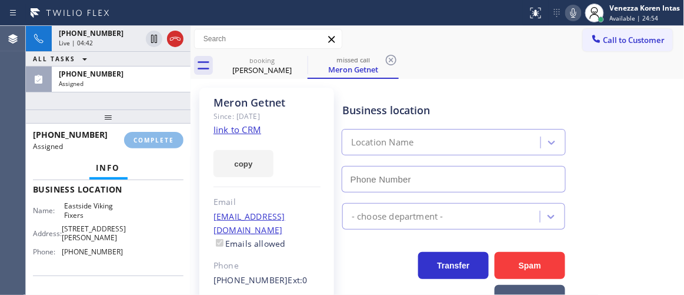
type input "(425) 215-0665"
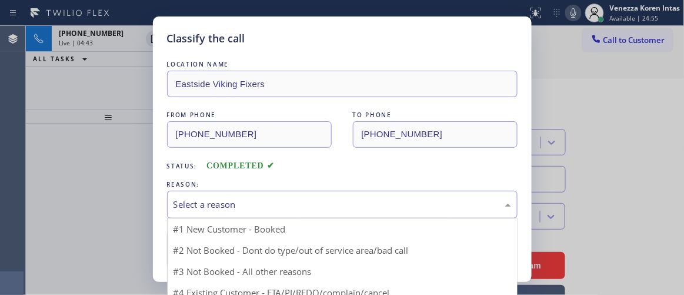
click at [290, 203] on div "Select a reason" at bounding box center [343, 205] width 338 height 14
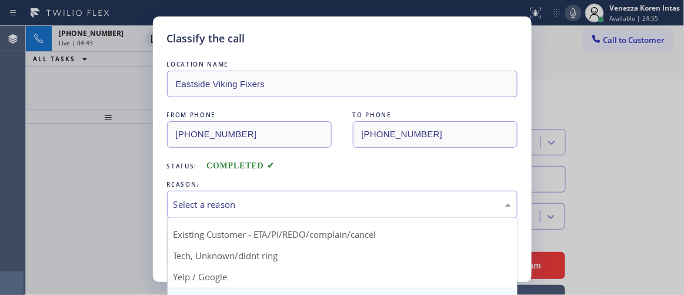
scroll to position [73, 0]
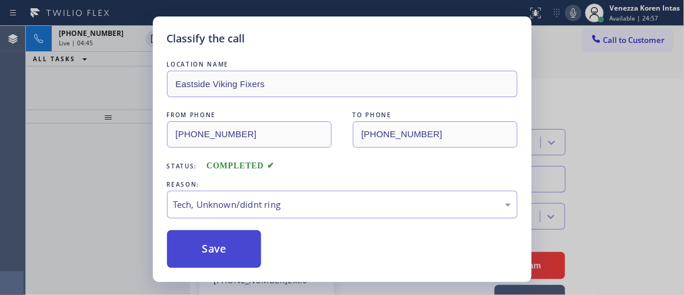
click at [251, 234] on button "Save" at bounding box center [214, 249] width 95 height 38
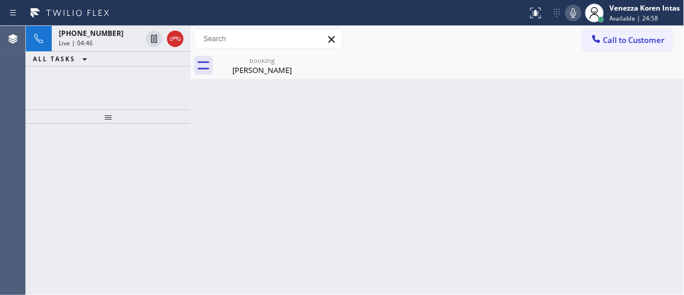
click at [620, 14] on span "Available | 24:58" at bounding box center [634, 18] width 49 height 8
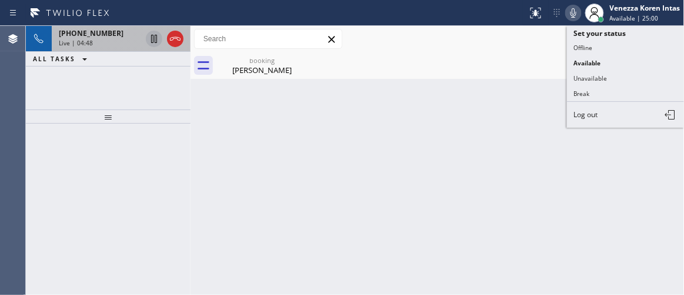
click at [154, 36] on icon at bounding box center [154, 39] width 14 height 14
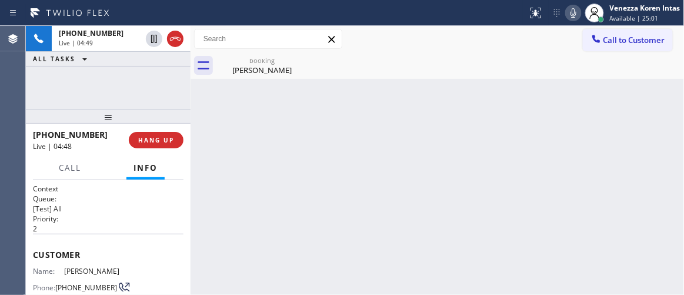
click at [575, 10] on icon at bounding box center [574, 13] width 14 height 14
click at [256, 63] on div "booking" at bounding box center [262, 60] width 89 height 9
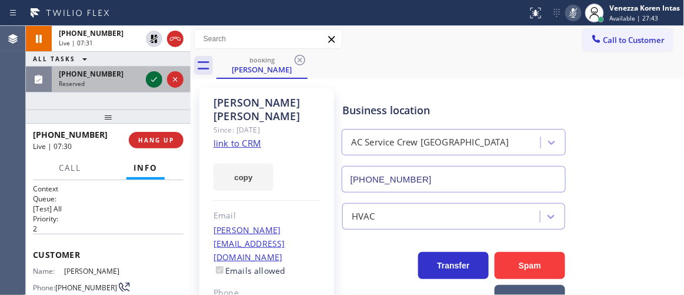
click at [155, 77] on icon at bounding box center [154, 79] width 14 height 14
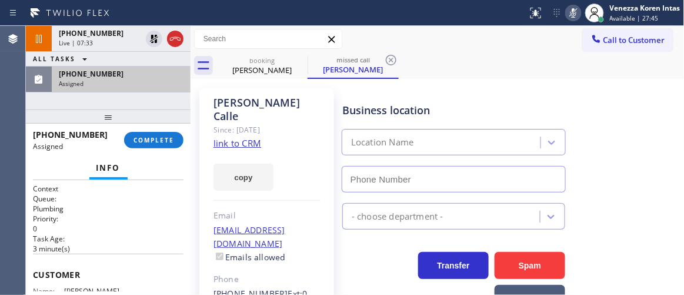
type input "(949) 635-7337"
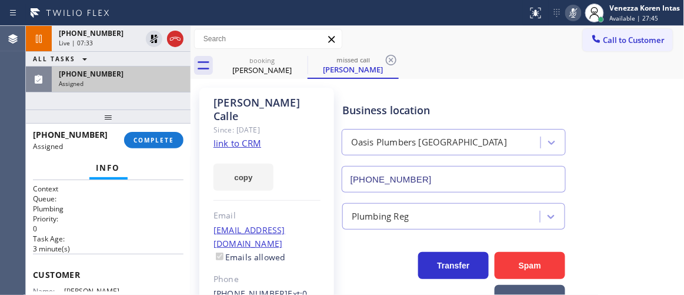
click at [171, 142] on span "COMPLETE" at bounding box center [154, 140] width 41 height 8
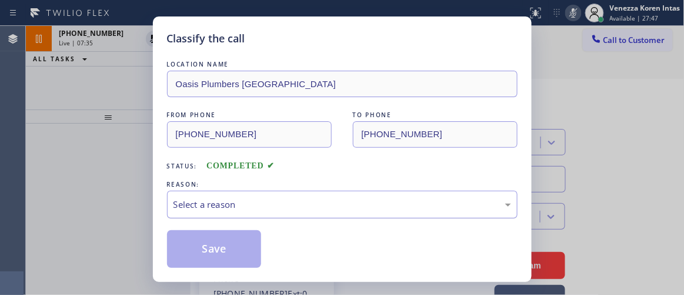
click at [296, 208] on div "Select a reason" at bounding box center [343, 205] width 338 height 14
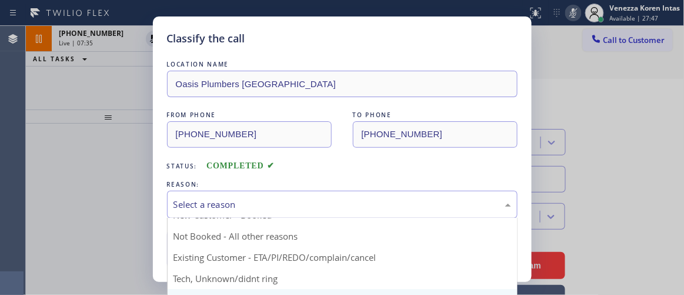
scroll to position [53, 0]
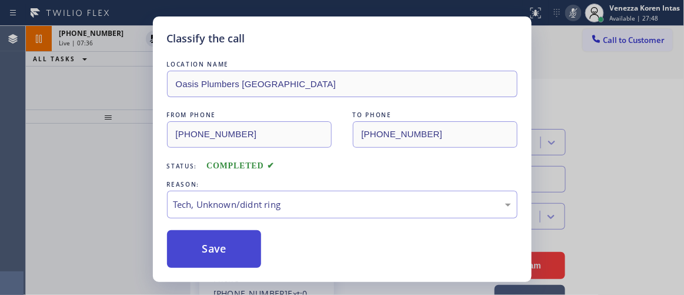
click at [244, 242] on button "Save" at bounding box center [214, 249] width 95 height 38
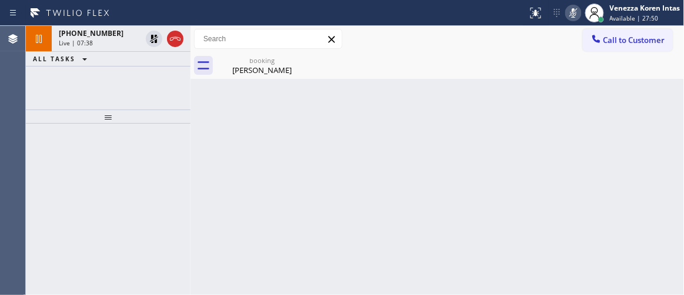
click at [574, 14] on icon at bounding box center [574, 13] width 14 height 14
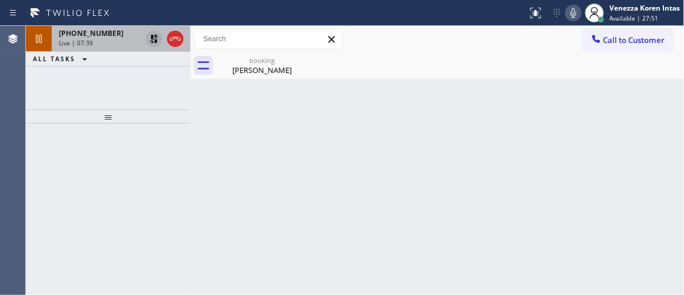
click at [155, 36] on icon at bounding box center [154, 39] width 8 height 8
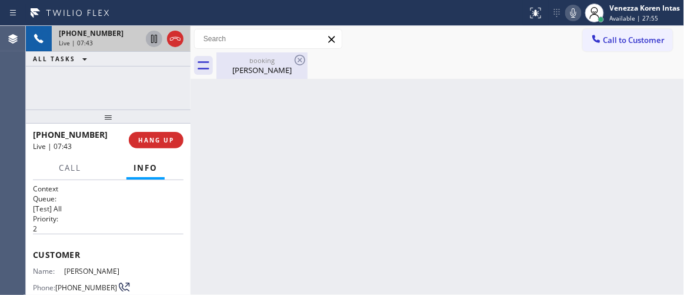
click at [235, 74] on div "Hien Phan" at bounding box center [262, 70] width 89 height 11
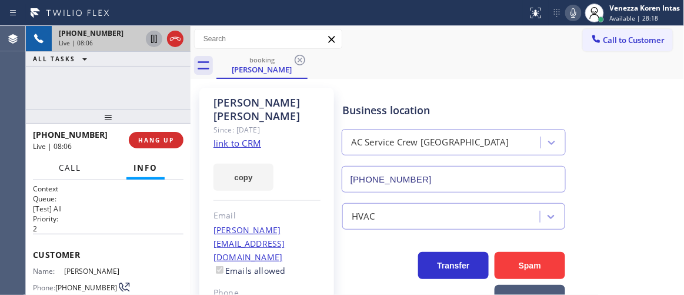
drag, startPoint x: 58, startPoint y: 168, endPoint x: 57, endPoint y: 200, distance: 31.2
click at [58, 168] on button "Call" at bounding box center [70, 168] width 36 height 23
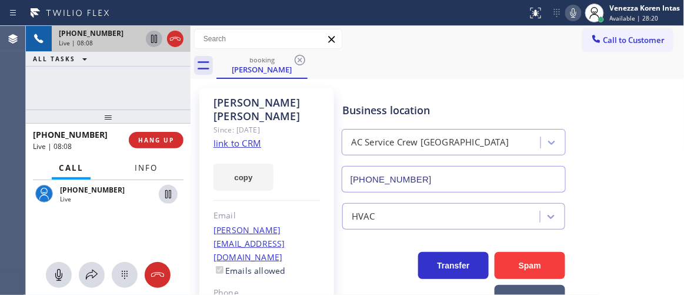
drag, startPoint x: 121, startPoint y: 165, endPoint x: 135, endPoint y: 171, distance: 14.8
click at [122, 165] on div "Call Info" at bounding box center [108, 169] width 151 height 24
click at [135, 171] on span "Info" at bounding box center [146, 167] width 23 height 11
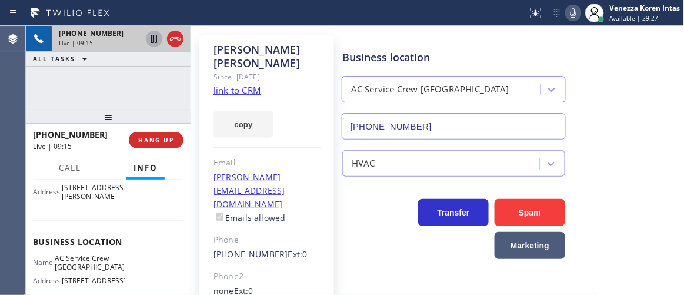
scroll to position [160, 0]
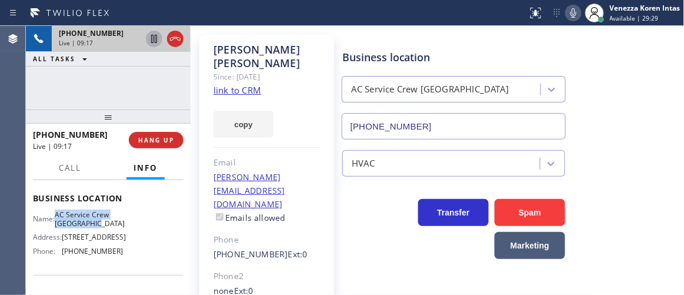
drag, startPoint x: 62, startPoint y: 224, endPoint x: 127, endPoint y: 237, distance: 66.0
click at [127, 237] on div "Name: AC Service Crew Lemon Grove Address: 8240 Broadway Phone: (619) 369-0250" at bounding box center [108, 235] width 151 height 51
copy span "AC Service Crew Lemon Grove"
drag, startPoint x: 211, startPoint y: 127, endPoint x: 226, endPoint y: 122, distance: 15.8
click at [211, 127] on div "Hien Phan Since: 20 may 2020 link to CRM copy Email hien.phan2001@gmail.com Ema…" at bounding box center [267, 230] width 135 height 391
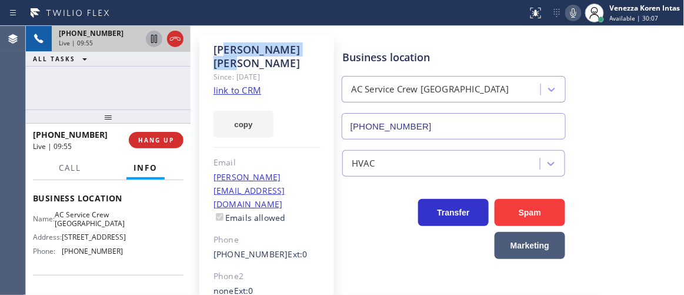
drag, startPoint x: 279, startPoint y: 47, endPoint x: 227, endPoint y: 48, distance: 51.8
click at [227, 48] on div "Hien Phan" at bounding box center [267, 56] width 107 height 27
click at [249, 70] on div "Since: 20 may 2020" at bounding box center [267, 77] width 107 height 14
drag, startPoint x: 238, startPoint y: 52, endPoint x: 214, endPoint y: 50, distance: 24.2
click at [214, 50] on div "Hien Phan" at bounding box center [267, 56] width 107 height 27
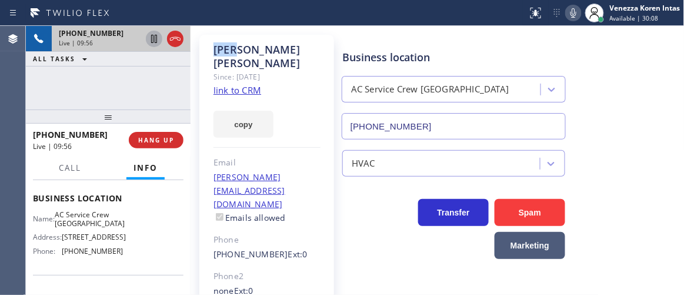
copy div "Hien"
drag, startPoint x: 213, startPoint y: 210, endPoint x: 271, endPoint y: 214, distance: 57.8
click at [271, 248] on link "(619) 384-0193" at bounding box center [251, 253] width 75 height 11
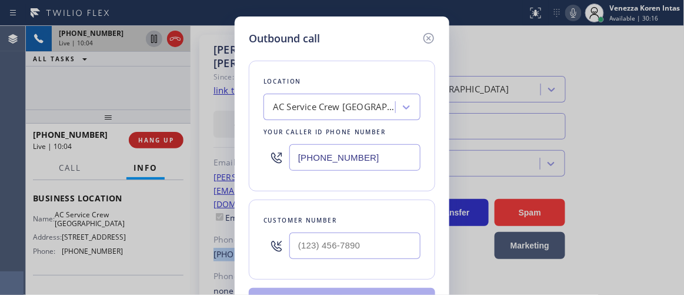
copy link "(619) 384-0193"
type input "(619) 384-0193"
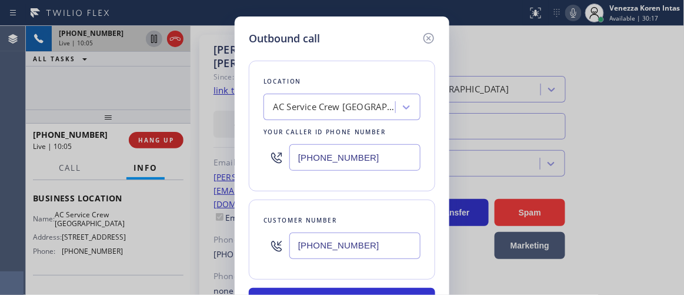
drag, startPoint x: 424, startPoint y: 38, endPoint x: 394, endPoint y: 83, distance: 53.9
click at [424, 38] on icon at bounding box center [429, 38] width 11 height 11
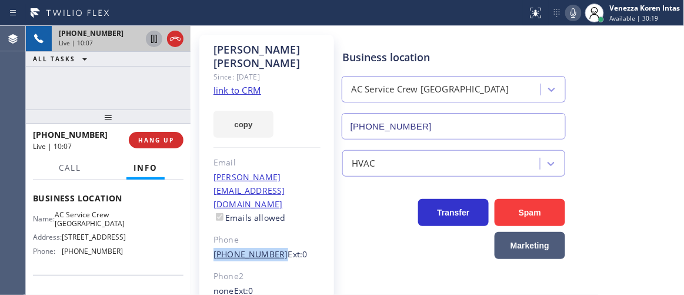
drag, startPoint x: 211, startPoint y: 208, endPoint x: 271, endPoint y: 214, distance: 60.3
click at [271, 214] on div "Hien Phan Since: 20 may 2020 link to CRM copy Email hien.phan2001@gmail.com Ema…" at bounding box center [267, 230] width 135 height 391
copy link "(619) 384-0193"
click at [567, 14] on icon at bounding box center [574, 13] width 14 height 14
click at [157, 39] on icon at bounding box center [154, 39] width 6 height 8
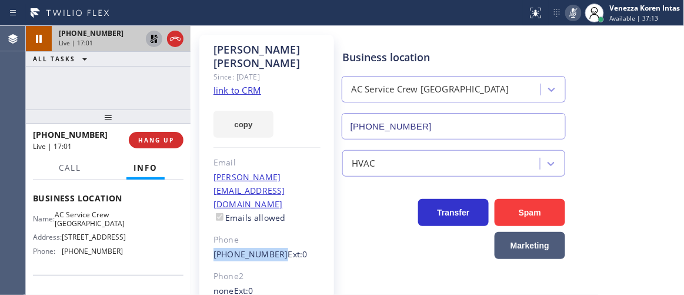
drag, startPoint x: 186, startPoint y: 99, endPoint x: 150, endPoint y: 55, distance: 57.4
click at [186, 95] on div "+16193840193 Live | 17:01 ALL TASKS ALL TASKS ACTIVE TASKS TASKS IN WRAP UP" at bounding box center [108, 68] width 165 height 84
click at [154, 40] on icon at bounding box center [154, 39] width 14 height 14
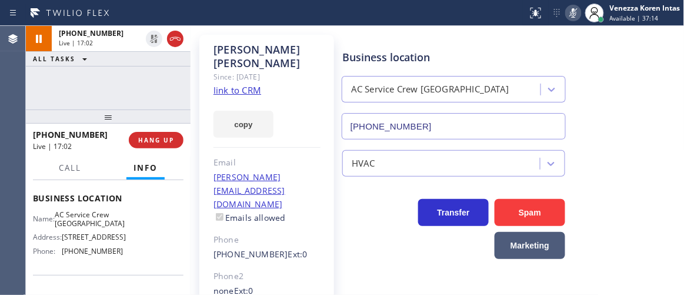
click at [567, 17] on icon at bounding box center [574, 13] width 14 height 14
click at [317, 54] on div "Hien Phan" at bounding box center [267, 56] width 107 height 27
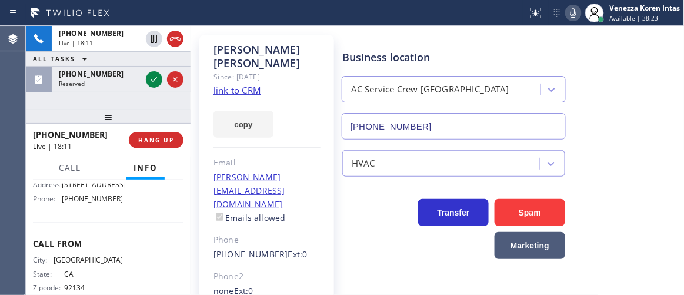
scroll to position [190, 0]
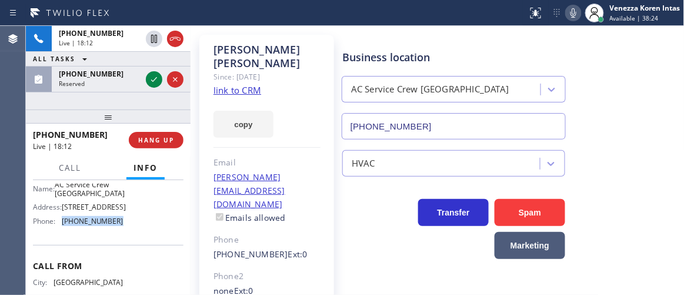
drag, startPoint x: 116, startPoint y: 237, endPoint x: 58, endPoint y: 237, distance: 57.7
click at [58, 231] on div "Name: AC Service Crew Lemon Grove Address: 8240 Broadway Phone: (619) 369-0250" at bounding box center [108, 205] width 151 height 51
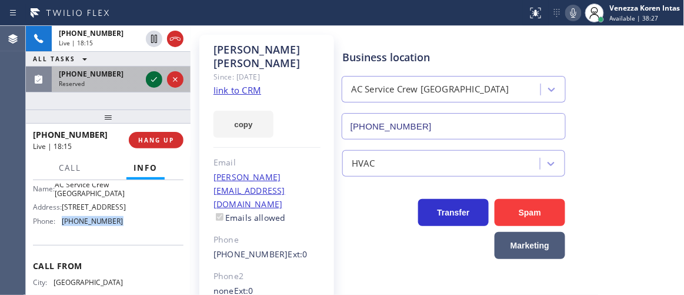
click at [152, 82] on icon at bounding box center [154, 79] width 14 height 14
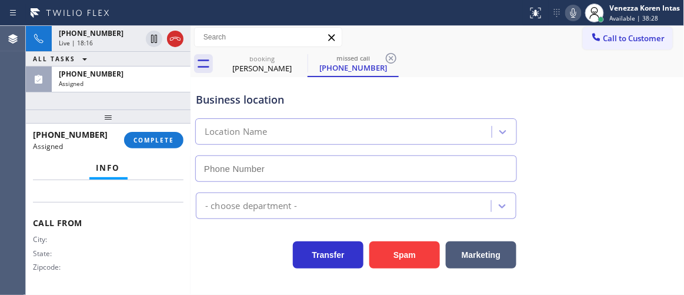
scroll to position [2, 0]
click at [149, 142] on span "COMPLETE" at bounding box center [154, 140] width 41 height 8
type input "(469) 654-4361"
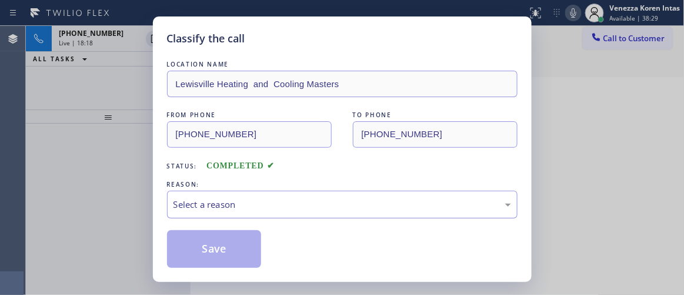
click at [288, 205] on div "Select a reason" at bounding box center [343, 205] width 338 height 14
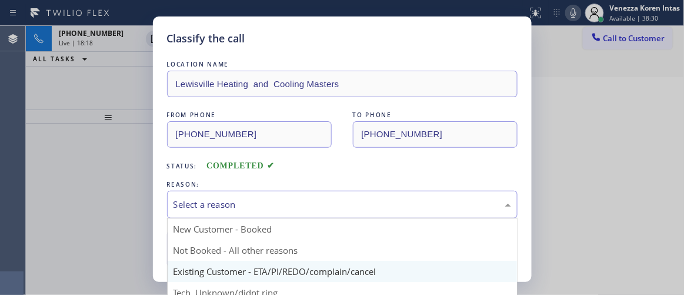
scroll to position [53, 0]
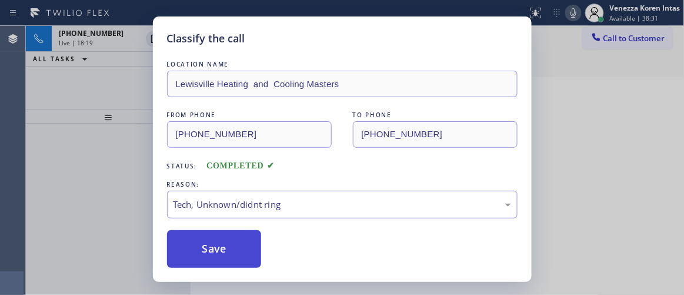
click at [244, 241] on button "Save" at bounding box center [214, 249] width 95 height 38
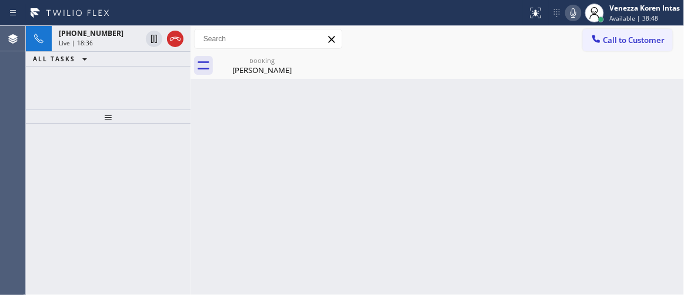
scroll to position [0, 0]
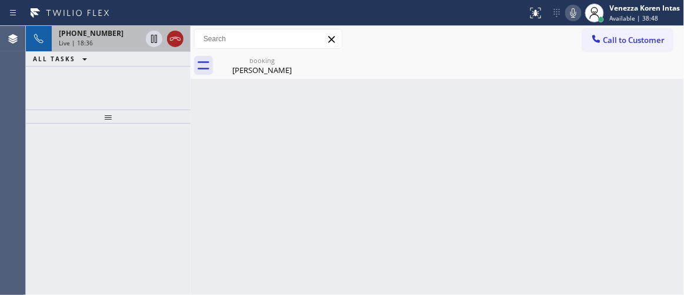
click at [180, 39] on icon at bounding box center [175, 39] width 11 height 4
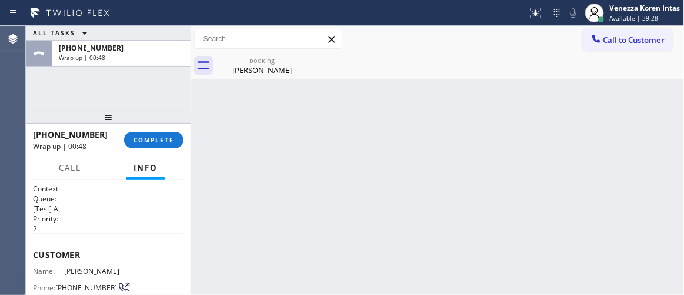
drag, startPoint x: 139, startPoint y: 143, endPoint x: 260, endPoint y: 173, distance: 123.8
click at [143, 145] on button "COMPLETE" at bounding box center [153, 140] width 59 height 16
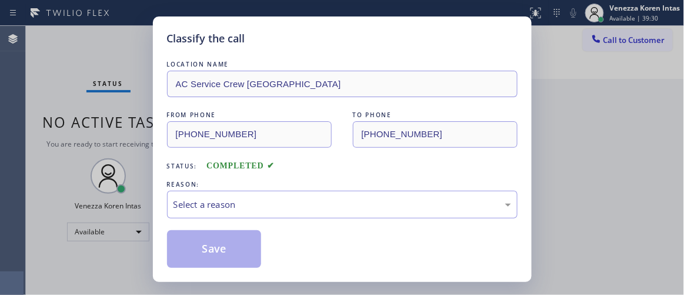
click at [275, 188] on div "REASON:" at bounding box center [342, 184] width 351 height 12
click at [273, 205] on div "Select a reason" at bounding box center [343, 205] width 338 height 14
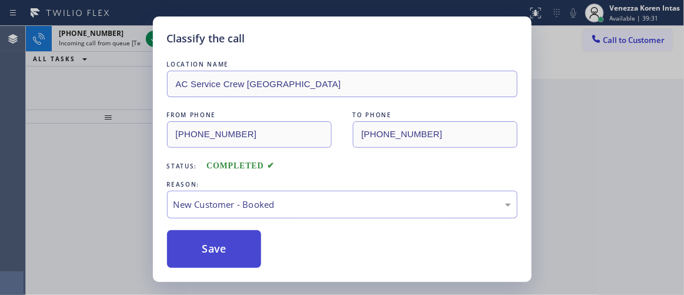
click at [259, 250] on button "Save" at bounding box center [214, 249] width 95 height 38
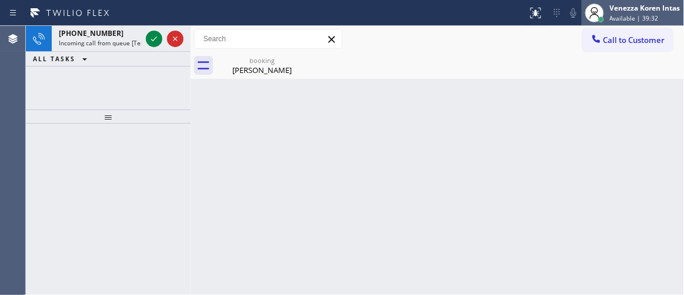
click at [648, 14] on span "Available | 39:32" at bounding box center [634, 18] width 49 height 8
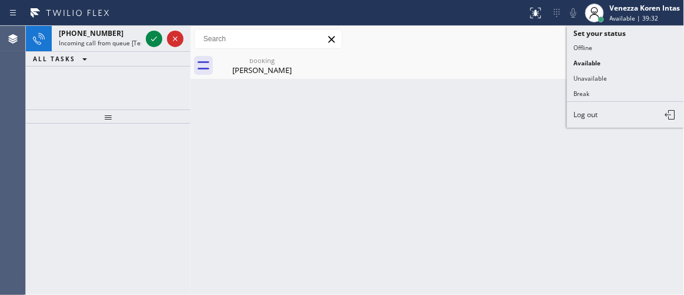
click at [590, 97] on button "Break" at bounding box center [626, 93] width 118 height 15
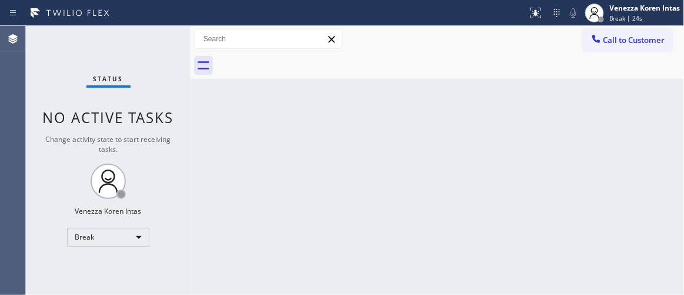
click at [211, 92] on div "Back to Dashboard Change Sender ID Customers Technicians Select a contact Outbo…" at bounding box center [438, 160] width 494 height 269
